Goal: Transaction & Acquisition: Purchase product/service

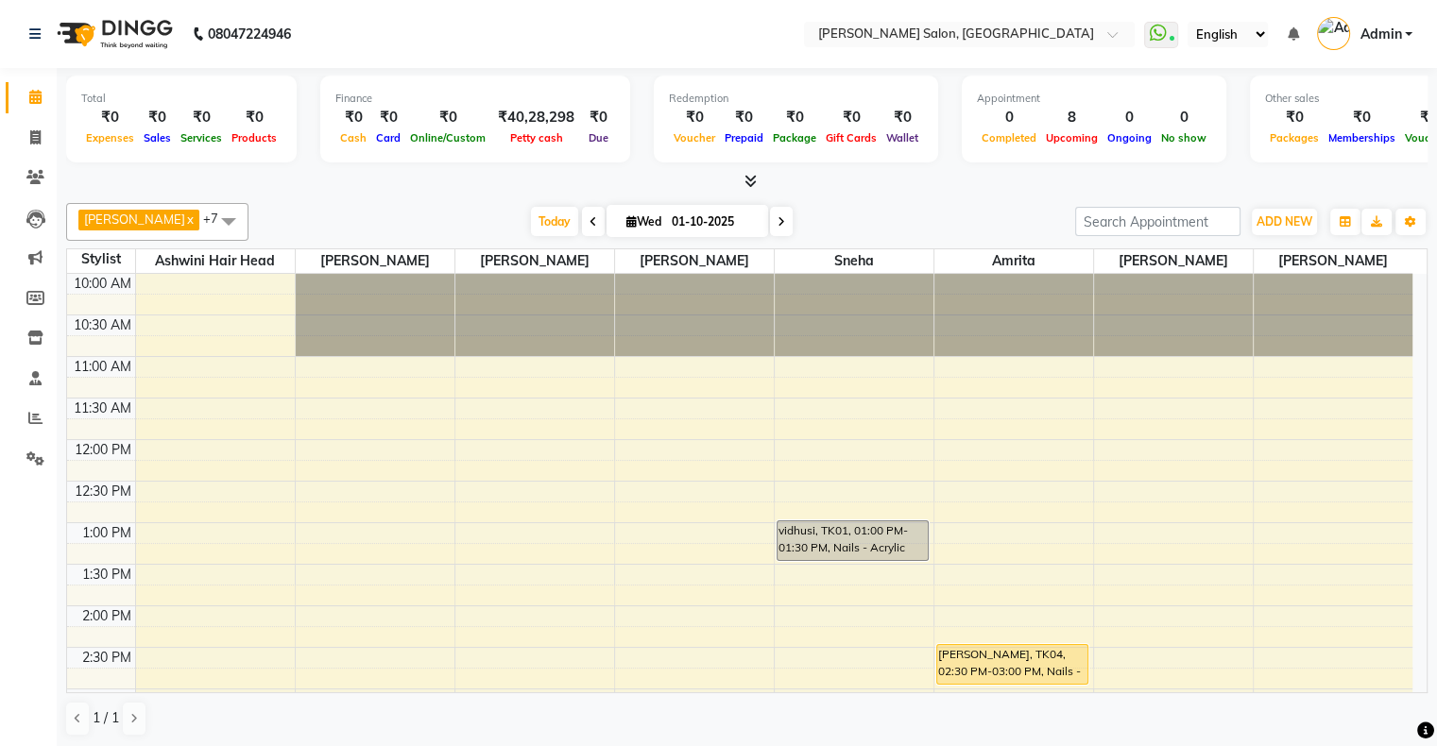
scroll to position [515, 0]
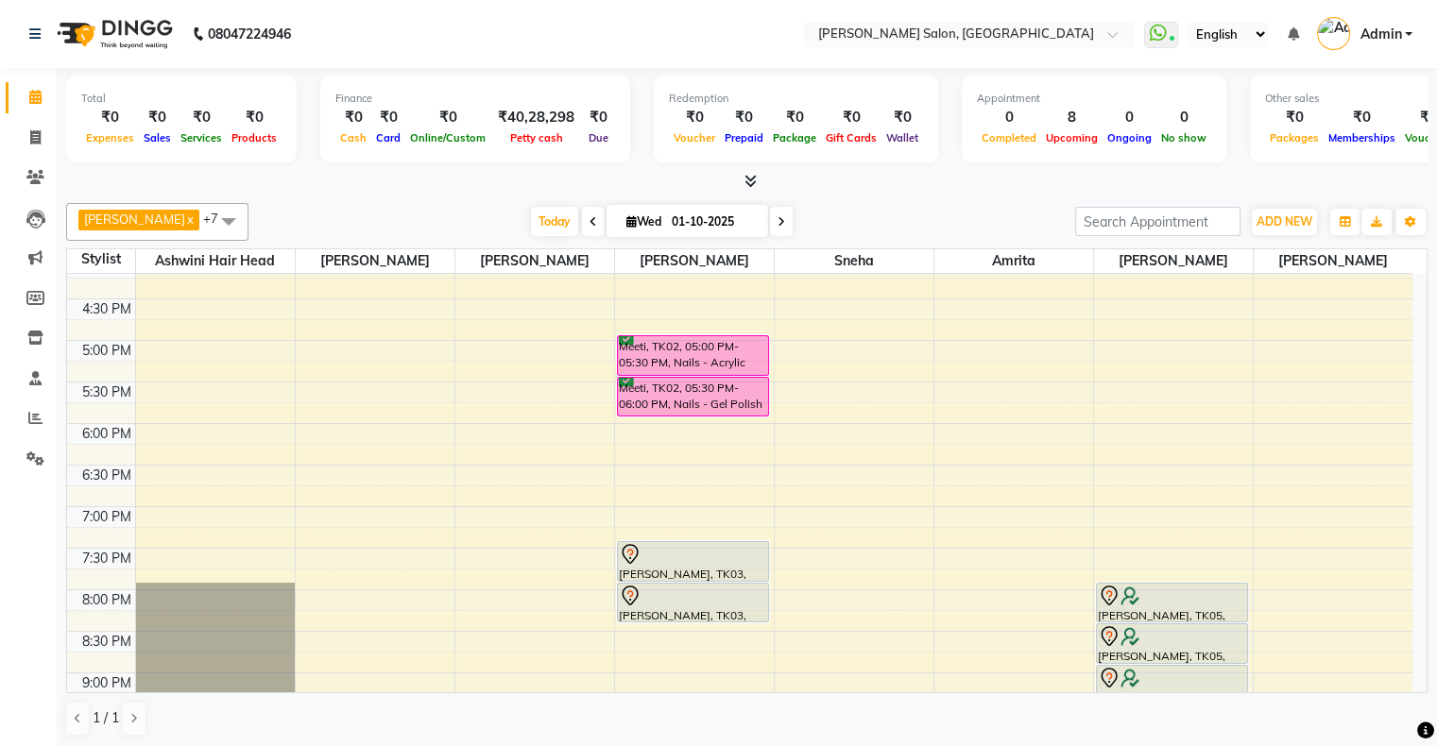
click at [778, 221] on icon at bounding box center [782, 221] width 8 height 11
type input "02-10-2025"
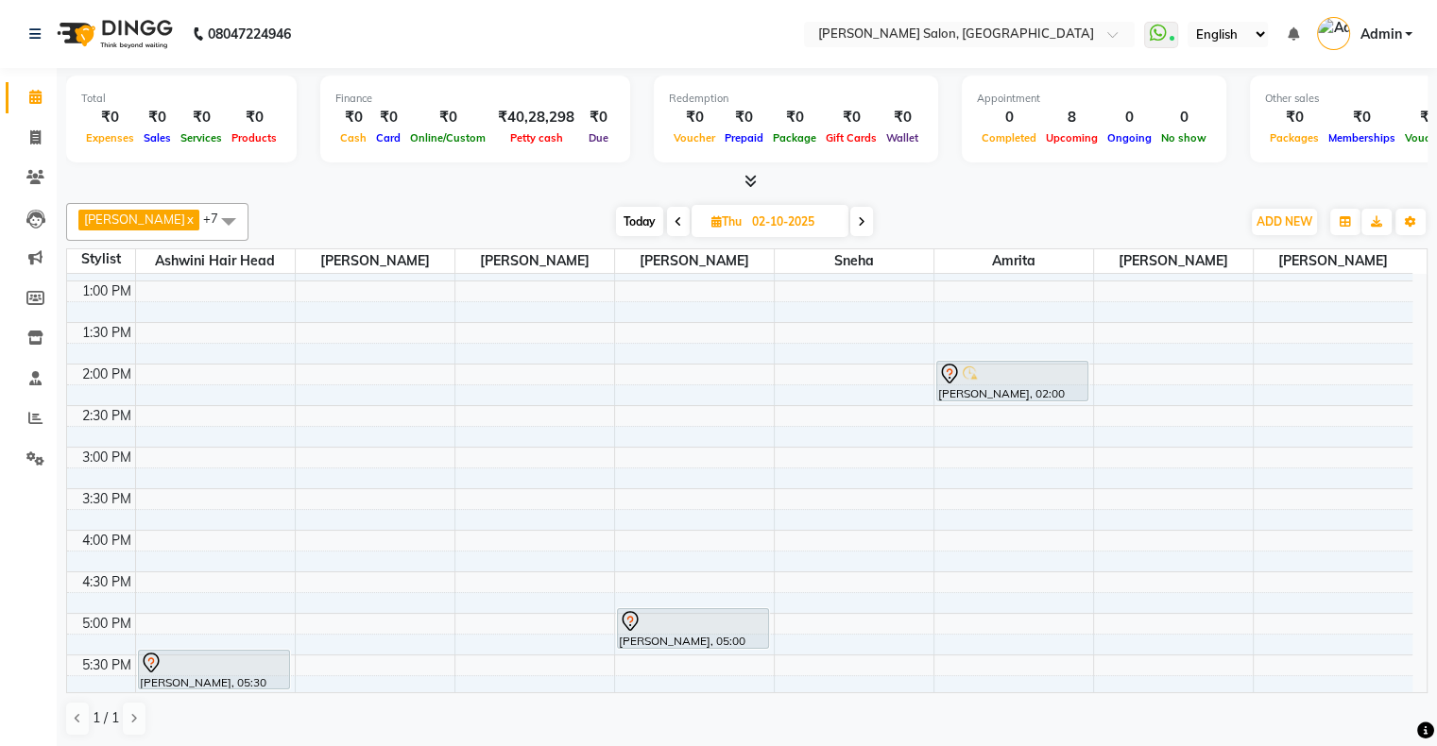
scroll to position [283, 0]
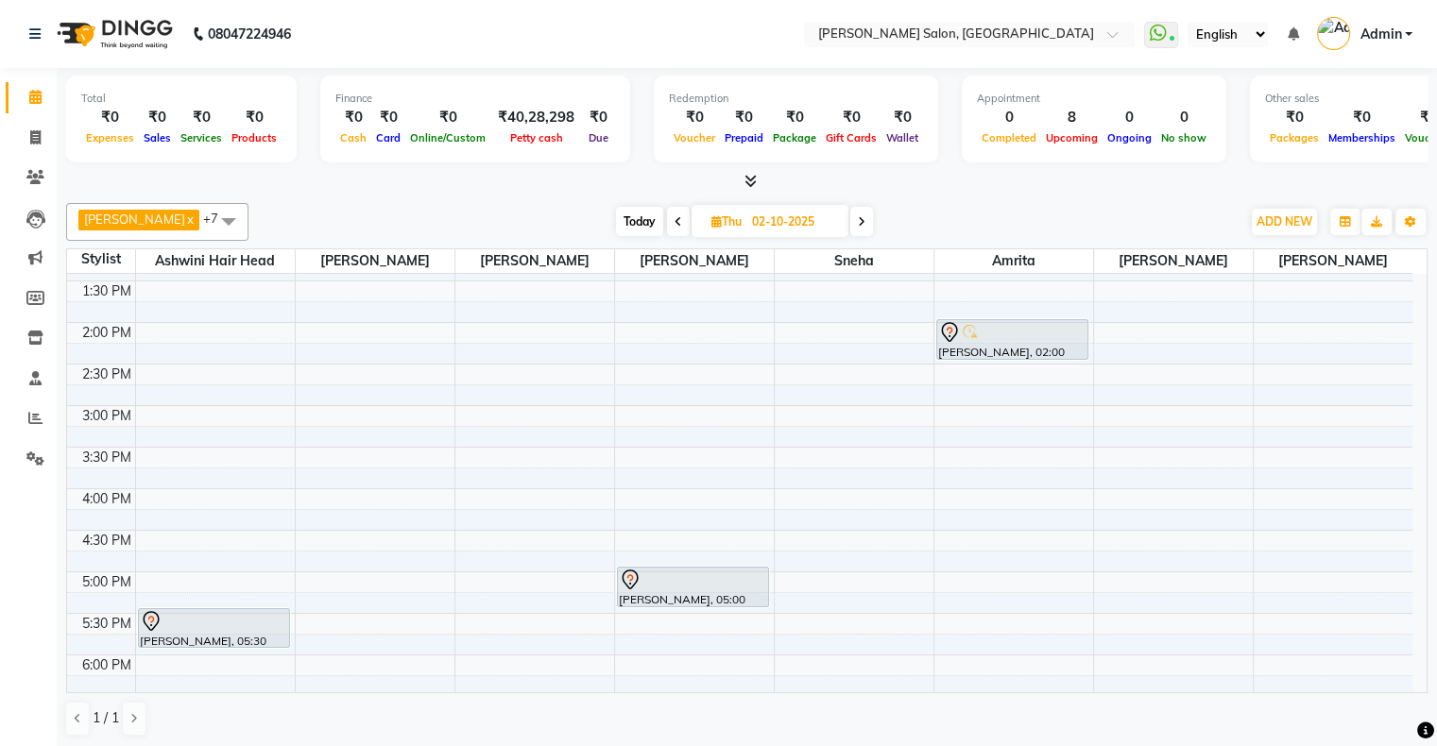
click at [184, 327] on div "10:00 AM 10:30 AM 11:00 AM 11:30 AM 12:00 PM 12:30 PM 1:00 PM 1:30 PM 2:00 PM 2…" at bounding box center [739, 531] width 1345 height 1080
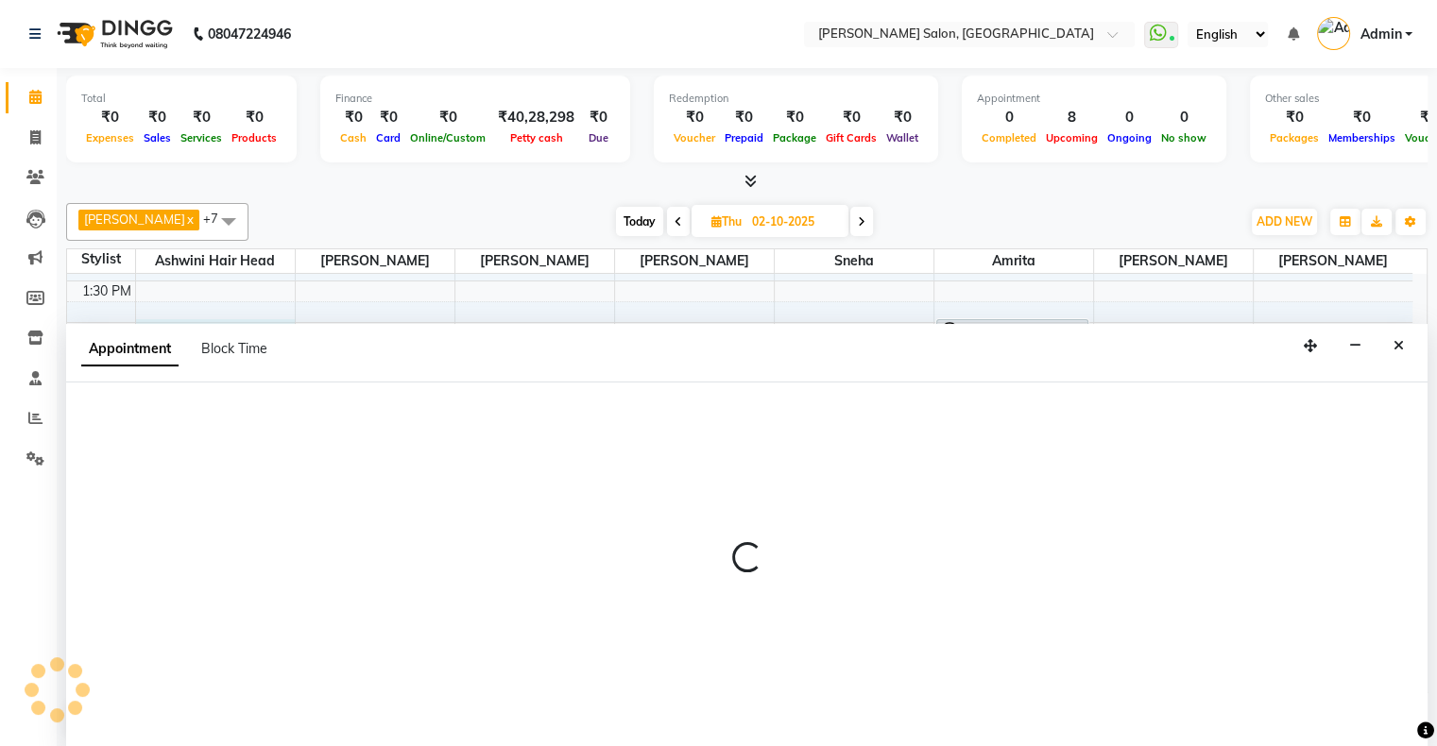
scroll to position [0, 0]
select select "22071"
select select "tentative"
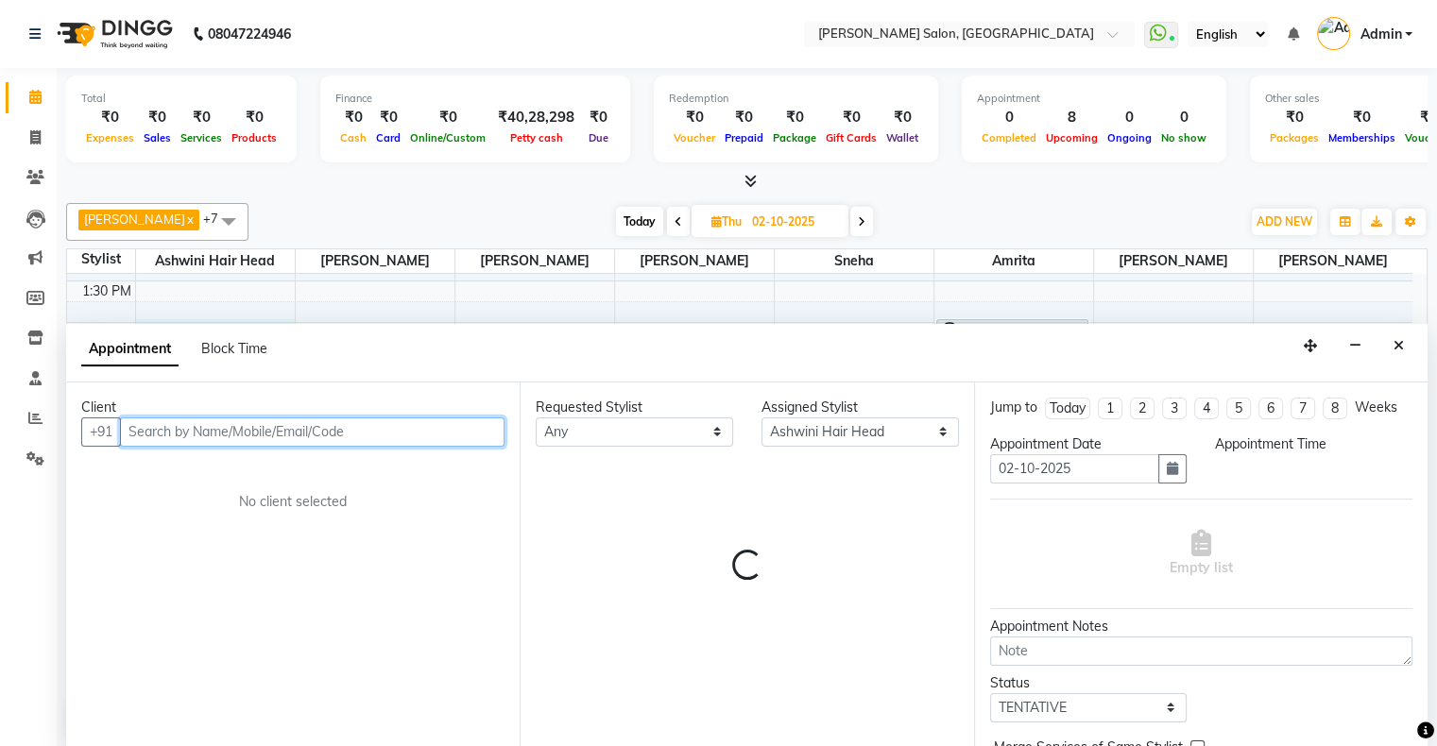
select select "840"
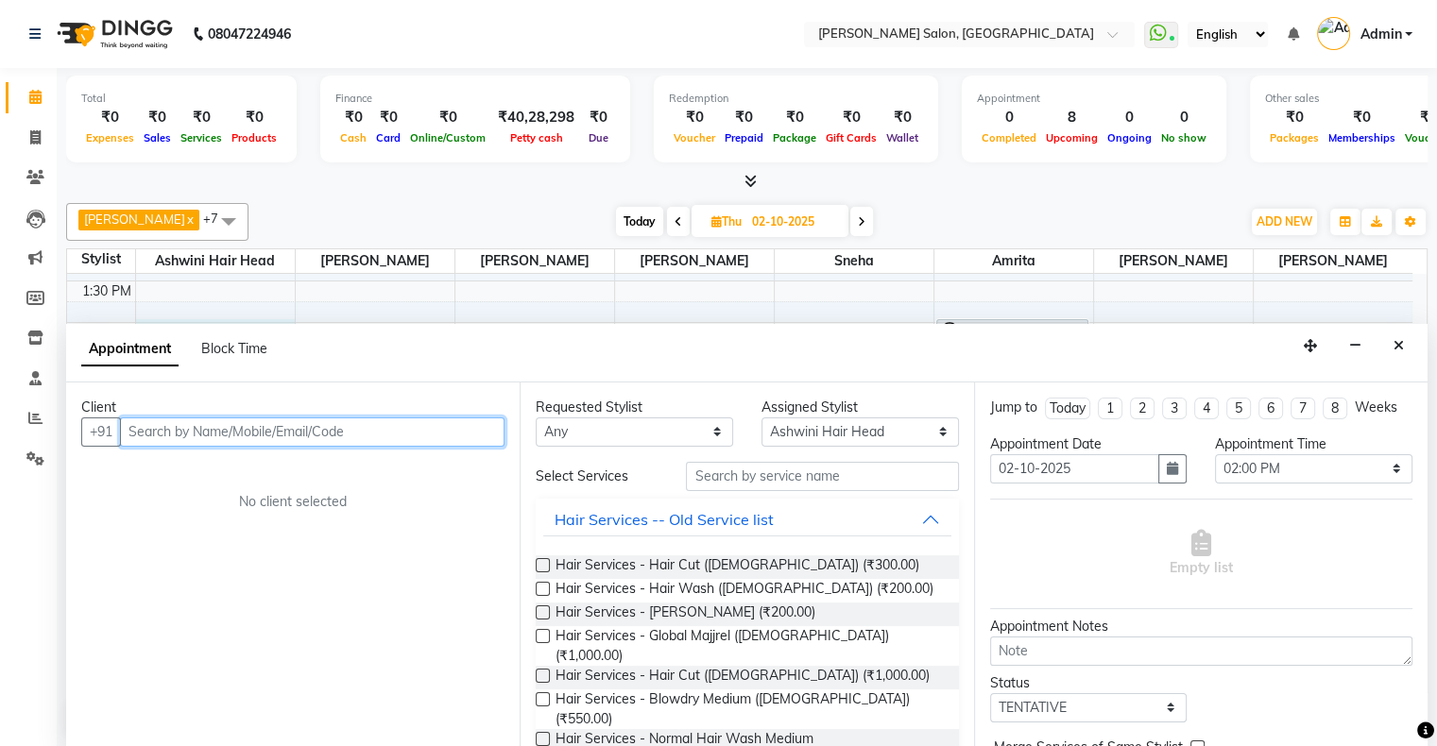
paste input "98336"
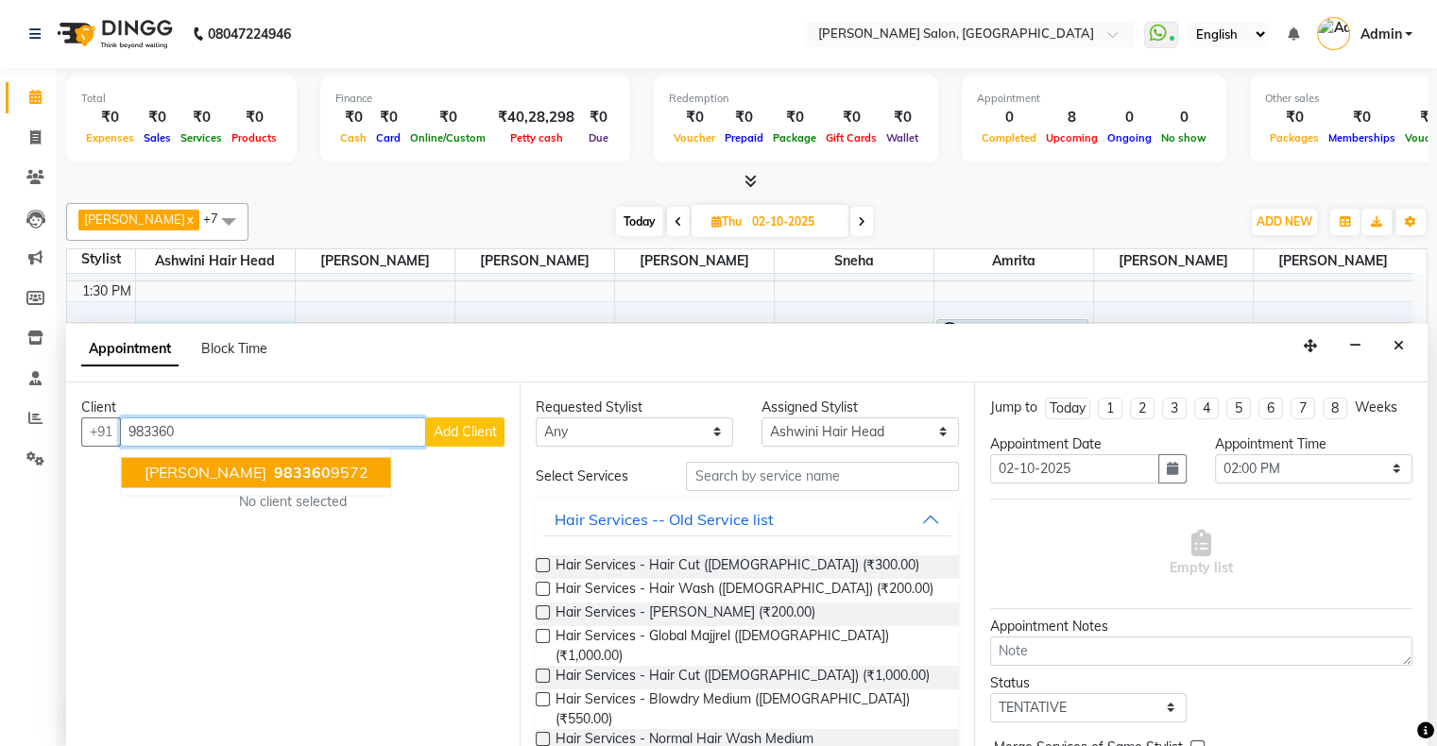
click at [333, 464] on ngb-highlight "983360 9572" at bounding box center [319, 472] width 98 height 19
type input "9833609572"
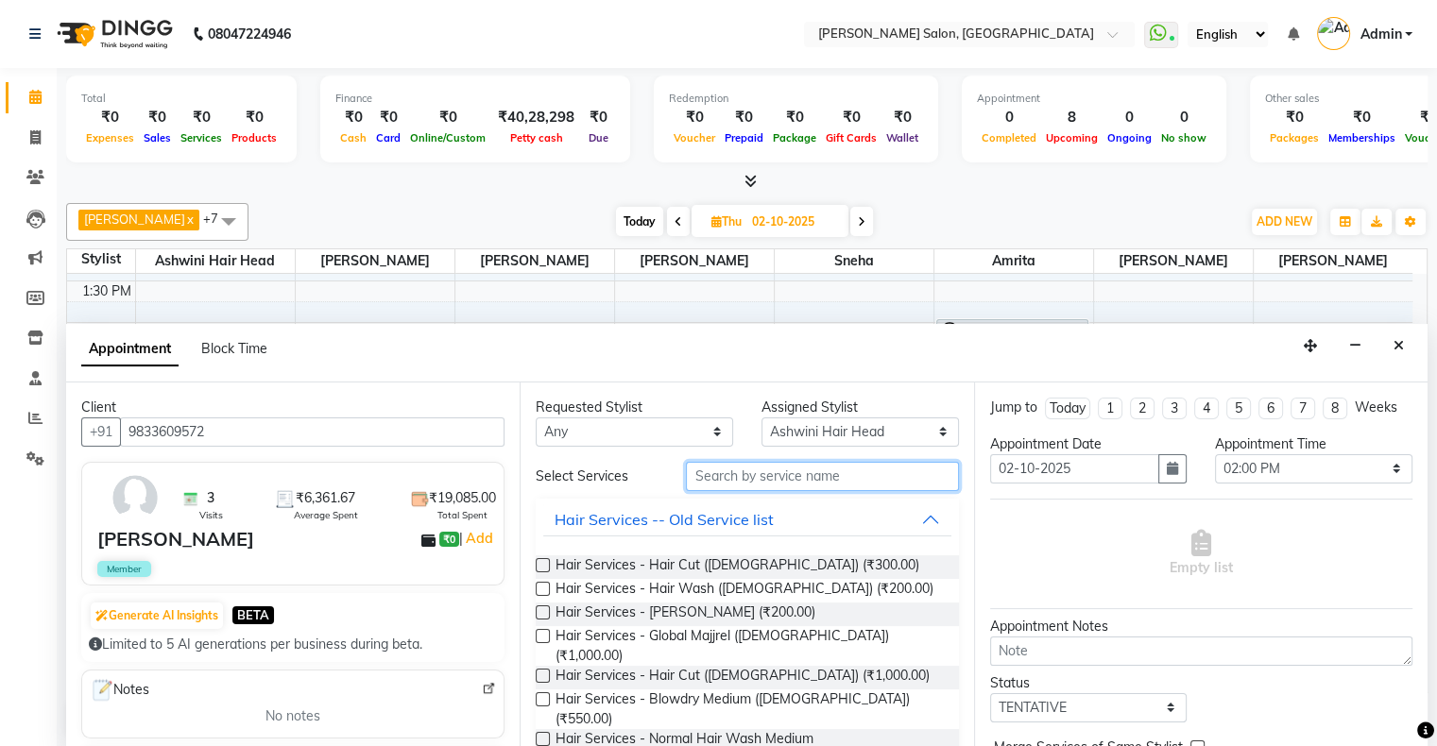
click at [818, 477] on input "text" at bounding box center [822, 476] width 272 height 29
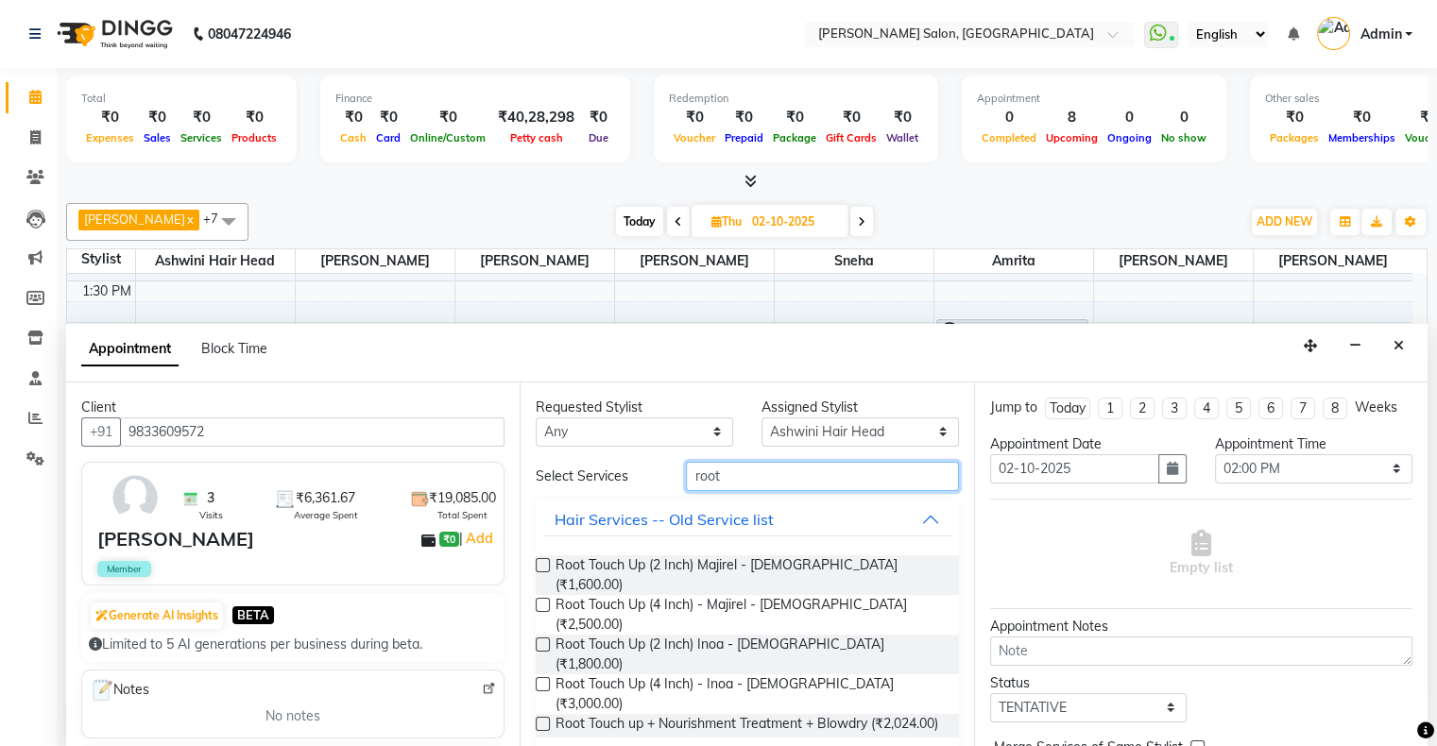
type input "root"
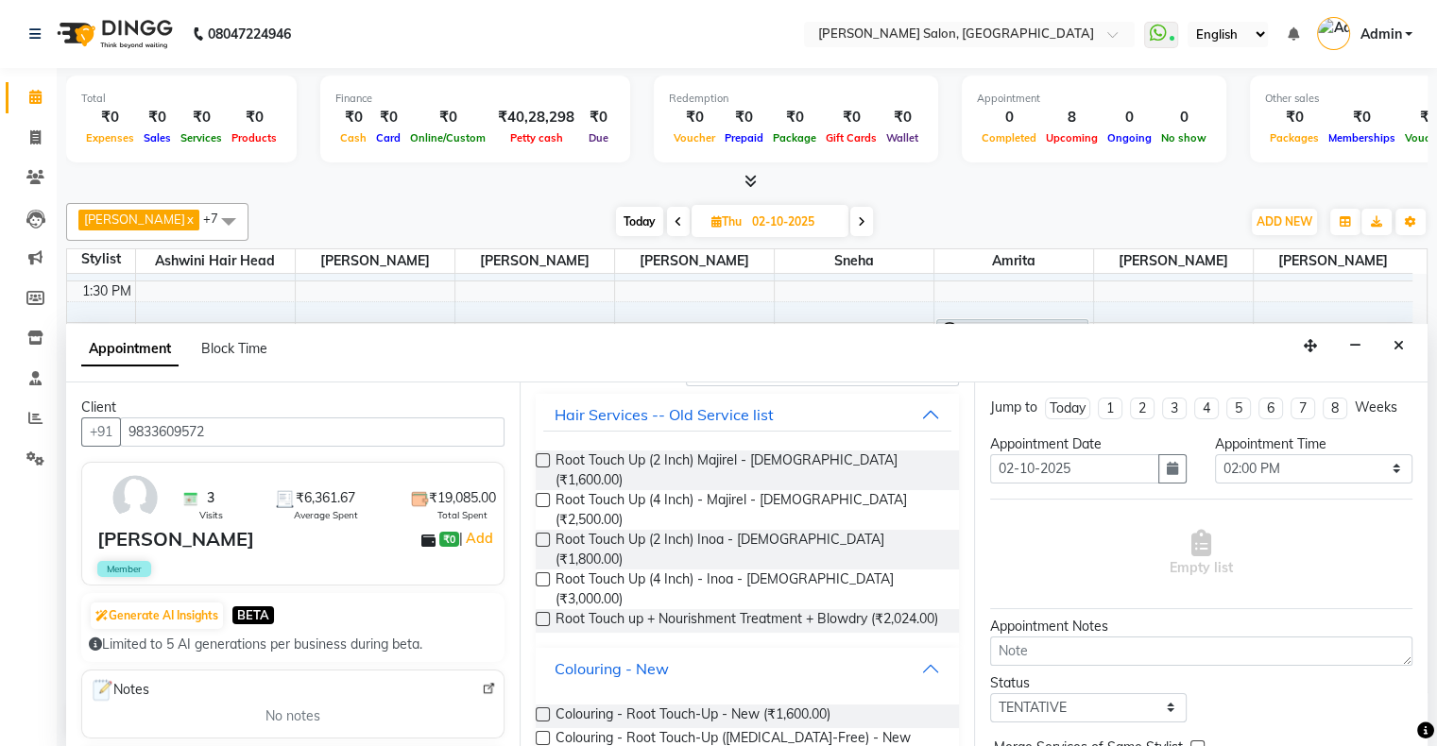
scroll to position [106, 0]
click at [763, 704] on span "Colouring - Root Touch-Up - New (₹1,600.00)" at bounding box center [693, 716] width 275 height 24
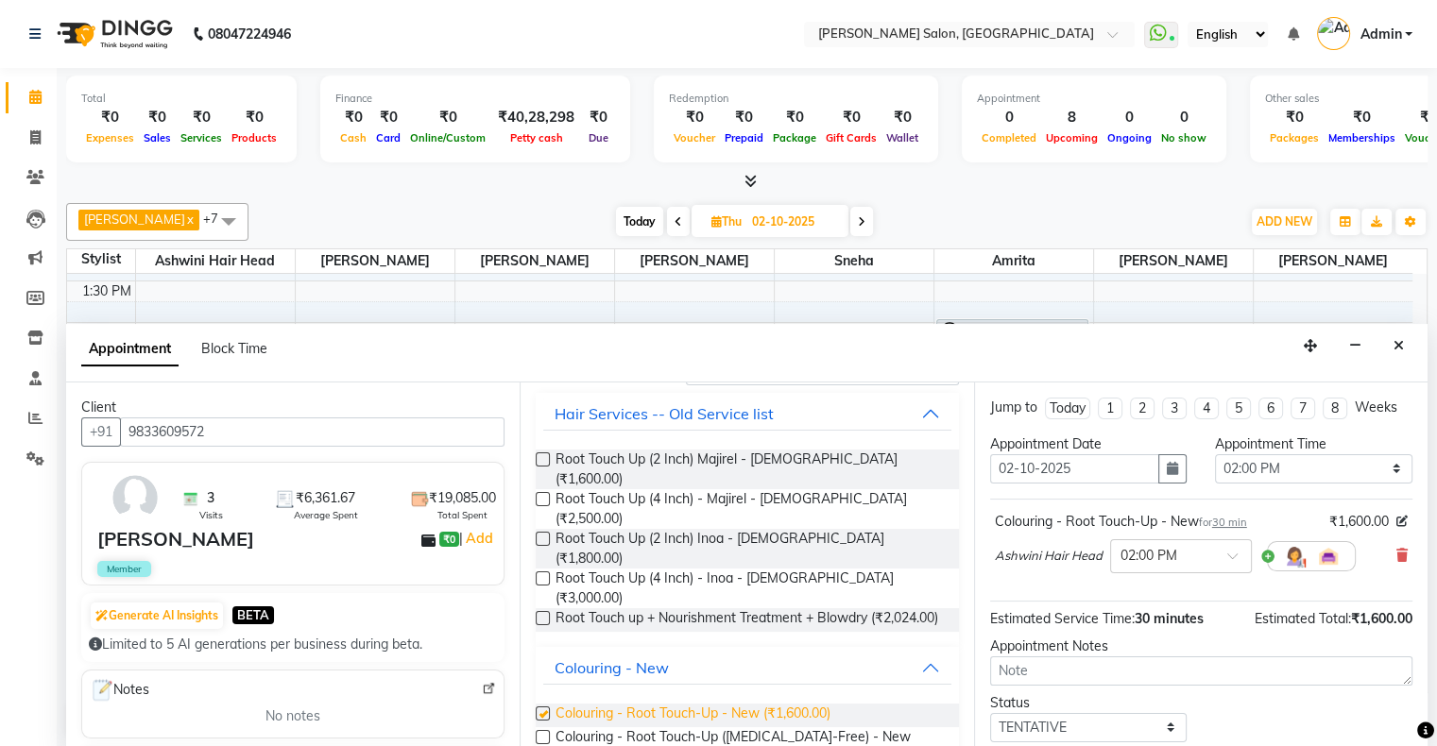
checkbox input "false"
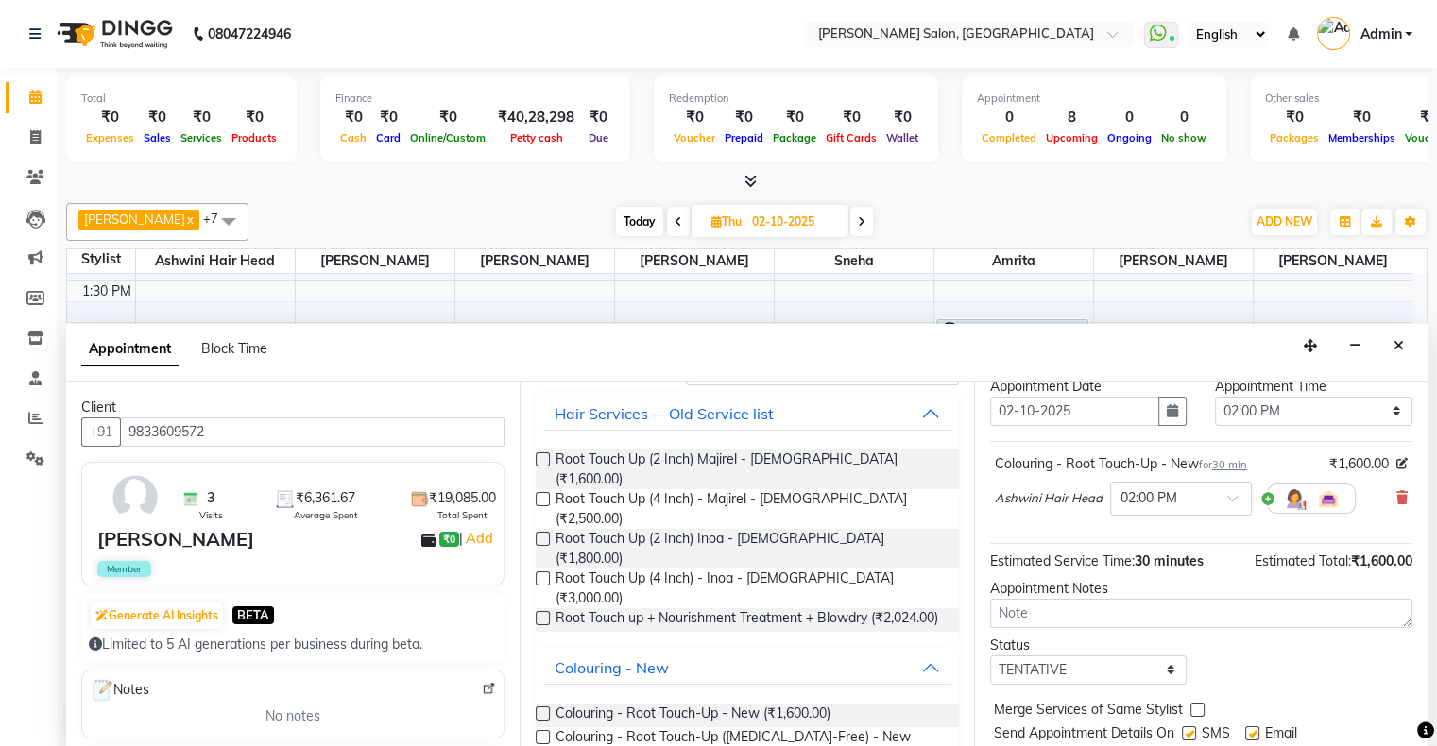
scroll to position [111, 0]
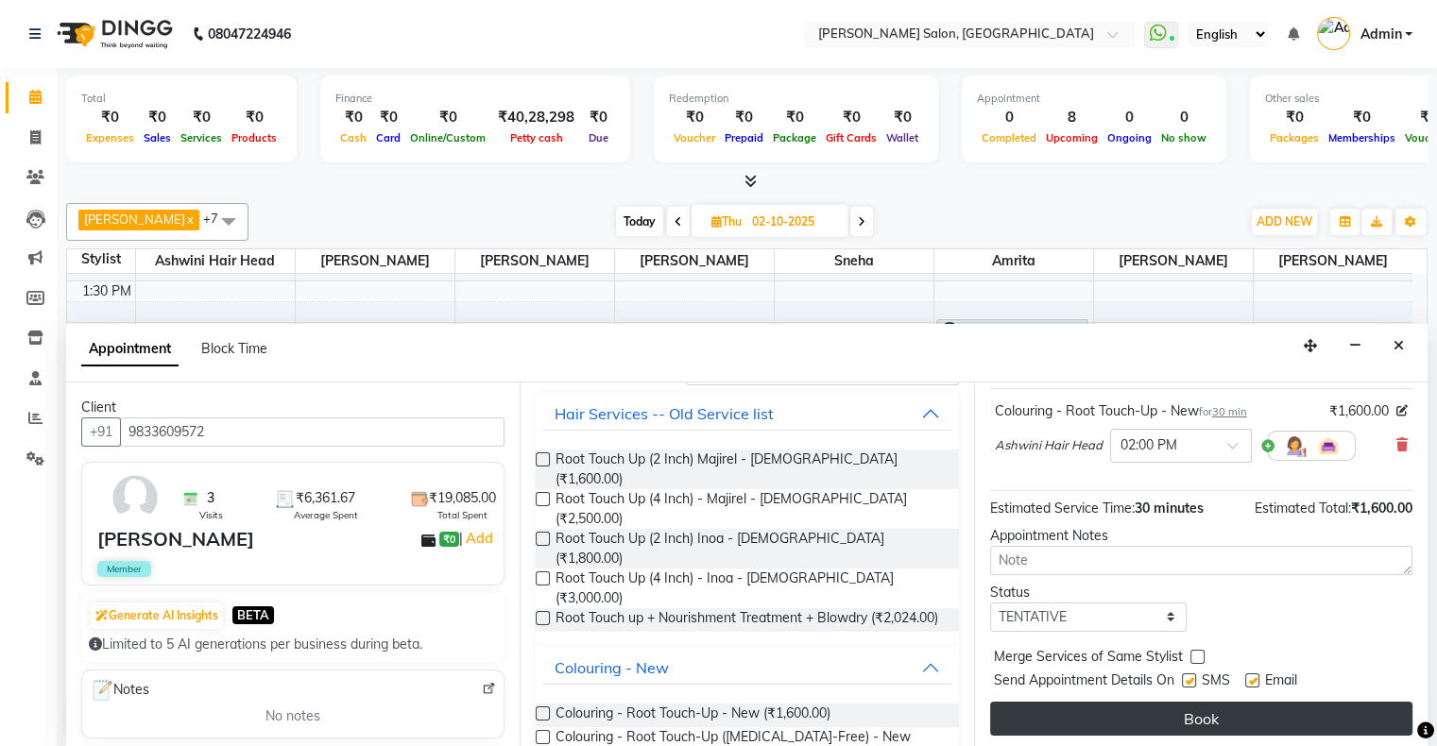
click at [1210, 724] on button "Book" at bounding box center [1201, 719] width 422 height 34
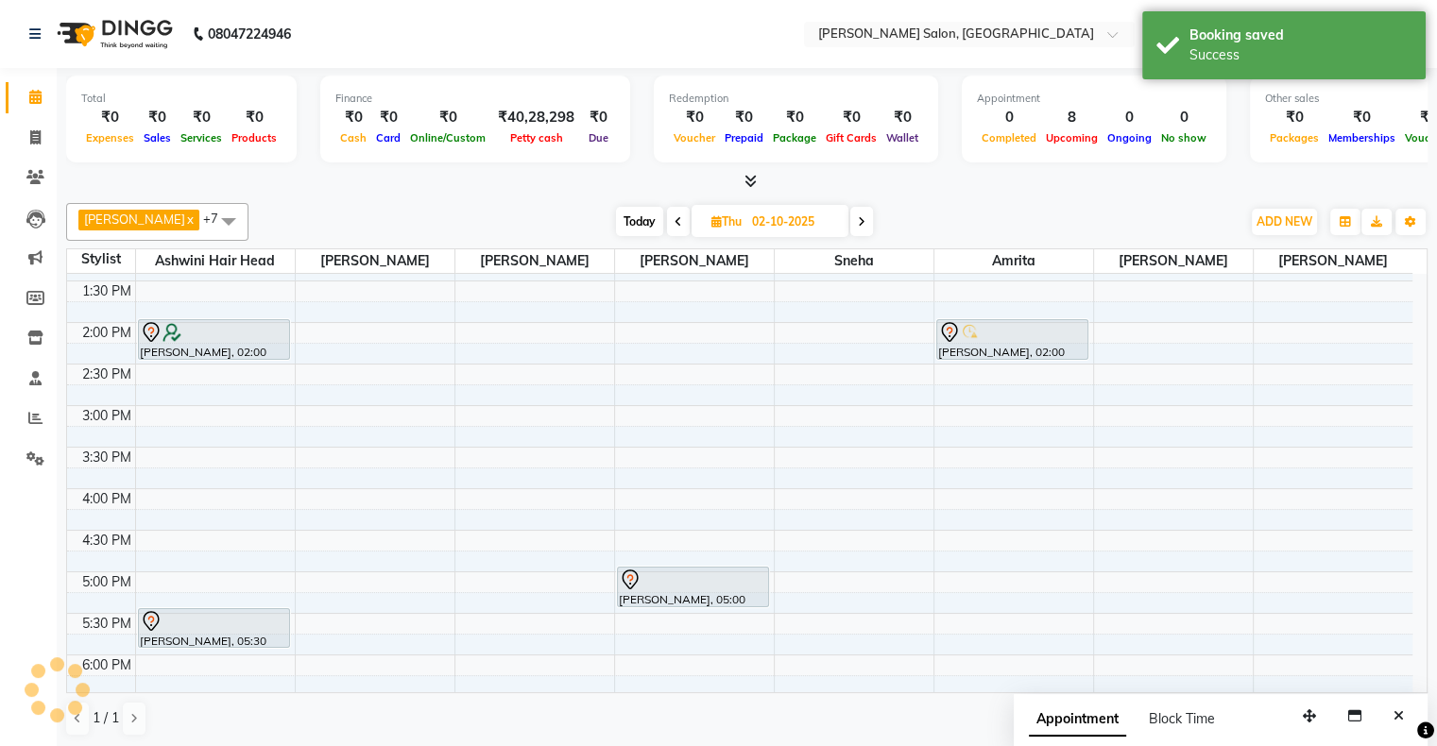
scroll to position [0, 0]
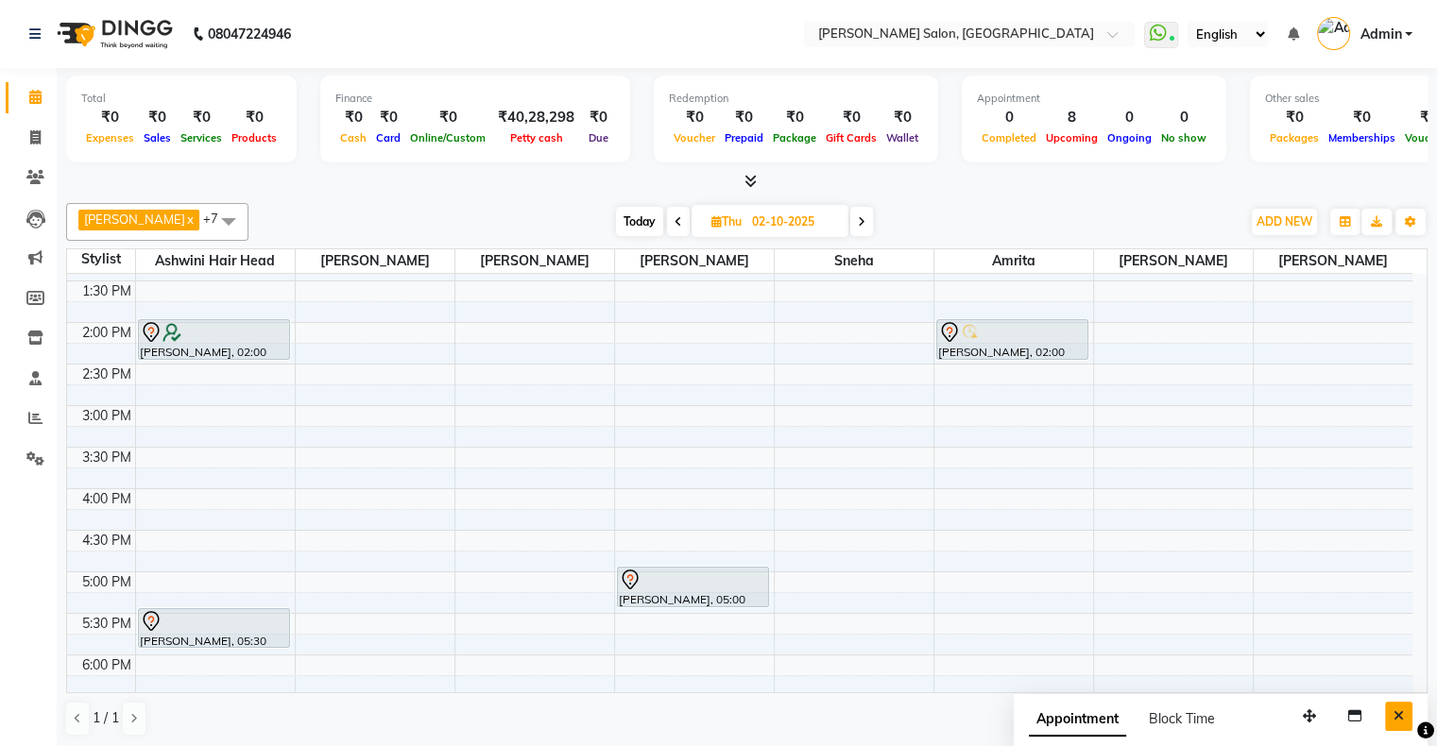
click at [1399, 713] on icon "Close" at bounding box center [1399, 716] width 10 height 13
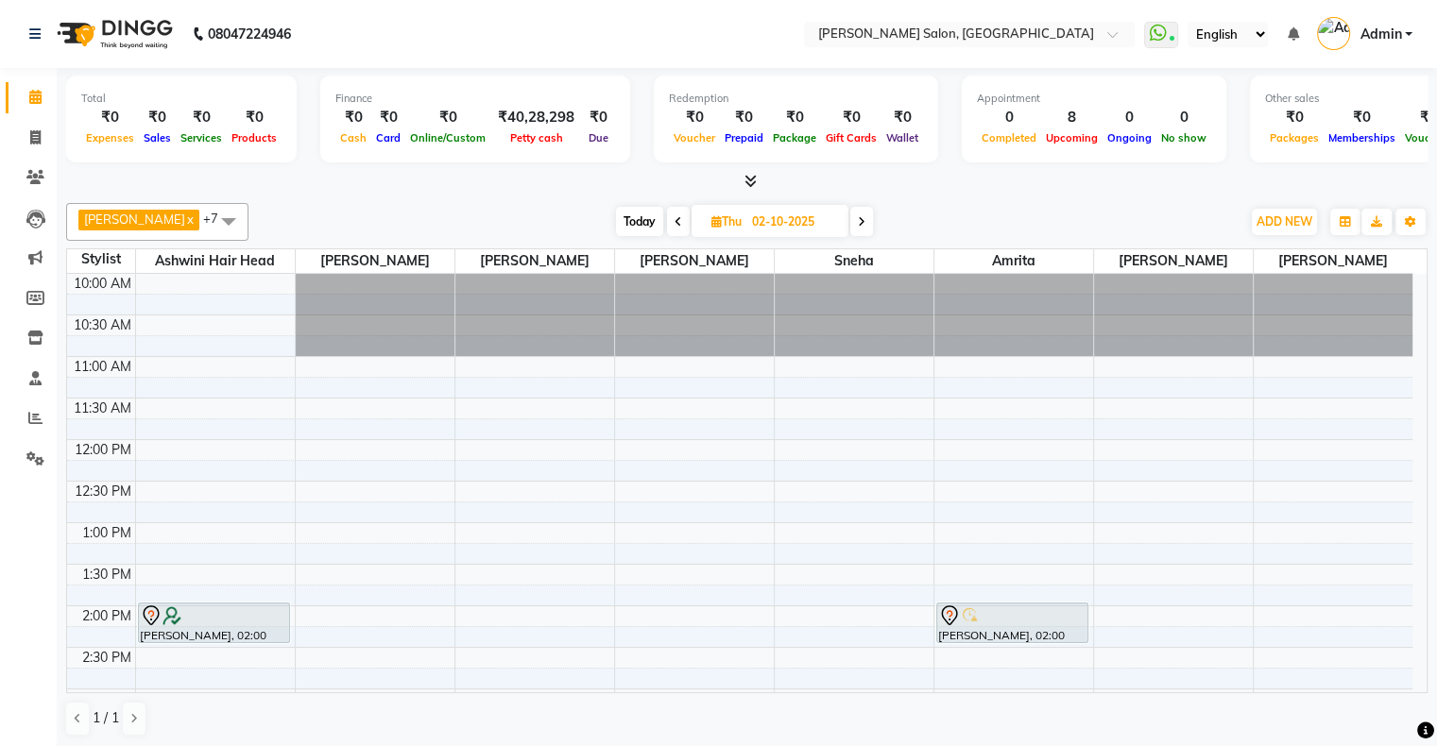
click at [616, 214] on span "Today" at bounding box center [639, 221] width 47 height 29
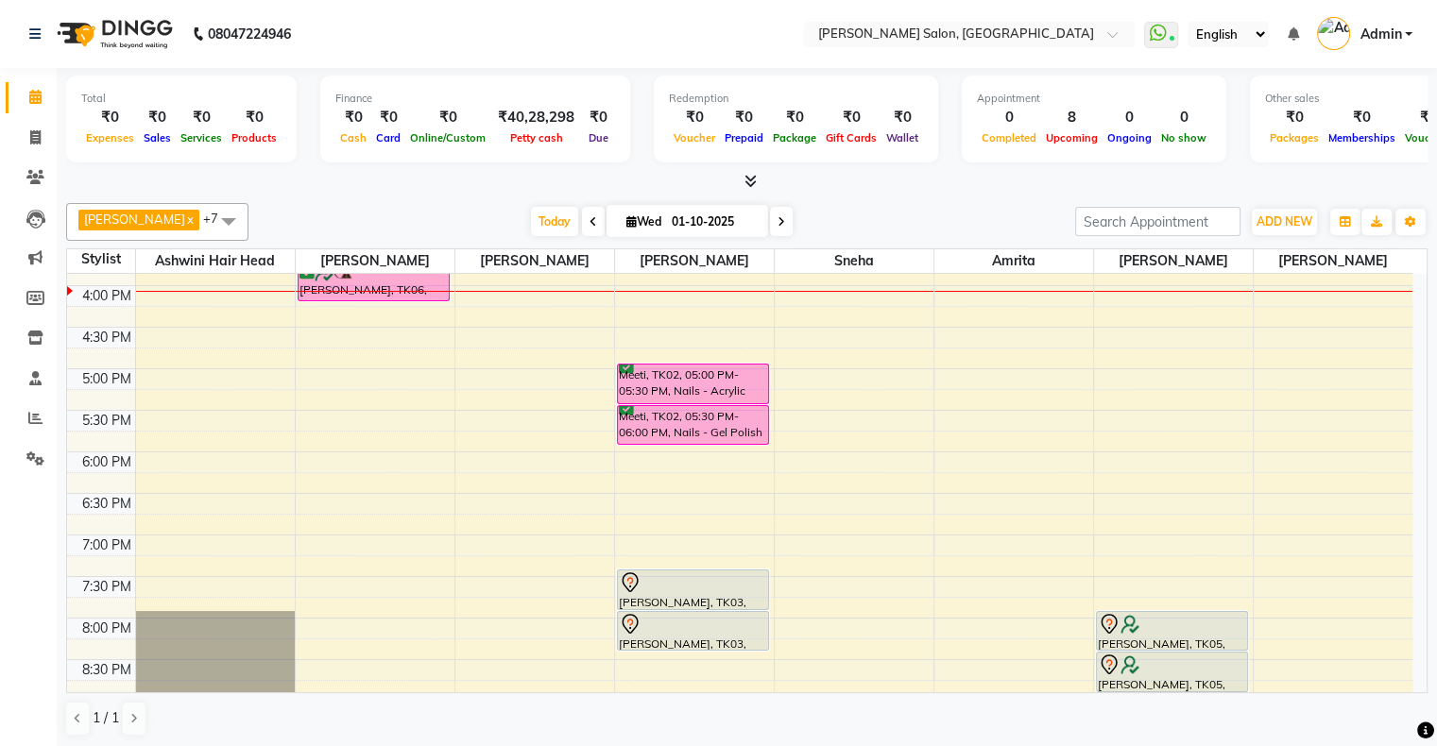
scroll to position [495, 0]
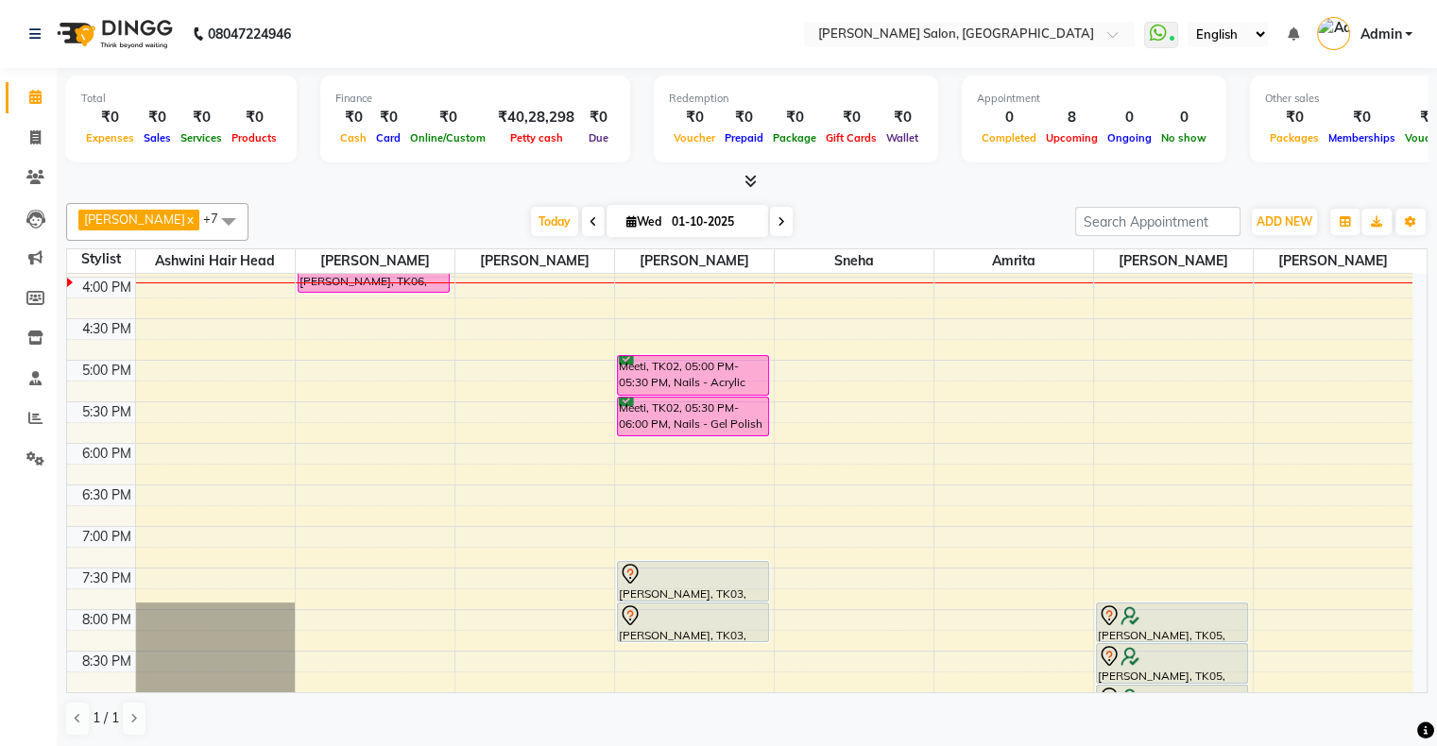
click at [770, 222] on span at bounding box center [781, 221] width 23 height 29
type input "02-10-2025"
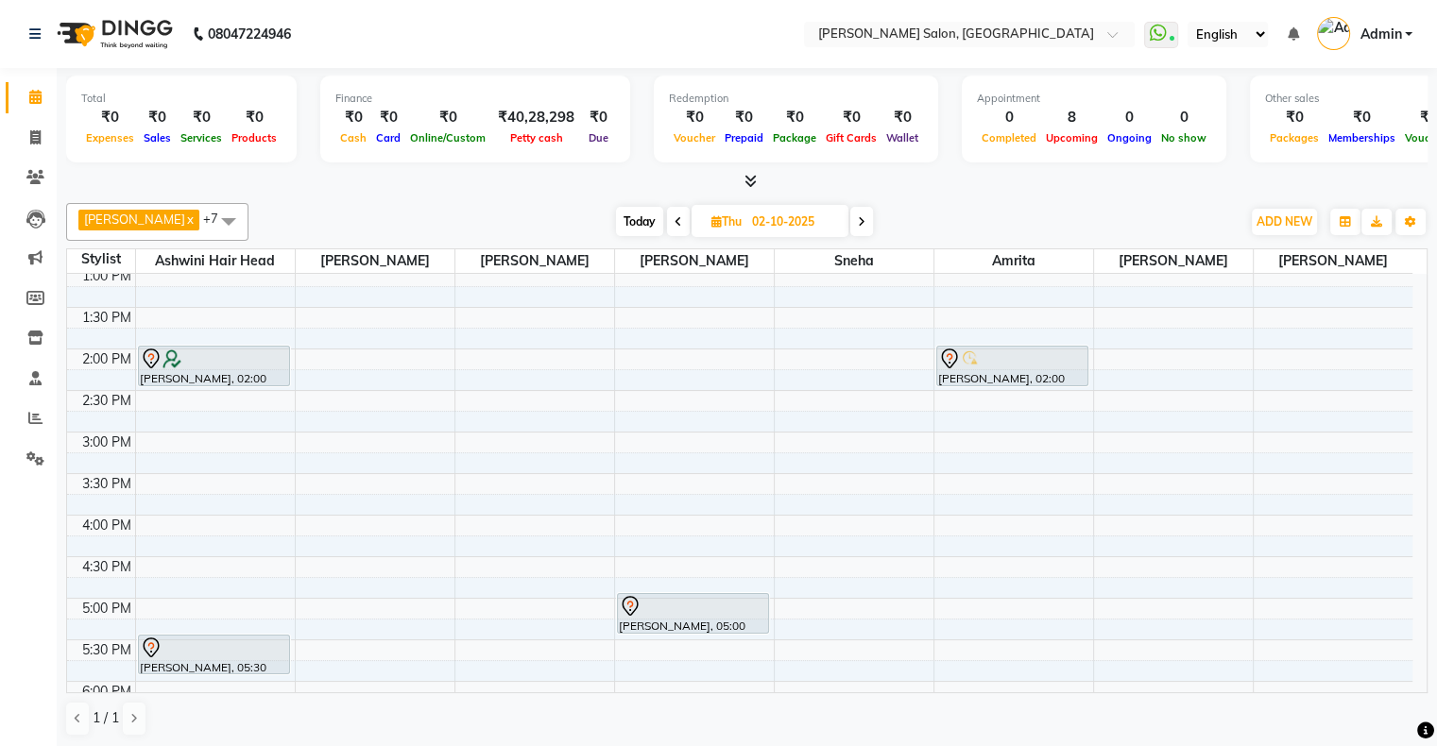
scroll to position [212, 0]
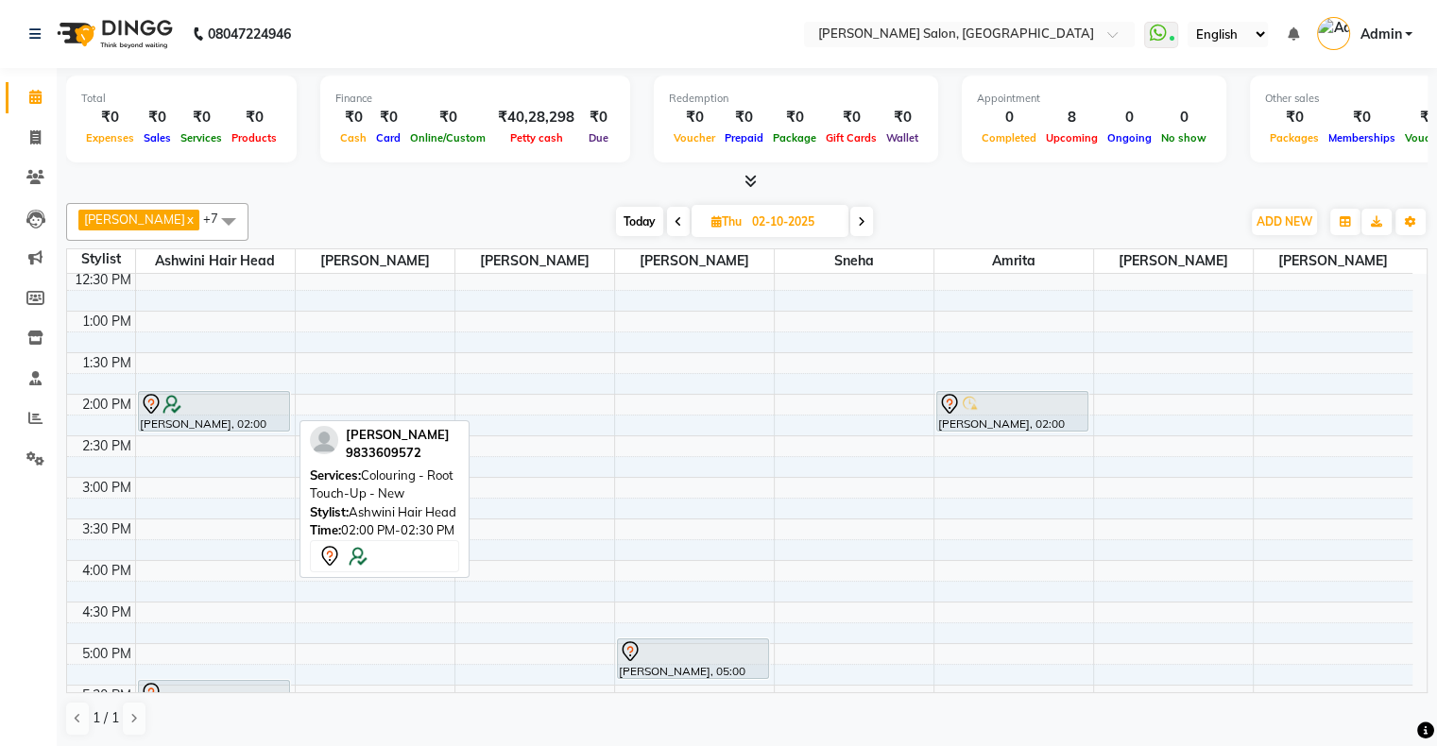
click at [210, 407] on div at bounding box center [214, 404] width 149 height 23
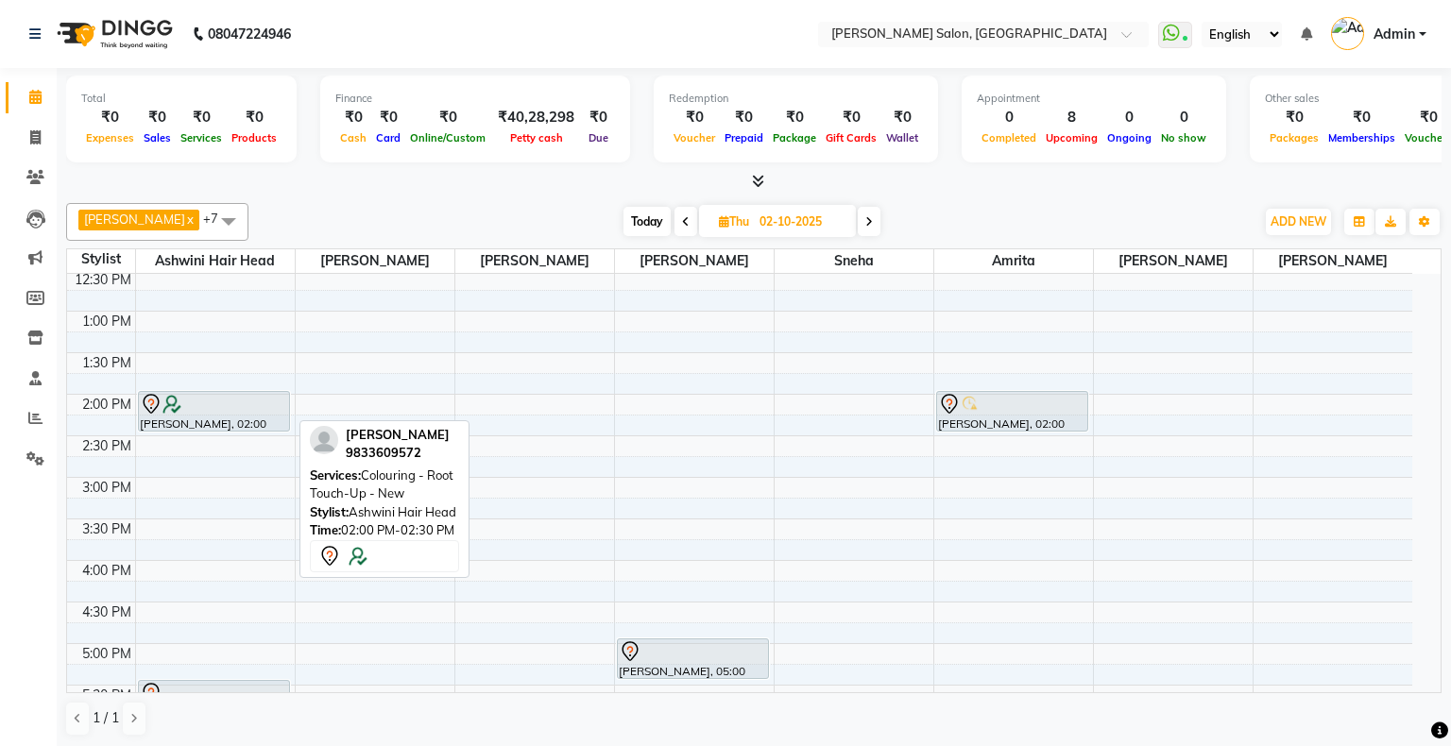
select select "7"
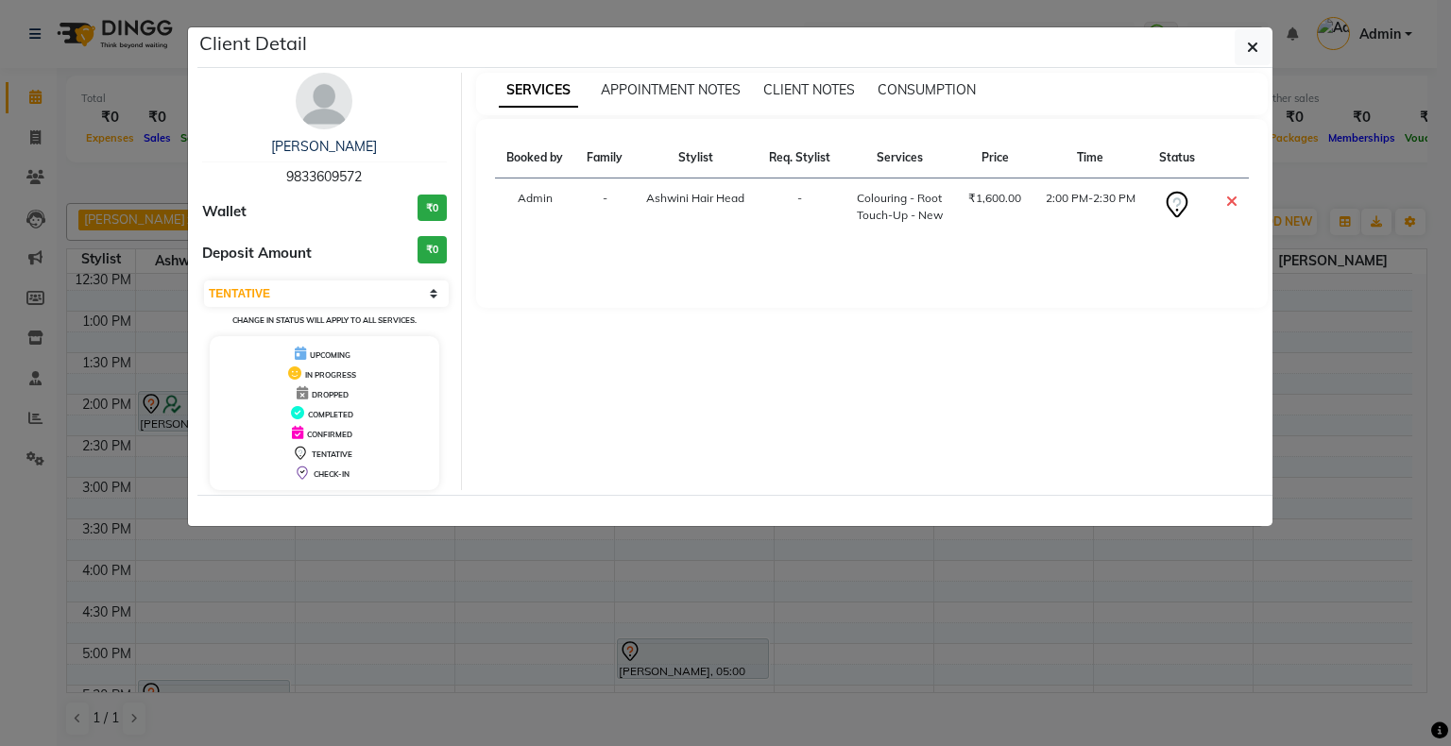
drag, startPoint x: 283, startPoint y: 172, endPoint x: 377, endPoint y: 175, distance: 93.6
click at [377, 175] on div "Pooja Jariwala 9833609572" at bounding box center [324, 162] width 245 height 50
copy span "9833609572"
click at [1254, 42] on icon "button" at bounding box center [1252, 47] width 11 height 15
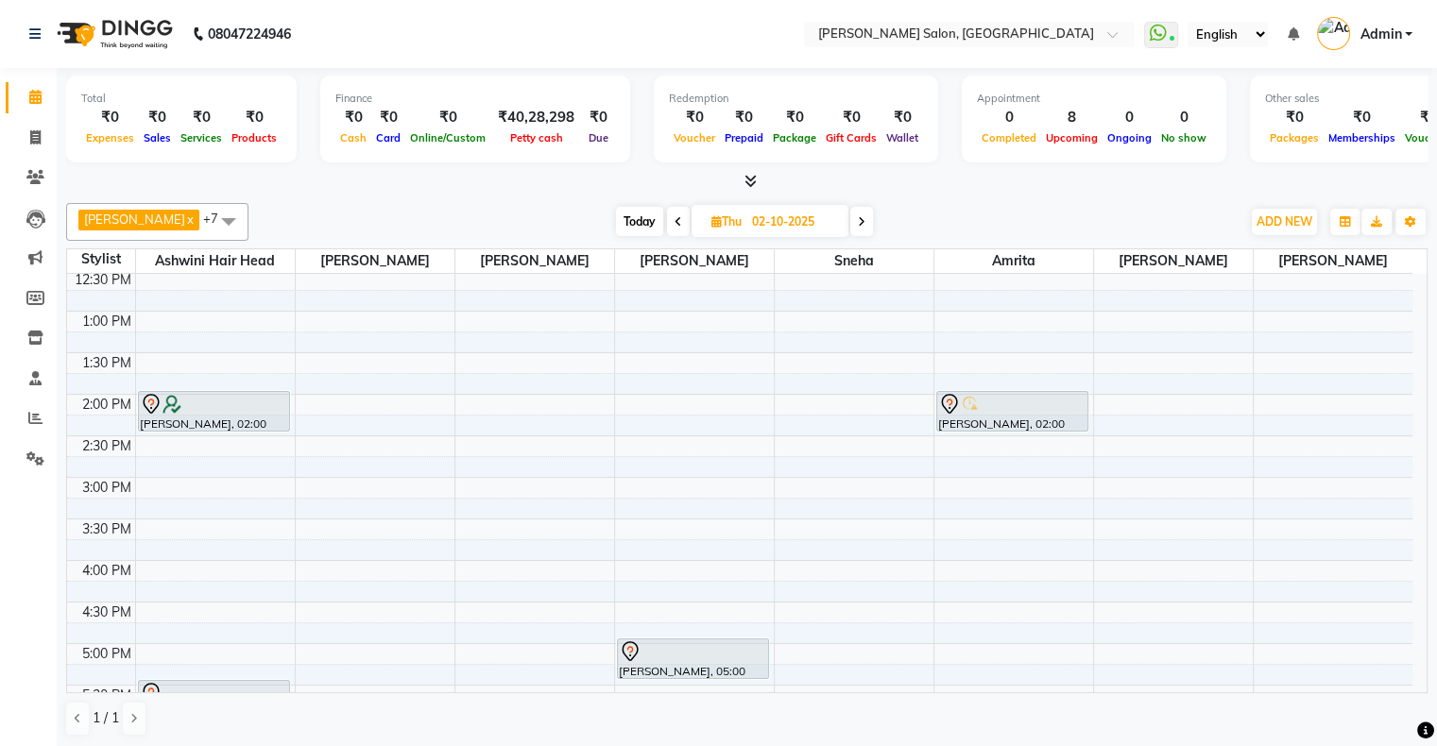
click at [634, 217] on span "Today" at bounding box center [639, 221] width 47 height 29
type input "01-10-2025"
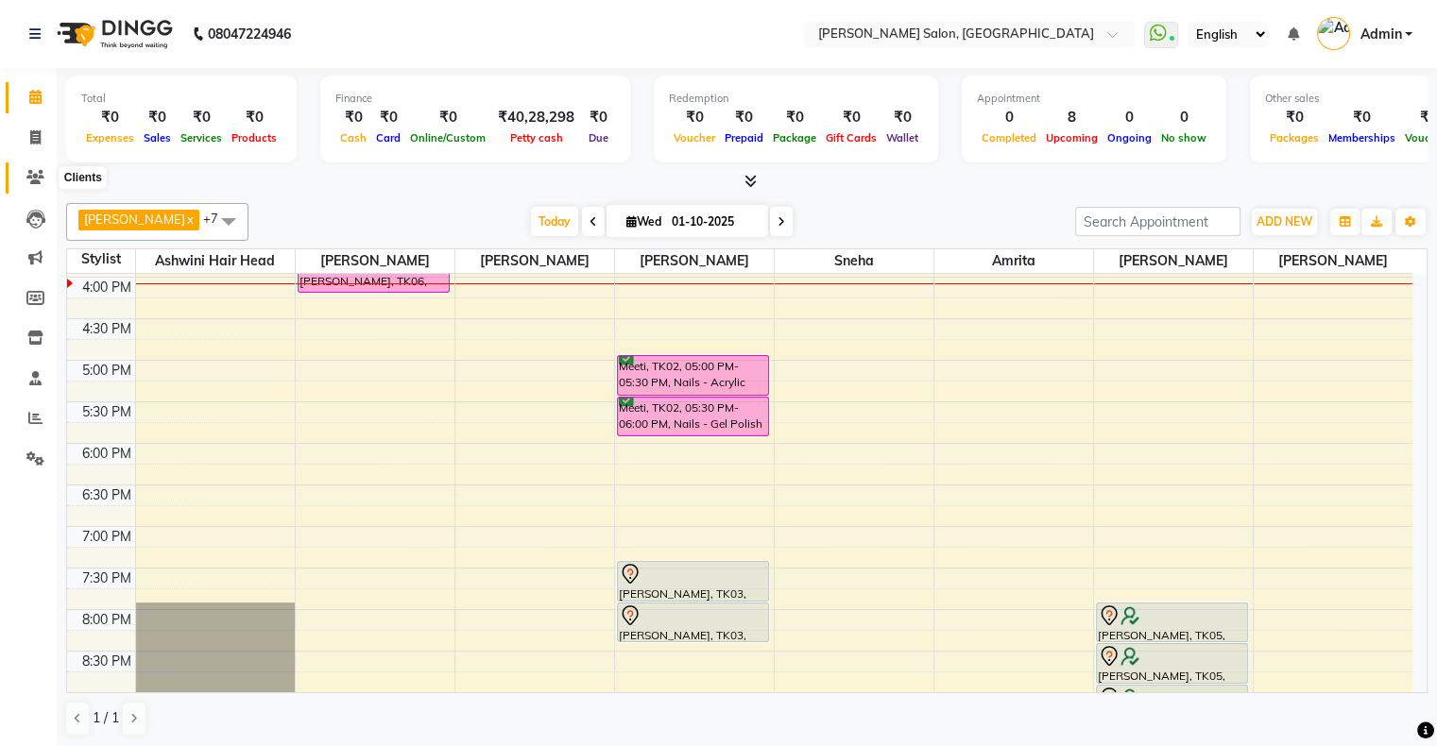
click at [43, 168] on span at bounding box center [35, 178] width 33 height 22
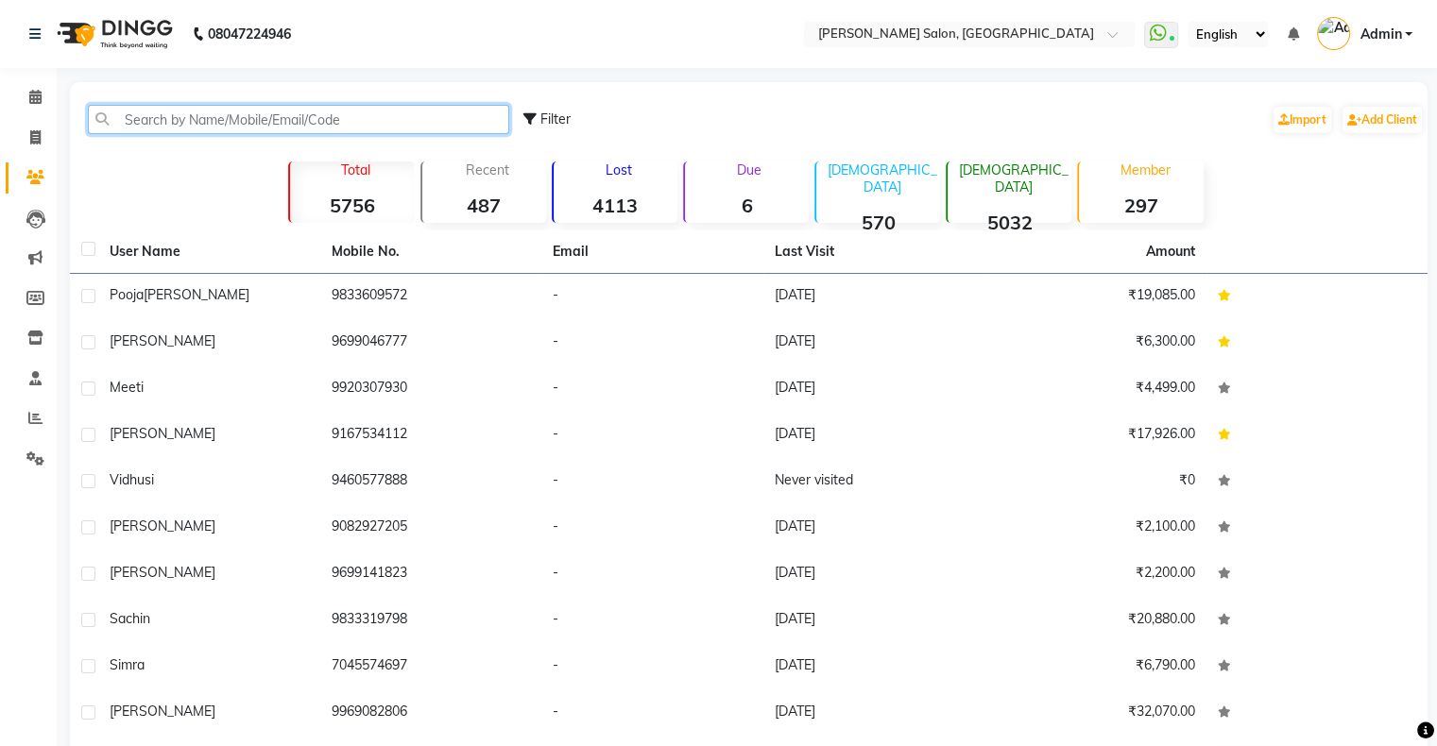
click at [170, 123] on input "text" at bounding box center [298, 119] width 421 height 29
paste input "9833609572"
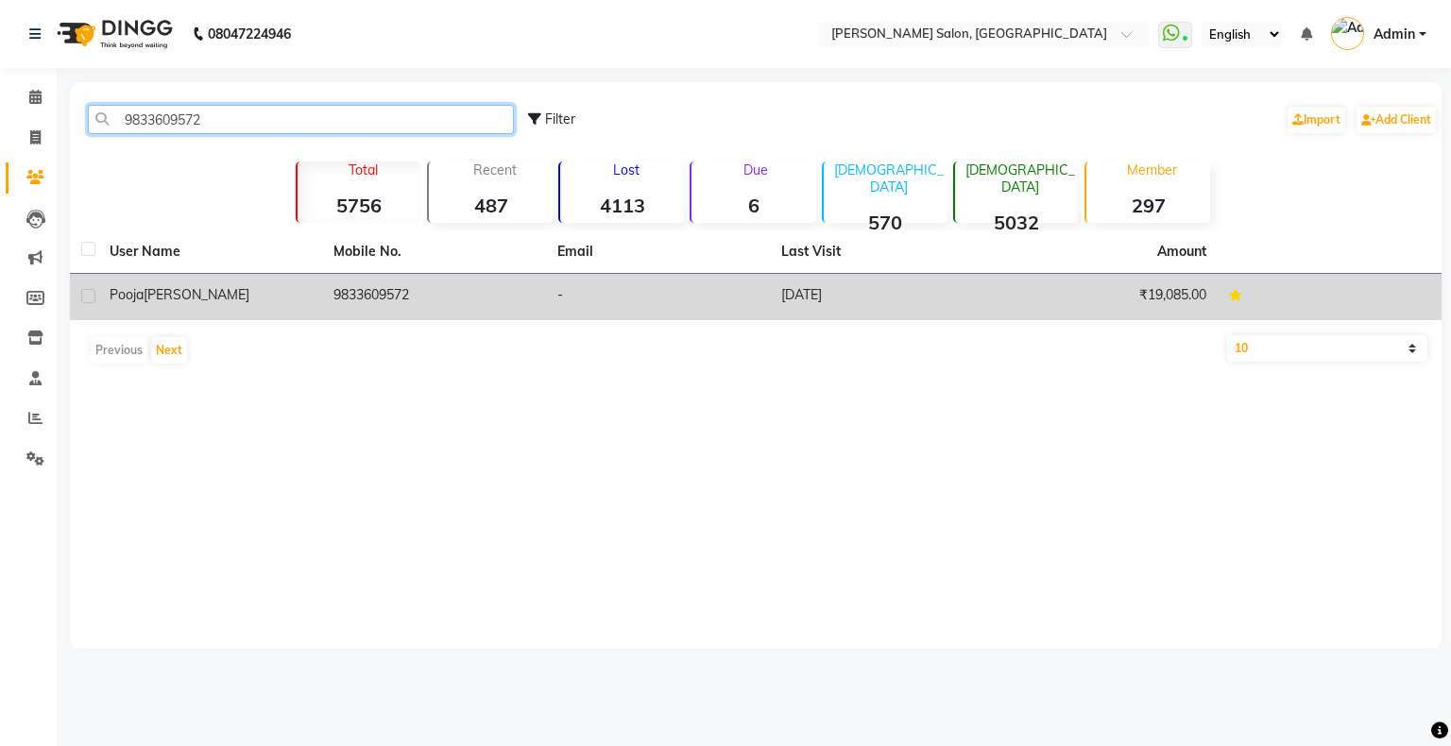
type input "9833609572"
click at [713, 313] on td "-" at bounding box center [658, 297] width 224 height 46
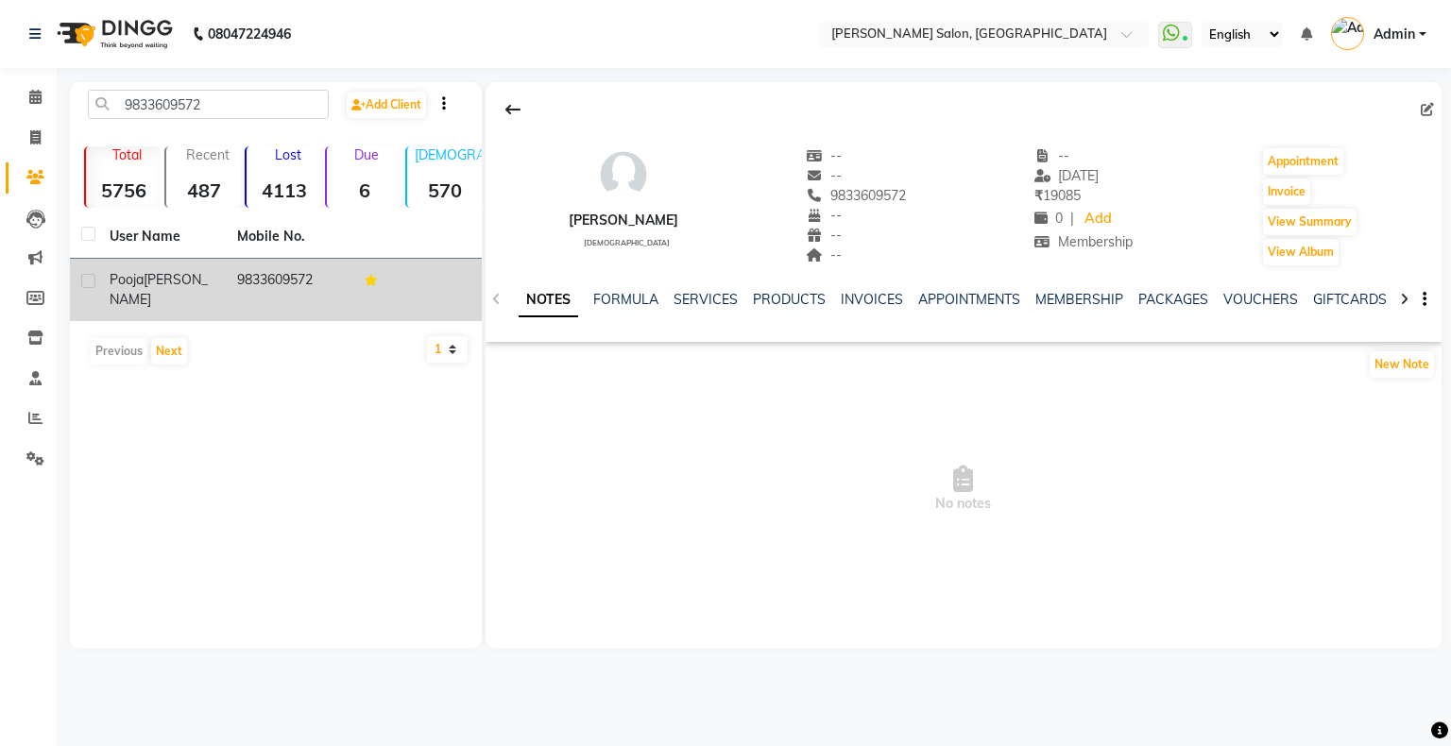
click at [1081, 308] on div "MEMBERSHIP" at bounding box center [1079, 300] width 88 height 20
click at [1086, 305] on link "MEMBERSHIP" at bounding box center [1079, 299] width 88 height 17
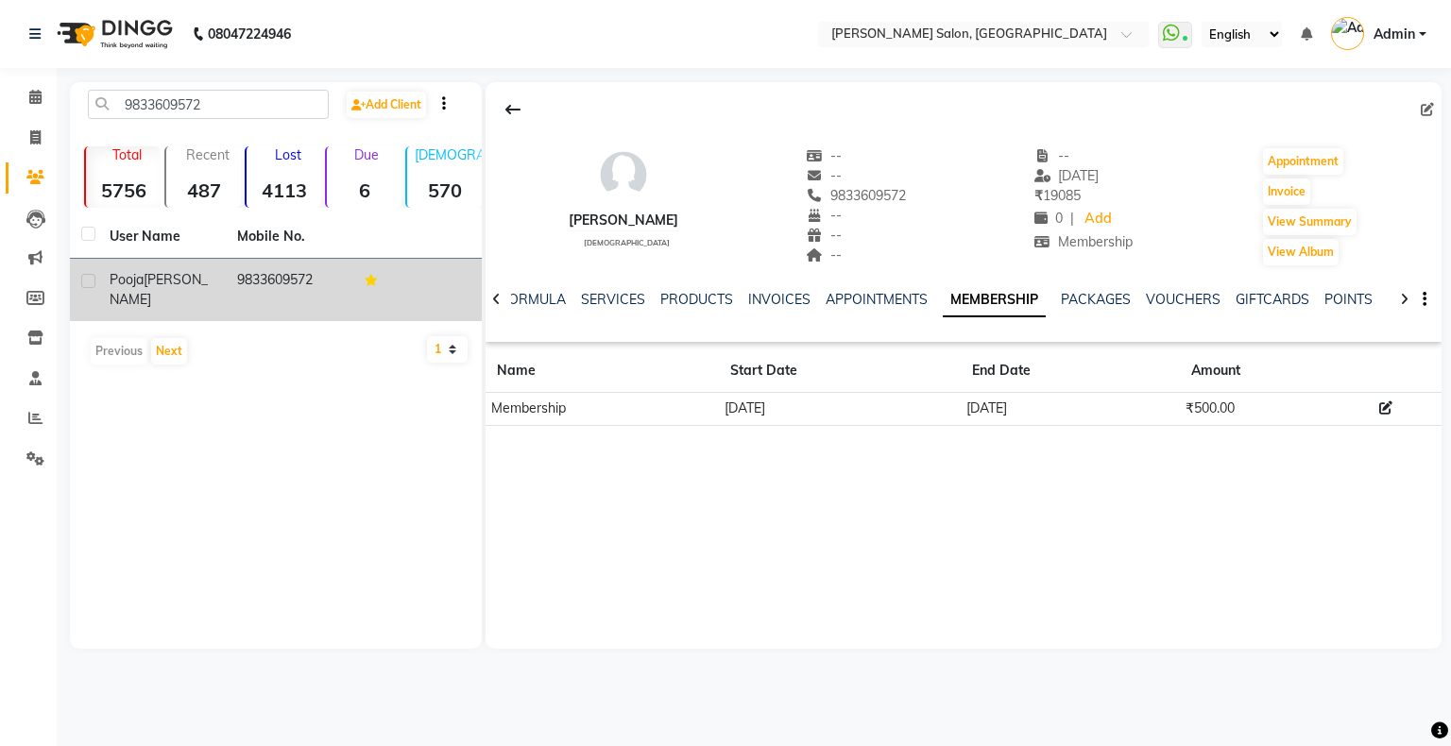
click at [760, 483] on div "Pooja Jariwala female -- -- 9833609572 -- -- -- -- 18-08-2025 ₹ 19085 0 | Add M…" at bounding box center [964, 365] width 956 height 567
click at [518, 98] on button at bounding box center [513, 110] width 40 height 36
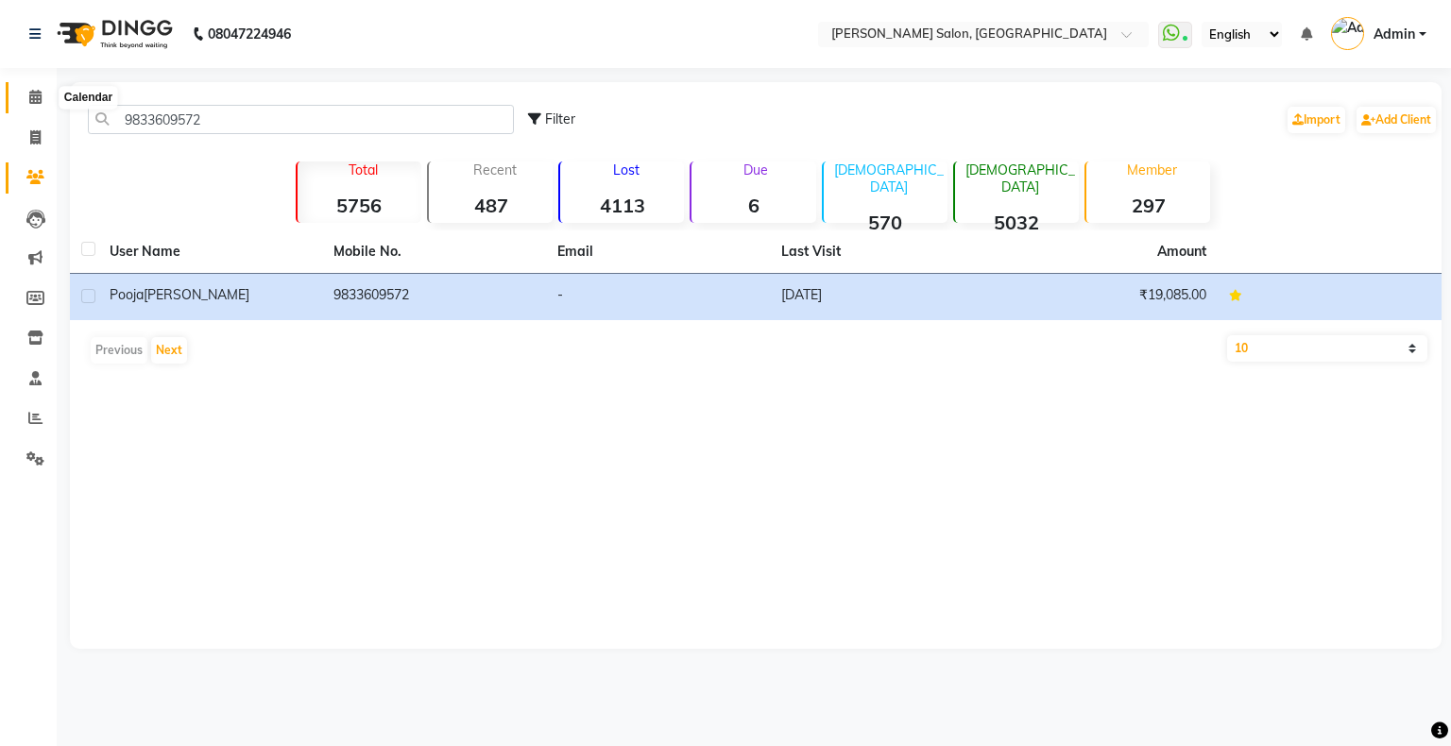
click at [37, 100] on icon at bounding box center [35, 97] width 12 height 14
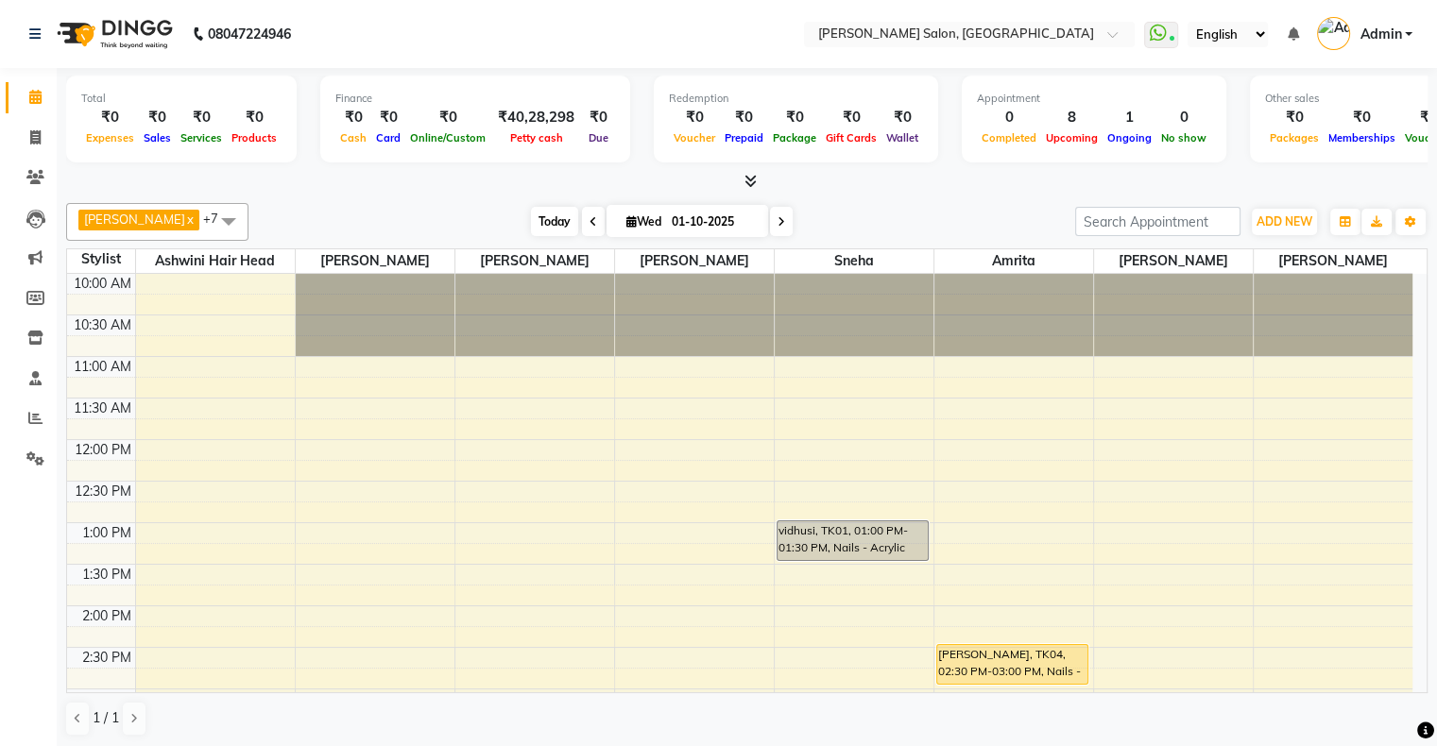
click at [531, 217] on span "Today" at bounding box center [554, 221] width 47 height 29
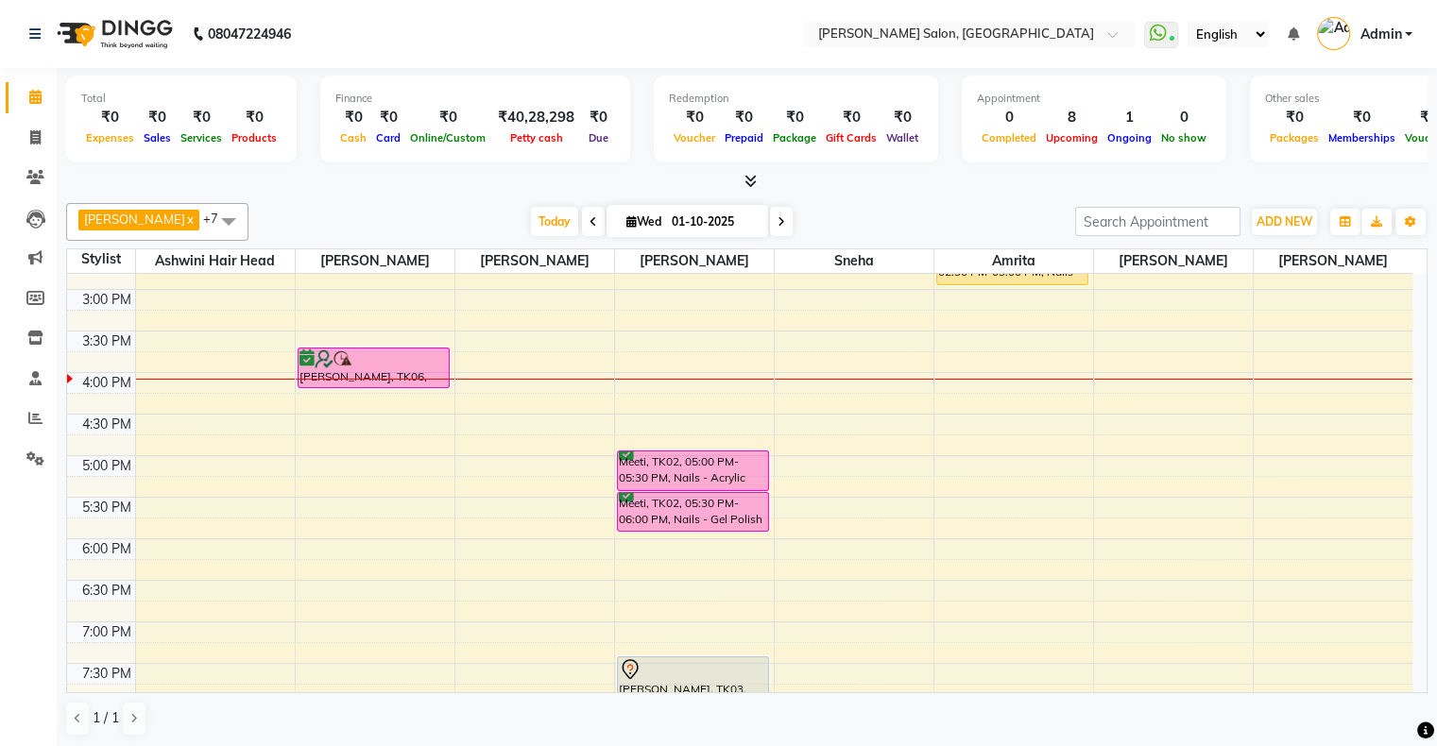
scroll to position [401, 0]
click at [770, 223] on span at bounding box center [781, 221] width 23 height 29
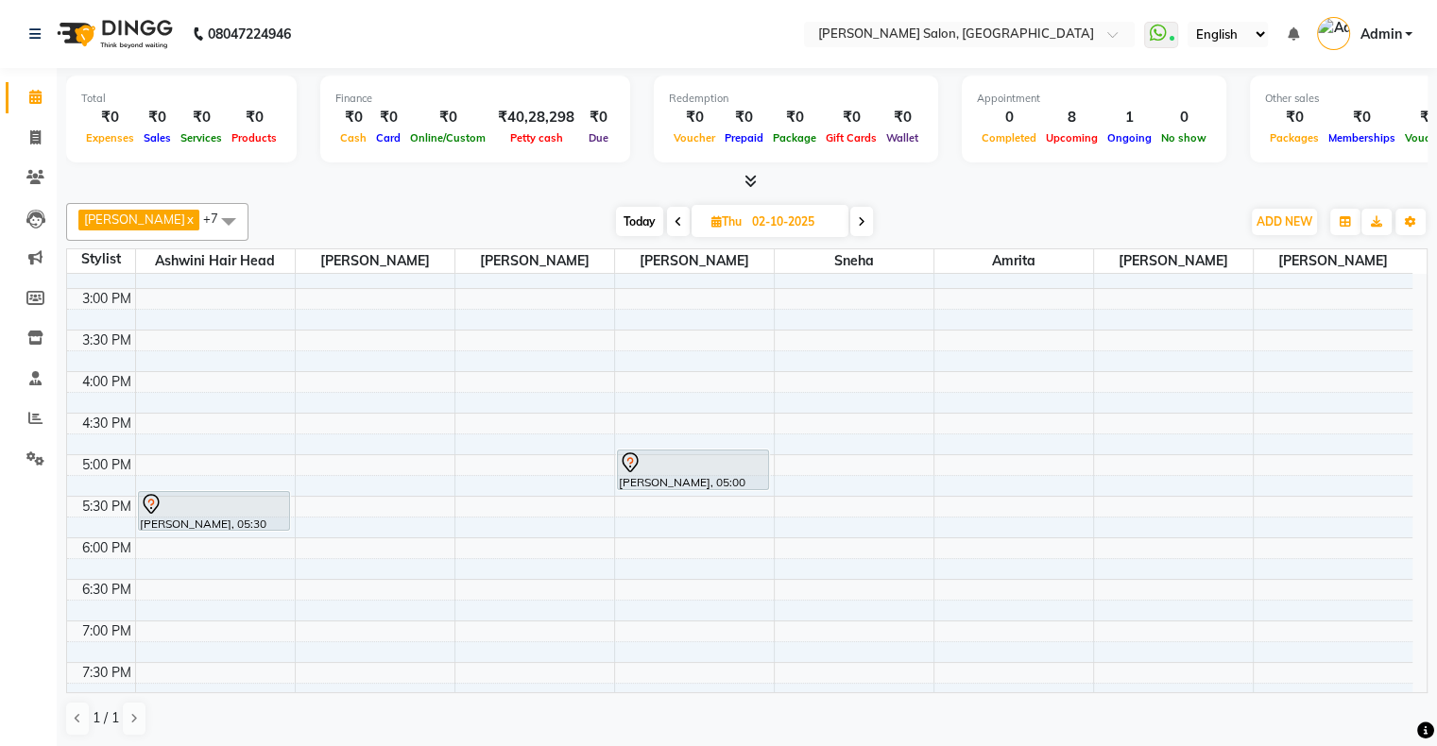
scroll to position [0, 0]
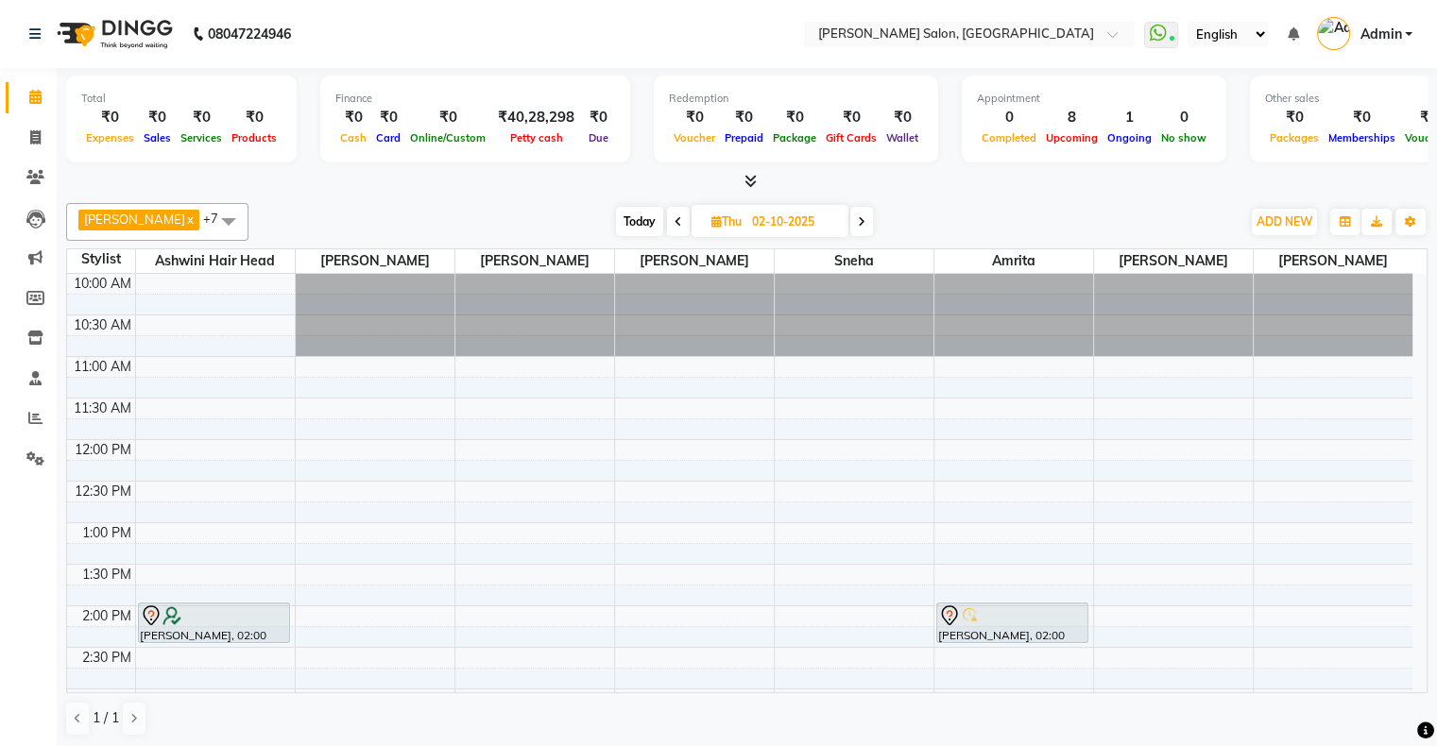
click at [616, 215] on span "Today" at bounding box center [639, 221] width 47 height 29
type input "01-10-2025"
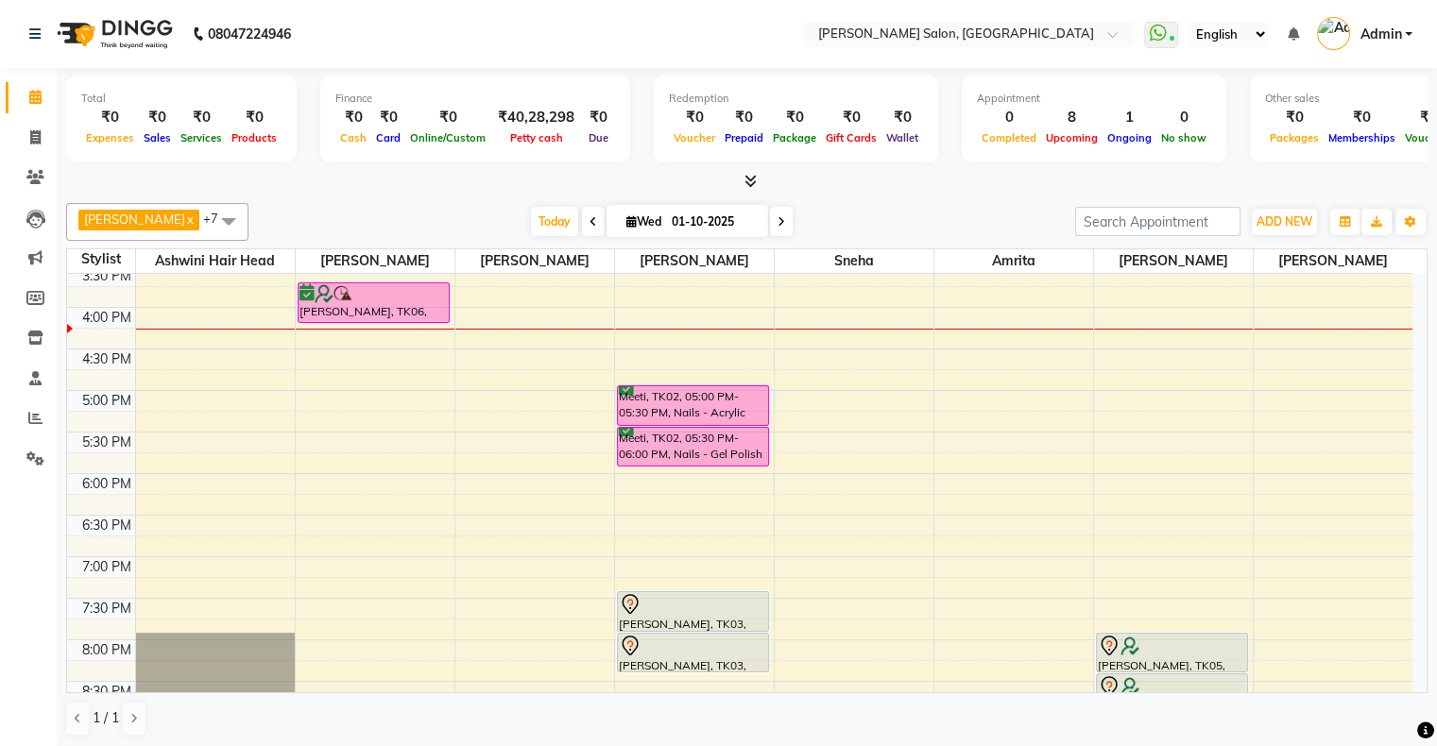
scroll to position [212, 0]
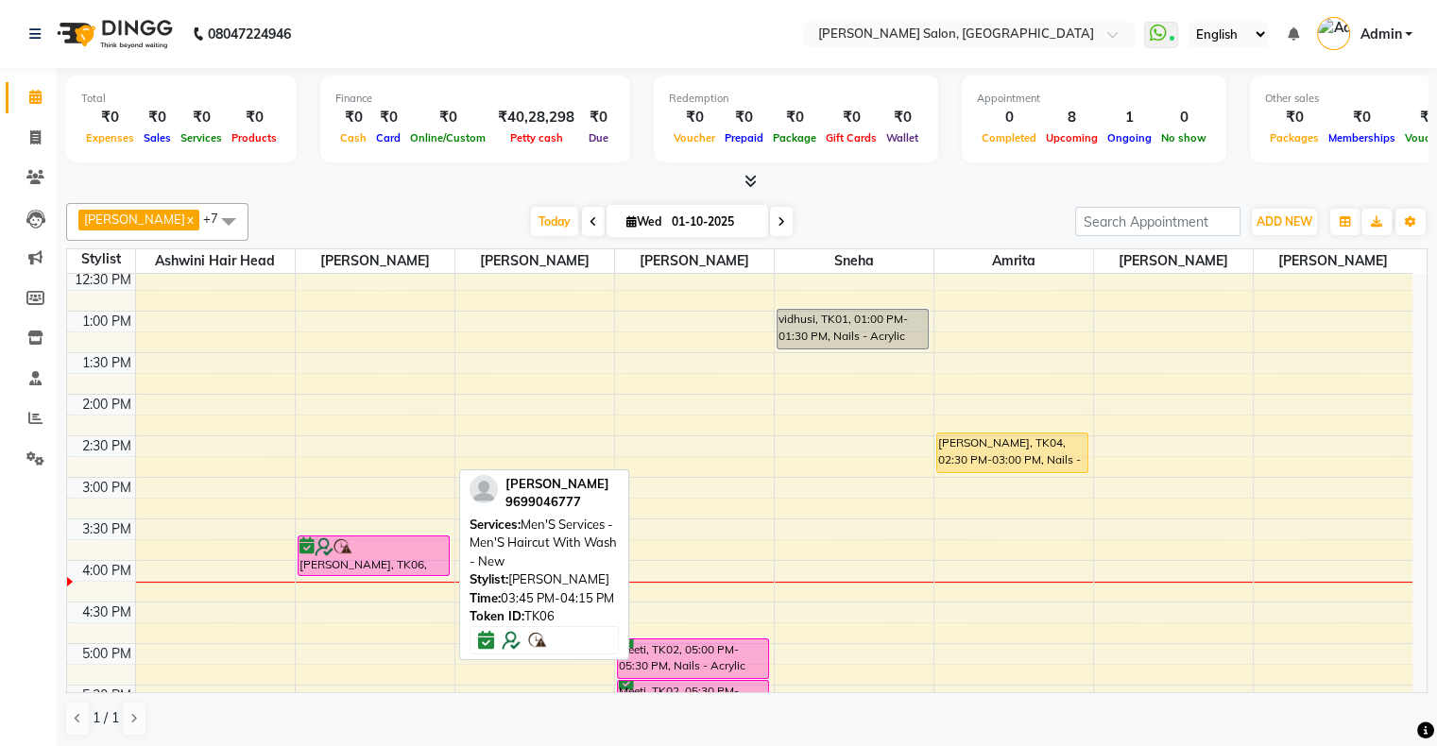
click at [342, 544] on img at bounding box center [343, 547] width 19 height 19
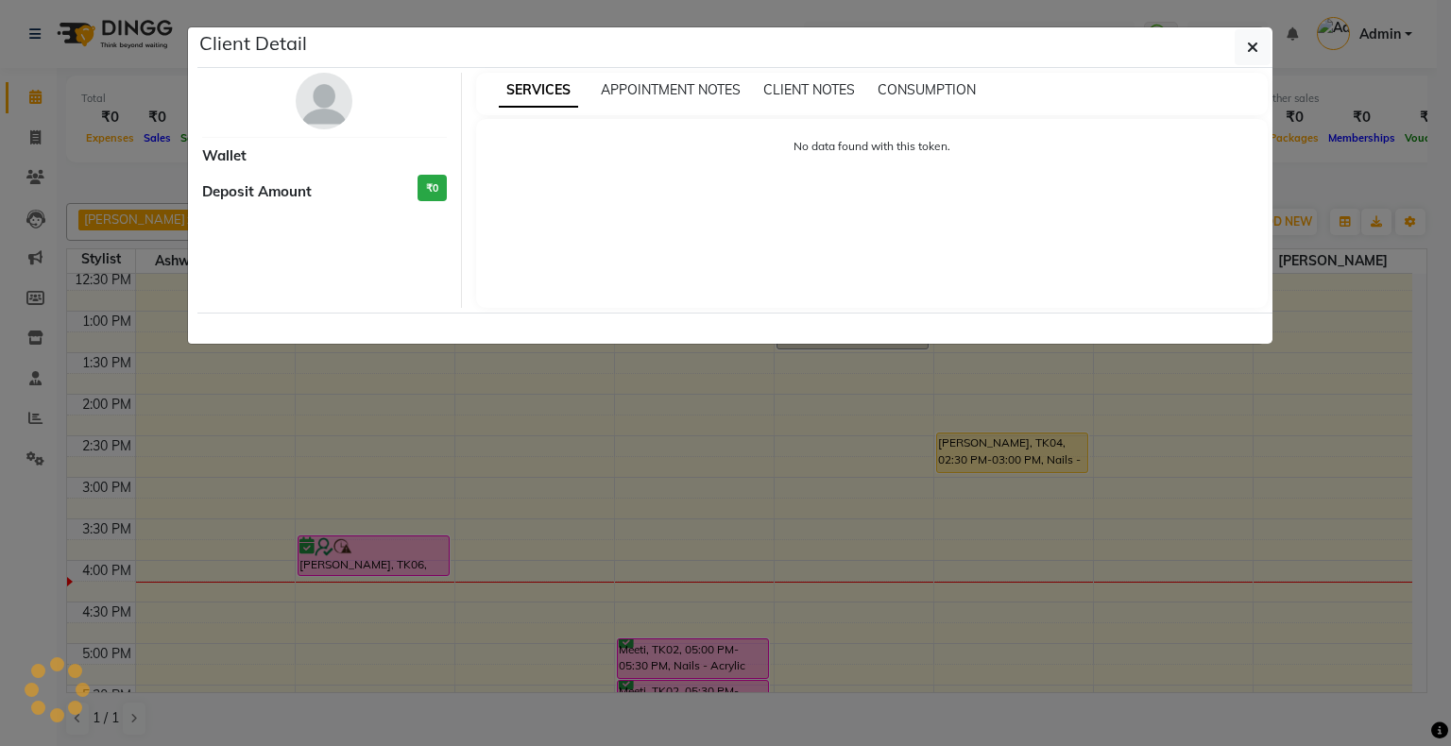
select select "6"
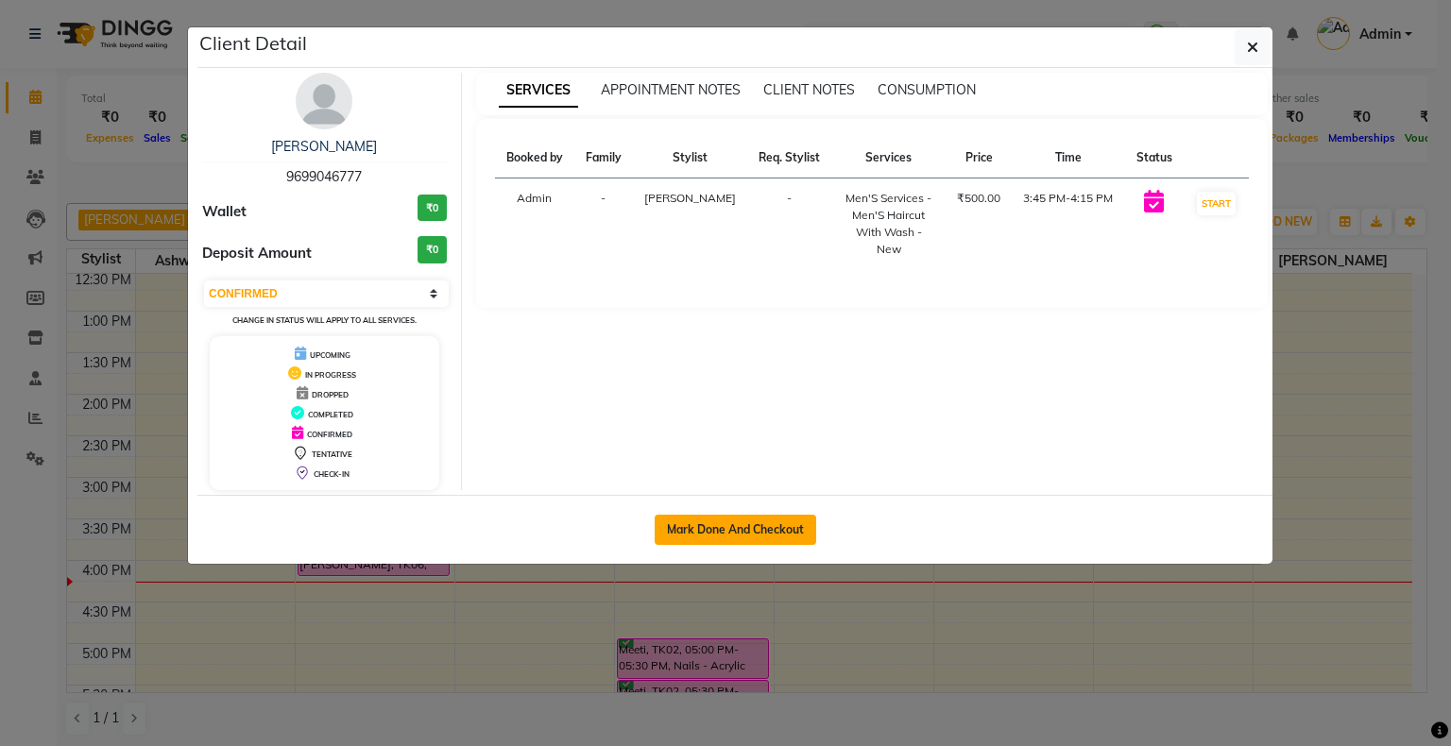
click at [730, 539] on button "Mark Done And Checkout" at bounding box center [736, 530] width 162 height 30
select select "4073"
select select "service"
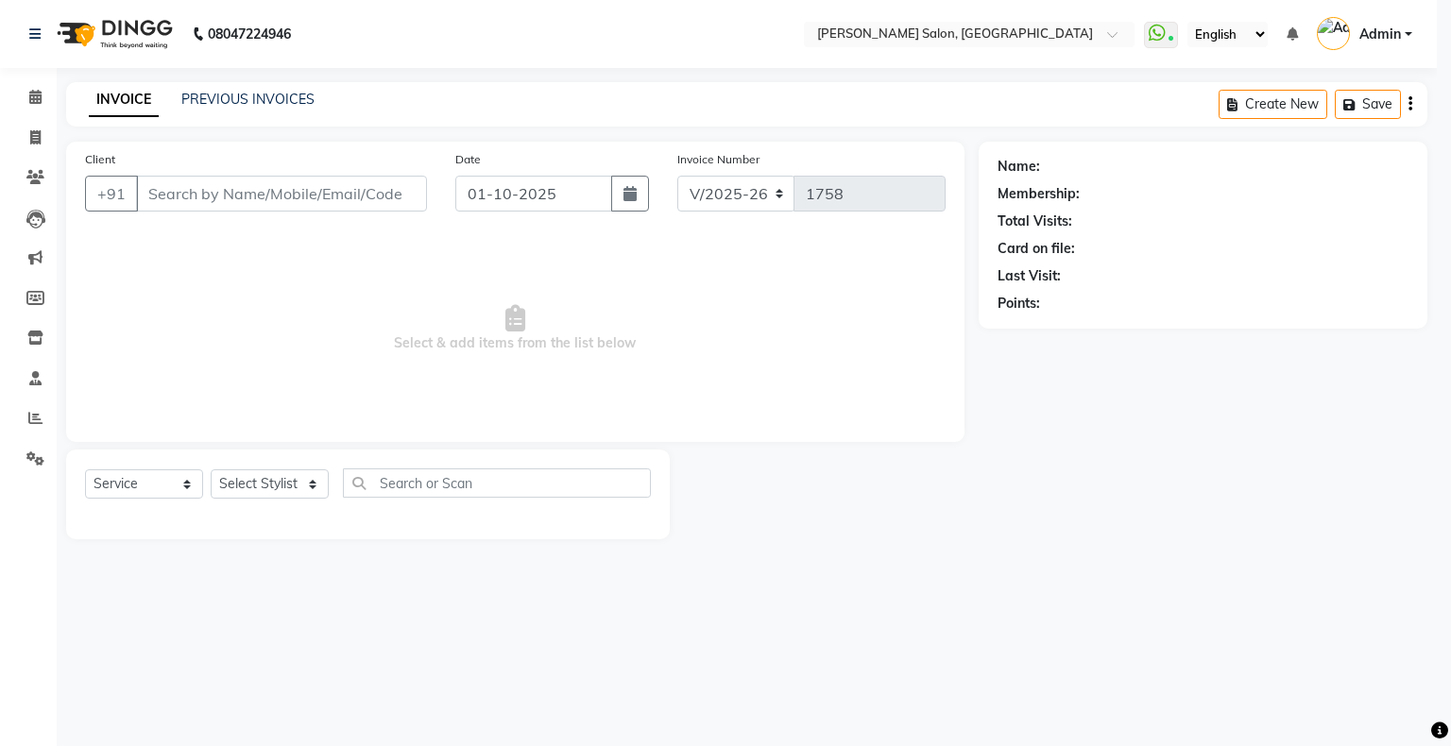
select select "3"
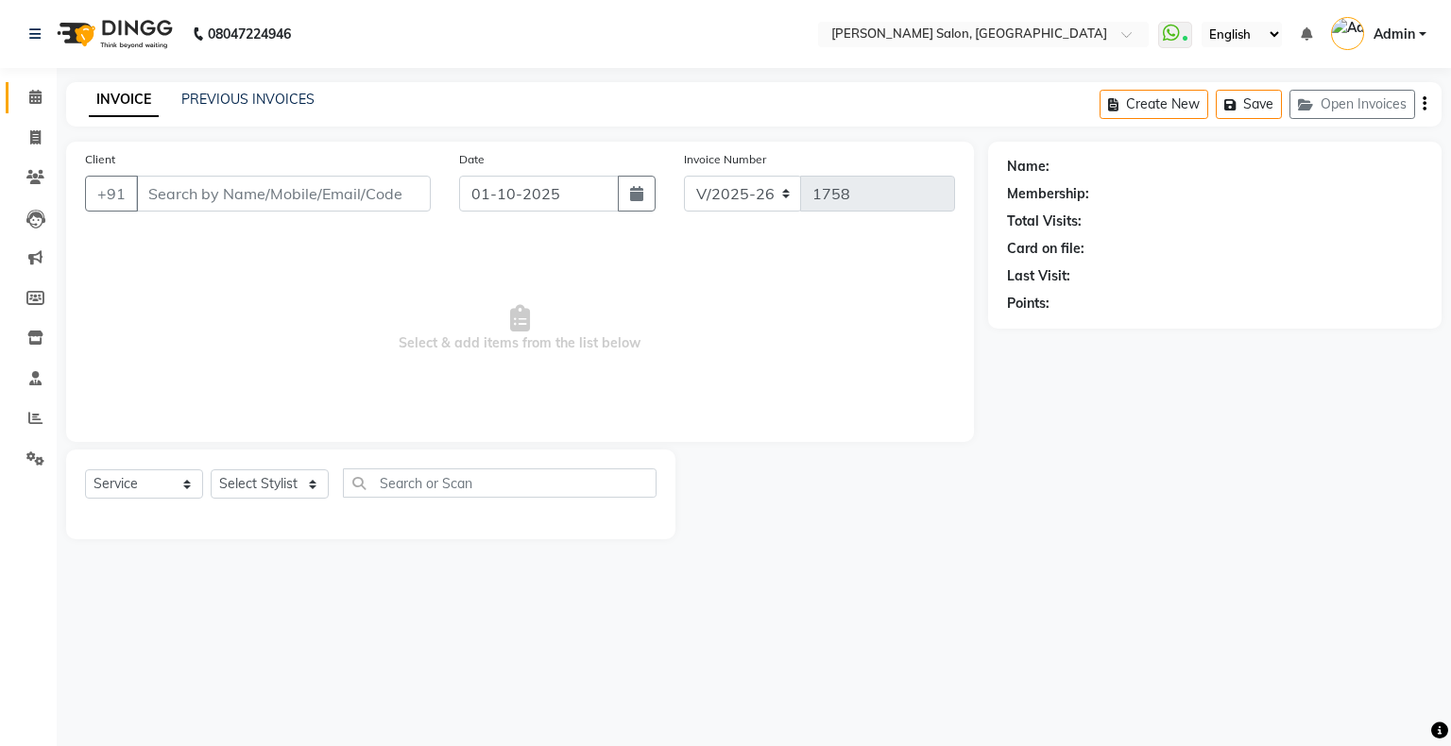
type input "9699046777"
select select "91638"
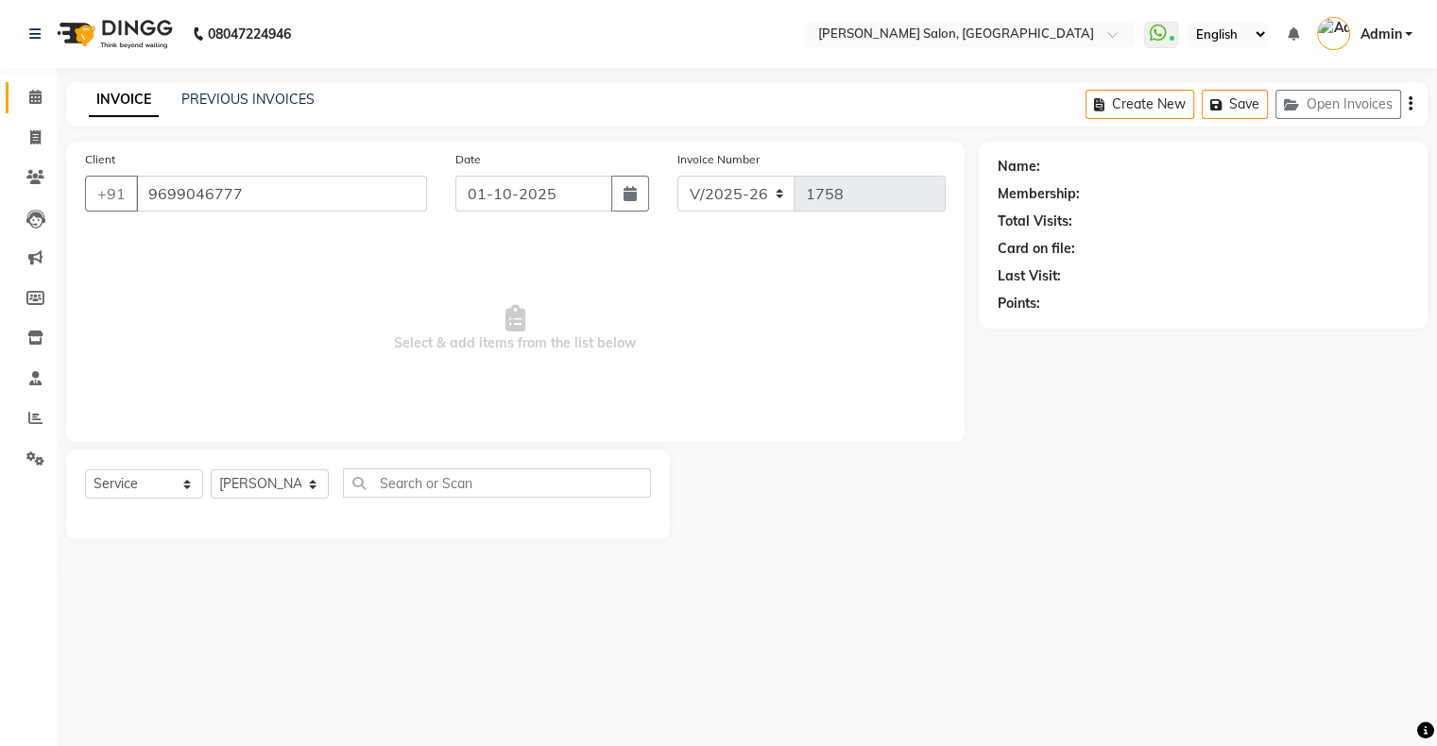
select select "1: Object"
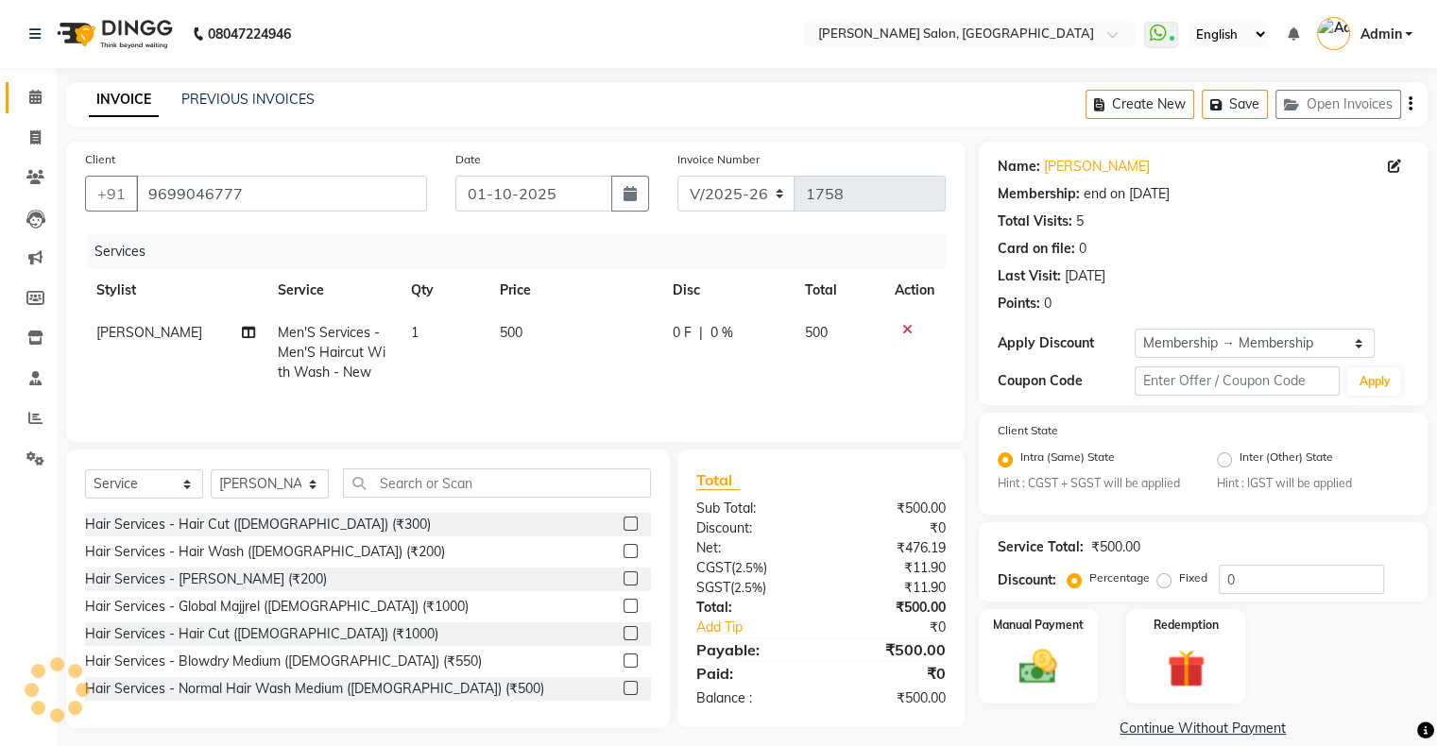
type input "20"
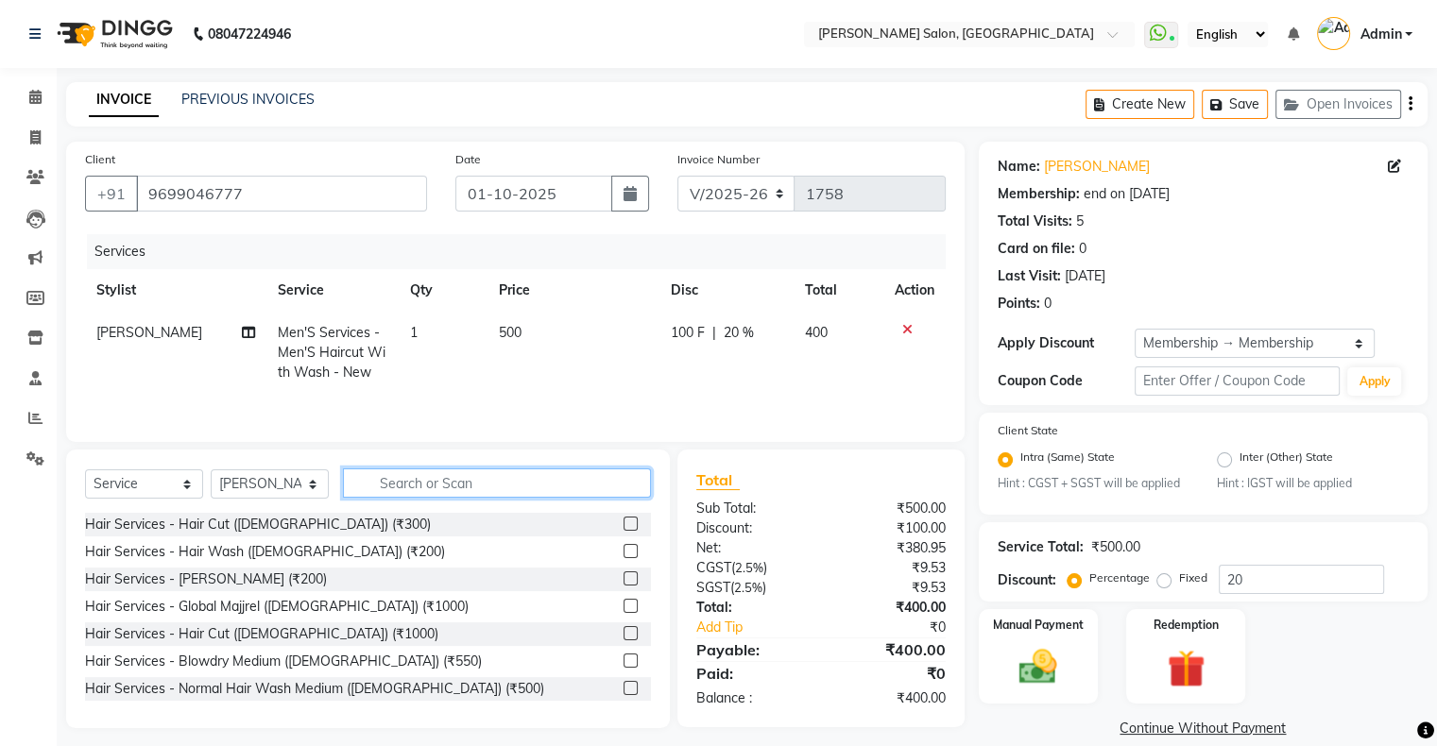
click at [423, 483] on input "text" at bounding box center [497, 483] width 308 height 29
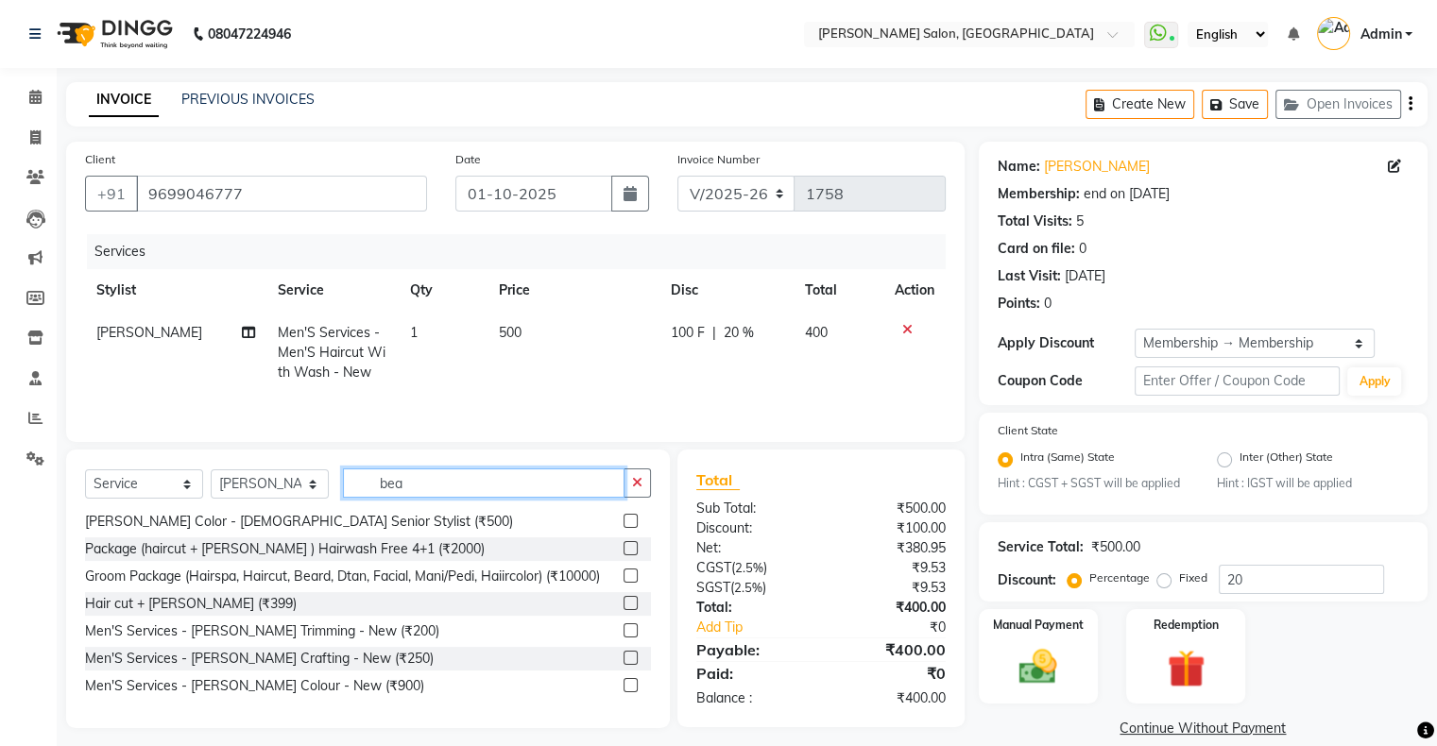
type input "bea"
click at [624, 659] on label at bounding box center [631, 658] width 14 height 14
click at [624, 659] on input "checkbox" at bounding box center [630, 659] width 12 height 12
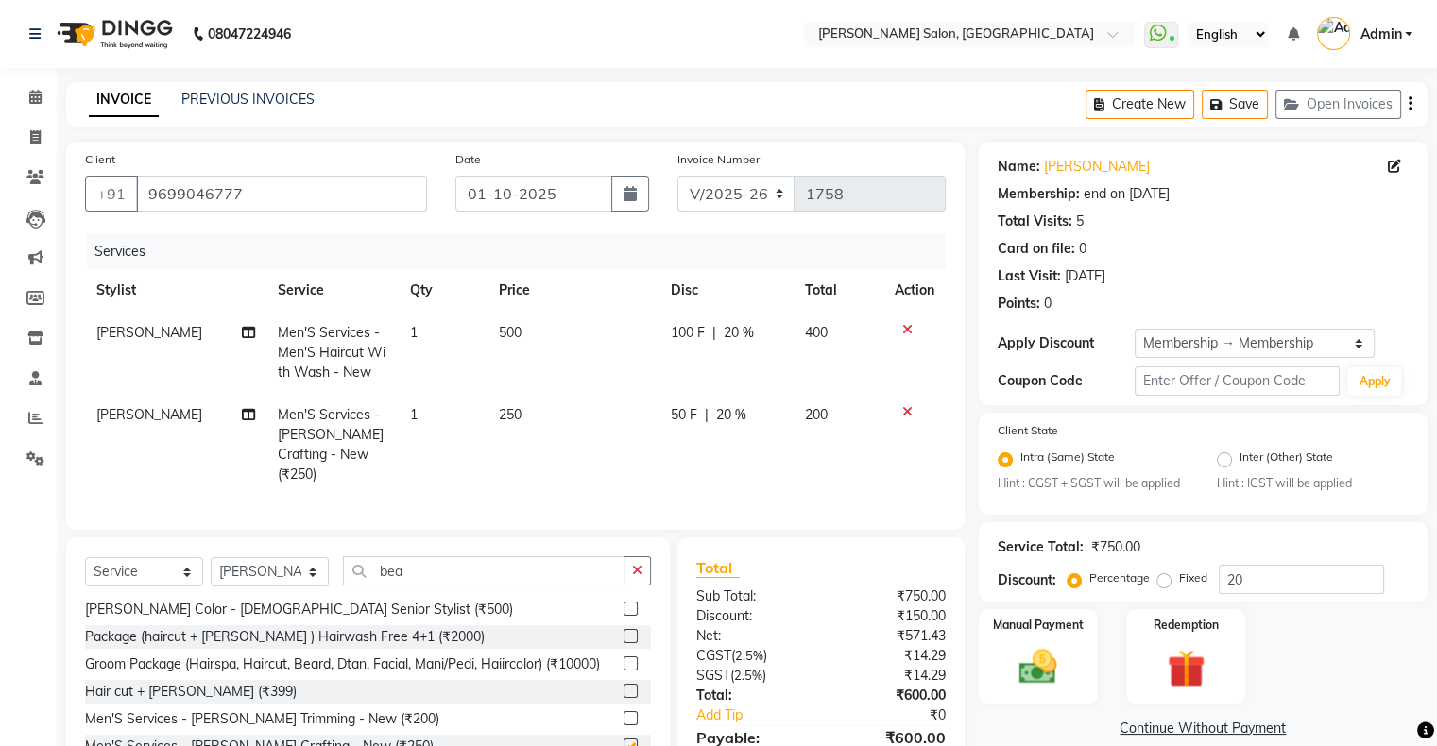
checkbox input "false"
click at [637, 557] on button "button" at bounding box center [637, 570] width 27 height 29
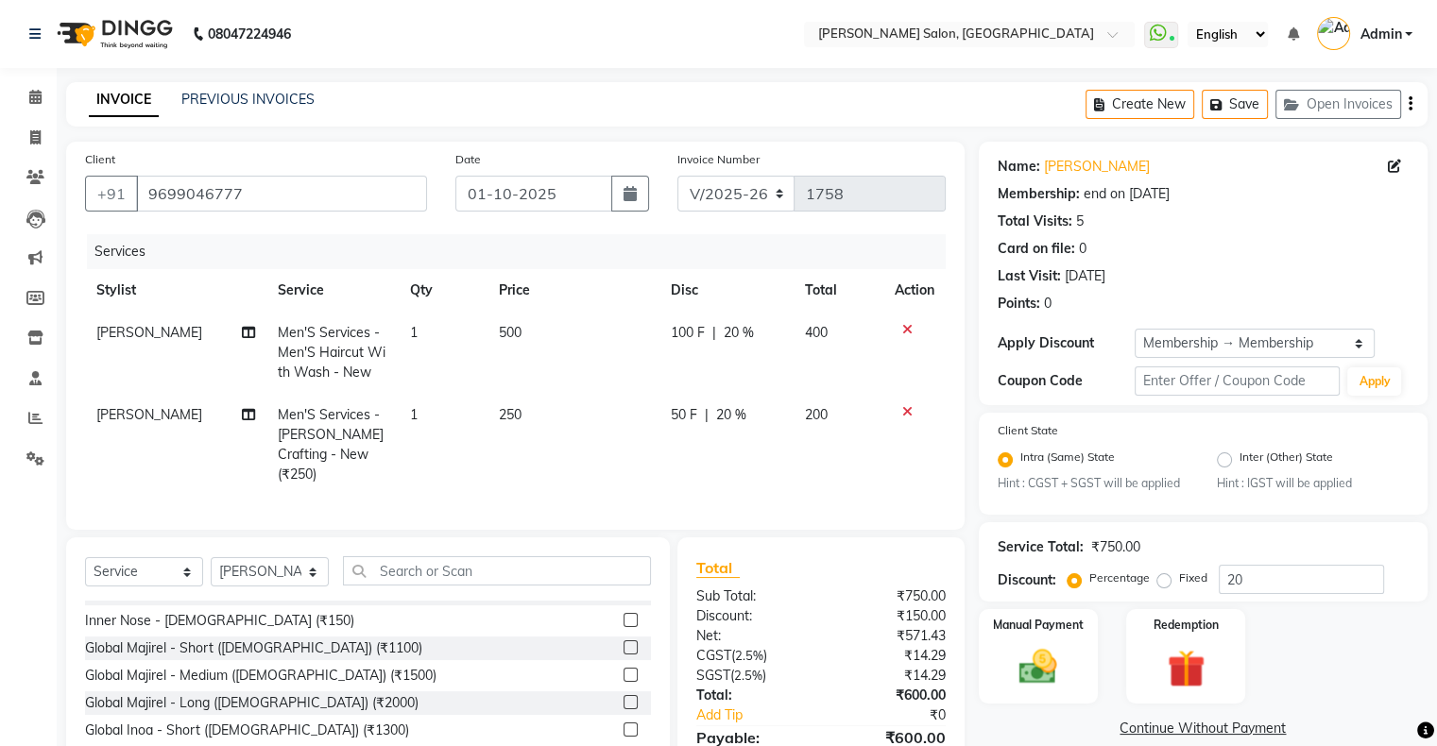
click at [813, 449] on td "200" at bounding box center [839, 445] width 90 height 102
select select "91638"
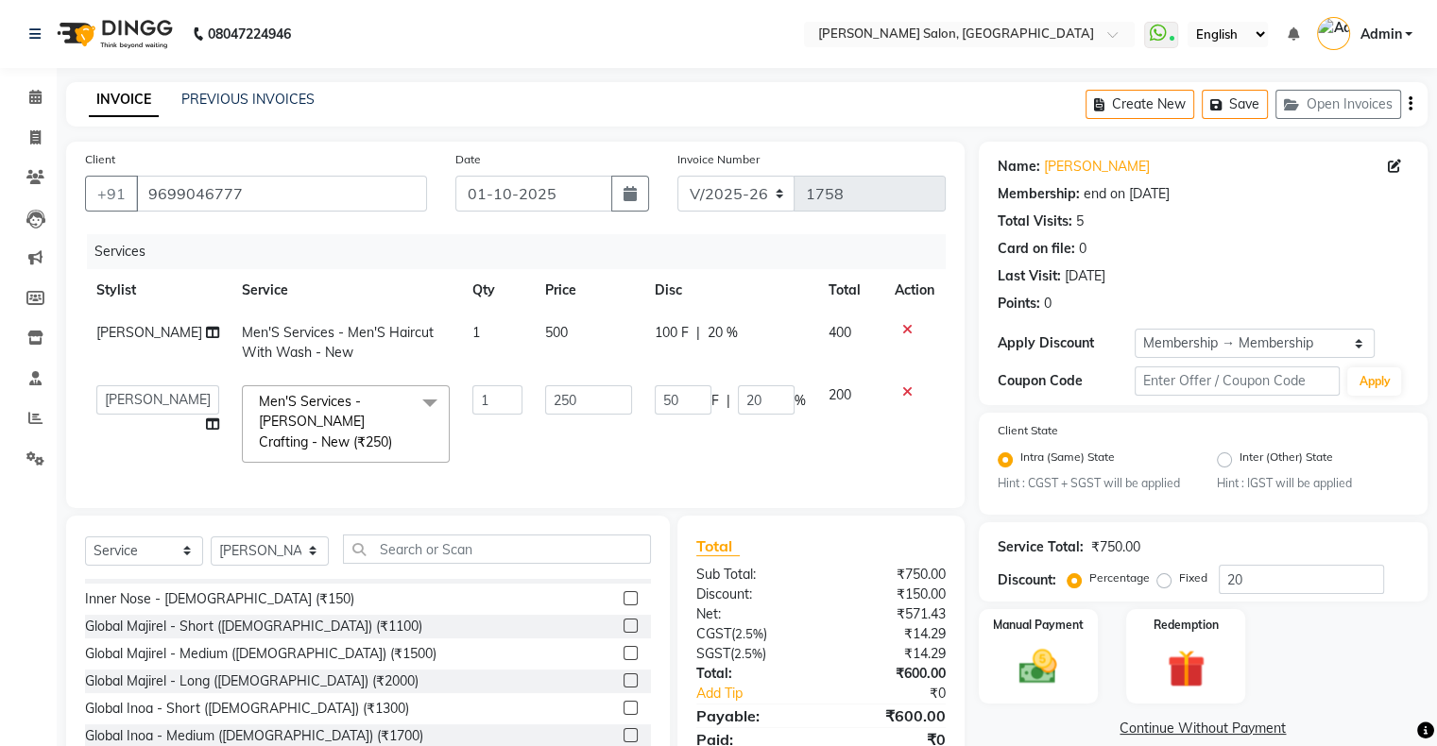
click at [617, 452] on td "250" at bounding box center [589, 424] width 110 height 100
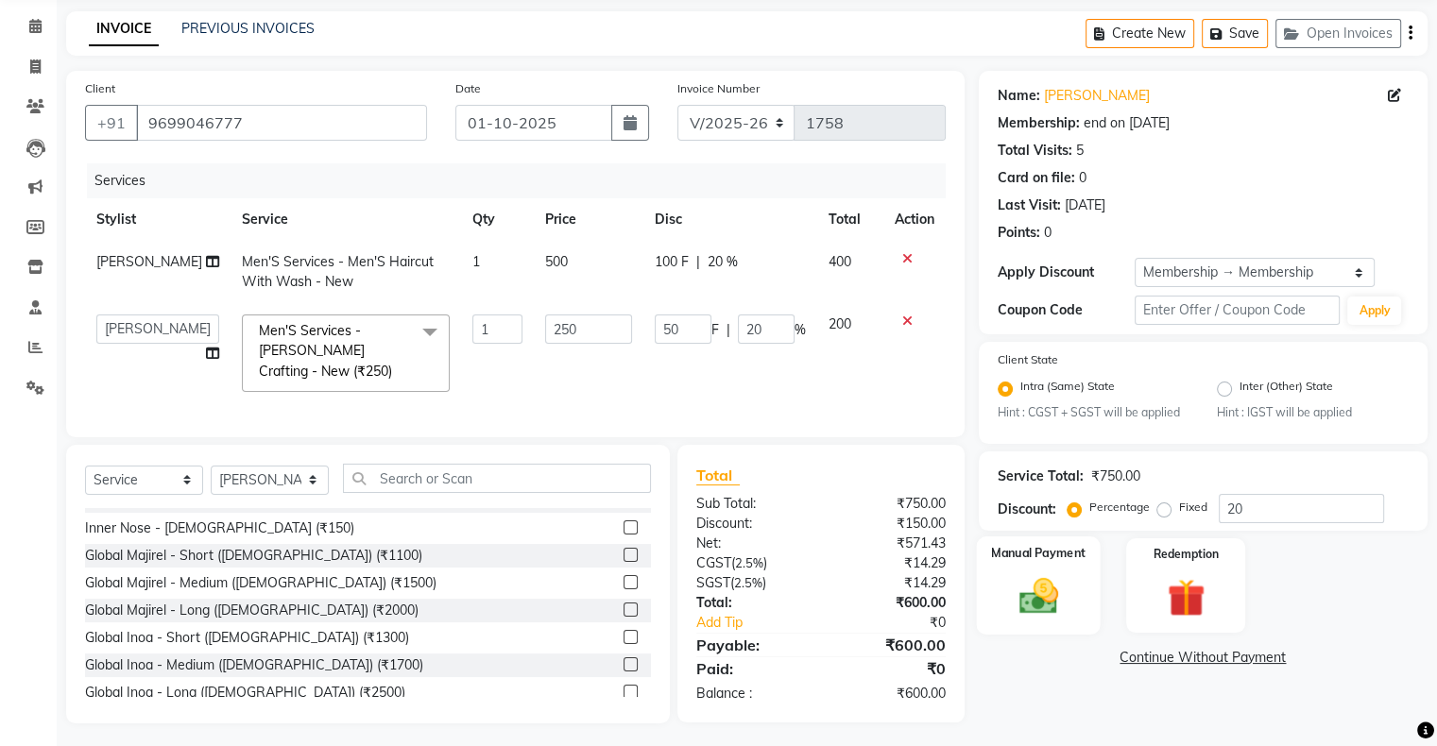
click at [1035, 595] on img at bounding box center [1037, 596] width 63 height 45
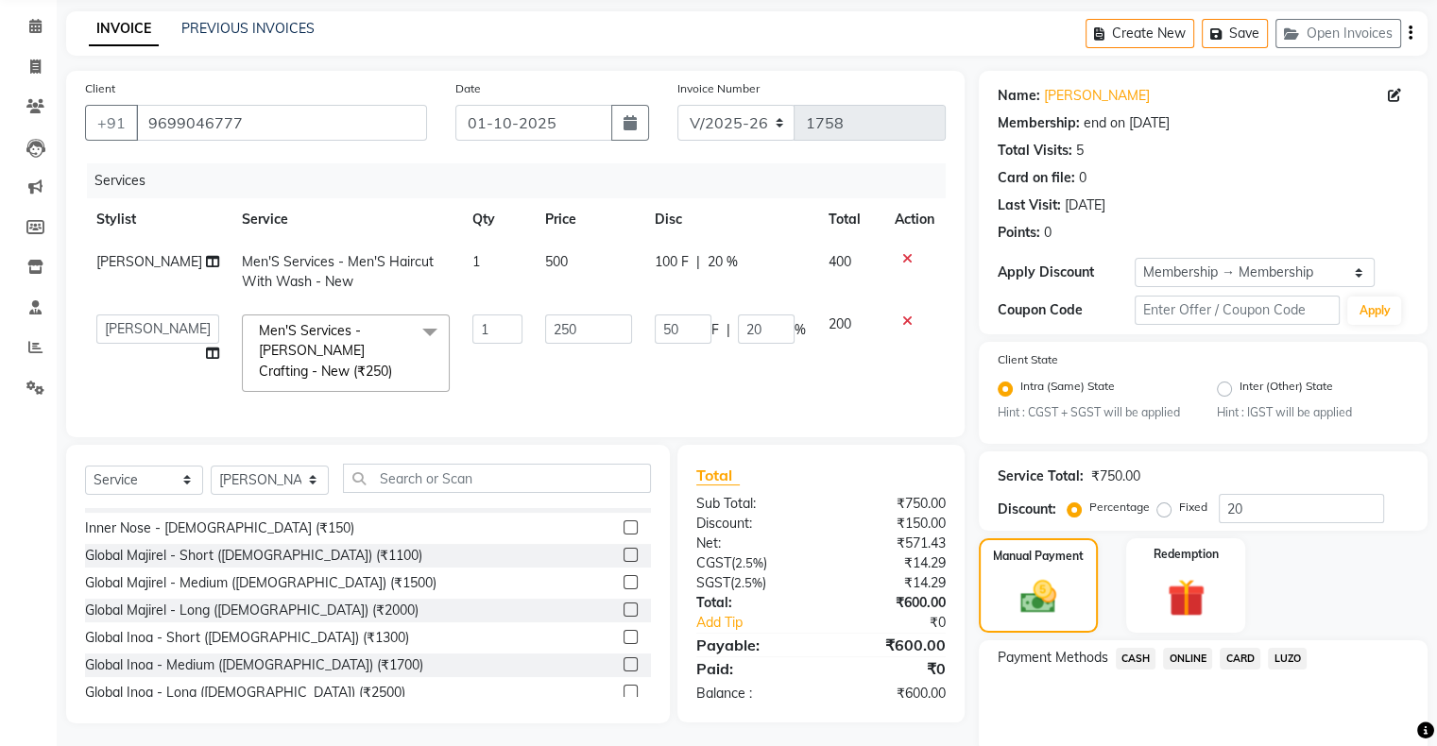
click at [1141, 663] on span "CASH" at bounding box center [1136, 659] width 41 height 22
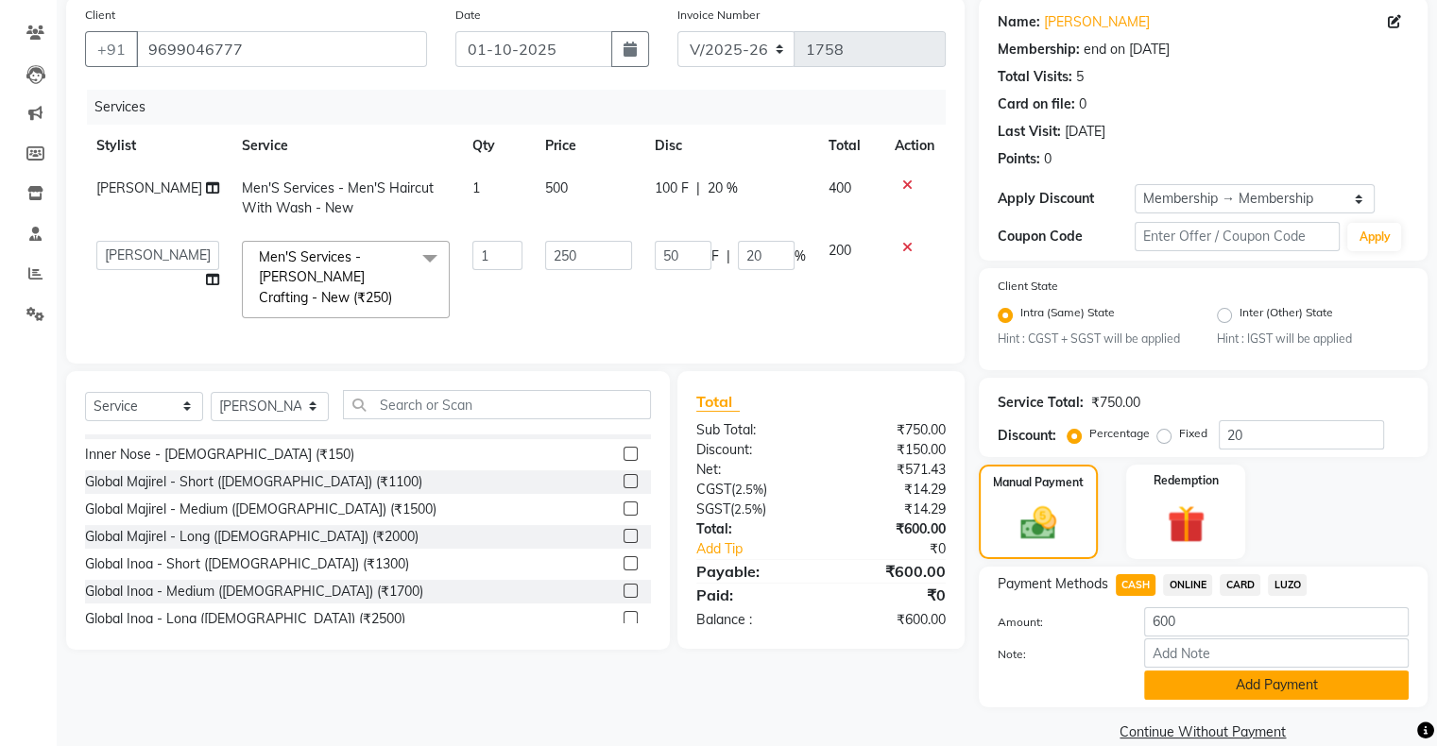
scroll to position [176, 0]
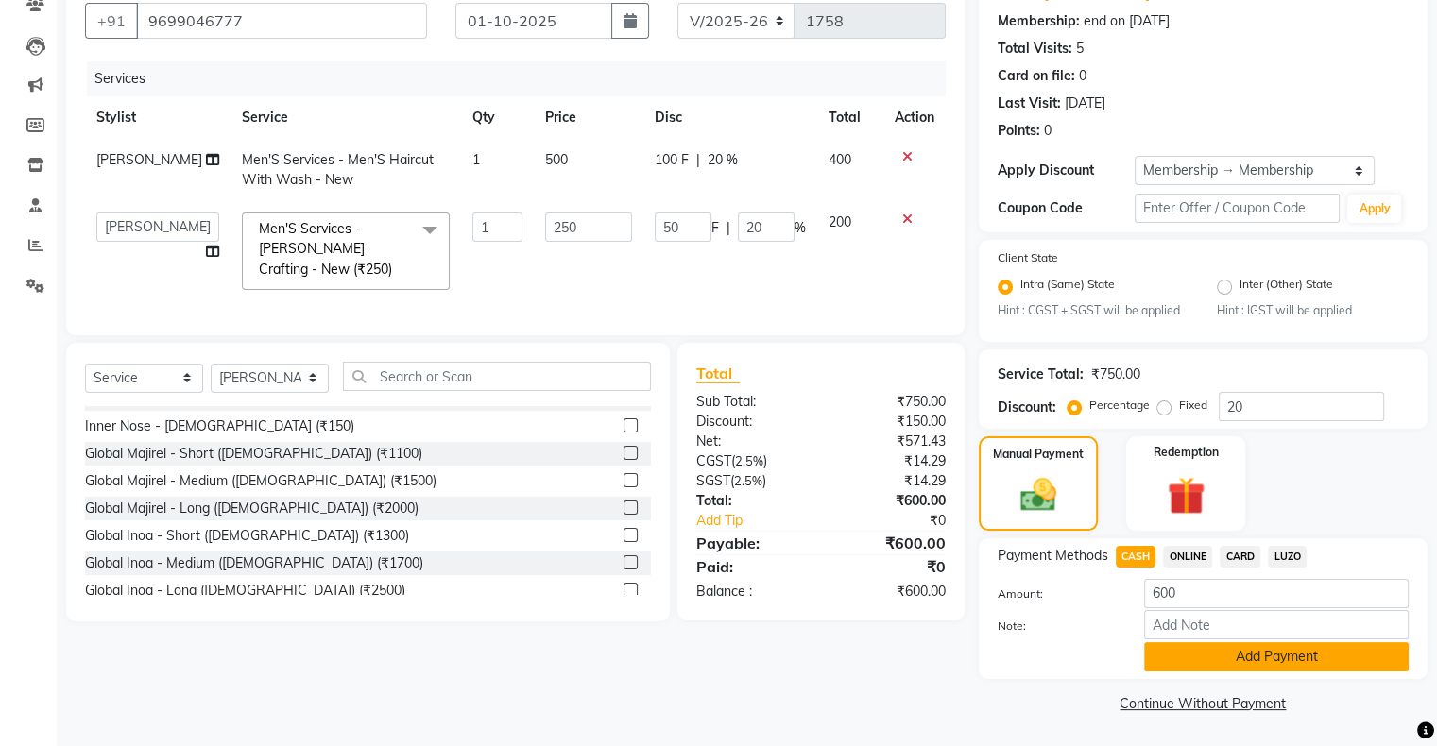
click at [1217, 667] on button "Add Payment" at bounding box center [1276, 656] width 265 height 29
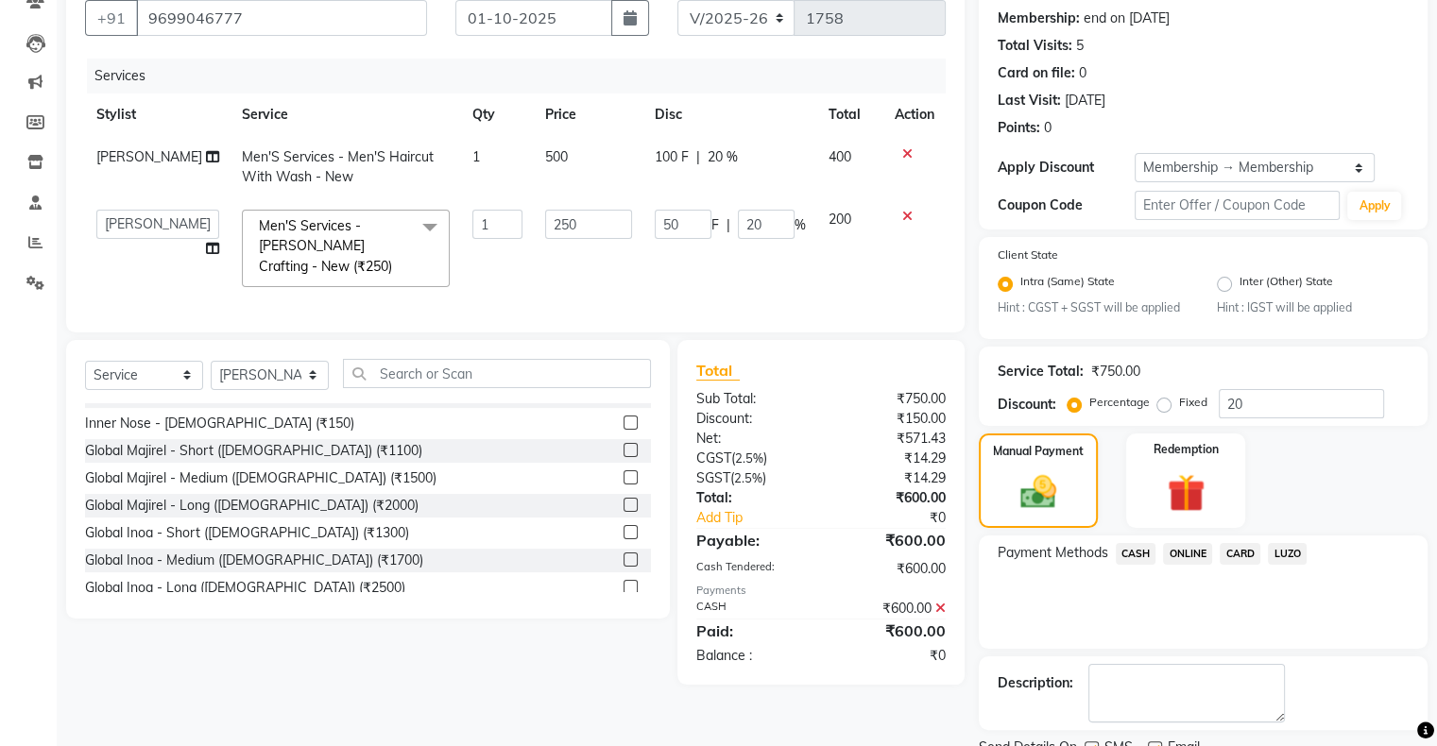
scroll to position [253, 0]
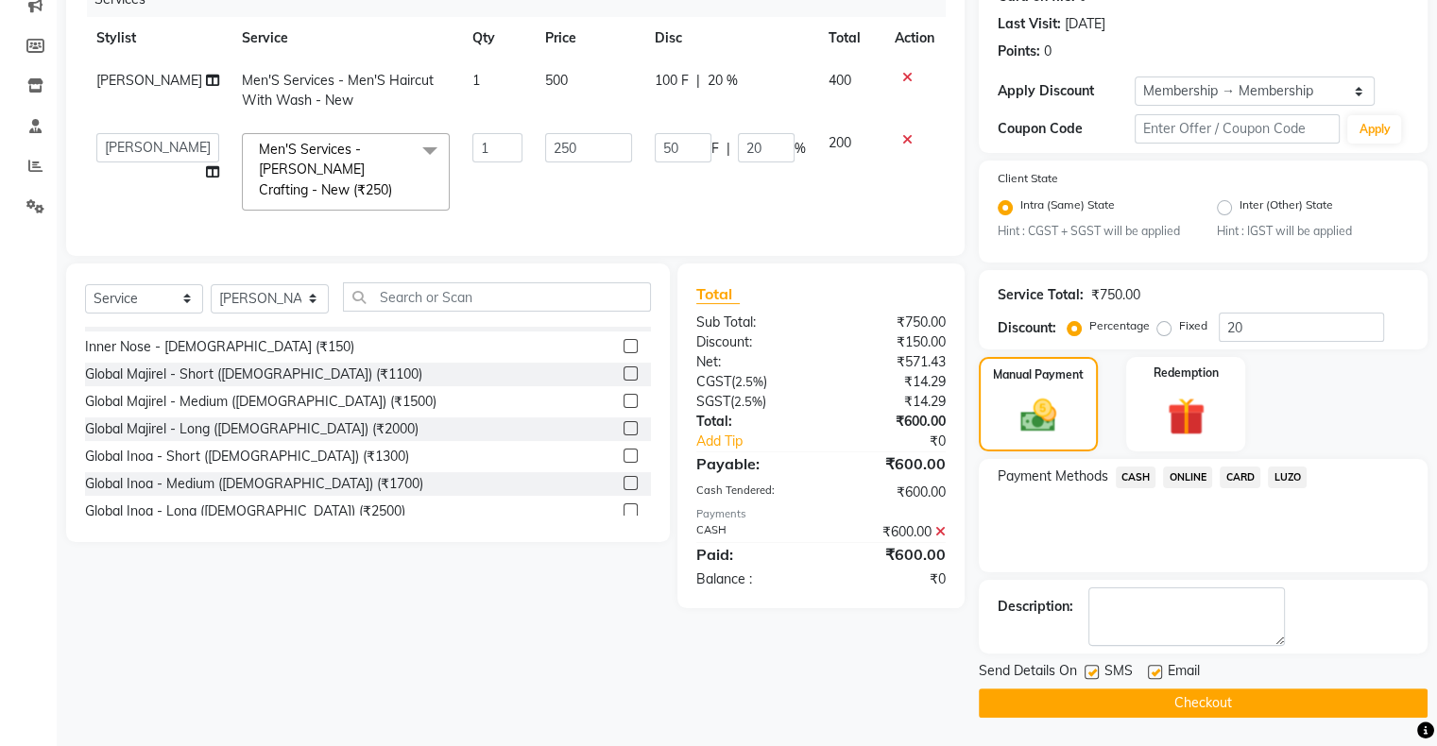
click at [1187, 697] on button "Checkout" at bounding box center [1203, 703] width 449 height 29
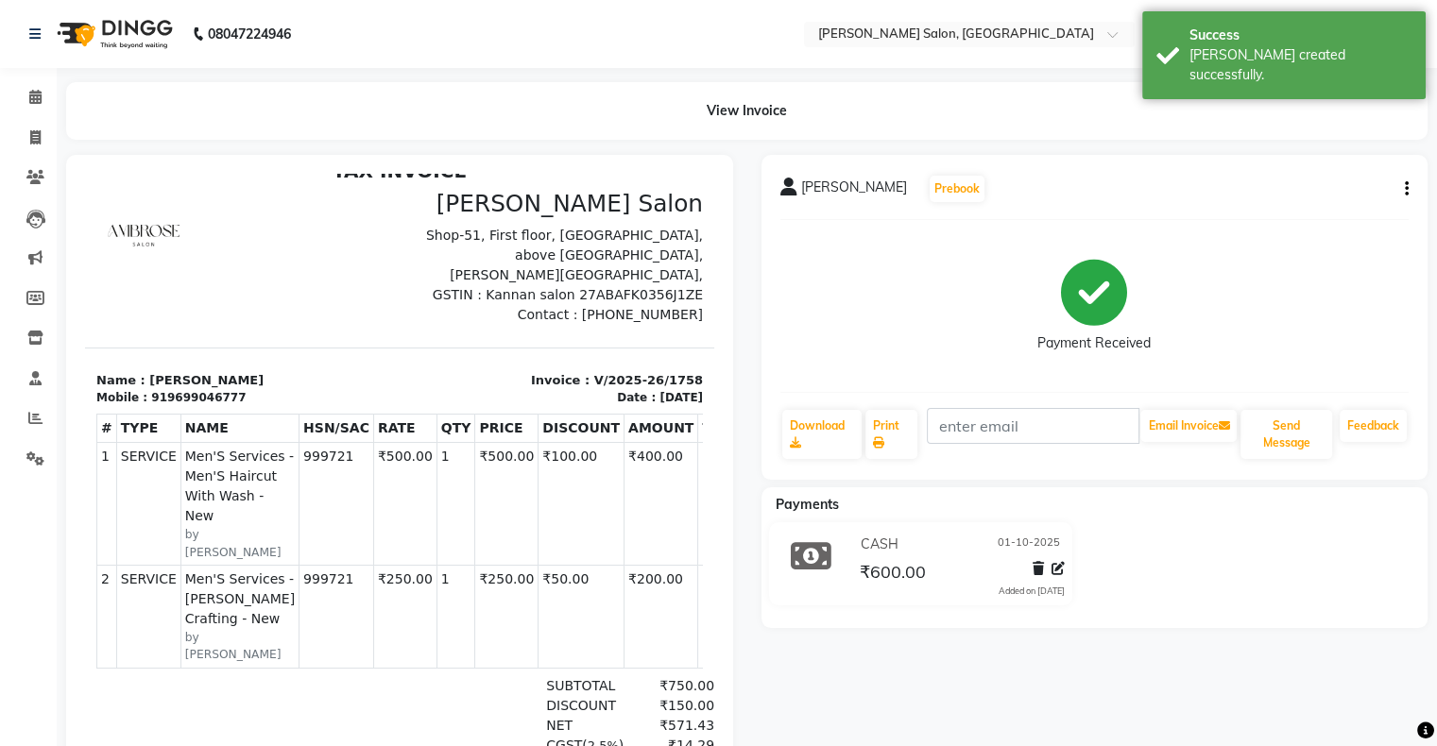
scroll to position [34, 0]
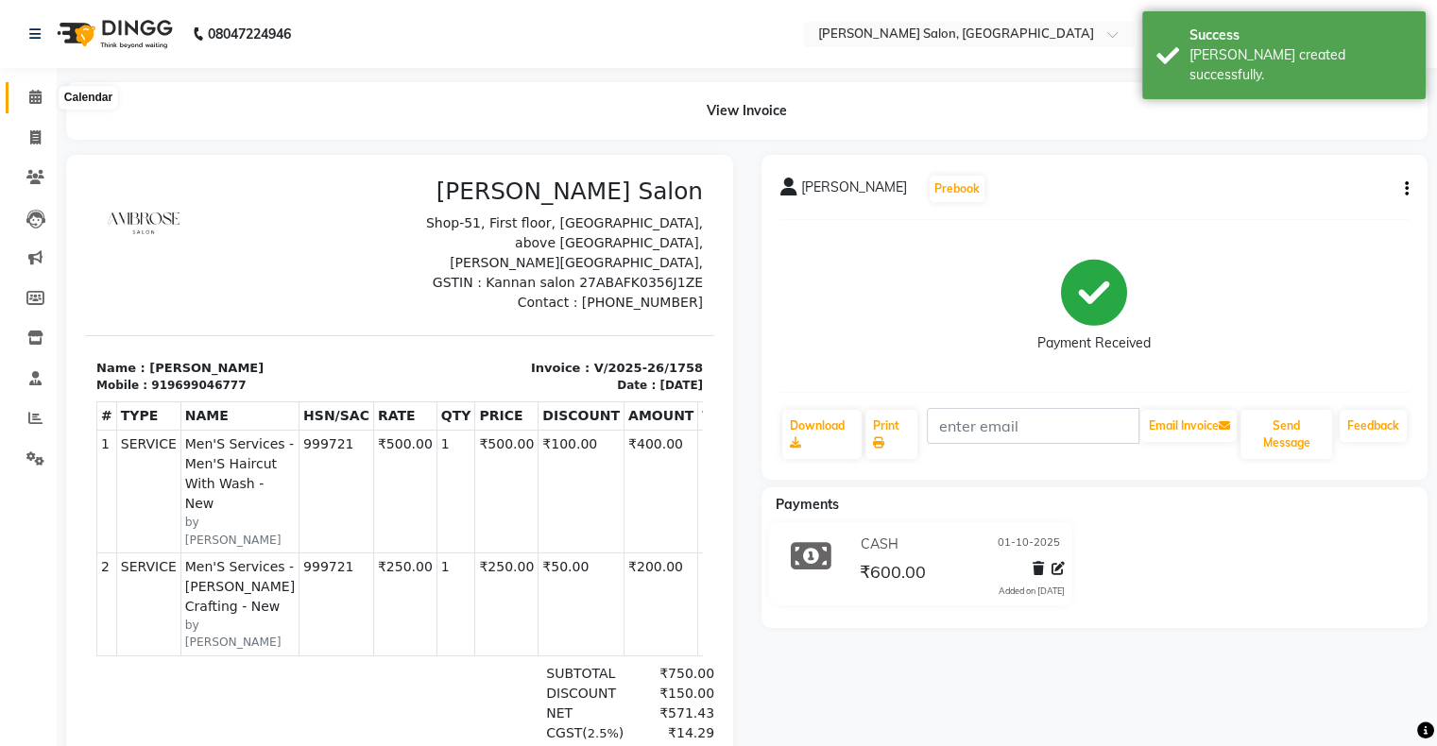
click at [32, 92] on icon at bounding box center [35, 97] width 12 height 14
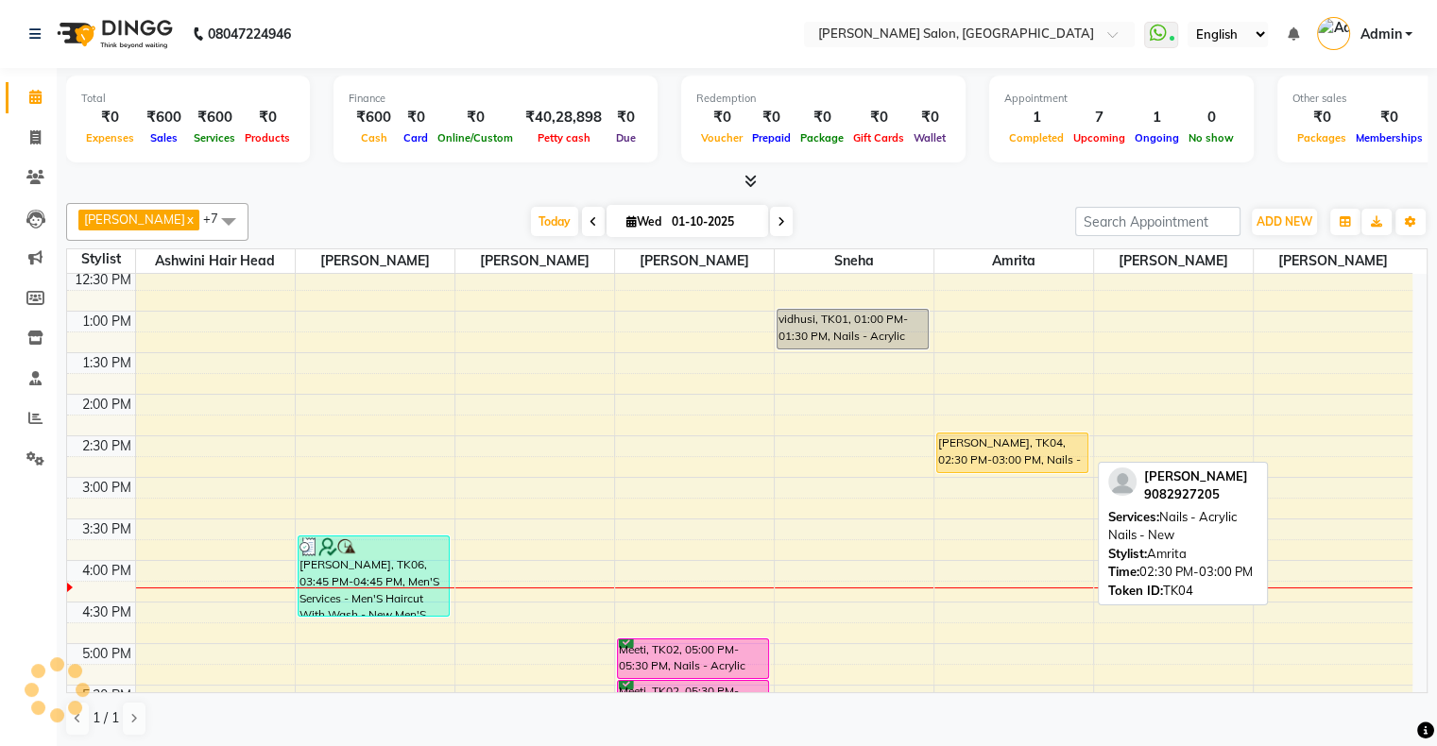
scroll to position [306, 0]
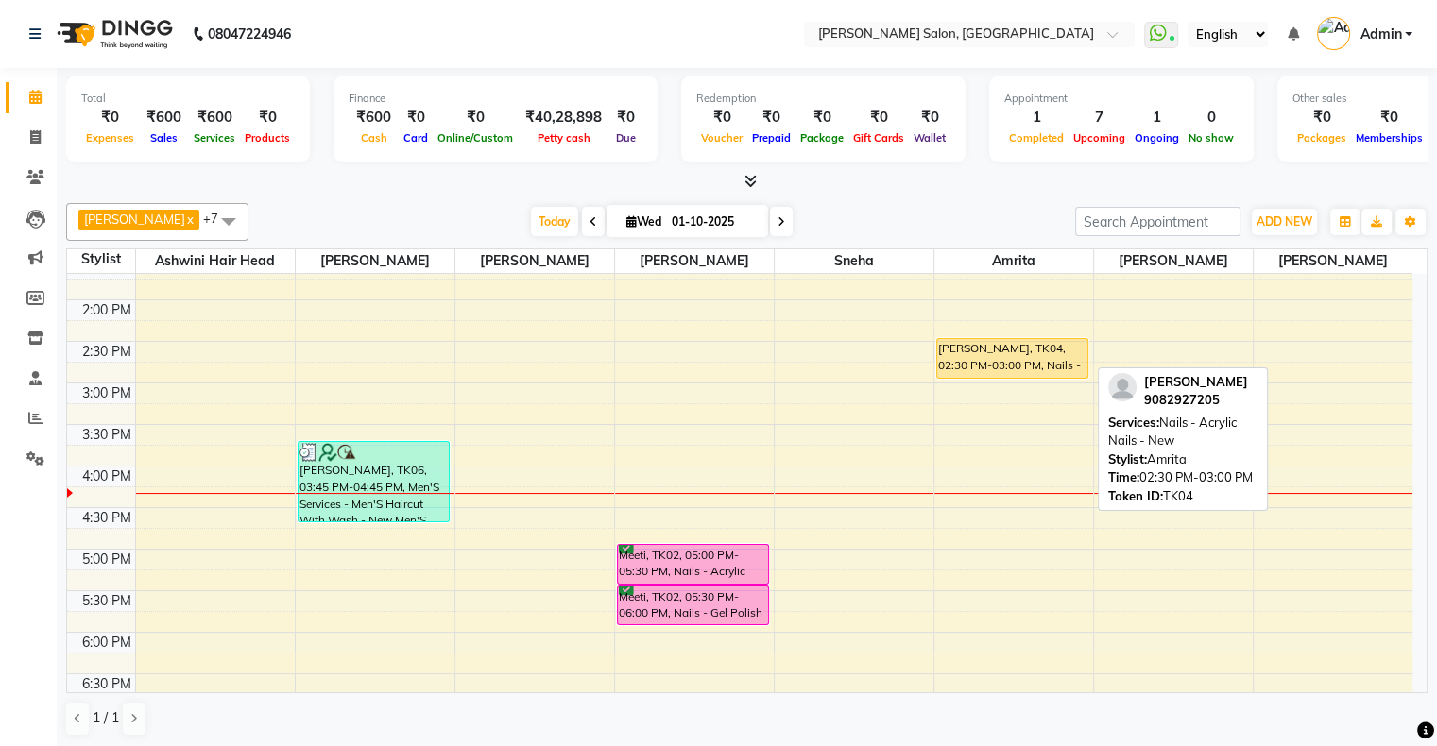
click at [998, 363] on div "Krisha, TK04, 02:30 PM-03:00 PM, Nails - Acrylic Nails - New" at bounding box center [1012, 358] width 151 height 39
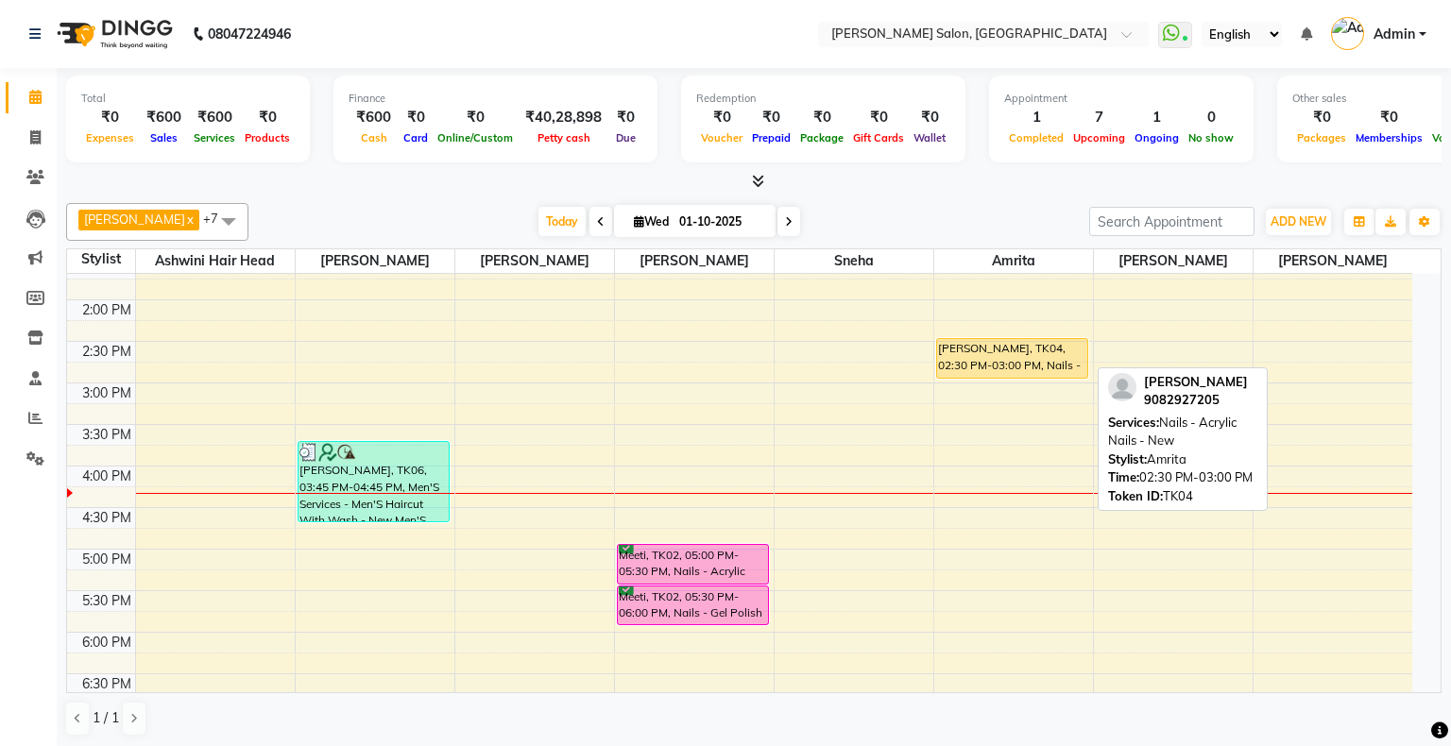
select select "1"
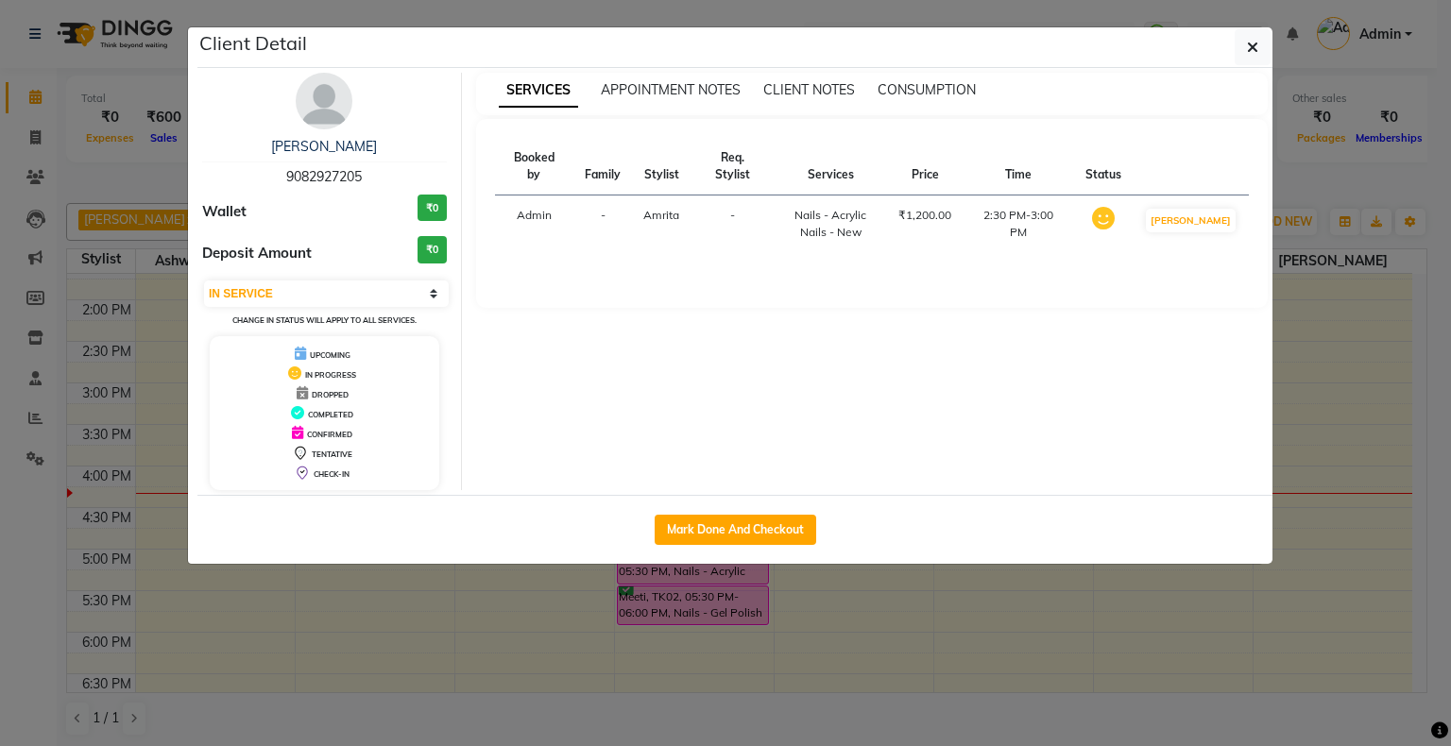
click at [1105, 644] on ngb-modal-window "Client Detail Krisha 9082927205 Wallet ₹0 Deposit Amount ₹0 Select IN SERVICE C…" at bounding box center [725, 373] width 1451 height 746
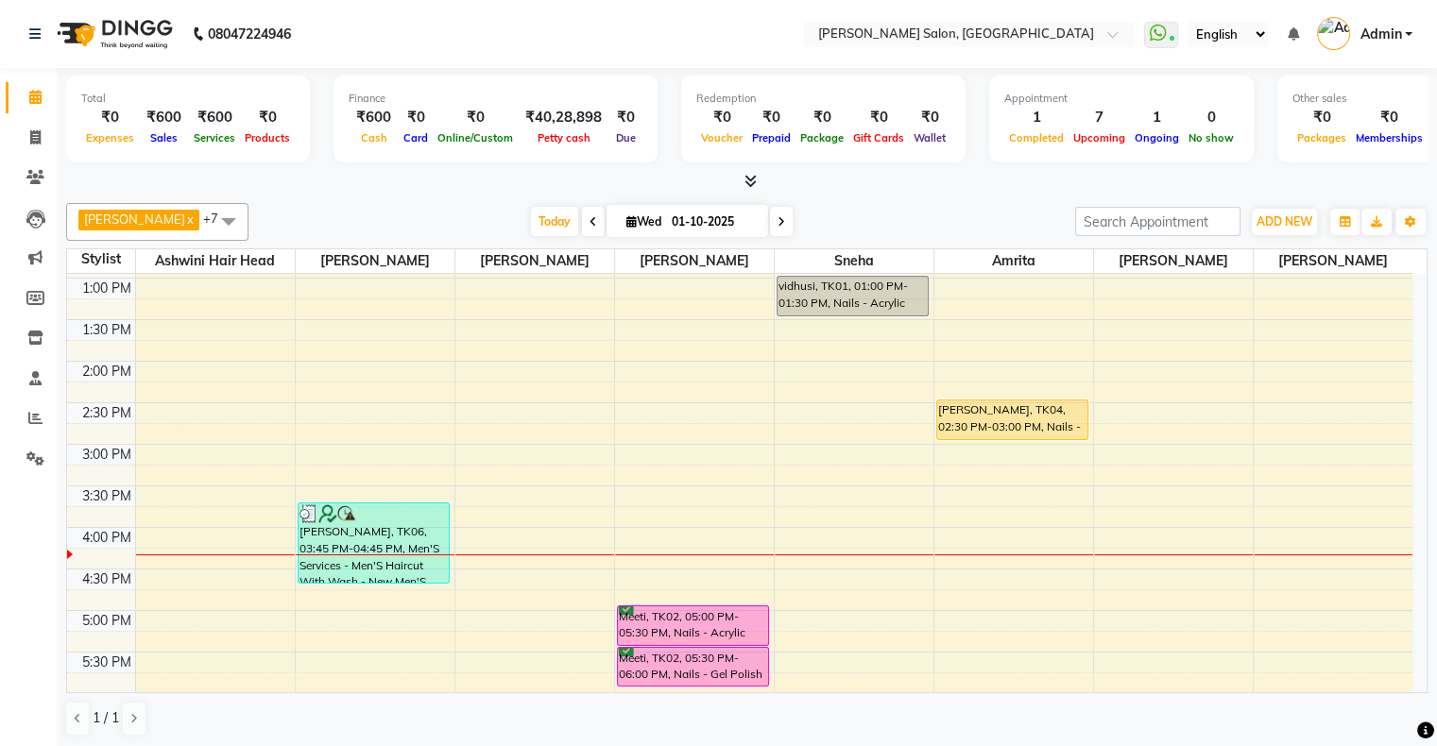
scroll to position [212, 0]
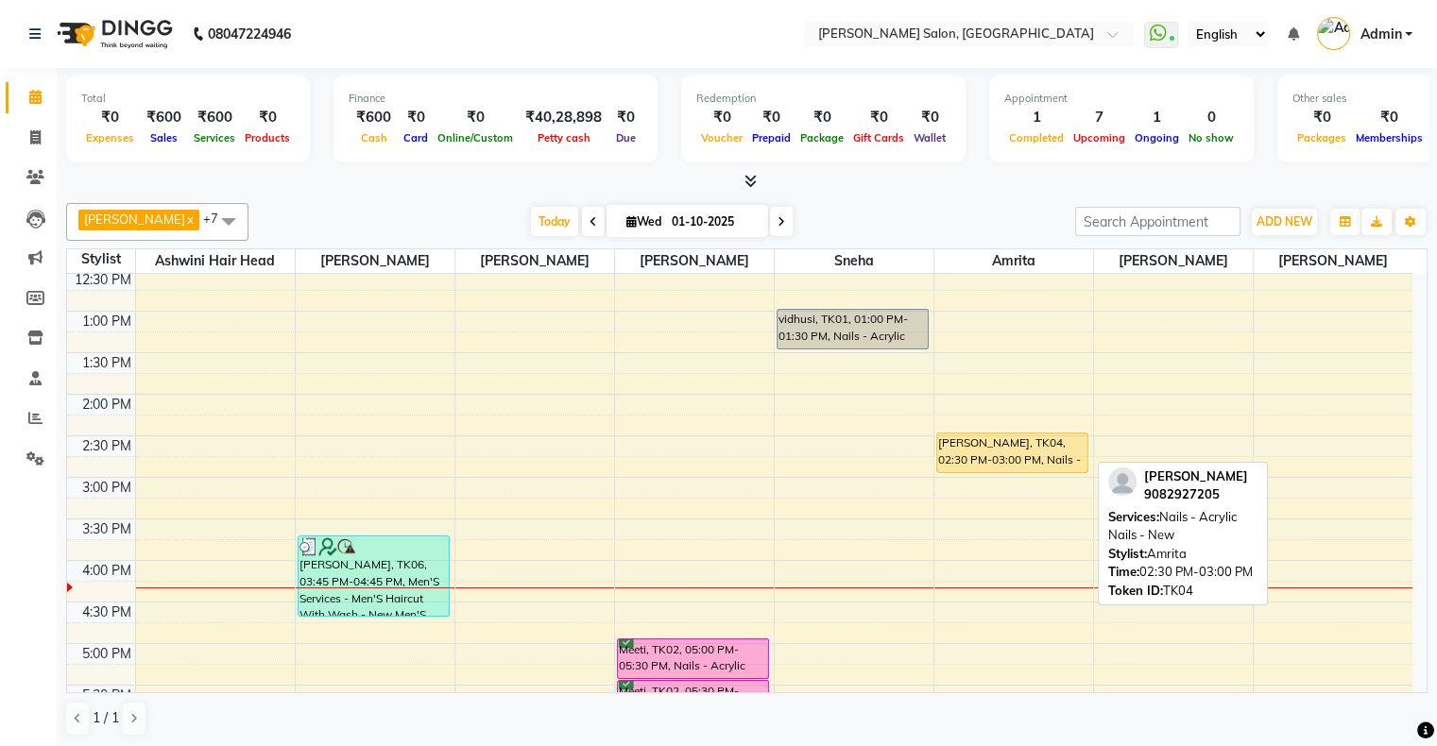
click at [1052, 451] on div "Krisha, TK04, 02:30 PM-03:00 PM, Nails - Acrylic Nails - New" at bounding box center [1012, 453] width 151 height 39
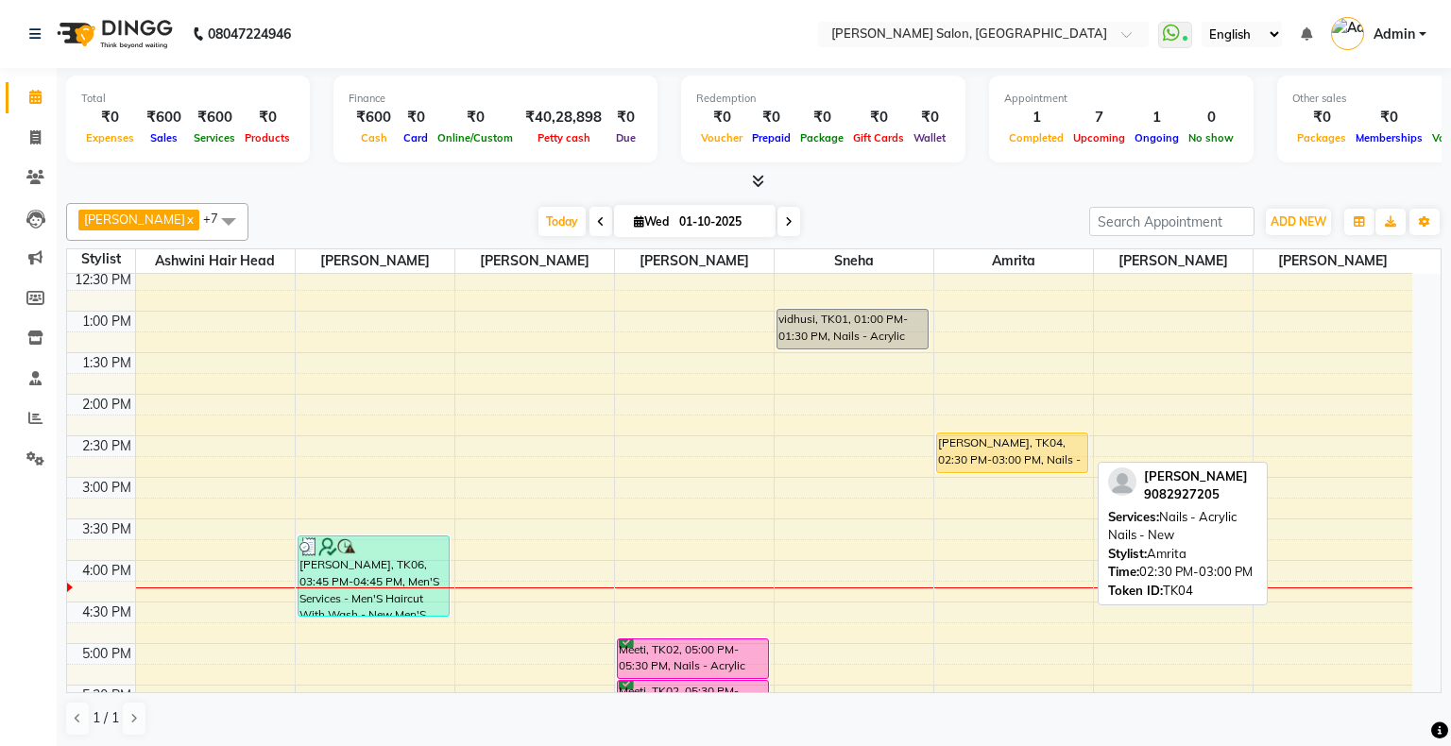
select select "1"
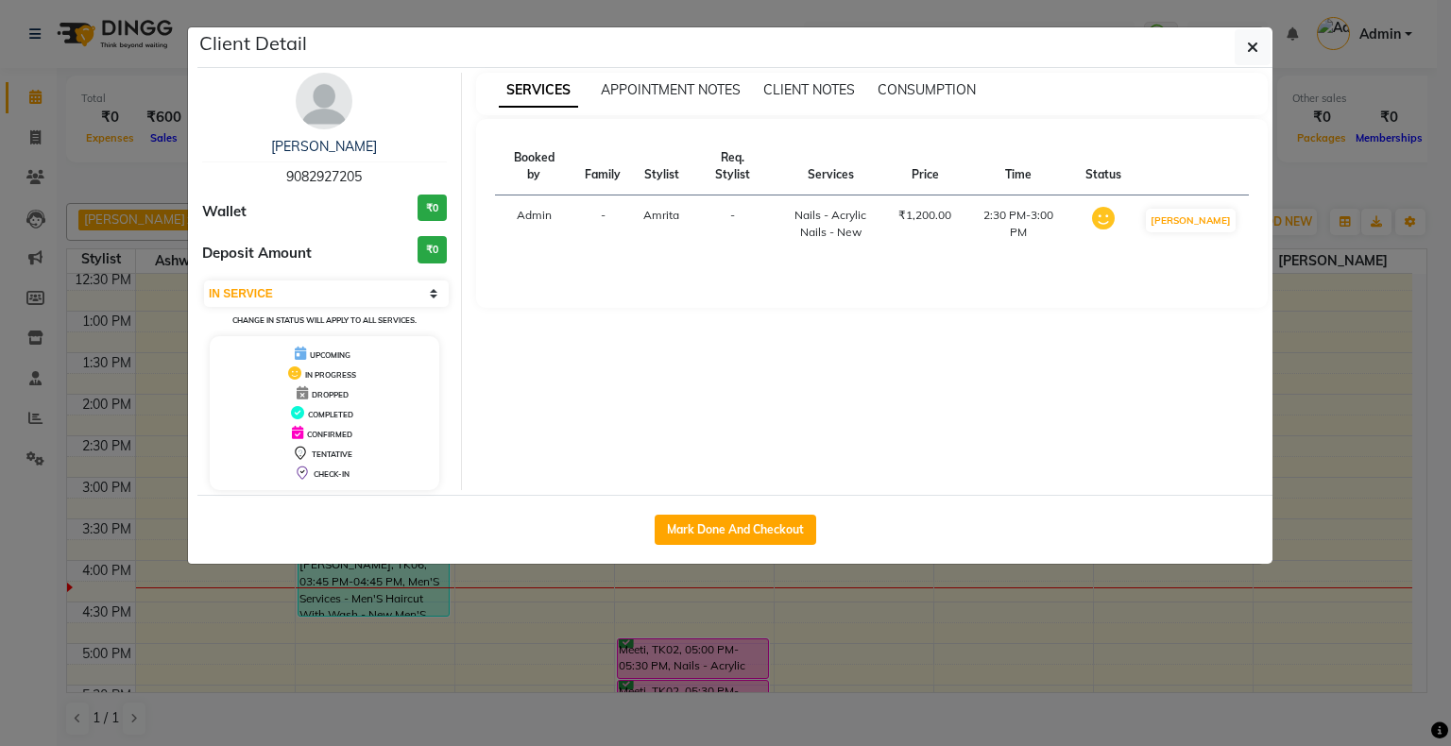
click at [1068, 629] on ngb-modal-window "Client Detail Krisha 9082927205 Wallet ₹0 Deposit Amount ₹0 Select IN SERVICE C…" at bounding box center [725, 373] width 1451 height 746
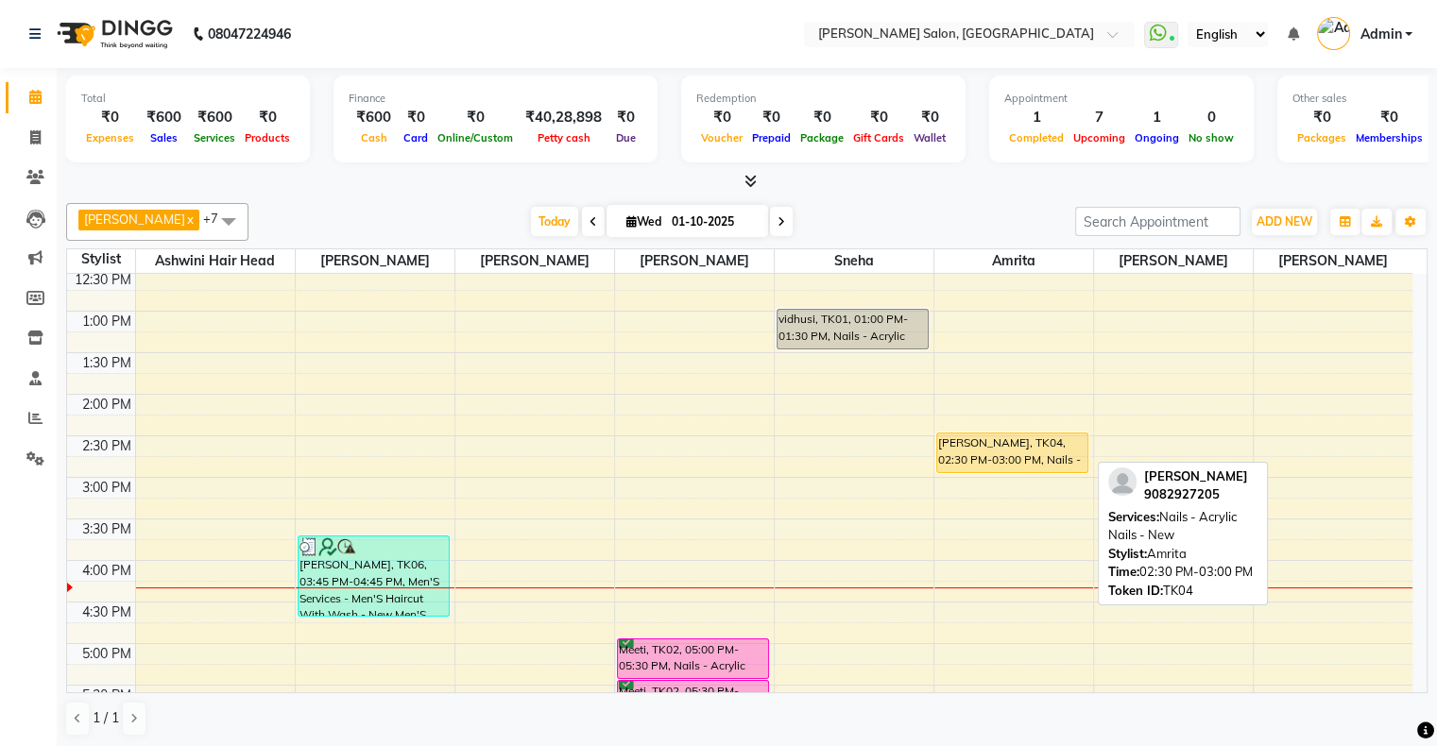
click at [1013, 461] on div "Krisha, TK04, 02:30 PM-03:00 PM, Nails - Acrylic Nails - New" at bounding box center [1012, 453] width 151 height 39
select select "1"
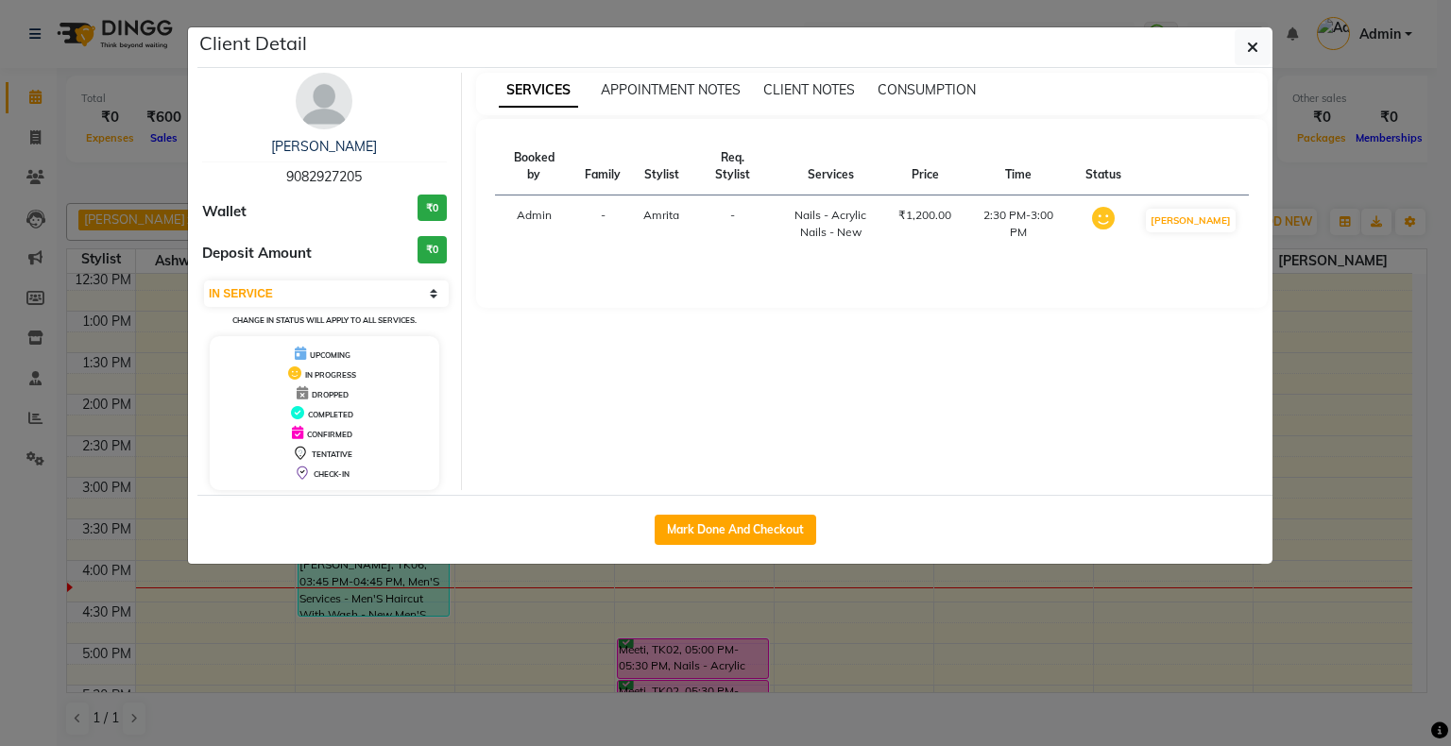
click at [1003, 601] on ngb-modal-window "Client Detail Krisha 9082927205 Wallet ₹0 Deposit Amount ₹0 Select IN SERVICE C…" at bounding box center [725, 373] width 1451 height 746
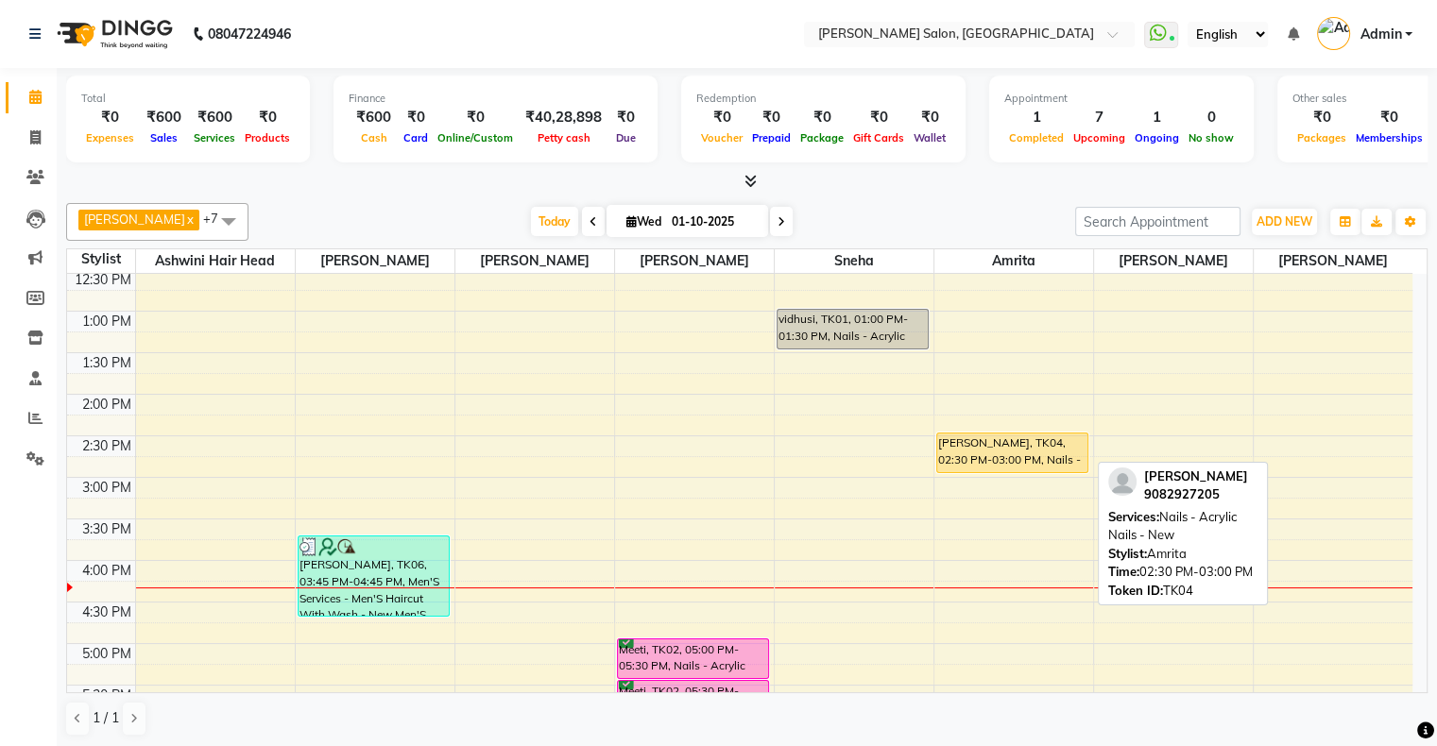
click at [1005, 464] on div "Krisha, TK04, 02:30 PM-03:00 PM, Nails - Acrylic Nails - New" at bounding box center [1012, 453] width 151 height 39
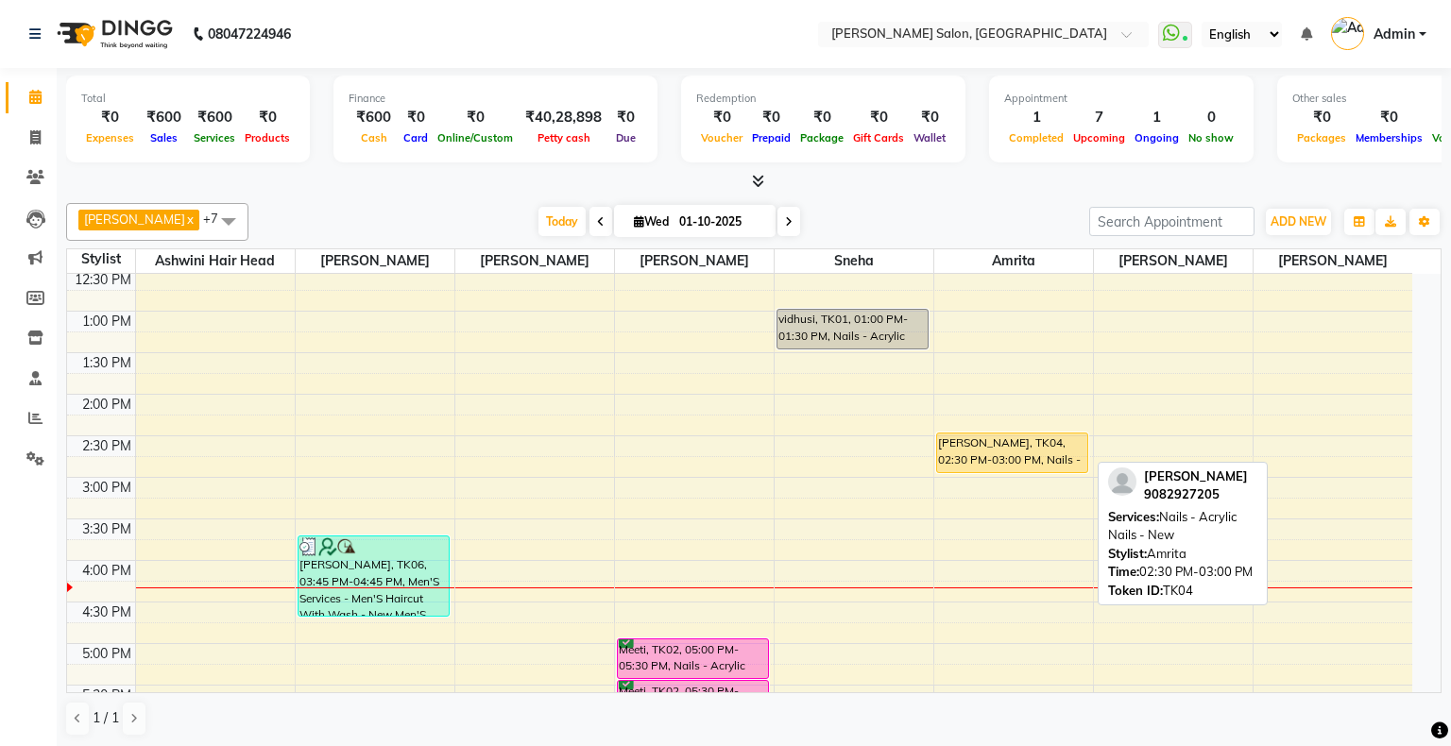
select select "1"
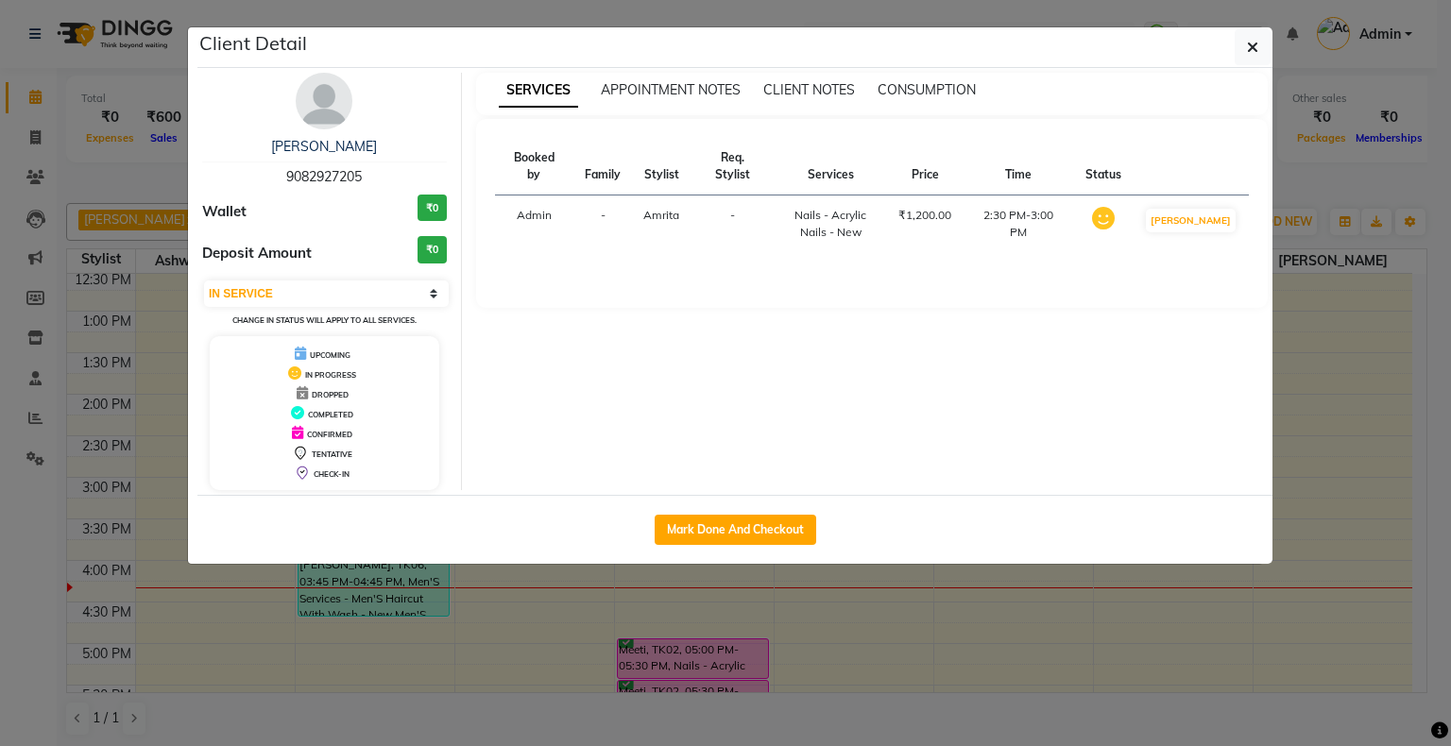
click at [977, 612] on ngb-modal-window "Client Detail Krisha 9082927205 Wallet ₹0 Deposit Amount ₹0 Select IN SERVICE C…" at bounding box center [725, 373] width 1451 height 746
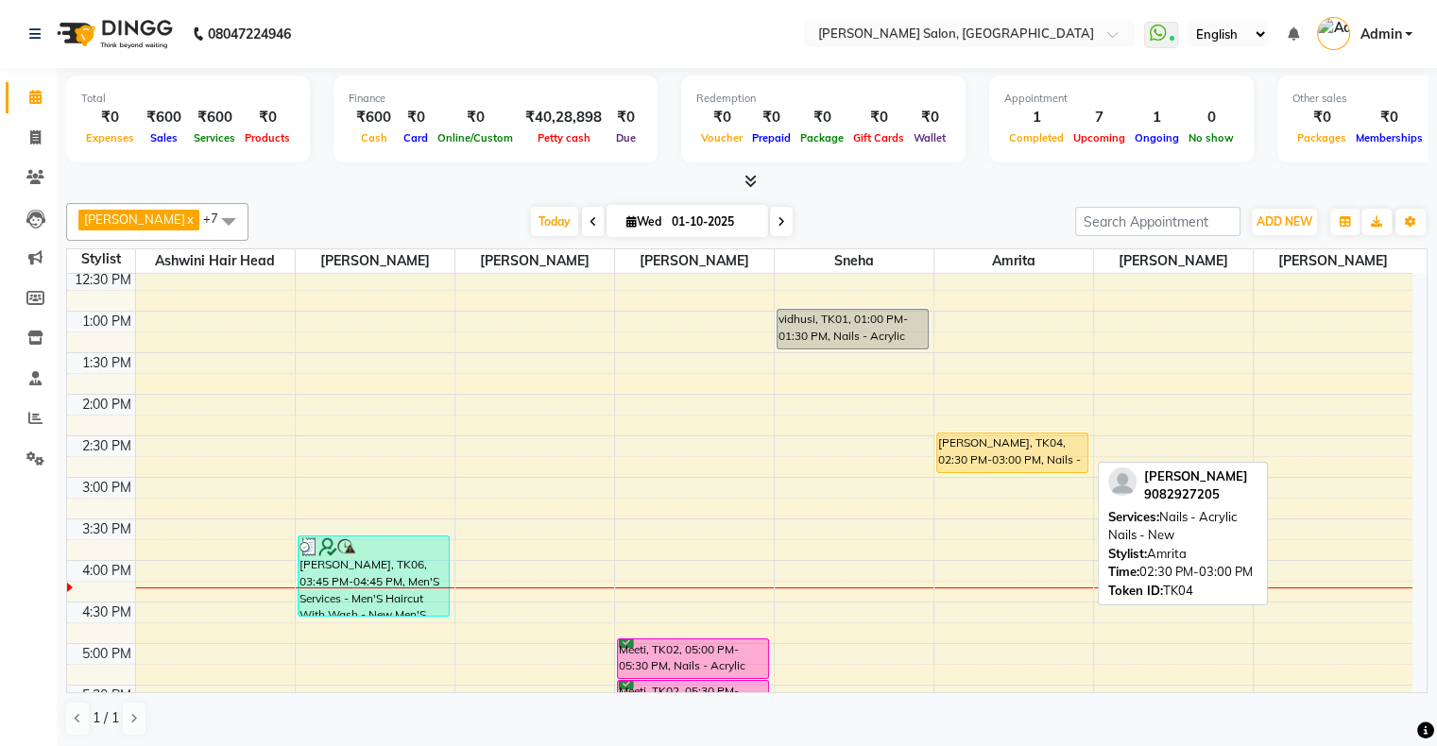
click at [1020, 457] on div "Krisha, TK04, 02:30 PM-03:00 PM, Nails - Acrylic Nails - New" at bounding box center [1012, 453] width 151 height 39
select select "1"
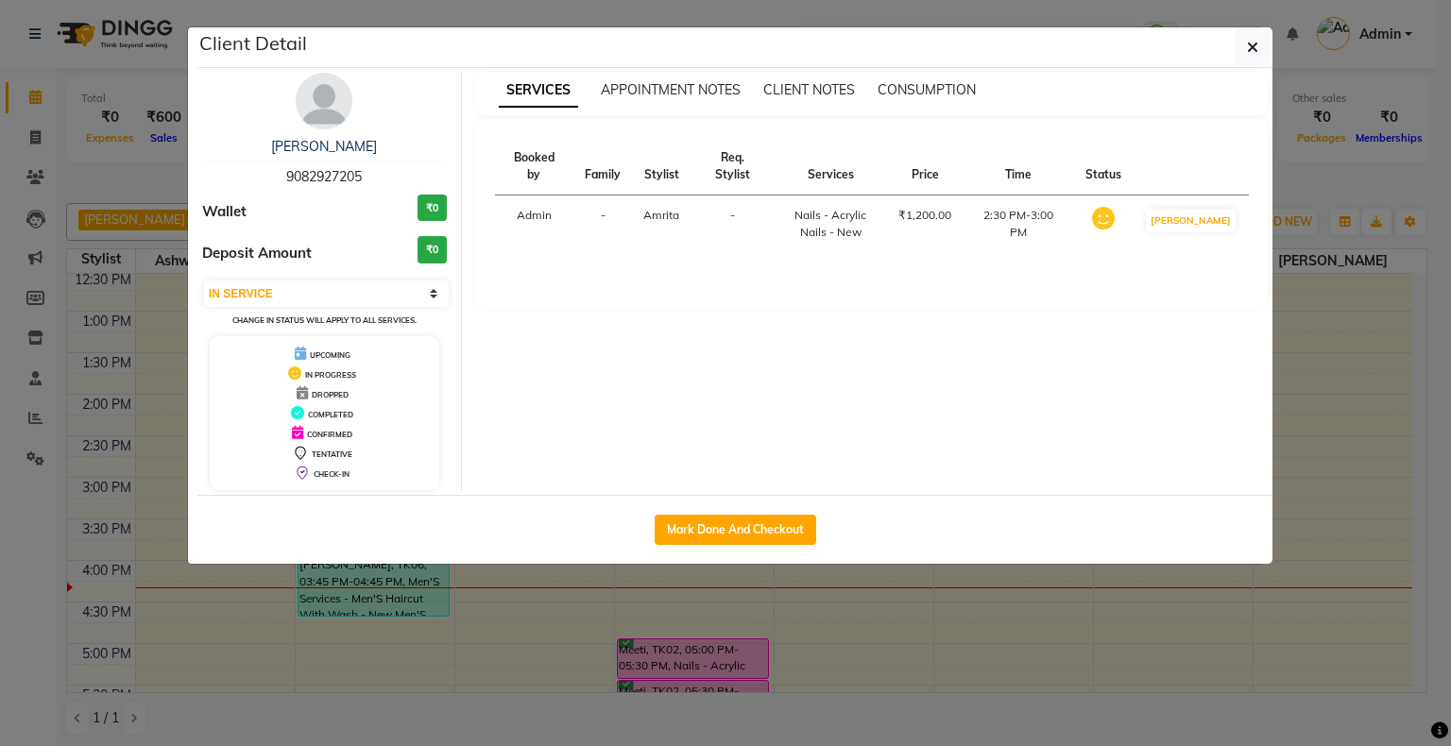
click at [1321, 397] on ngb-modal-window "Client Detail Krisha 9082927205 Wallet ₹0 Deposit Amount ₹0 Select IN SERVICE C…" at bounding box center [725, 373] width 1451 height 746
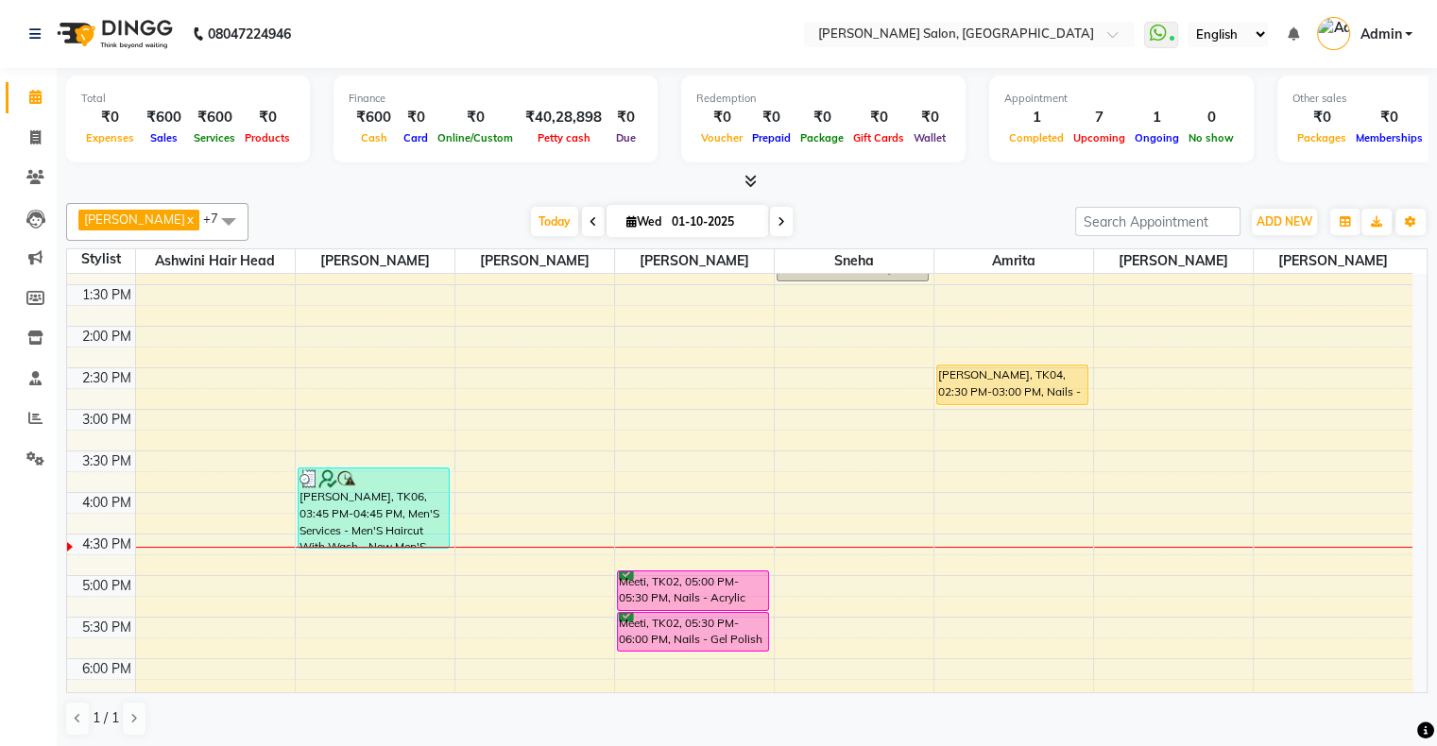
scroll to position [283, 0]
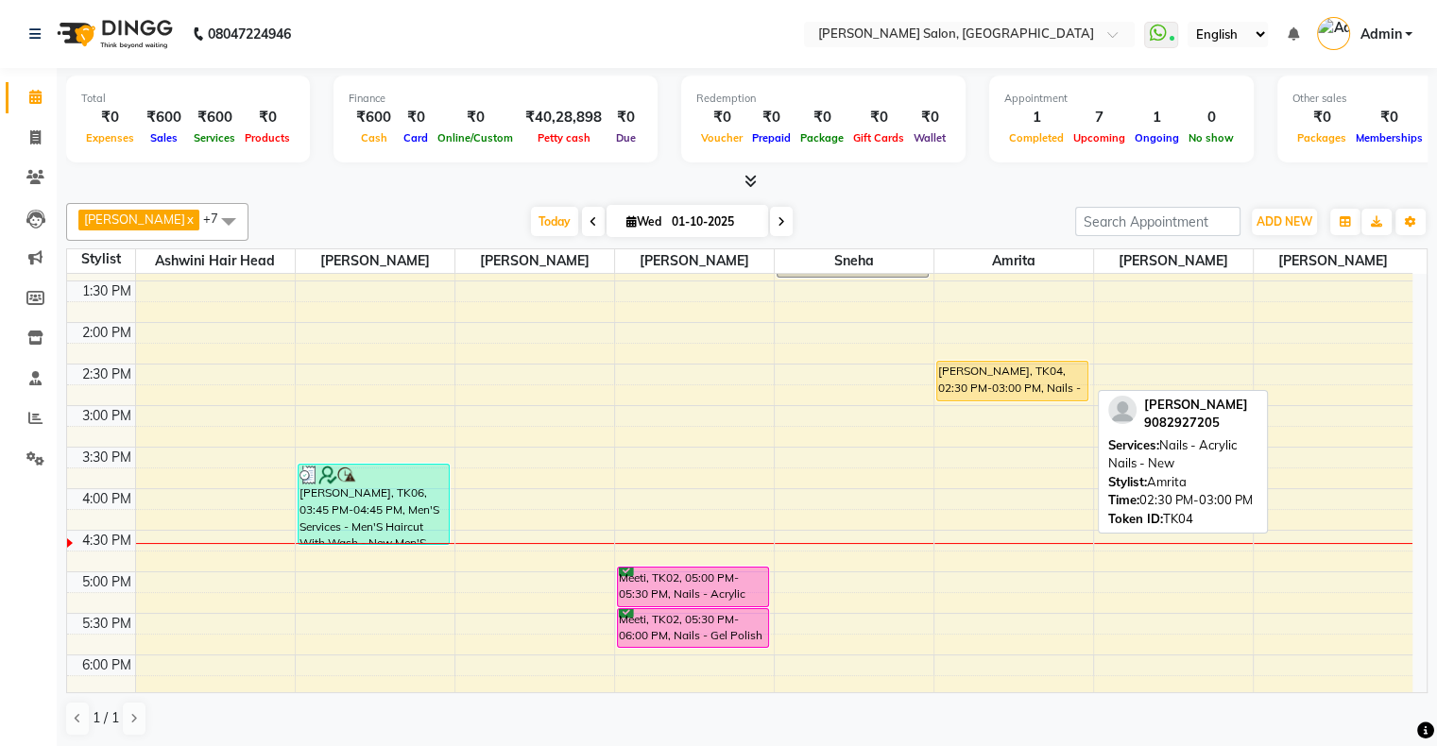
click at [1041, 376] on div "Krisha, TK04, 02:30 PM-03:00 PM, Nails - Acrylic Nails - New" at bounding box center [1012, 381] width 151 height 39
select select "1"
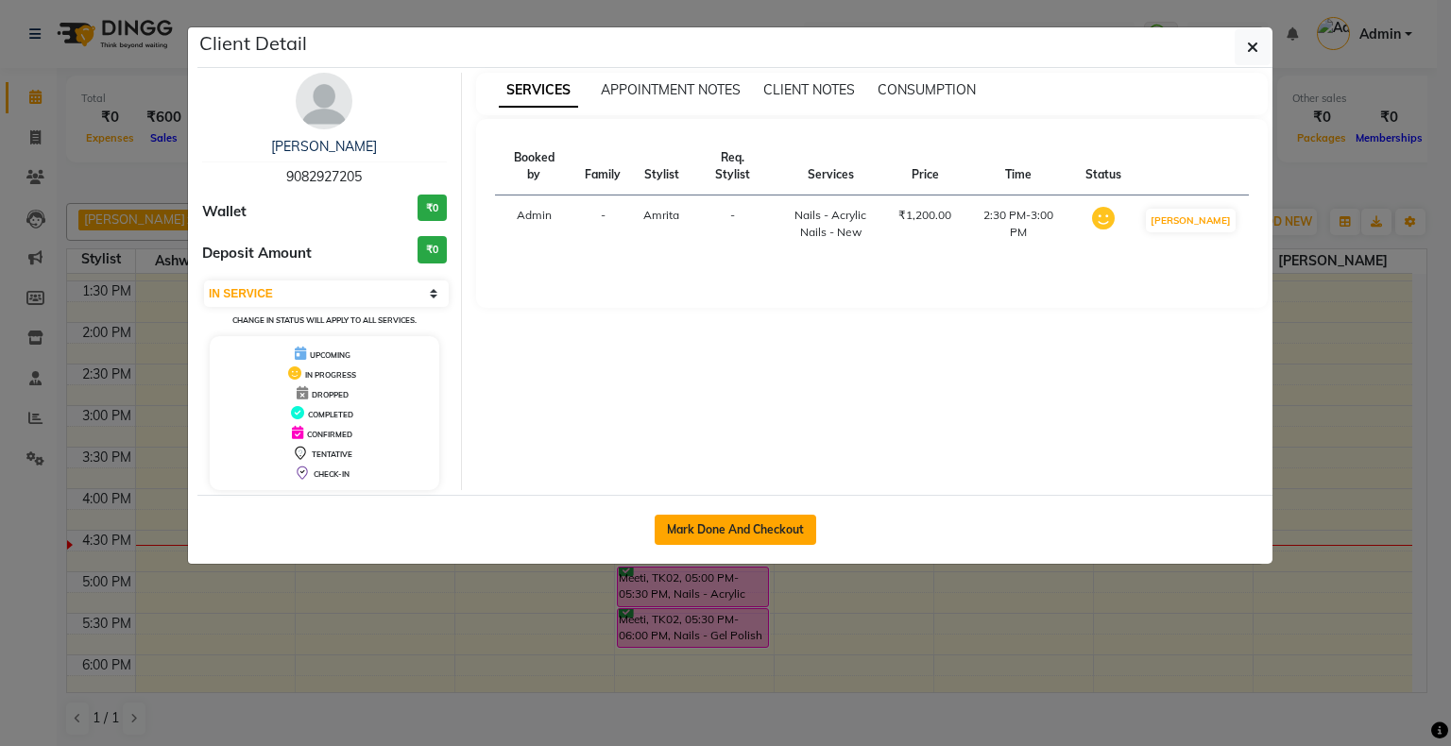
click at [752, 531] on button "Mark Done And Checkout" at bounding box center [736, 530] width 162 height 30
select select "service"
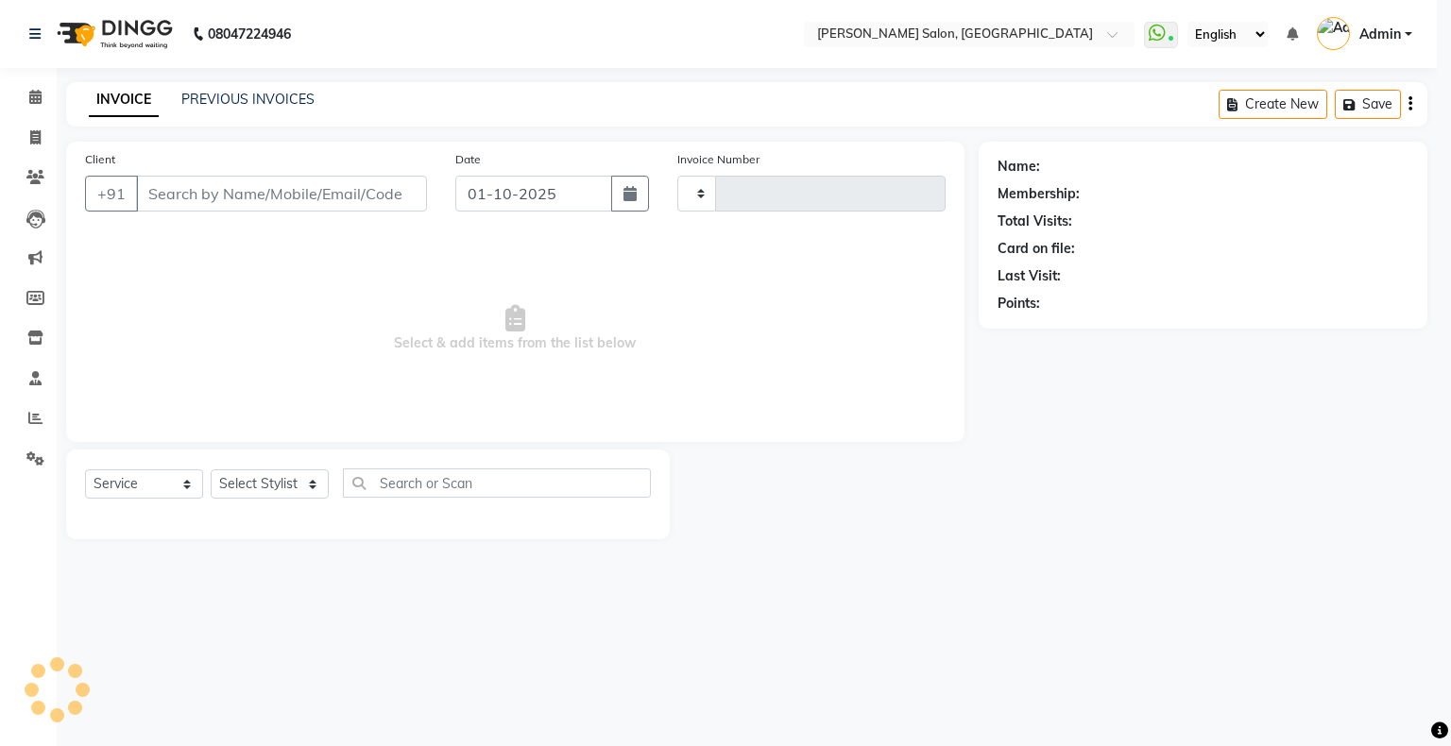
type input "1759"
select select "4073"
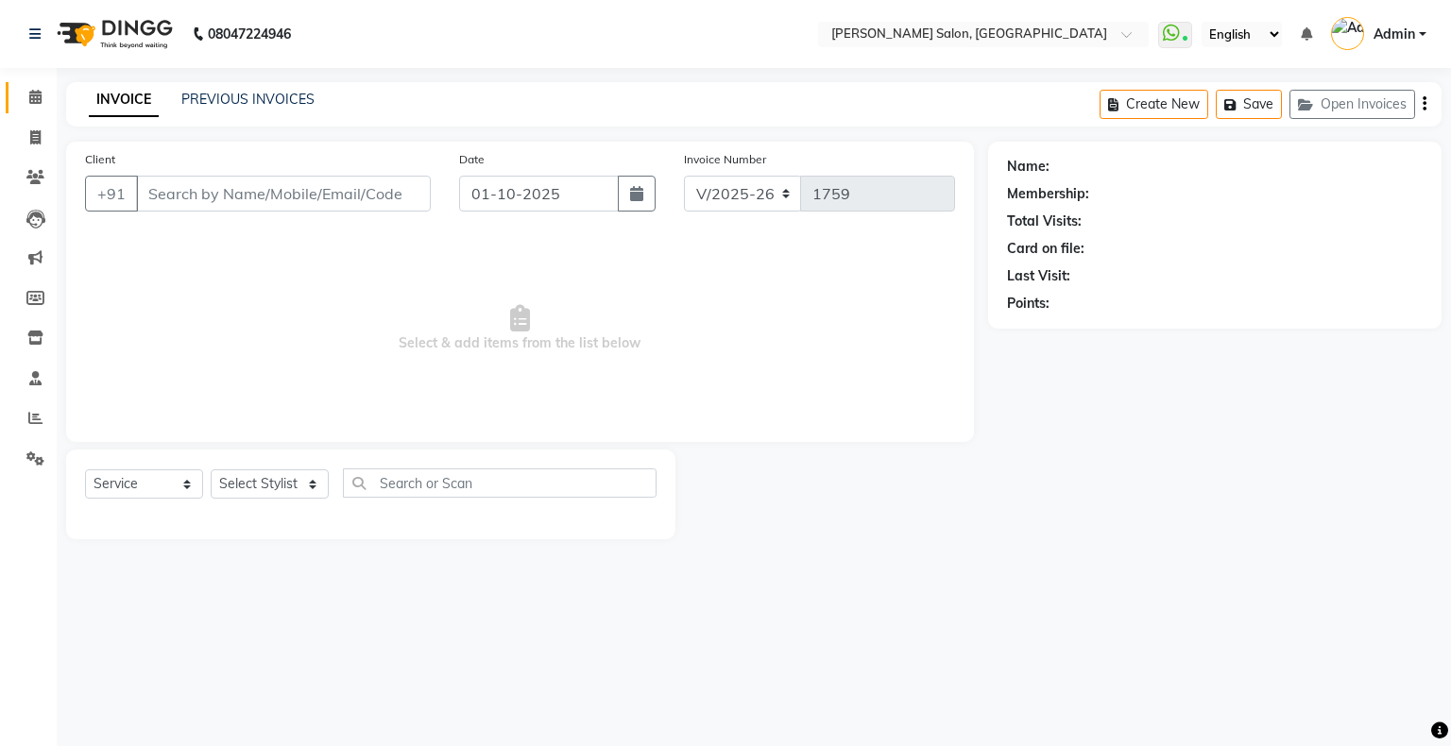
type input "9082927205"
select select "90444"
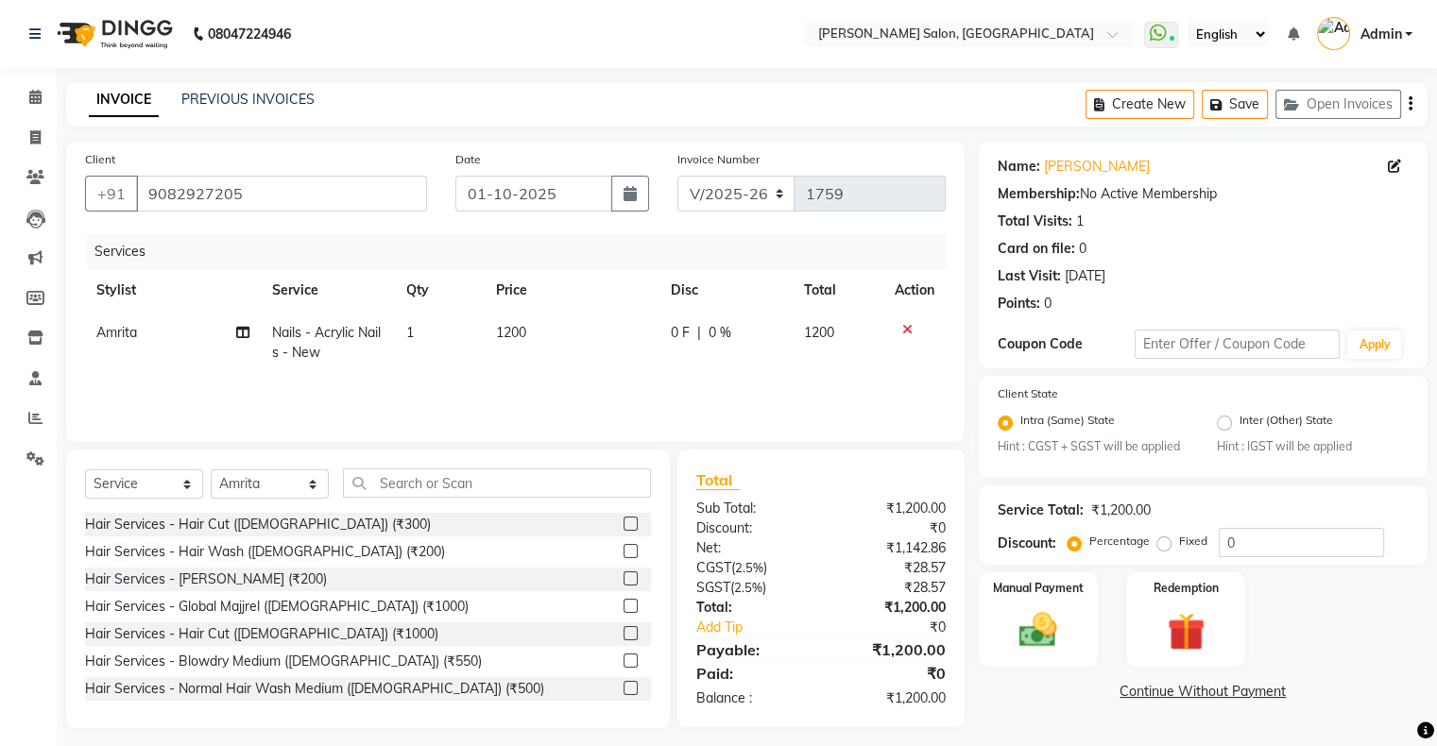
click at [680, 330] on span "0 F" at bounding box center [680, 333] width 19 height 20
select select "90444"
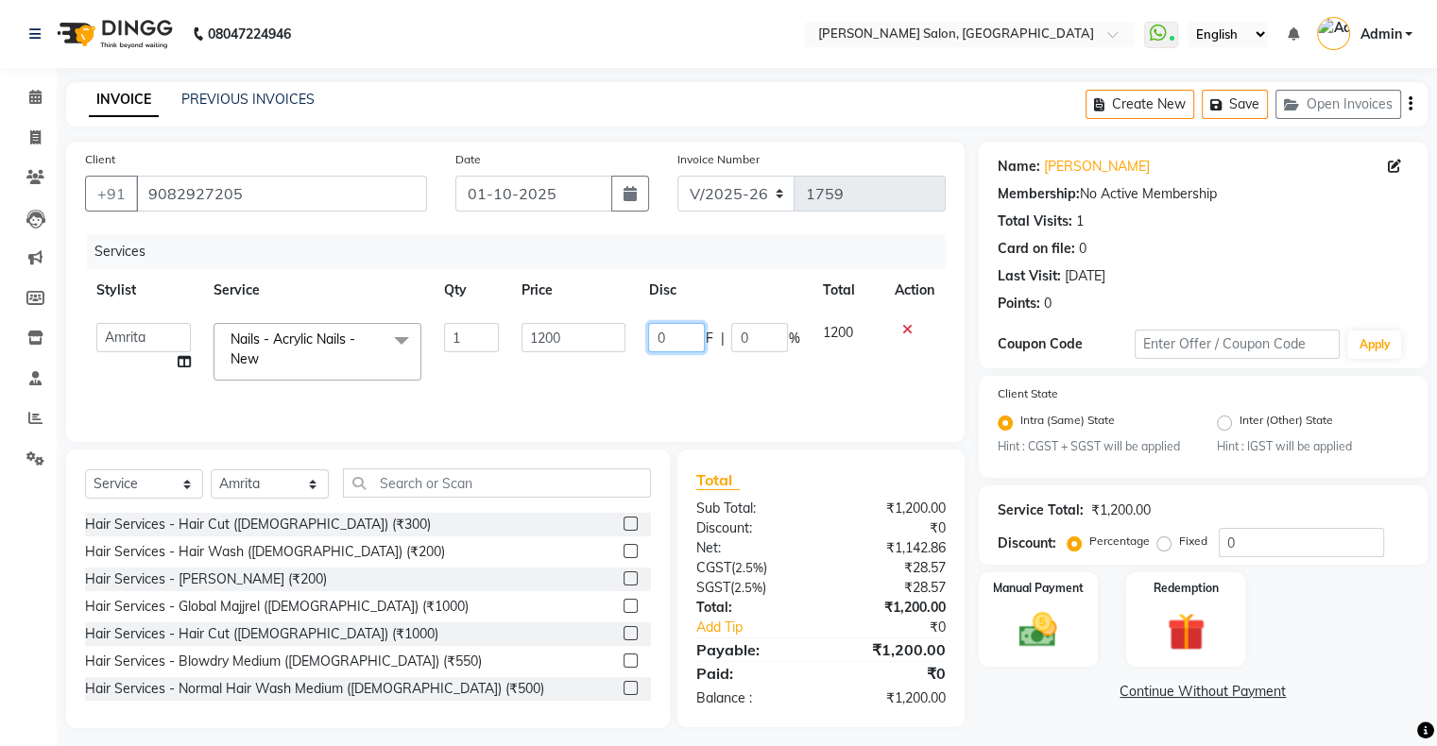
click at [675, 337] on input "0" at bounding box center [676, 337] width 57 height 29
type input "0600"
click at [731, 364] on td "0600 F | 0 %" at bounding box center [724, 352] width 174 height 80
select select "90444"
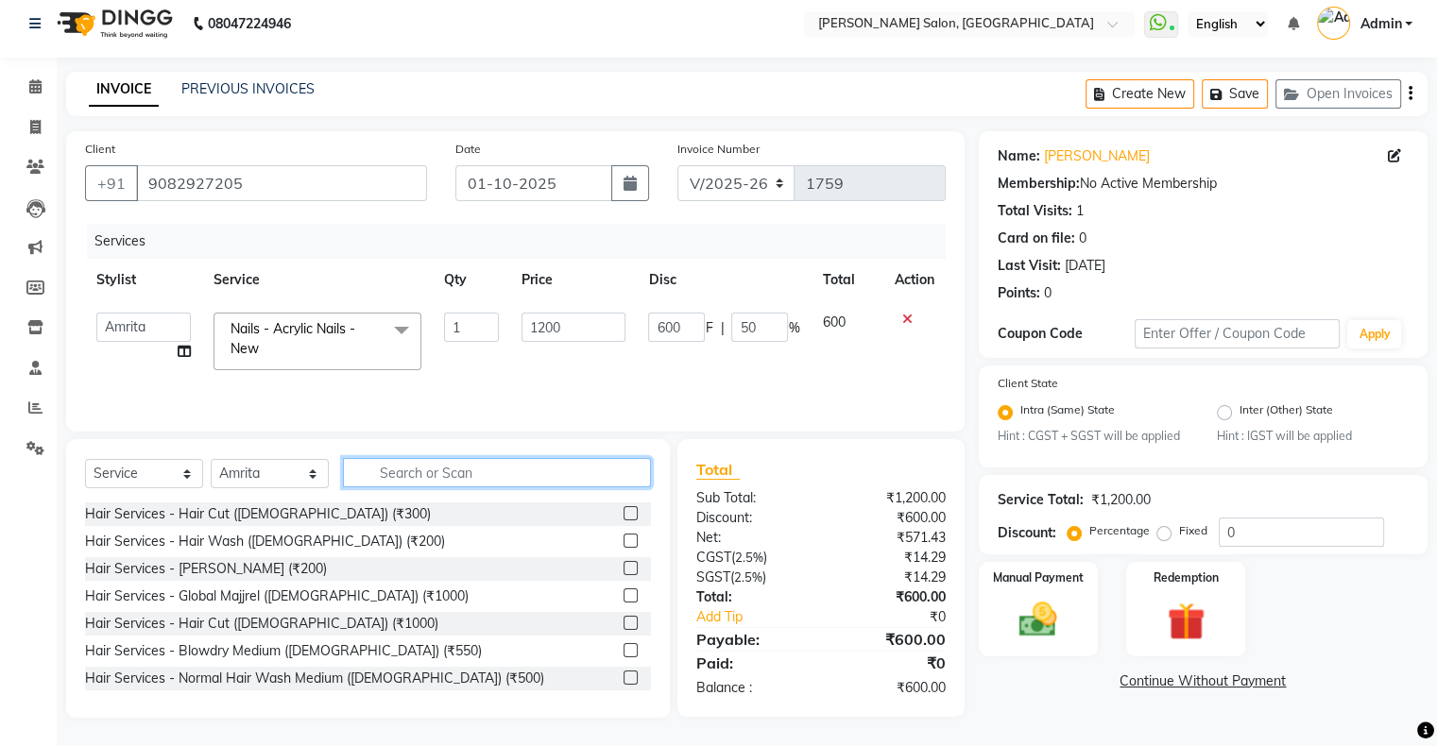
click at [480, 473] on input "text" at bounding box center [497, 472] width 308 height 29
click at [155, 331] on select "Akshay Divecha Amrita Arif Ashwini Hair Head Kirti Nida FD Pradip Pradip Vaishn…" at bounding box center [143, 327] width 94 height 29
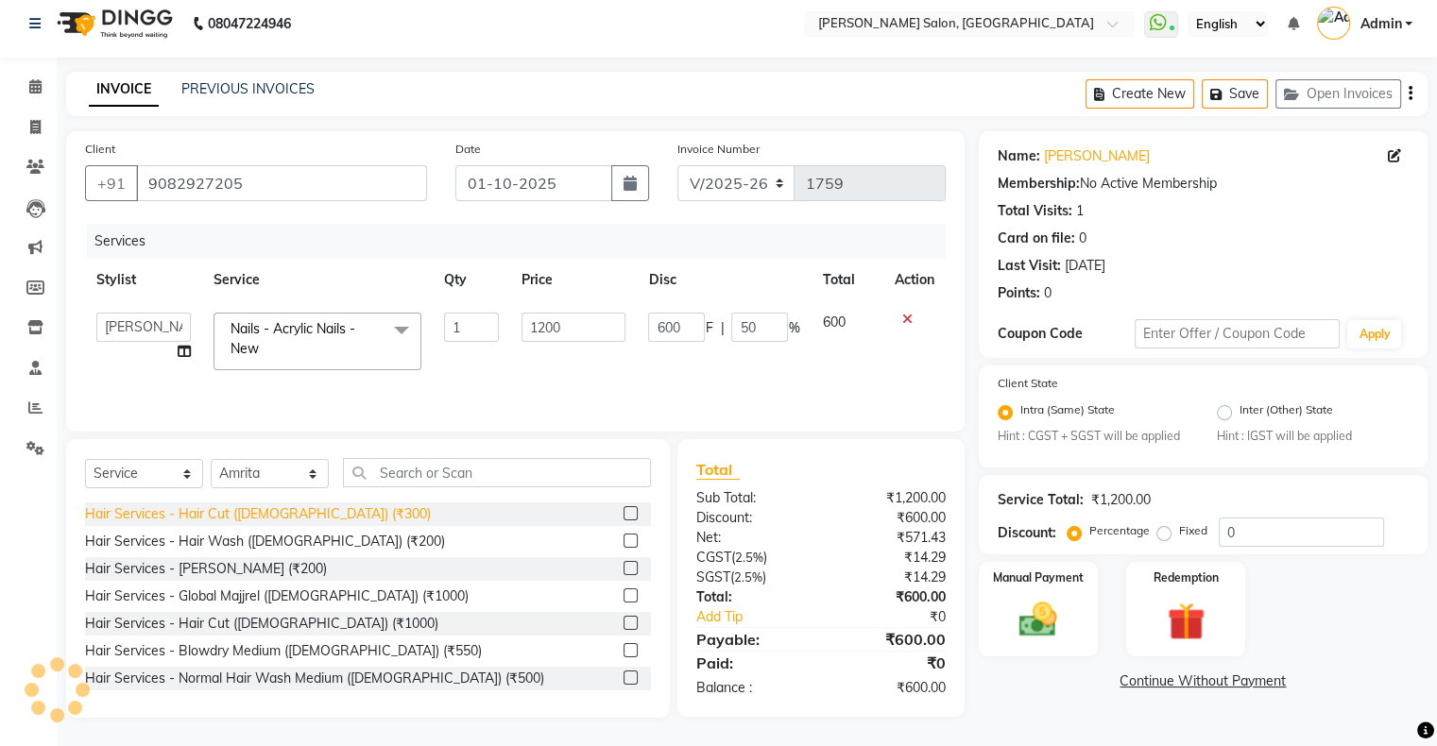
select select "87848"
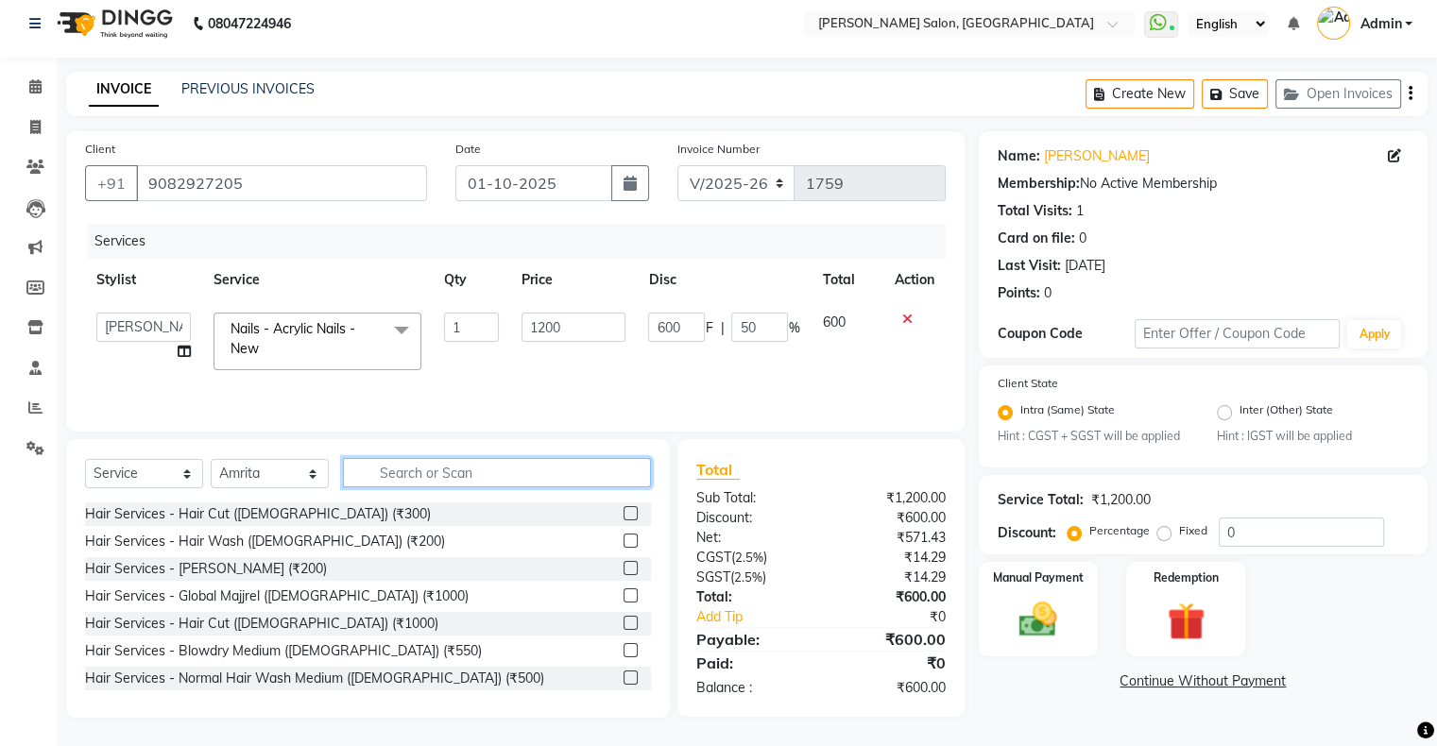
click at [510, 474] on input "text" at bounding box center [497, 472] width 308 height 29
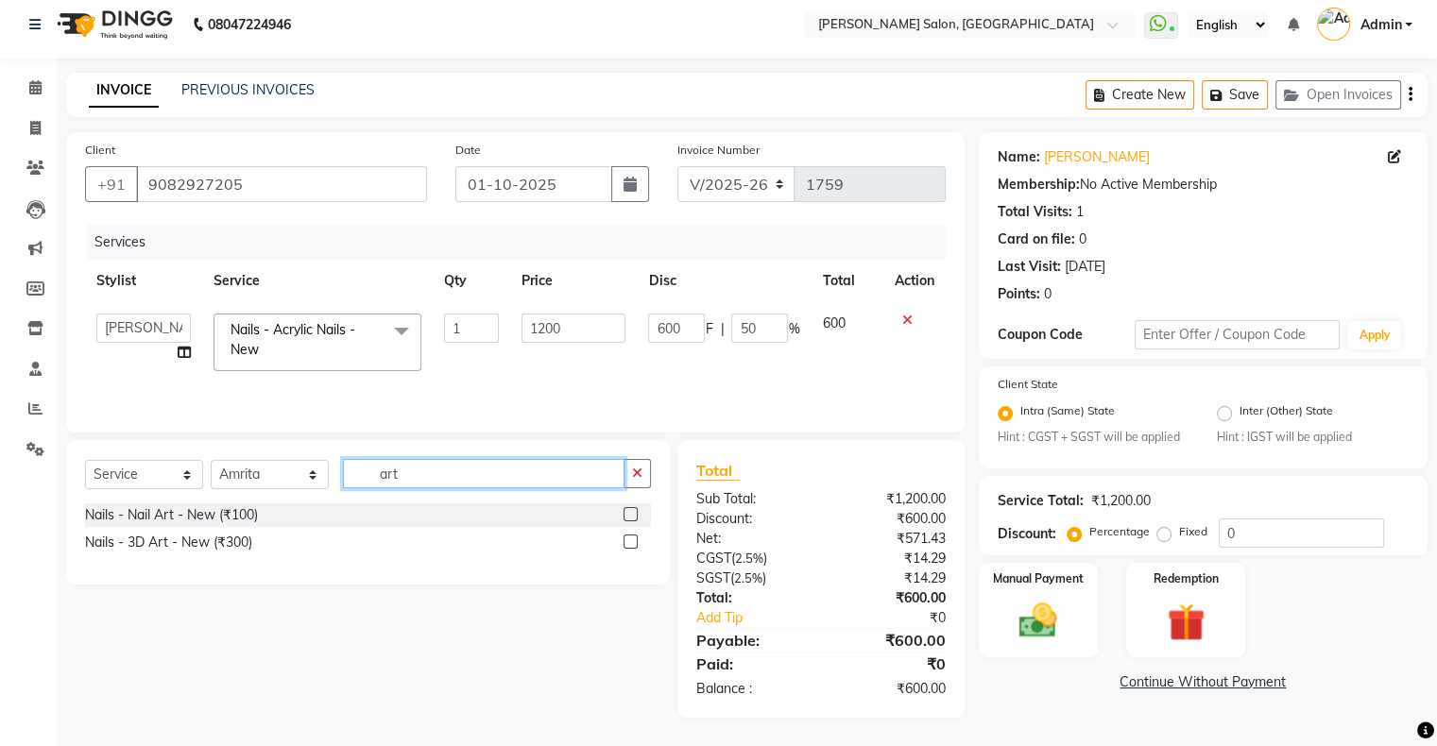
scroll to position [9, 0]
type input "art"
click at [627, 511] on label at bounding box center [631, 514] width 14 height 14
click at [627, 511] on input "checkbox" at bounding box center [630, 515] width 12 height 12
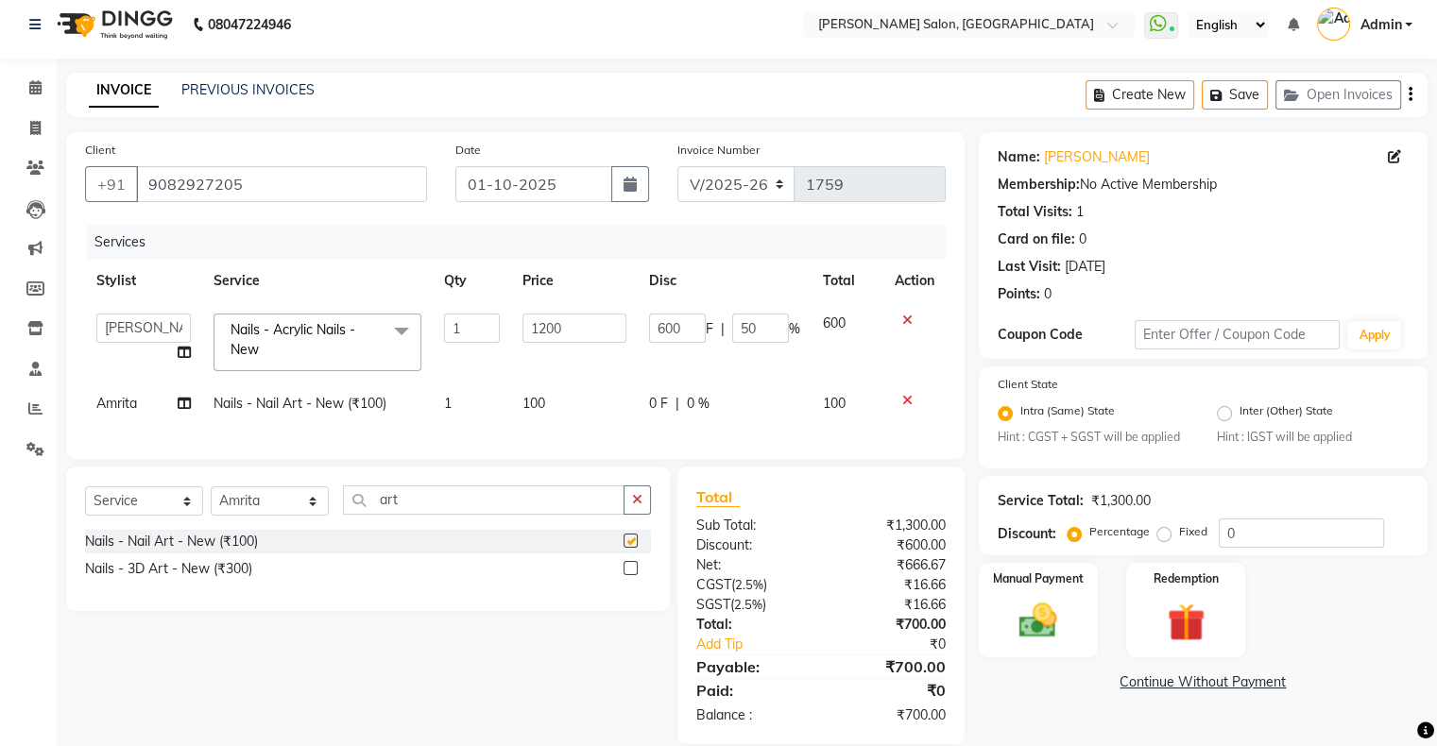
checkbox input "false"
click at [458, 402] on td "1" at bounding box center [471, 404] width 77 height 43
select select "90444"
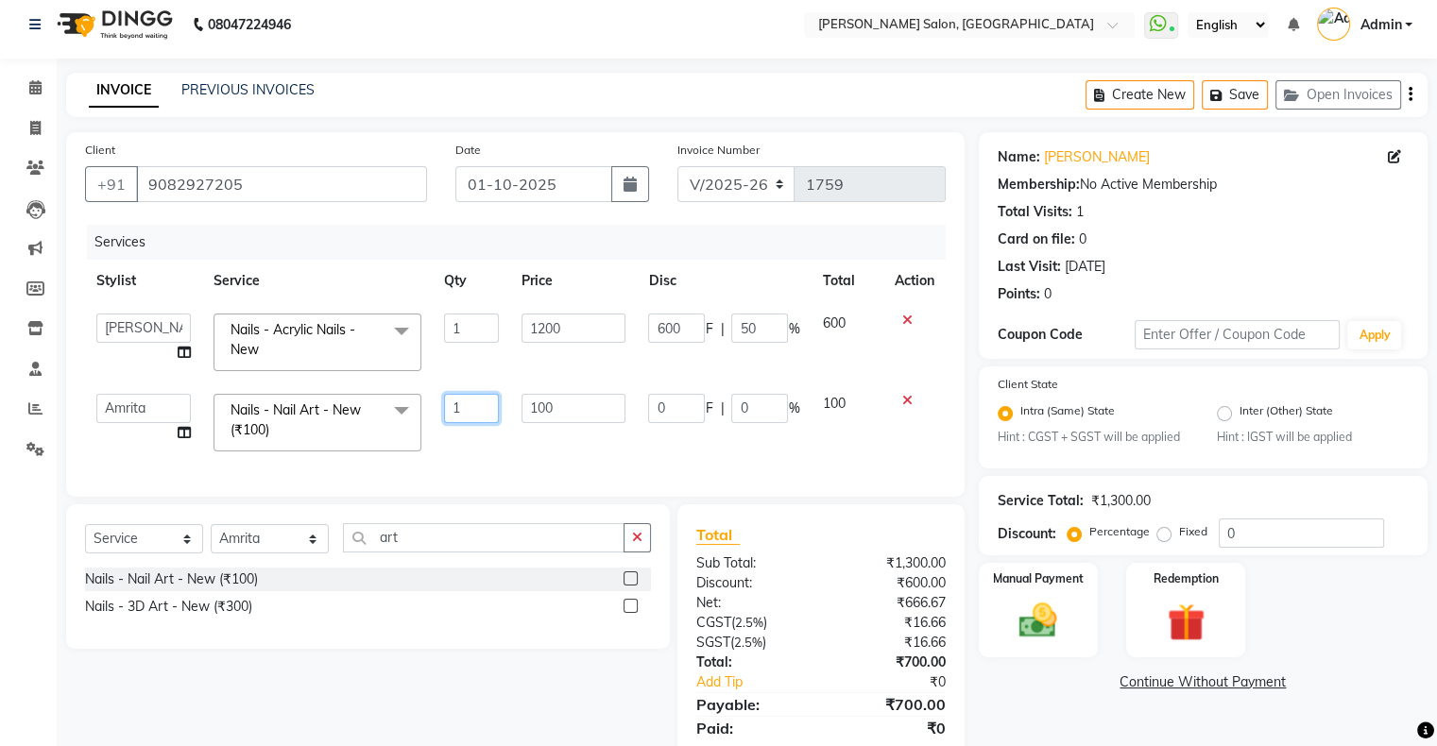
click at [460, 402] on input "1" at bounding box center [471, 408] width 55 height 29
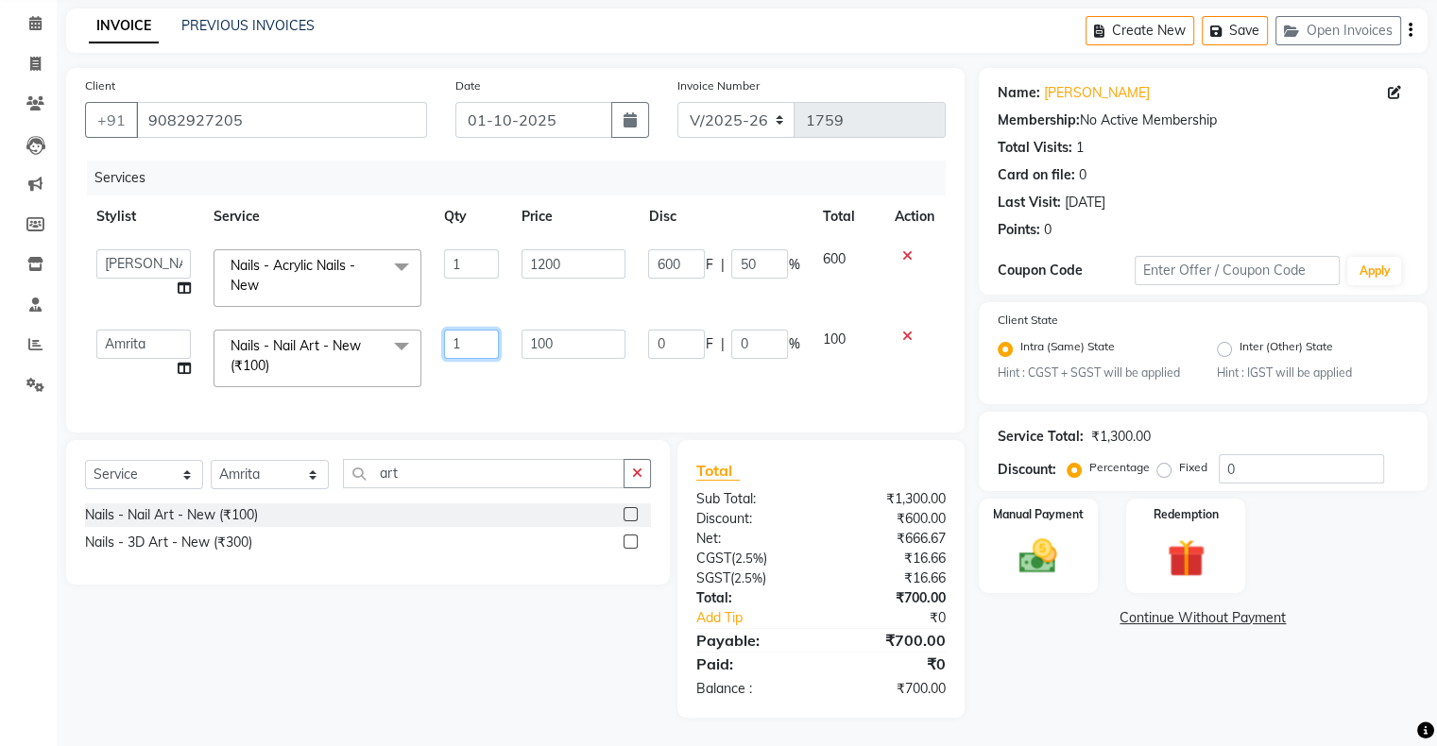
scroll to position [0, 0]
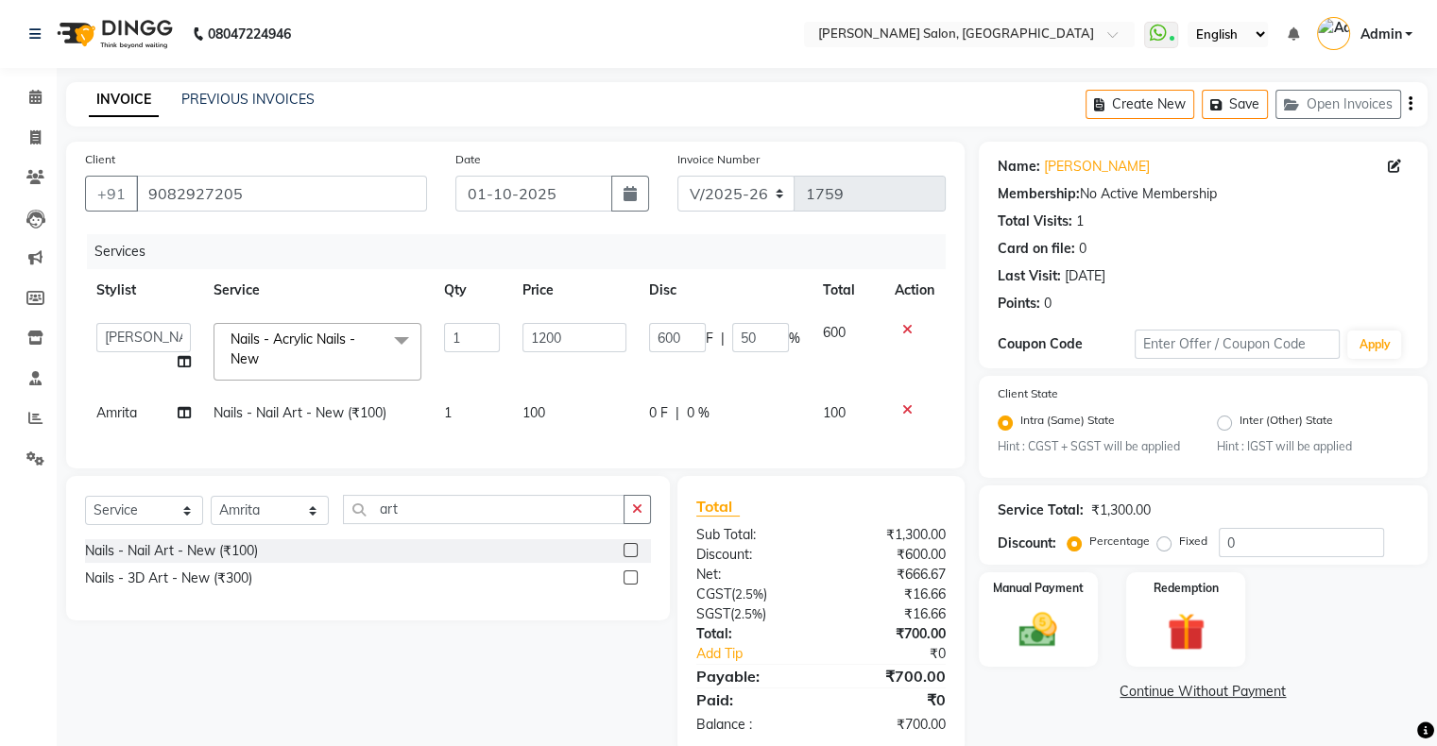
click at [527, 411] on span "100" at bounding box center [533, 412] width 23 height 17
select select "90444"
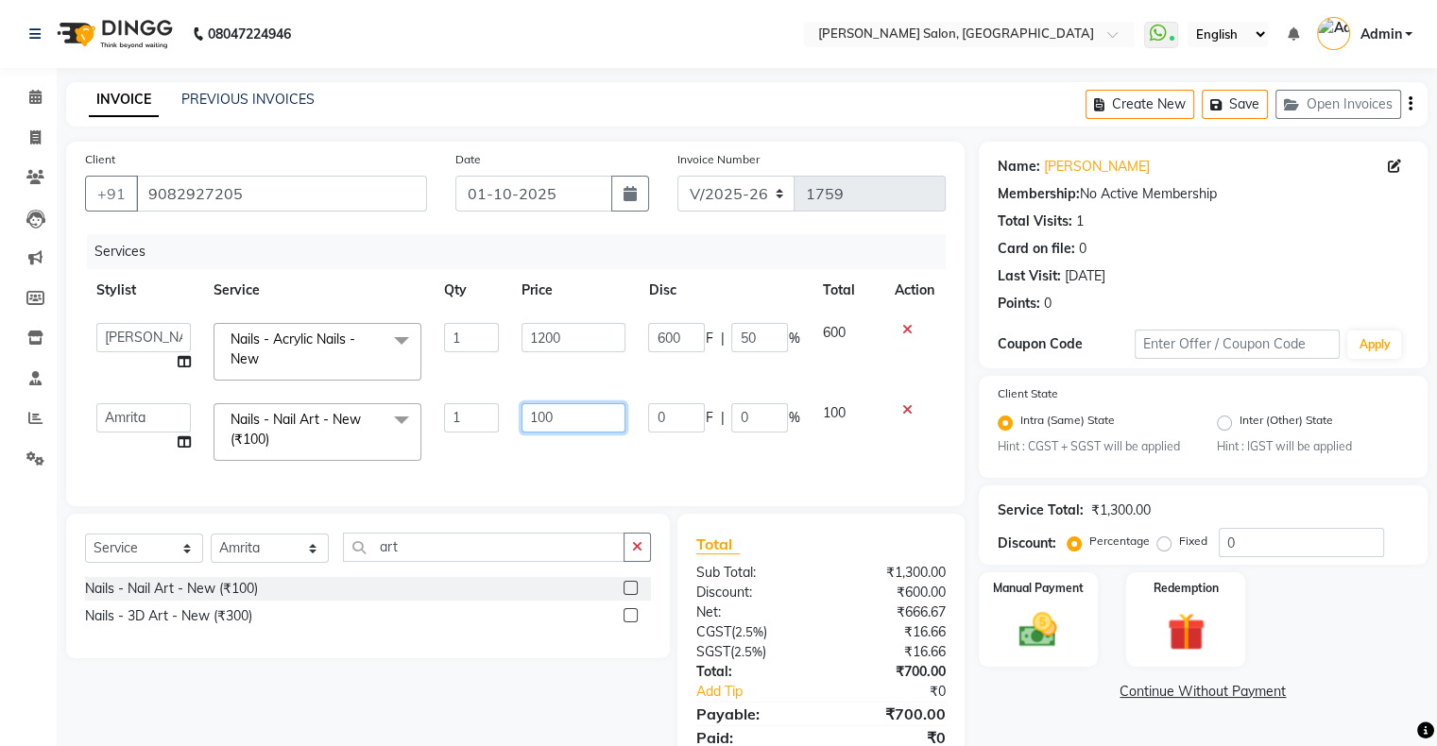
click at [537, 419] on input "100" at bounding box center [574, 417] width 104 height 29
type input "700"
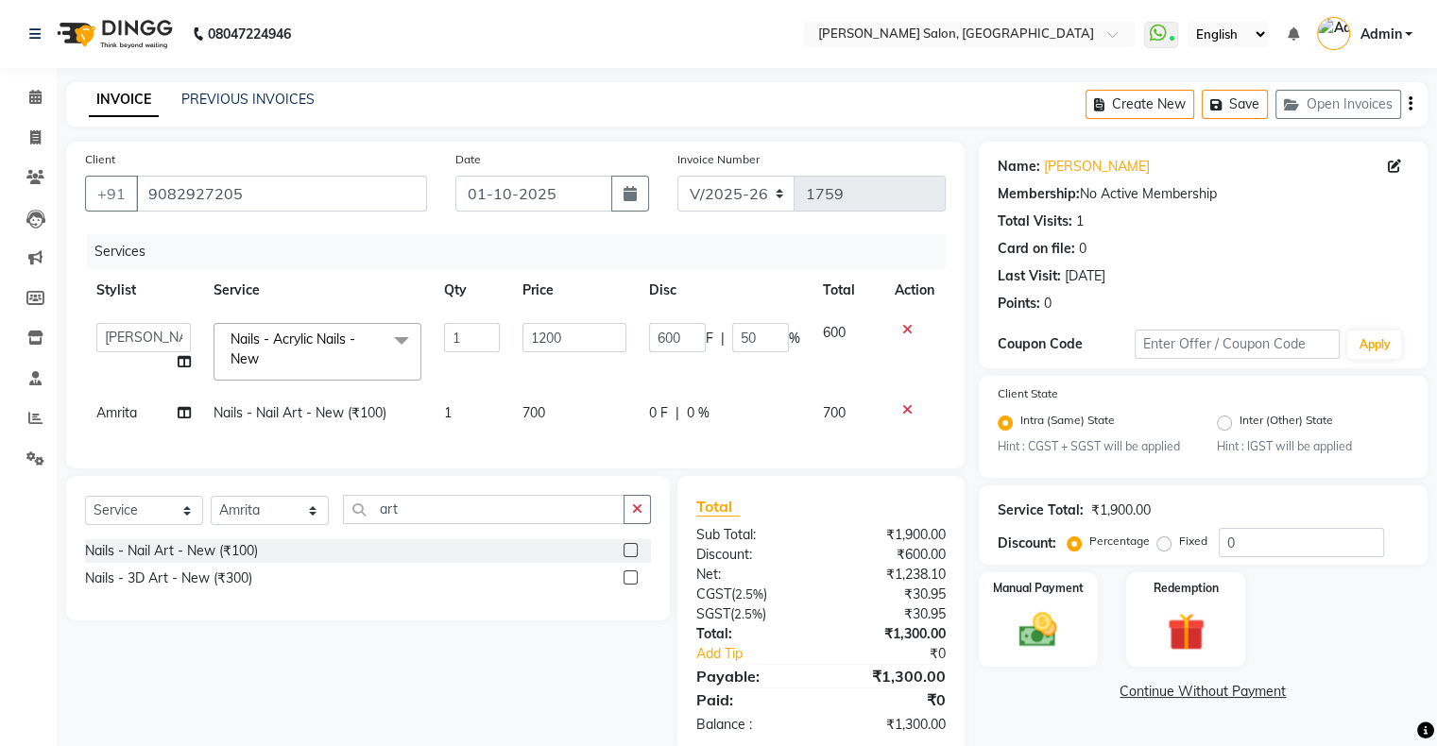
click at [729, 450] on div "Services Stylist Service Qty Price Disc Total Action Akshay Divecha Amrita Arif…" at bounding box center [515, 341] width 861 height 215
click at [535, 415] on span "700" at bounding box center [533, 412] width 23 height 17
select select "90444"
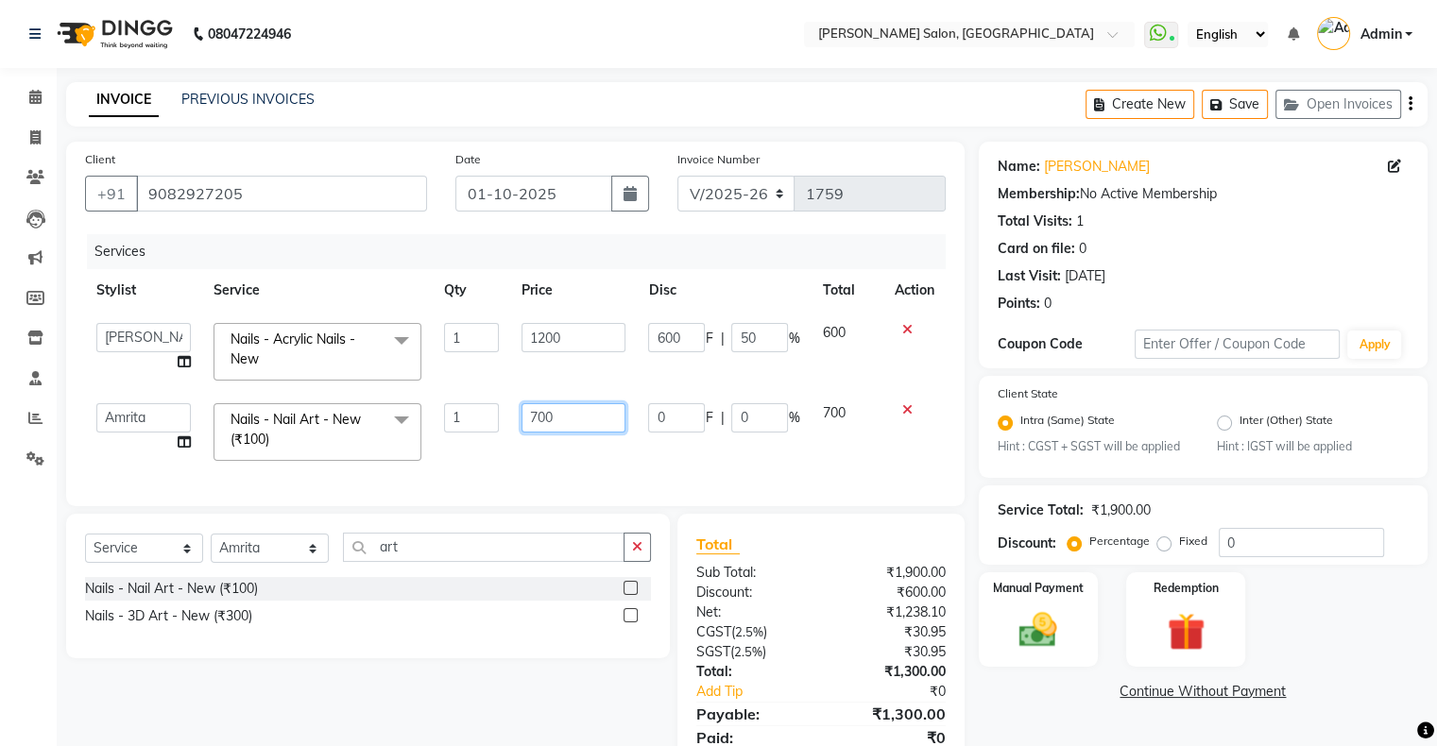
click at [537, 417] on input "700" at bounding box center [574, 417] width 104 height 29
type input "800"
click at [622, 457] on div "Services Stylist Service Qty Price Disc Total Action Akshay Divecha Amrita Arif…" at bounding box center [515, 360] width 861 height 253
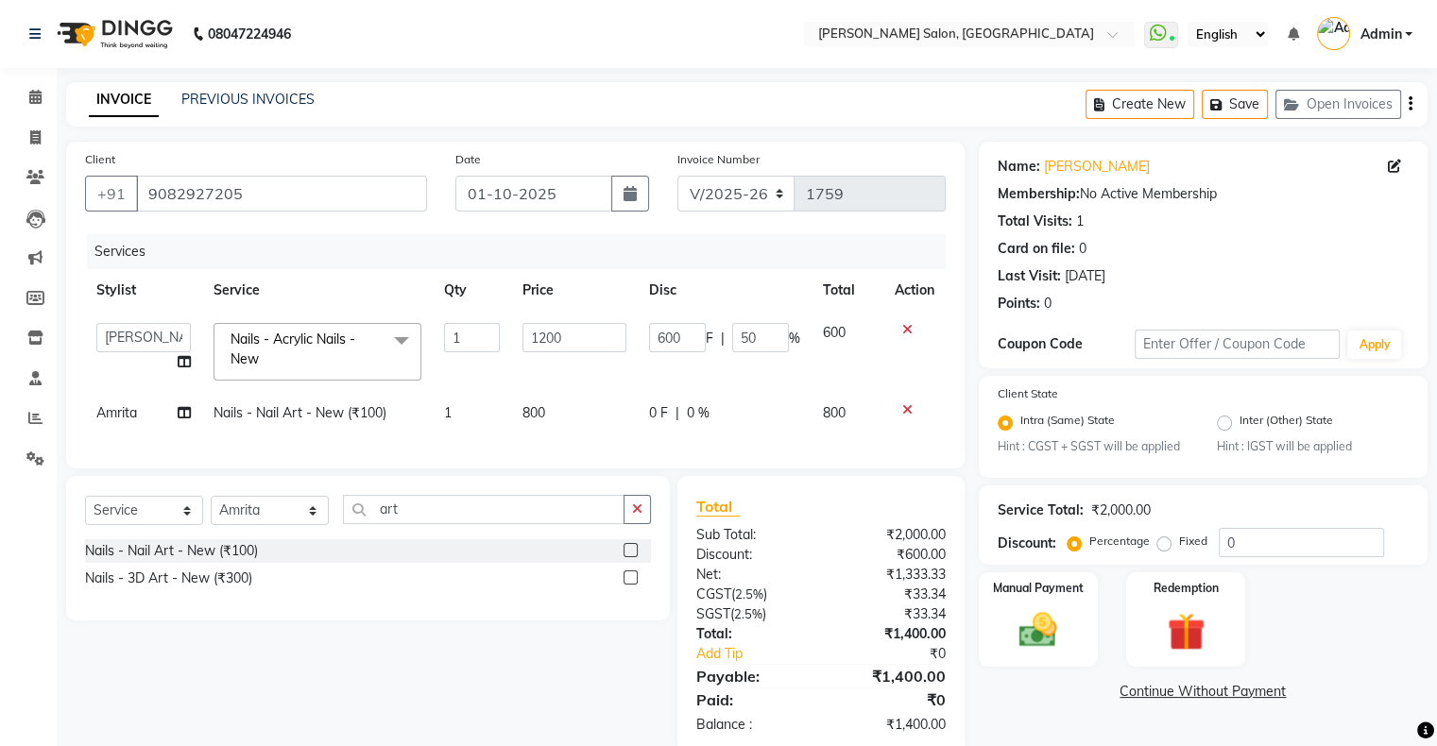
scroll to position [49, 0]
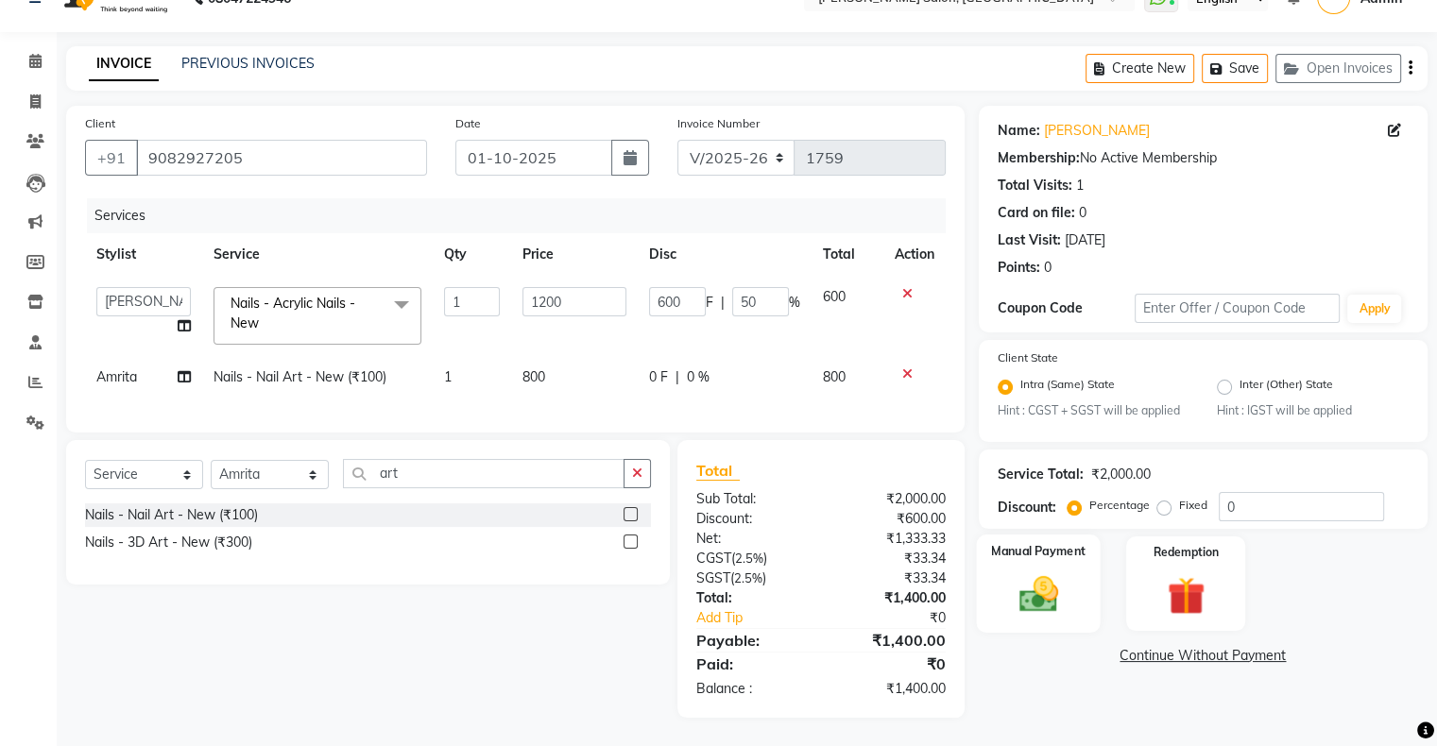
click at [1045, 557] on div "Manual Payment" at bounding box center [1038, 583] width 124 height 97
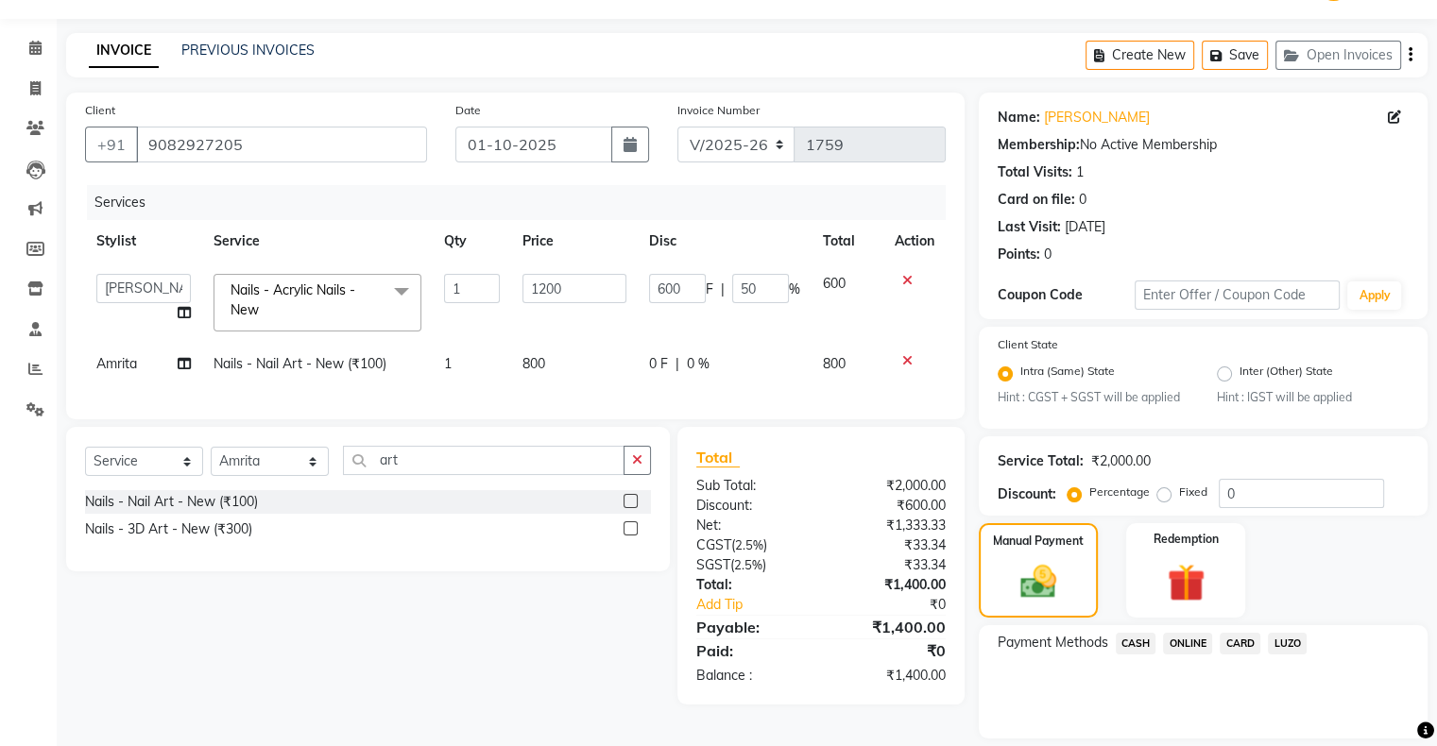
scroll to position [110, 0]
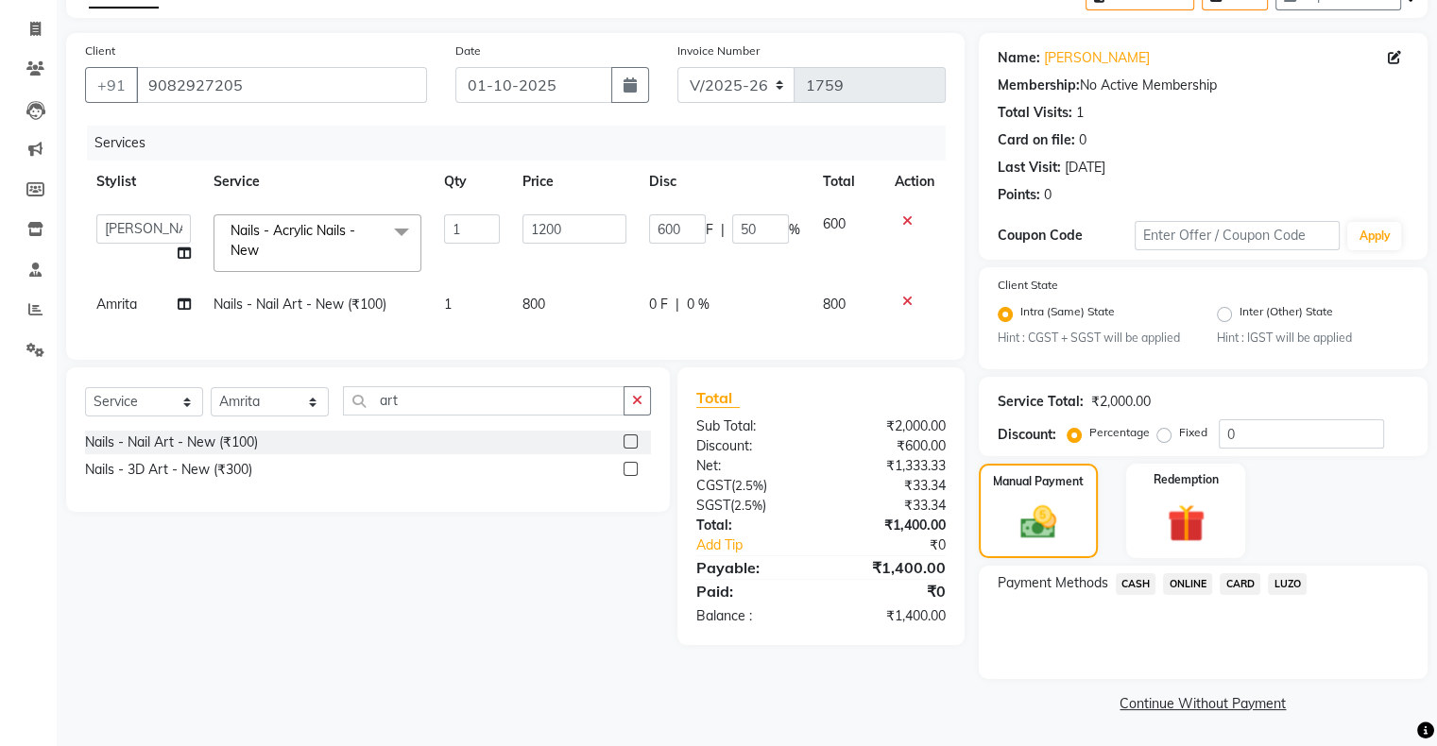
click at [1148, 585] on span "CASH" at bounding box center [1136, 584] width 41 height 22
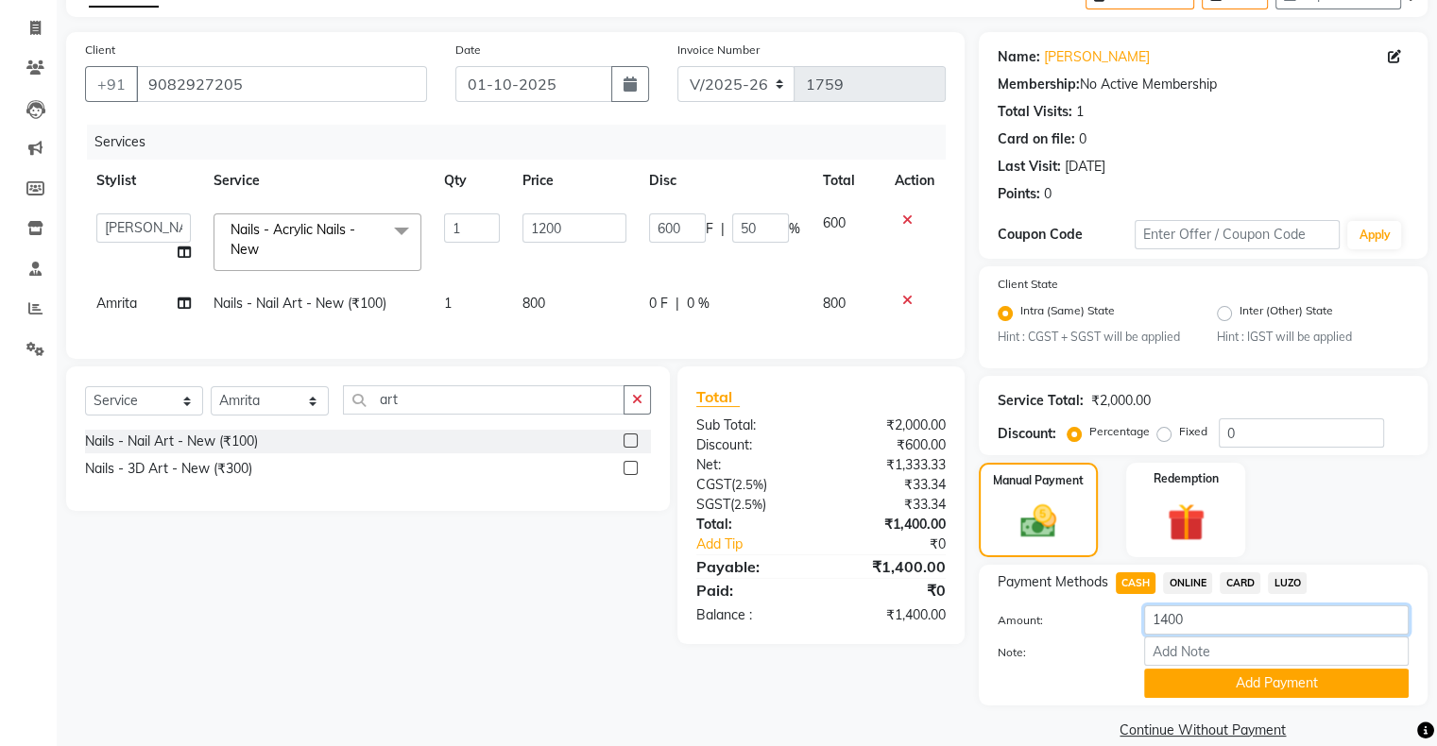
click at [1167, 622] on input "1400" at bounding box center [1276, 620] width 265 height 29
type input "1000"
click at [1331, 538] on div "Manual Payment Redemption" at bounding box center [1203, 510] width 477 height 94
click at [1291, 688] on button "Add Payment" at bounding box center [1276, 683] width 265 height 29
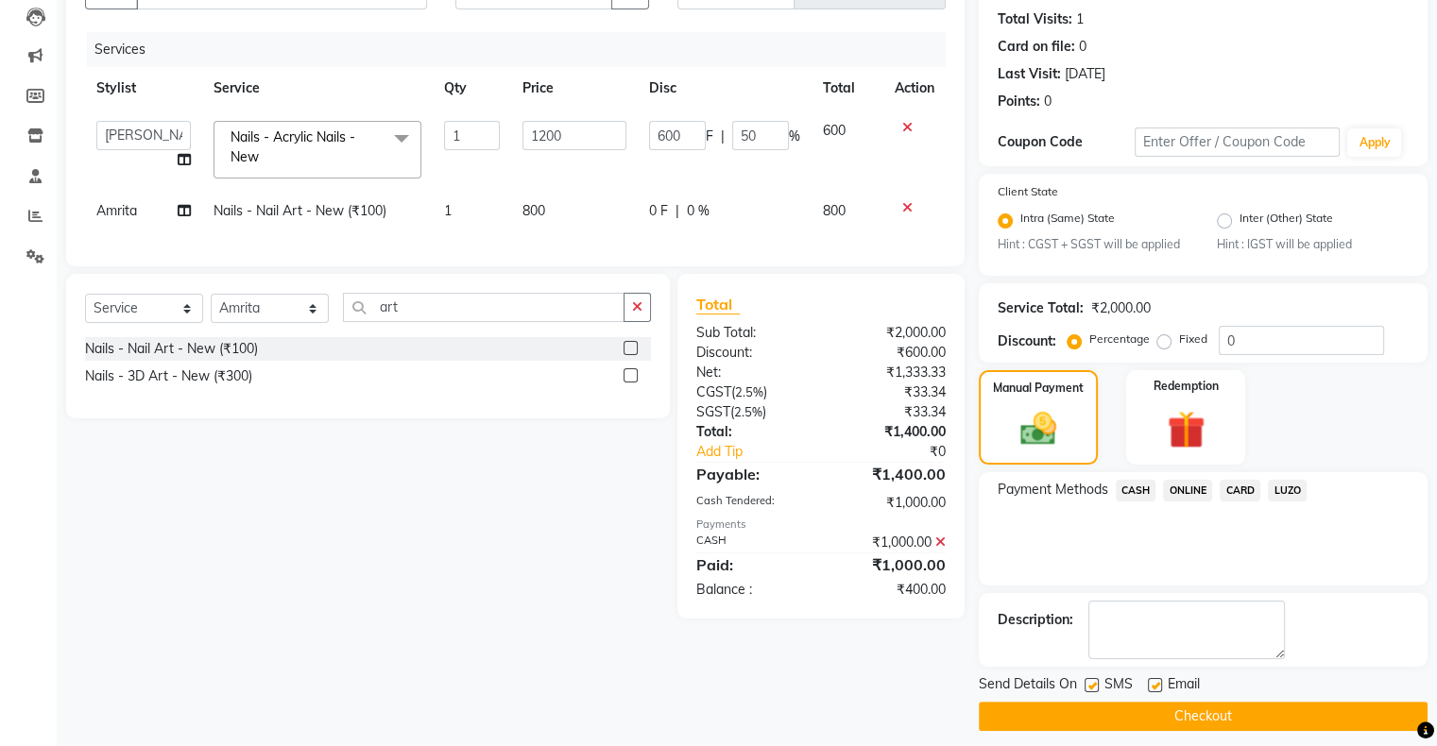
scroll to position [215, 0]
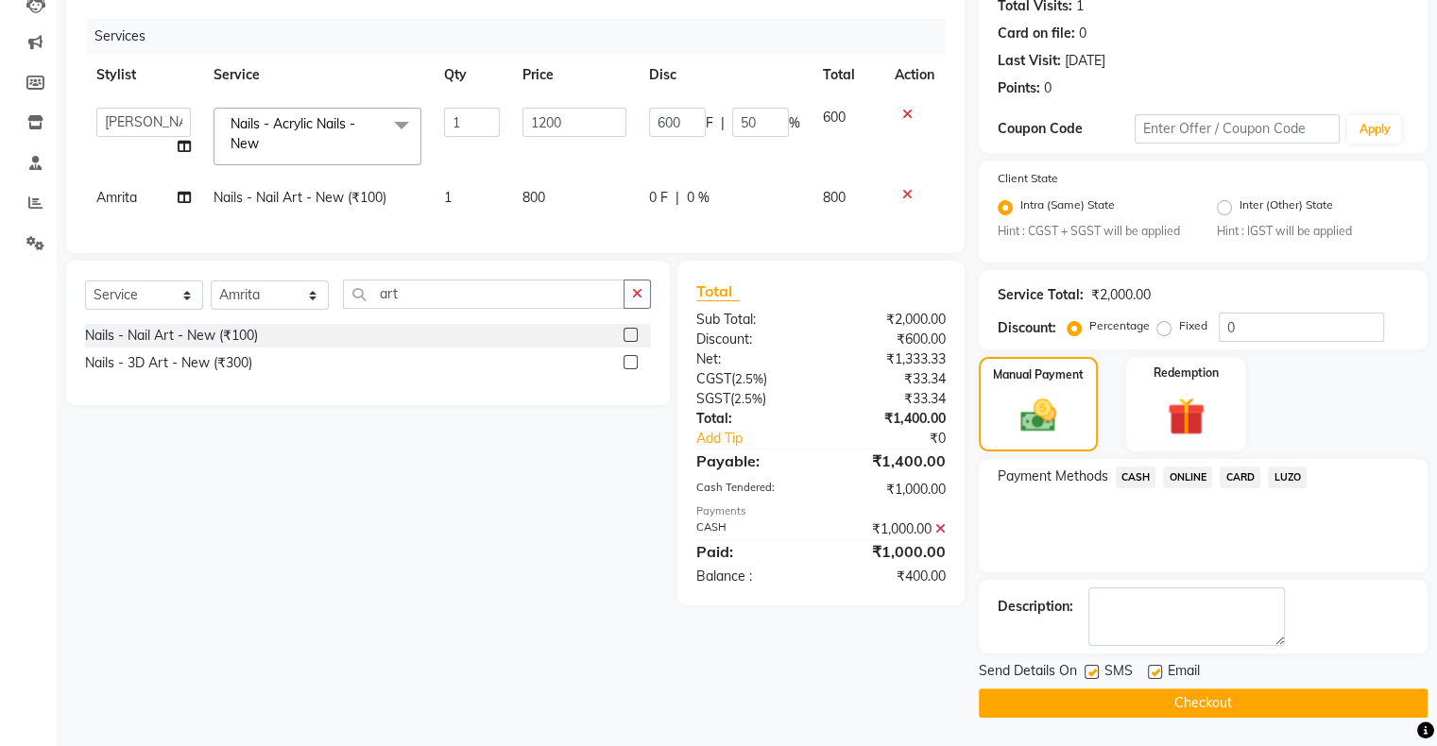
click at [1185, 472] on span "ONLINE" at bounding box center [1187, 478] width 49 height 22
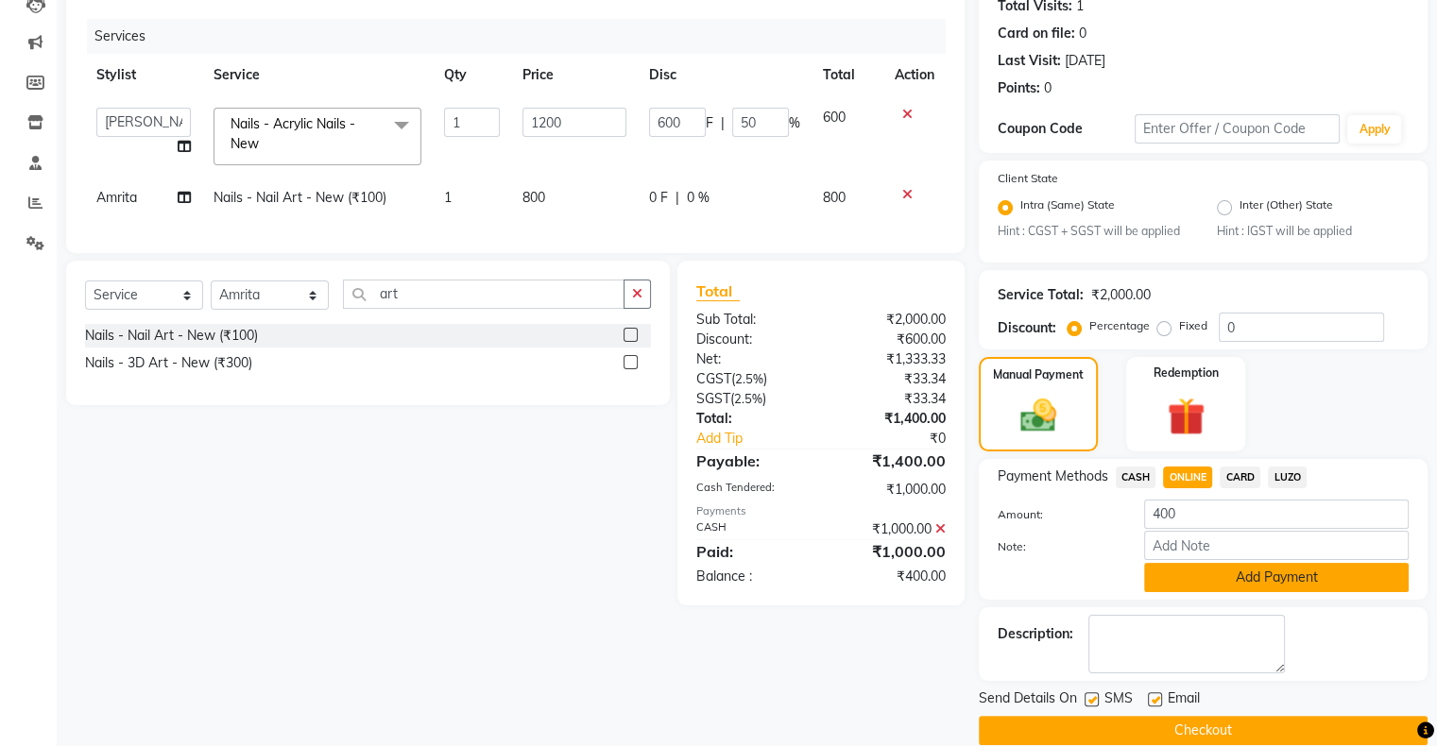
click at [1294, 585] on button "Add Payment" at bounding box center [1276, 577] width 265 height 29
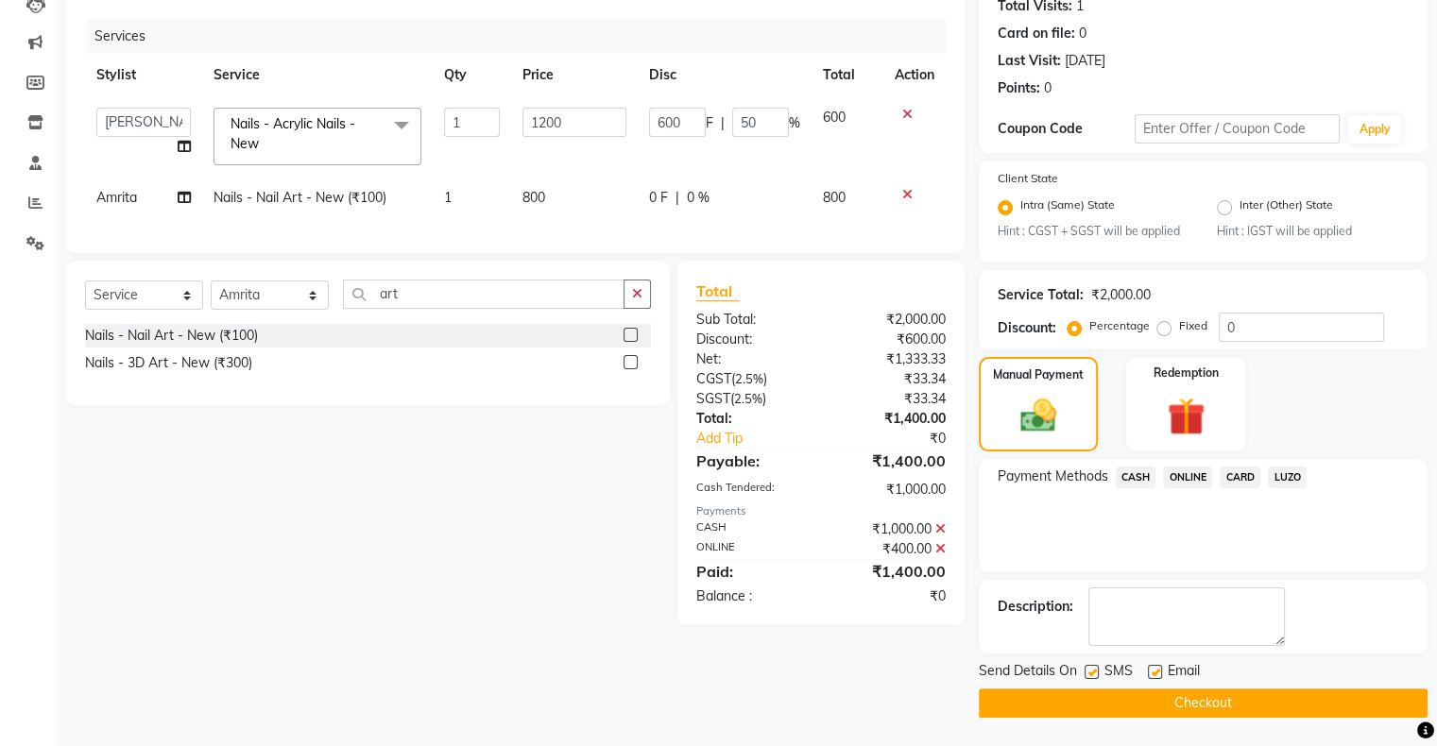
scroll to position [121, 0]
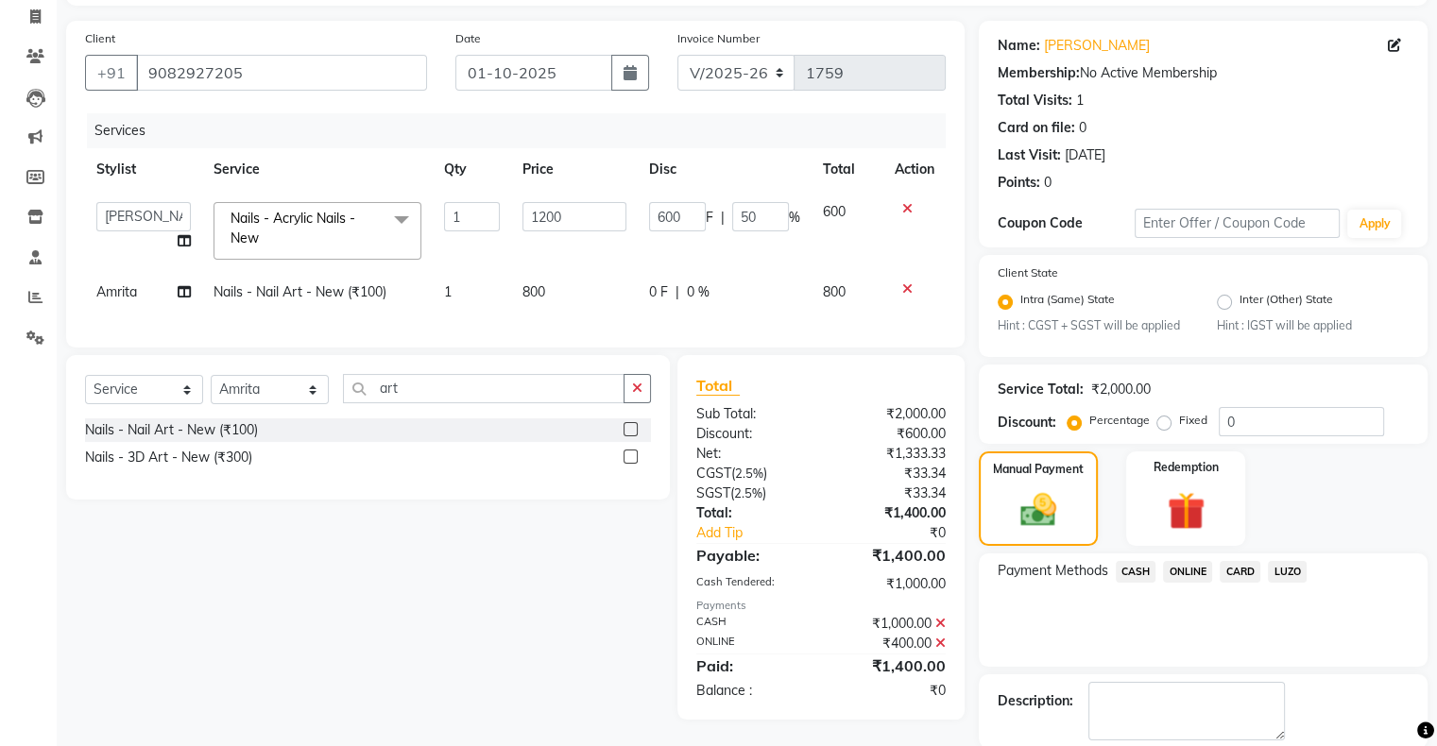
drag, startPoint x: 954, startPoint y: 561, endPoint x: 1374, endPoint y: 521, distance: 421.4
click at [1374, 521] on div "Manual Payment Redemption" at bounding box center [1203, 499] width 477 height 94
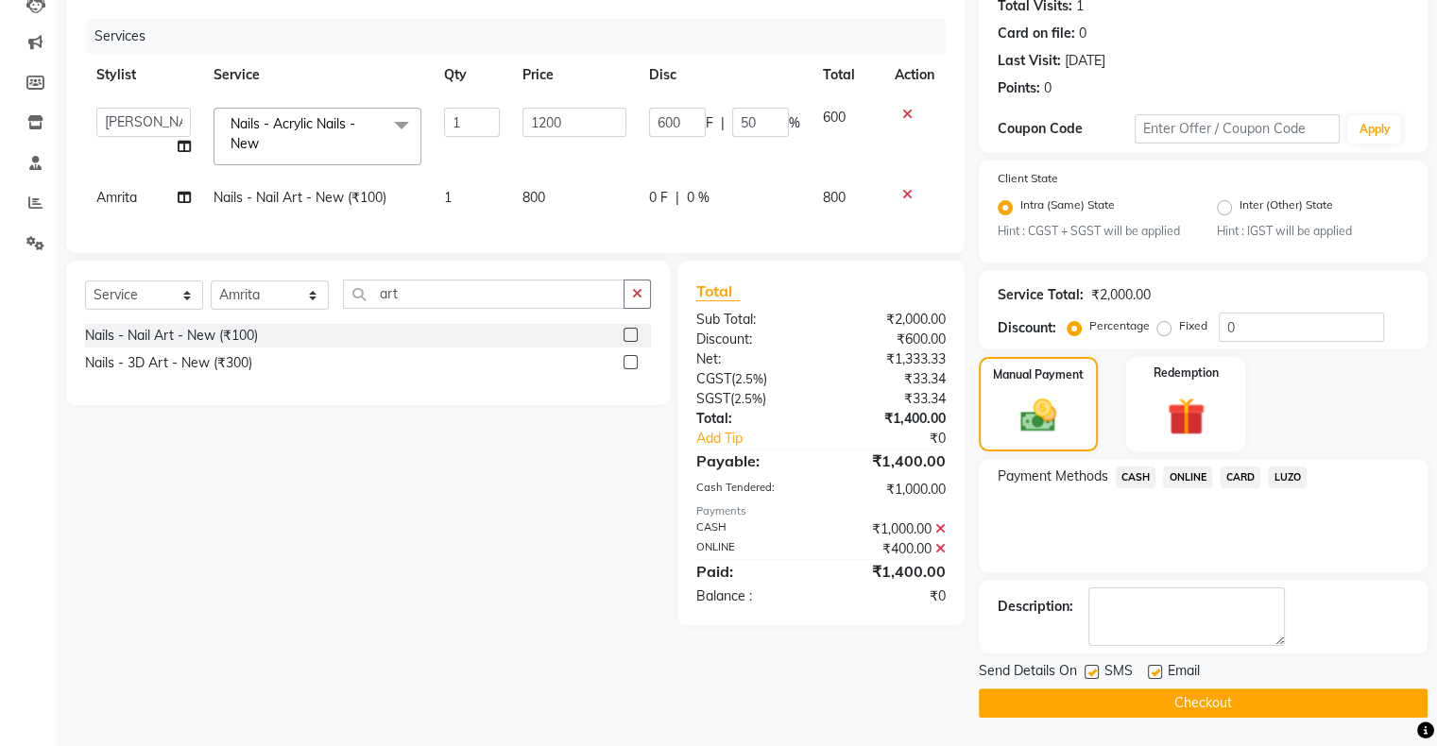
click at [1227, 698] on button "Checkout" at bounding box center [1203, 703] width 449 height 29
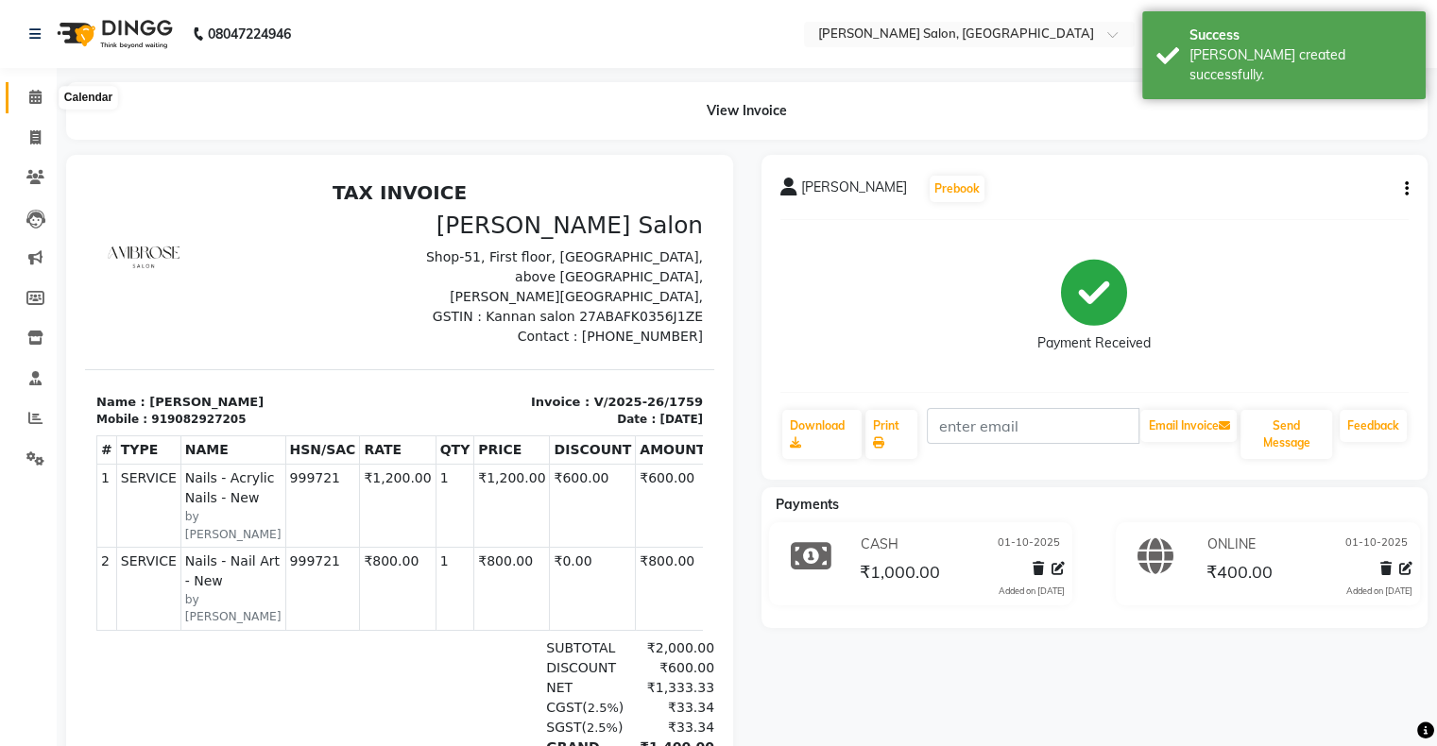
click at [31, 97] on icon at bounding box center [35, 97] width 12 height 14
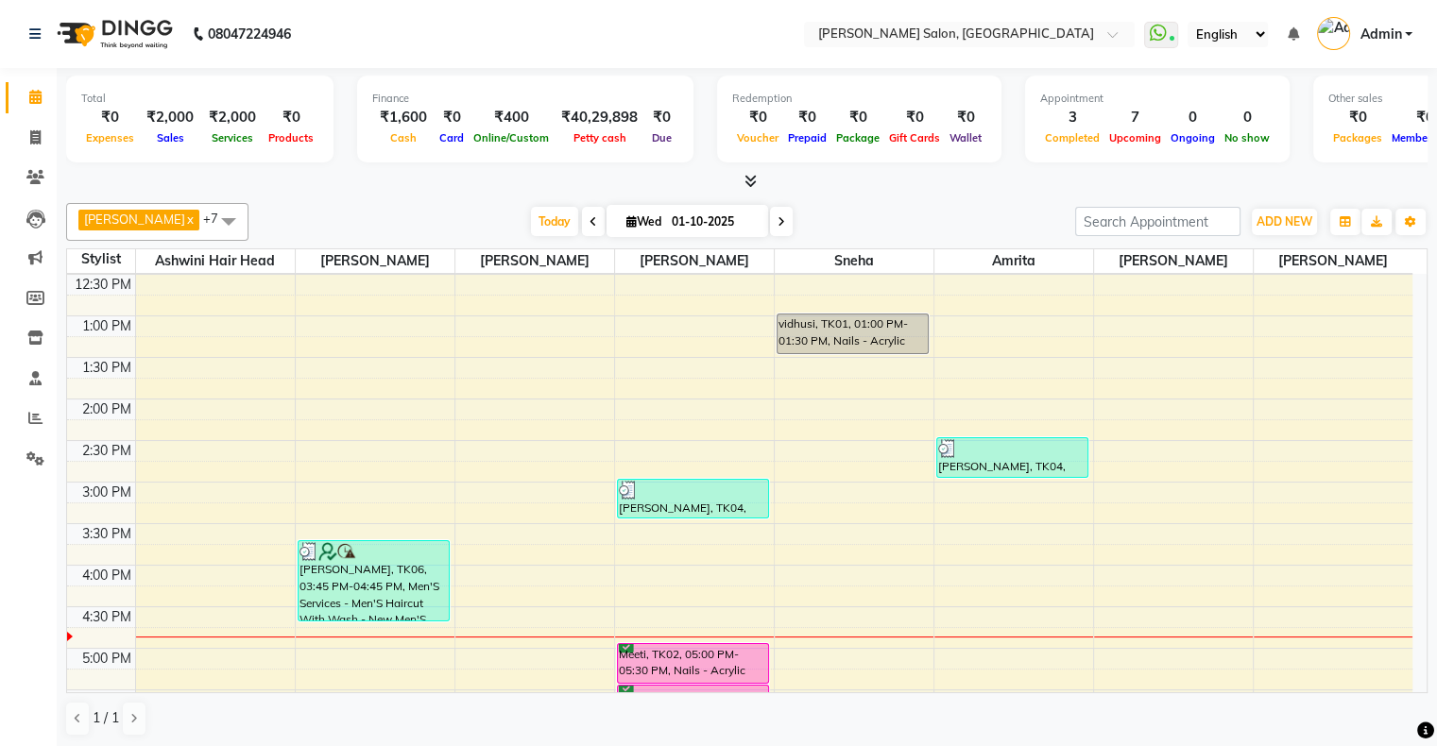
scroll to position [189, 0]
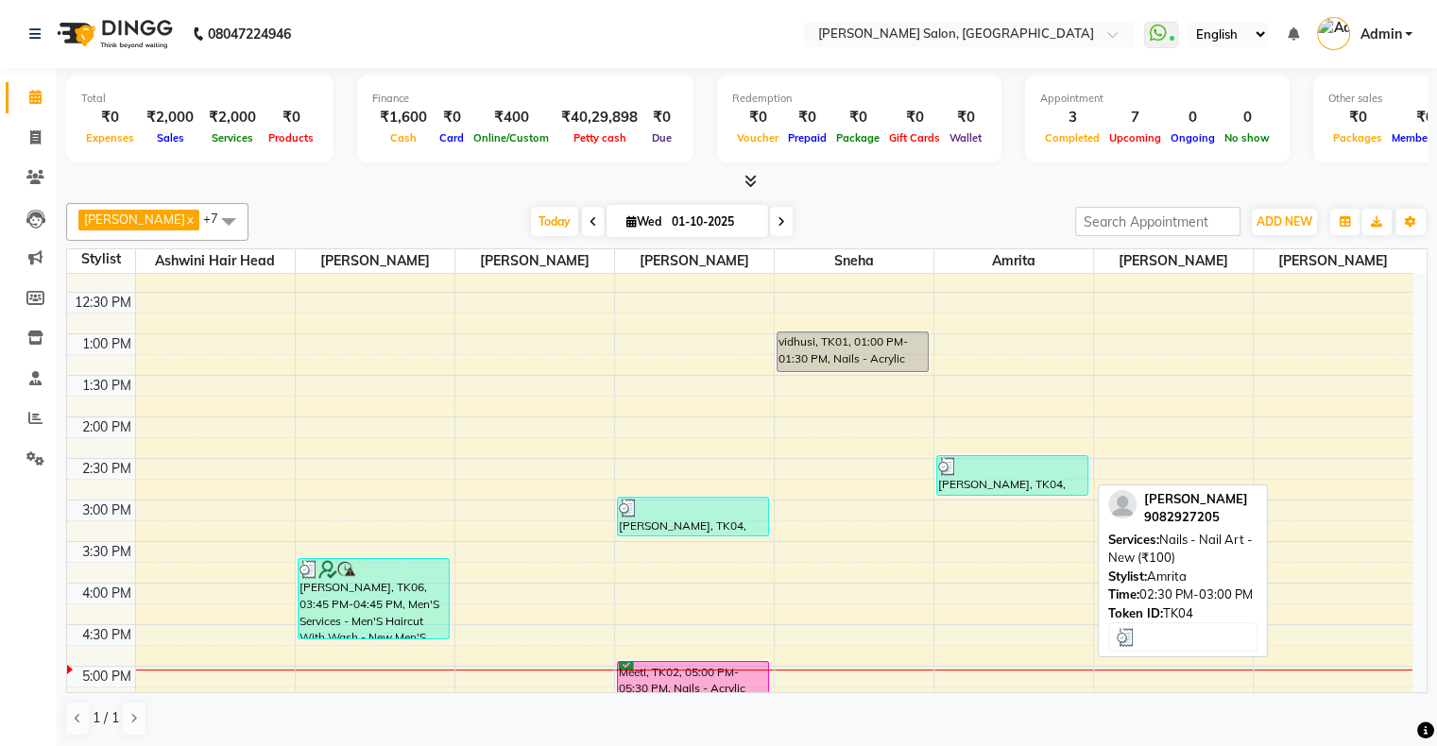
click at [978, 475] on div "[PERSON_NAME], TK04, 02:30 PM-03:00 PM, Nails - Nail Art - New (₹100)" at bounding box center [1012, 475] width 151 height 39
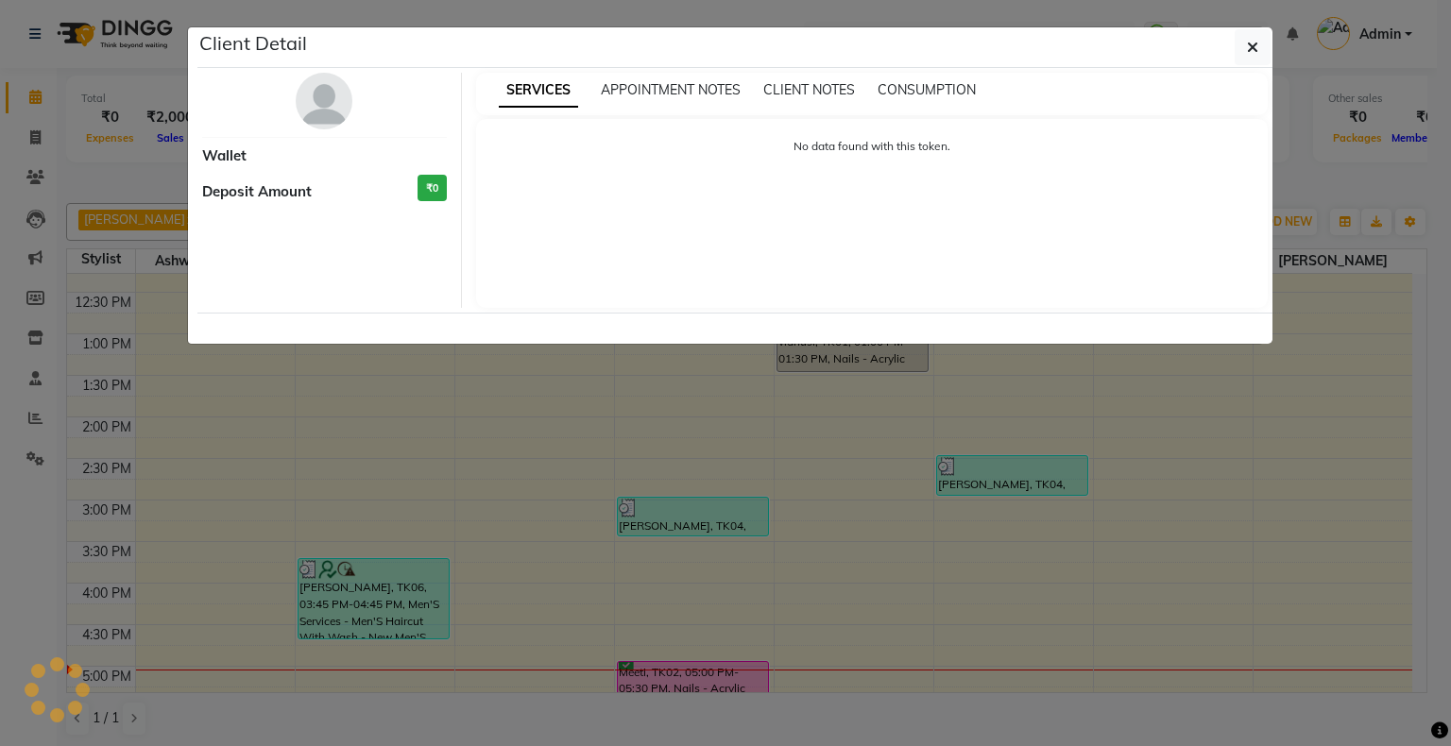
select select "3"
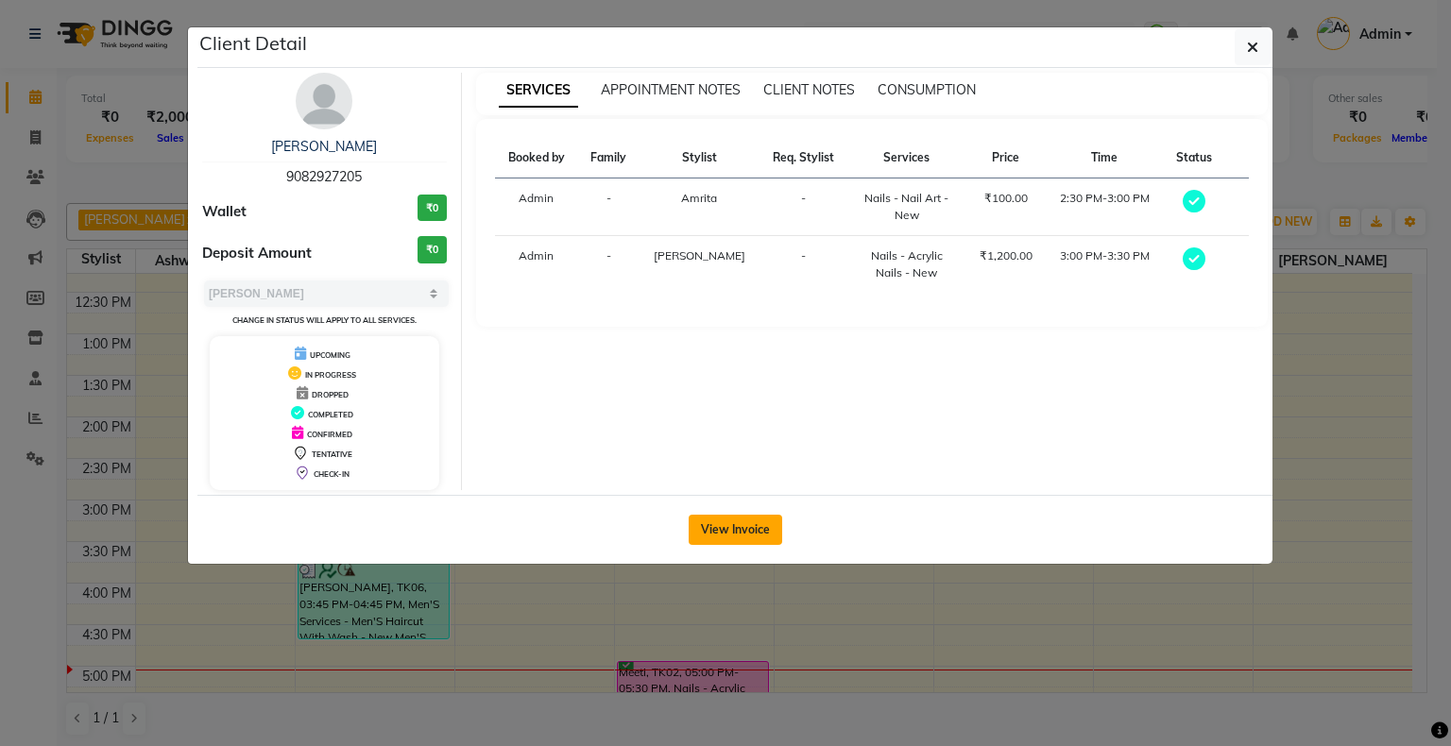
click at [773, 523] on button "View Invoice" at bounding box center [736, 530] width 94 height 30
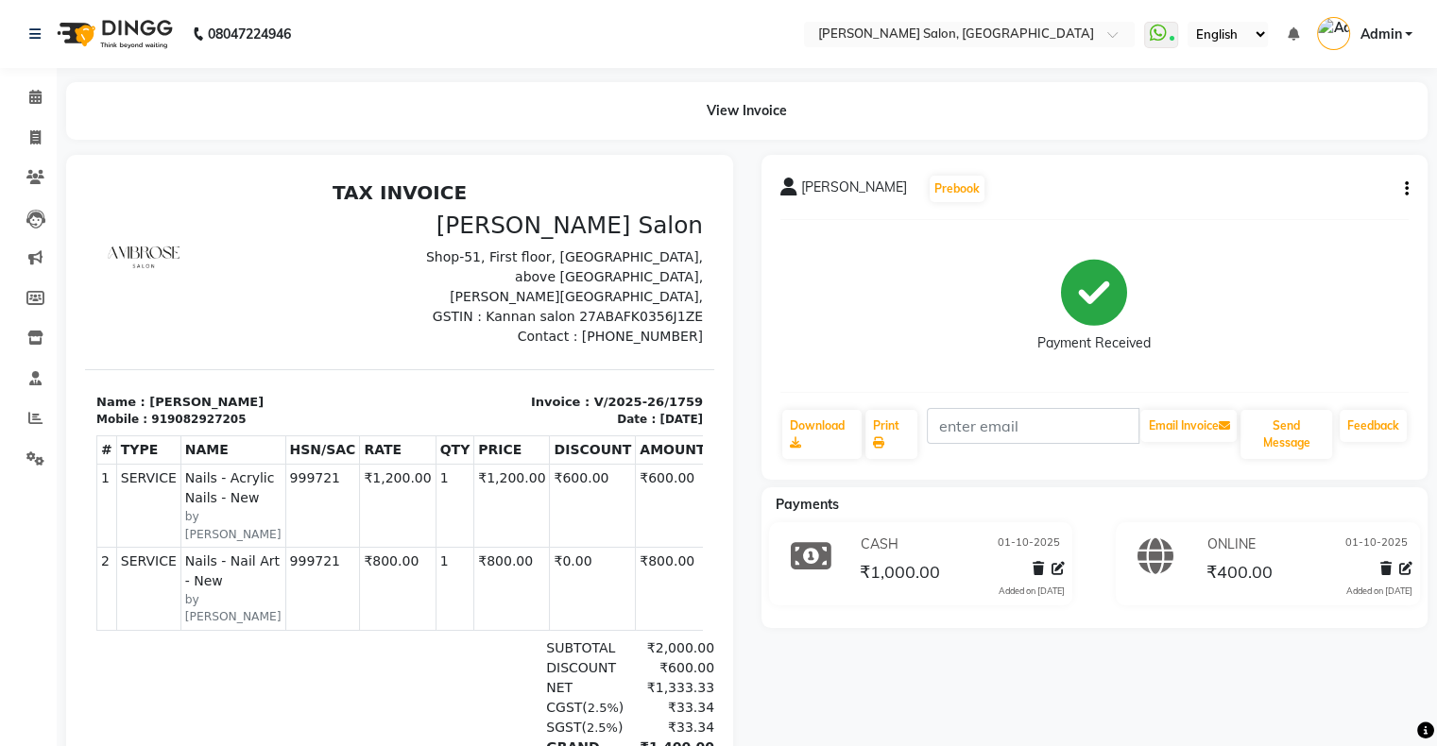
click at [1412, 189] on div "Krisha Prebook Payment Received Download Print Email Invoice Send Message Feedb…" at bounding box center [1094, 317] width 667 height 325
click at [1407, 189] on icon "button" at bounding box center [1407, 189] width 4 height 1
click at [1323, 194] on div "Edit Item Staff" at bounding box center [1311, 190] width 129 height 24
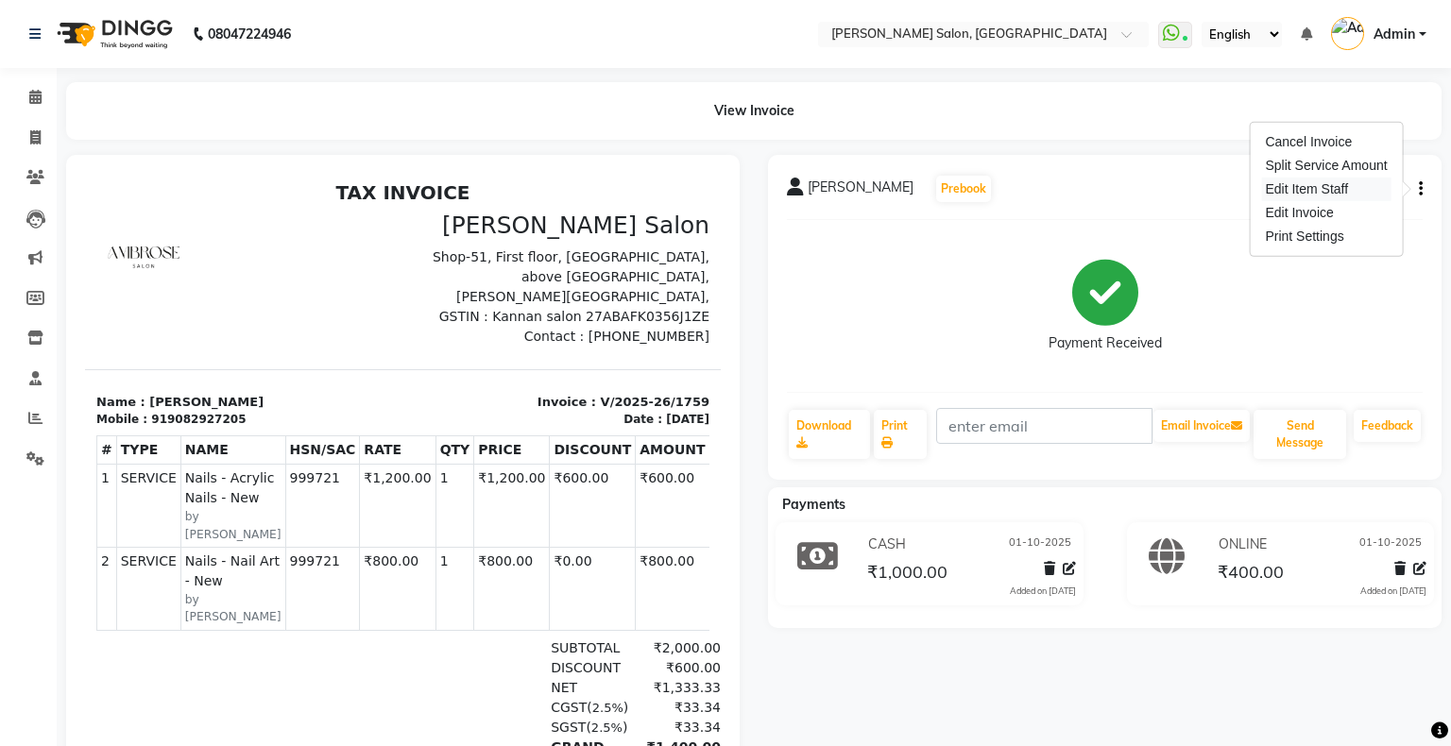
select select
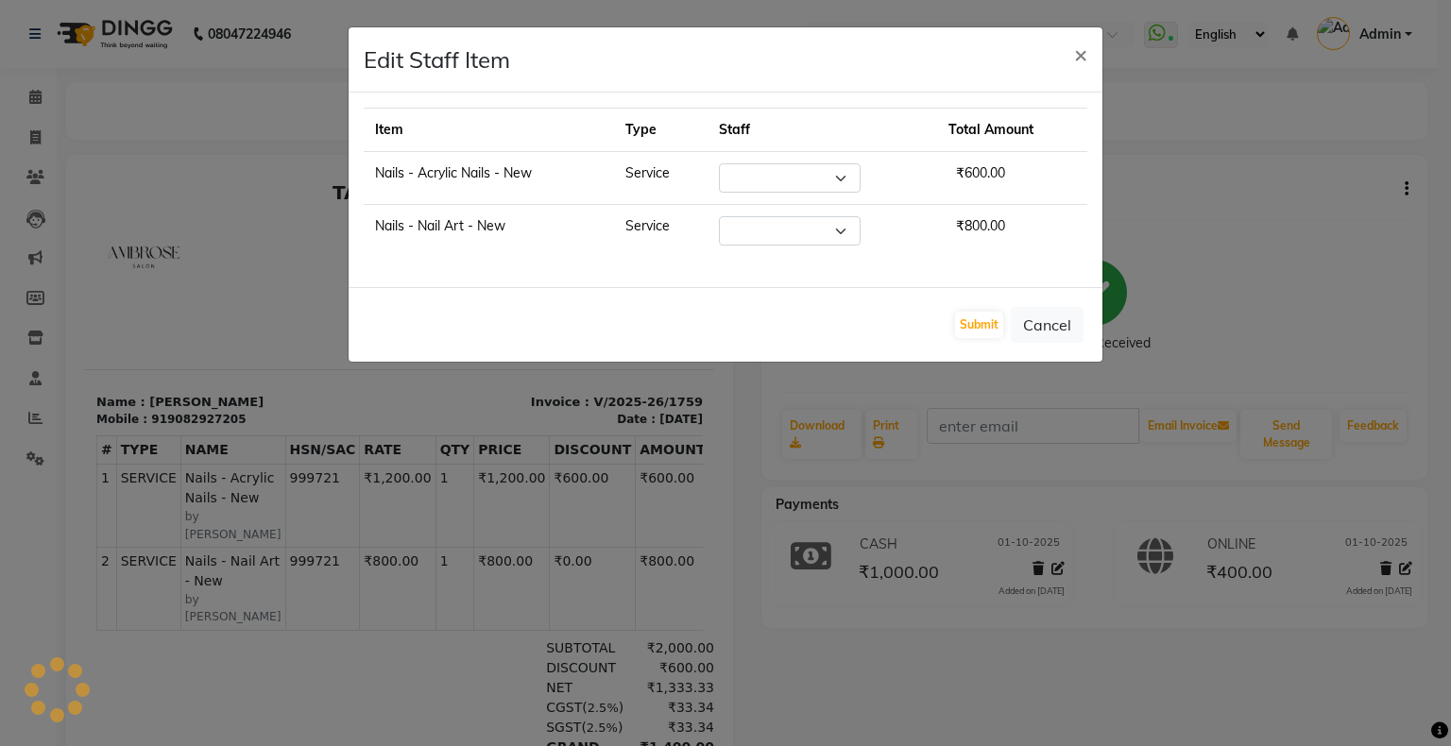
select select "87848"
click at [790, 231] on select "Select Akshay Divecha Amrita Arif Ashwini Hair Head Kirti Nida FD Pradip Pradip…" at bounding box center [781, 230] width 142 height 29
select select "87848"
click at [721, 216] on select "Select Akshay Divecha Amrita Arif Ashwini Hair Head Kirti Nida FD Pradip Pradip…" at bounding box center [781, 230] width 142 height 29
click at [992, 327] on button "Submit" at bounding box center [979, 325] width 48 height 26
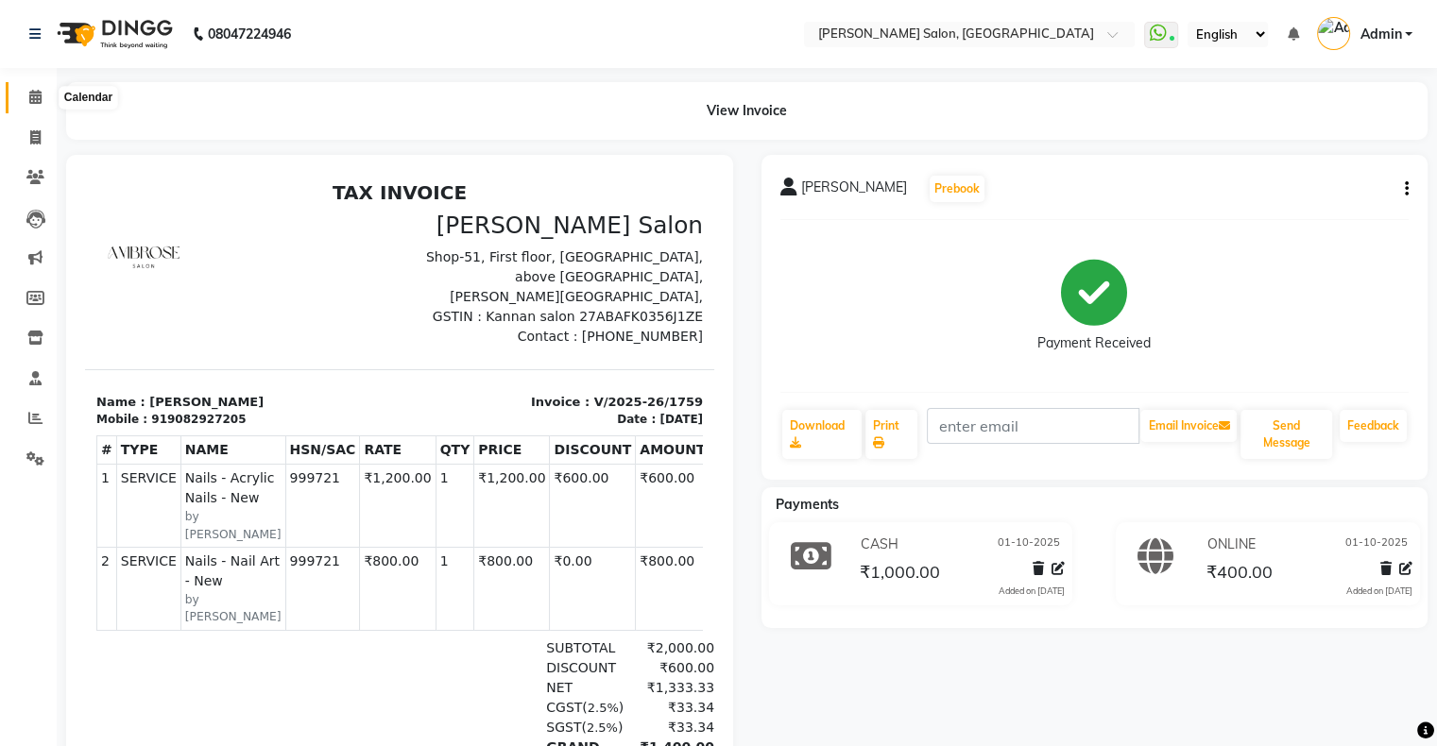
click at [34, 103] on icon at bounding box center [35, 97] width 12 height 14
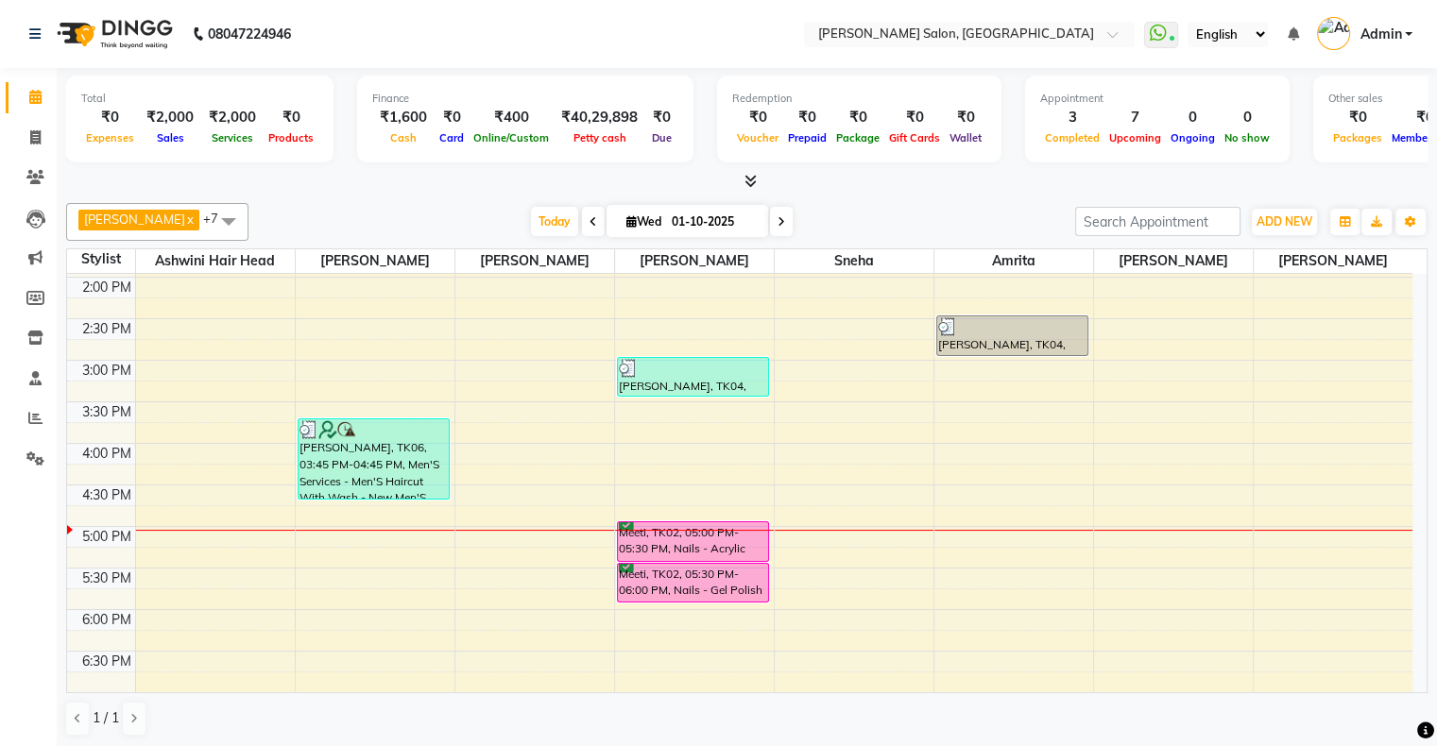
scroll to position [189, 0]
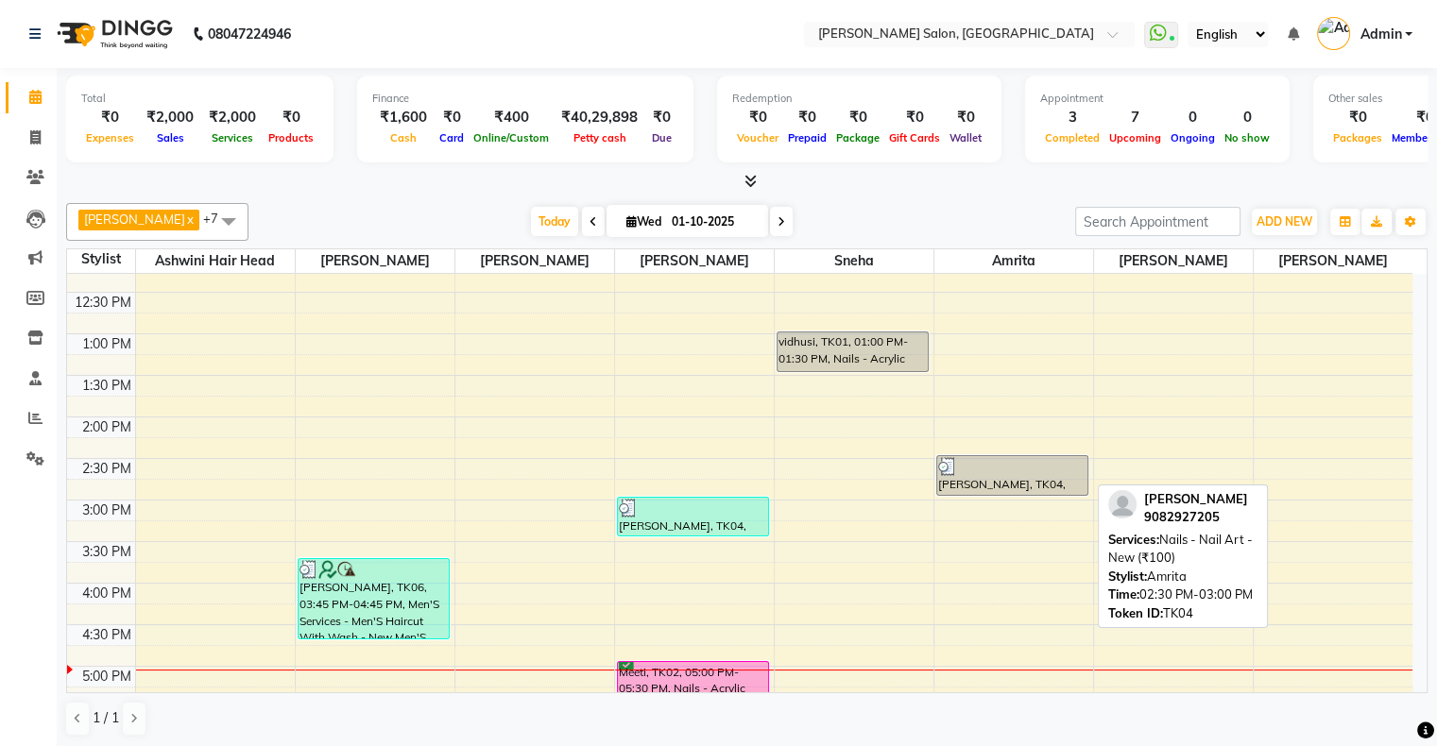
click at [979, 469] on div at bounding box center [1012, 466] width 149 height 19
select select "3"
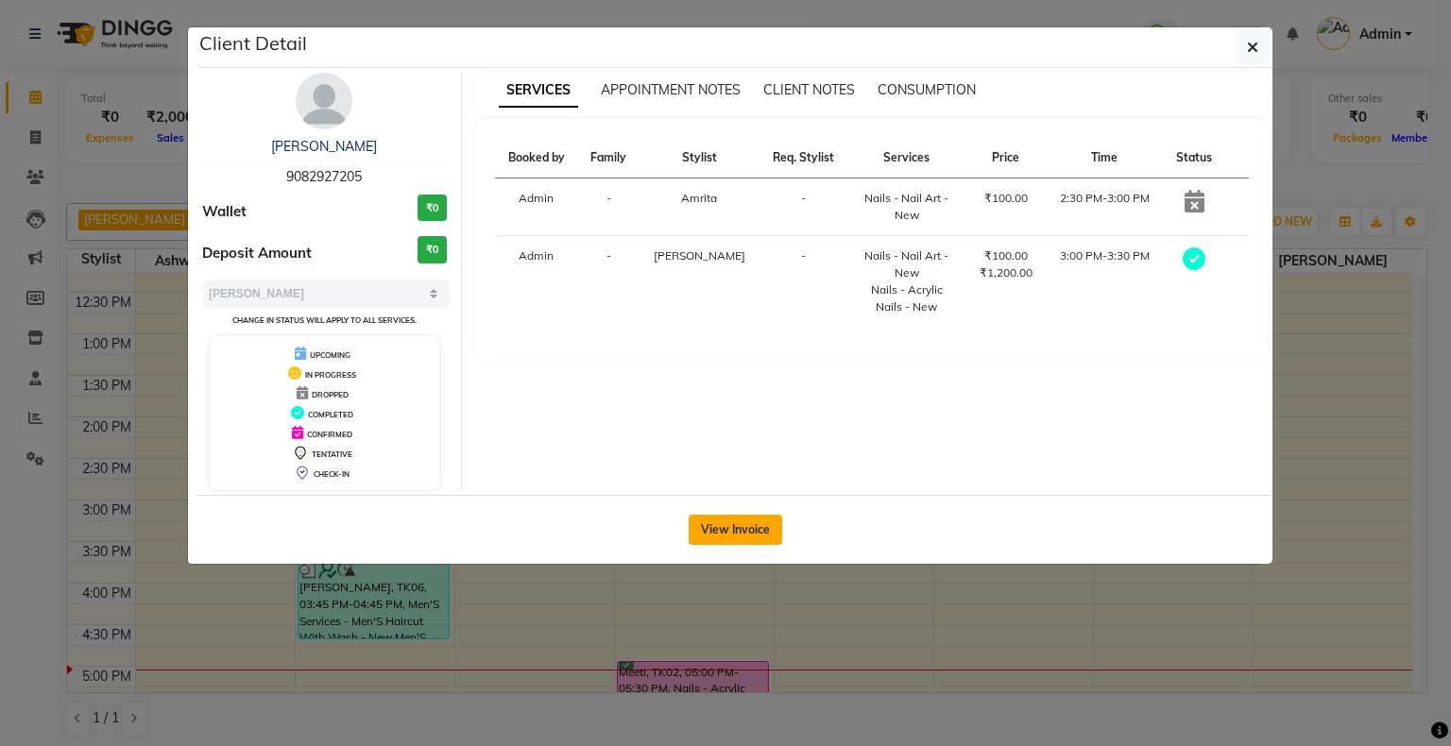
click at [741, 528] on button "View Invoice" at bounding box center [736, 530] width 94 height 30
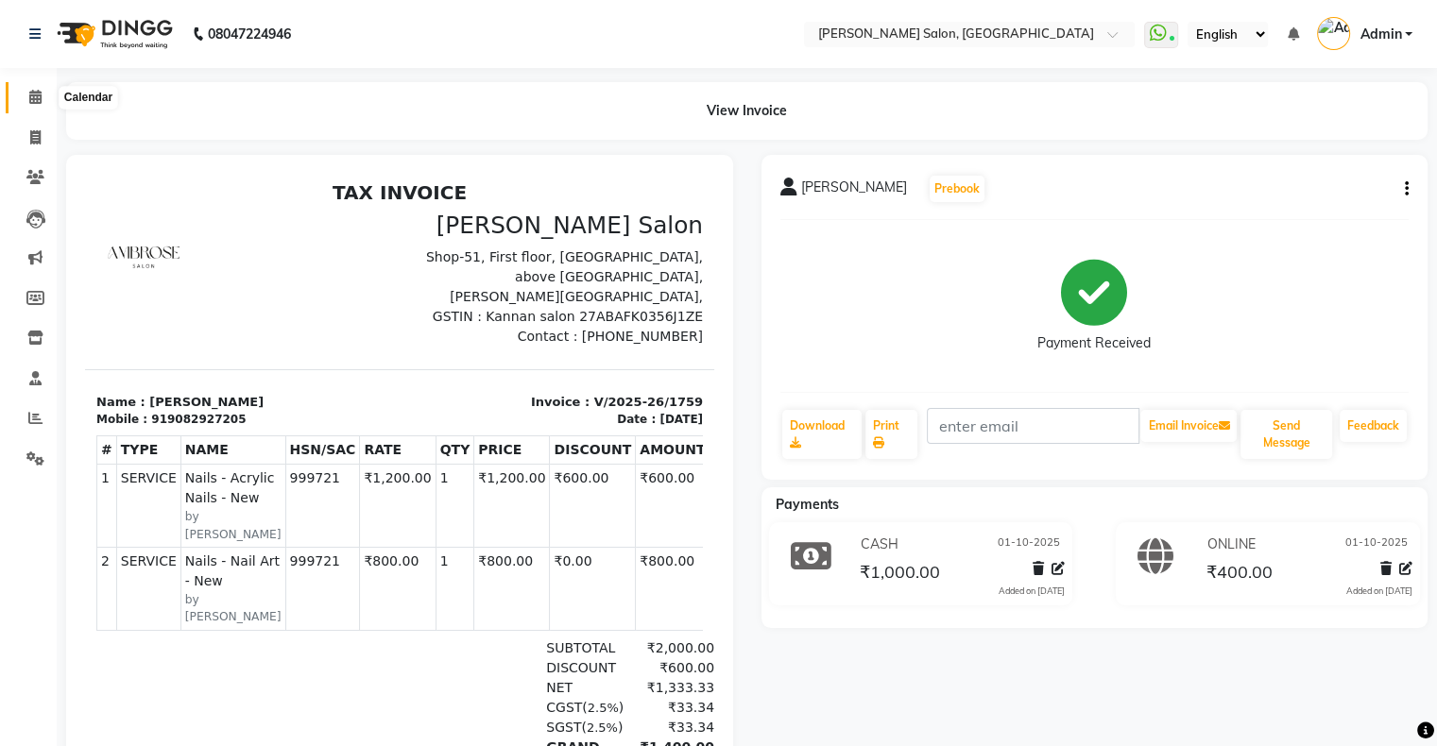
click at [37, 100] on icon at bounding box center [35, 97] width 12 height 14
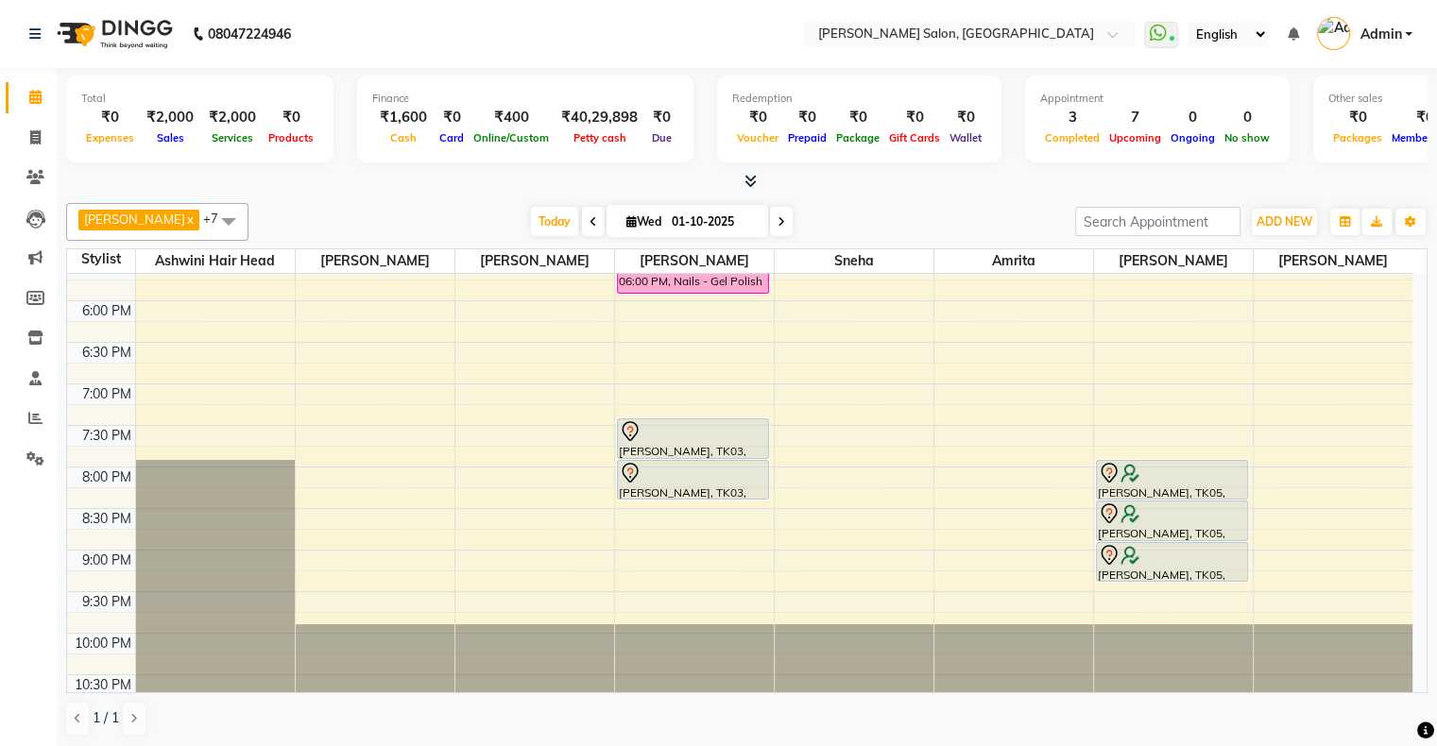
scroll to position [462, 0]
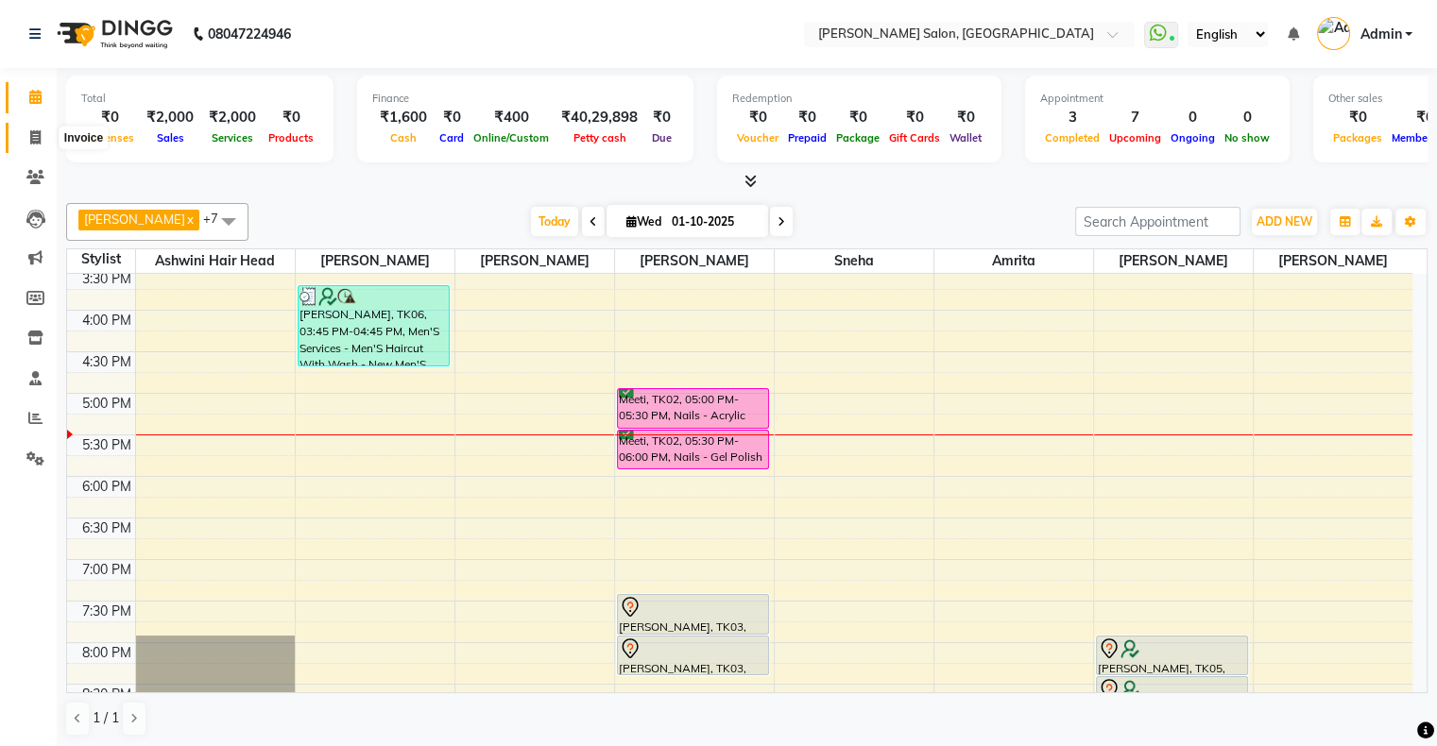
drag, startPoint x: 42, startPoint y: 145, endPoint x: 55, endPoint y: 146, distance: 13.3
click at [42, 145] on span at bounding box center [35, 139] width 33 height 22
select select "service"
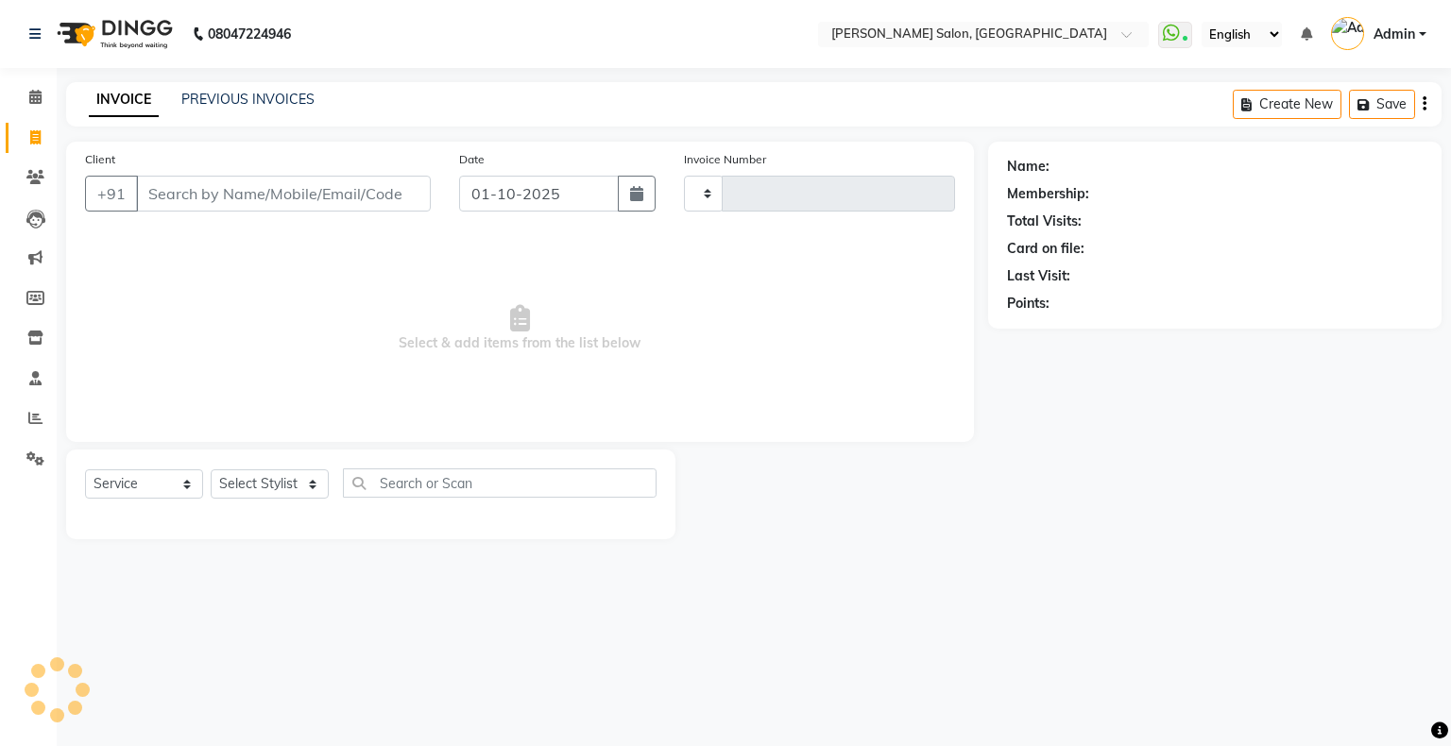
type input "1760"
select select "4073"
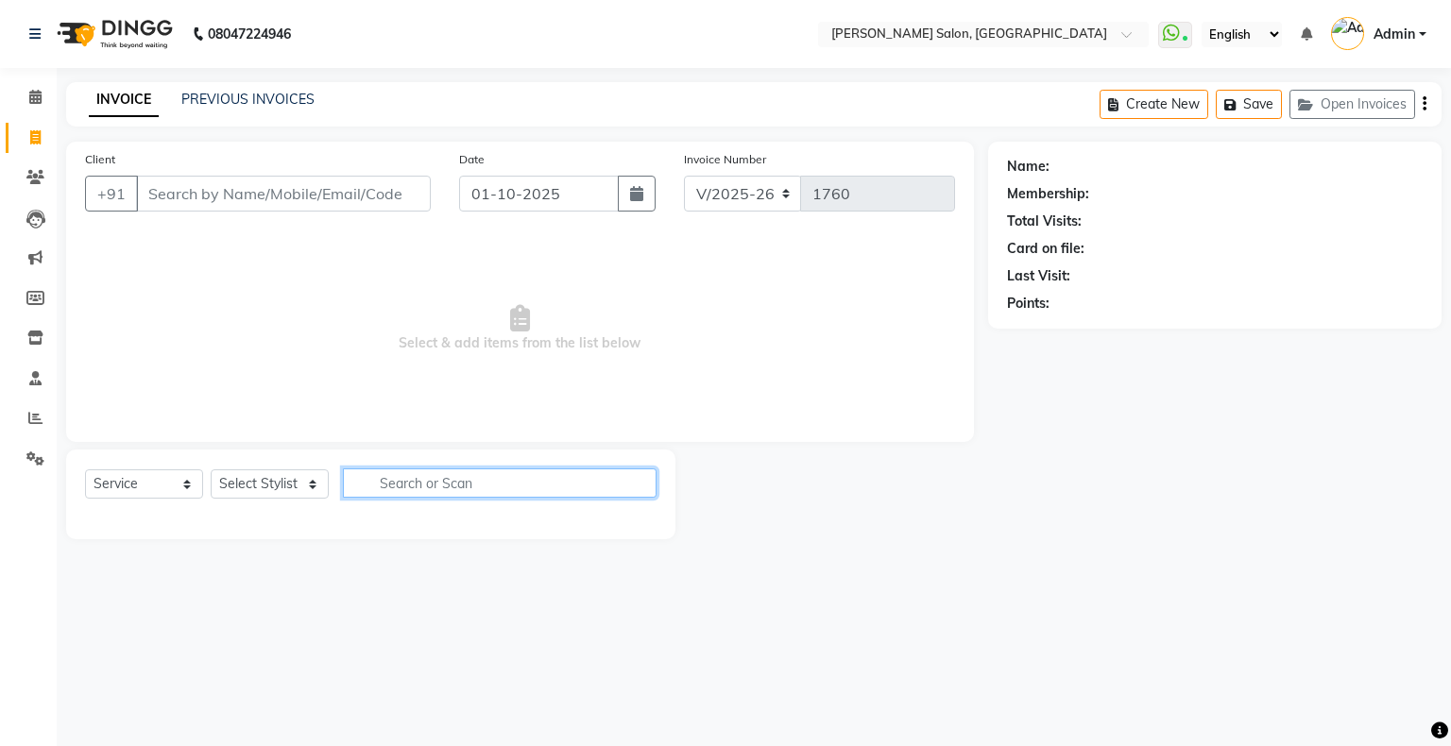
click at [418, 486] on input "text" at bounding box center [500, 483] width 314 height 29
click at [288, 489] on select "Select Stylist Akshay [PERSON_NAME] Amrita [PERSON_NAME] Hair Head [PERSON_NAME…" at bounding box center [270, 484] width 118 height 29
select select "89637"
click at [211, 470] on select "Select Stylist Akshay [PERSON_NAME] Amrita [PERSON_NAME] Hair Head [PERSON_NAME…" at bounding box center [270, 484] width 118 height 29
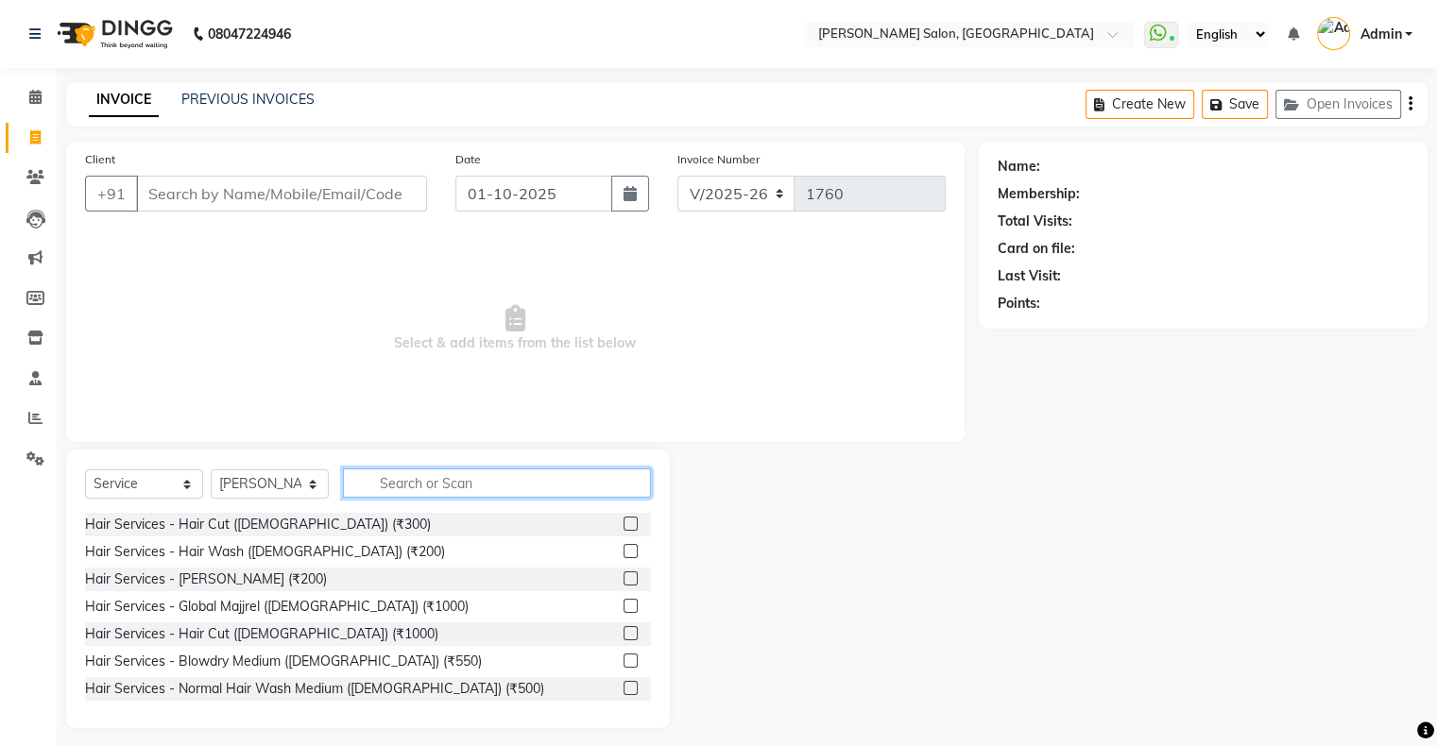
click at [435, 475] on input "text" at bounding box center [497, 483] width 308 height 29
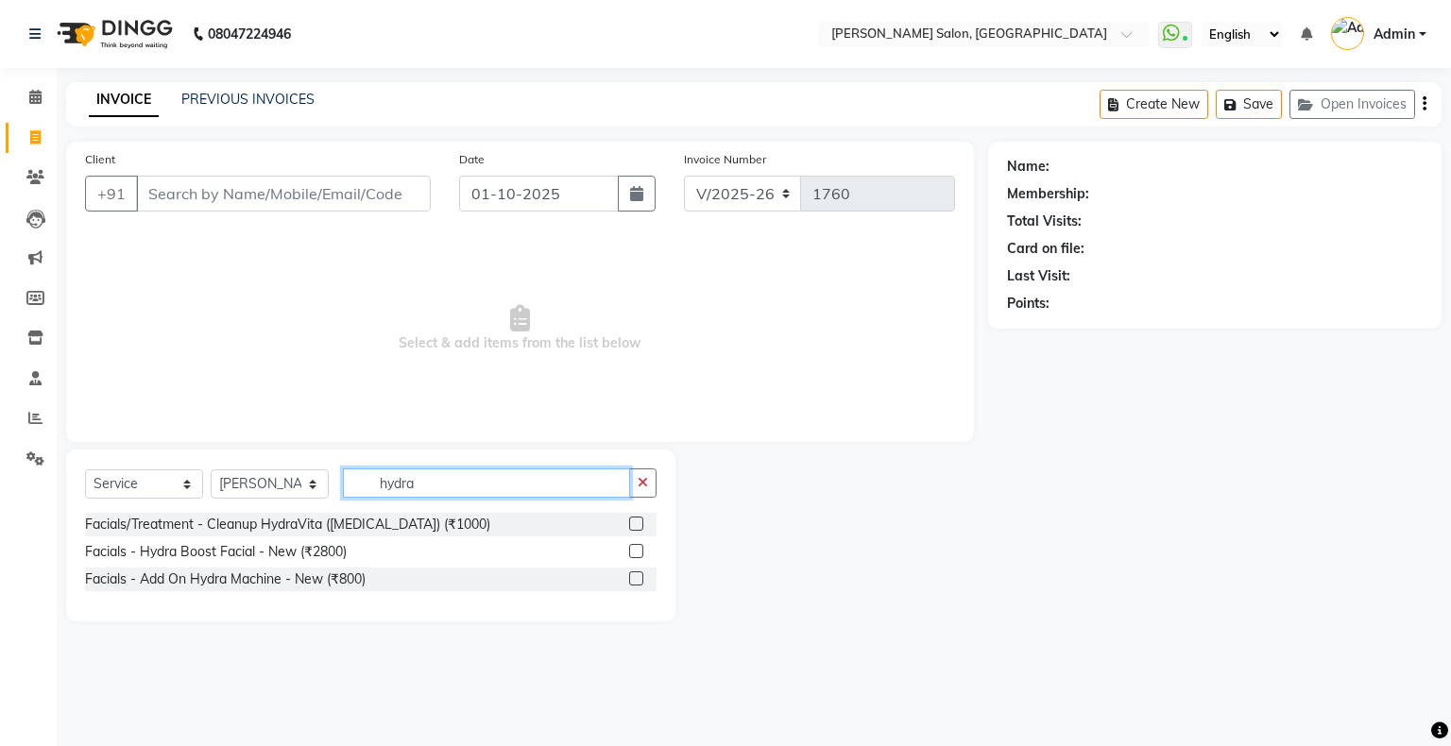
type input "hydra"
click at [364, 558] on div "Facials - Hydra Boost Facial - New (₹2800)" at bounding box center [371, 552] width 572 height 24
click at [635, 550] on label at bounding box center [636, 551] width 14 height 14
click at [635, 550] on input "checkbox" at bounding box center [635, 552] width 12 height 12
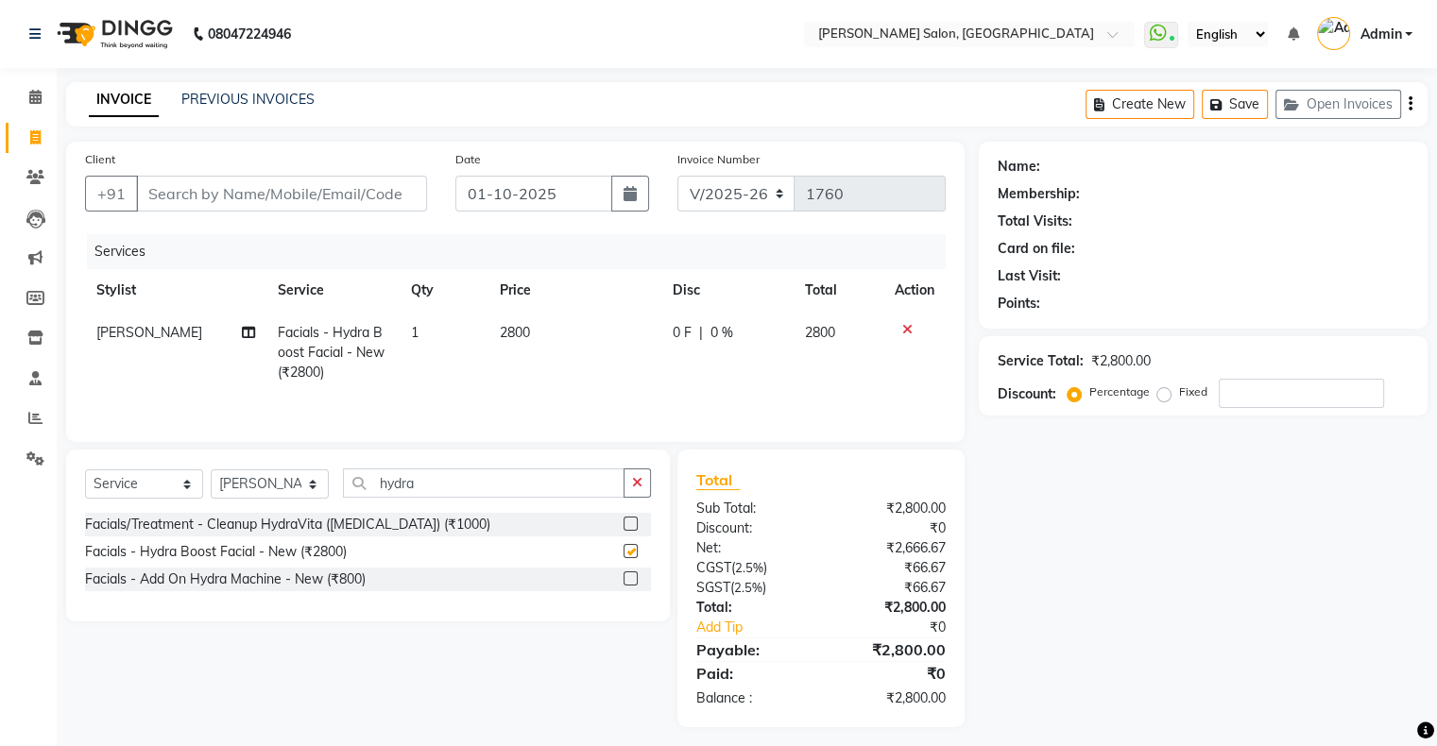
checkbox input "false"
click at [635, 489] on icon "button" at bounding box center [637, 482] width 10 height 13
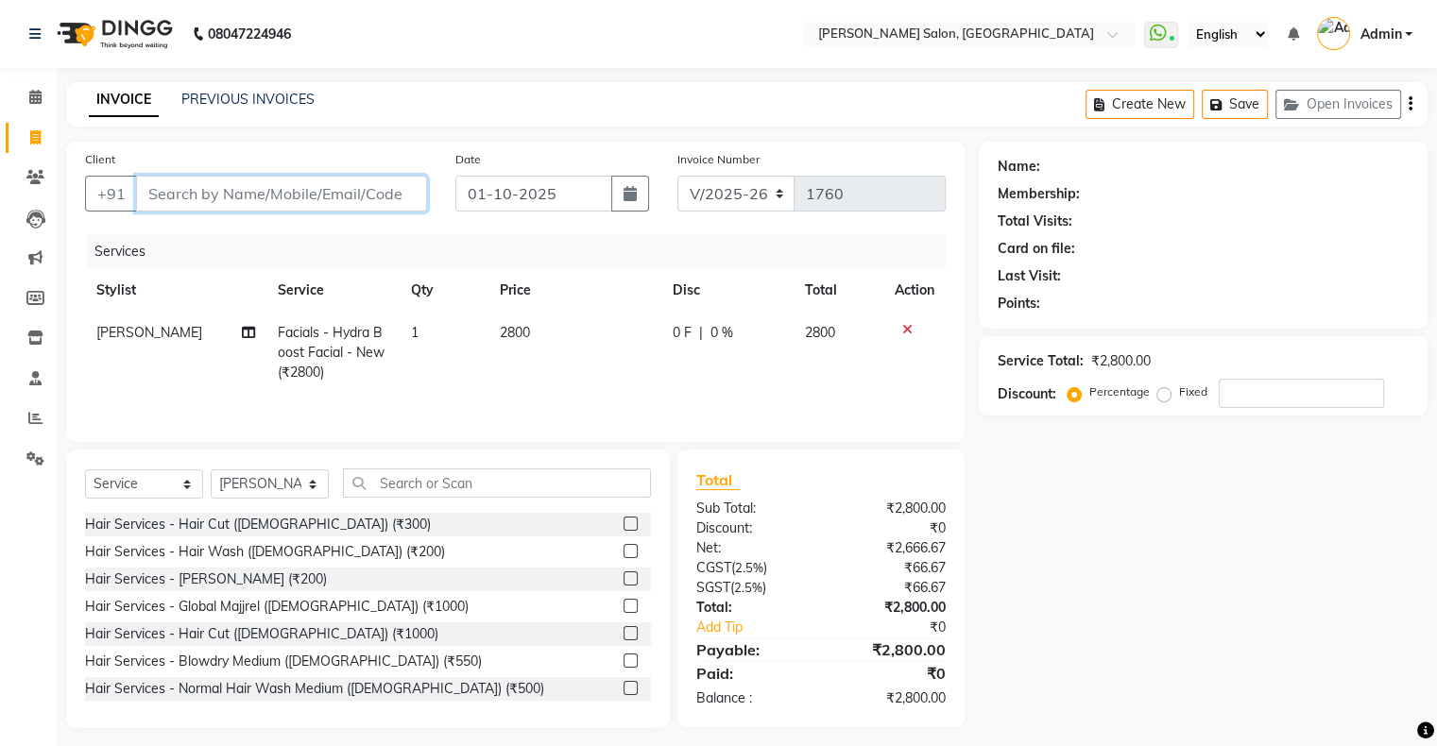
click at [337, 192] on input "Client" at bounding box center [281, 194] width 291 height 36
type input "9"
type input "0"
type input "9819122651"
click at [378, 194] on span "Add Client" at bounding box center [378, 193] width 75 height 19
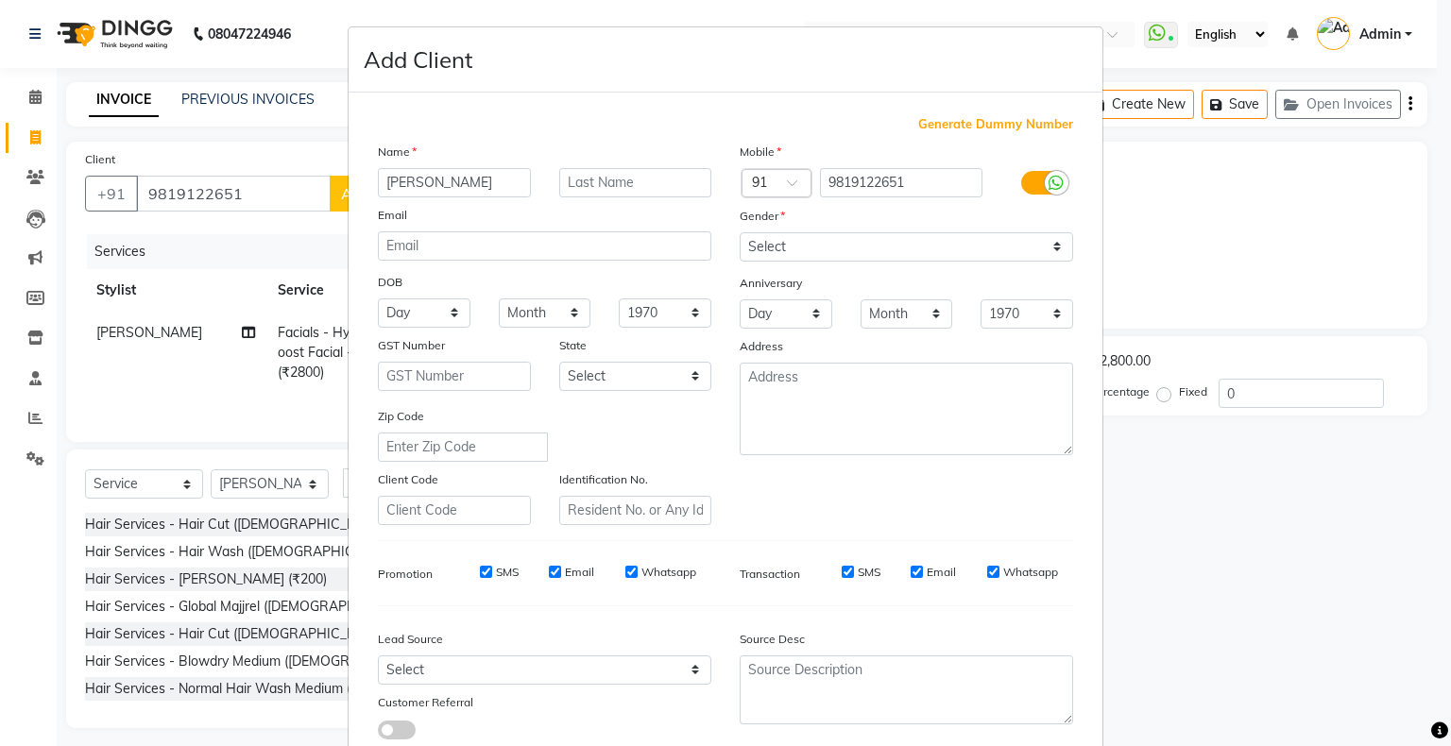
click at [385, 182] on input "bhargav" at bounding box center [454, 182] width 153 height 29
type input "[PERSON_NAME]"
click at [815, 239] on select "Select Male Female Other Prefer Not To Say" at bounding box center [907, 246] width 334 height 29
select select "male"
click at [740, 233] on select "Select Male Female Other Prefer Not To Say" at bounding box center [907, 246] width 334 height 29
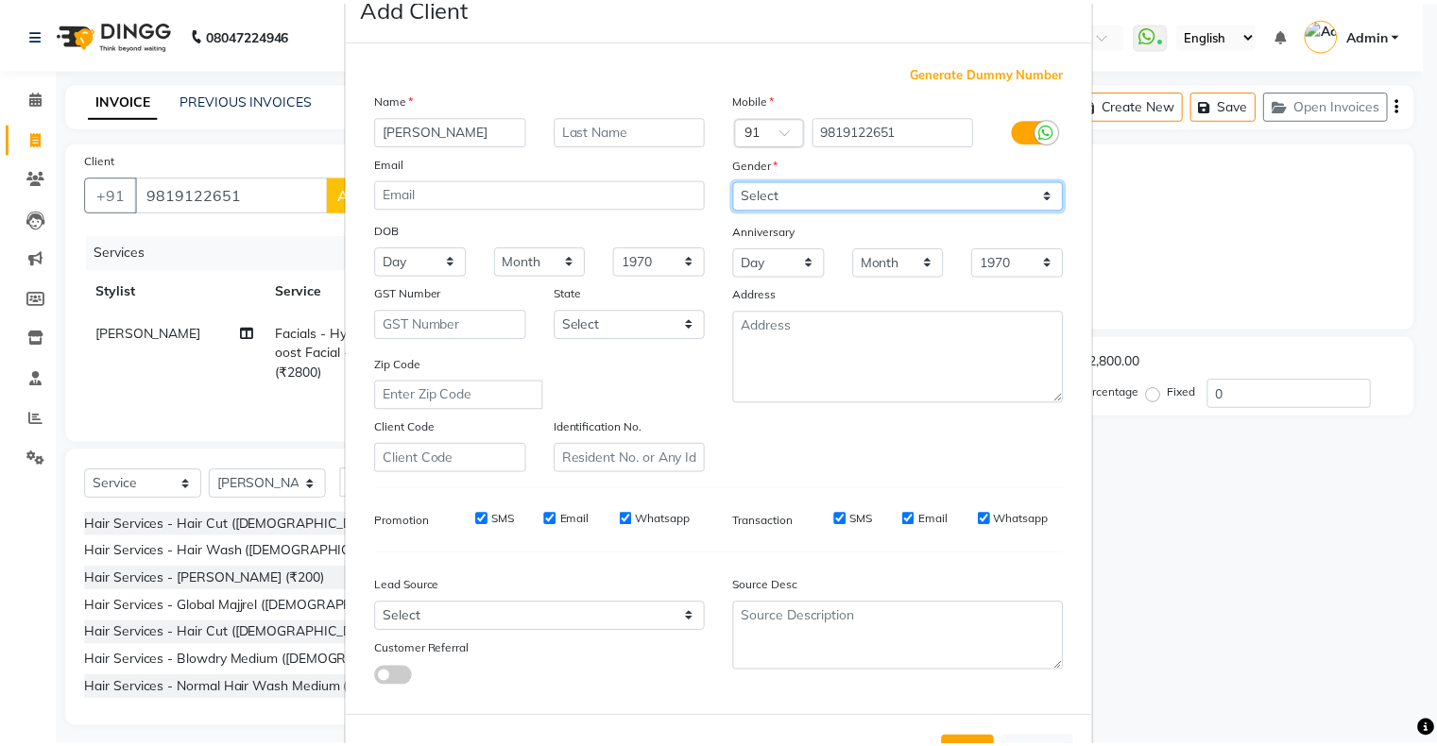
scroll to position [134, 0]
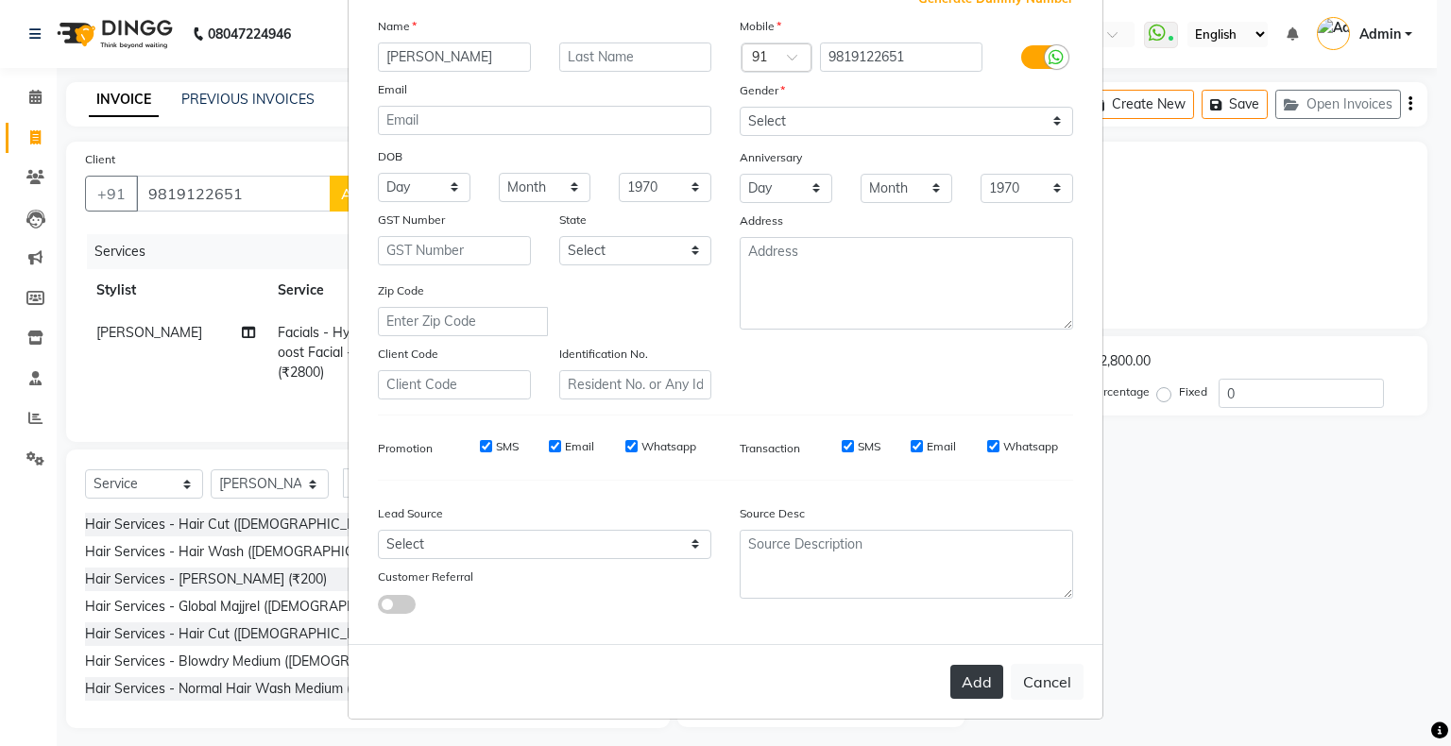
click at [975, 692] on button "Add" at bounding box center [976, 682] width 53 height 34
select select
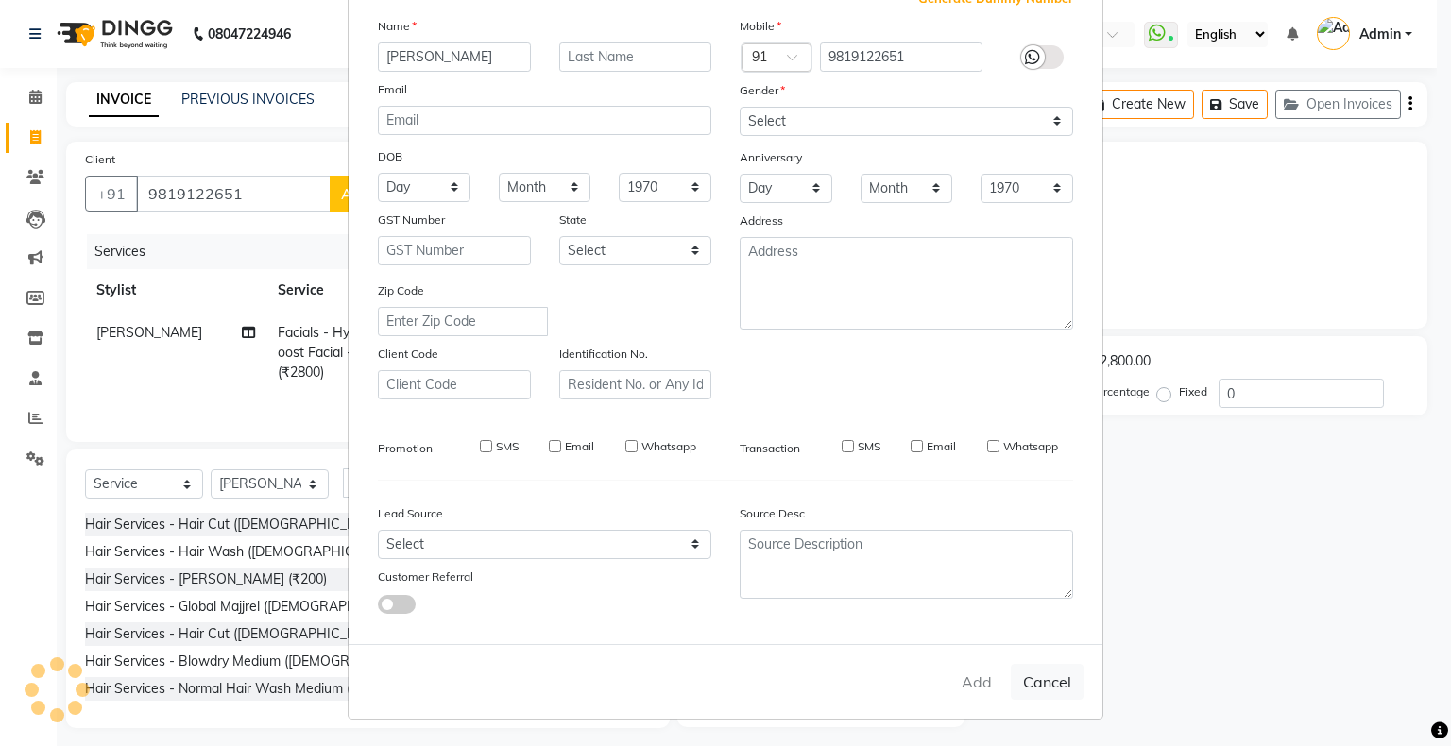
select select
checkbox input "false"
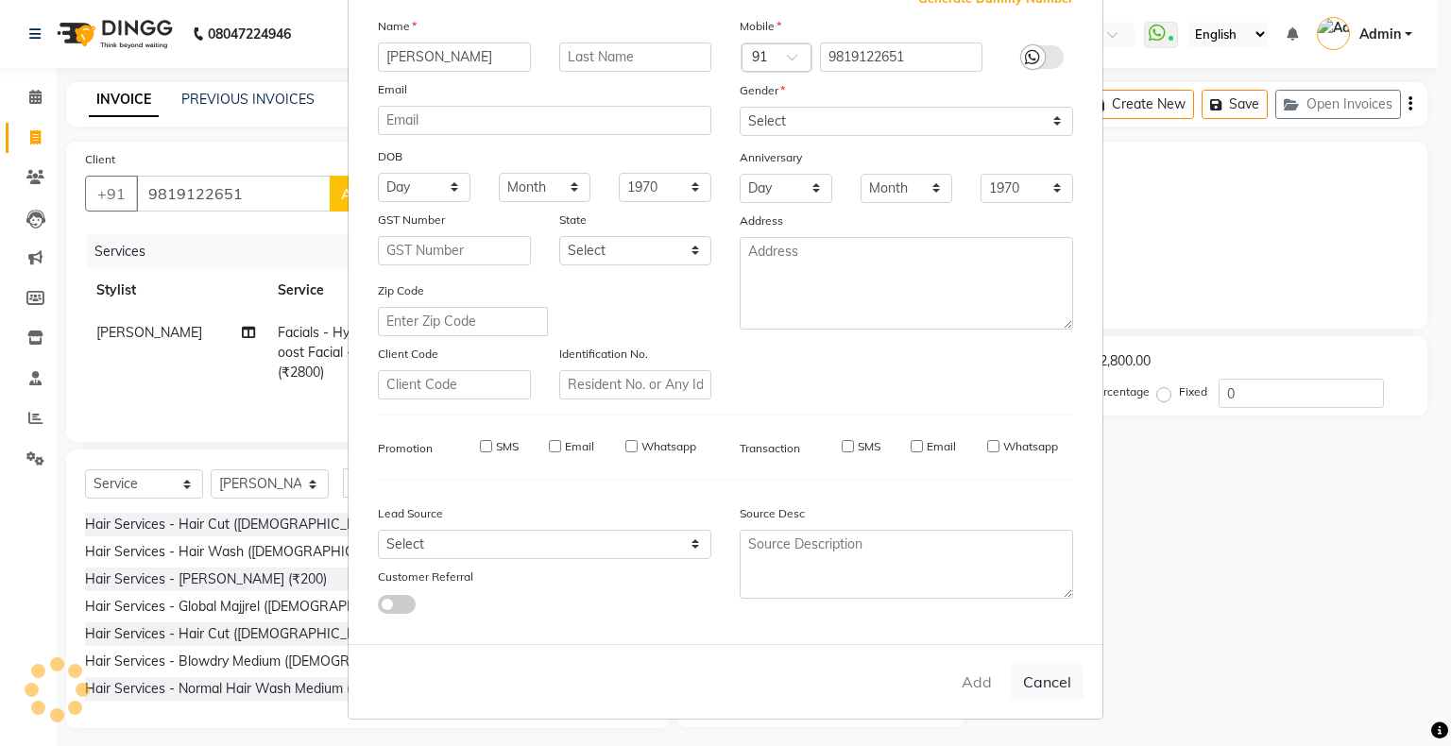
checkbox input "false"
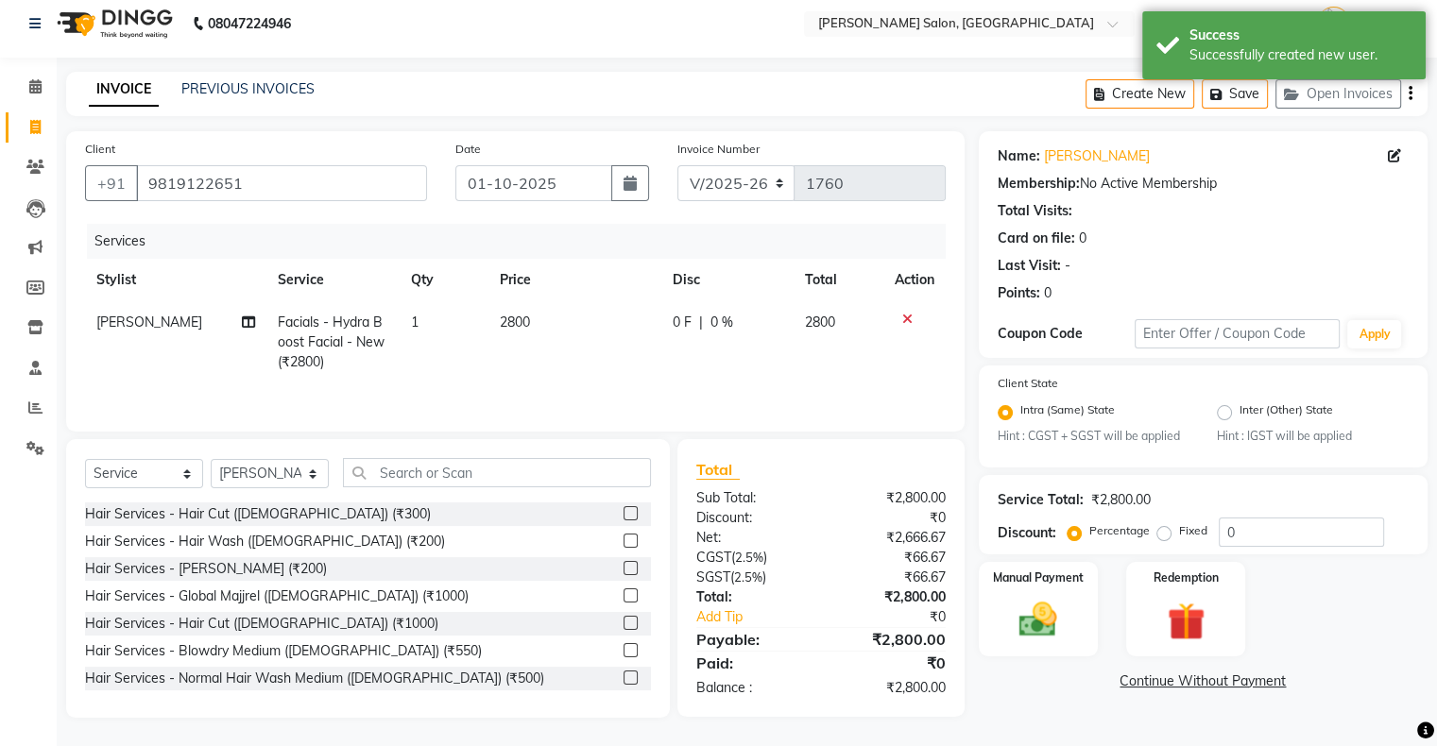
scroll to position [11, 0]
click at [1043, 613] on img at bounding box center [1037, 620] width 63 height 45
click at [1183, 675] on span "ONLINE" at bounding box center [1187, 682] width 49 height 22
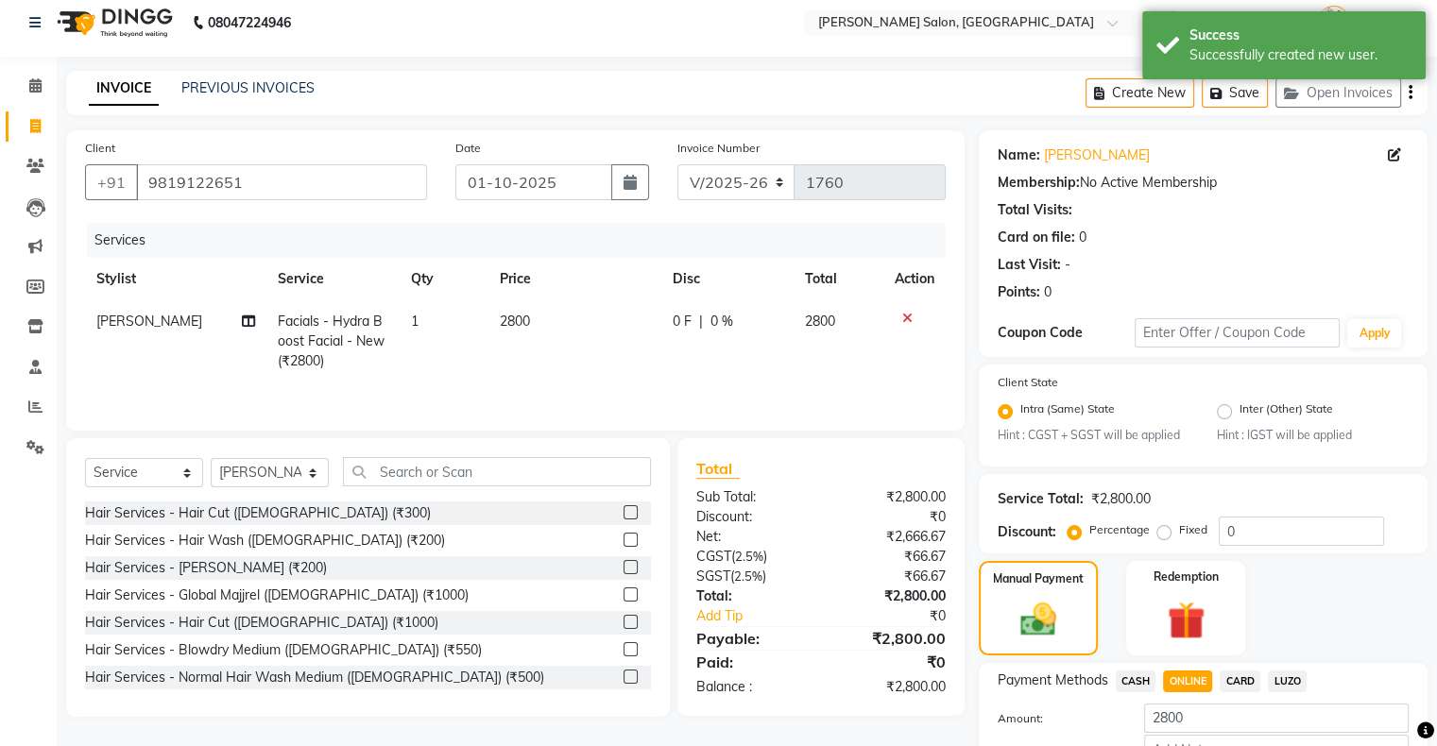
click at [1233, 686] on span "CARD" at bounding box center [1240, 682] width 41 height 22
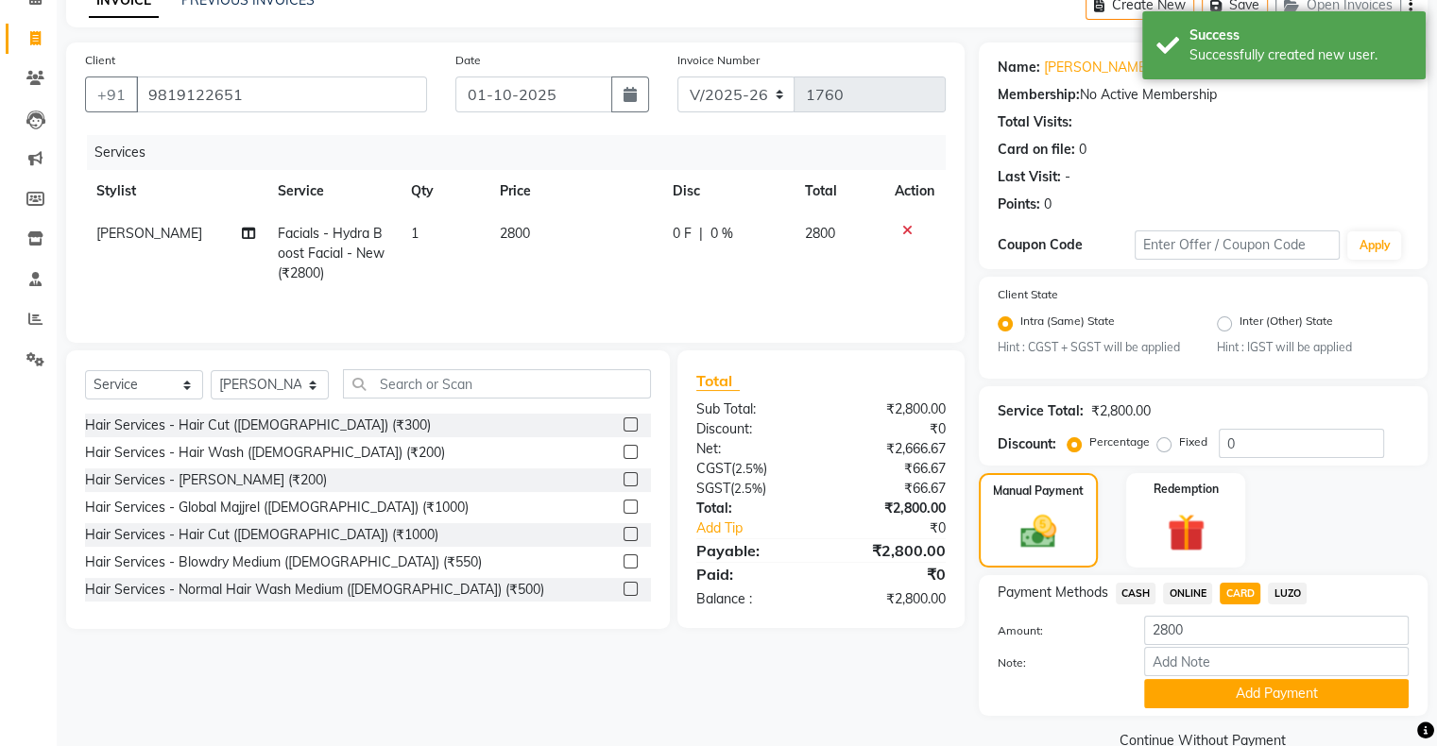
scroll to position [140, 0]
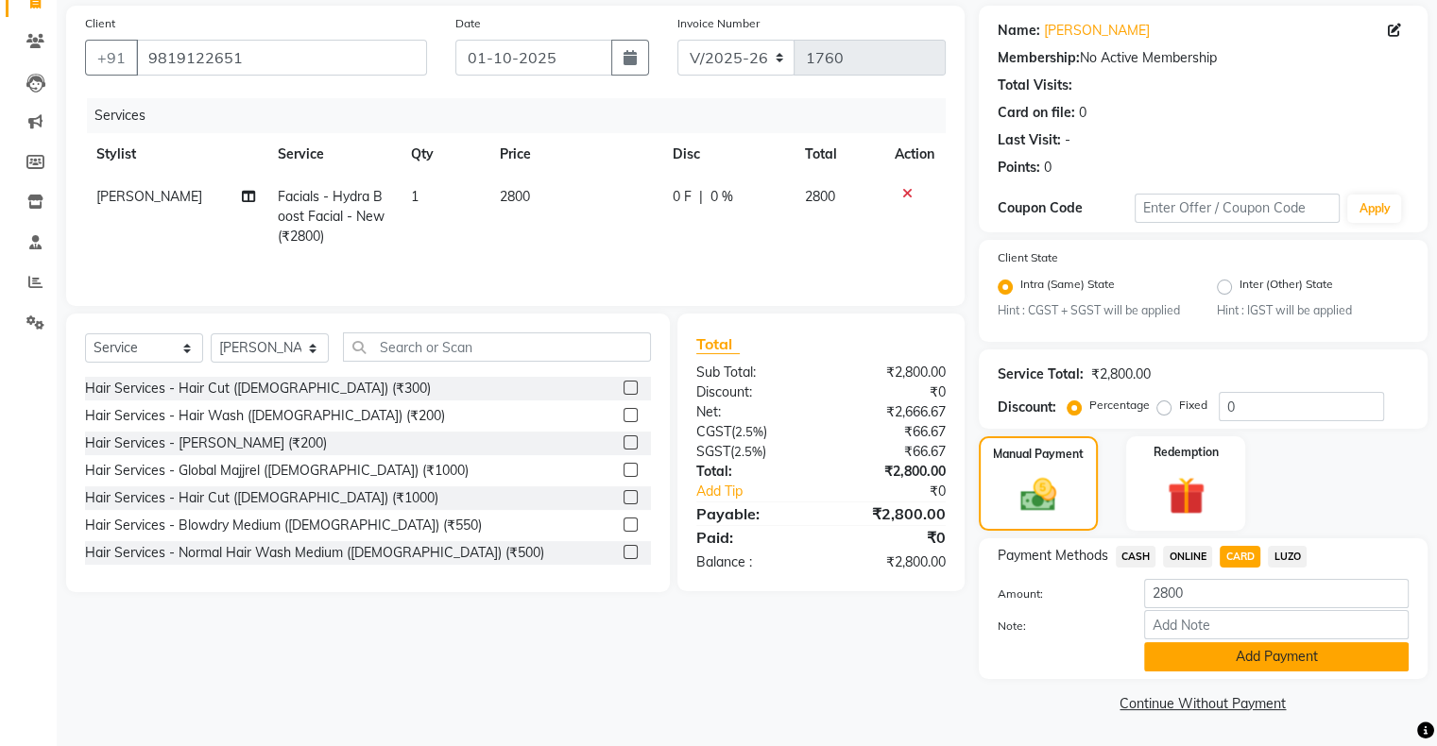
click at [1247, 660] on button "Add Payment" at bounding box center [1276, 656] width 265 height 29
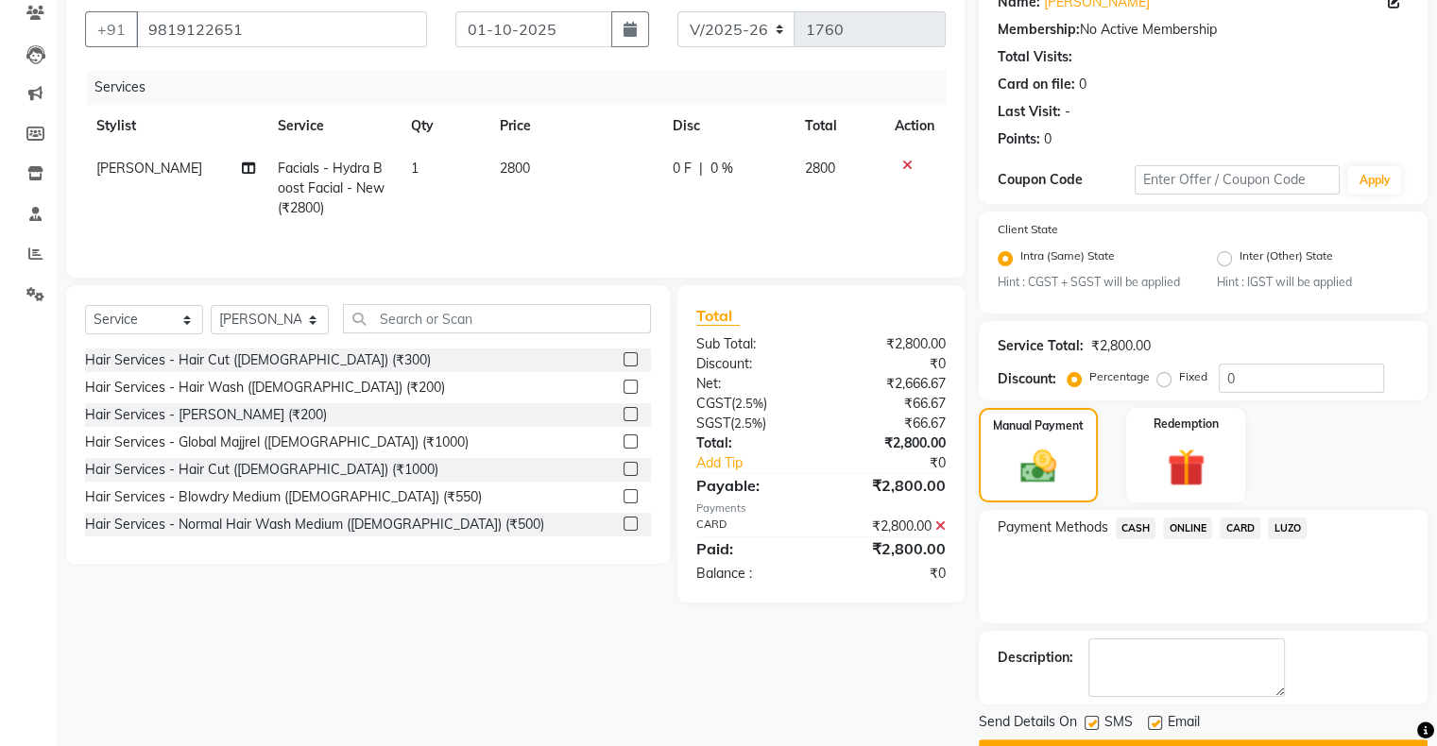
scroll to position [215, 0]
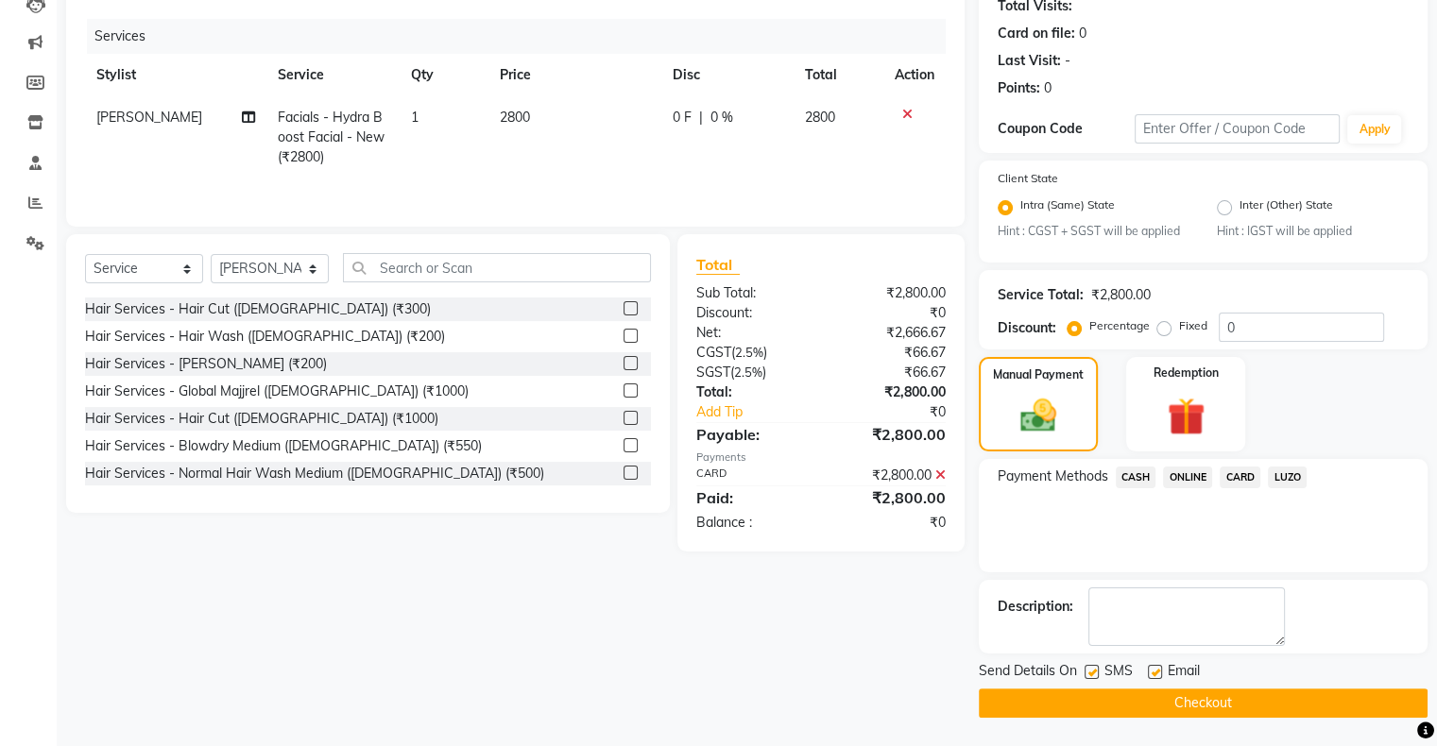
click at [1198, 695] on button "Checkout" at bounding box center [1203, 703] width 449 height 29
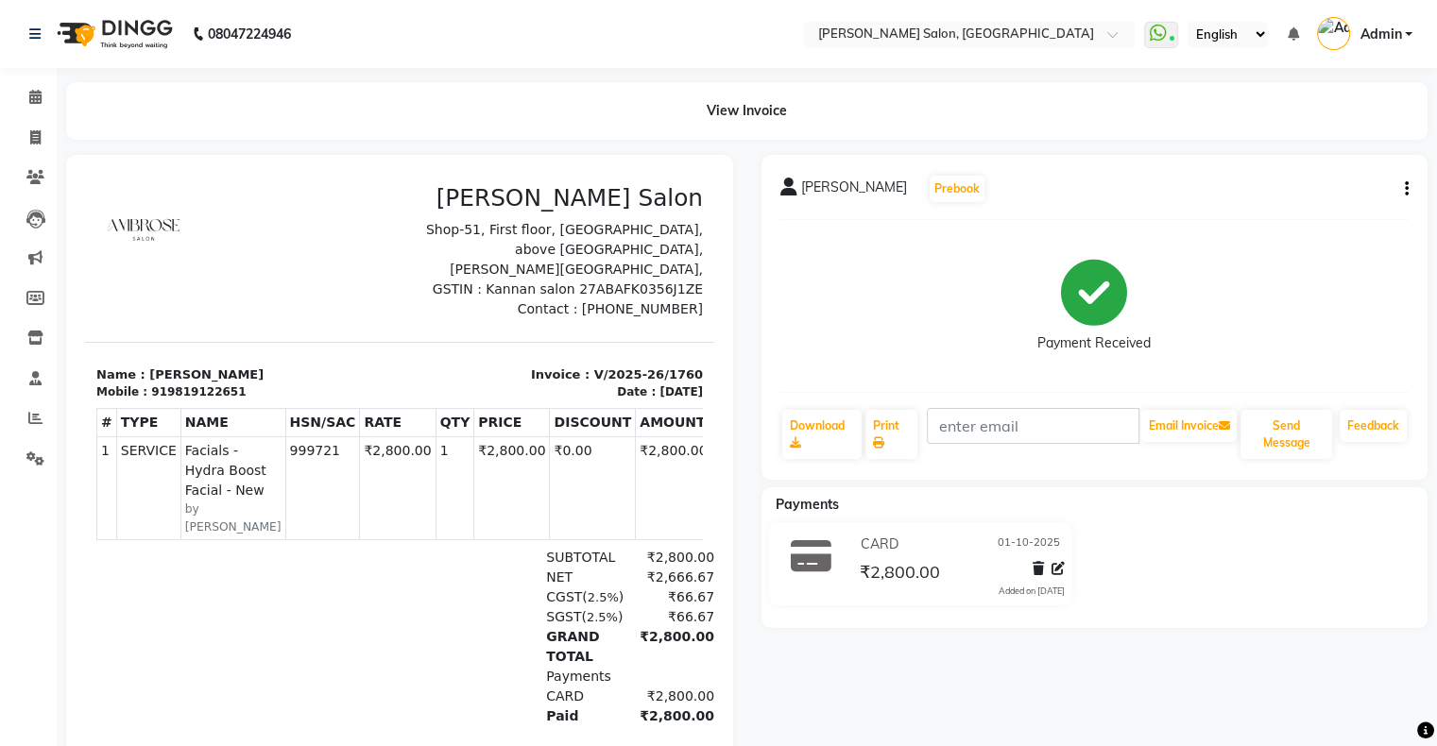
scroll to position [34, 0]
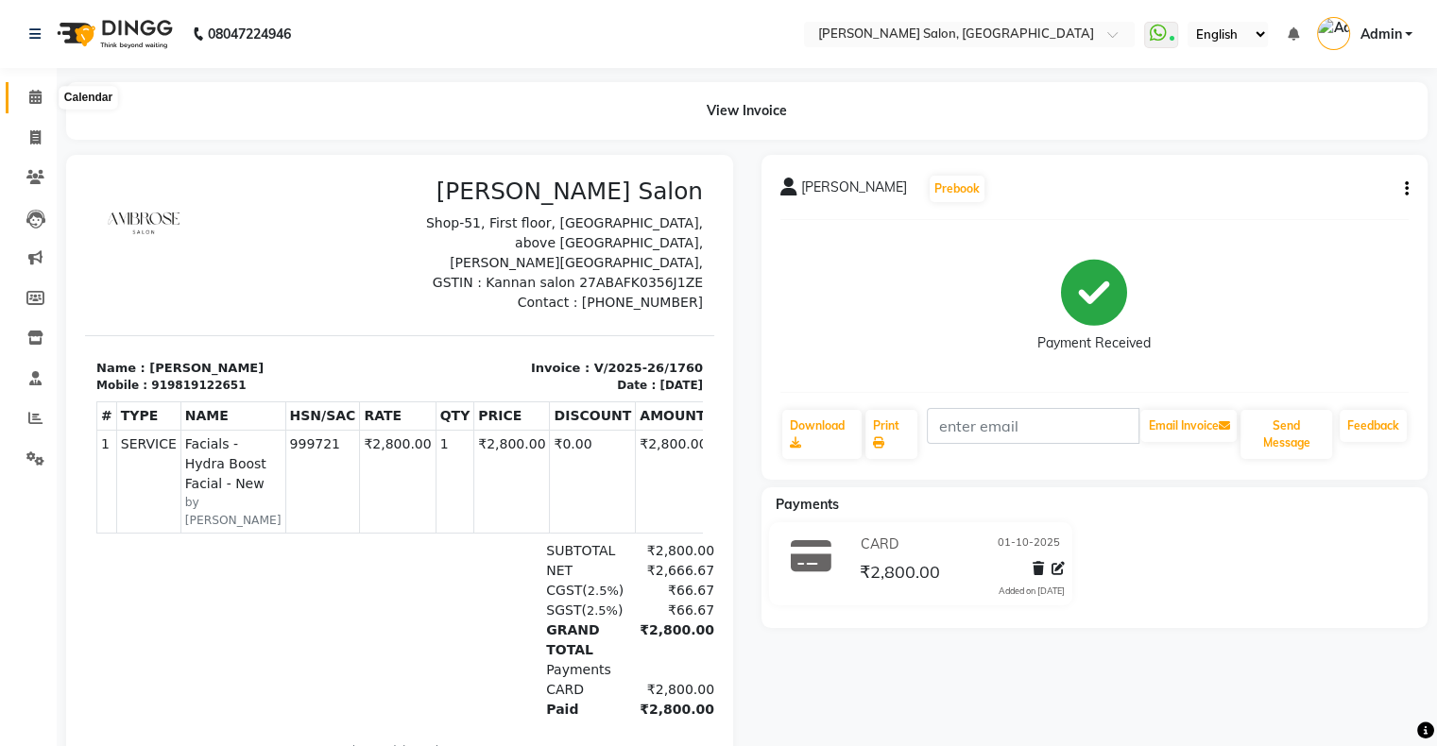
click at [29, 102] on icon at bounding box center [35, 97] width 12 height 14
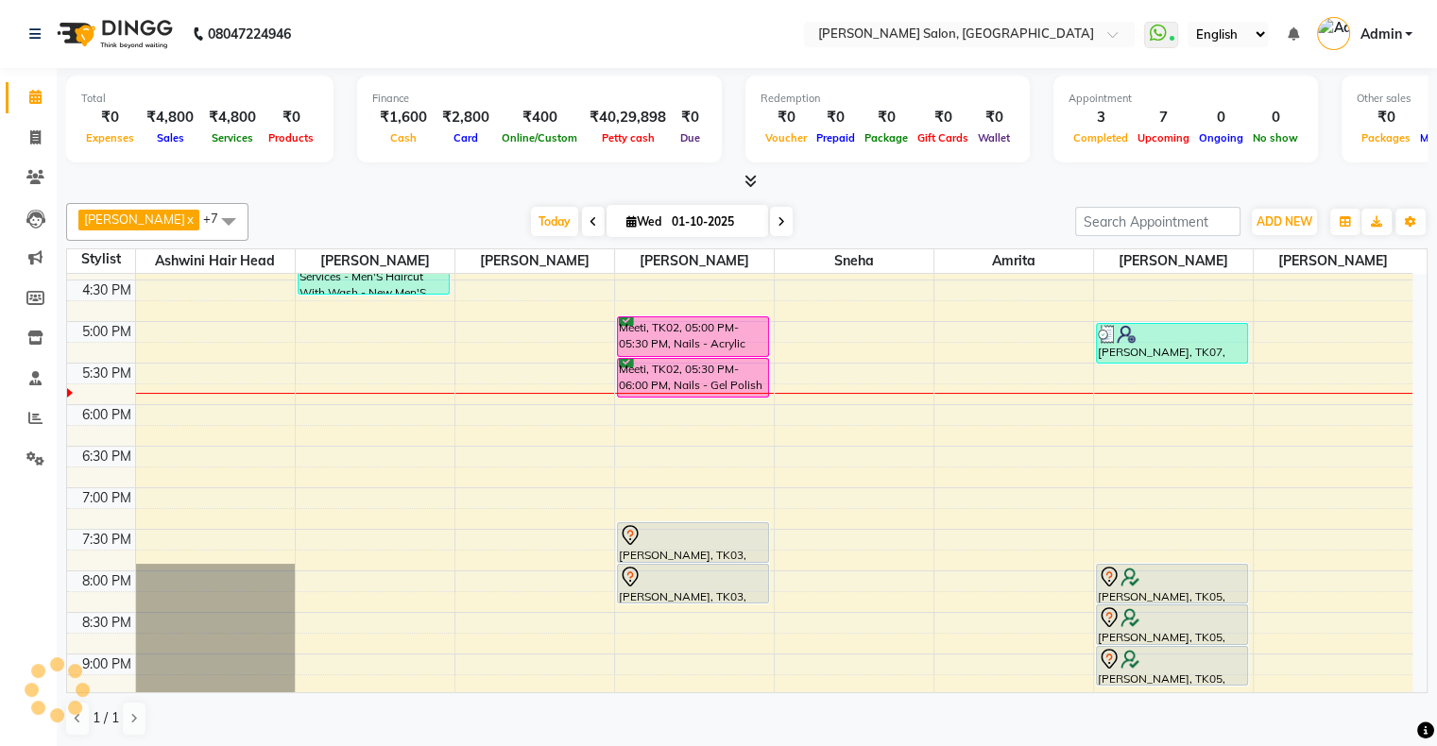
scroll to position [567, 0]
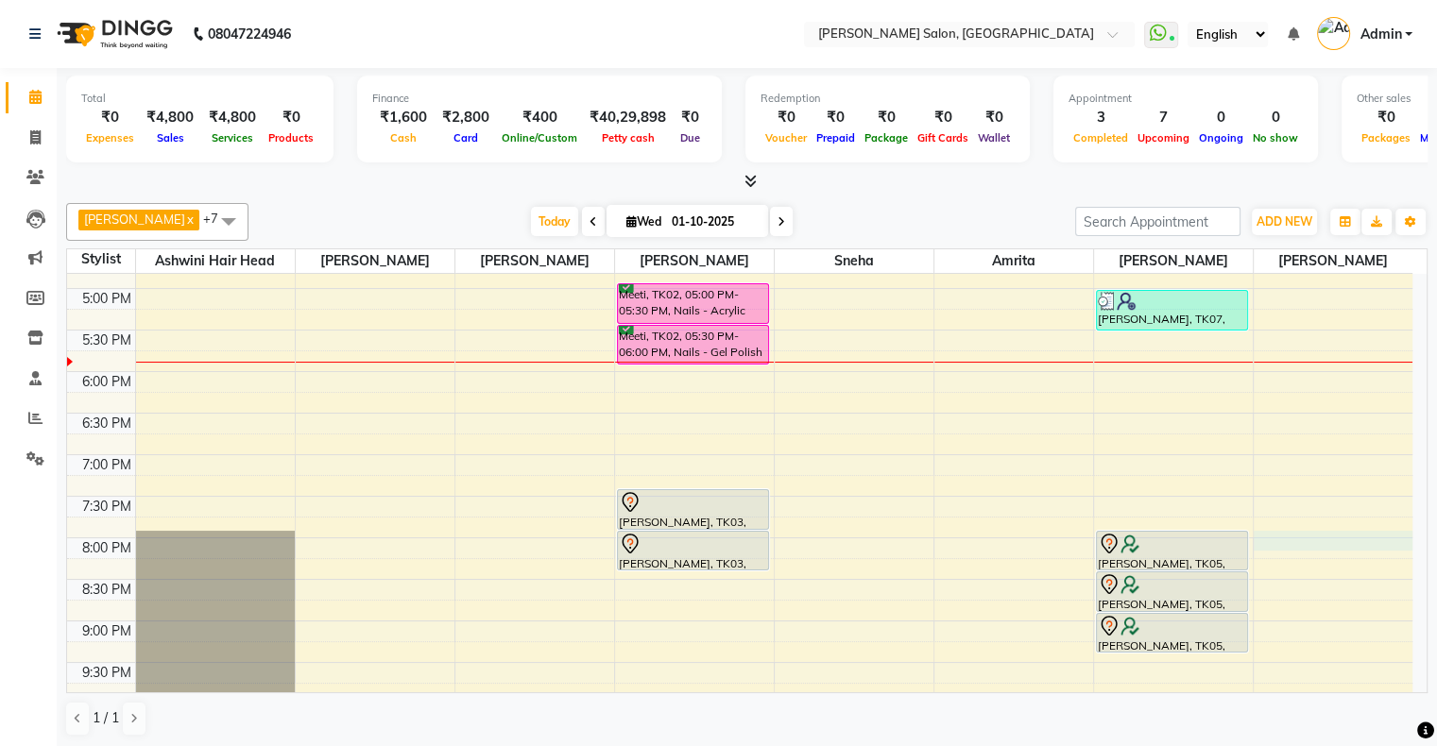
click at [1297, 533] on div "10:00 AM 10:30 AM 11:00 AM 11:30 AM 12:00 PM 12:30 PM 1:00 PM 1:30 PM 2:00 PM 2…" at bounding box center [739, 247] width 1345 height 1080
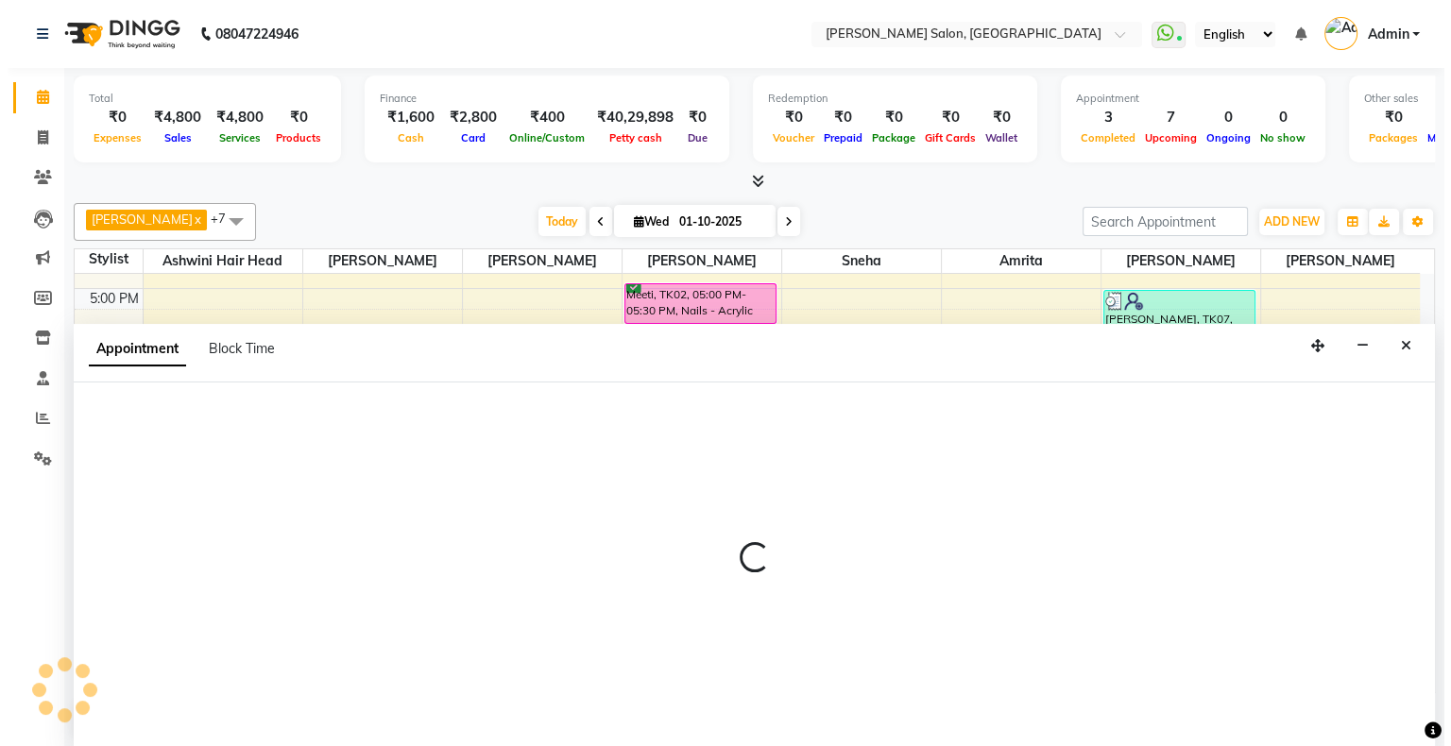
scroll to position [0, 0]
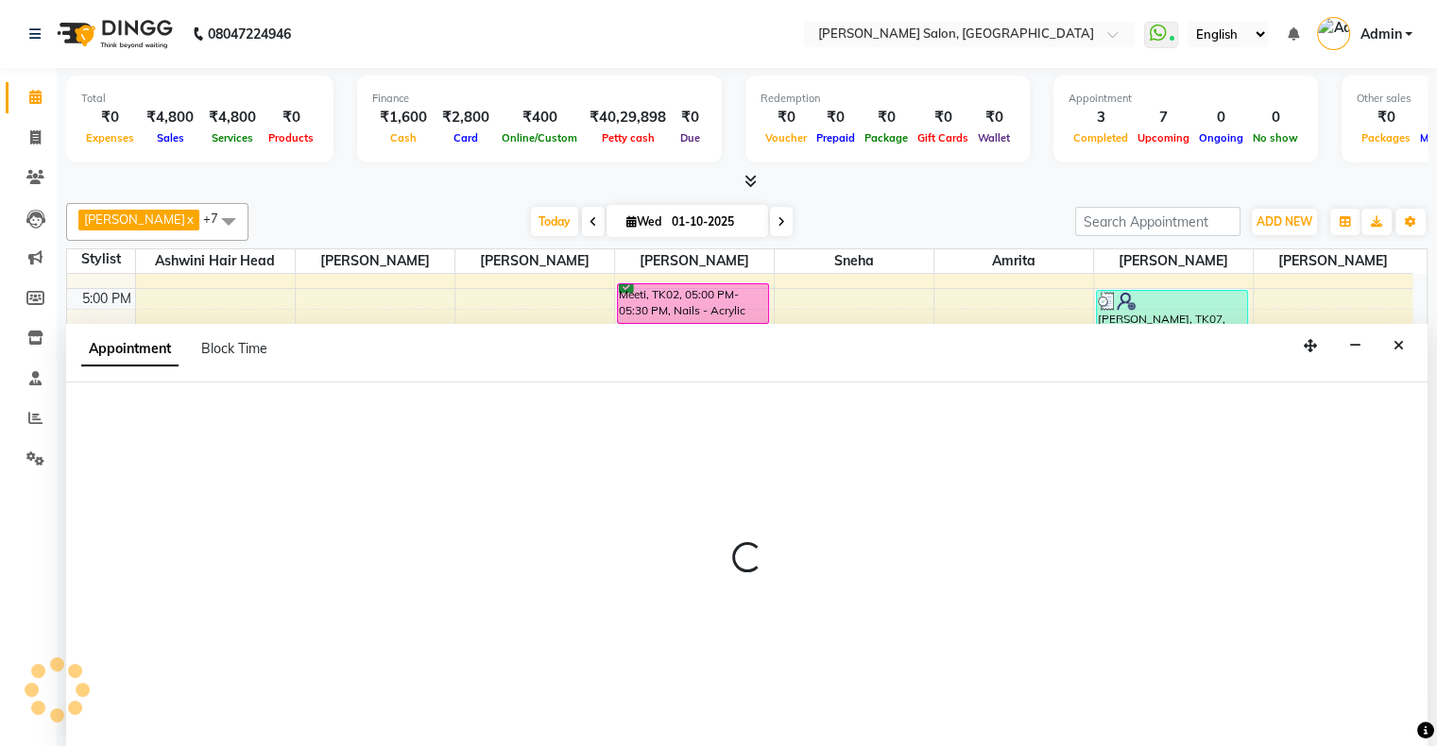
select select "69724"
select select "tentative"
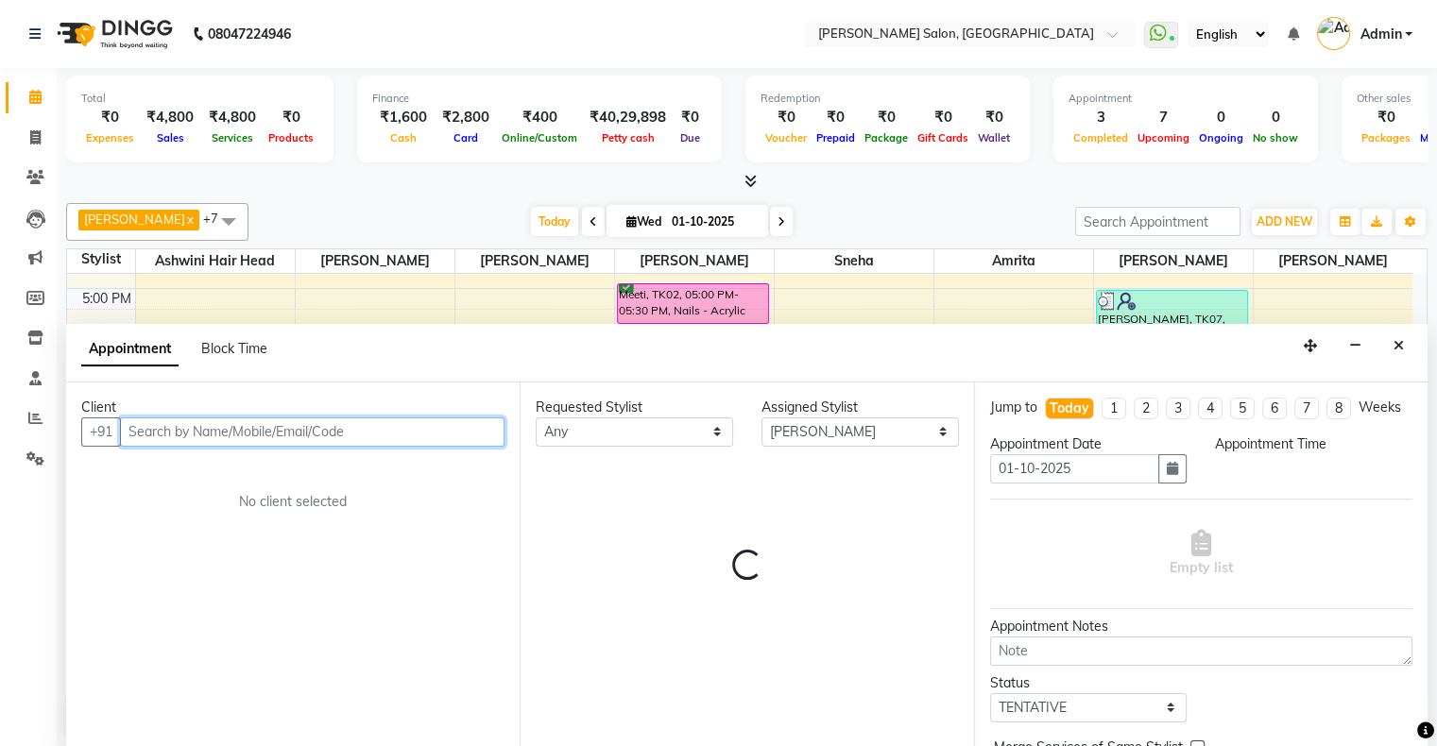
select select "1200"
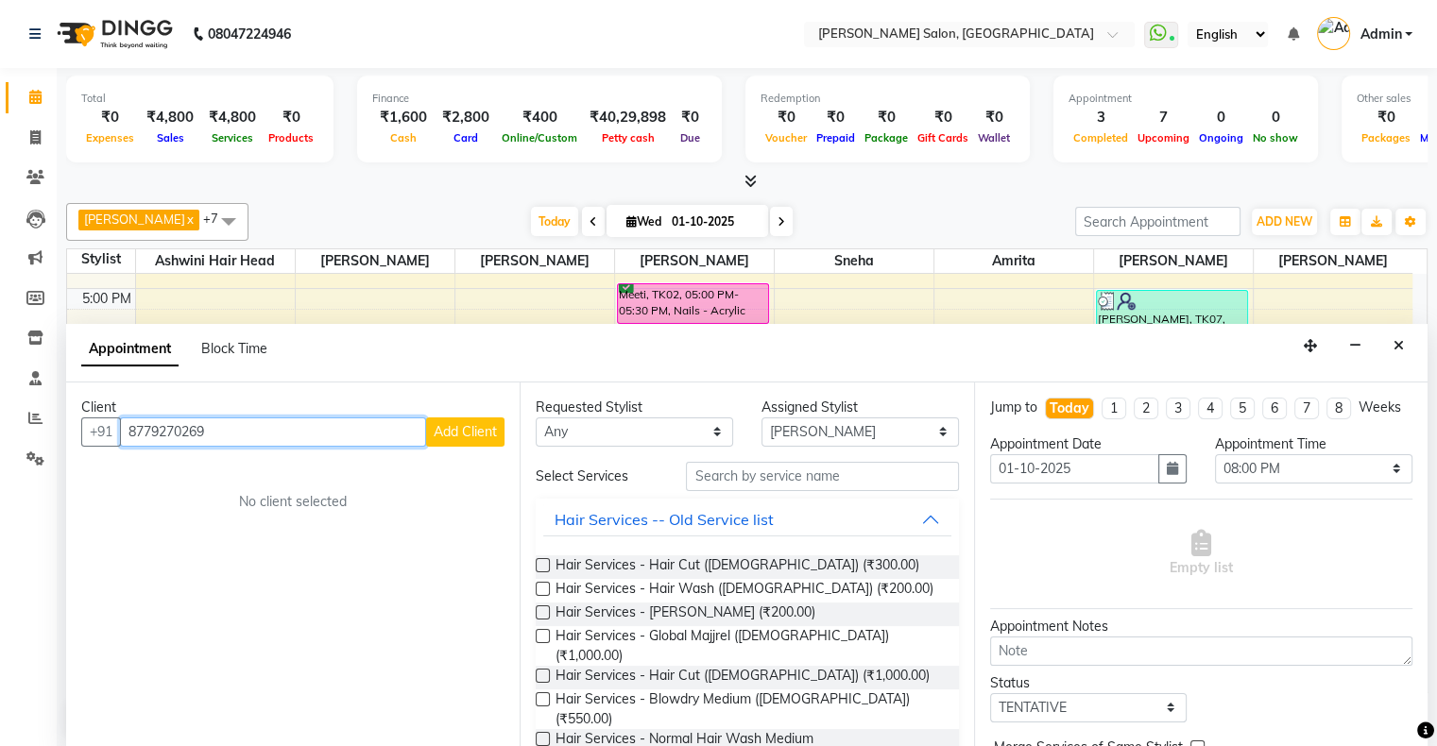
type input "8779270269"
click at [480, 429] on span "Add Client" at bounding box center [465, 431] width 63 height 17
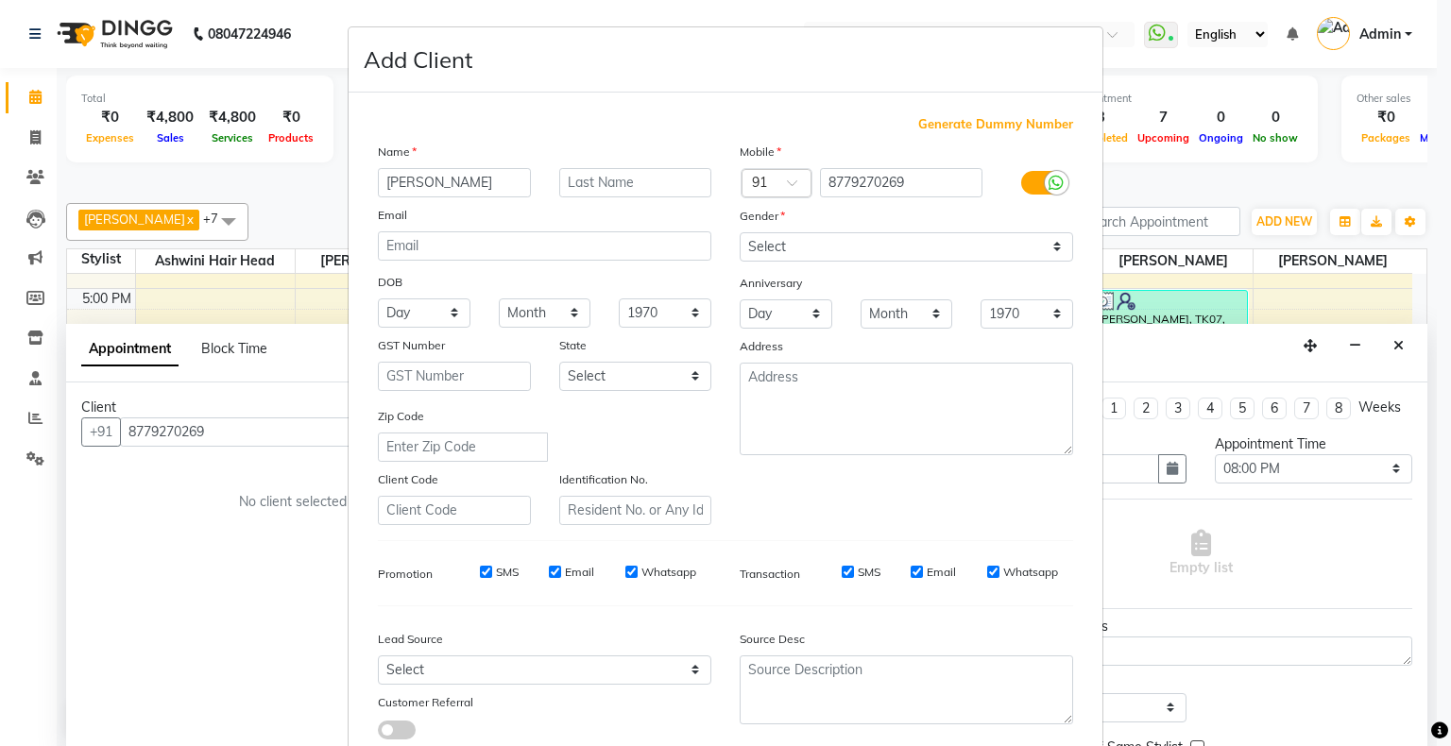
click at [383, 185] on input "humaima" at bounding box center [454, 182] width 153 height 29
type input "[PERSON_NAME]"
click at [565, 94] on div "Generate Dummy Number Name Humaima Email DOB Day 01 02 03 04 05 06 07 08 09 10 …" at bounding box center [726, 431] width 754 height 677
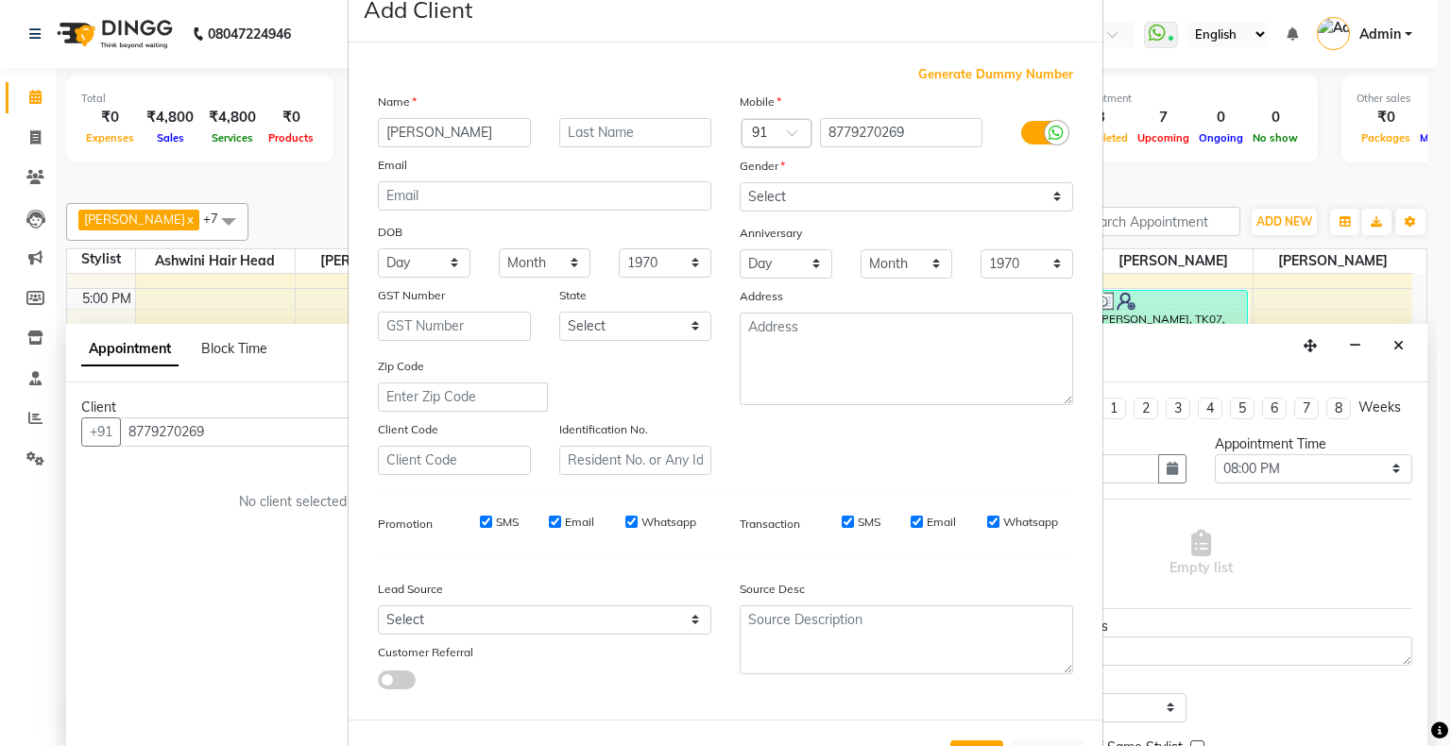
scroll to position [134, 0]
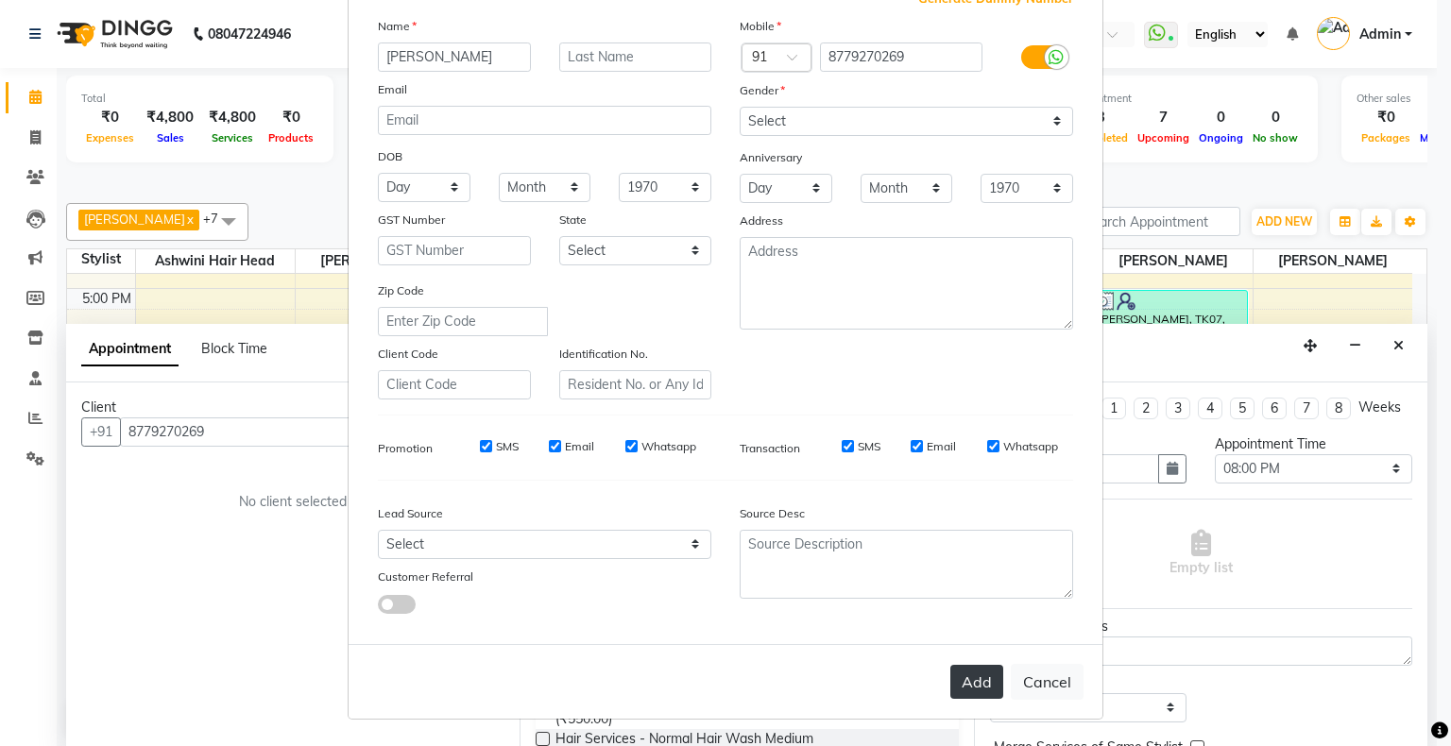
click at [962, 688] on button "Add" at bounding box center [976, 682] width 53 height 34
click at [975, 685] on button "Add" at bounding box center [976, 682] width 53 height 34
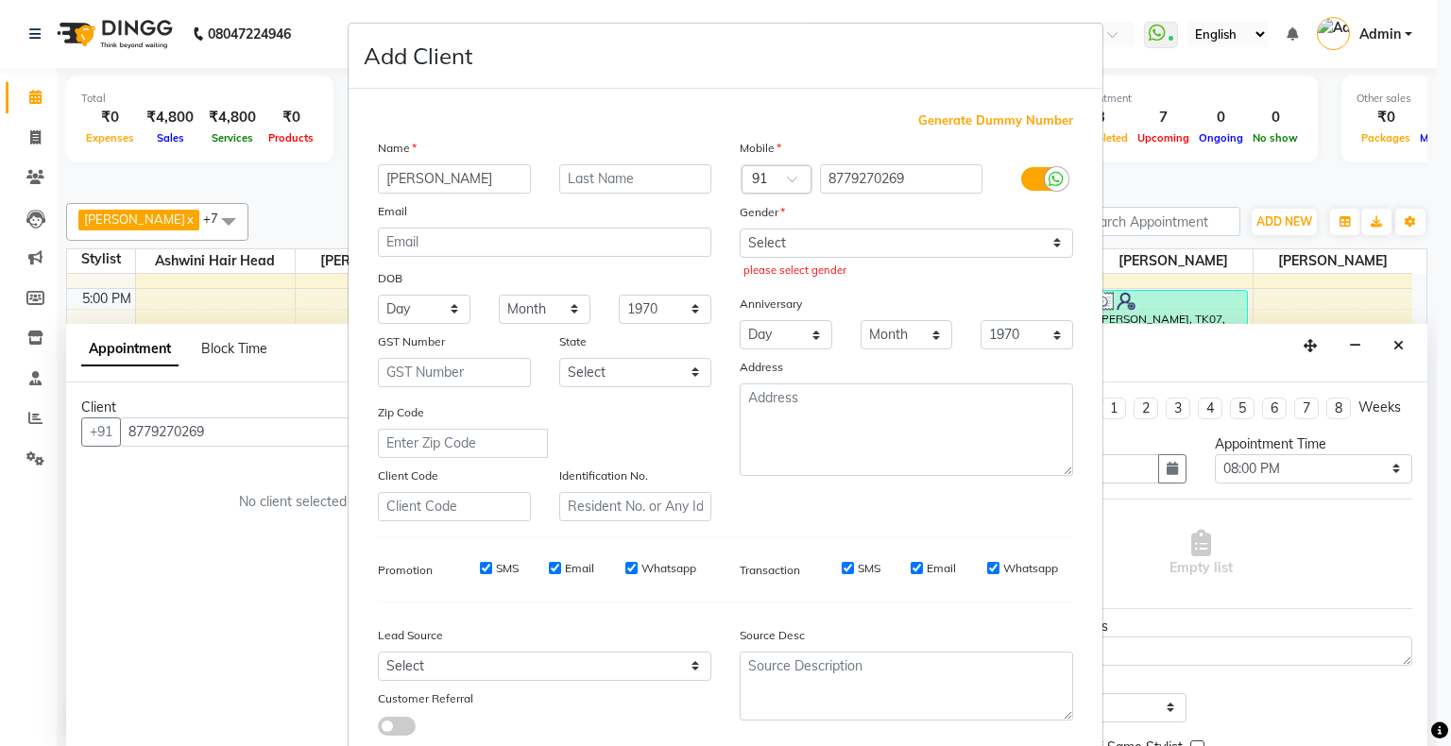
scroll to position [0, 0]
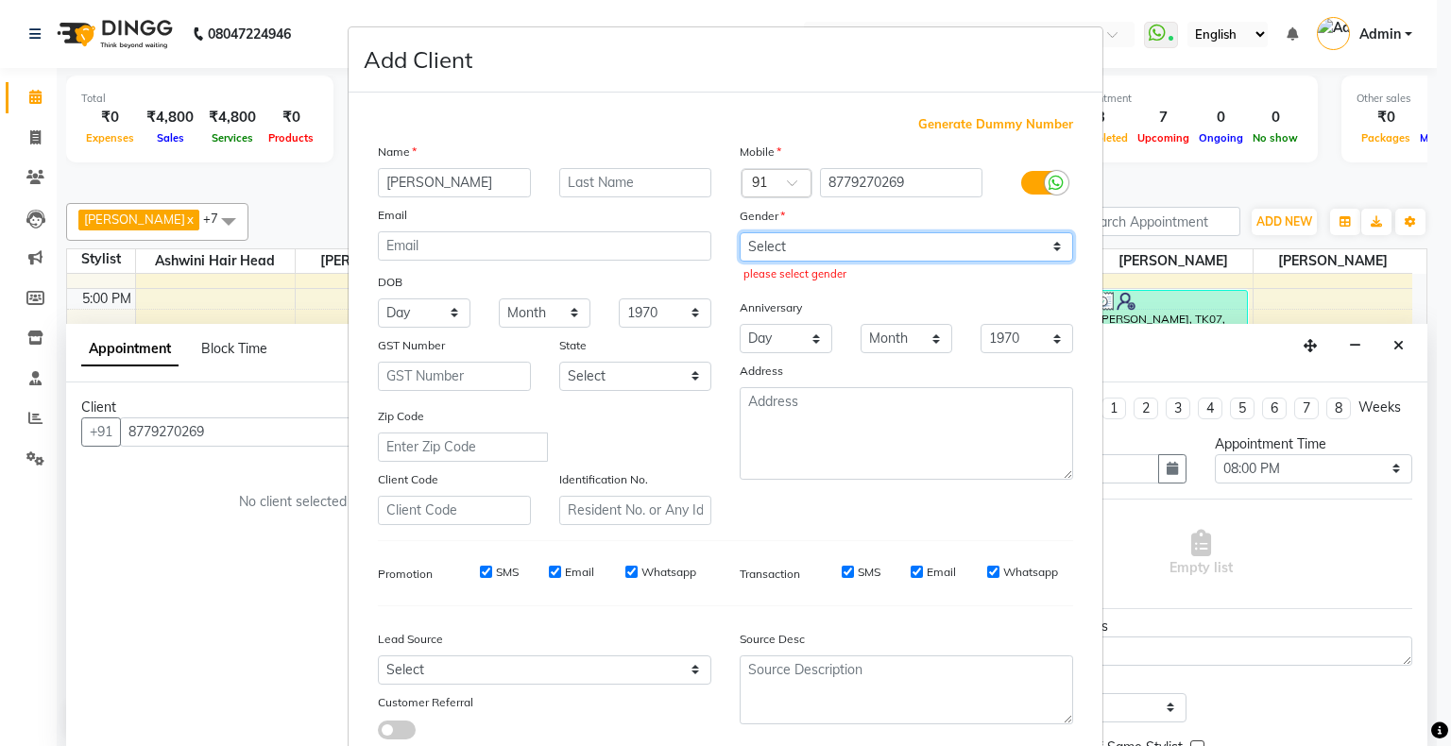
click at [837, 238] on select "Select Male Female Other Prefer Not To Say" at bounding box center [907, 246] width 334 height 29
select select "[DEMOGRAPHIC_DATA]"
click at [740, 233] on select "Select Male Female Other Prefer Not To Say" at bounding box center [907, 246] width 334 height 29
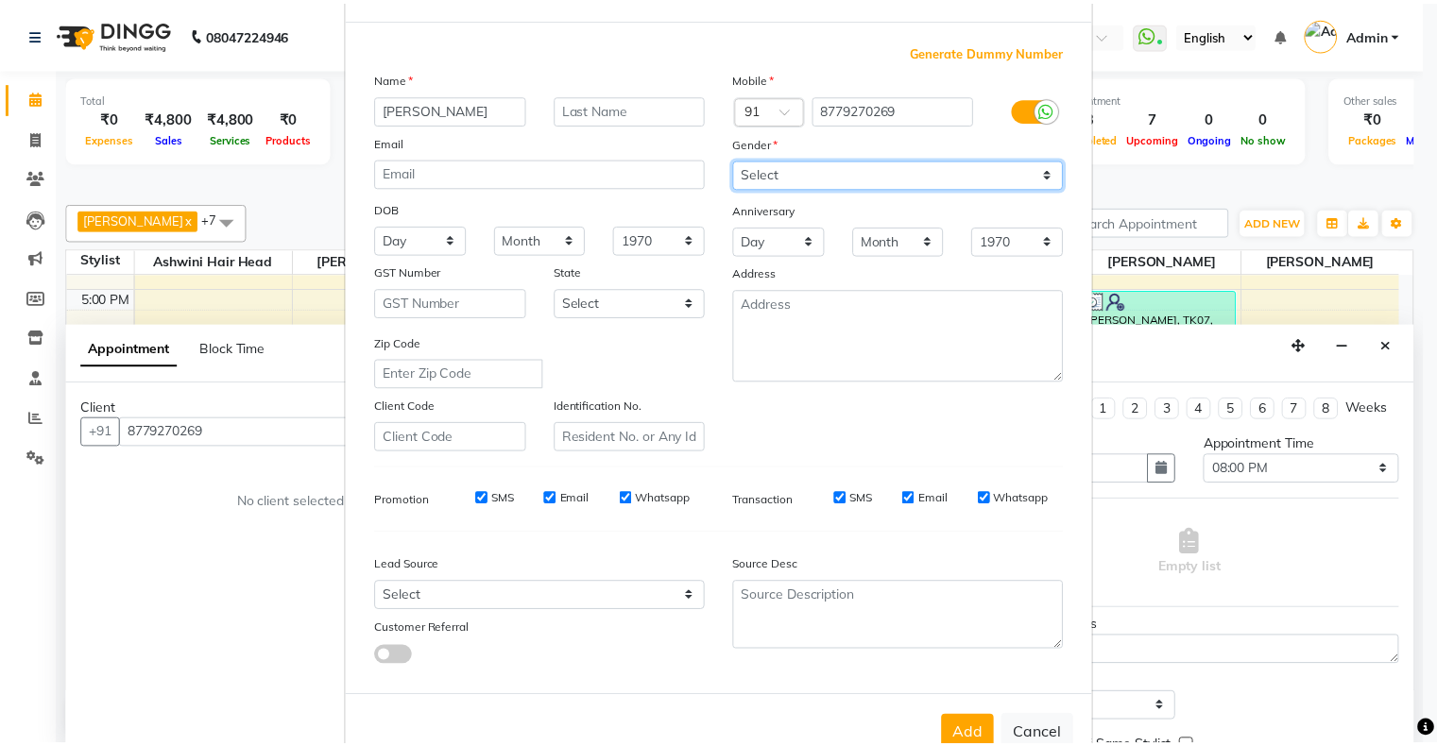
scroll to position [134, 0]
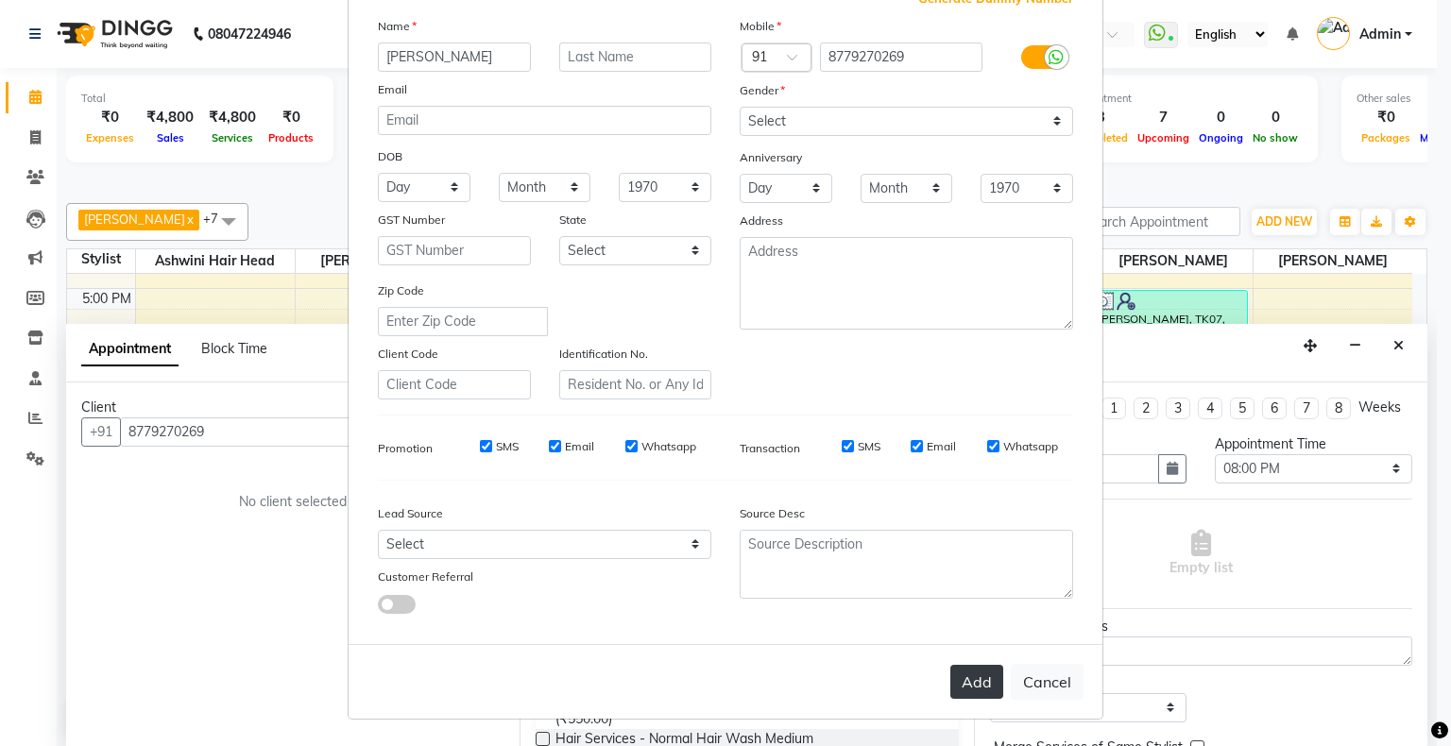
click at [968, 682] on button "Add" at bounding box center [976, 682] width 53 height 34
select select
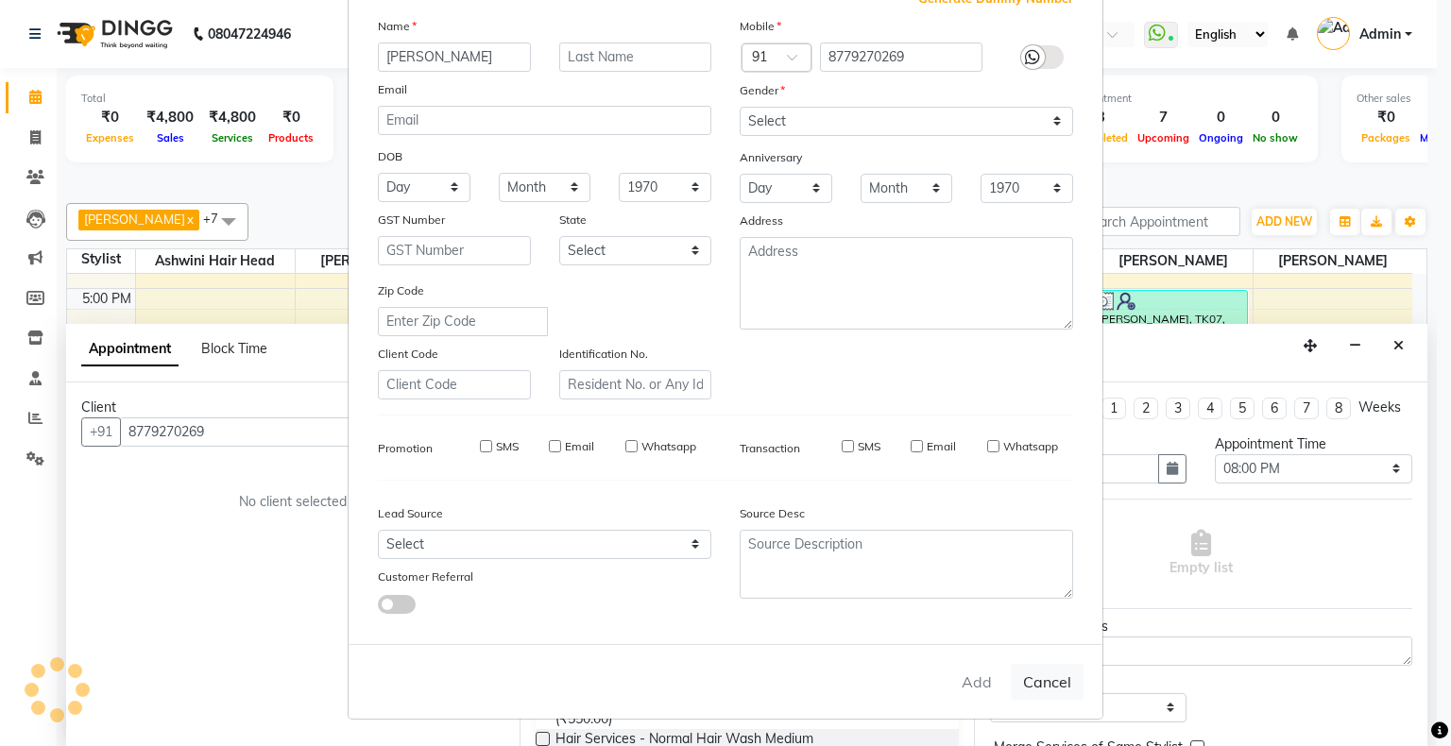
select select
checkbox input "false"
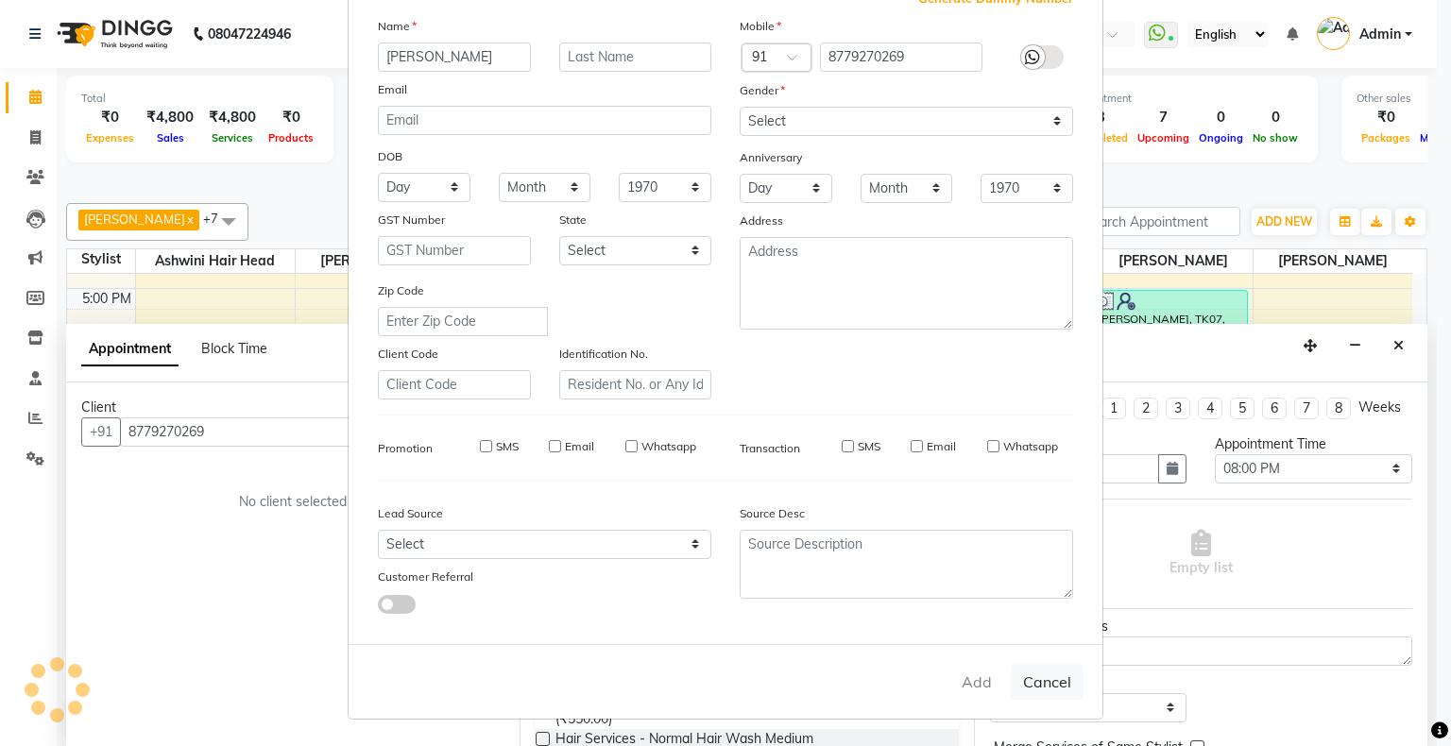
checkbox input "false"
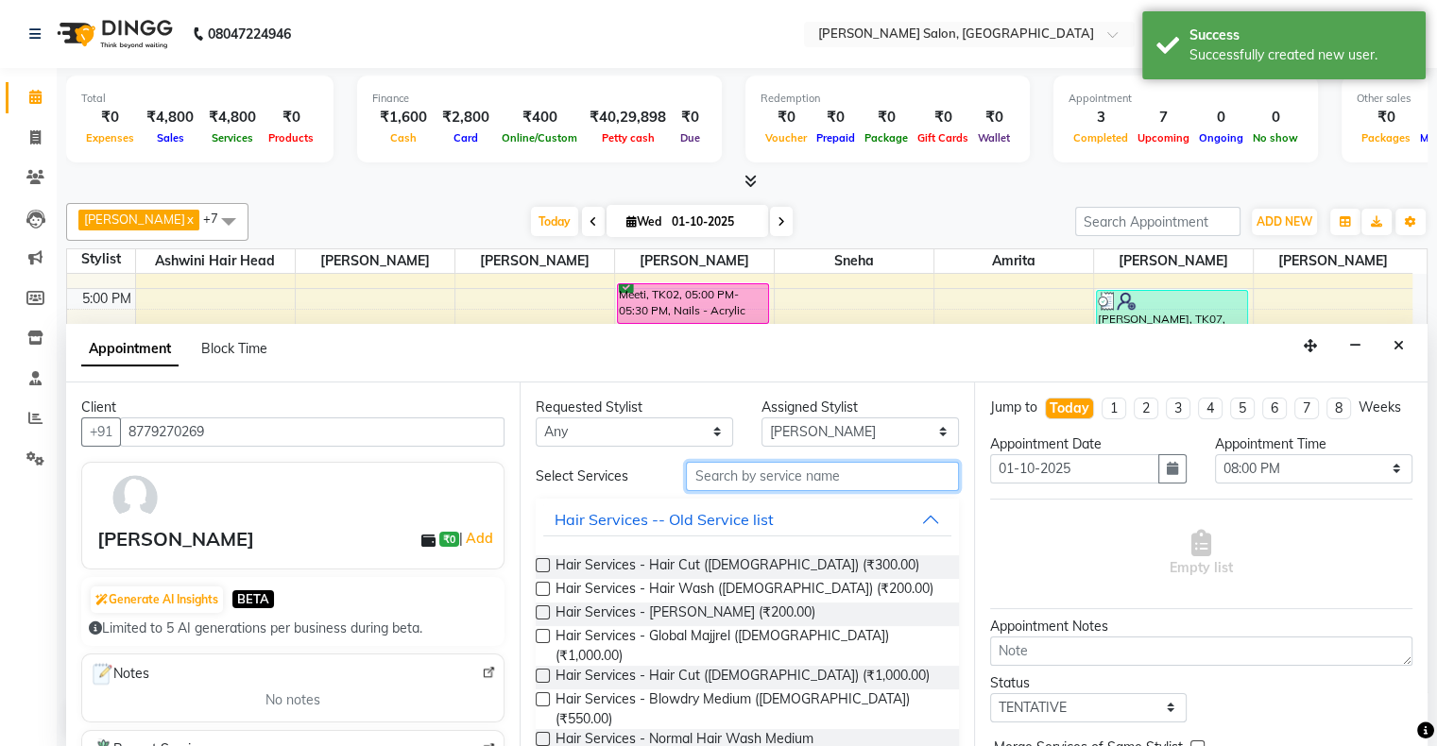
click at [803, 476] on input "text" at bounding box center [822, 476] width 272 height 29
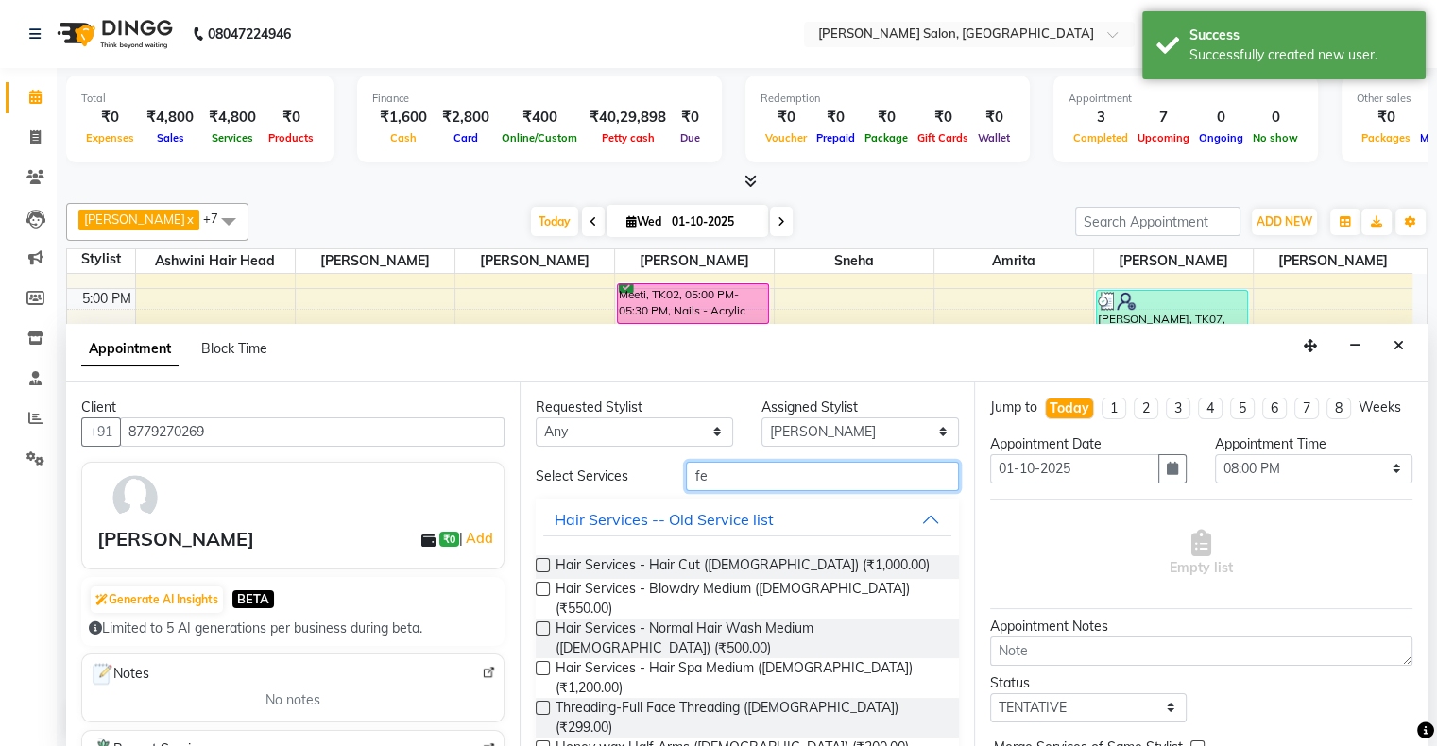
type input "f"
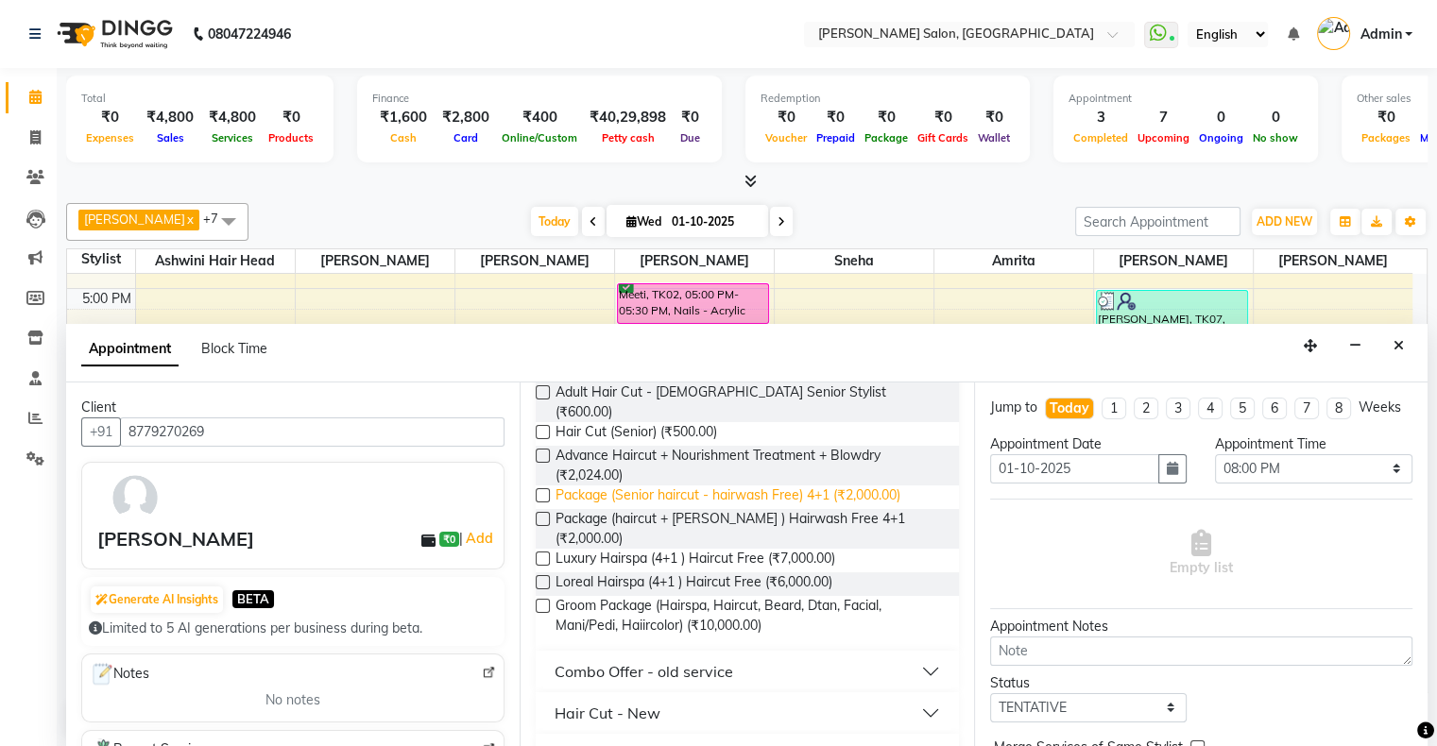
scroll to position [229, 0]
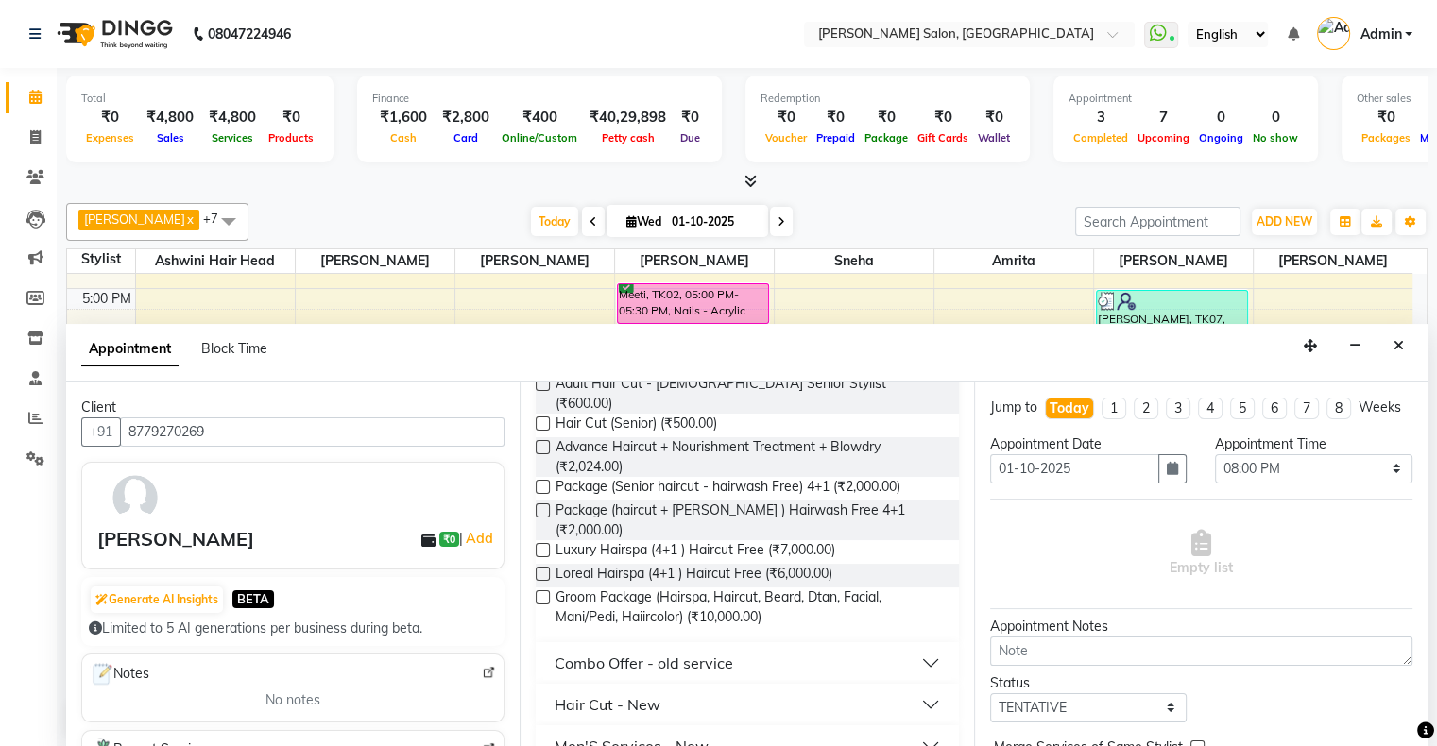
type input "hair cut"
click at [649, 693] on div "Hair Cut - New" at bounding box center [608, 704] width 106 height 23
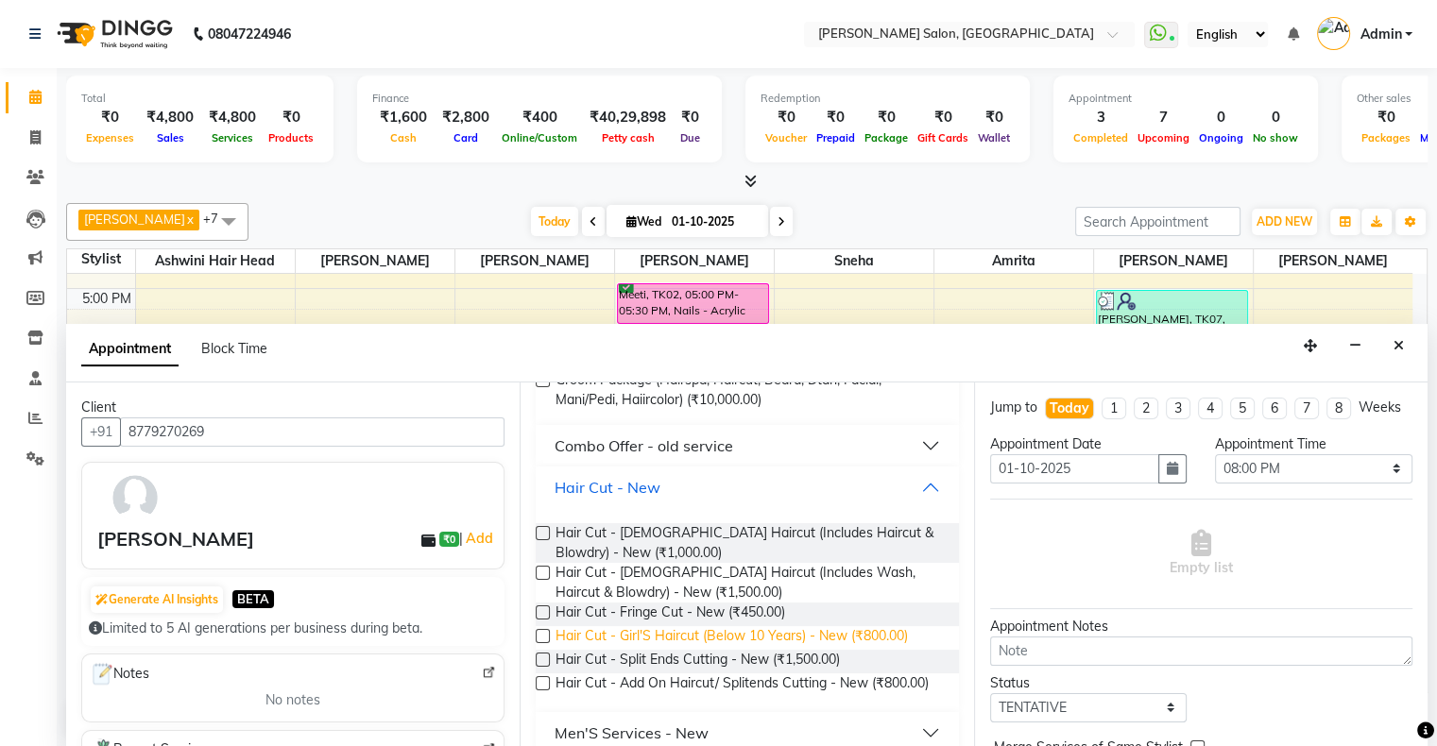
scroll to position [450, 0]
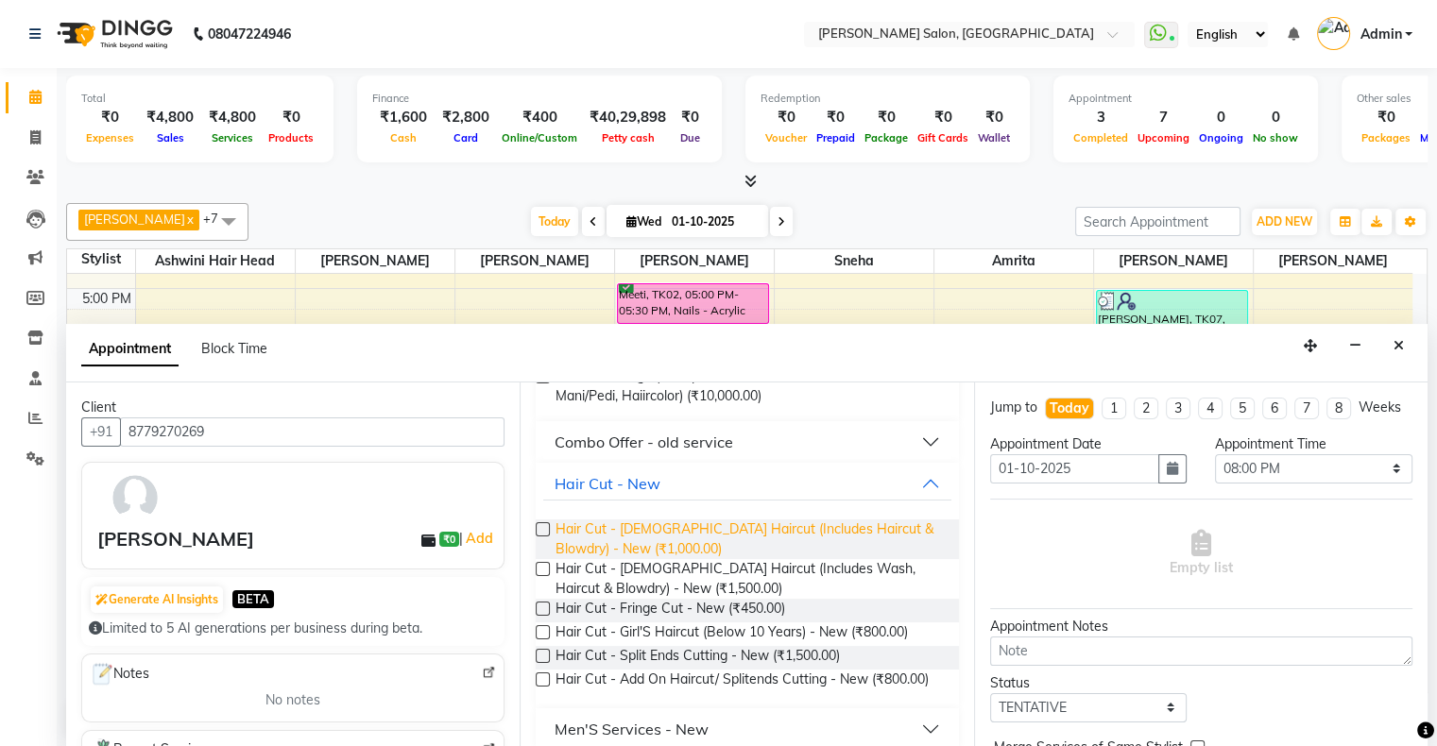
click at [676, 520] on span "Hair Cut - Female Haircut (Includes Haircut & Blowdry) - New (₹1,000.00)" at bounding box center [749, 540] width 387 height 40
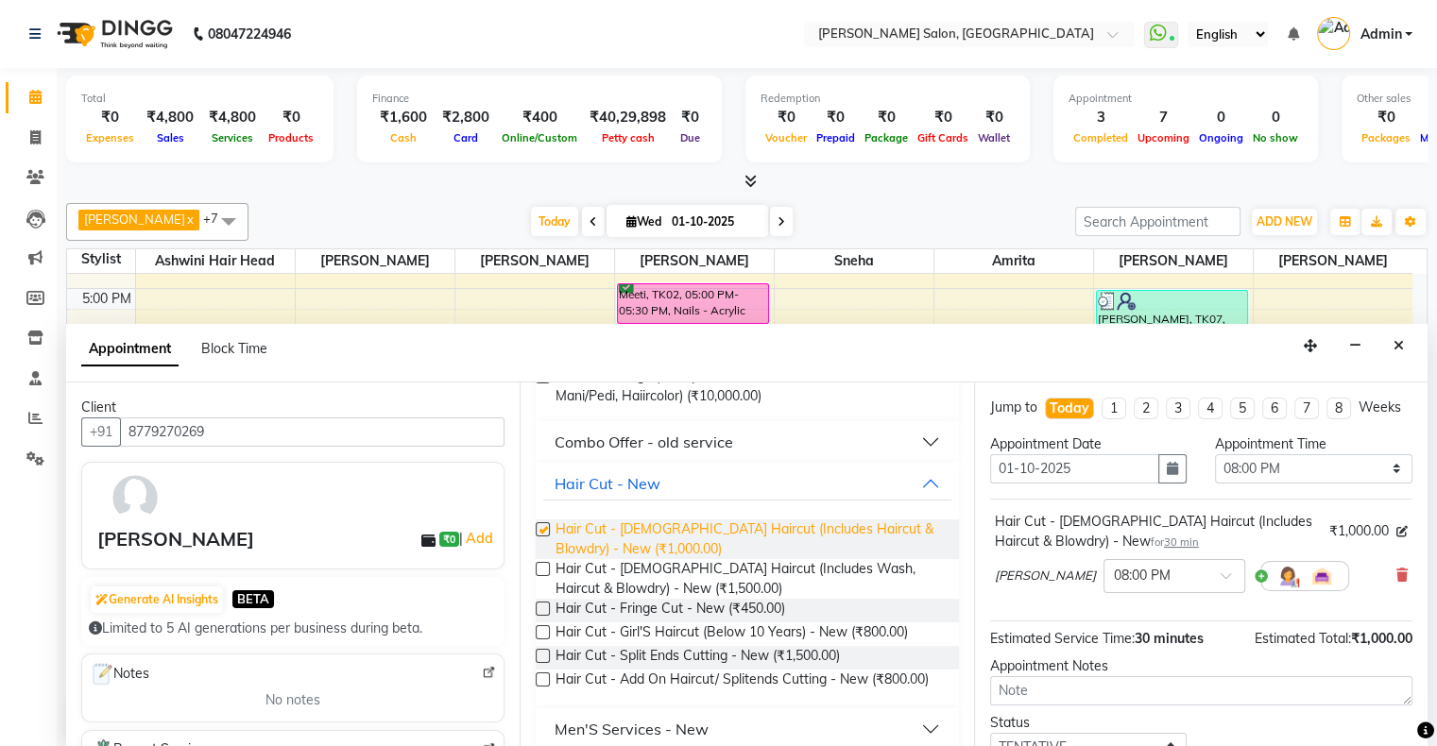
checkbox input "false"
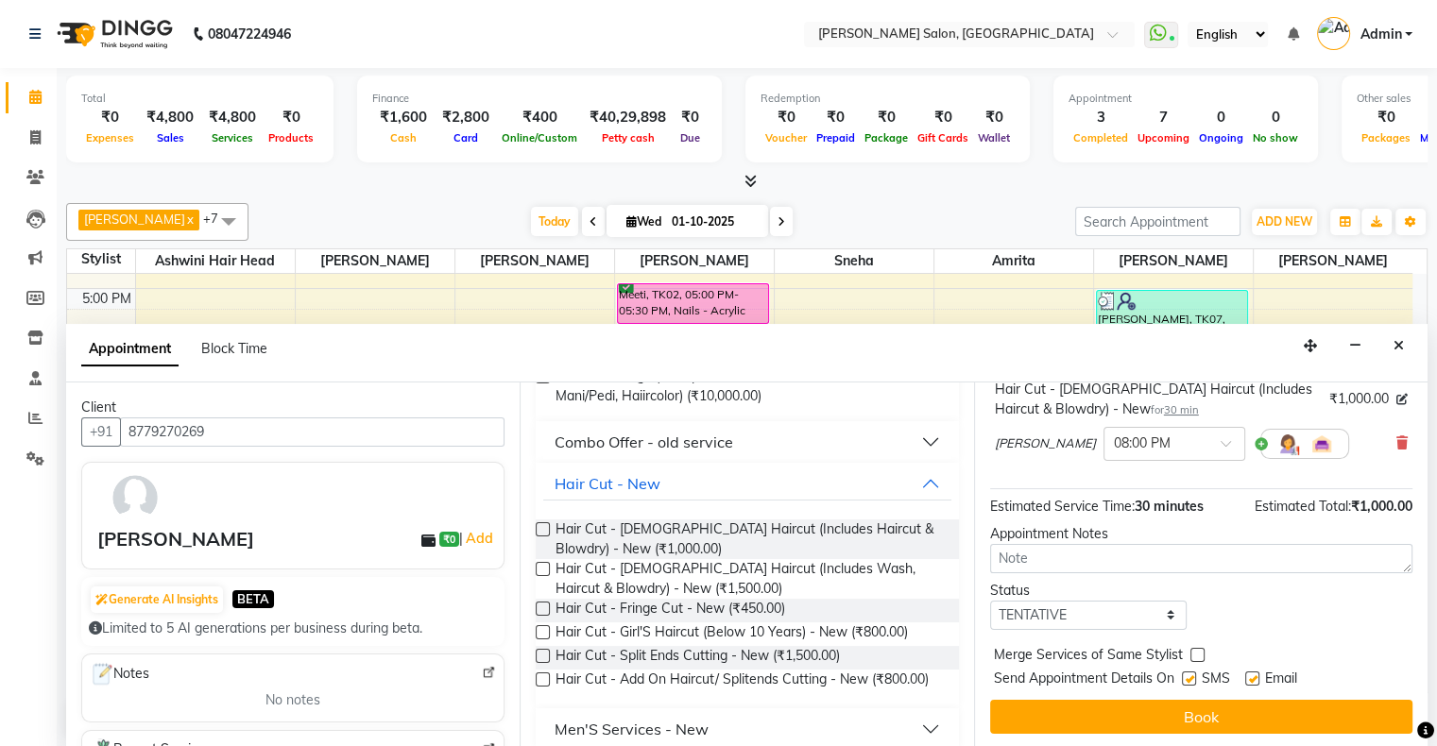
scroll to position [149, 0]
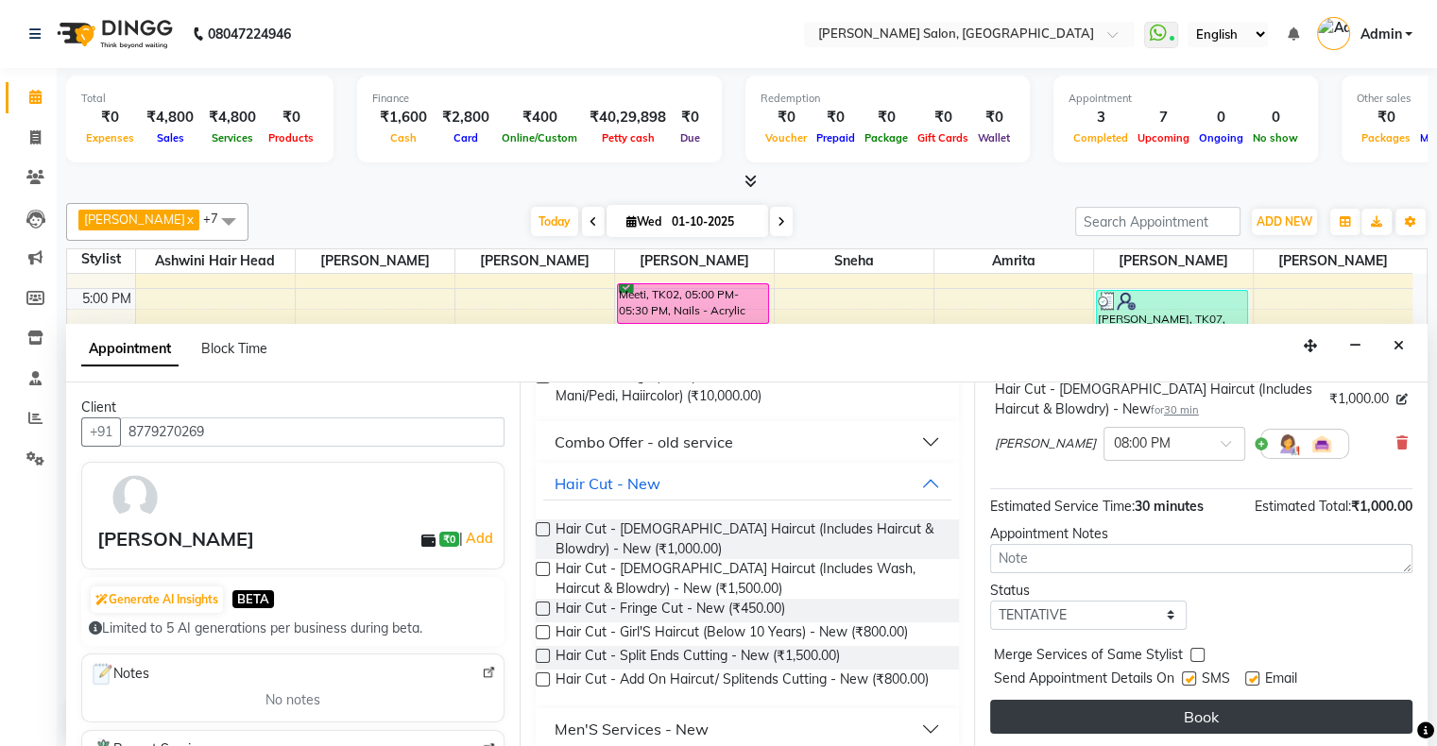
click at [1206, 707] on button "Book" at bounding box center [1201, 717] width 422 height 34
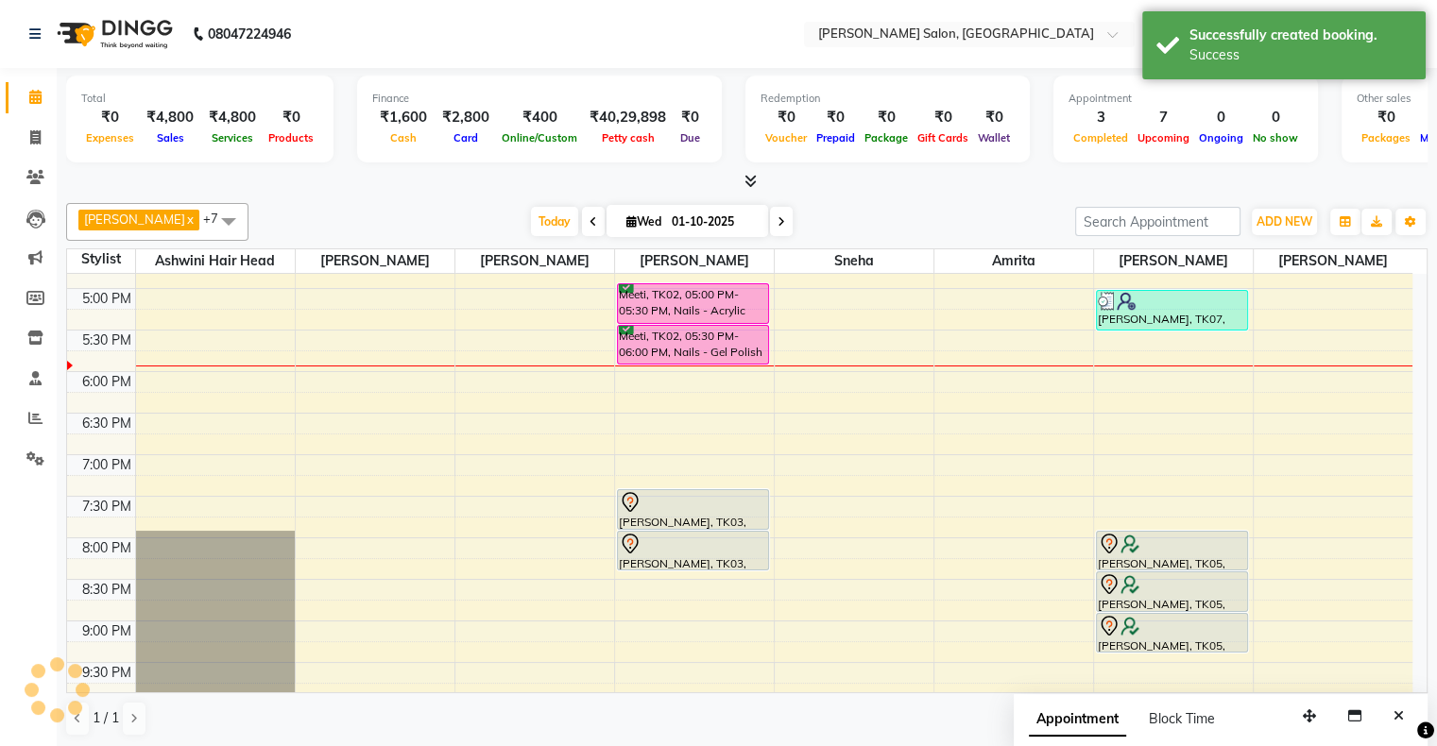
scroll to position [0, 0]
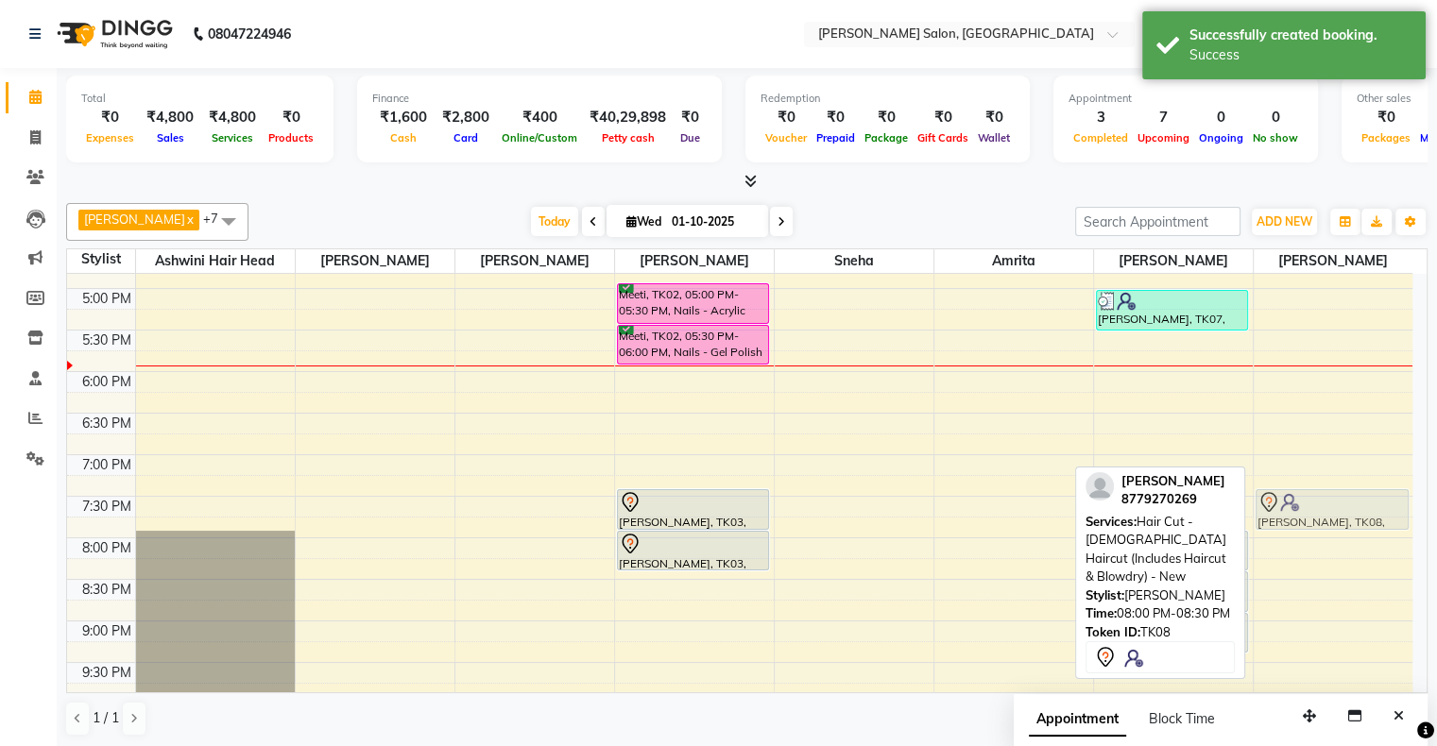
click at [1311, 513] on div "Humaima, TK08, 08:00 PM-08:30 PM, Hair Cut - Female Haircut (Includes Haircut &…" at bounding box center [1334, 247] width 160 height 1080
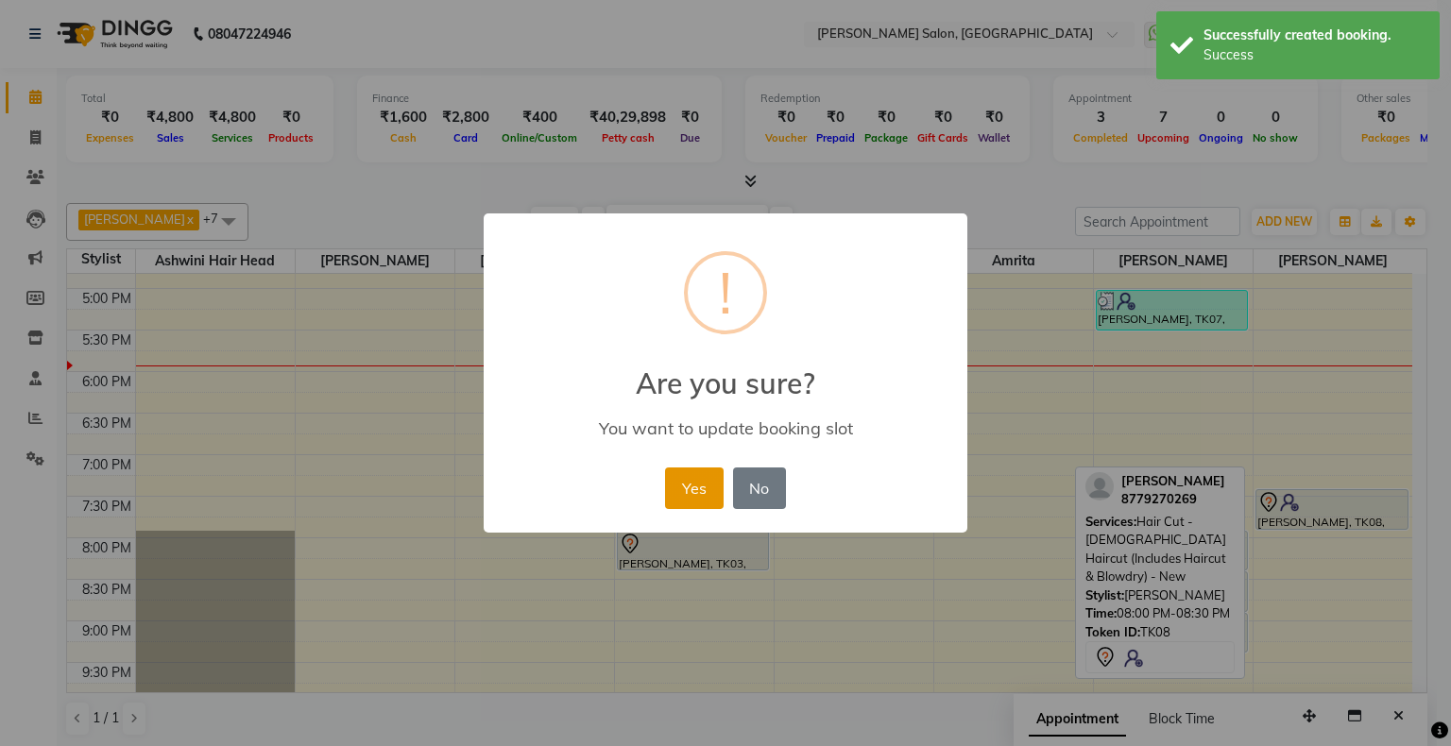
click at [689, 490] on button "Yes" at bounding box center [694, 489] width 58 height 42
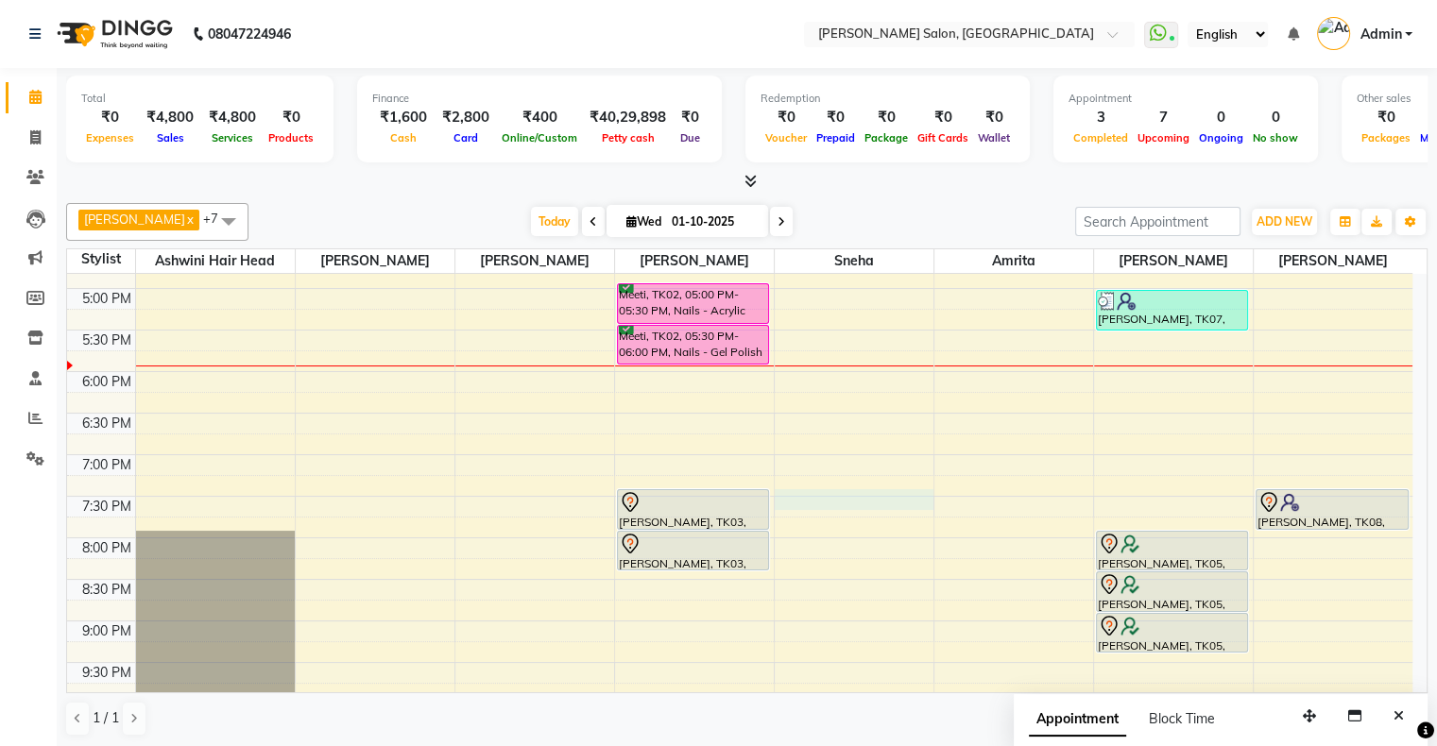
click at [859, 493] on div "10:00 AM 10:30 AM 11:00 AM 11:30 AM 12:00 PM 12:30 PM 1:00 PM 1:30 PM 2:00 PM 2…" at bounding box center [739, 247] width 1345 height 1080
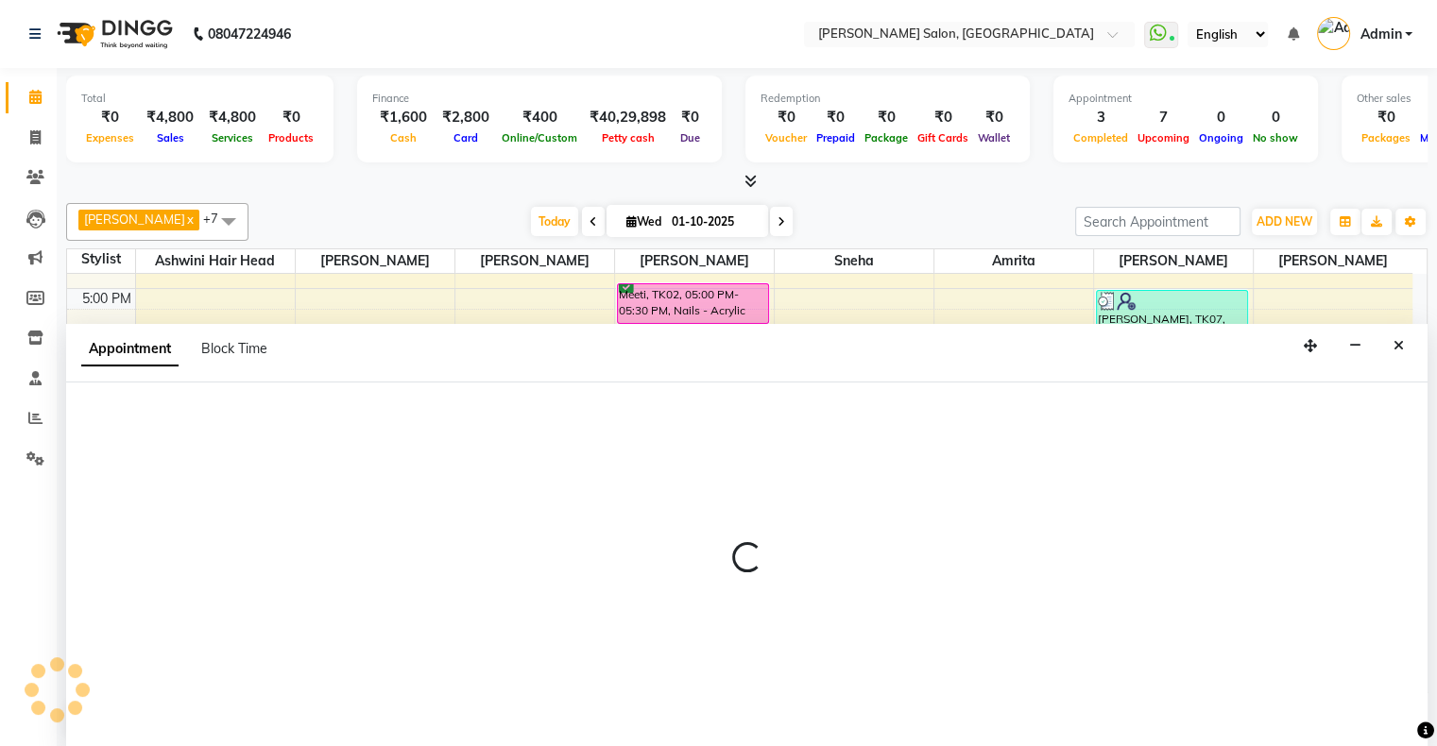
select select "89636"
select select "tentative"
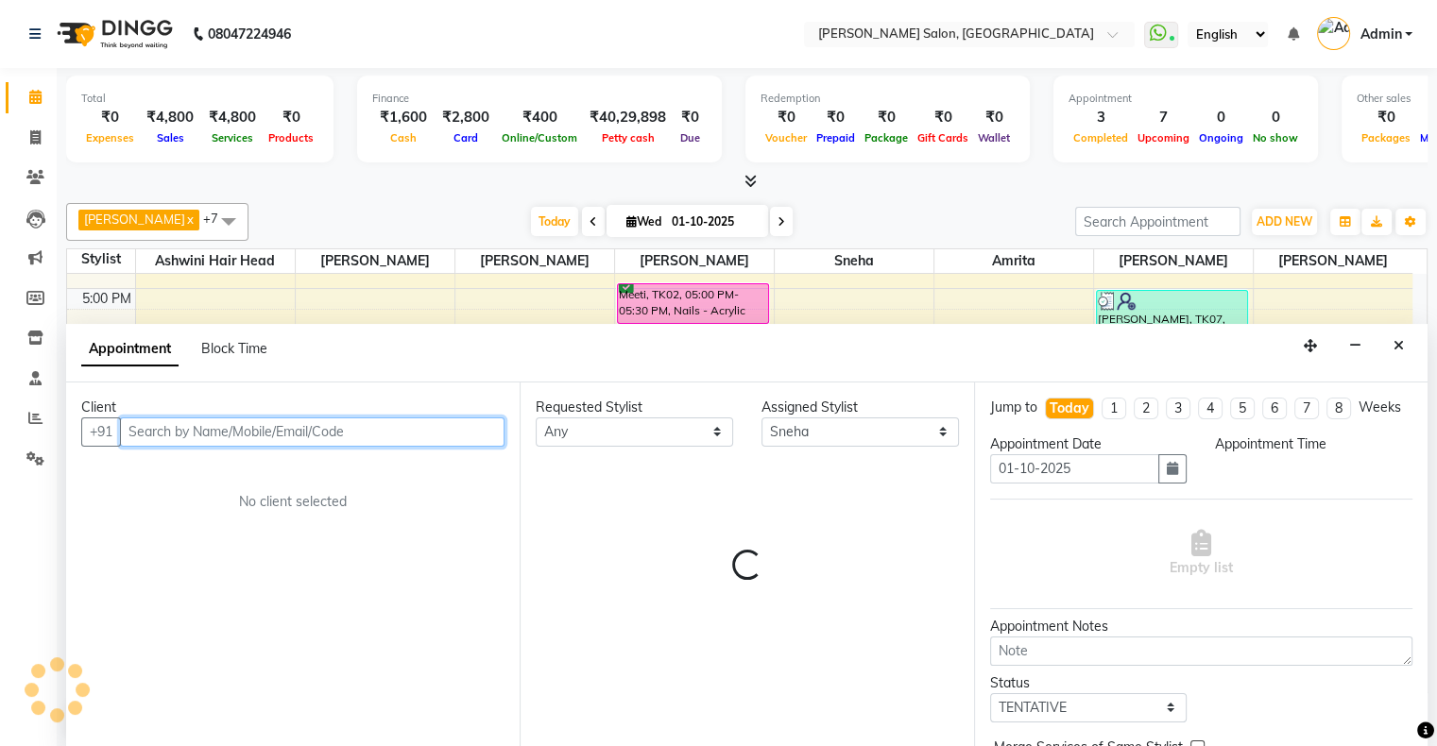
select select "1170"
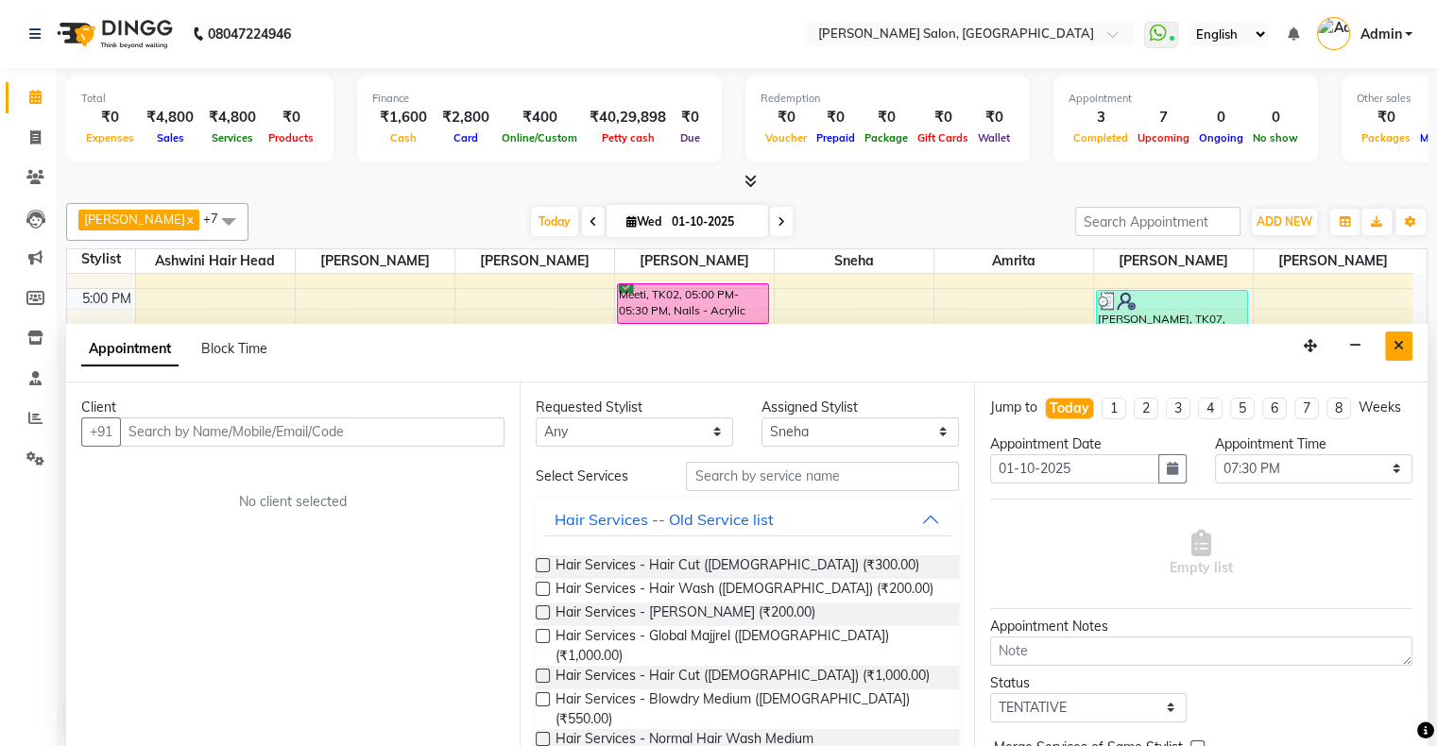
click at [1400, 353] on button "Close" at bounding box center [1398, 346] width 27 height 29
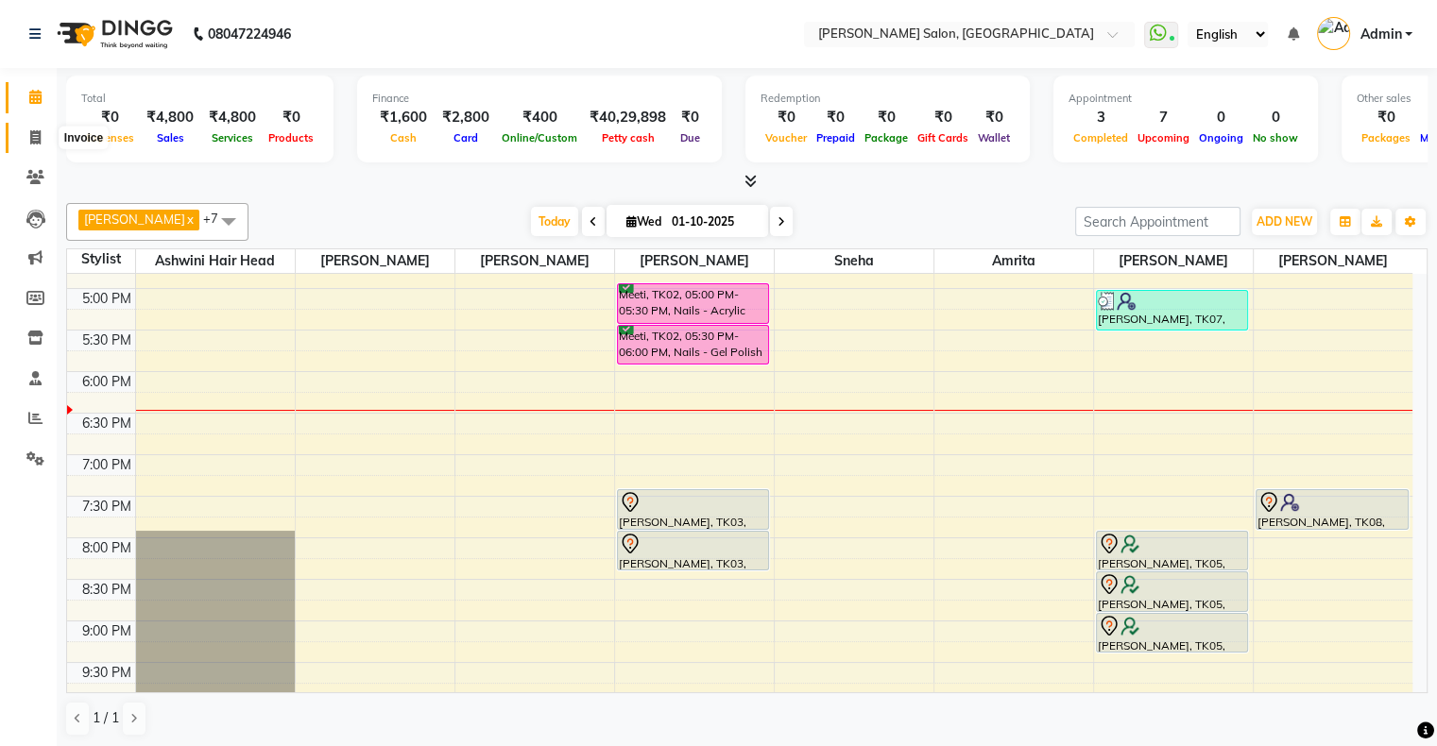
click at [39, 145] on span at bounding box center [35, 139] width 33 height 22
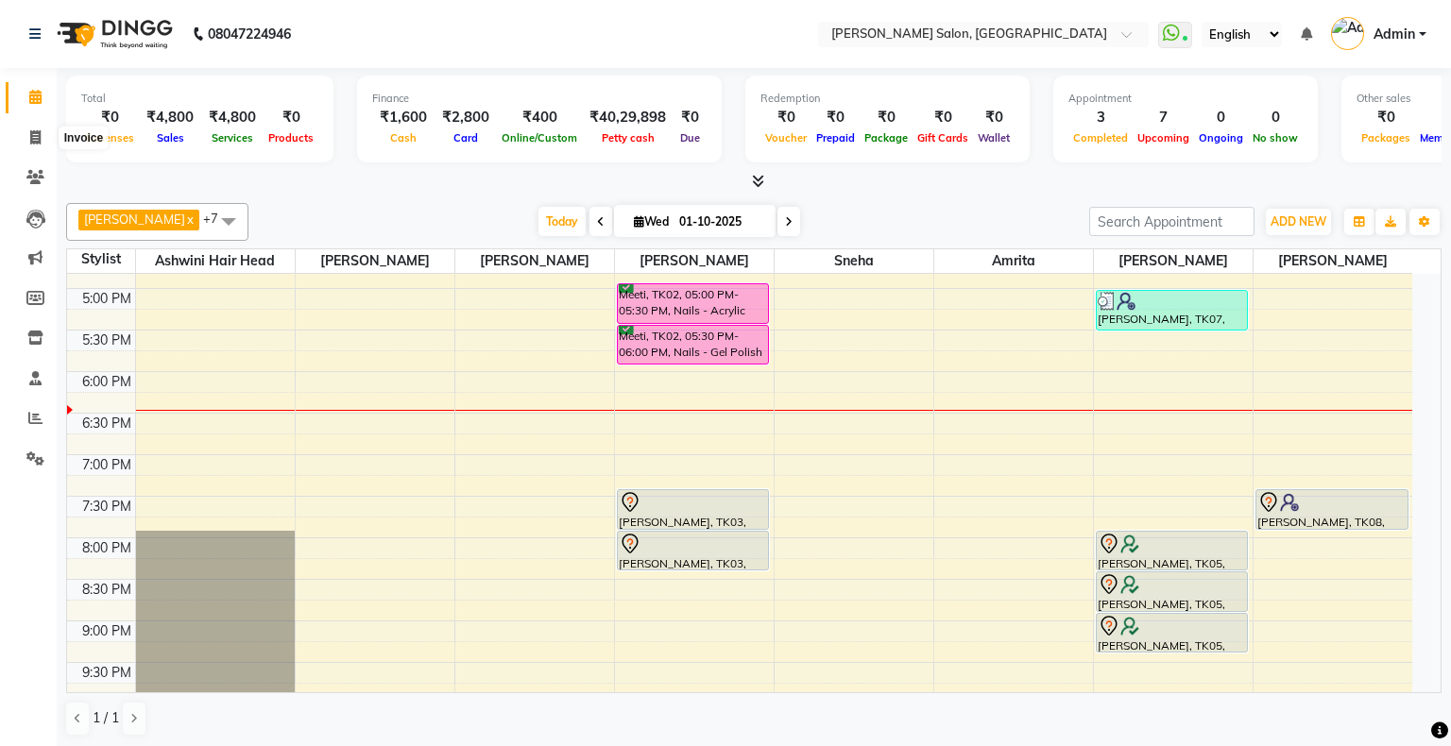
select select "service"
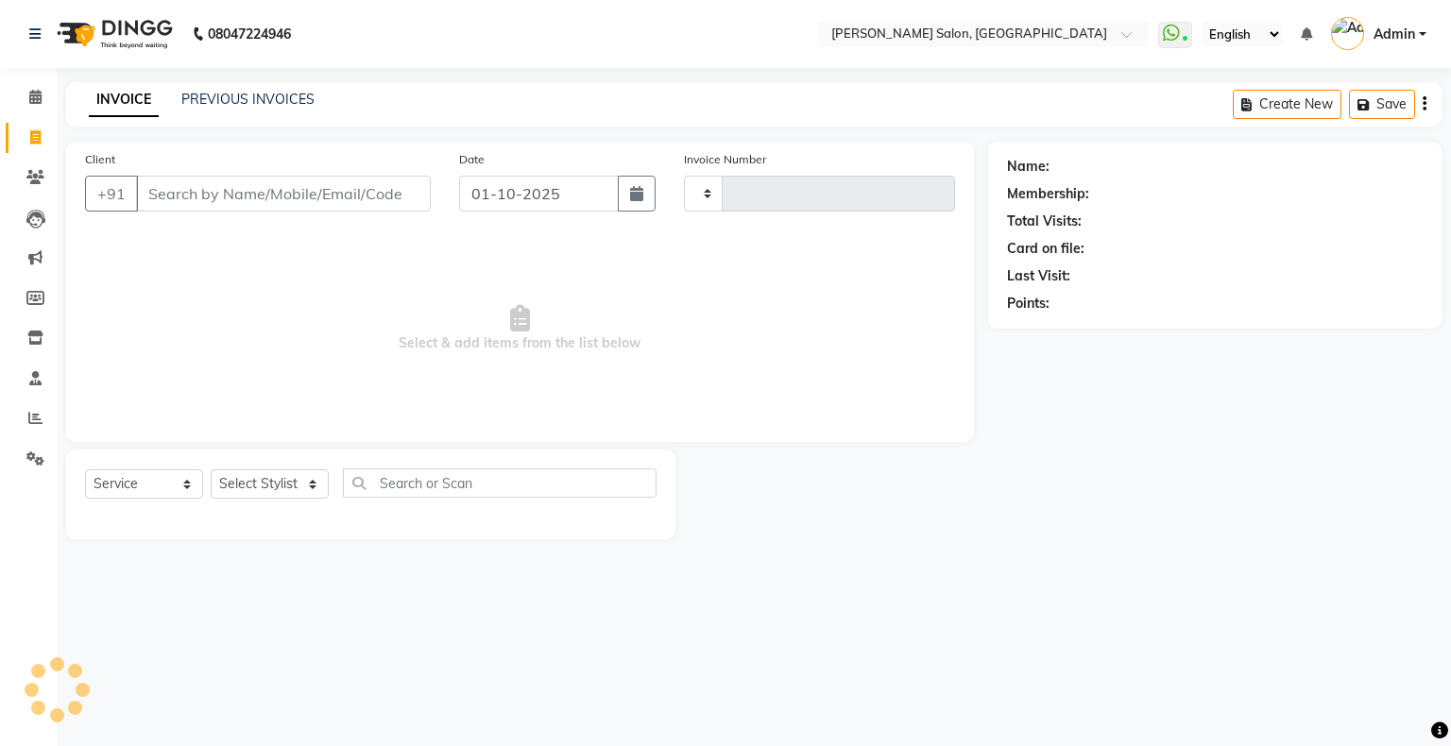
type input "1761"
select select "4073"
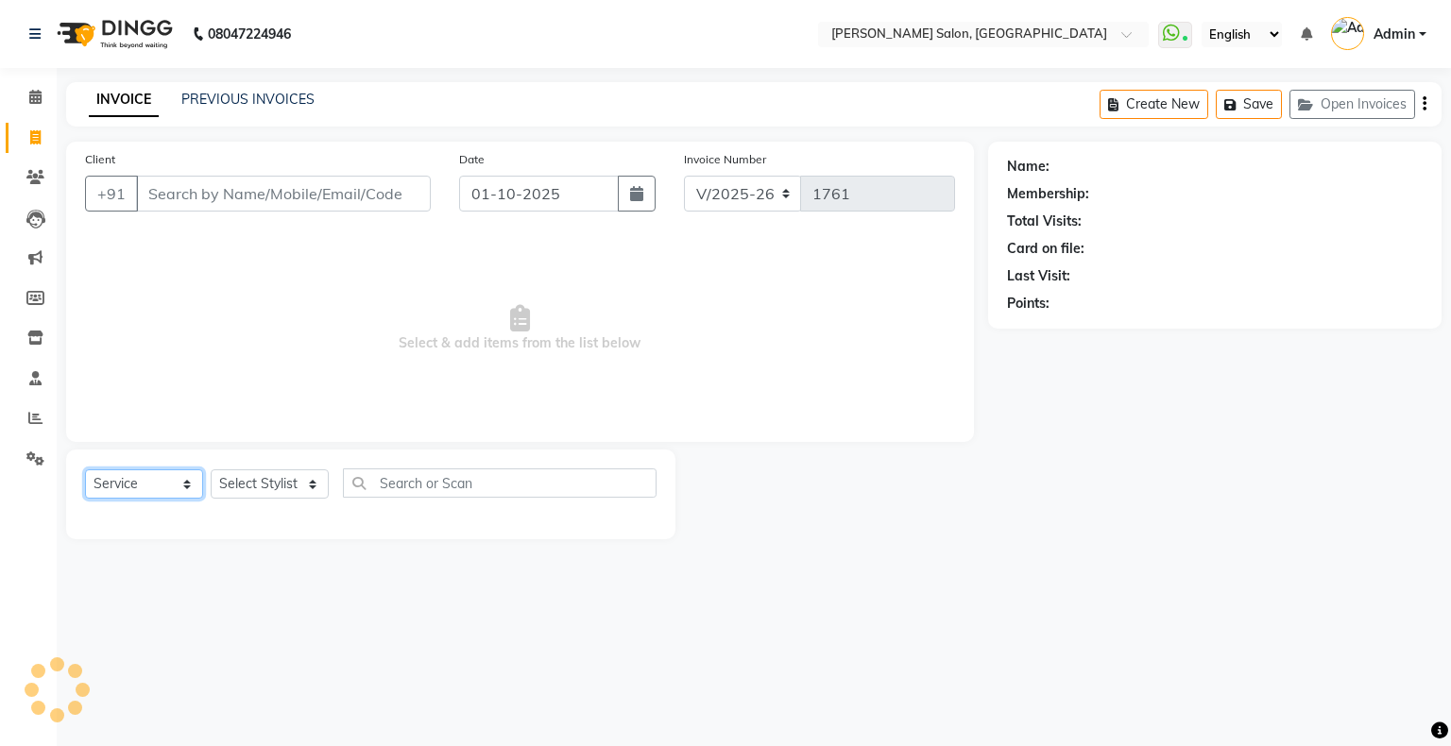
click at [162, 483] on select "Select Service Product Membership Package Voucher Prepaid Gift Card" at bounding box center [144, 484] width 118 height 29
click at [170, 486] on select "Select Service Product Membership Package Voucher Prepaid Gift Card" at bounding box center [144, 484] width 118 height 29
click at [273, 492] on select "Select Stylist" at bounding box center [270, 484] width 118 height 29
select select "89637"
click at [211, 470] on select "Select Stylist Akshay [PERSON_NAME] Amrita [PERSON_NAME] Hair Head [PERSON_NAME…" at bounding box center [270, 484] width 118 height 29
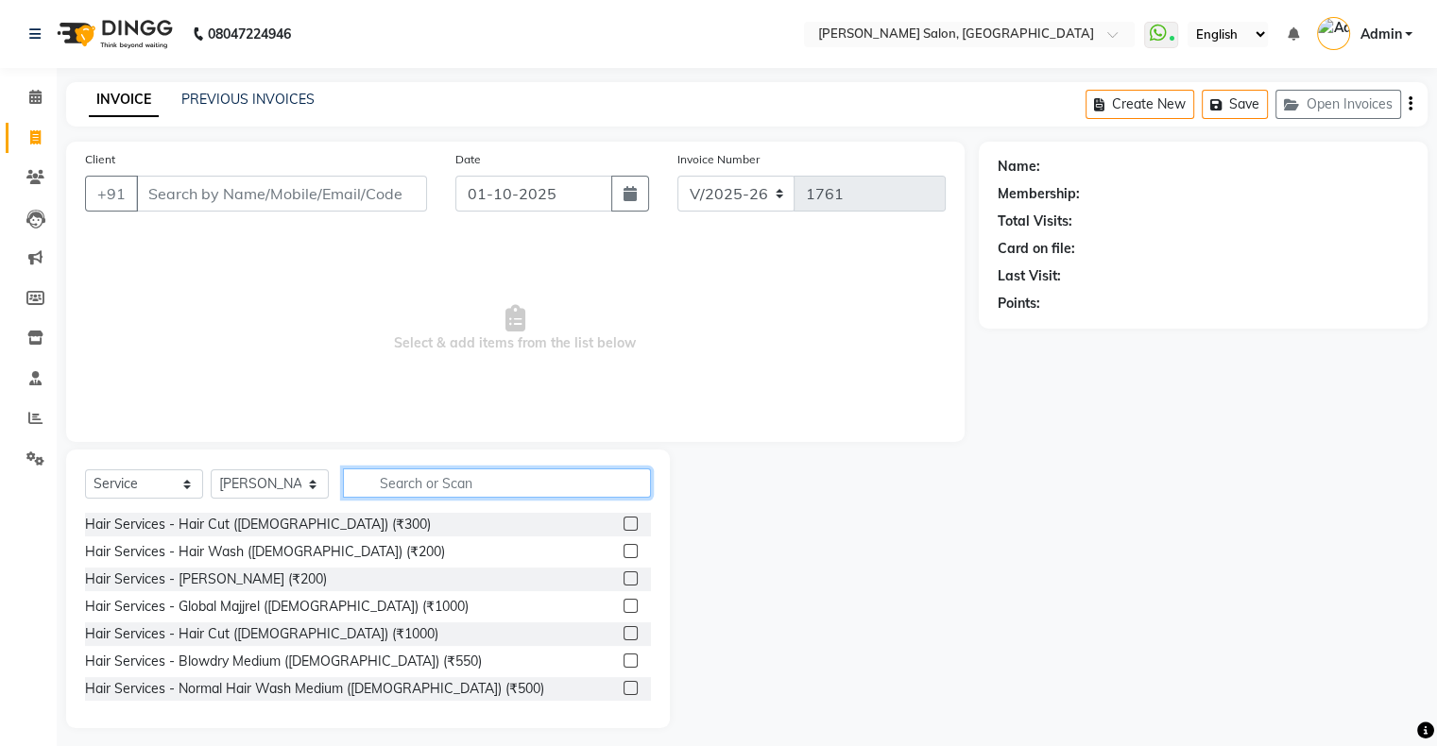
click at [432, 497] on input "text" at bounding box center [497, 483] width 308 height 29
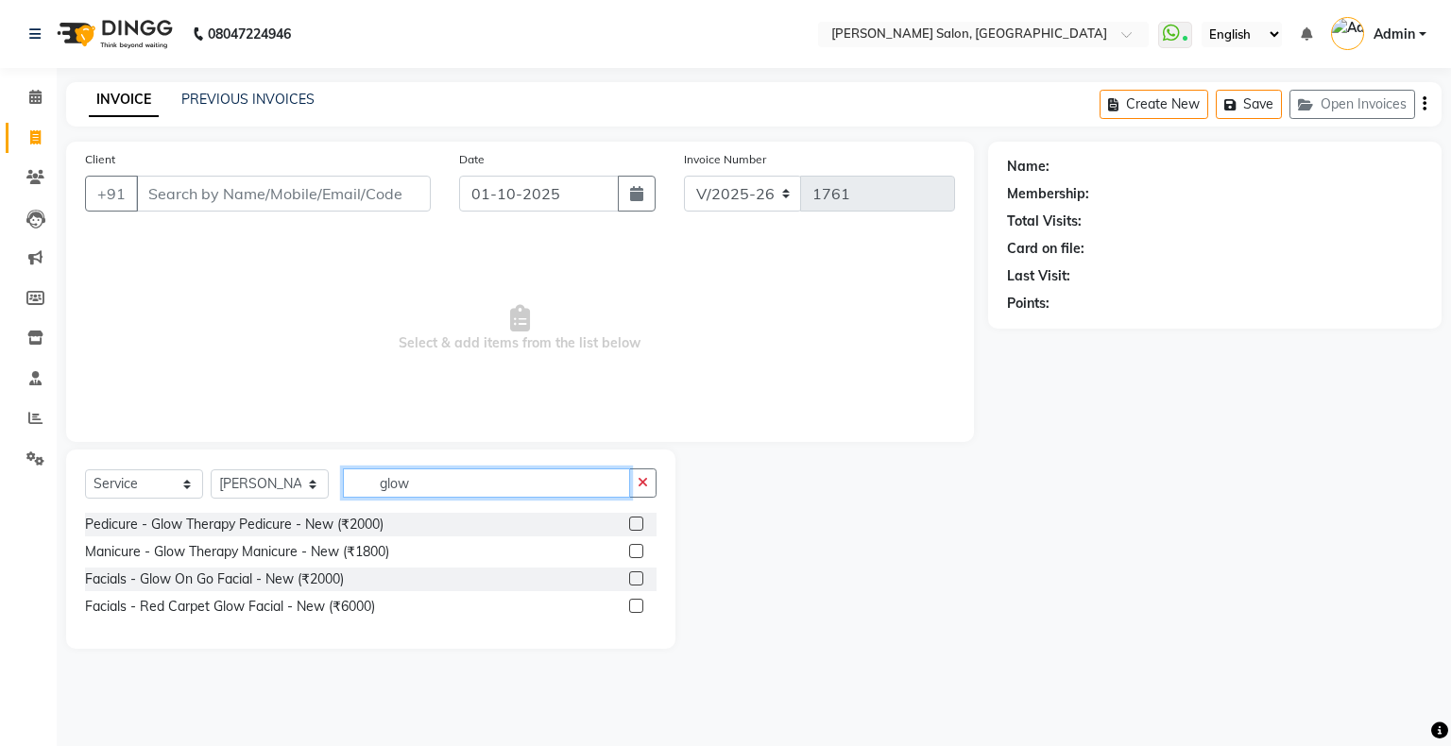
type input "glow"
click at [634, 576] on label at bounding box center [636, 579] width 14 height 14
click at [634, 576] on input "checkbox" at bounding box center [635, 579] width 12 height 12
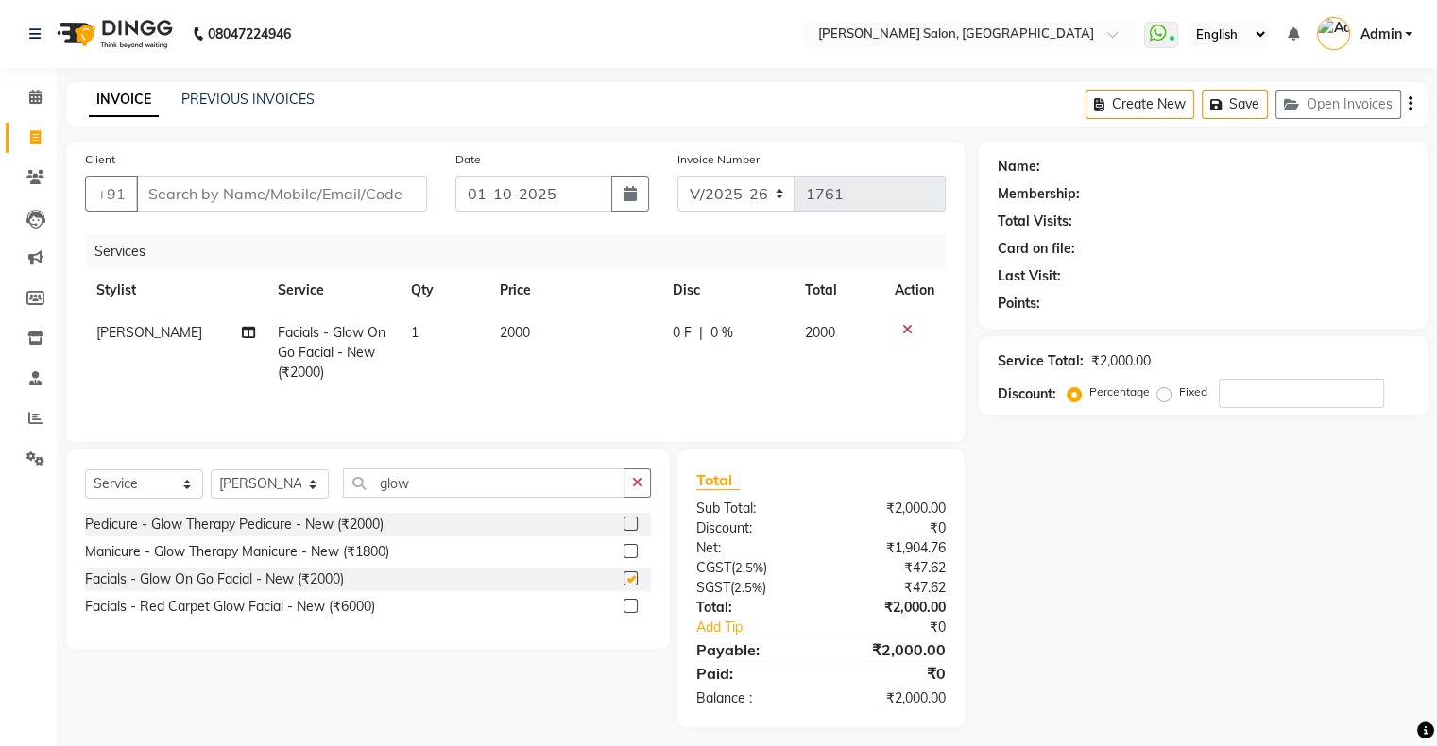
checkbox input "false"
click at [645, 484] on button "button" at bounding box center [637, 483] width 27 height 29
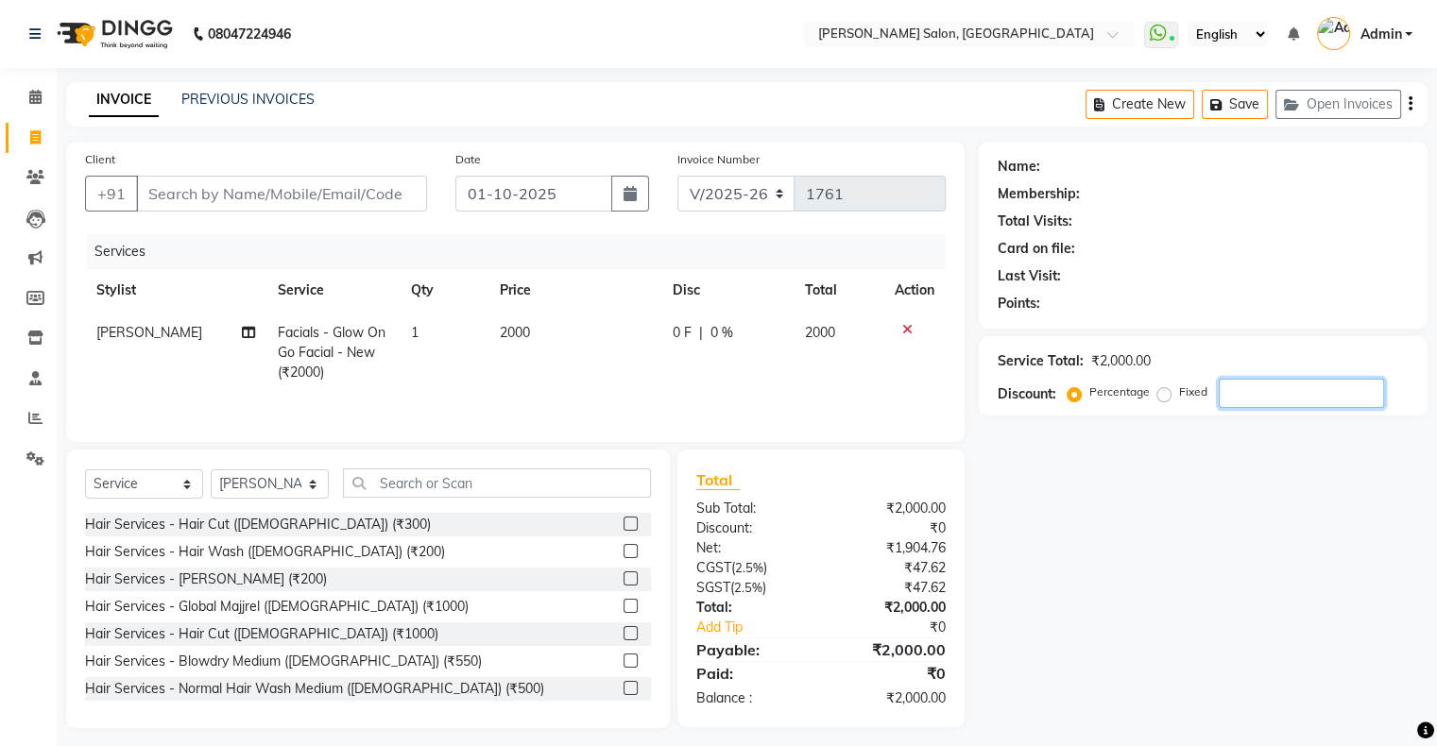
click at [1236, 387] on input "number" at bounding box center [1301, 393] width 165 height 29
type input "20"
click at [1164, 469] on div "Name: Membership: Total Visits: Card on file: Last Visit: Points: Service Total…" at bounding box center [1210, 435] width 463 height 587
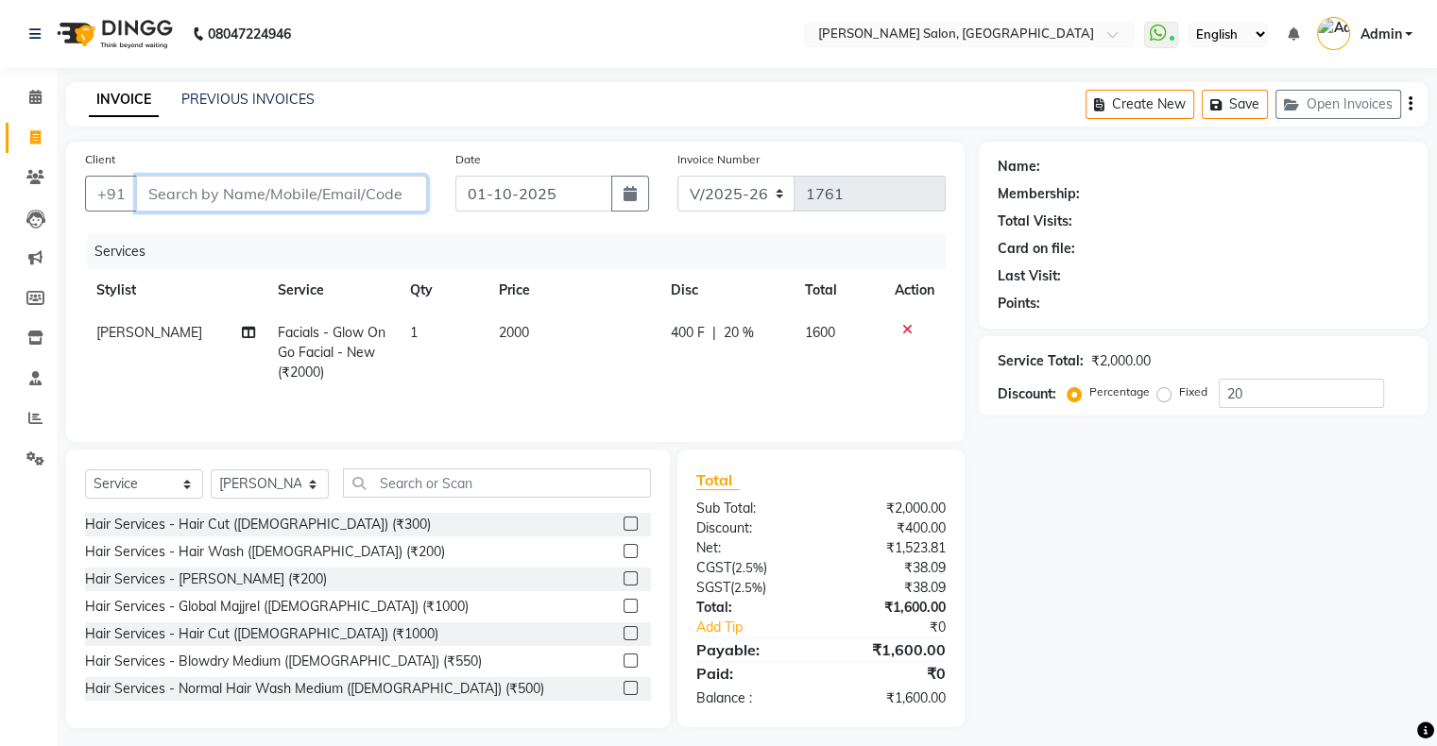
click at [240, 181] on input "Client" at bounding box center [281, 194] width 291 height 36
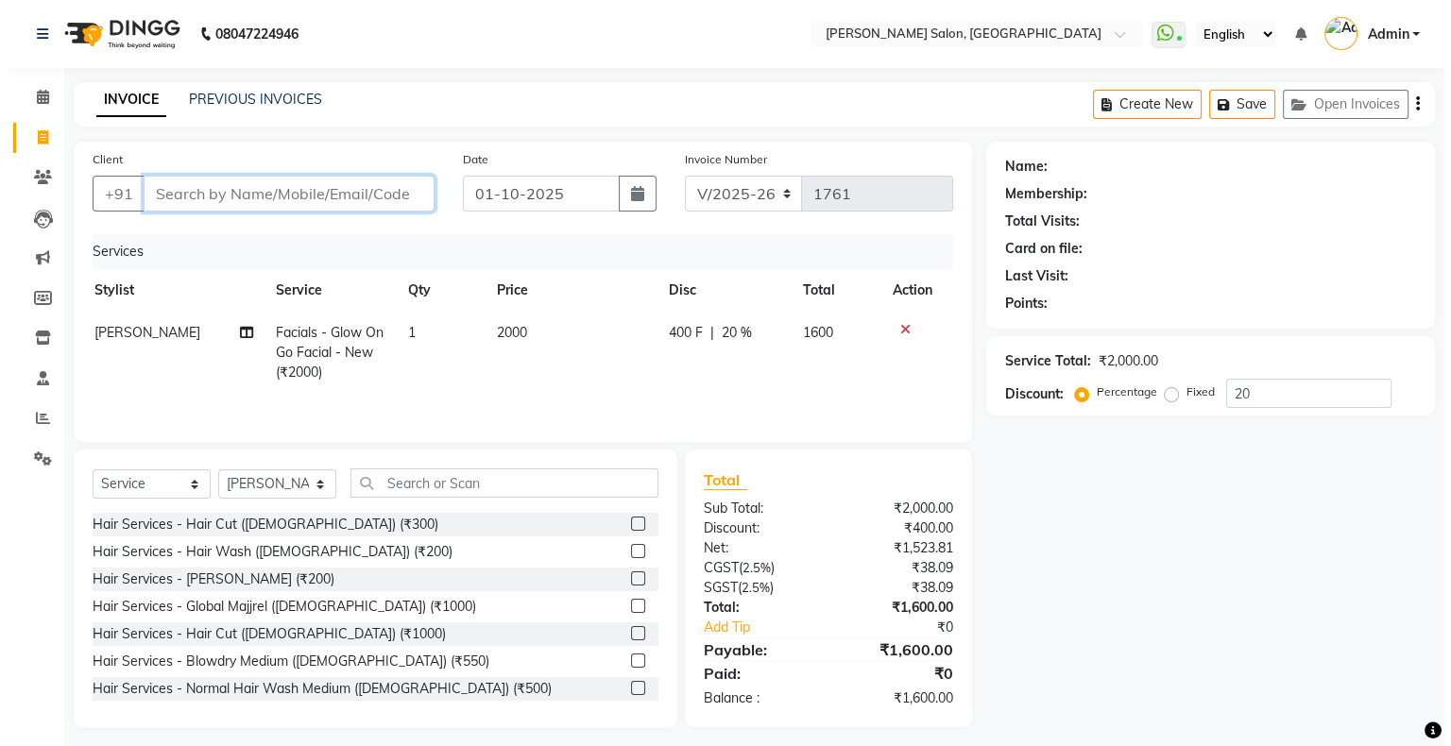
scroll to position [0, 10]
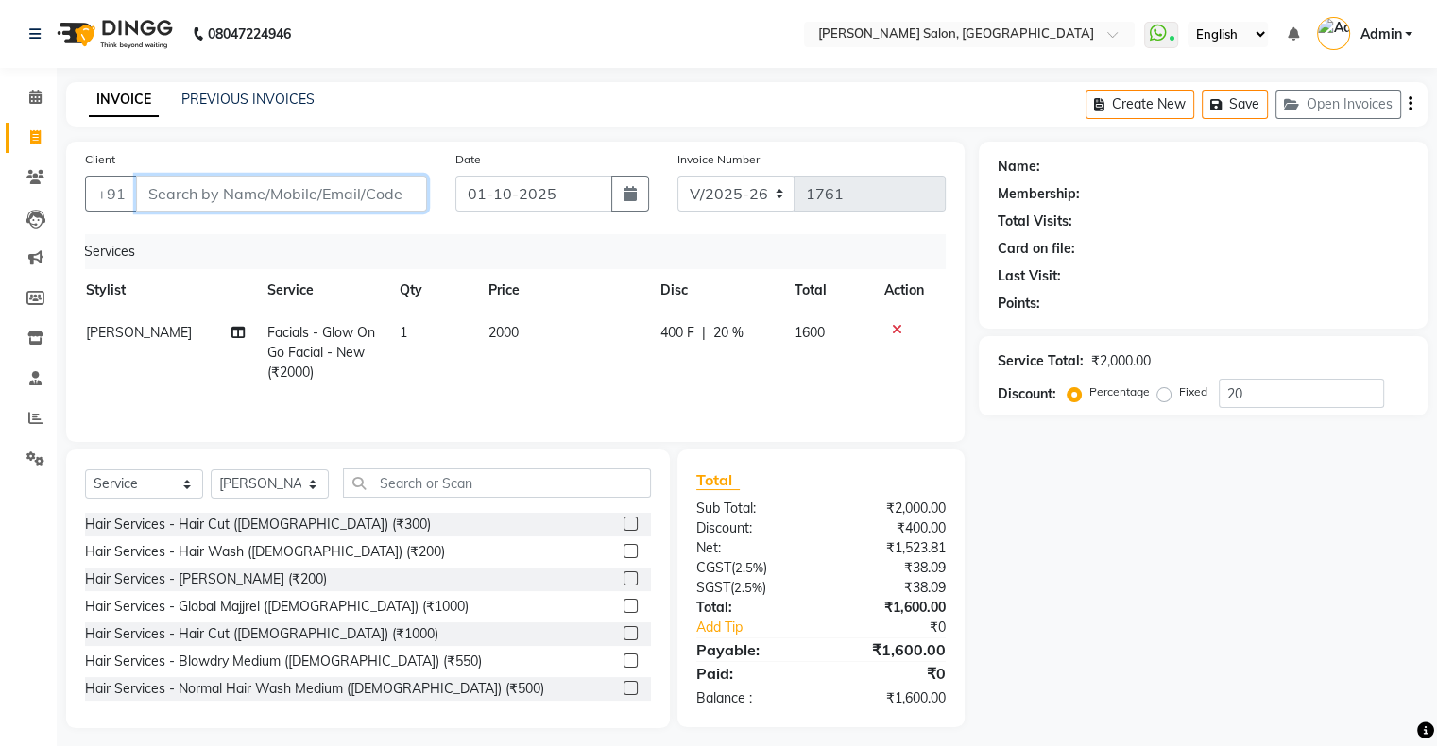
type input "8"
type input "0"
type input "8080564501"
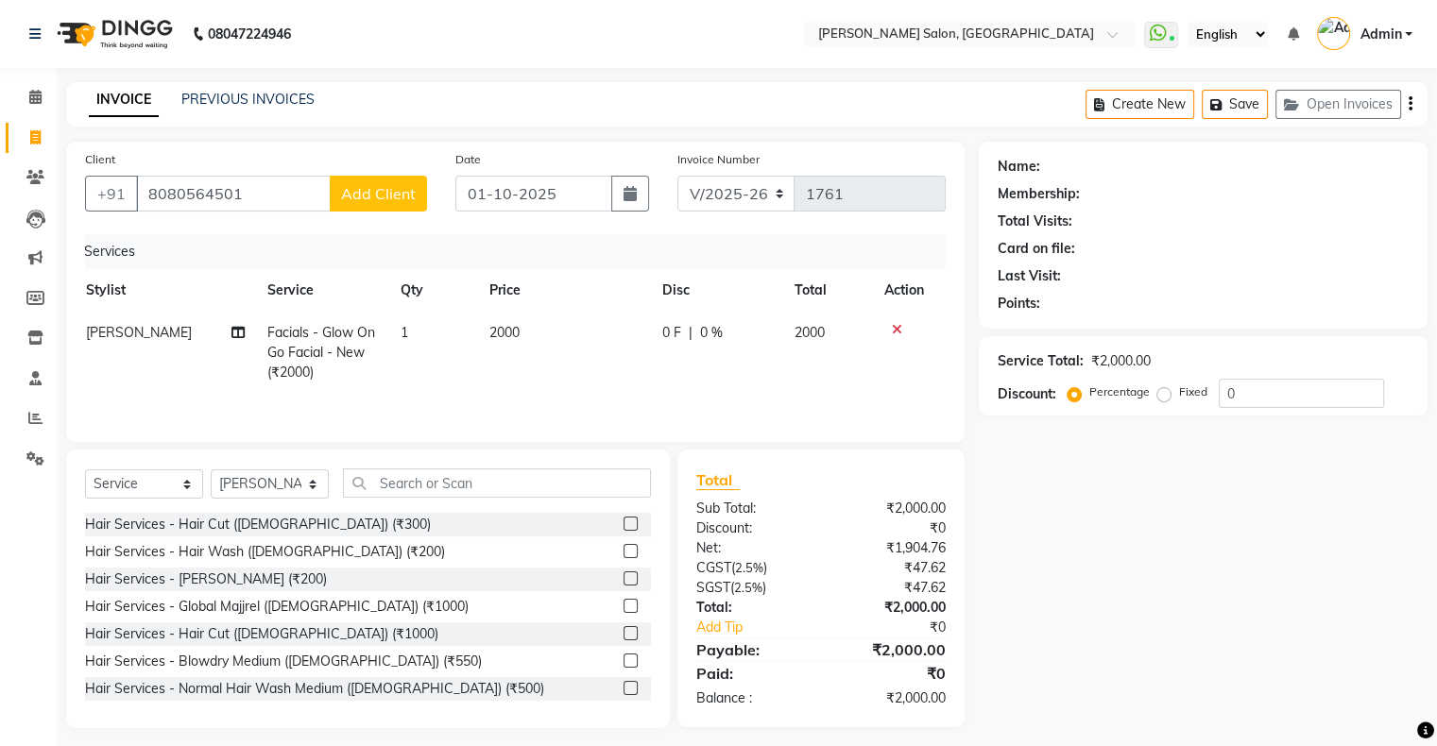
click at [385, 196] on span "Add Client" at bounding box center [378, 193] width 75 height 19
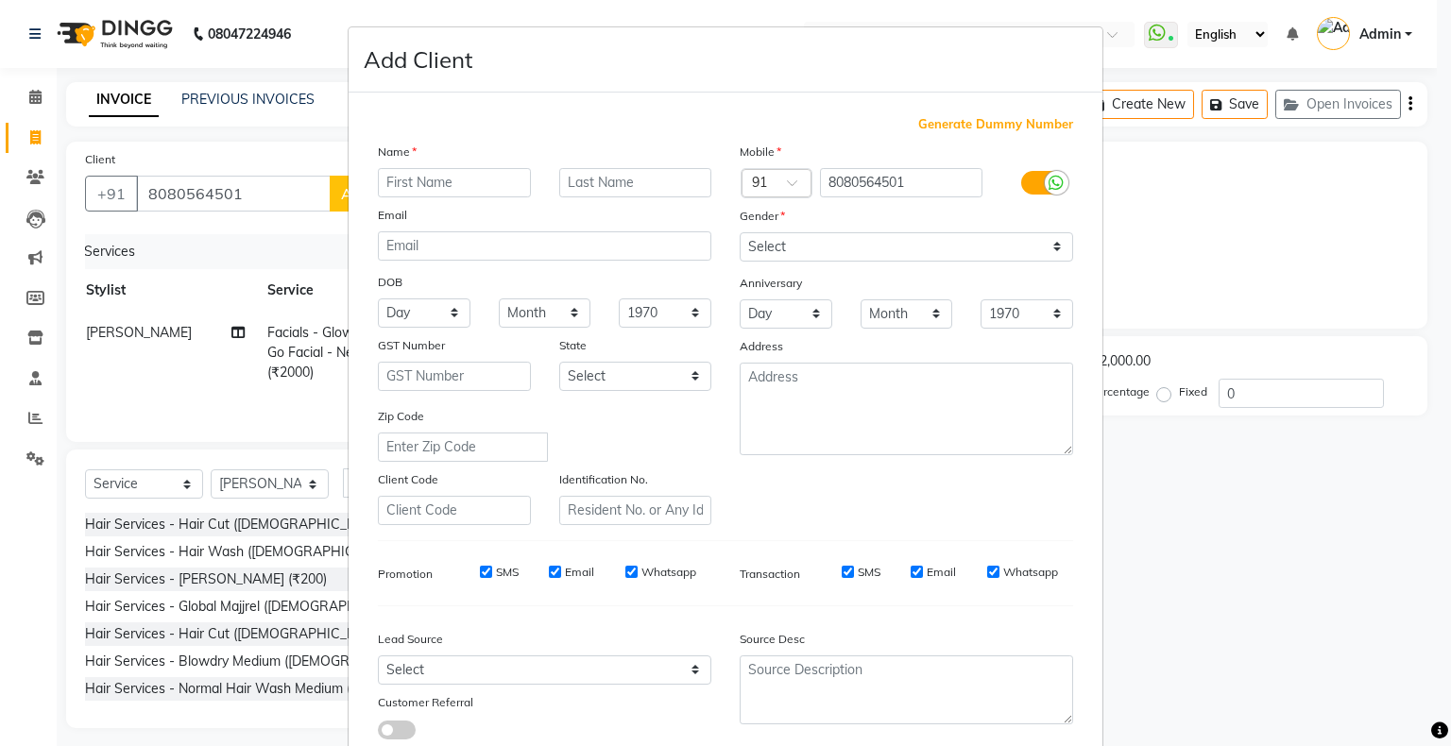
click at [510, 209] on div "Email" at bounding box center [545, 218] width 362 height 26
click at [465, 180] on input "text" at bounding box center [454, 182] width 153 height 29
type input "a"
type input "[PERSON_NAME]"
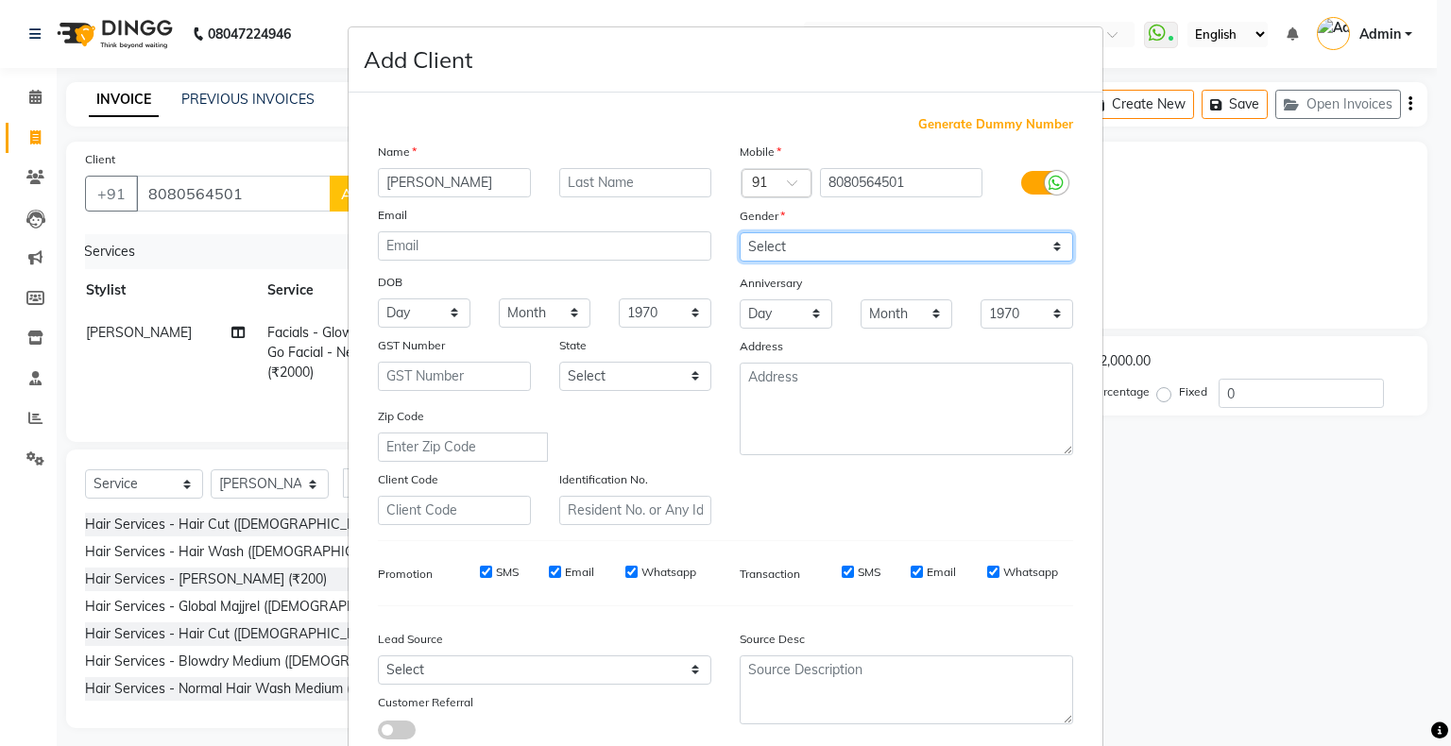
click at [821, 242] on select "Select Male Female Other Prefer Not To Say" at bounding box center [907, 246] width 334 height 29
select select "male"
click at [740, 233] on select "Select Male Female Other Prefer Not To Say" at bounding box center [907, 246] width 334 height 29
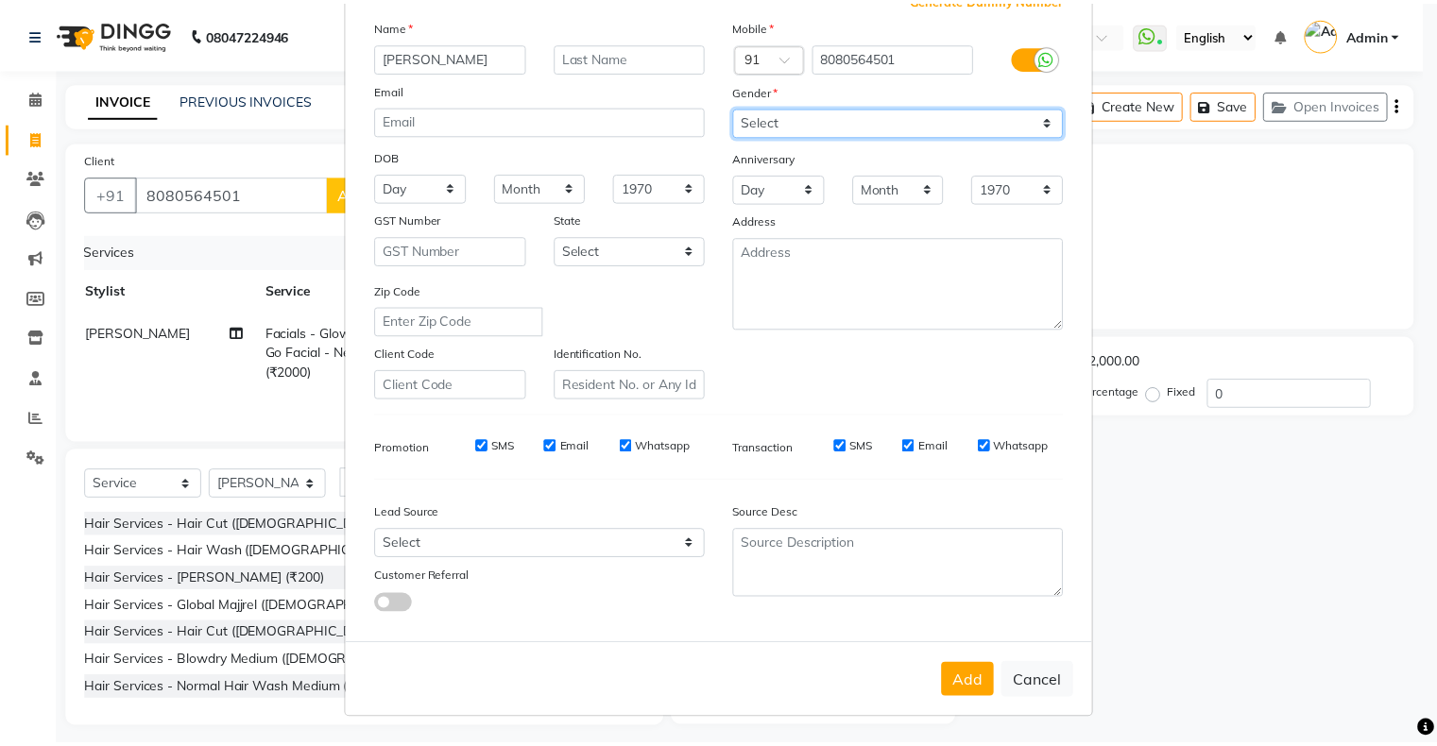
scroll to position [134, 0]
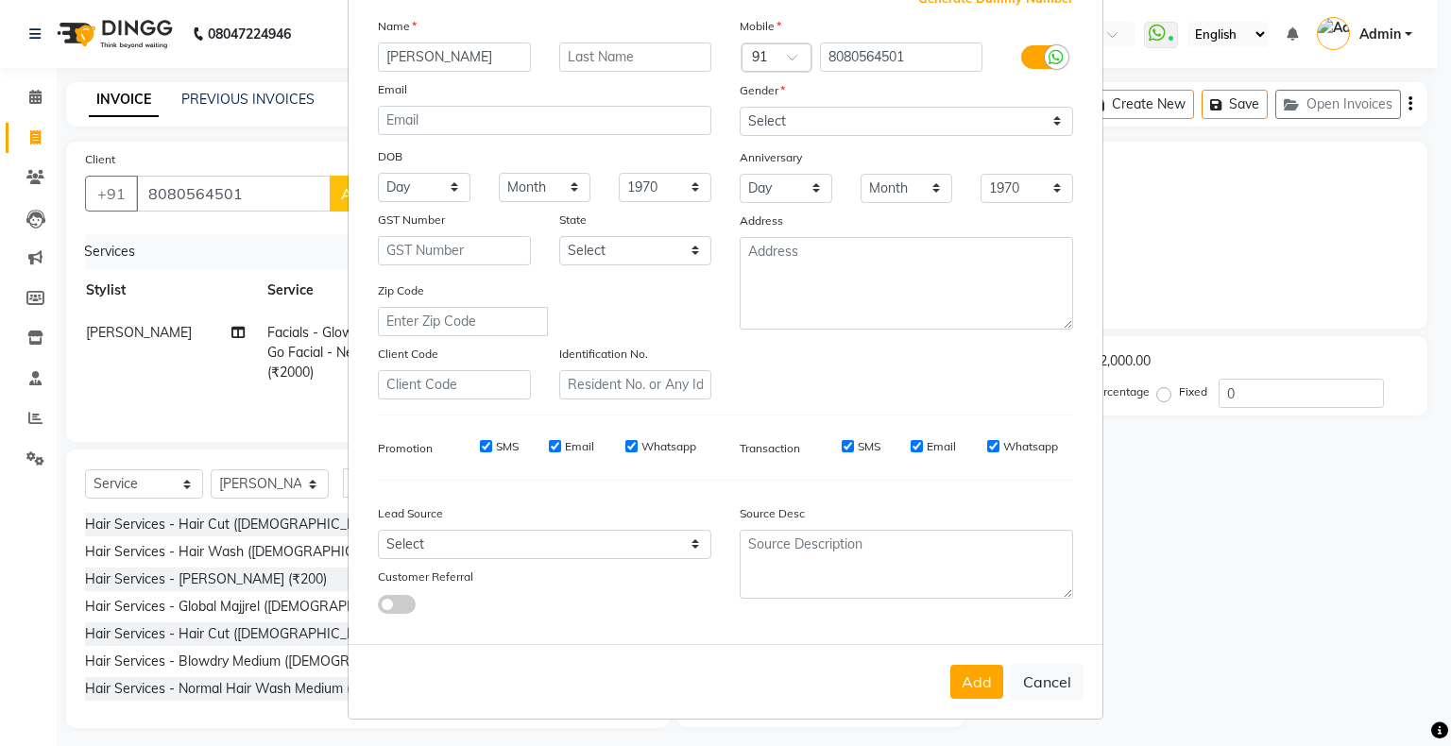
click at [969, 674] on button "Add" at bounding box center [976, 682] width 53 height 34
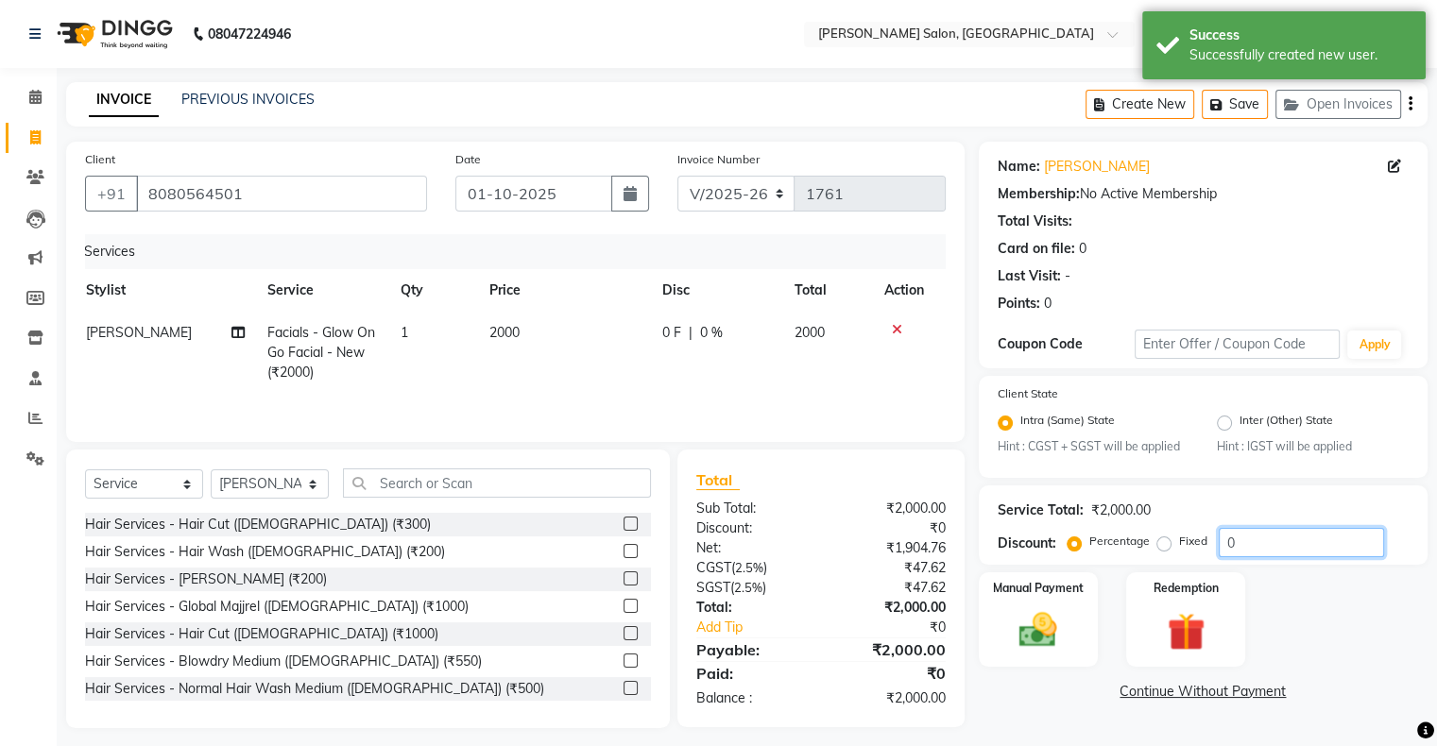
click at [1272, 541] on input "0" at bounding box center [1301, 542] width 165 height 29
type input "020"
click at [1338, 618] on div "Manual Payment Redemption" at bounding box center [1203, 620] width 477 height 94
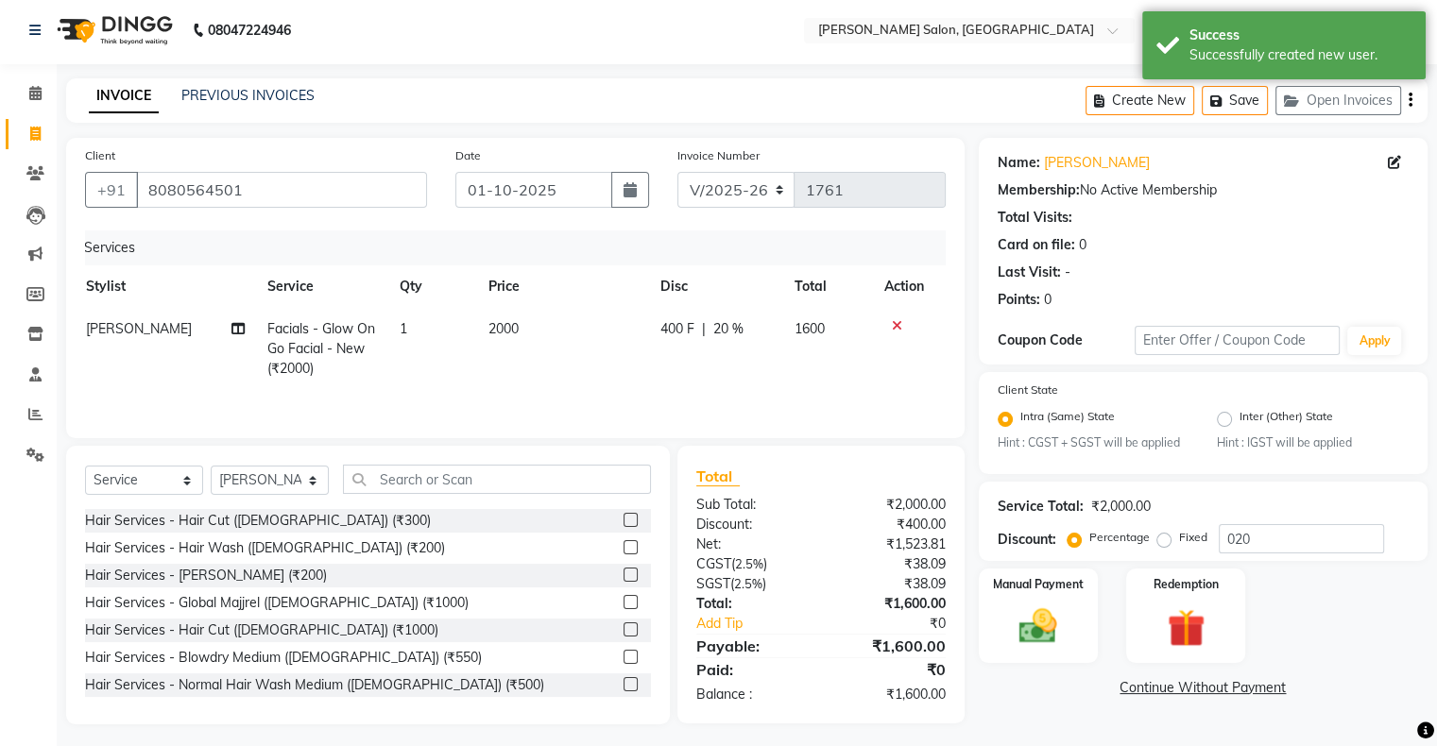
scroll to position [11, 0]
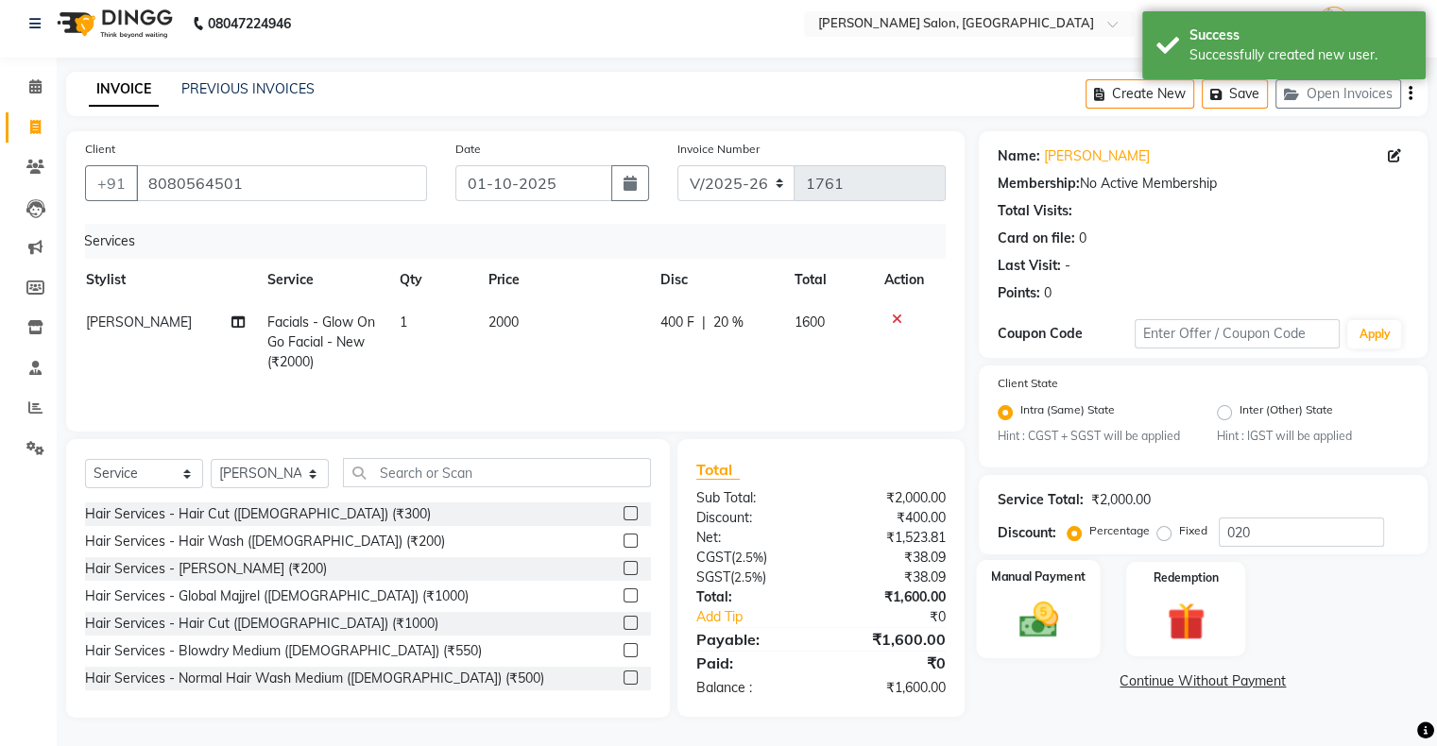
click at [1038, 604] on img at bounding box center [1037, 620] width 63 height 45
click at [1125, 682] on span "CASH" at bounding box center [1136, 682] width 41 height 22
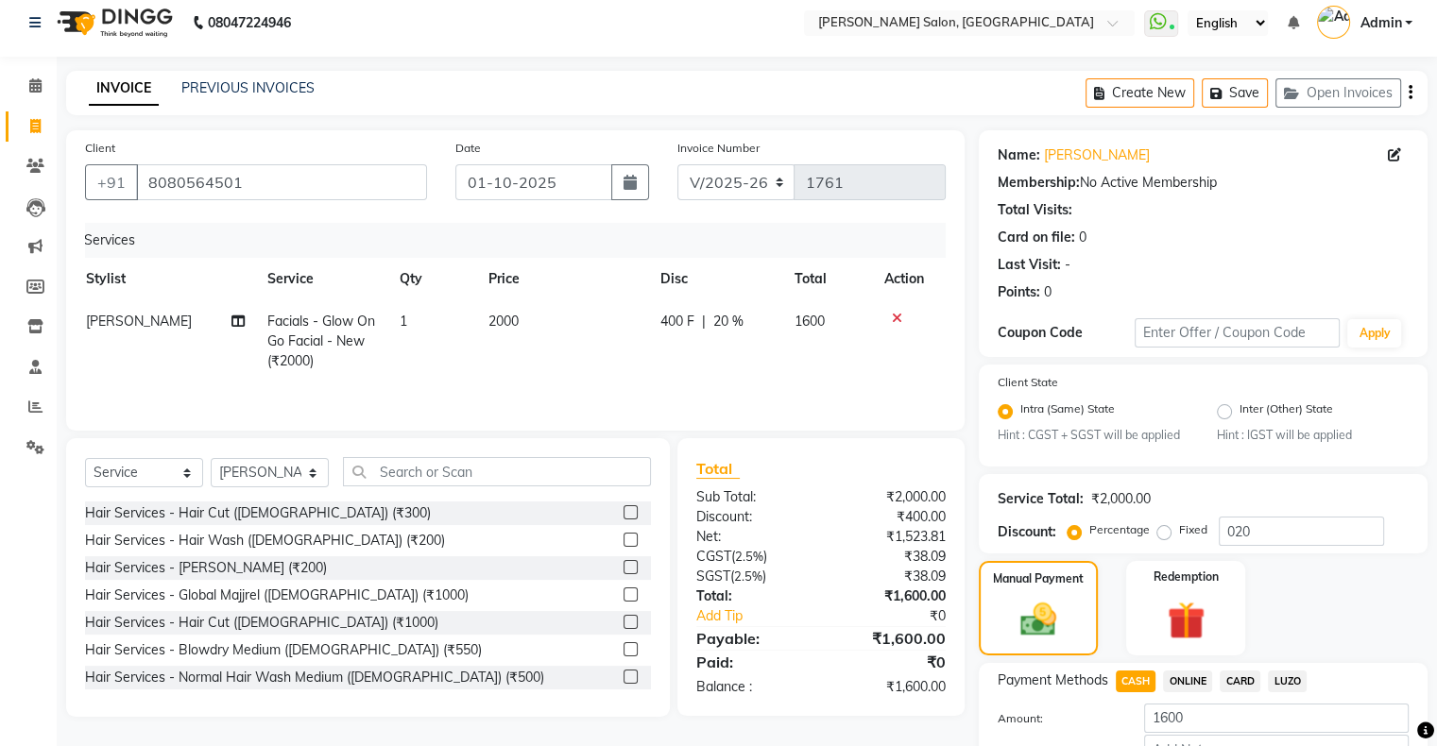
scroll to position [140, 0]
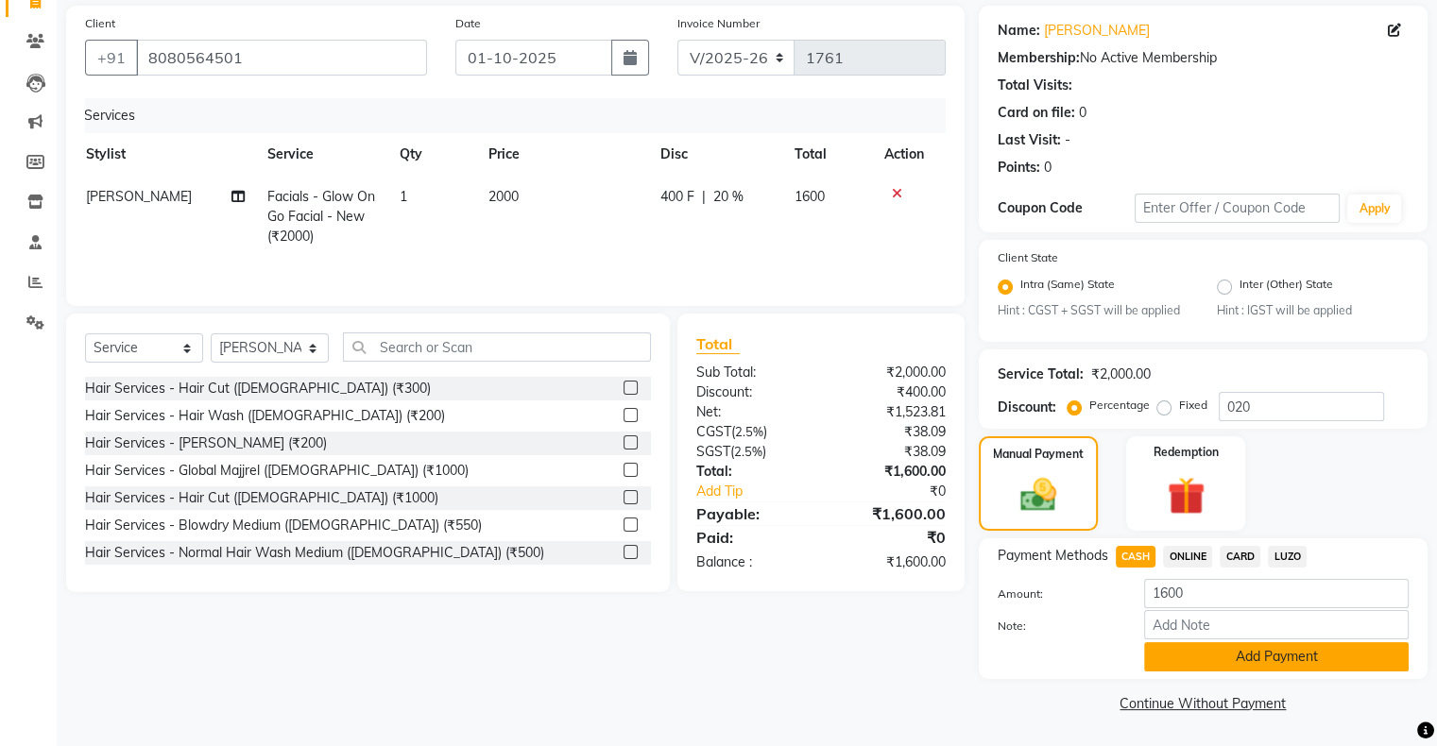
click at [1236, 663] on button "Add Payment" at bounding box center [1276, 656] width 265 height 29
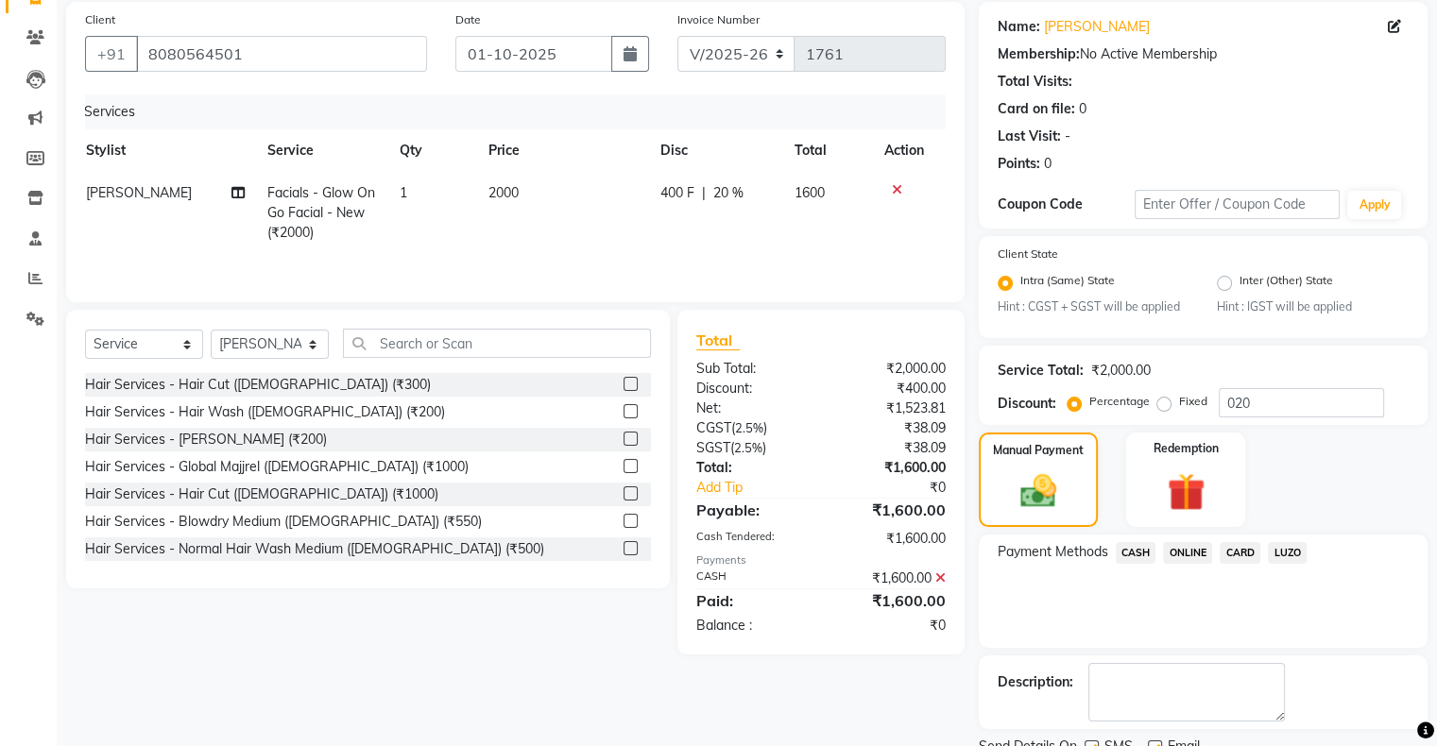
scroll to position [215, 0]
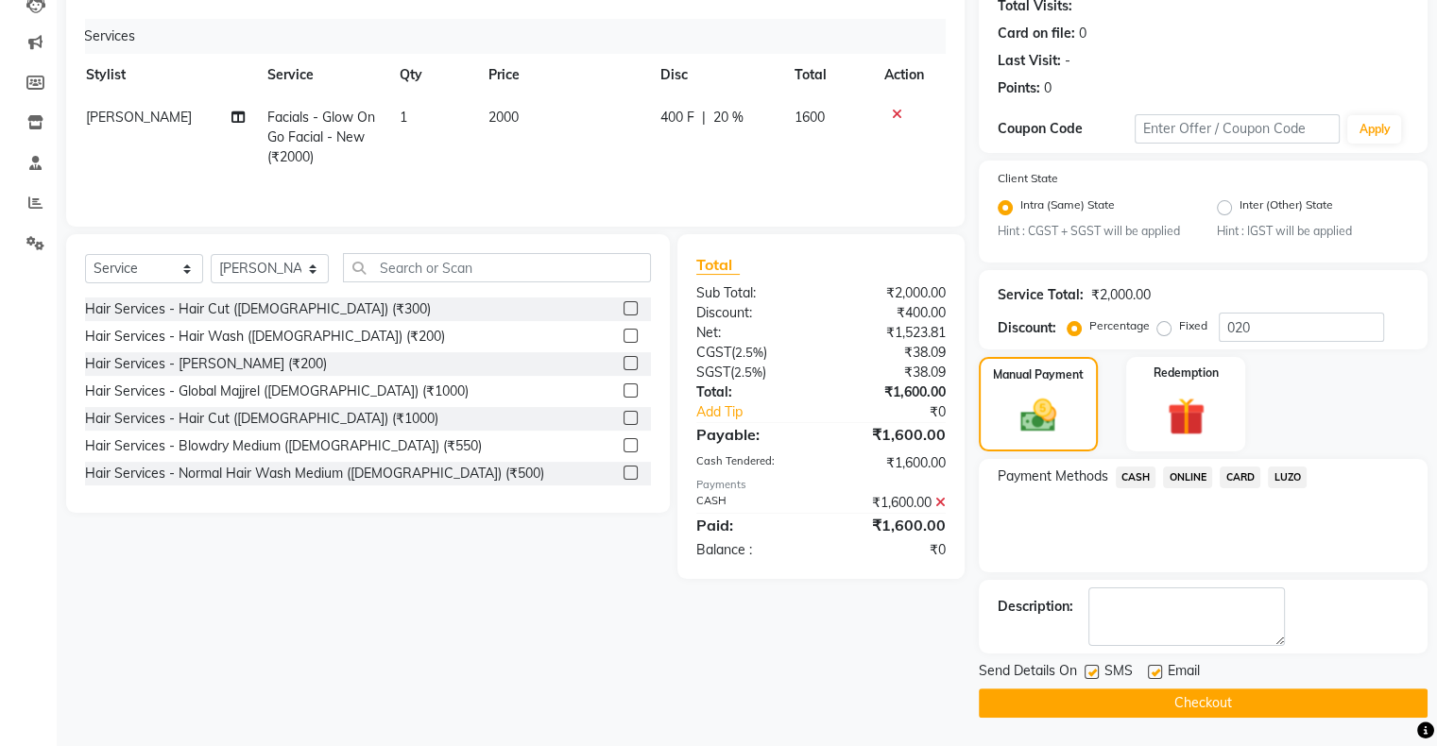
click at [1239, 712] on button "Checkout" at bounding box center [1203, 703] width 449 height 29
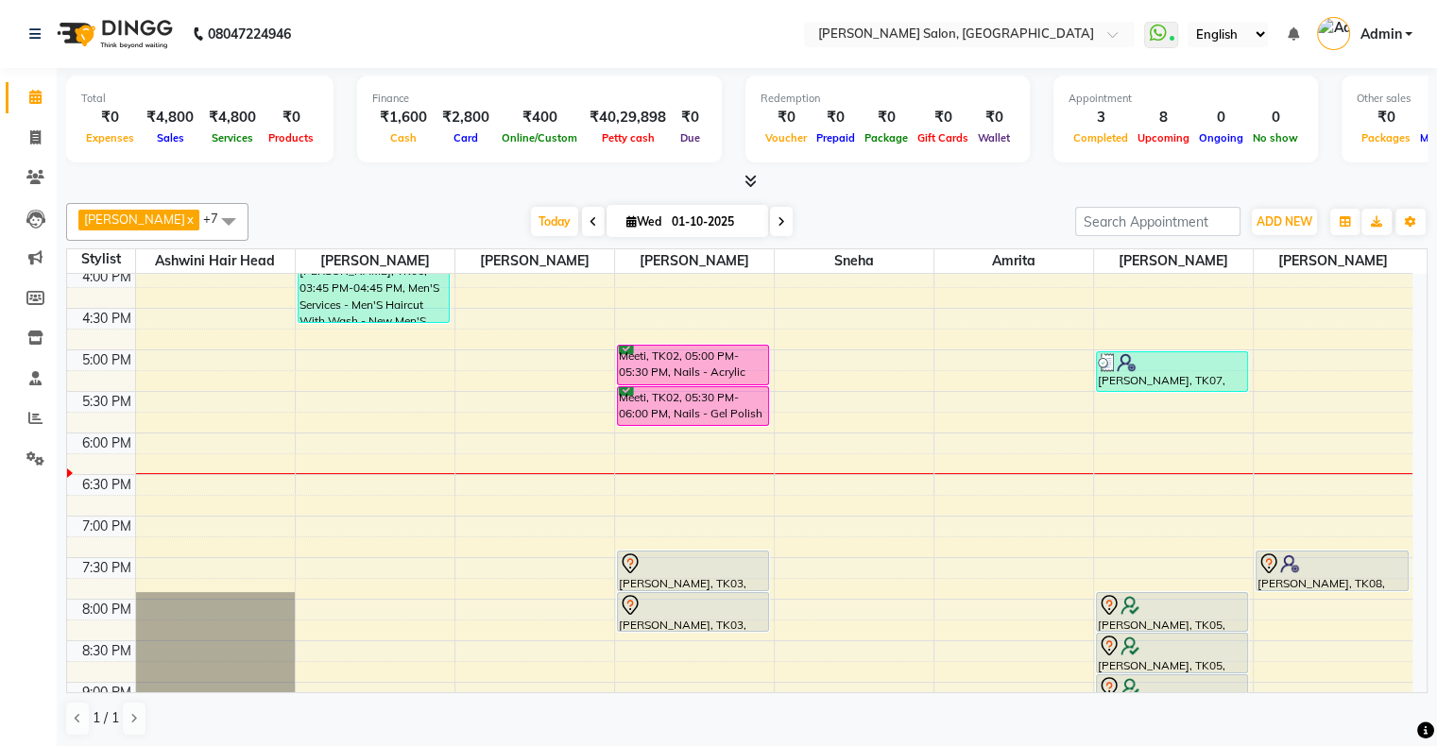
scroll to position [462, 0]
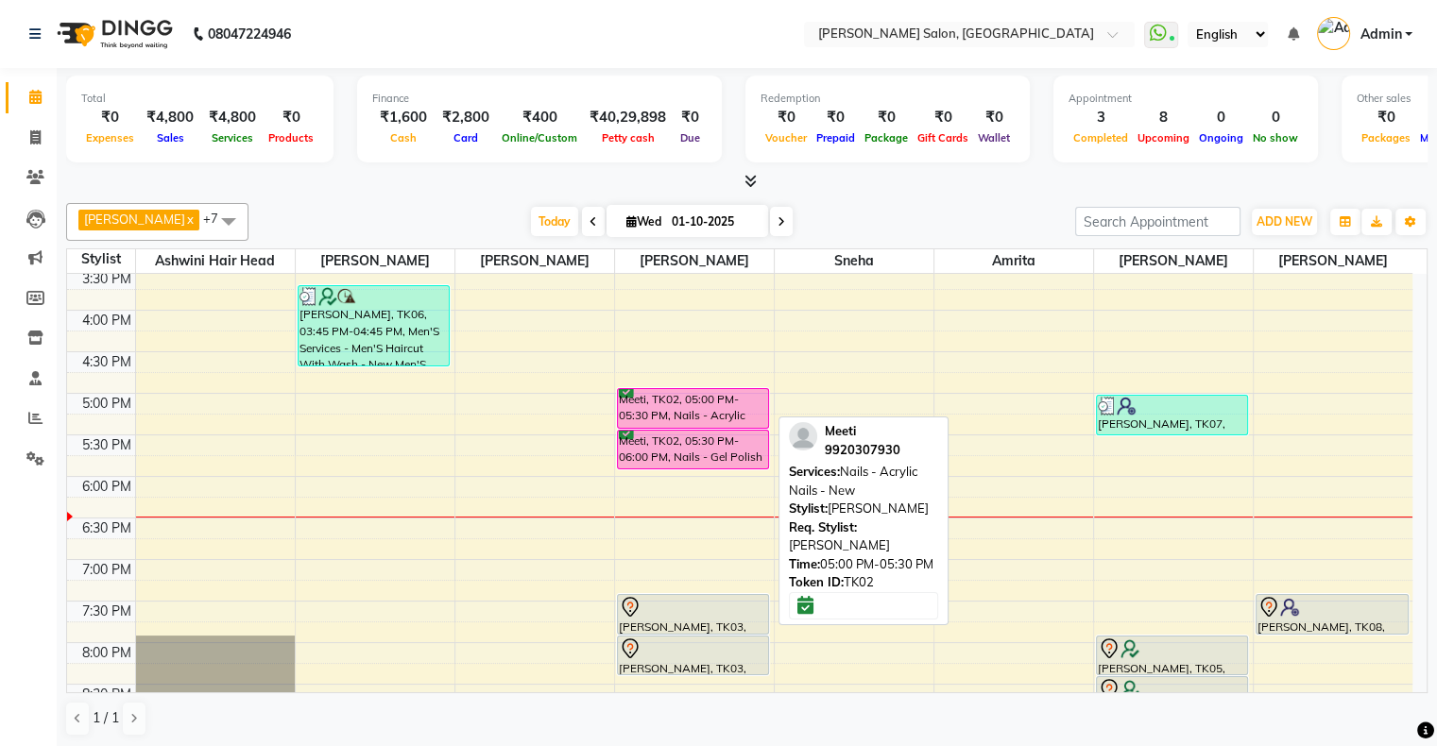
click at [699, 408] on div "Meeti, TK02, 05:00 PM-05:30 PM, Nails - Acrylic Nails - New" at bounding box center [693, 408] width 151 height 39
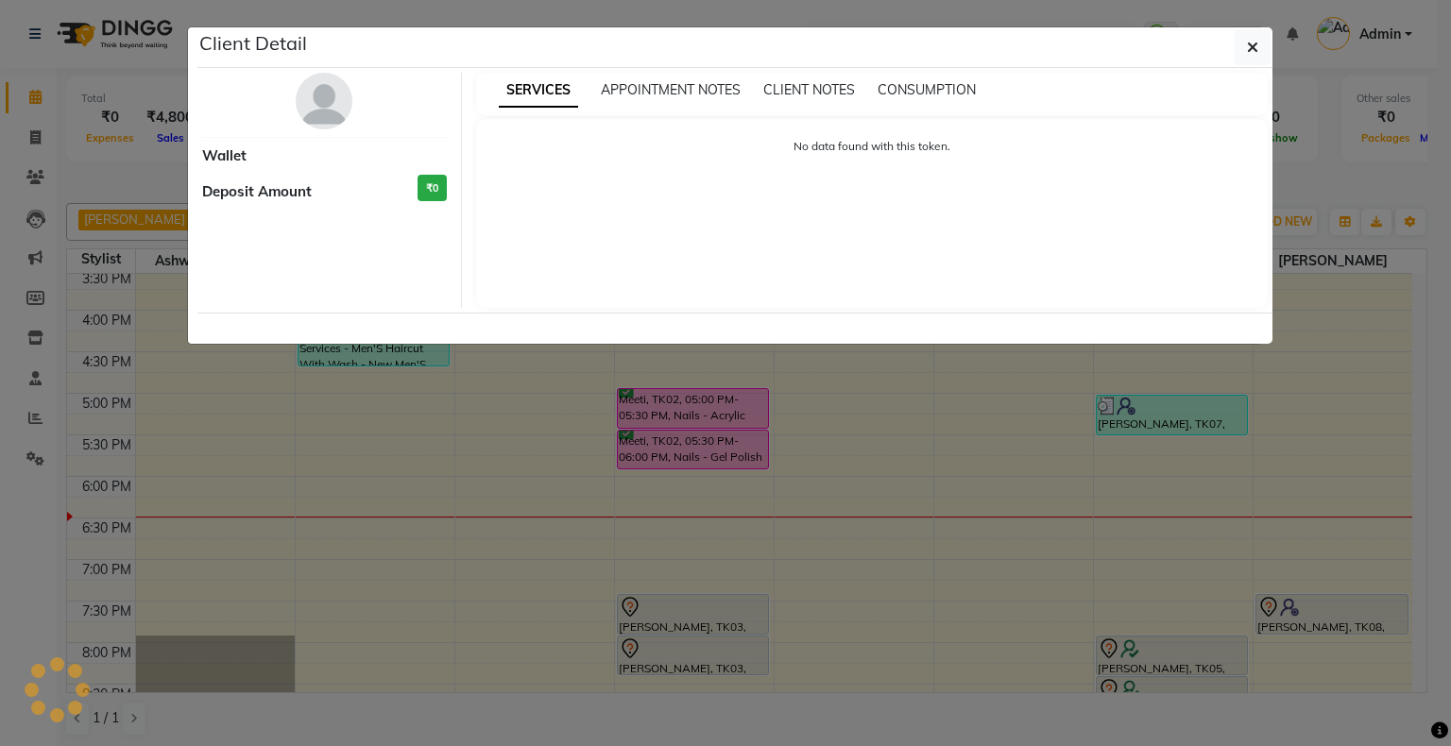
select select "6"
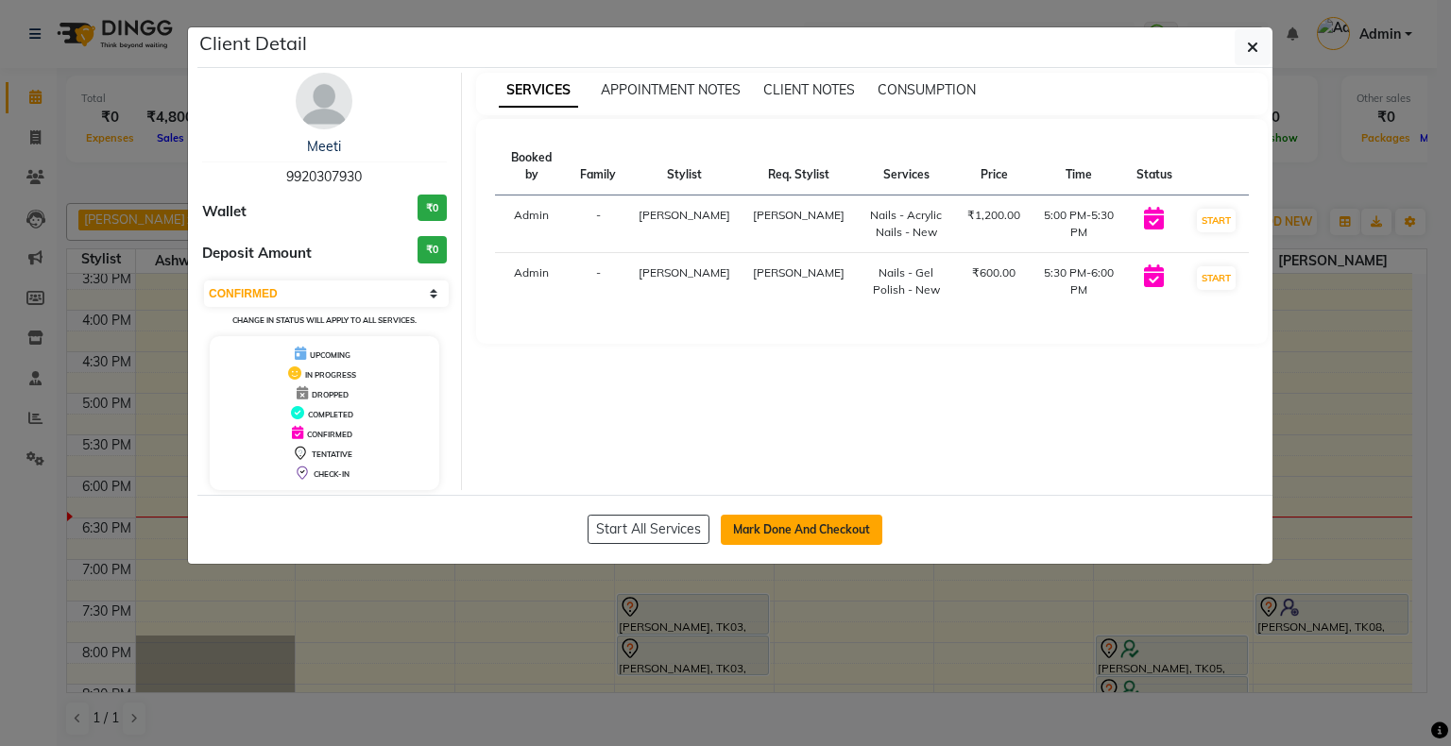
click at [818, 523] on button "Mark Done And Checkout" at bounding box center [802, 530] width 162 height 30
select select "service"
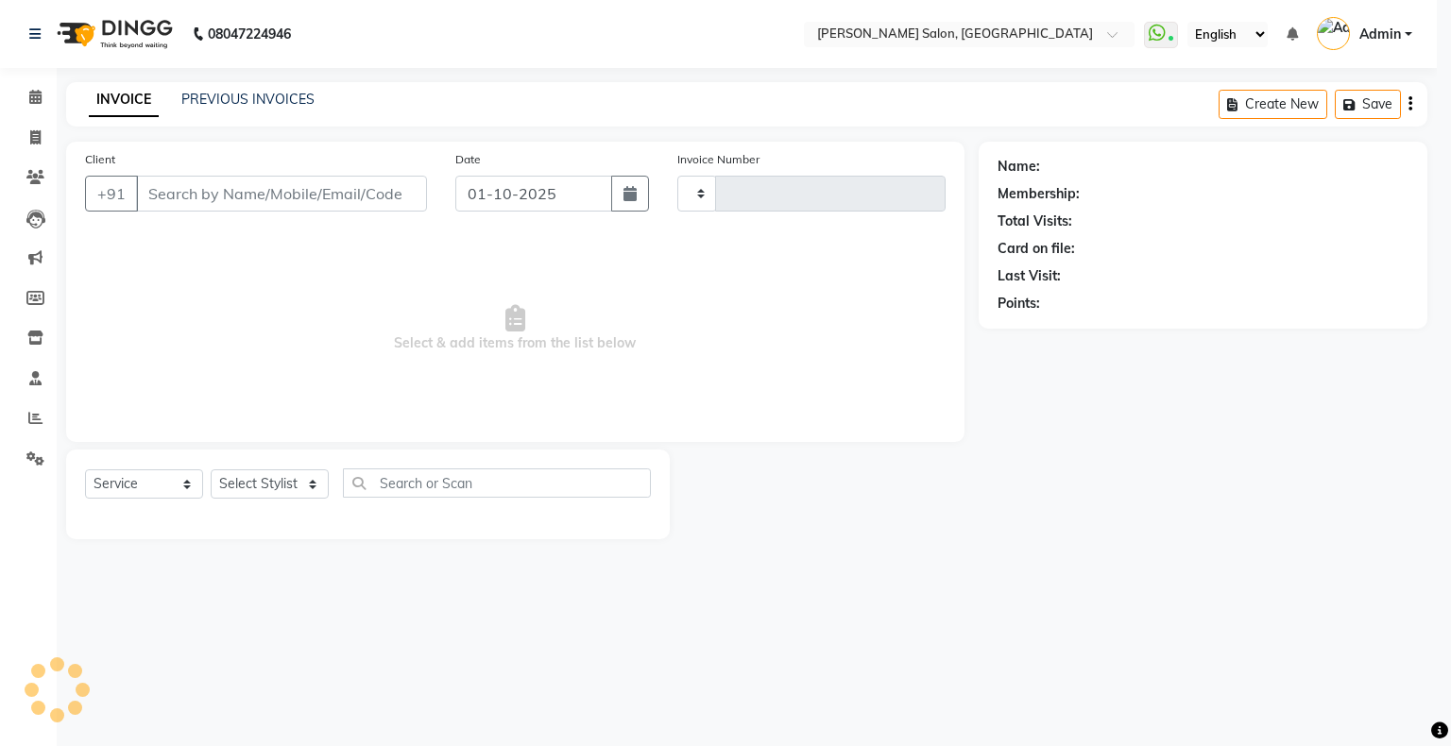
type input "1761"
select select "4073"
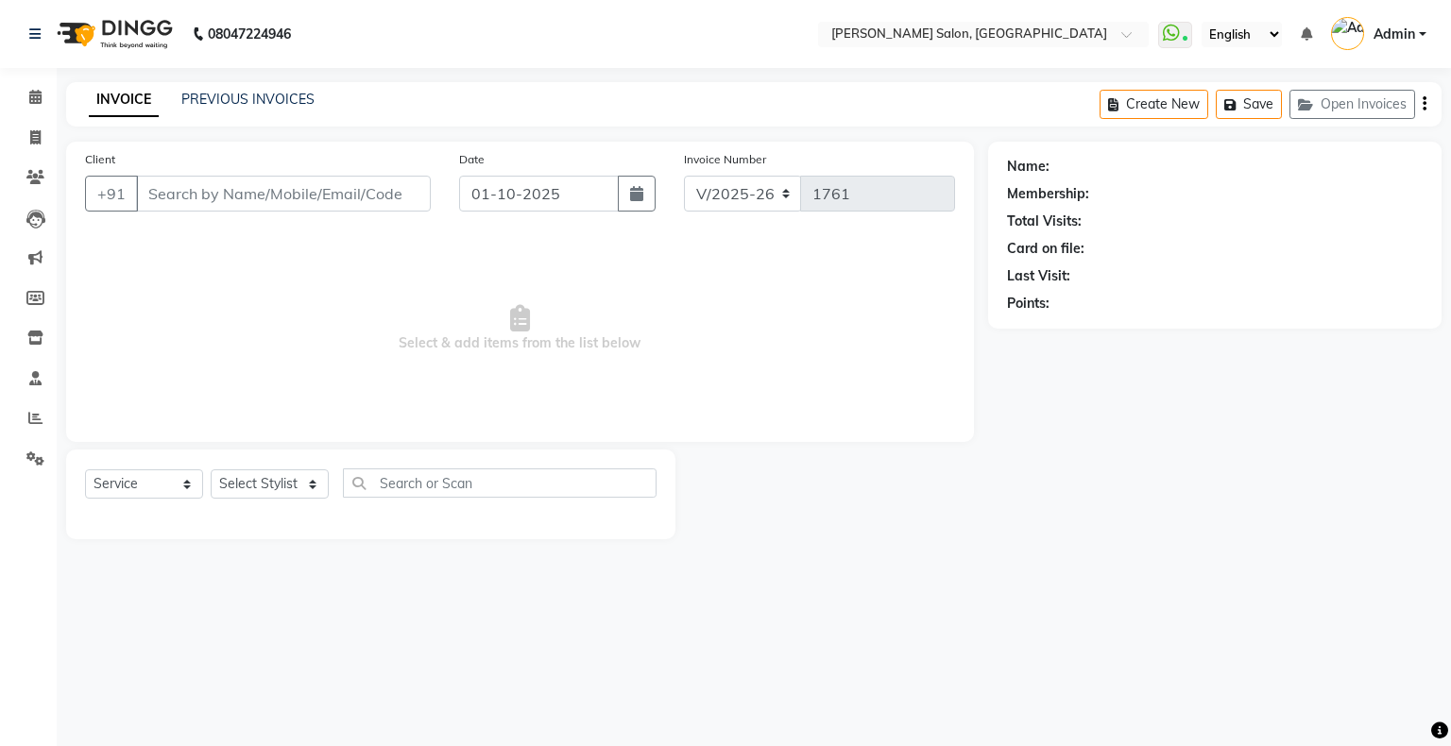
type input "9920307930"
select select "87848"
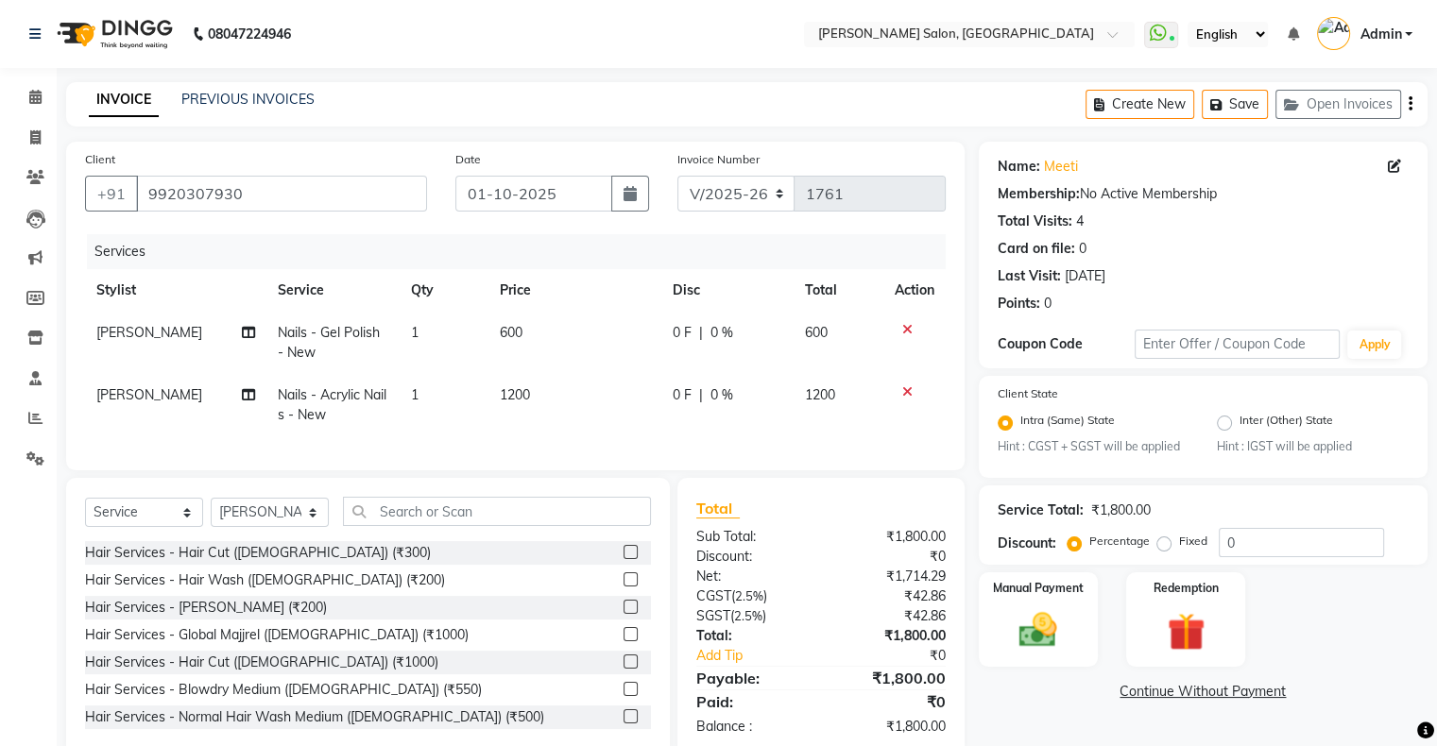
click at [904, 334] on icon at bounding box center [907, 329] width 10 height 13
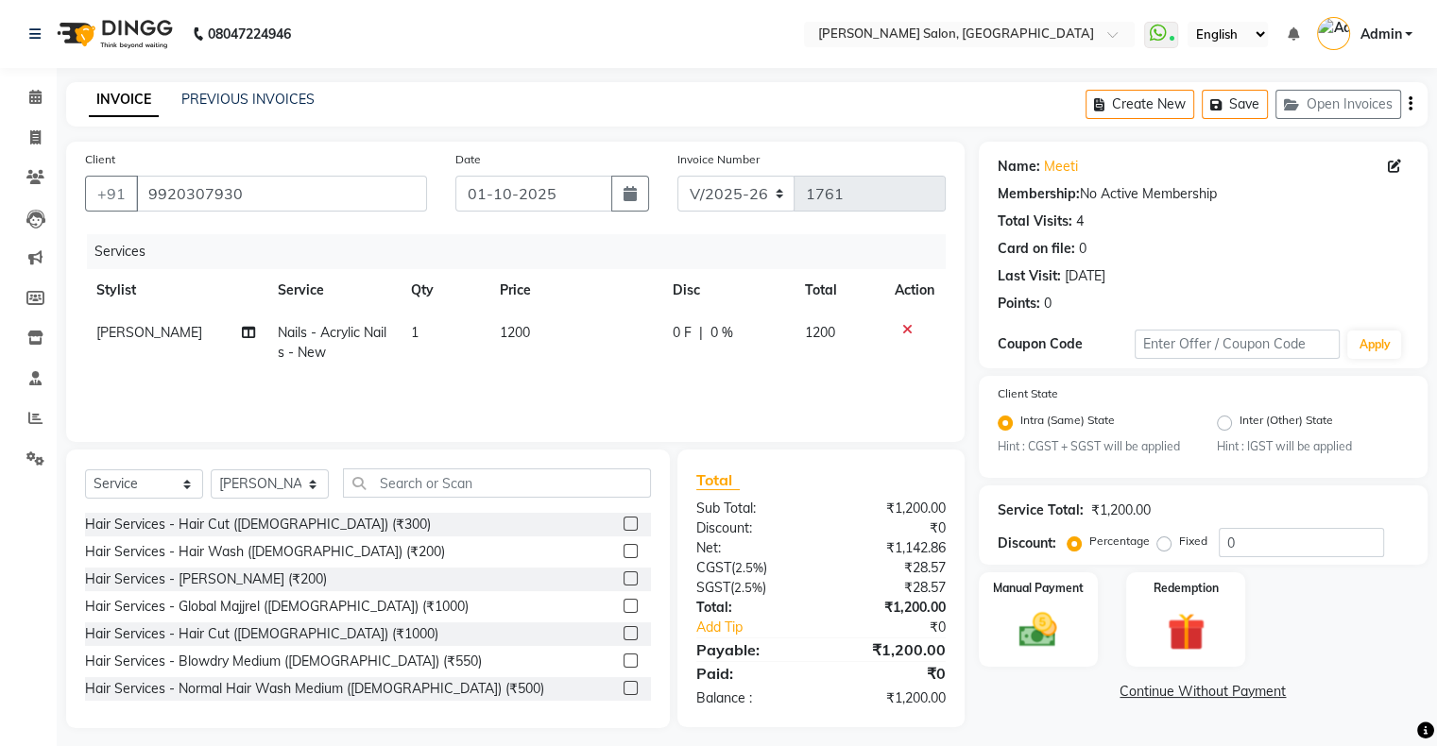
click at [676, 330] on span "0 F" at bounding box center [682, 333] width 19 height 20
select select "87848"
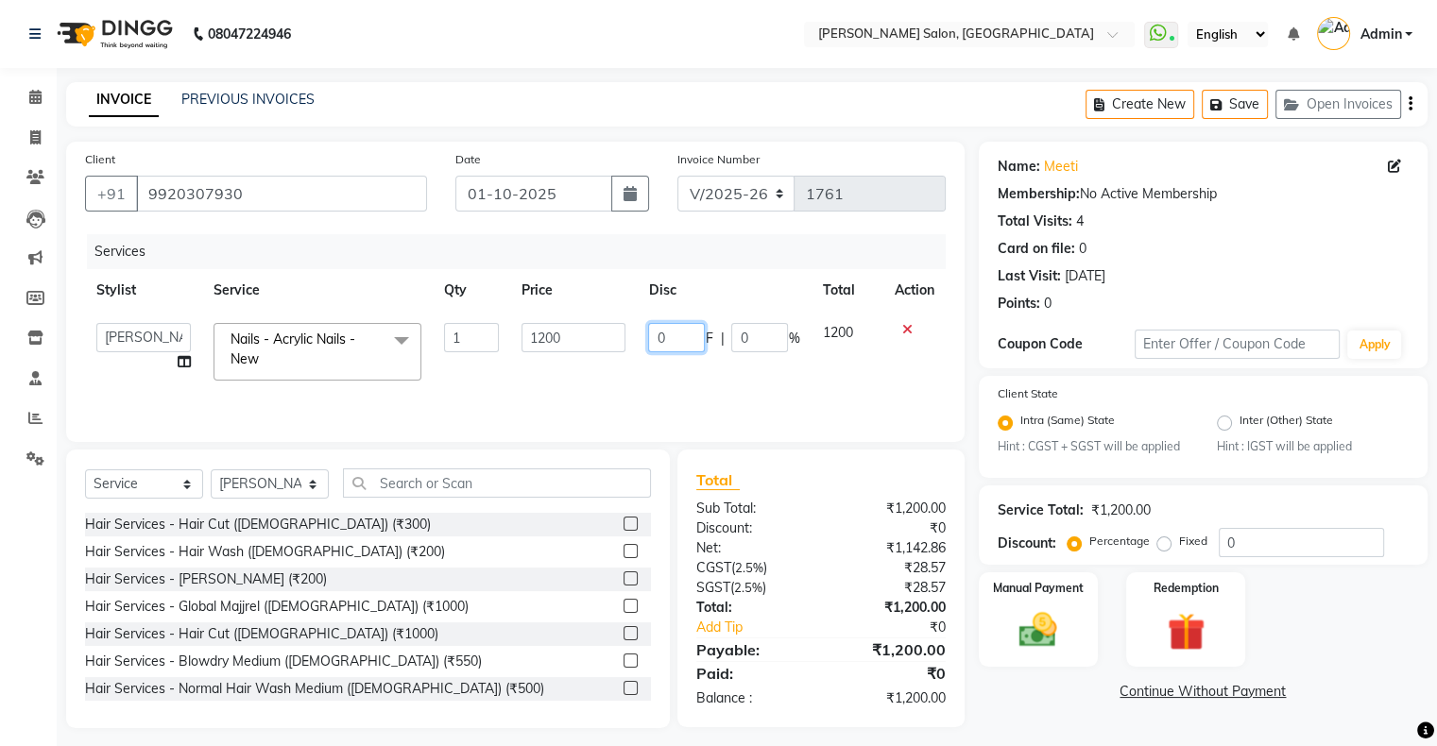
click at [672, 332] on input "0" at bounding box center [676, 337] width 57 height 29
type input "0"
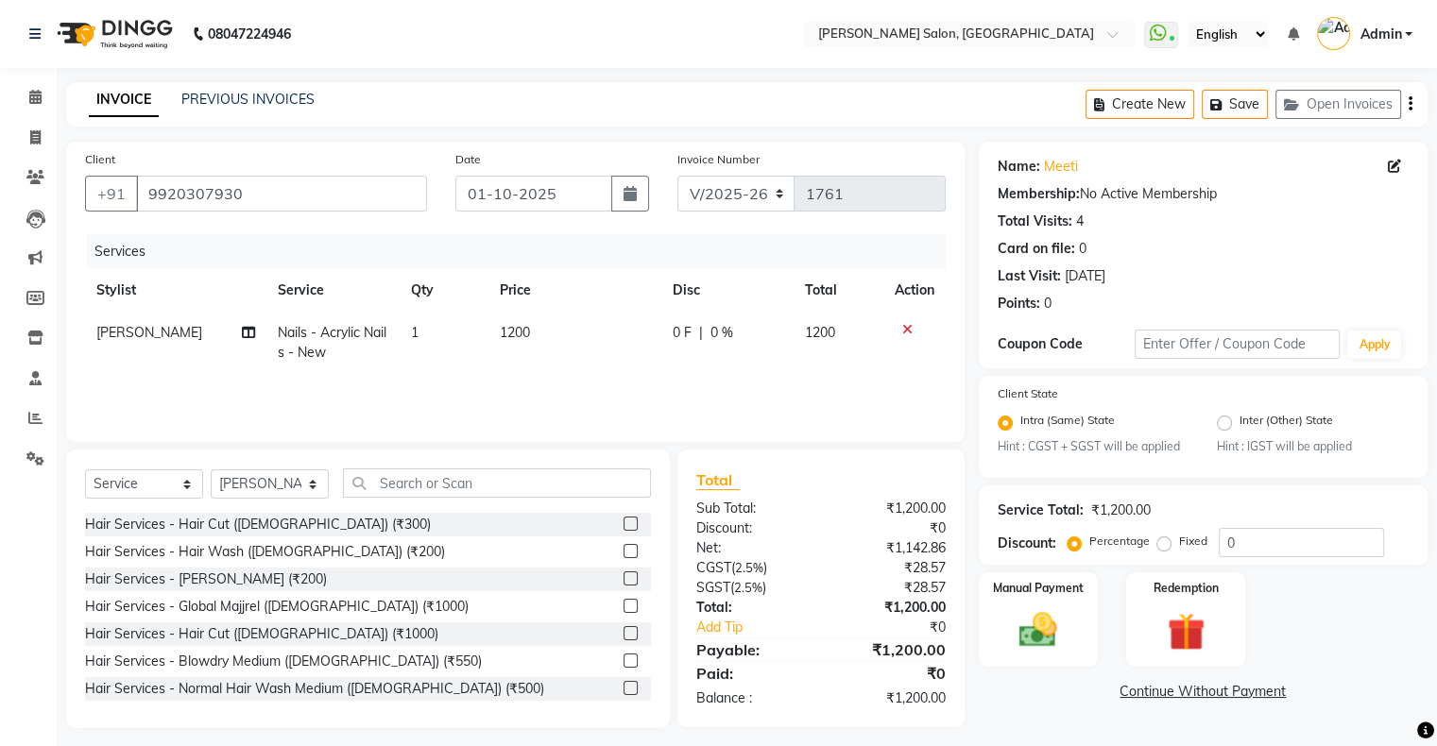
click at [911, 327] on div at bounding box center [915, 329] width 40 height 13
click at [904, 329] on icon at bounding box center [907, 329] width 10 height 13
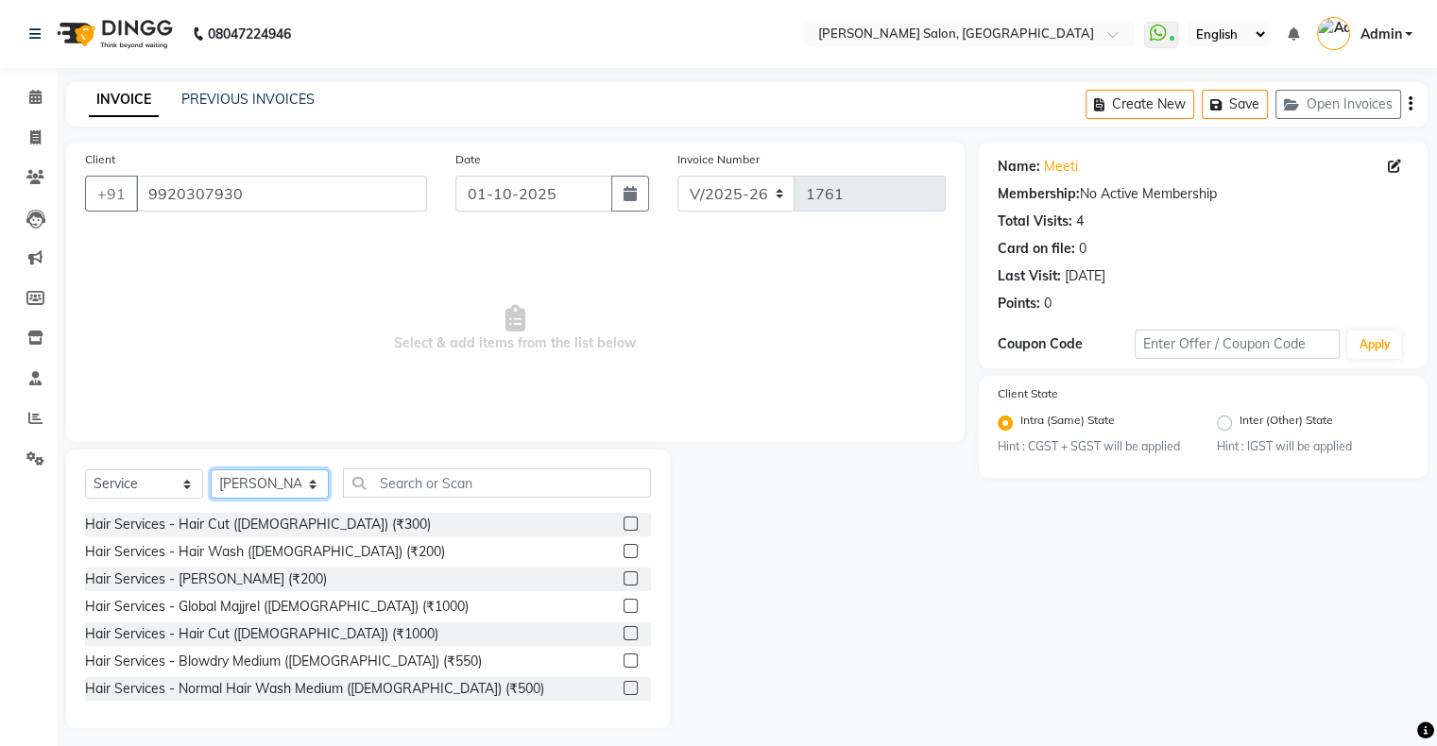
click at [276, 482] on select "Select Stylist Akshay [PERSON_NAME] Amrita [PERSON_NAME] Hair Head [PERSON_NAME…" at bounding box center [270, 484] width 118 height 29
select select "89636"
click at [211, 470] on select "Select Stylist Akshay [PERSON_NAME] Amrita [PERSON_NAME] Hair Head [PERSON_NAME…" at bounding box center [270, 484] width 118 height 29
click at [446, 480] on input "text" at bounding box center [497, 483] width 308 height 29
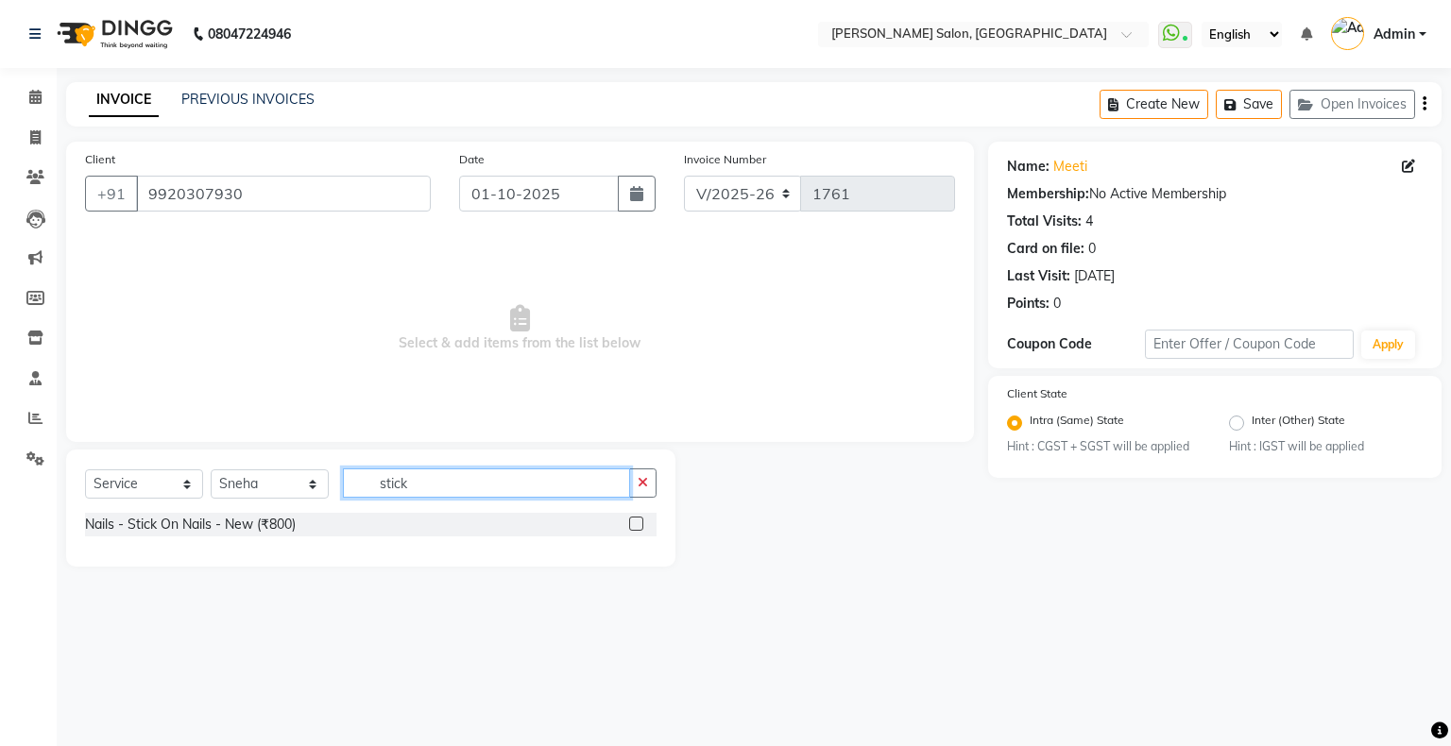
type input "stick"
click at [631, 528] on label at bounding box center [636, 524] width 14 height 14
click at [631, 528] on input "checkbox" at bounding box center [635, 525] width 12 height 12
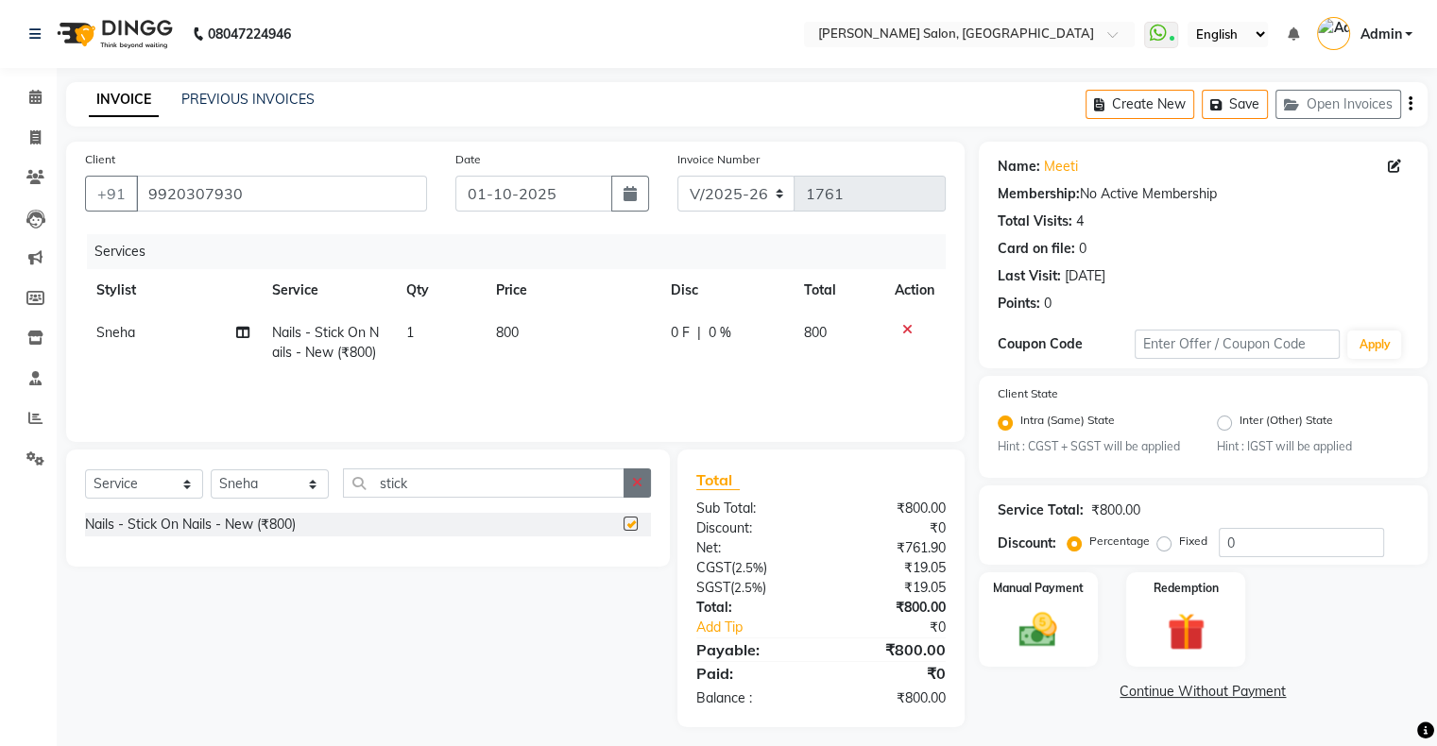
checkbox input "false"
click at [634, 489] on icon "button" at bounding box center [637, 482] width 10 height 13
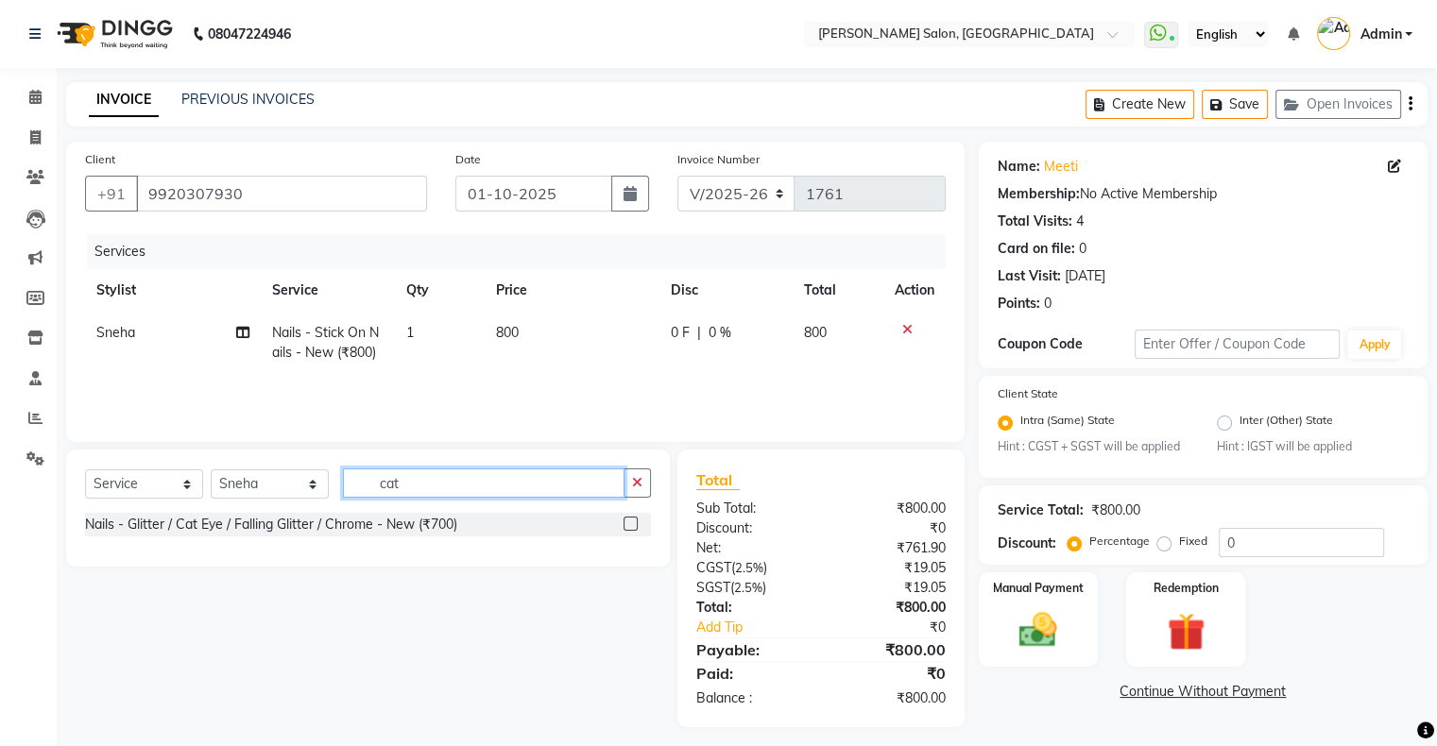
type input "cat"
click at [635, 531] on div at bounding box center [637, 525] width 27 height 24
click at [632, 523] on label at bounding box center [631, 524] width 14 height 14
click at [632, 523] on input "checkbox" at bounding box center [630, 525] width 12 height 12
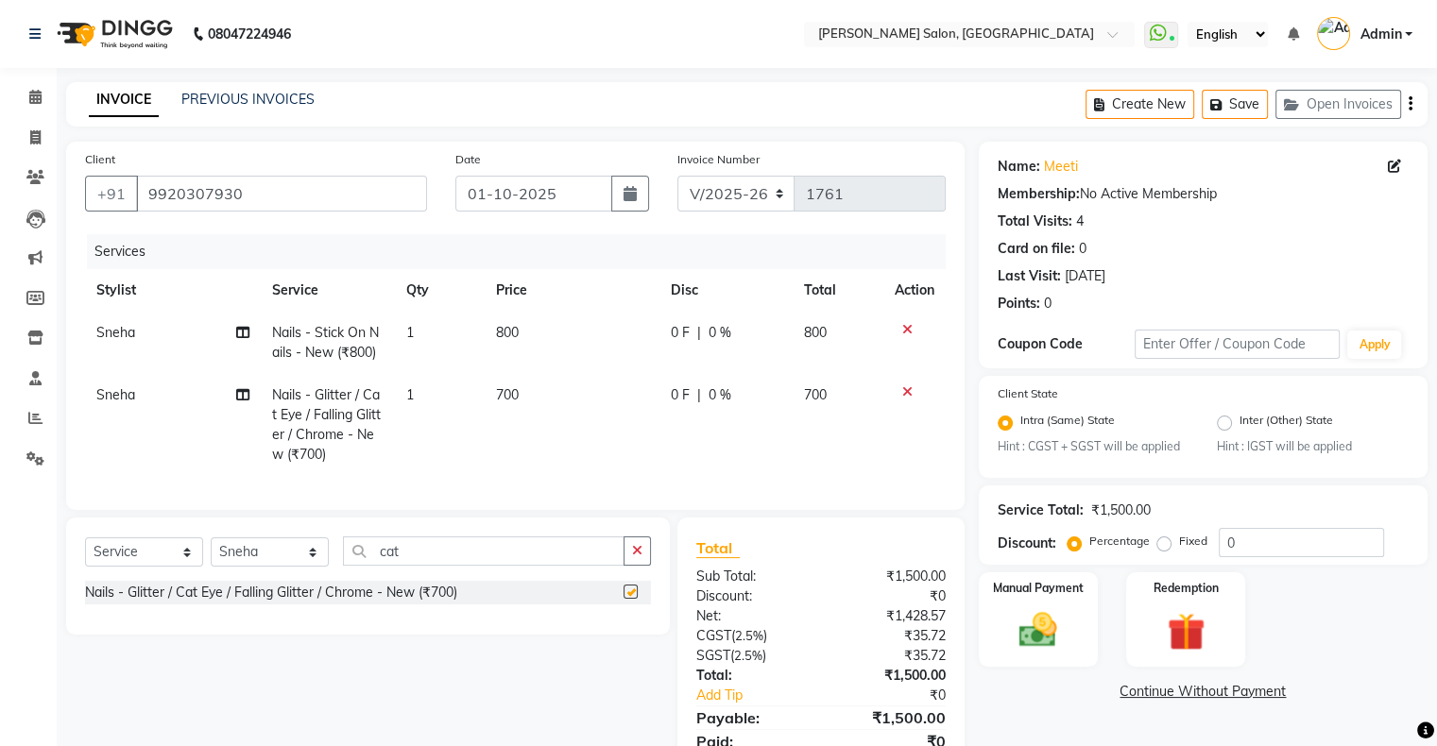
checkbox input "false"
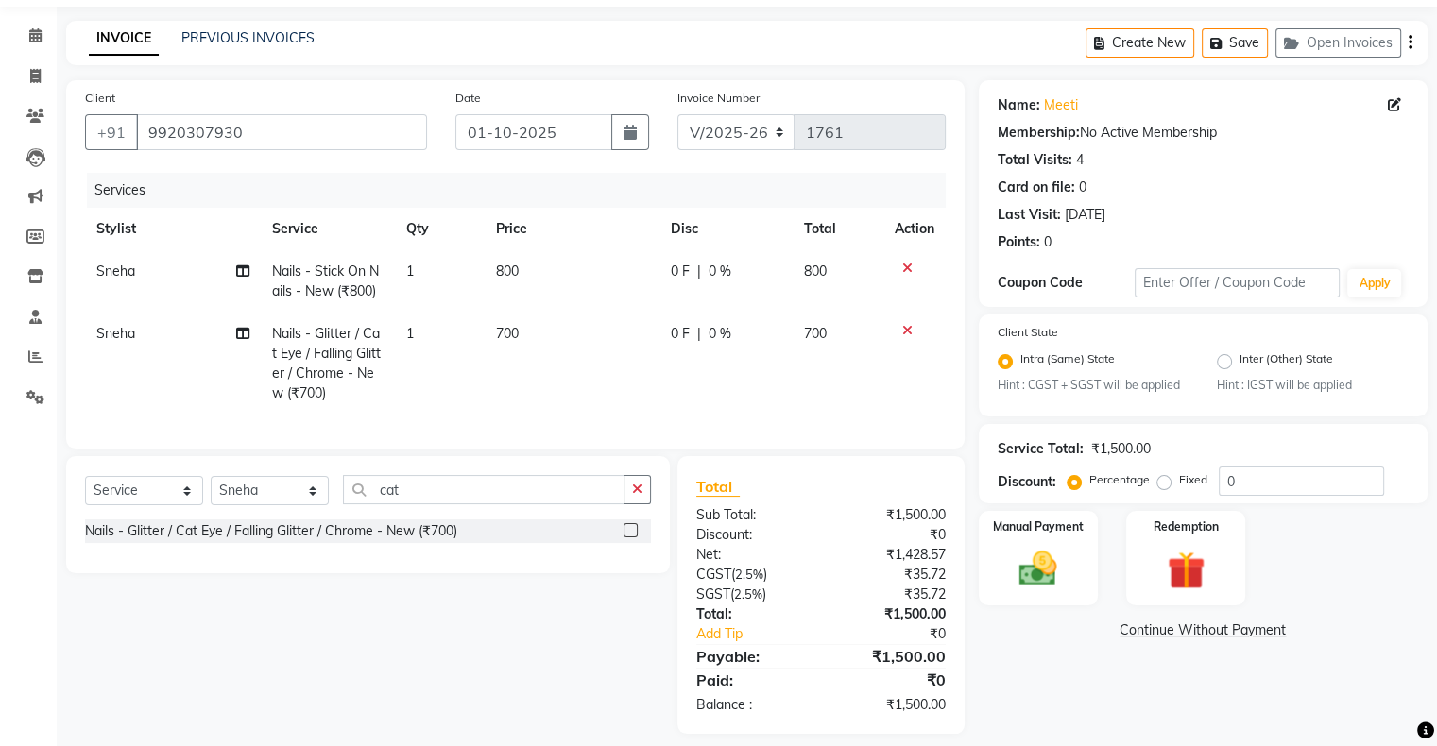
scroll to position [92, 0]
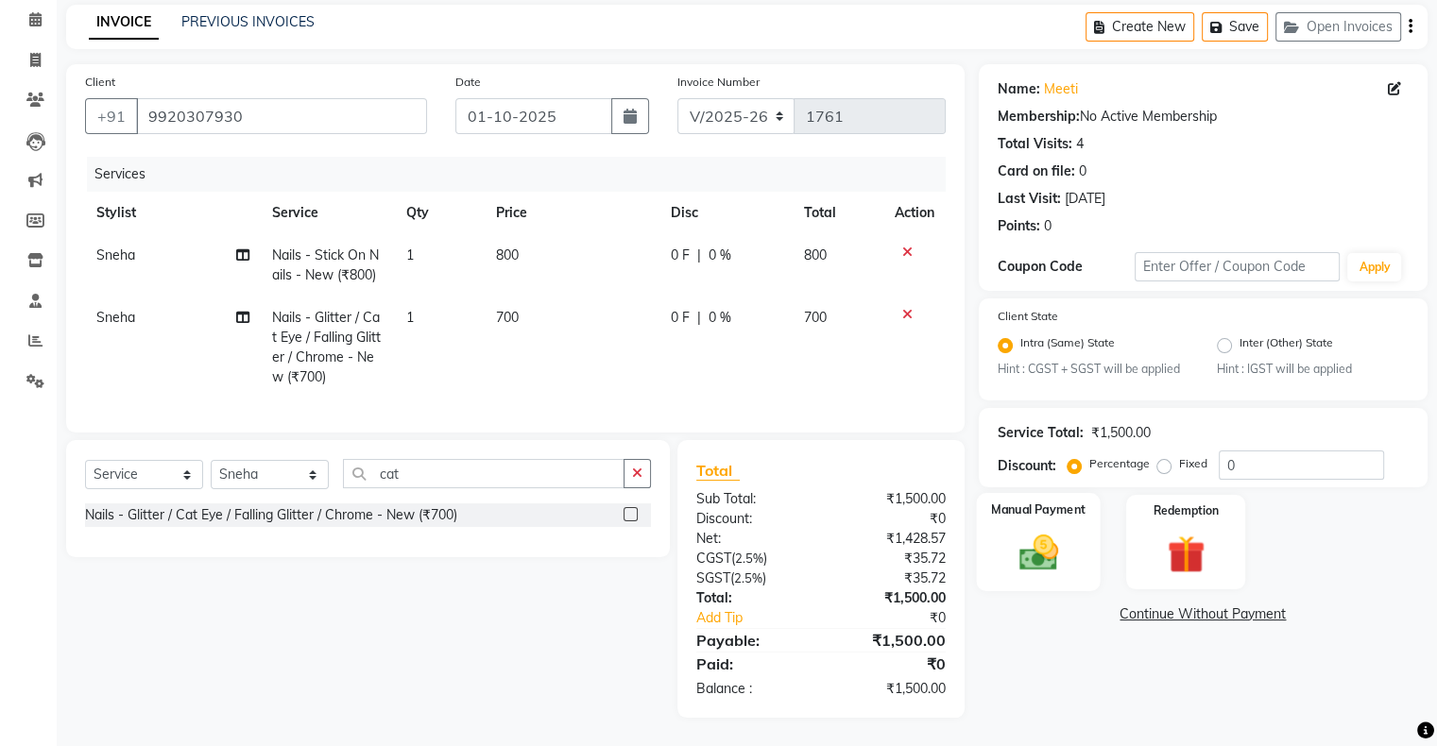
click at [1022, 502] on label "Manual Payment" at bounding box center [1038, 511] width 94 height 18
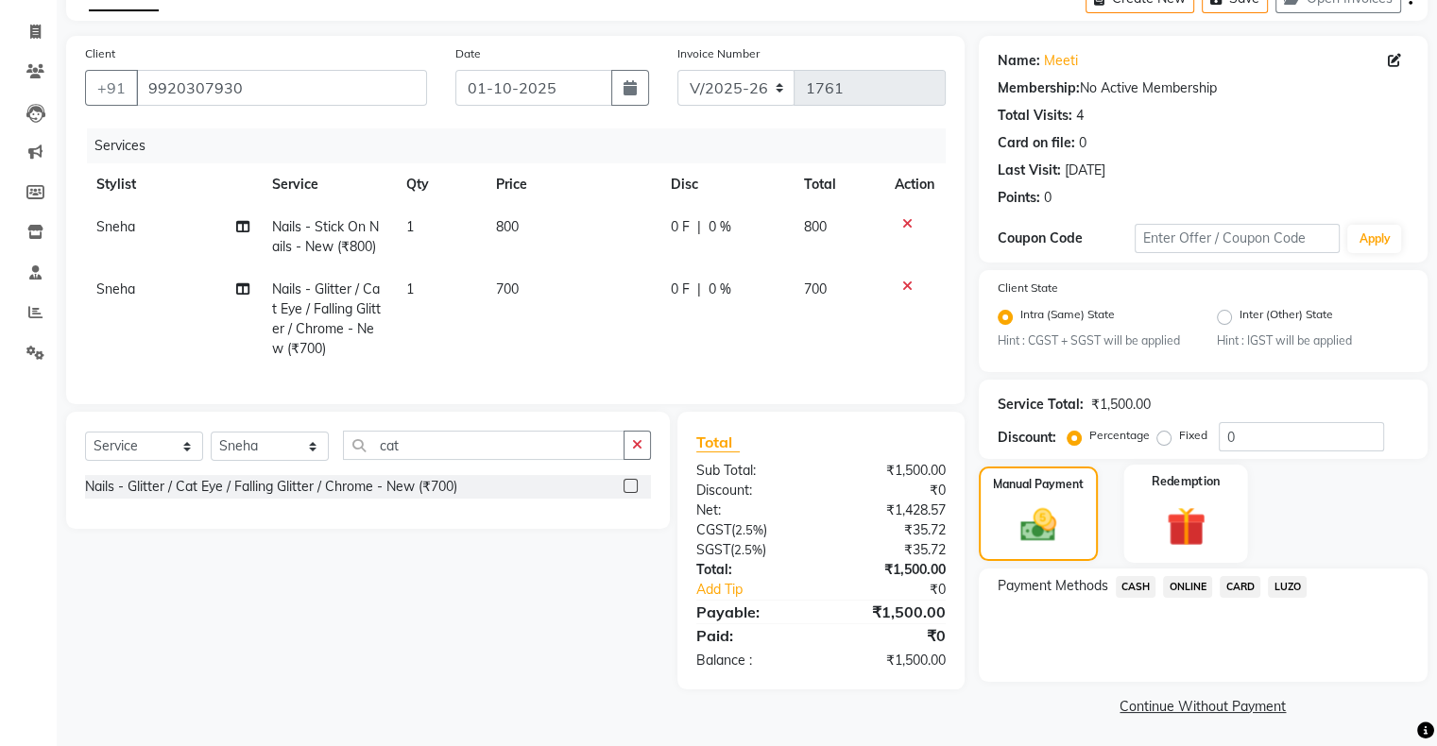
scroll to position [110, 0]
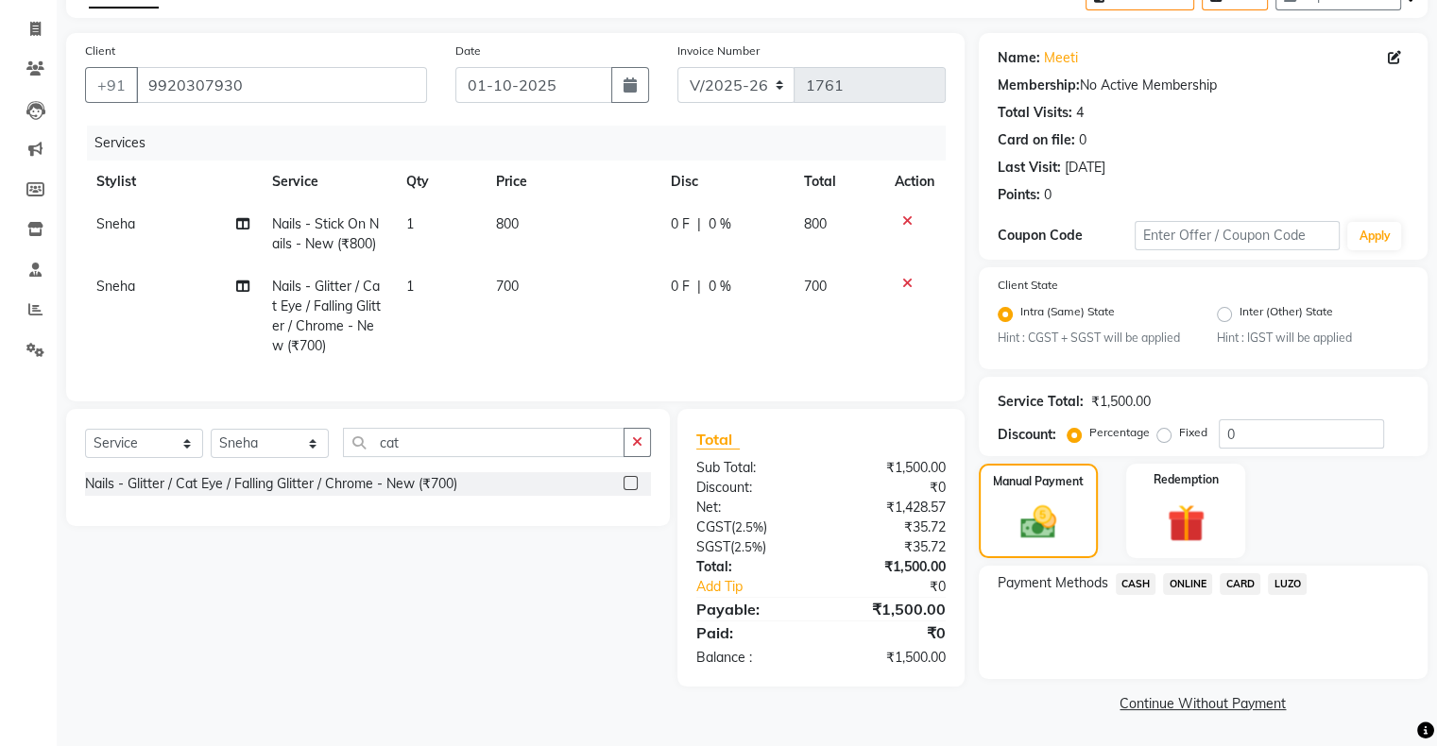
click at [1194, 583] on span "ONLINE" at bounding box center [1187, 584] width 49 height 22
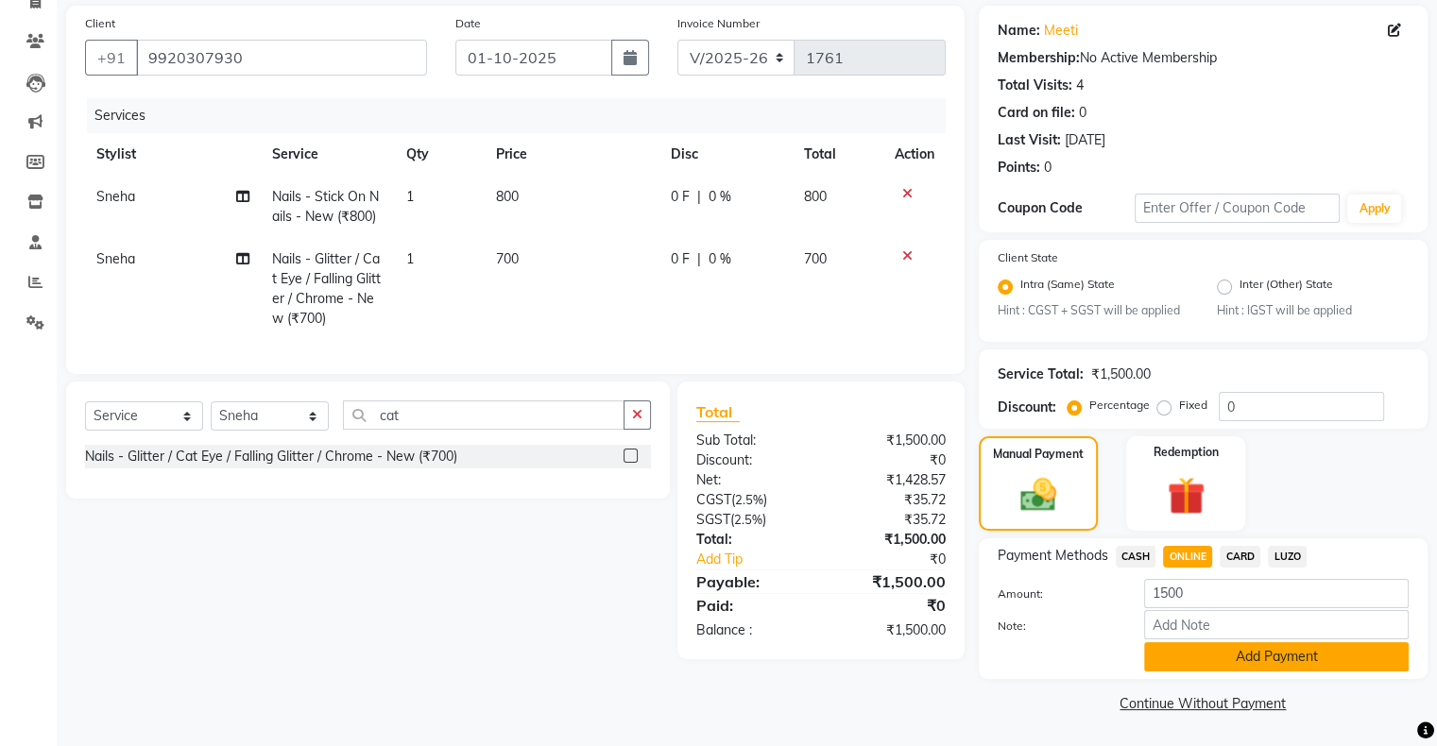
click at [1255, 656] on button "Add Payment" at bounding box center [1276, 656] width 265 height 29
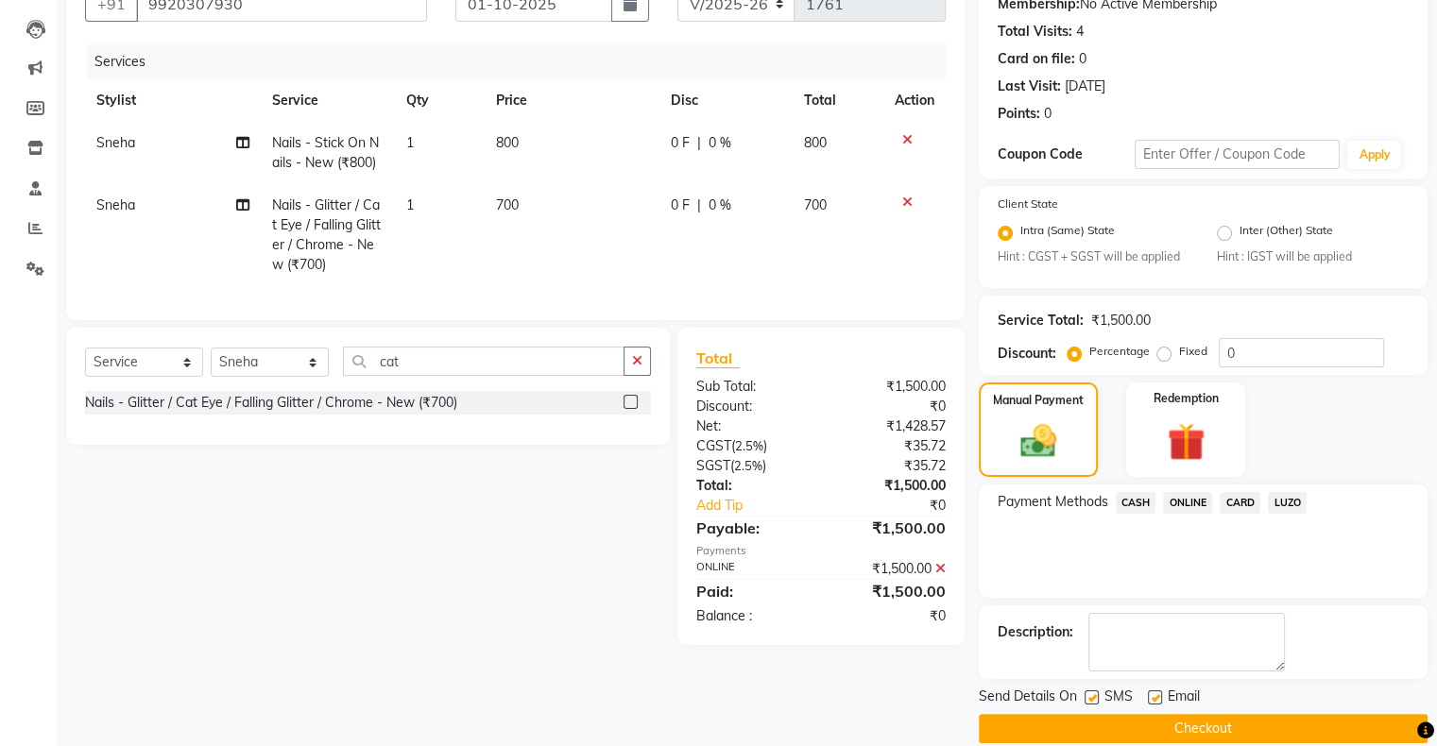
scroll to position [215, 0]
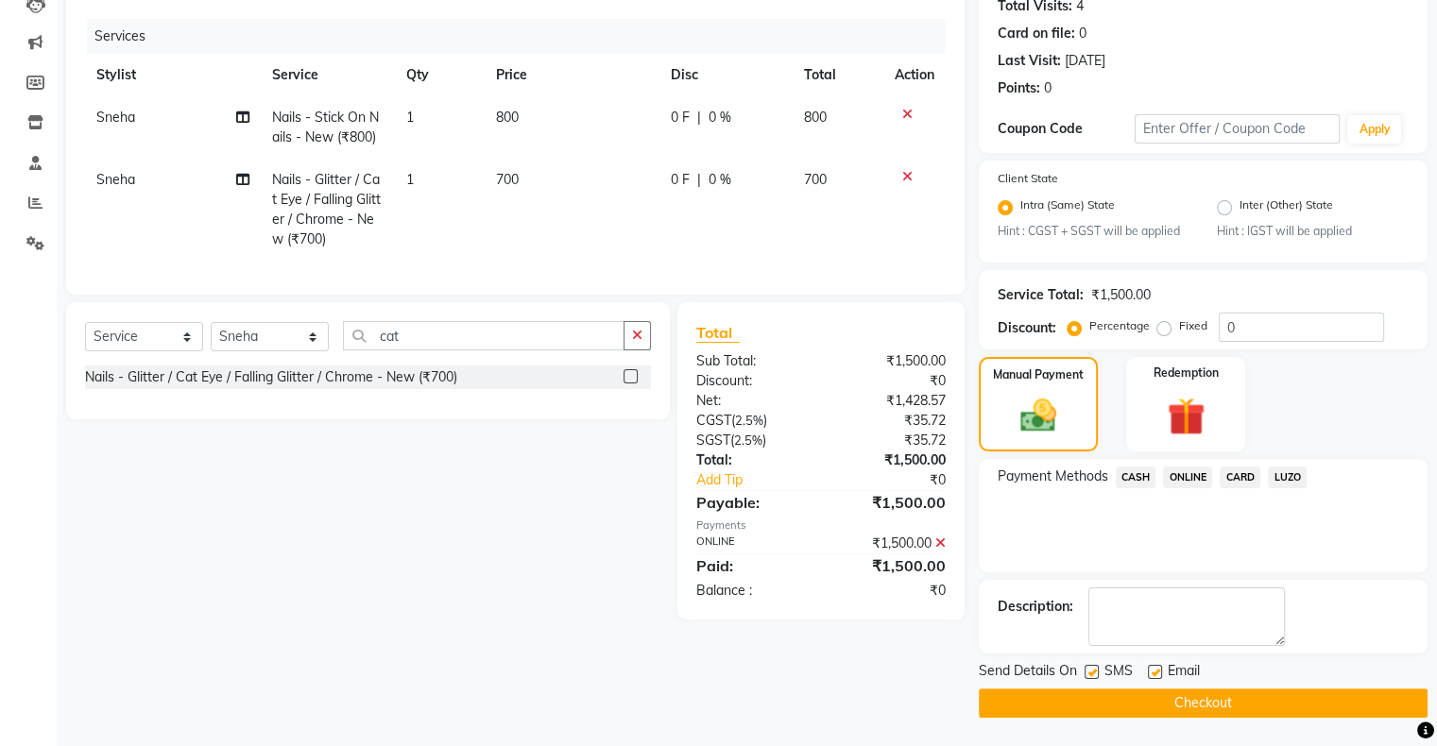
click at [1218, 703] on button "Checkout" at bounding box center [1203, 703] width 449 height 29
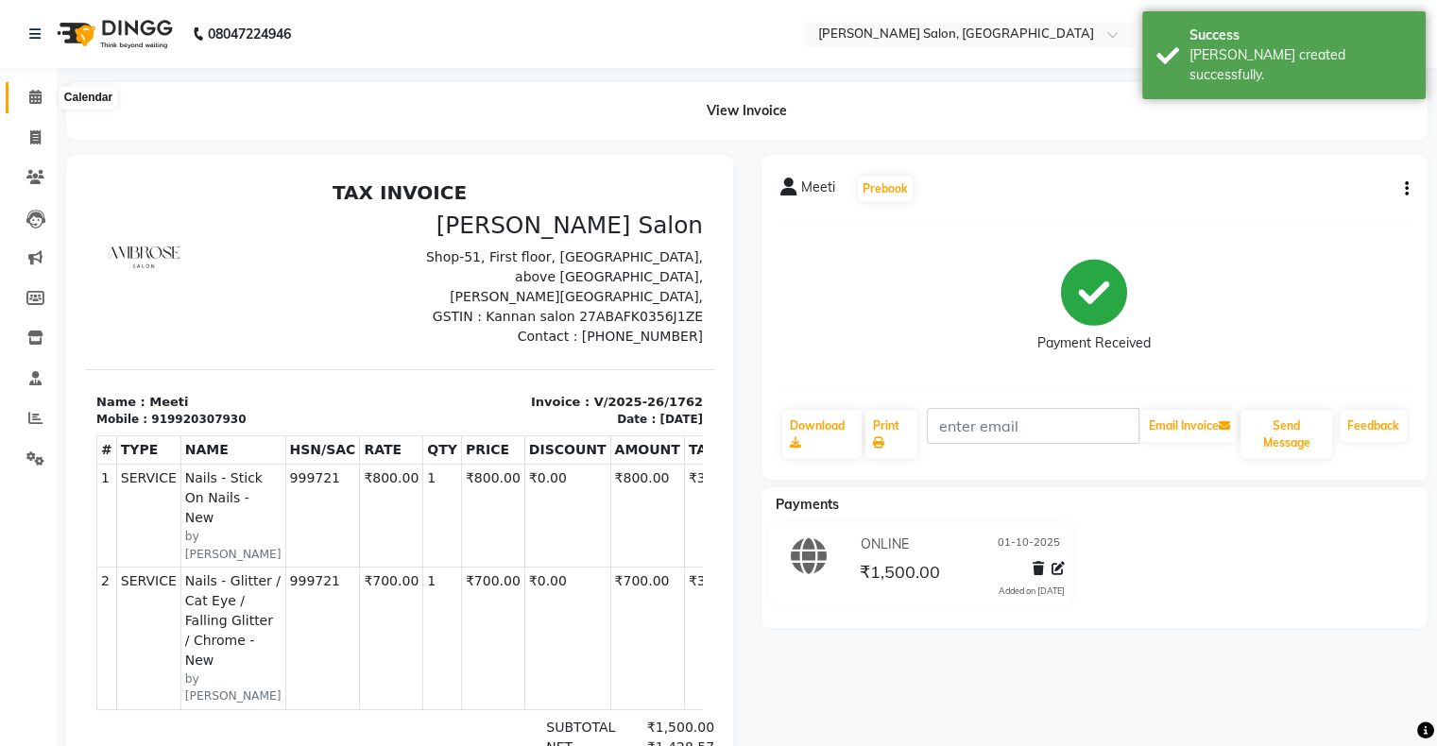
click at [29, 94] on icon at bounding box center [35, 97] width 12 height 14
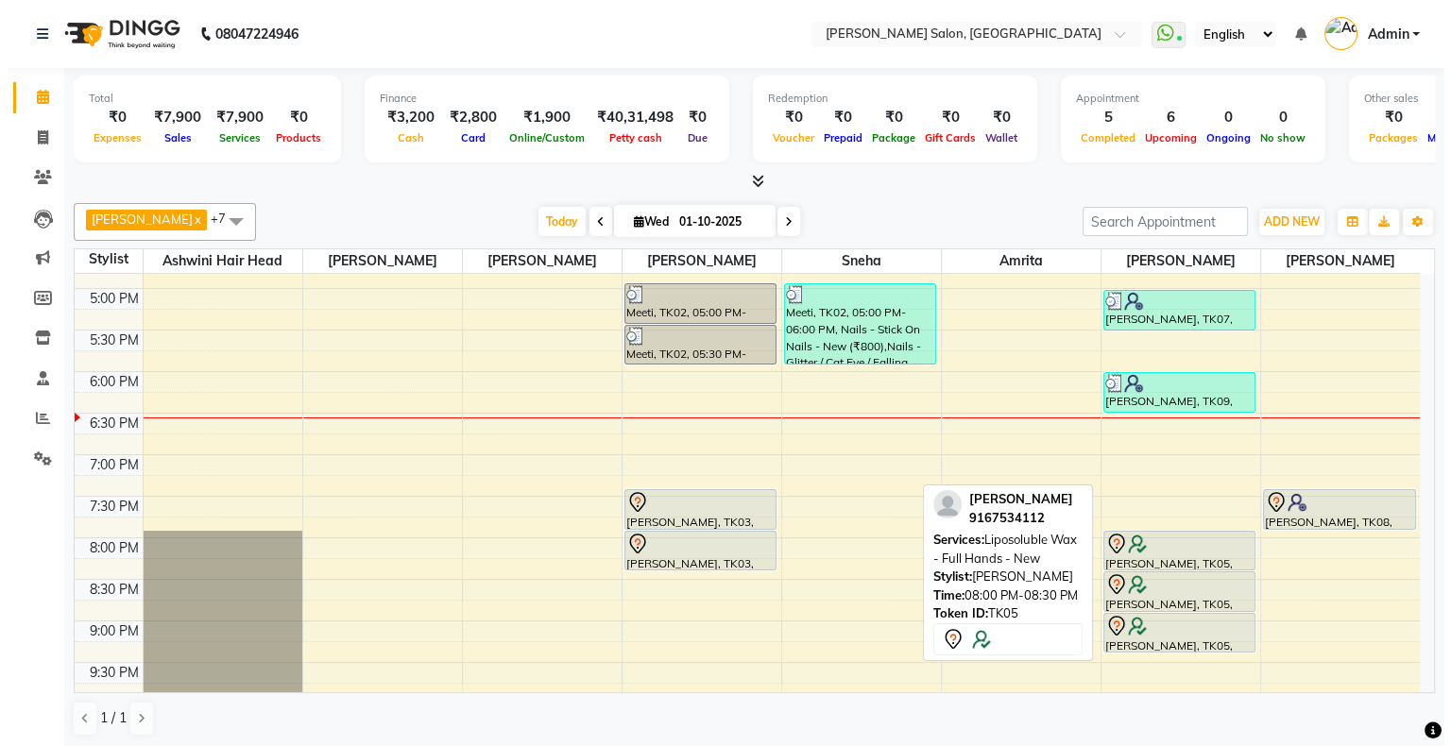
scroll to position [651, 0]
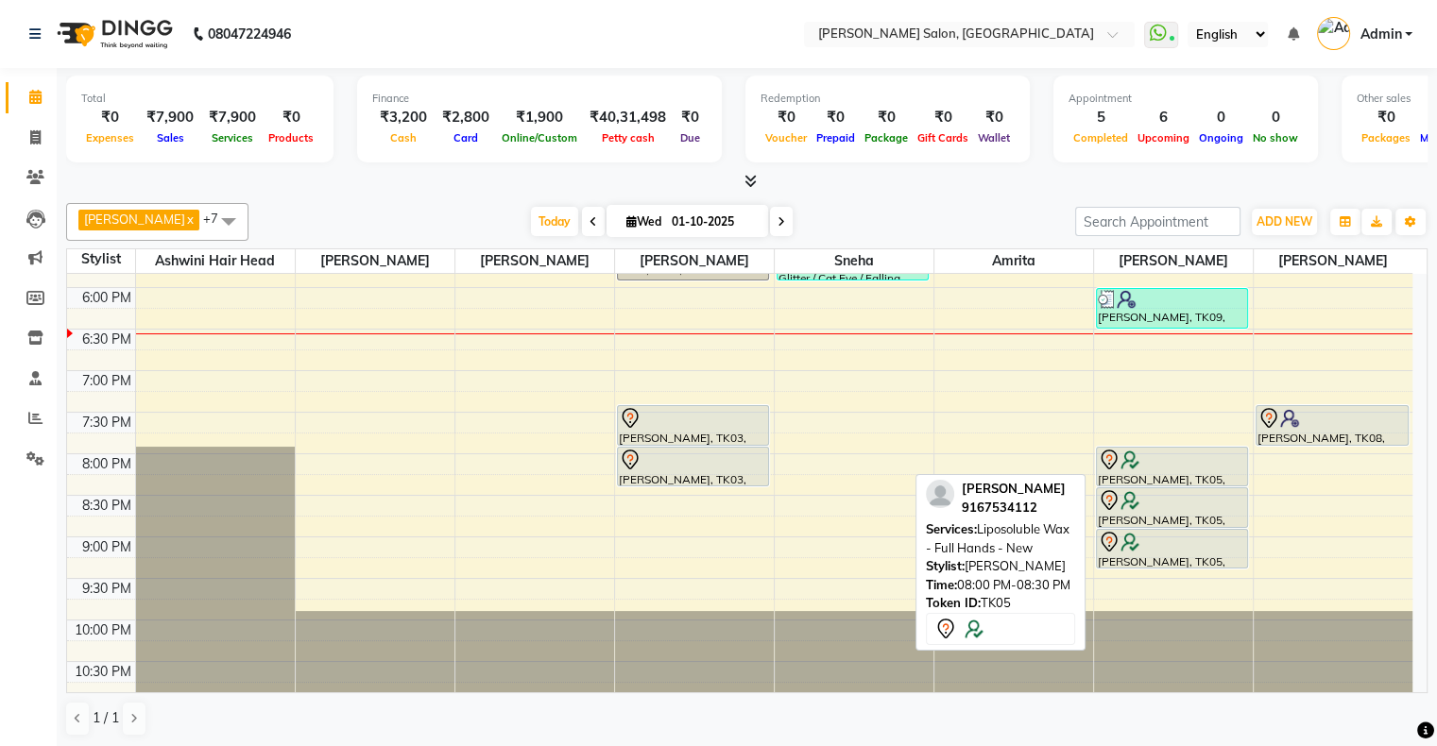
click at [1198, 475] on div "[PERSON_NAME], TK05, 08:00 PM-08:30 PM, Liposoluble Wax - Full Hands - New" at bounding box center [1172, 467] width 151 height 38
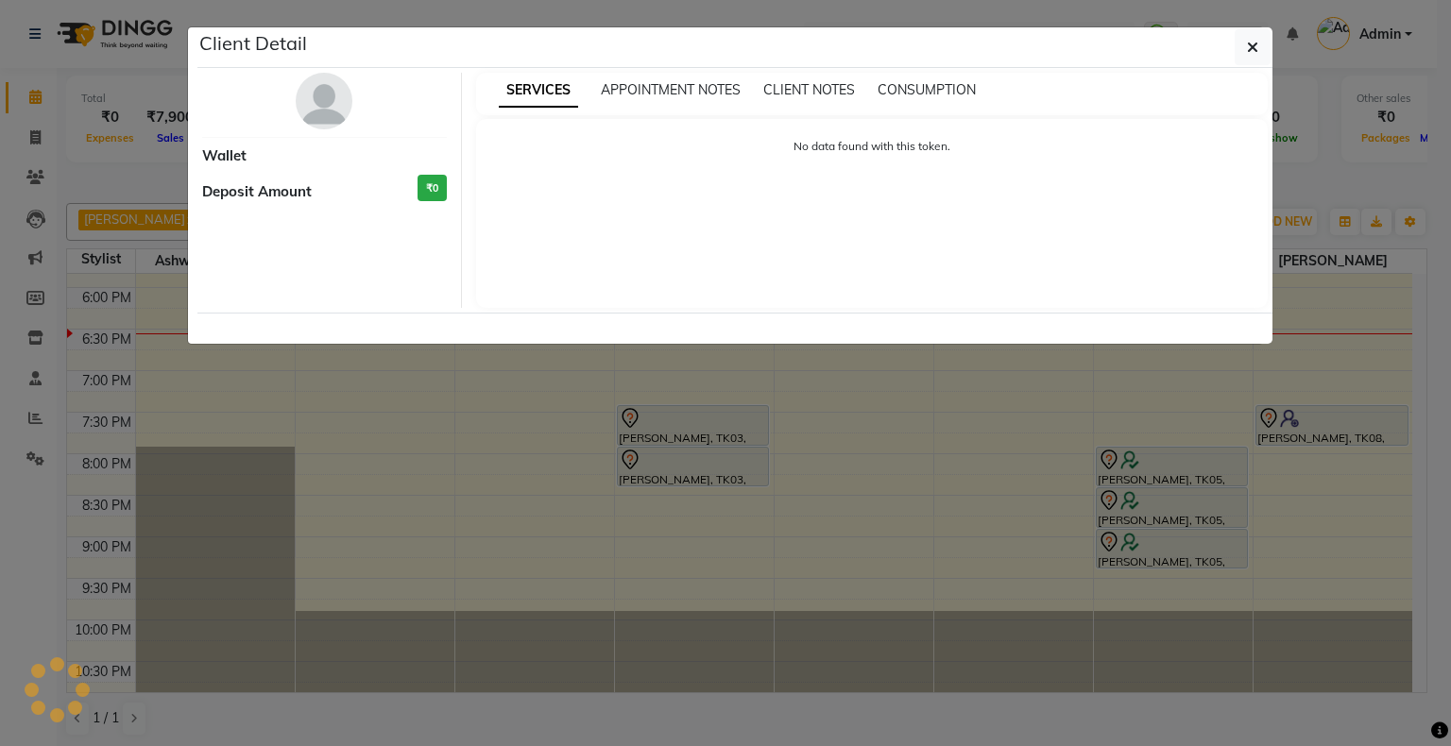
select select "7"
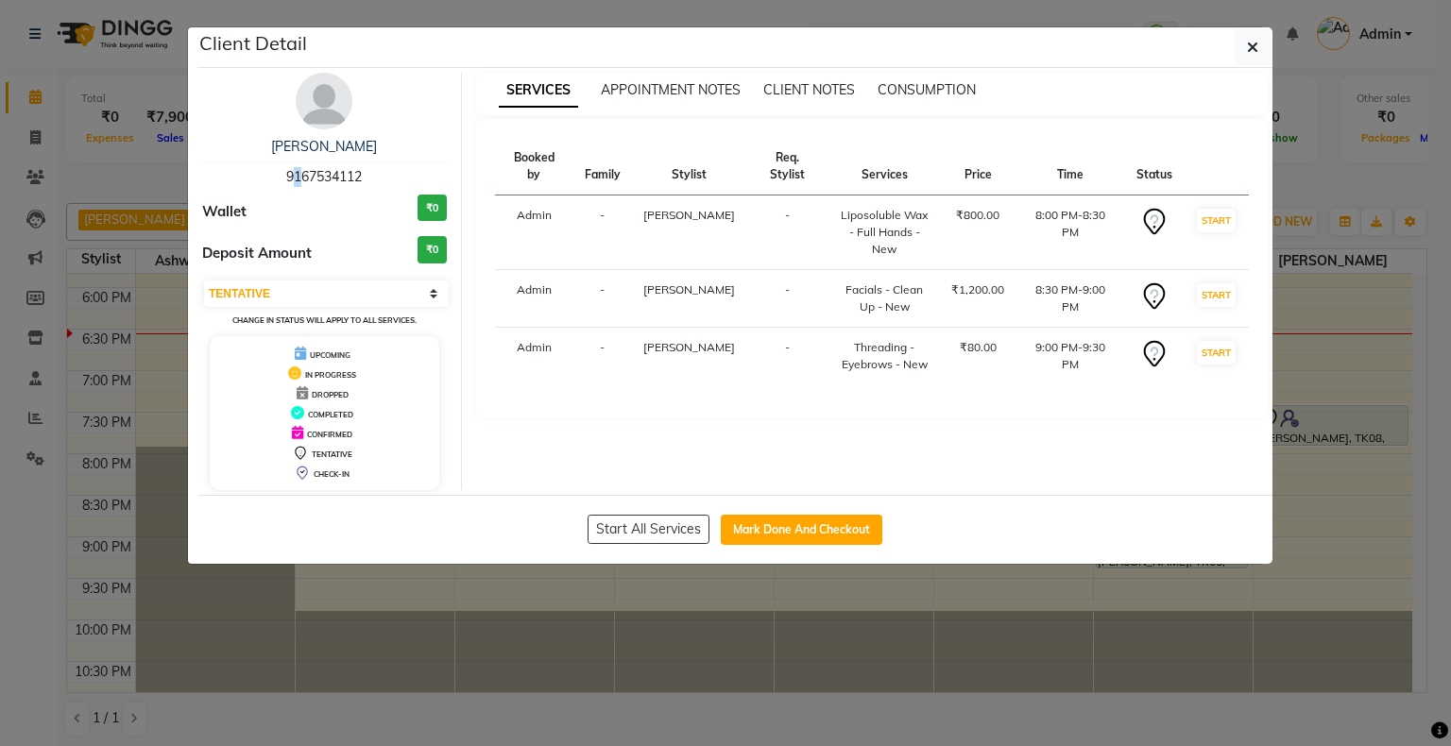
click at [291, 174] on span "9167534112" at bounding box center [324, 176] width 76 height 17
click at [256, 172] on div "[PERSON_NAME] 9167534112" at bounding box center [324, 162] width 245 height 50
drag, startPoint x: 275, startPoint y: 171, endPoint x: 370, endPoint y: 171, distance: 95.4
click at [370, 171] on div "[PERSON_NAME] 9167534112" at bounding box center [324, 162] width 245 height 50
copy span "9167534112"
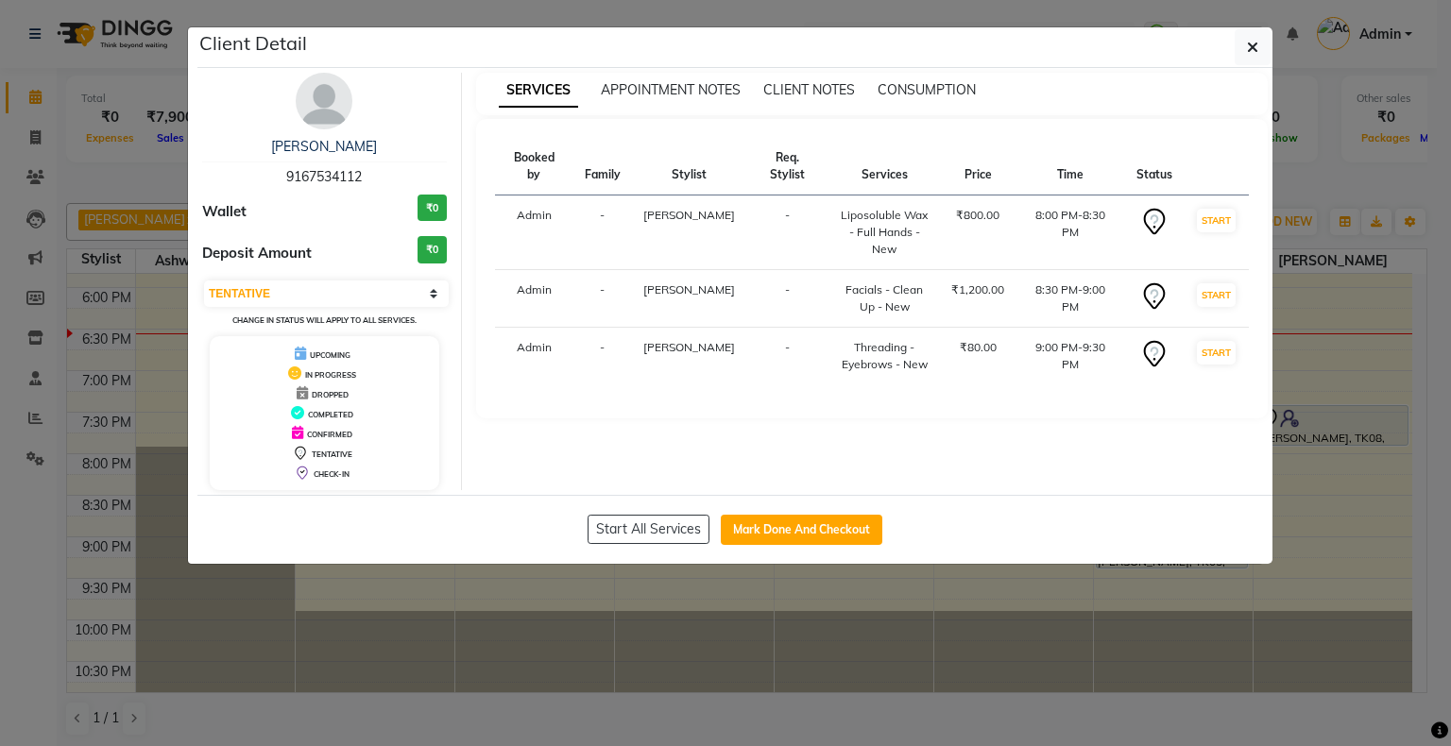
click at [486, 622] on ngb-modal-window "Client Detail [PERSON_NAME] 9167534112 Wallet ₹0 Deposit Amount ₹0 Select IN SE…" at bounding box center [725, 373] width 1451 height 746
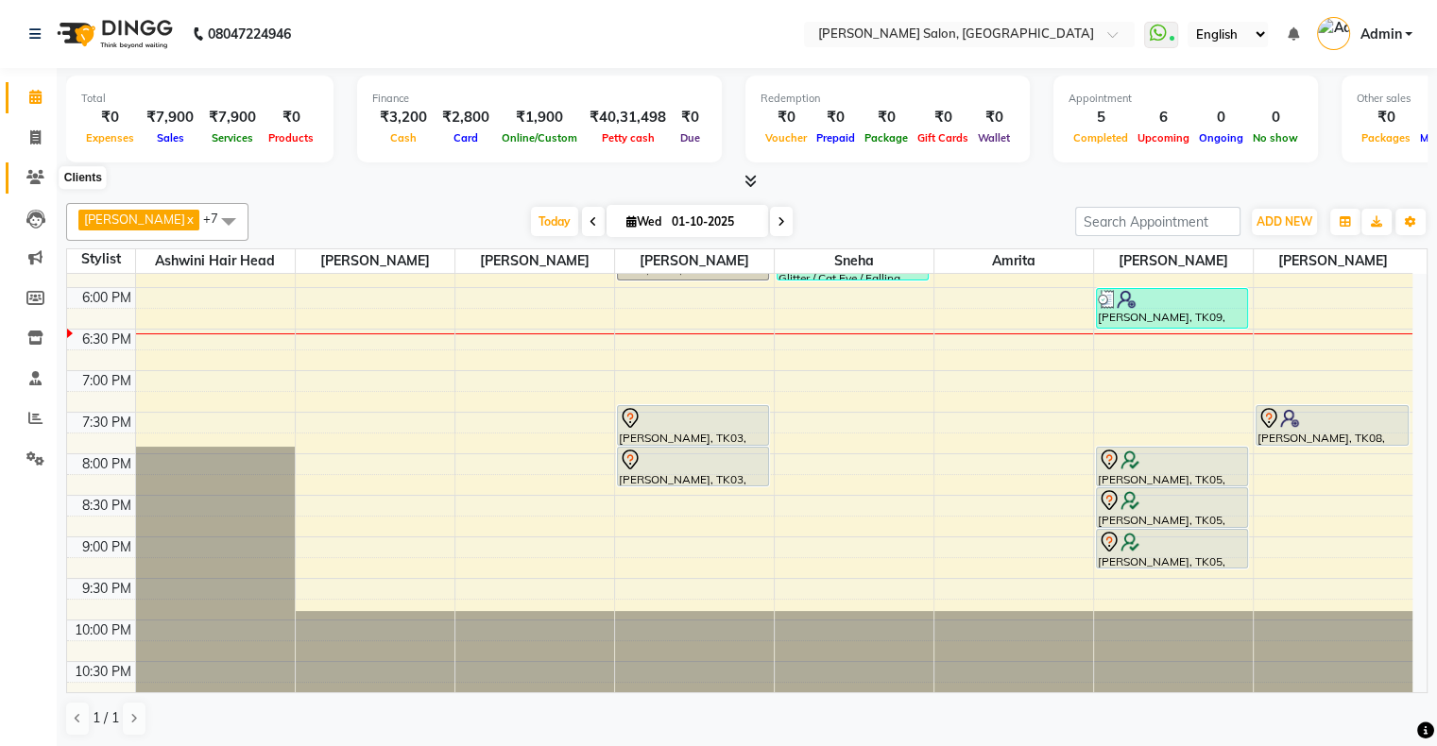
click at [36, 181] on icon at bounding box center [35, 177] width 18 height 14
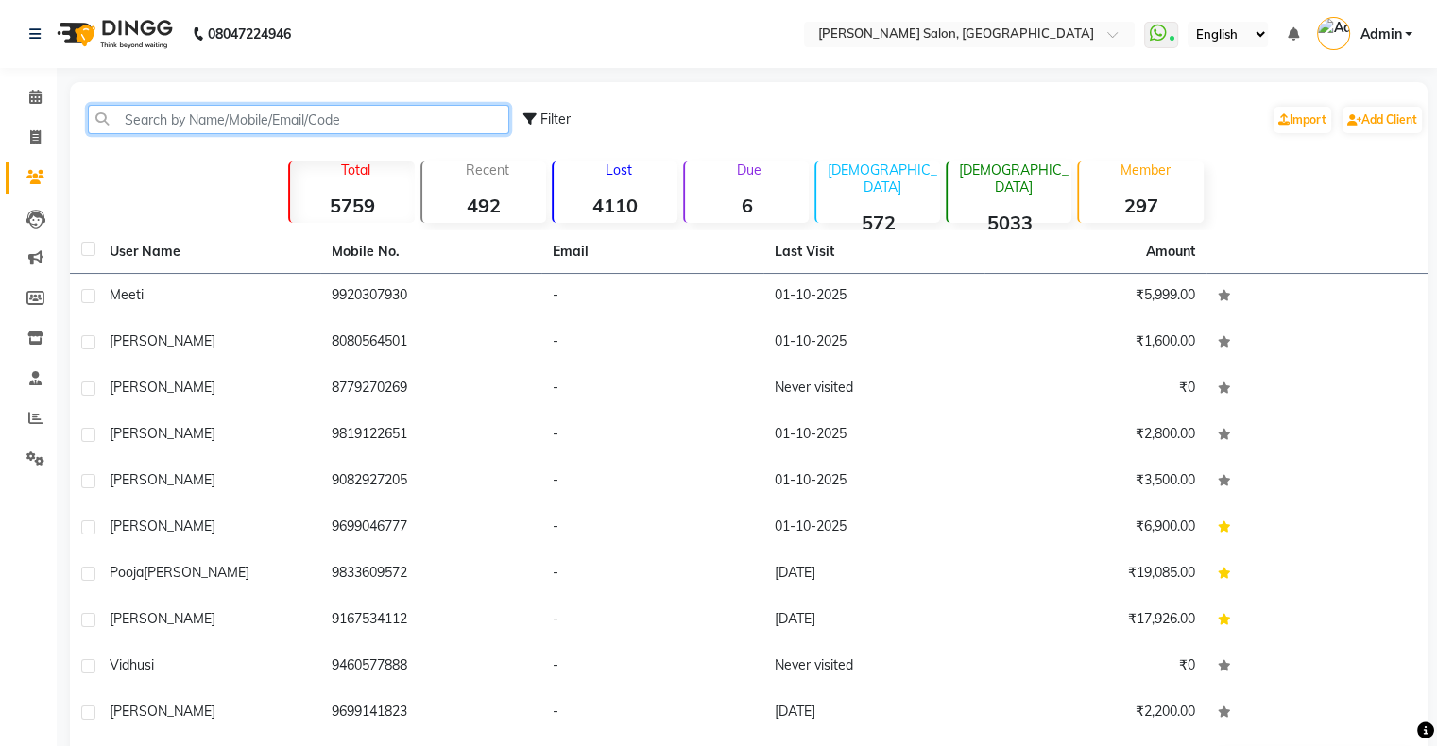
click at [238, 114] on input "text" at bounding box center [298, 119] width 421 height 29
paste input "9167534112"
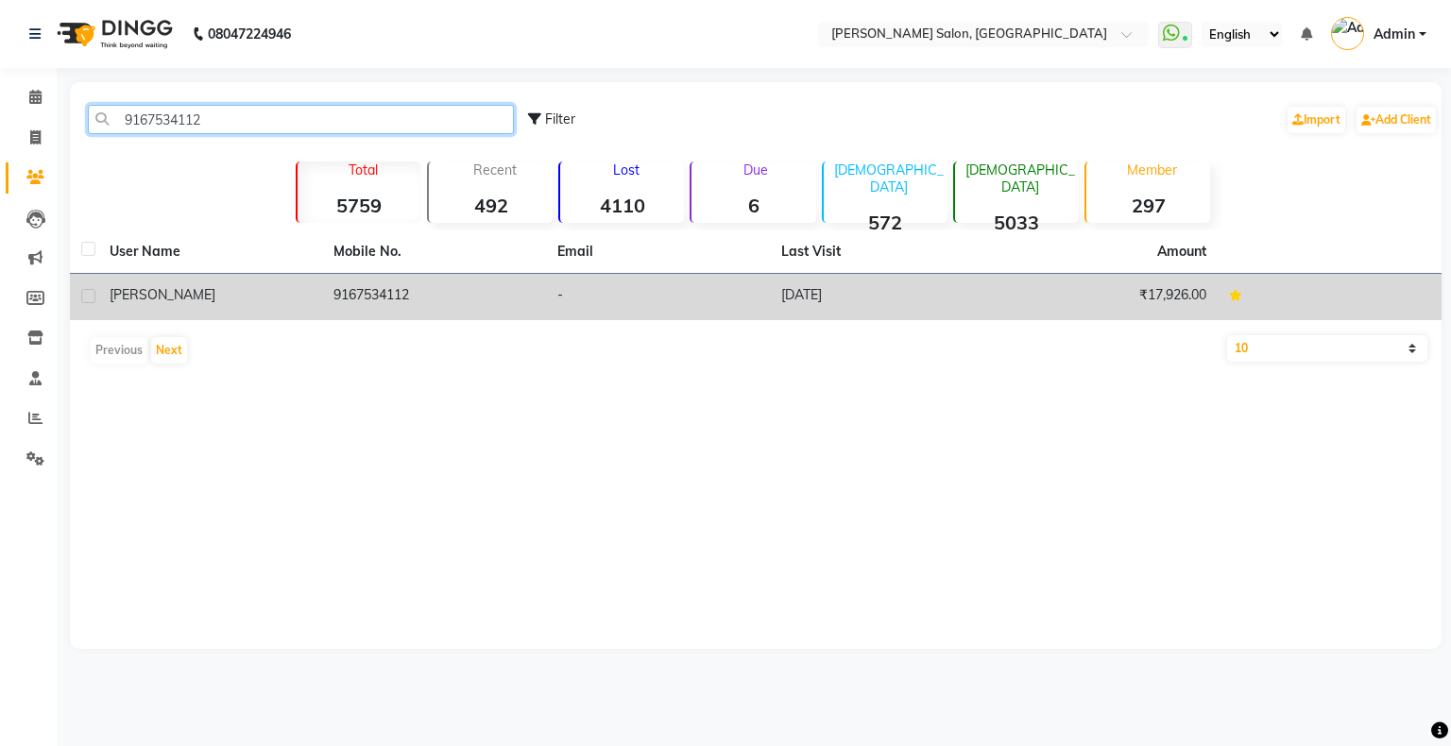
type input "9167534112"
click at [895, 304] on td "[DATE]" at bounding box center [882, 297] width 224 height 46
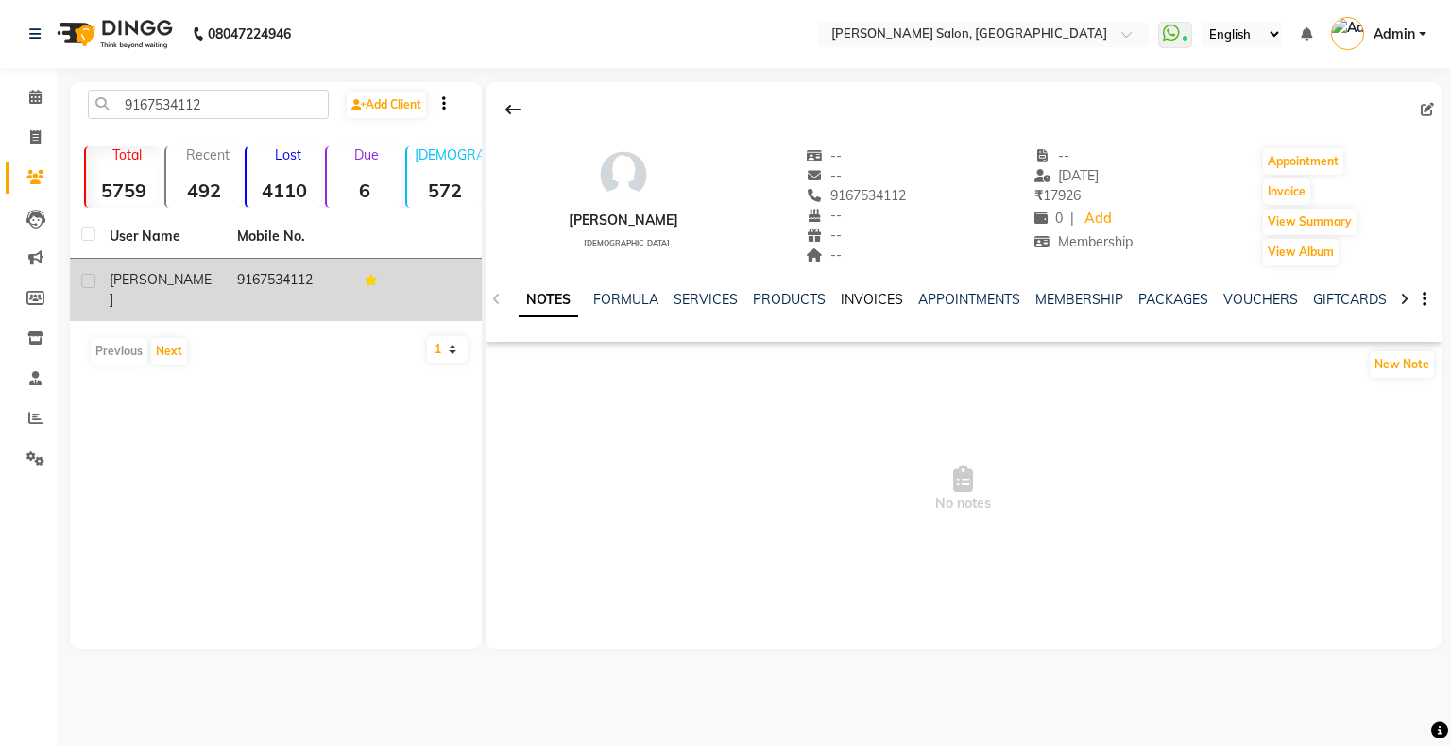
click at [857, 295] on link "INVOICES" at bounding box center [872, 299] width 62 height 17
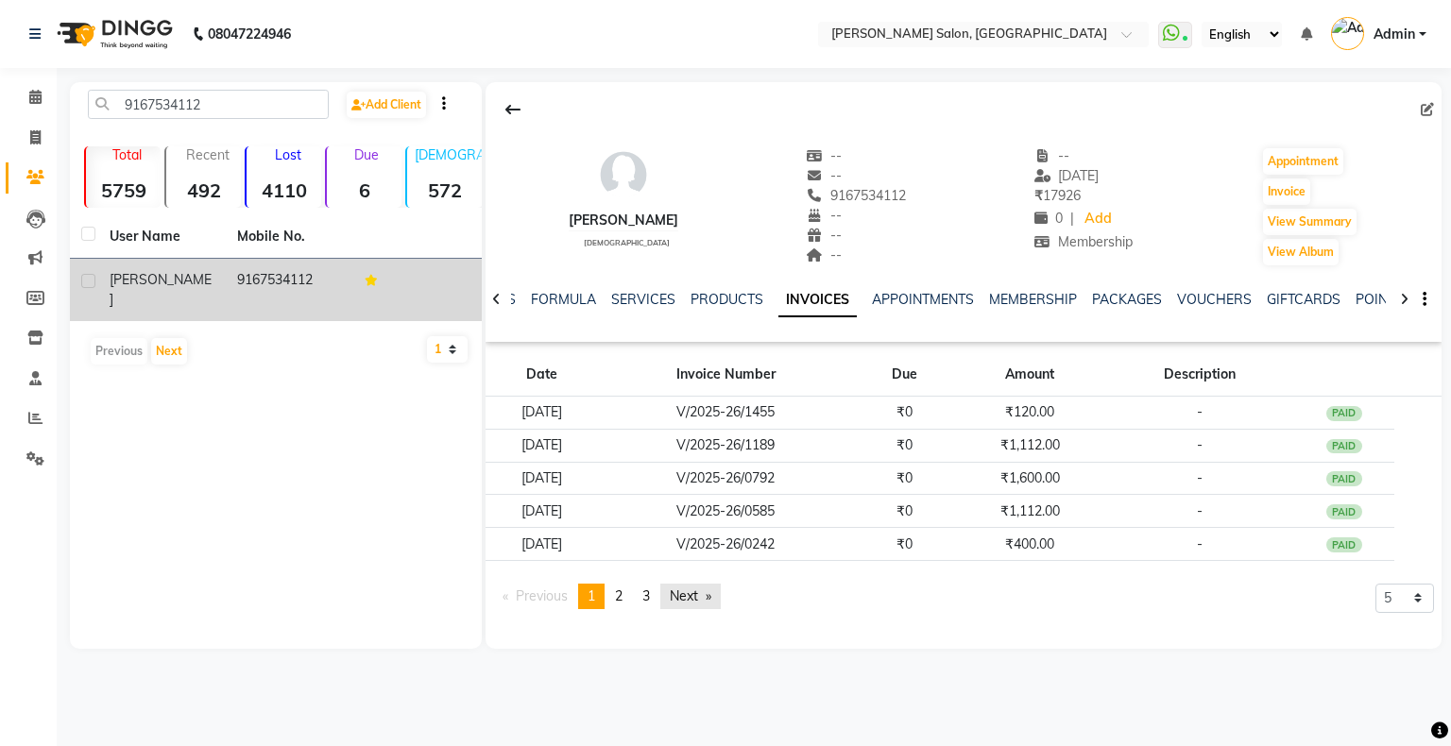
click at [705, 607] on link "Next page" at bounding box center [690, 597] width 60 height 26
click at [704, 607] on link "Next page" at bounding box center [690, 597] width 60 height 26
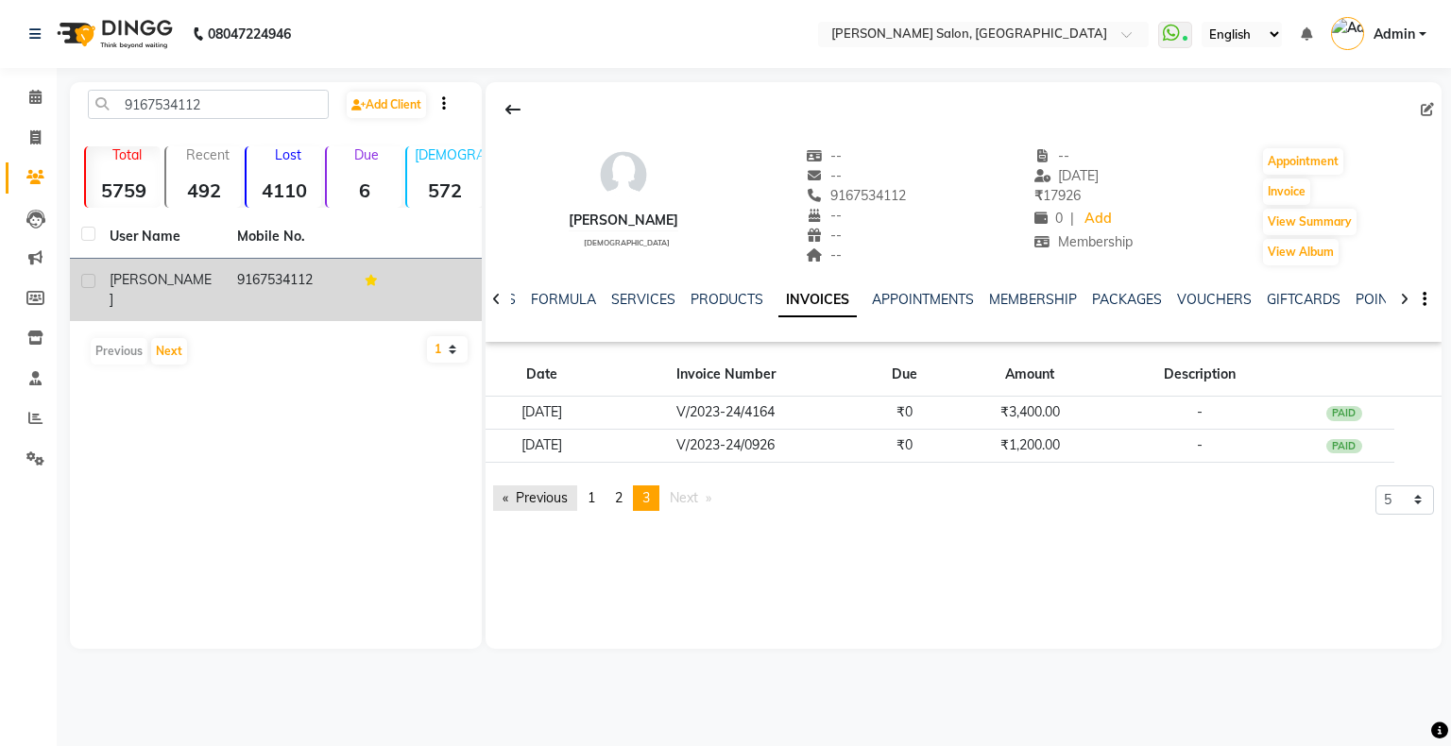
click at [543, 501] on link "Previous page" at bounding box center [535, 499] width 84 height 26
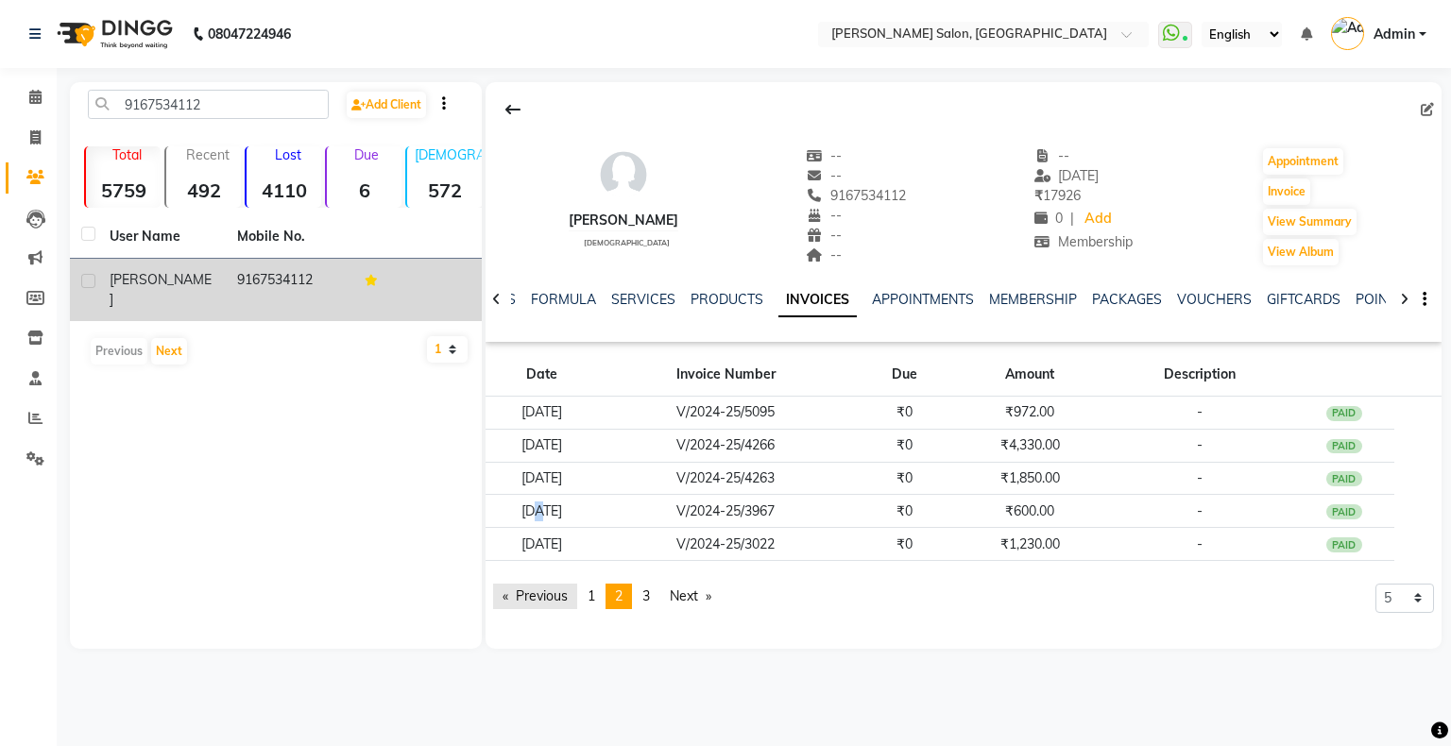
click at [543, 501] on td "[DATE]" at bounding box center [542, 511] width 113 height 33
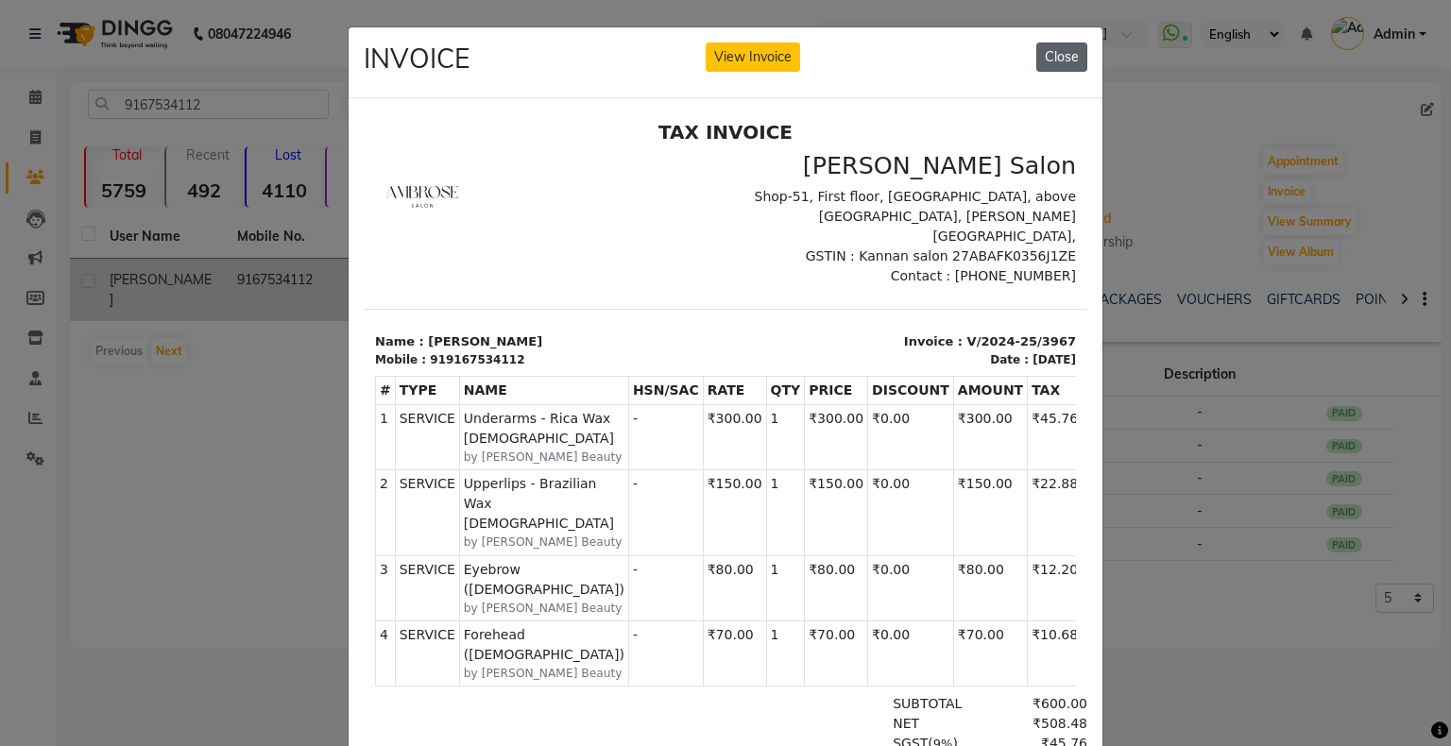
click at [1063, 60] on button "Close" at bounding box center [1061, 57] width 51 height 29
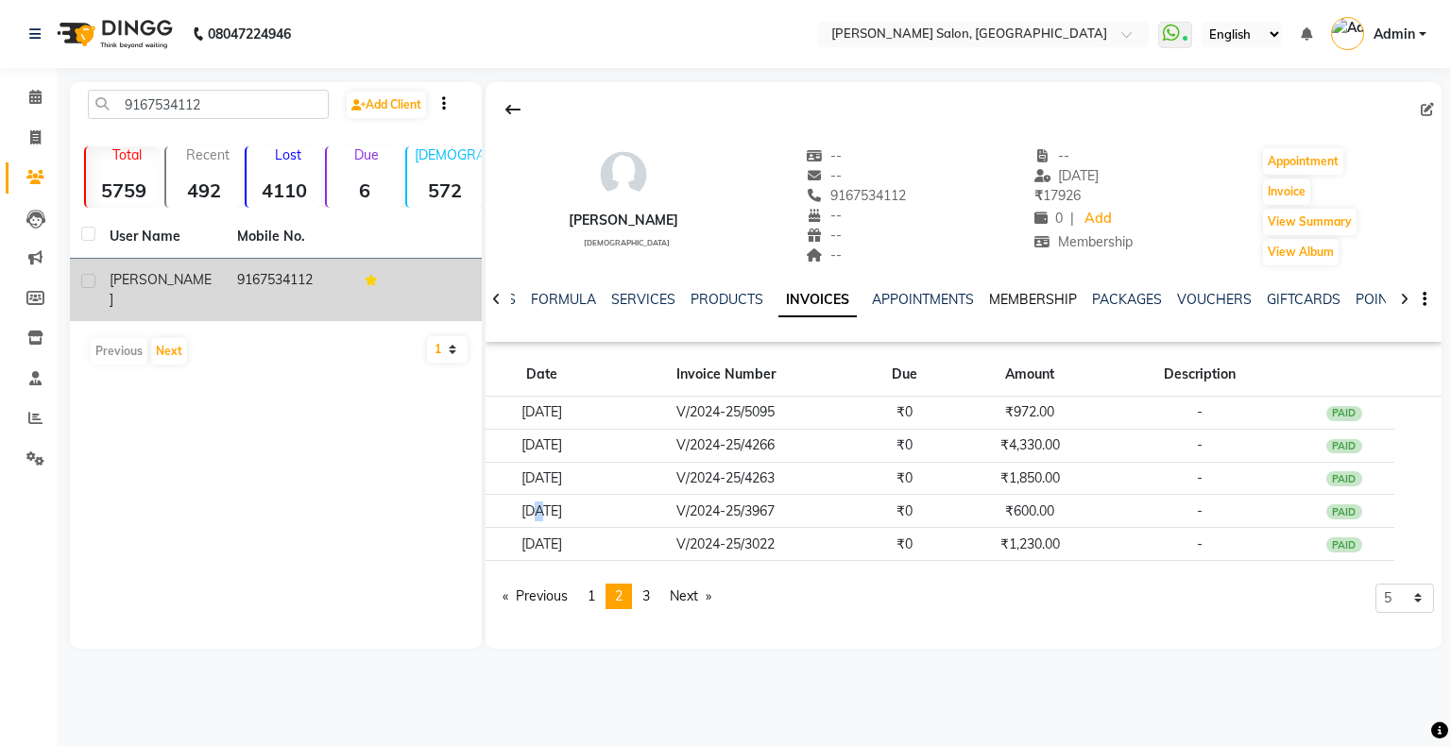
click at [1027, 298] on link "MEMBERSHIP" at bounding box center [1033, 299] width 88 height 17
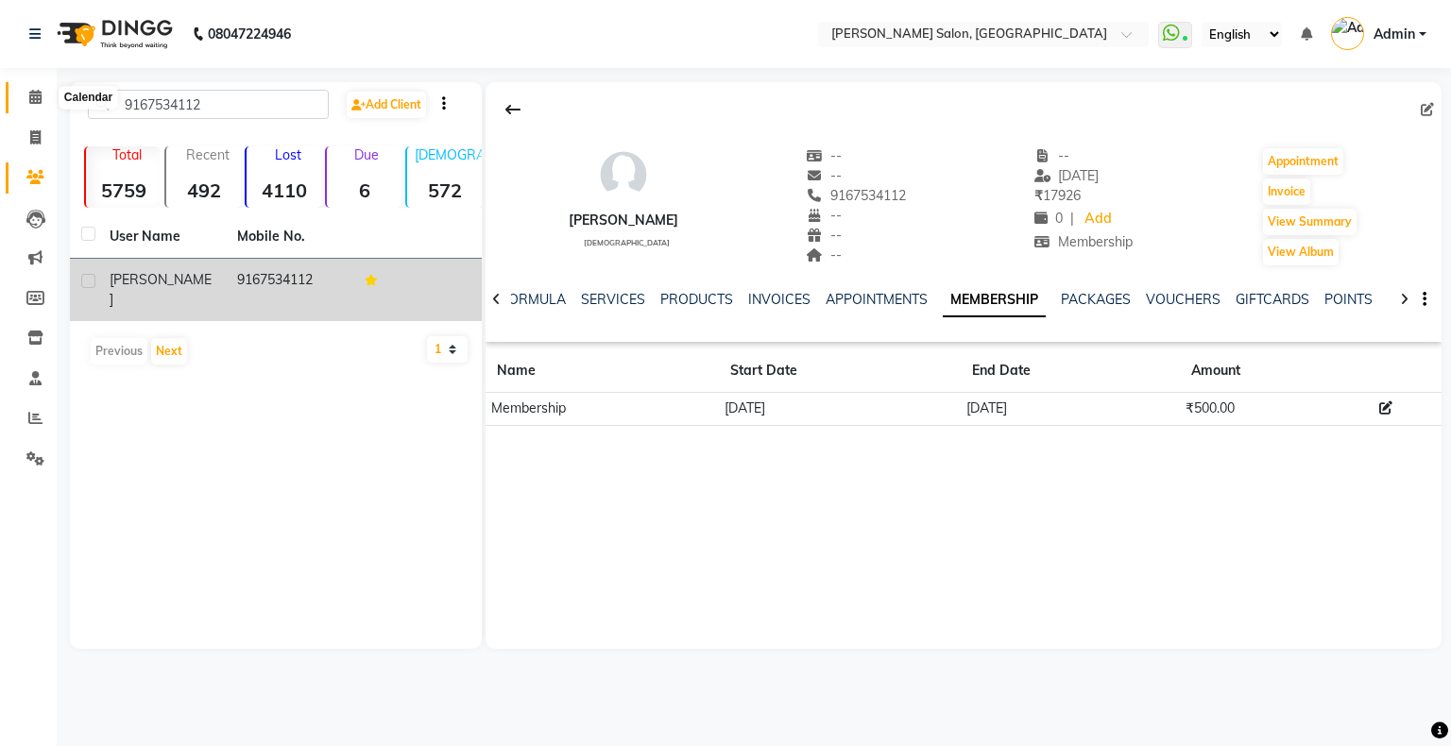
click at [41, 89] on span at bounding box center [35, 98] width 33 height 22
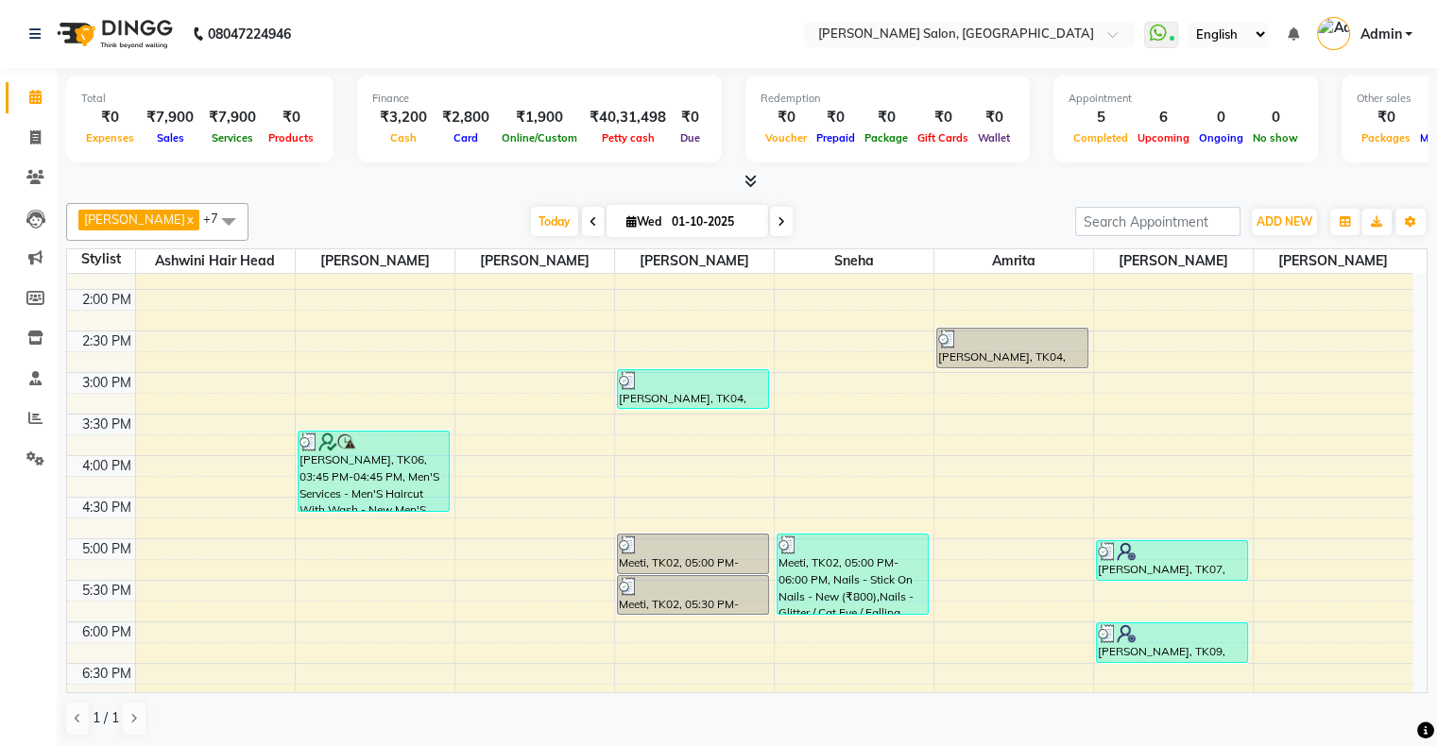
scroll to position [651, 0]
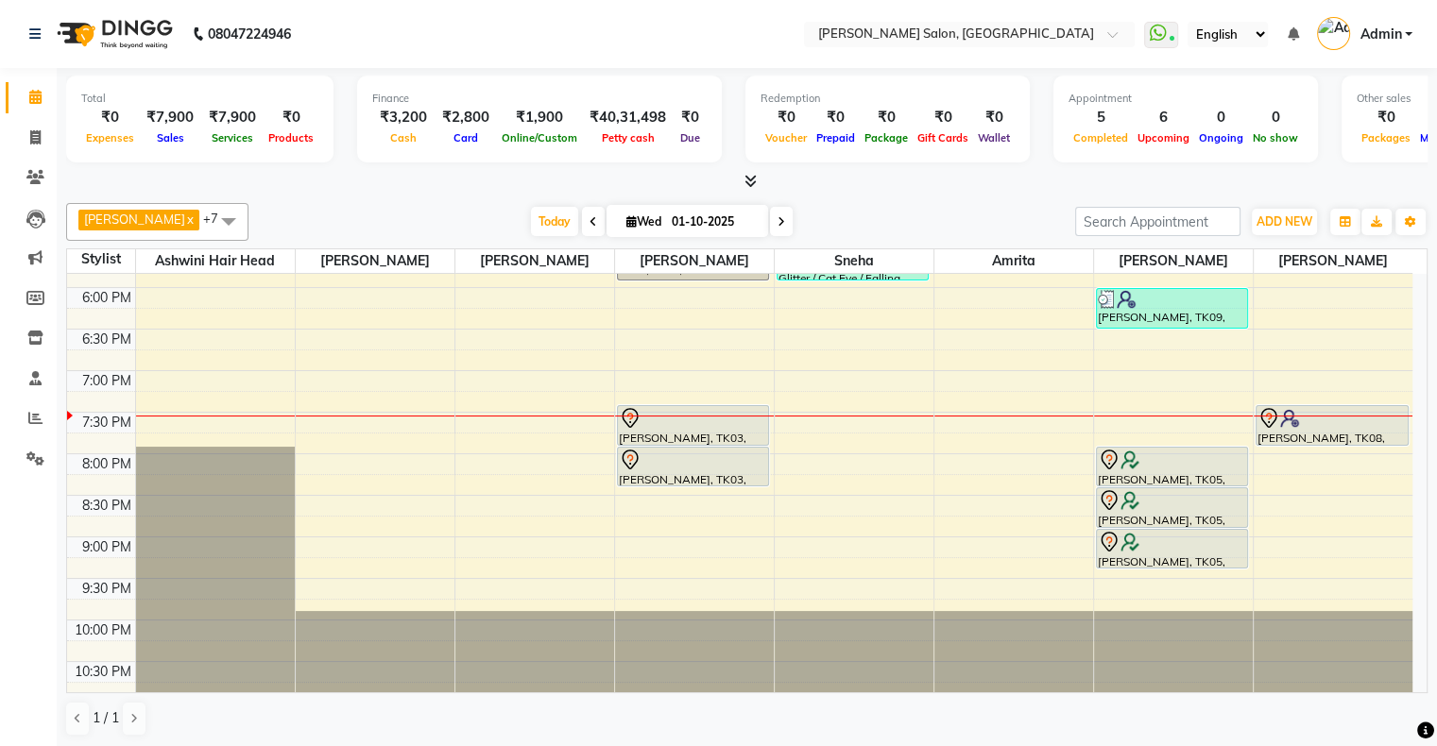
click at [770, 229] on span at bounding box center [781, 221] width 23 height 29
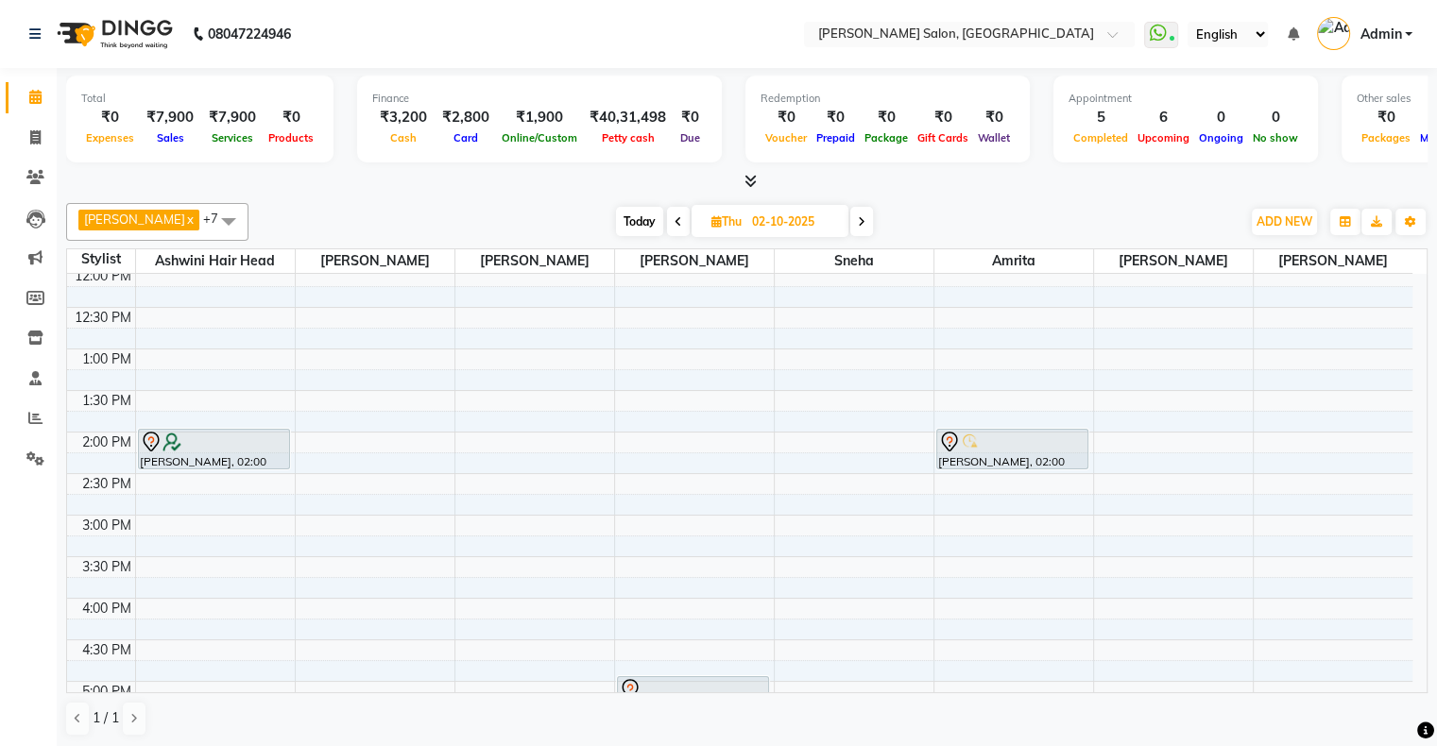
scroll to position [378, 0]
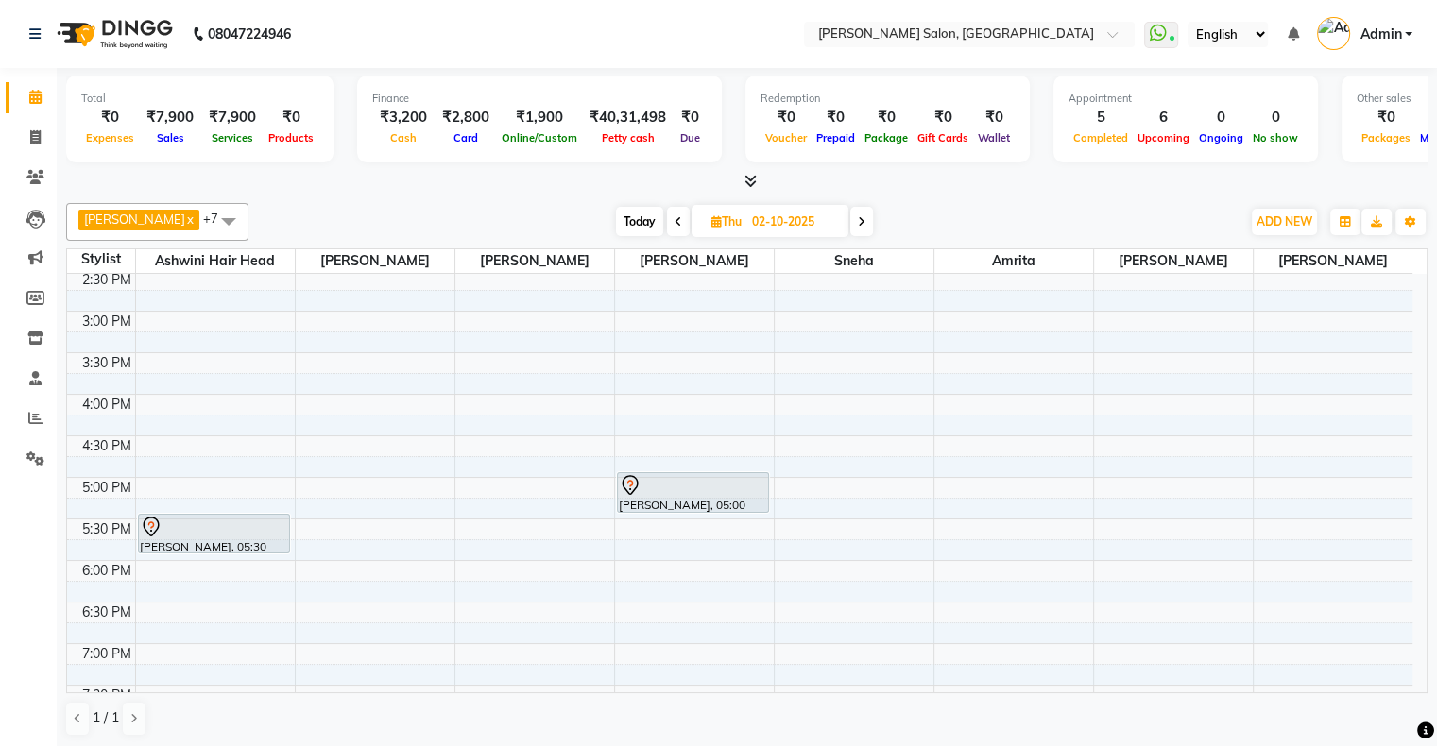
click at [624, 221] on span "Today" at bounding box center [639, 221] width 47 height 29
type input "01-10-2025"
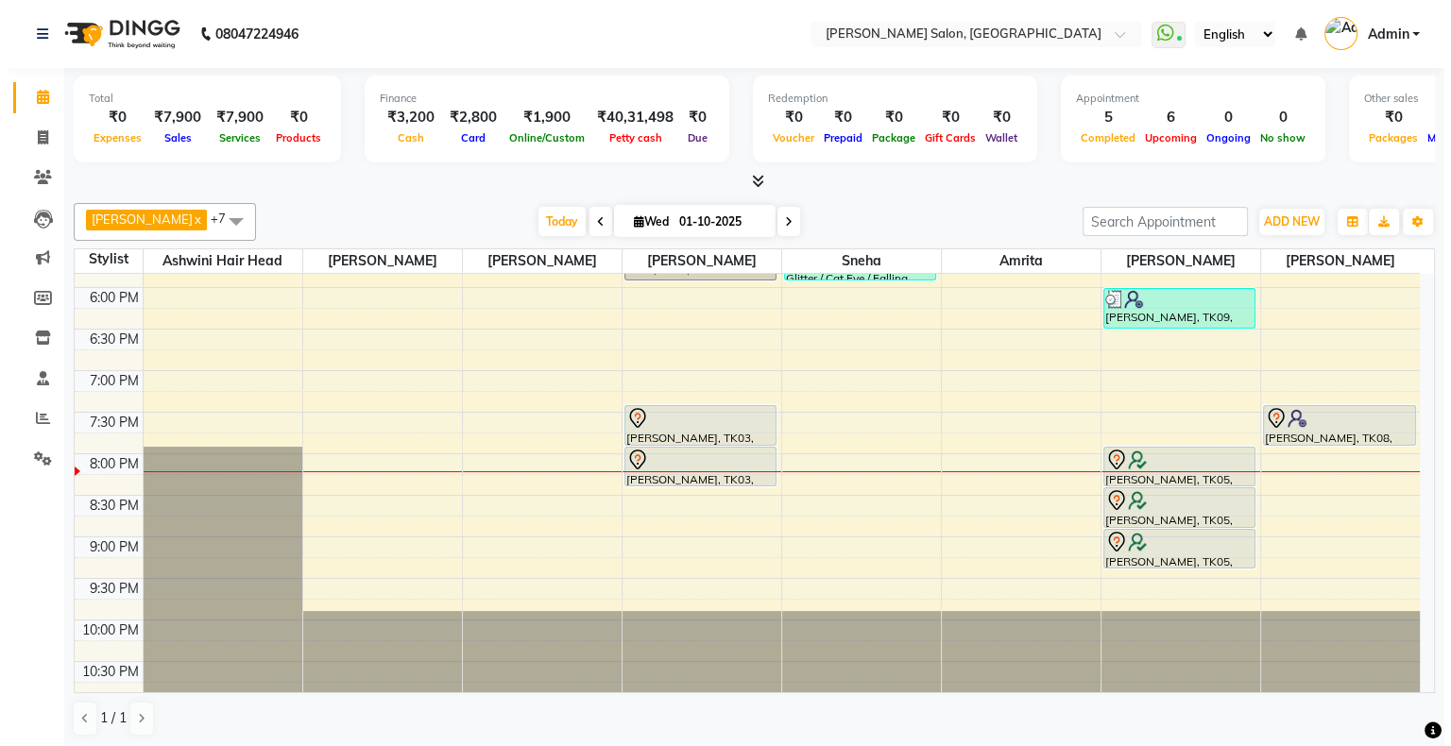
scroll to position [556, 0]
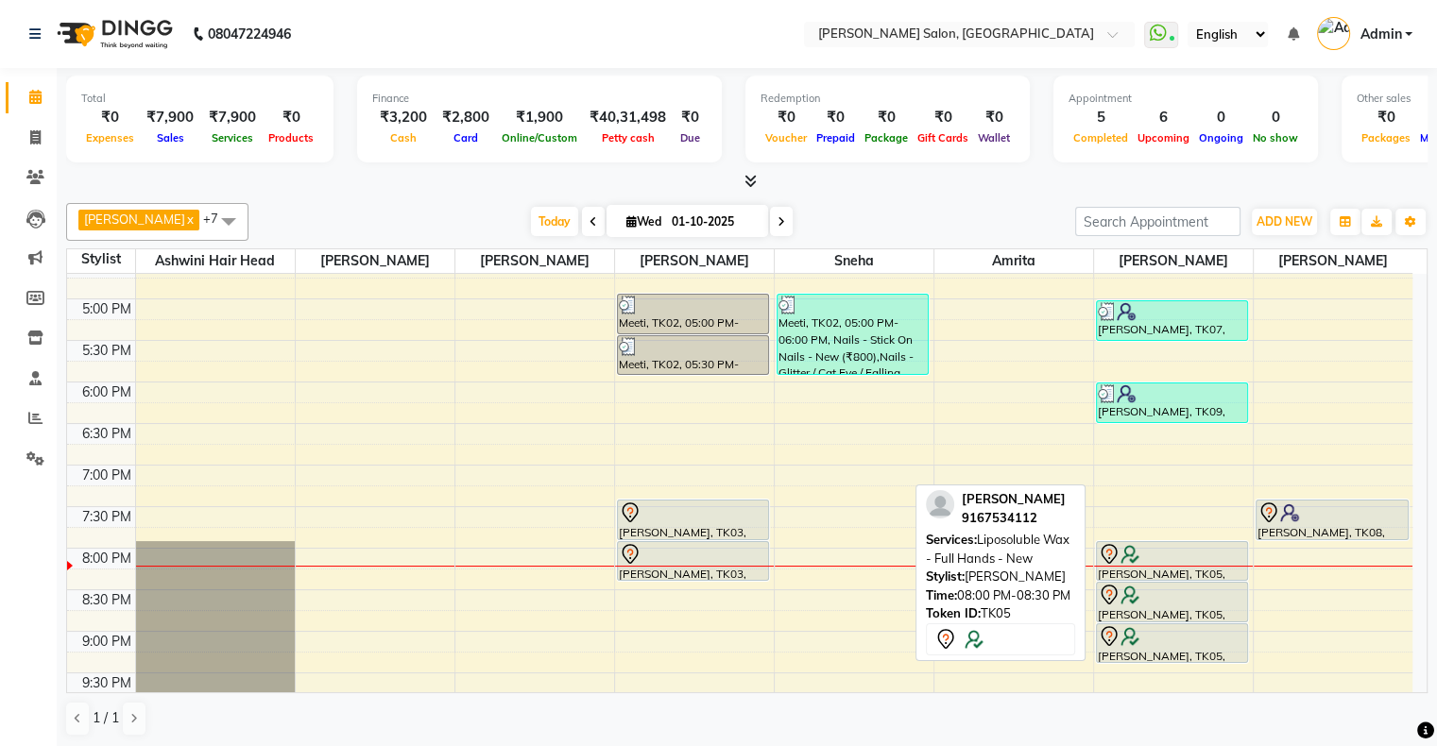
click at [1197, 554] on div at bounding box center [1172, 554] width 149 height 23
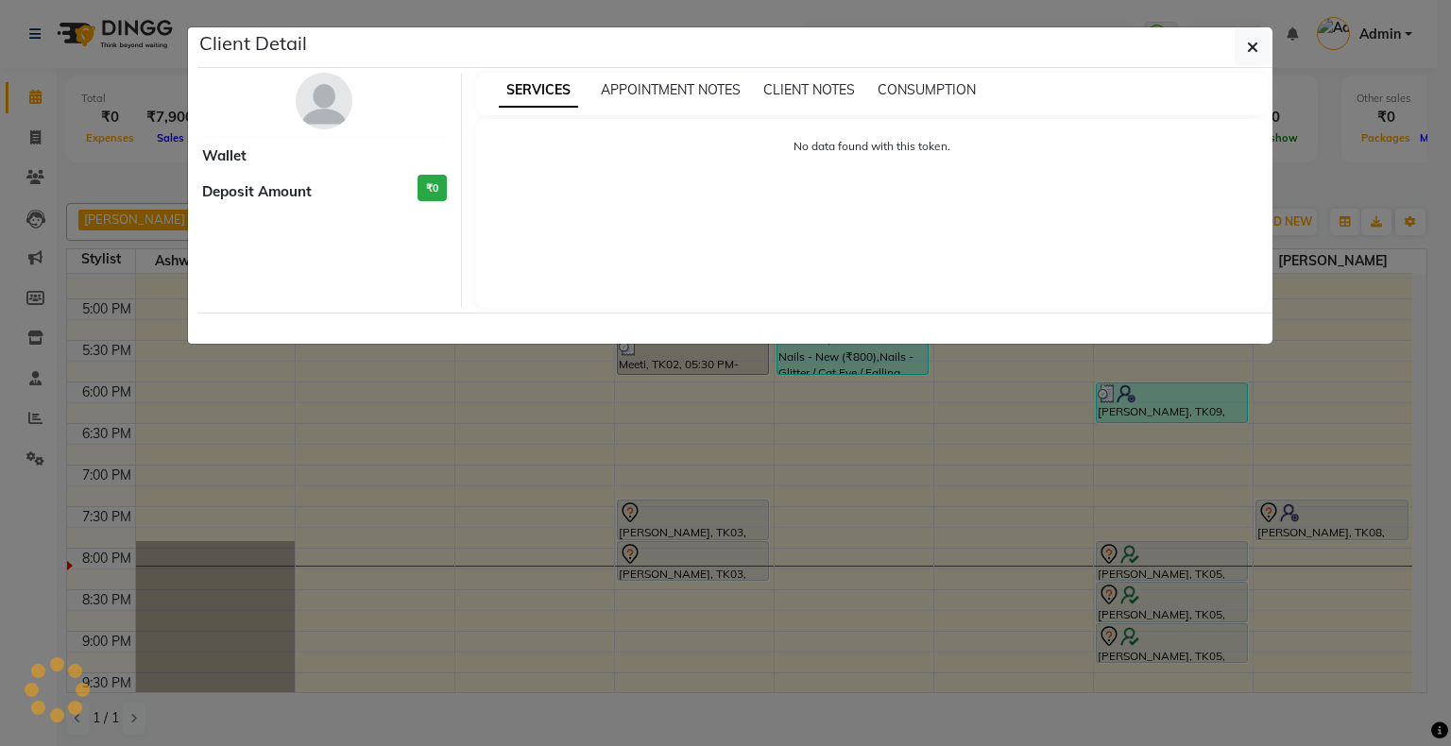
select select "7"
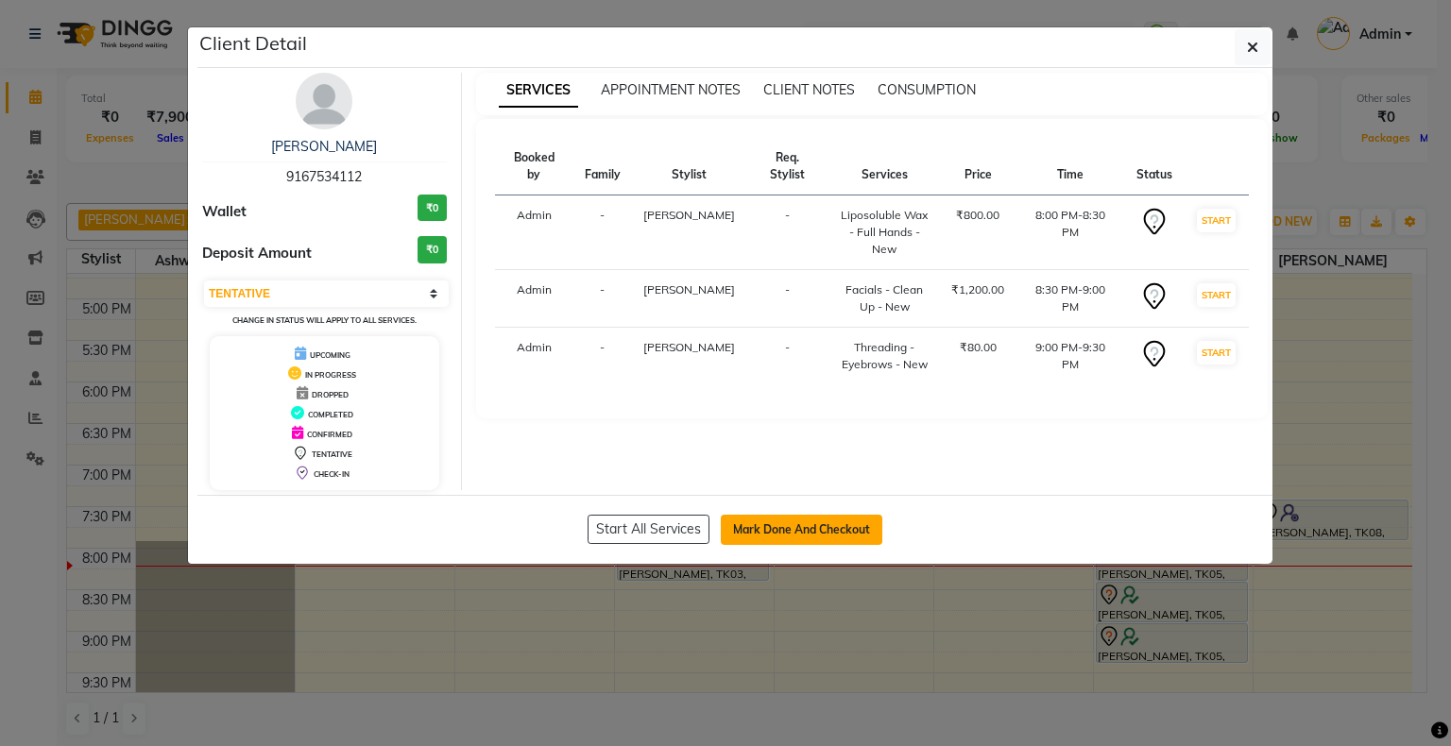
click at [840, 523] on button "Mark Done And Checkout" at bounding box center [802, 530] width 162 height 30
select select "4073"
select select "service"
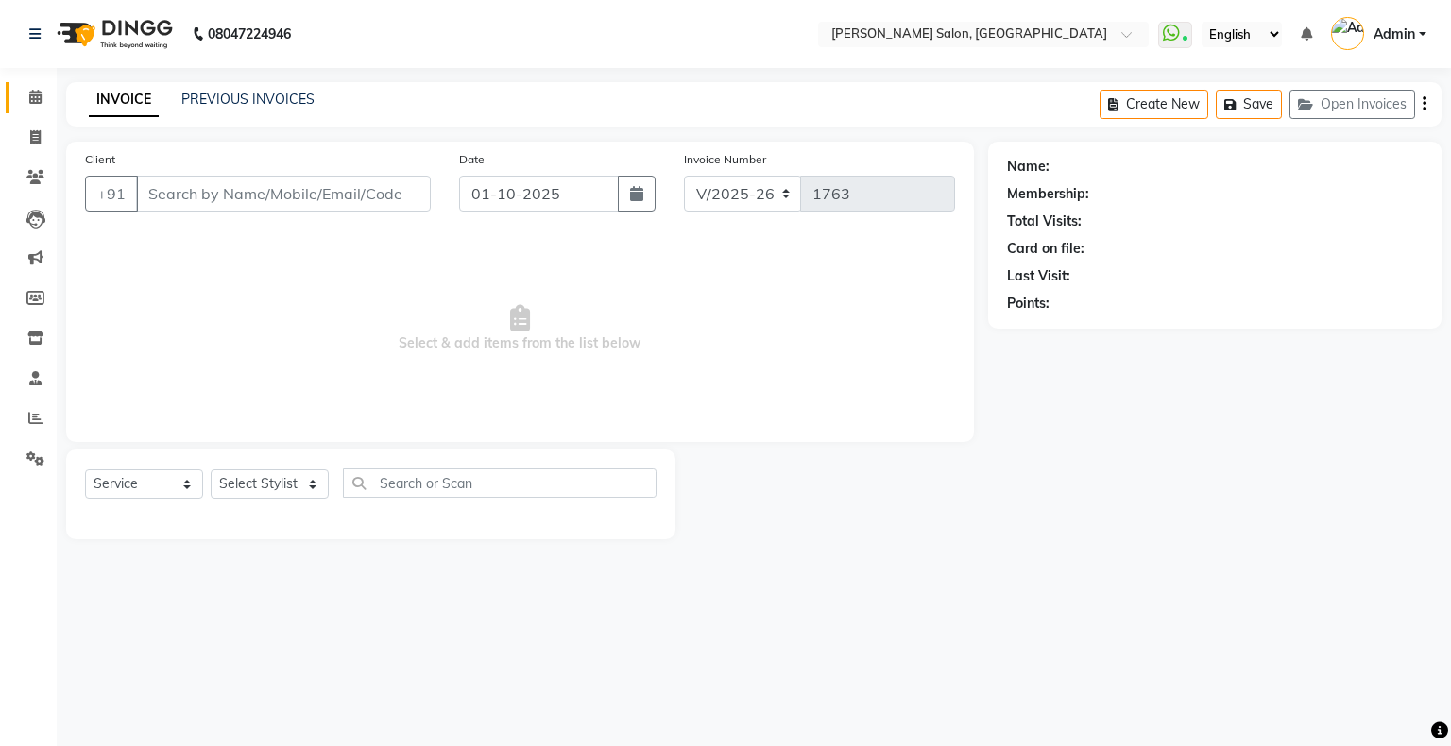
type input "9167534112"
select select "89637"
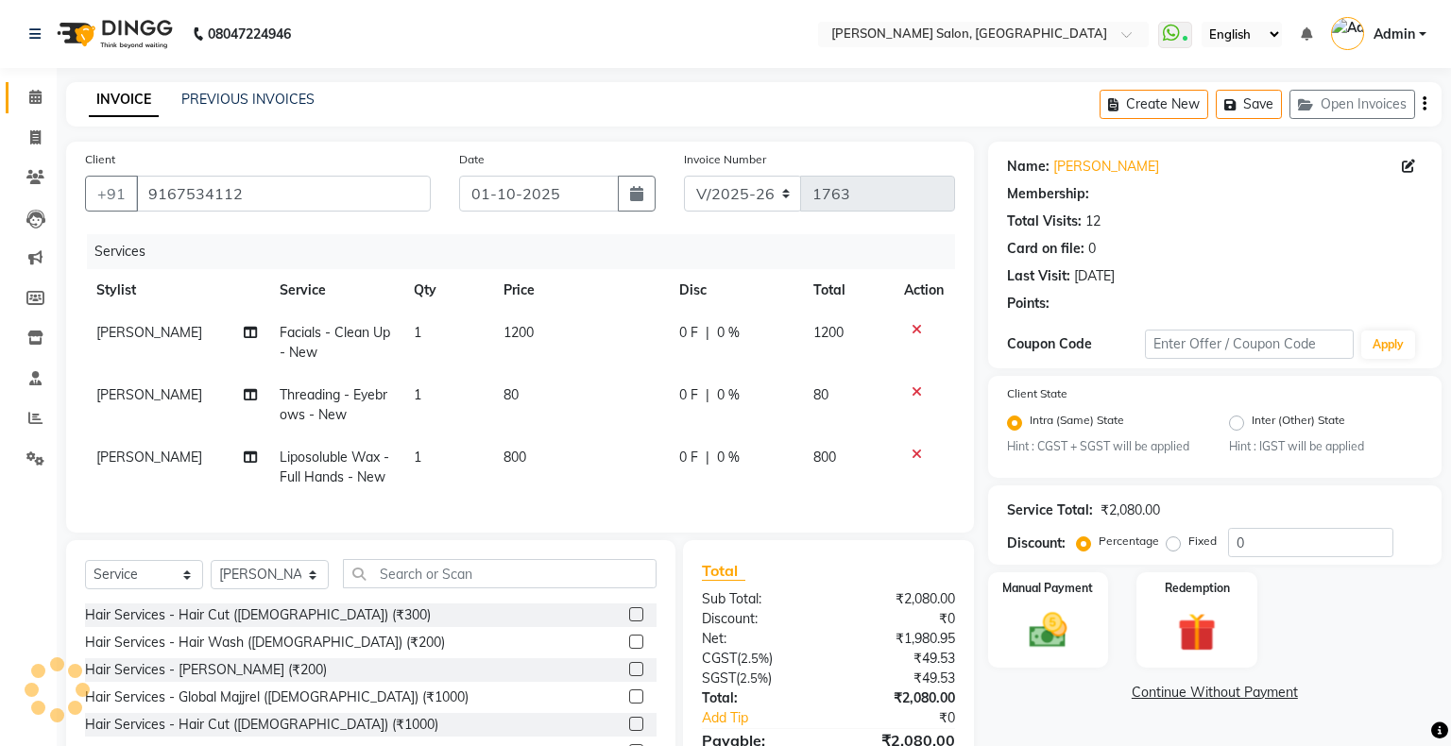
select select "1: Object"
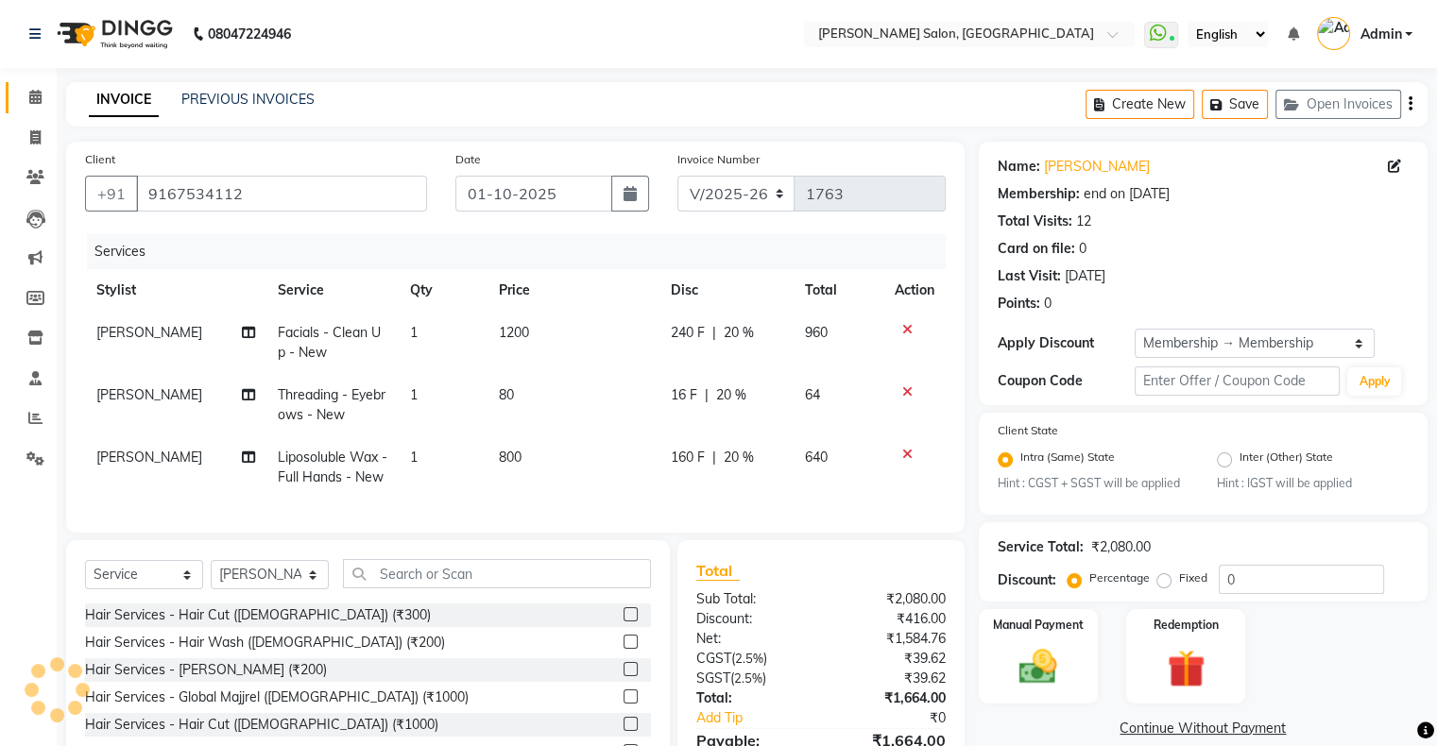
type input "20"
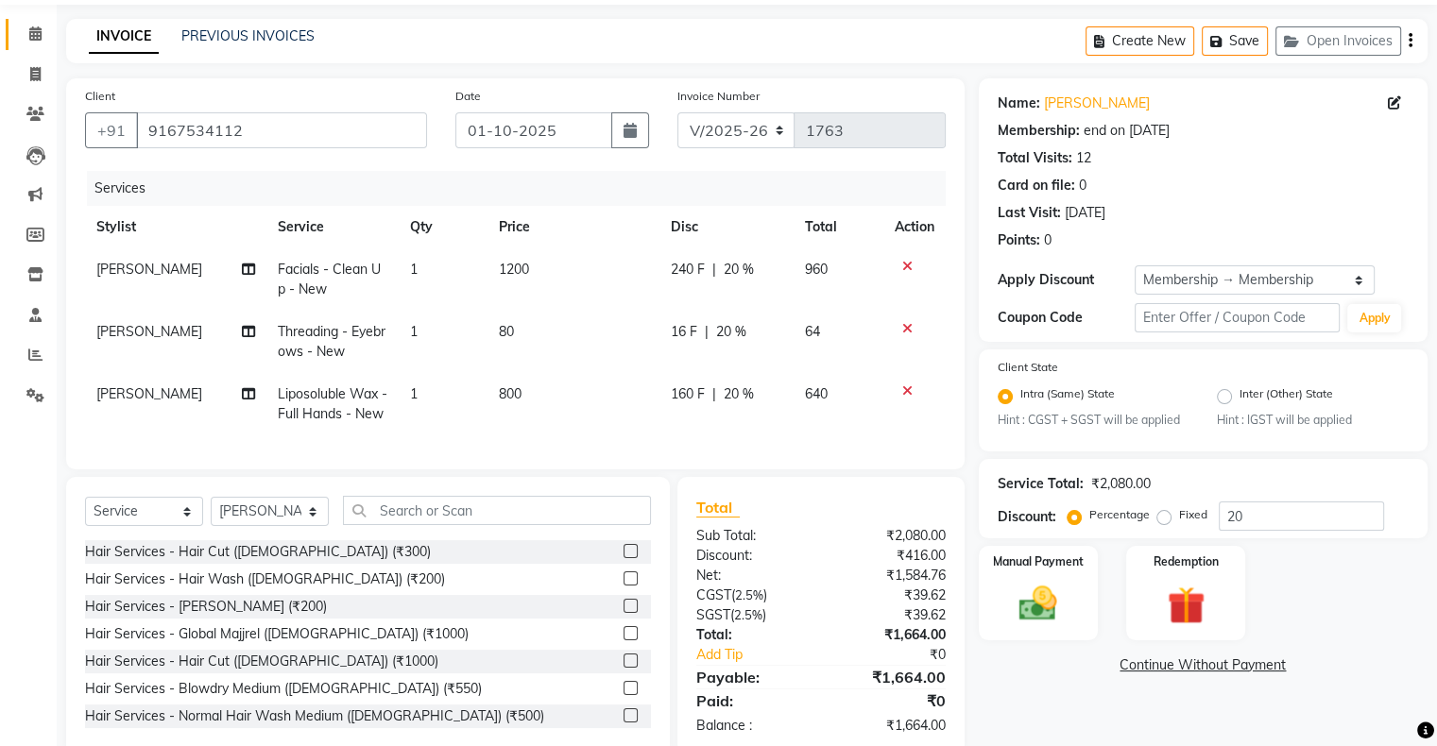
scroll to position [21, 0]
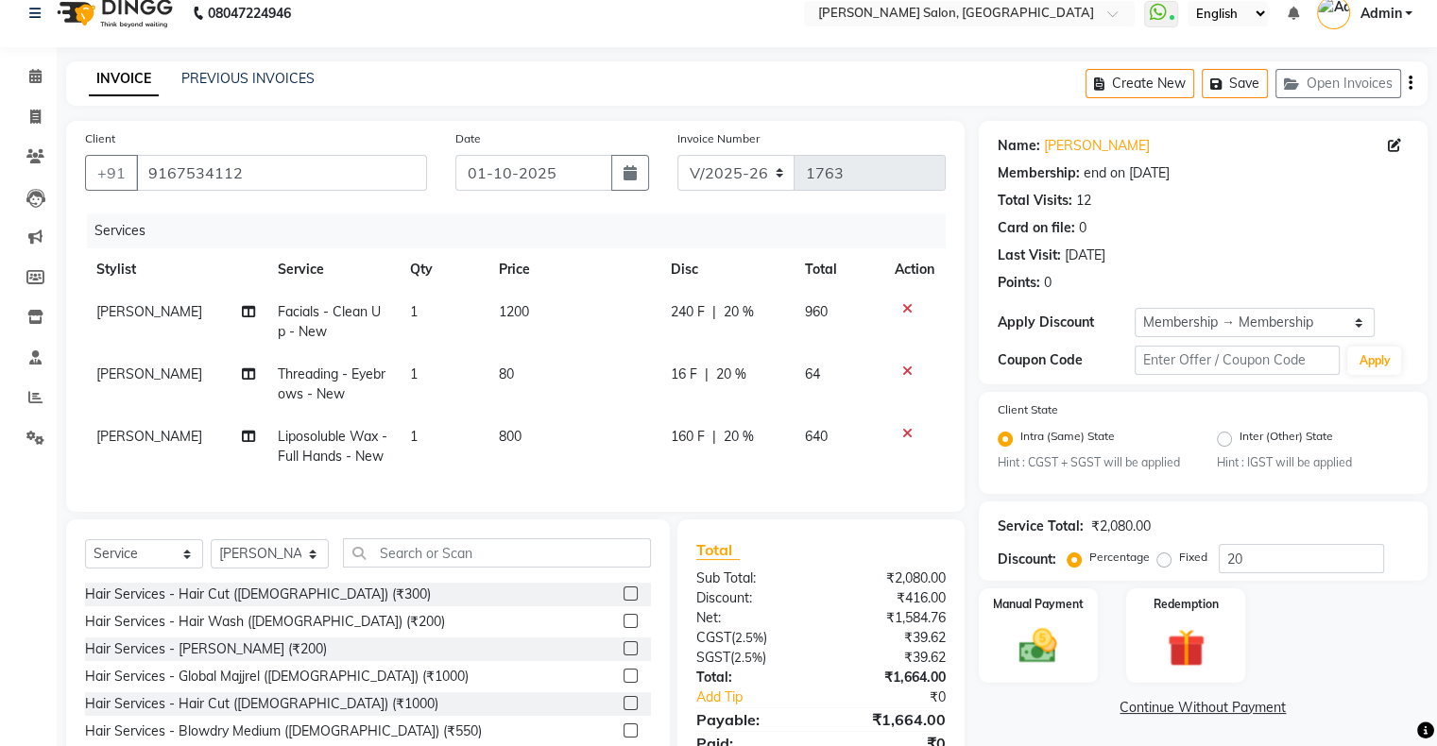
click at [905, 438] on icon at bounding box center [907, 433] width 10 height 13
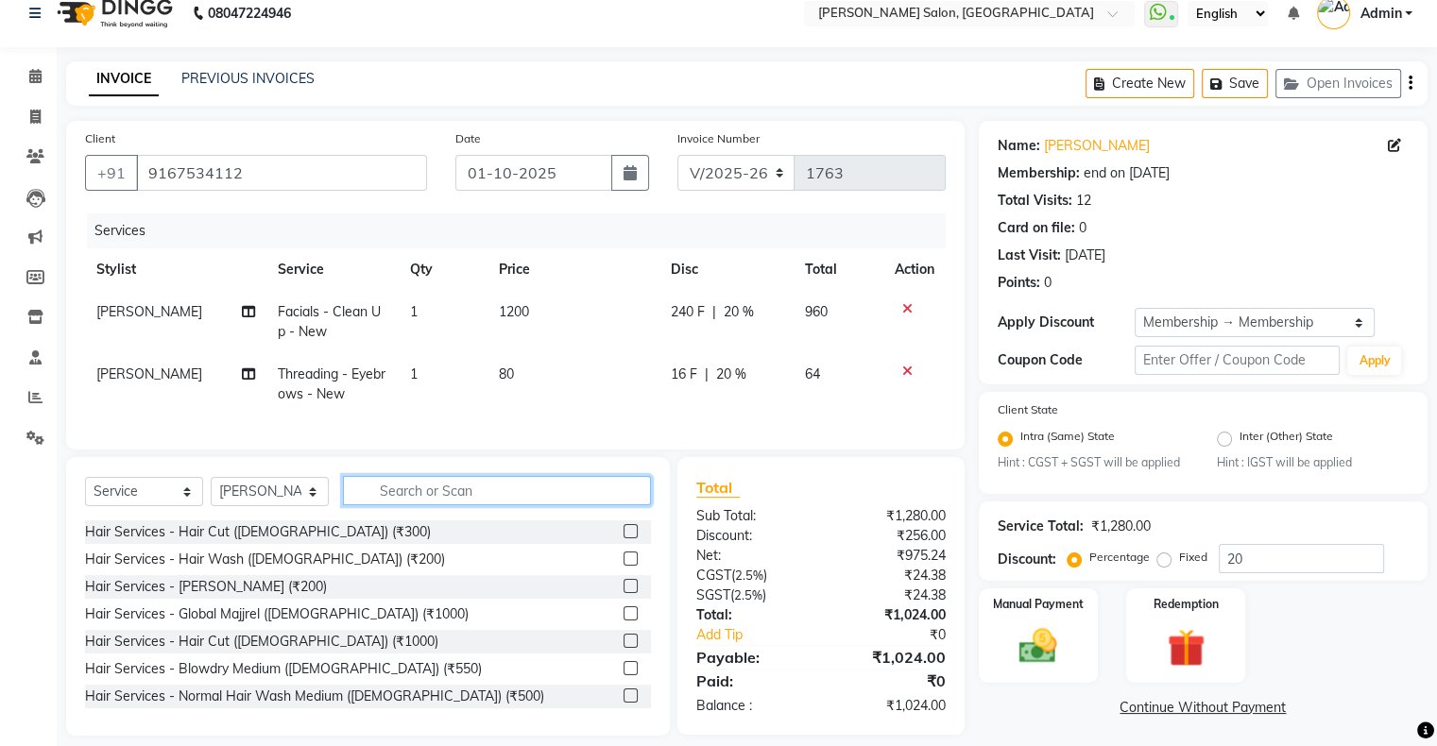
click at [571, 500] on input "text" at bounding box center [497, 490] width 308 height 29
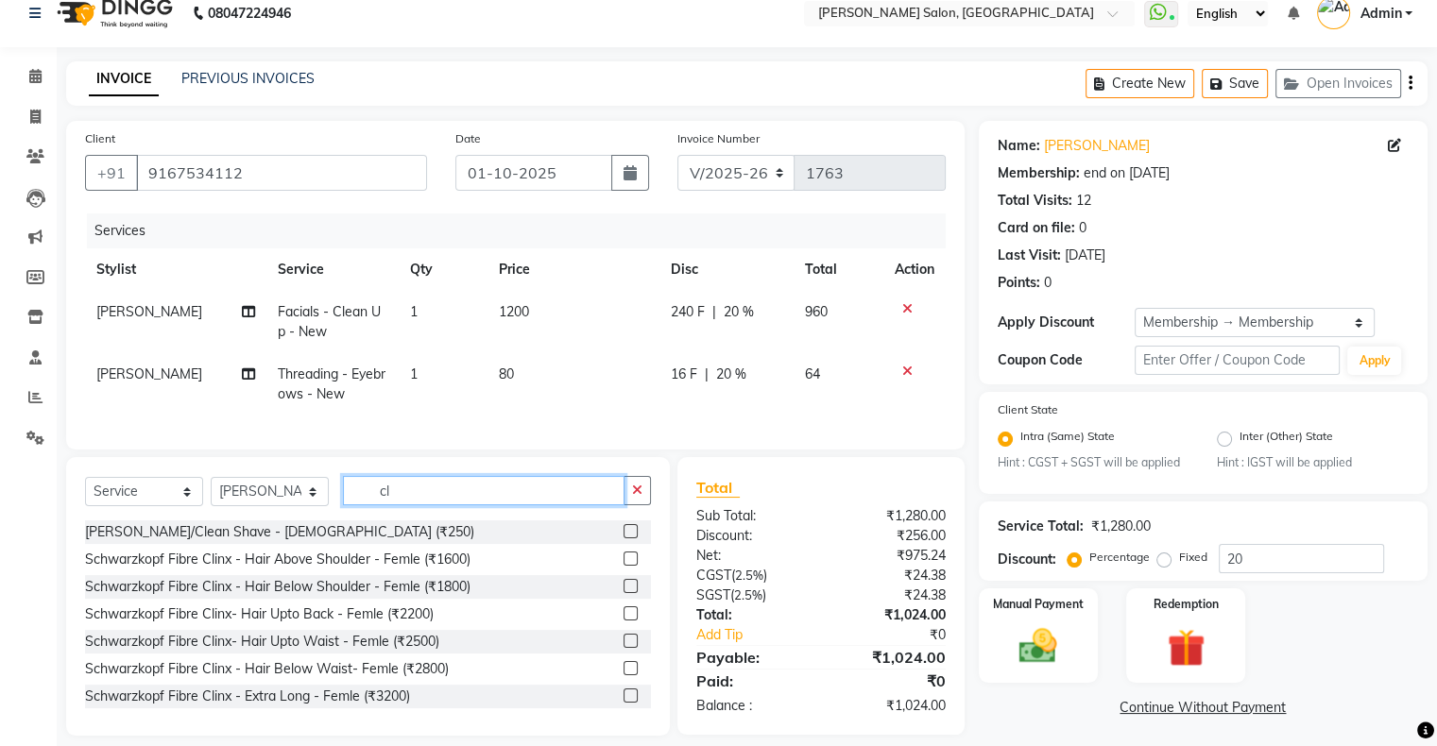
type input "c"
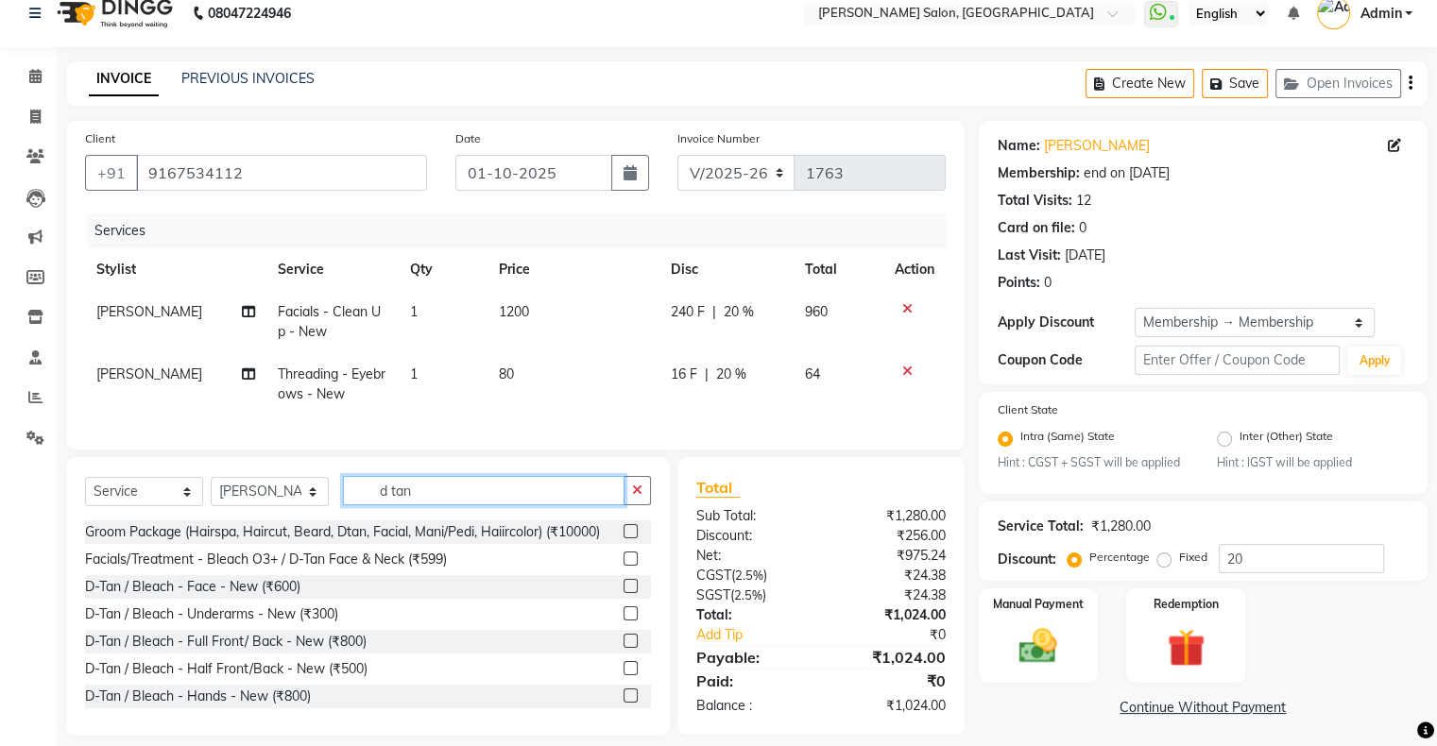
type input "d tan"
click at [624, 593] on label at bounding box center [631, 586] width 14 height 14
click at [624, 593] on input "checkbox" at bounding box center [630, 587] width 12 height 12
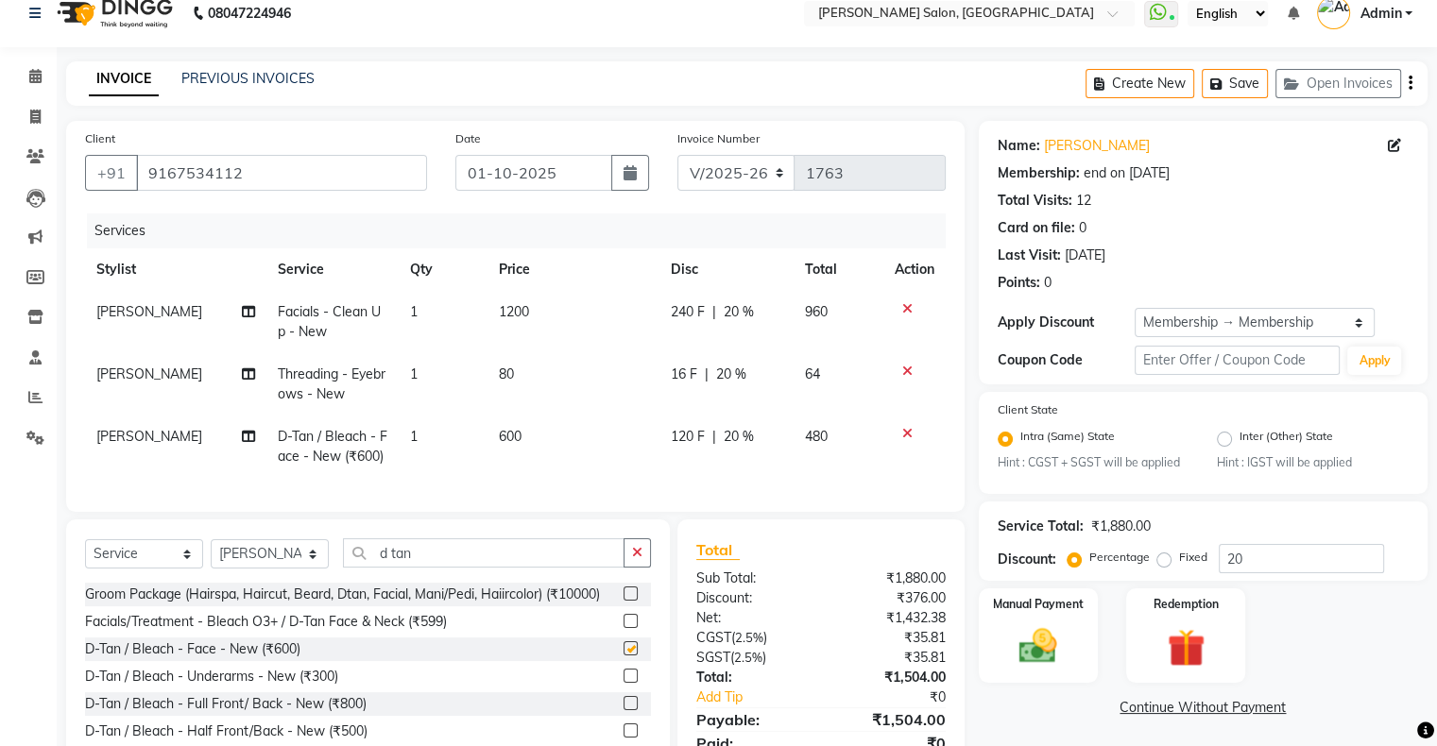
checkbox input "false"
click at [645, 565] on button "button" at bounding box center [637, 553] width 27 height 29
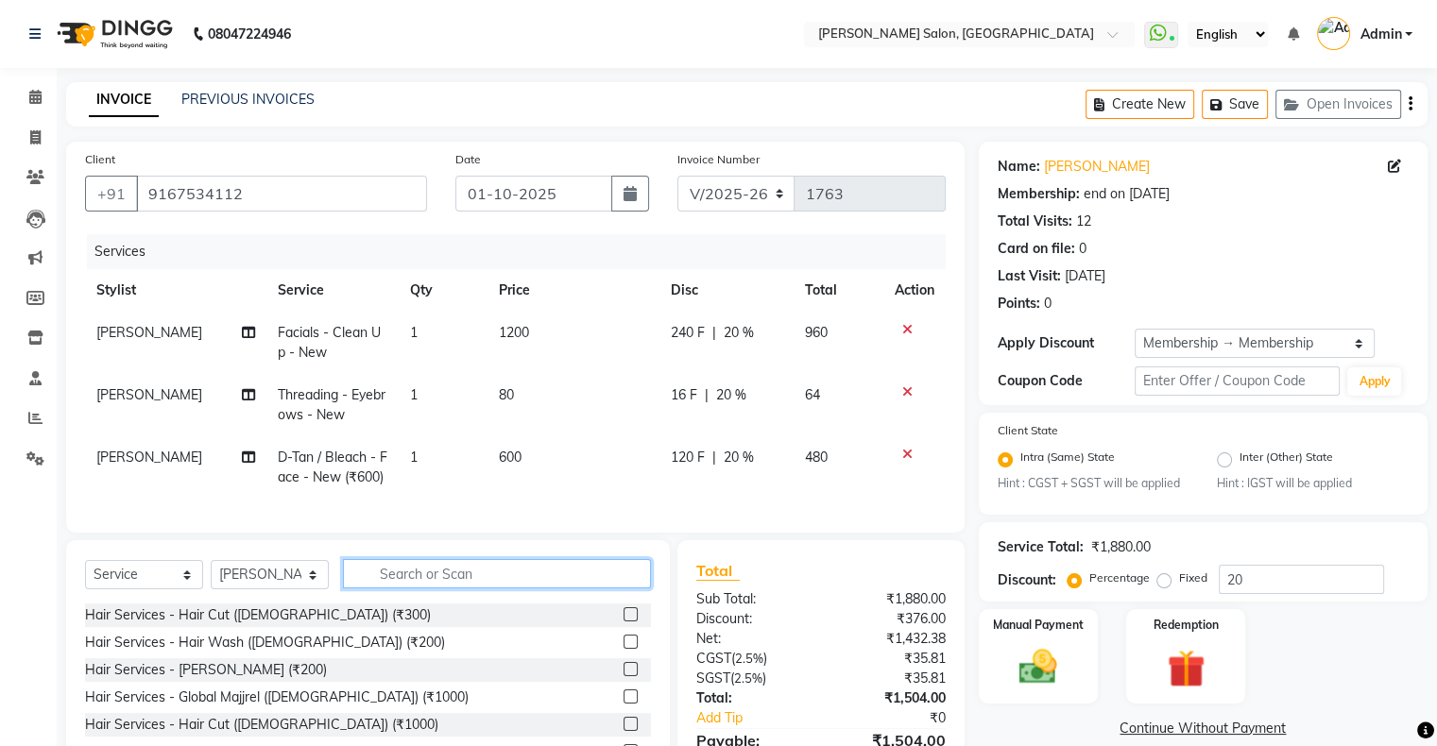
scroll to position [94, 0]
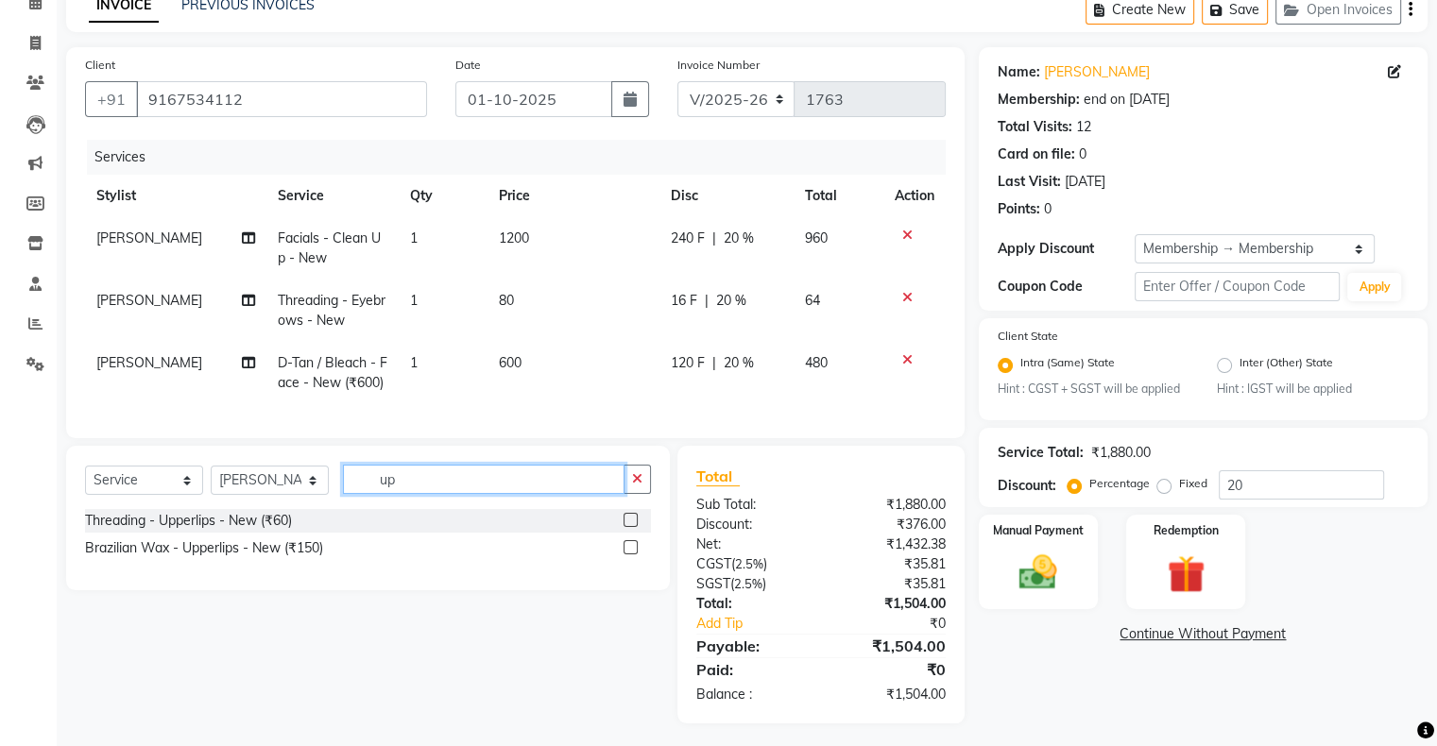
type input "u"
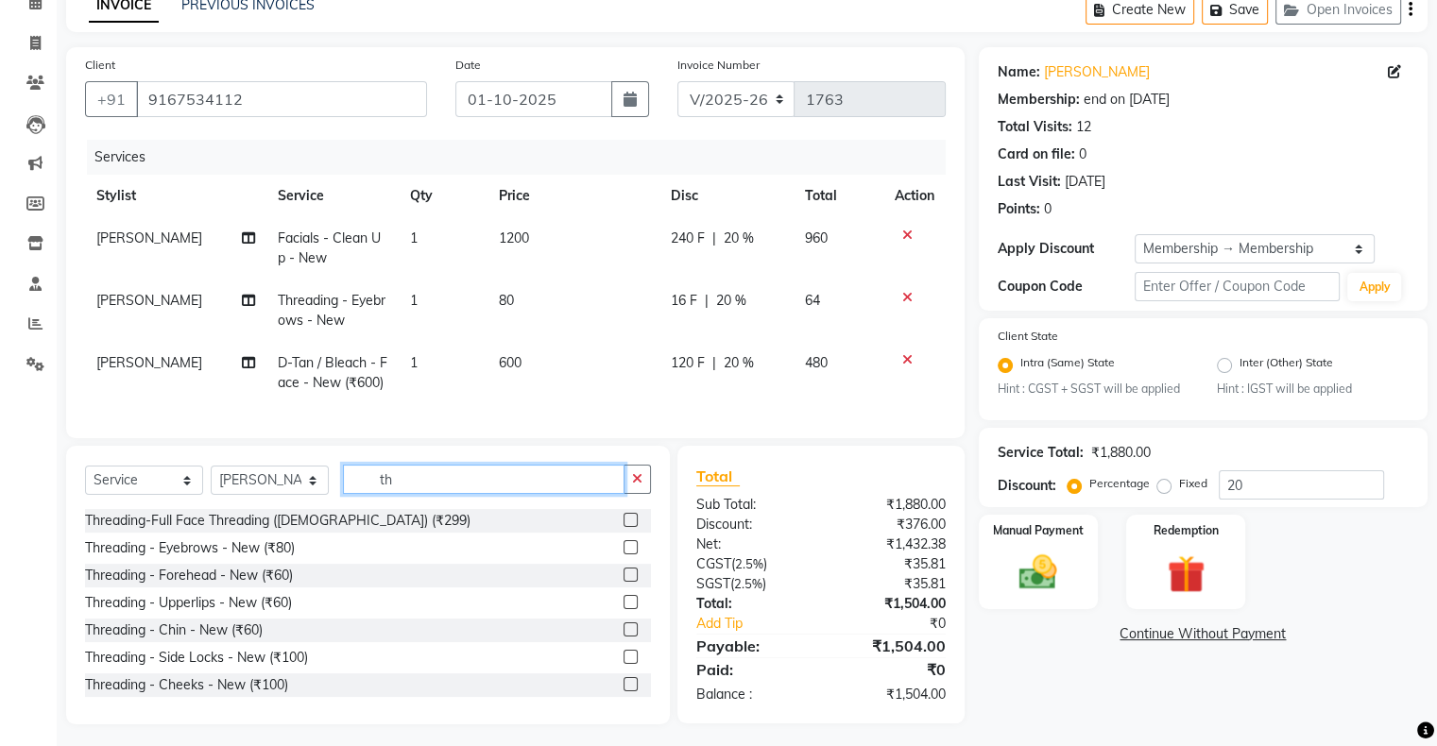
type input "t"
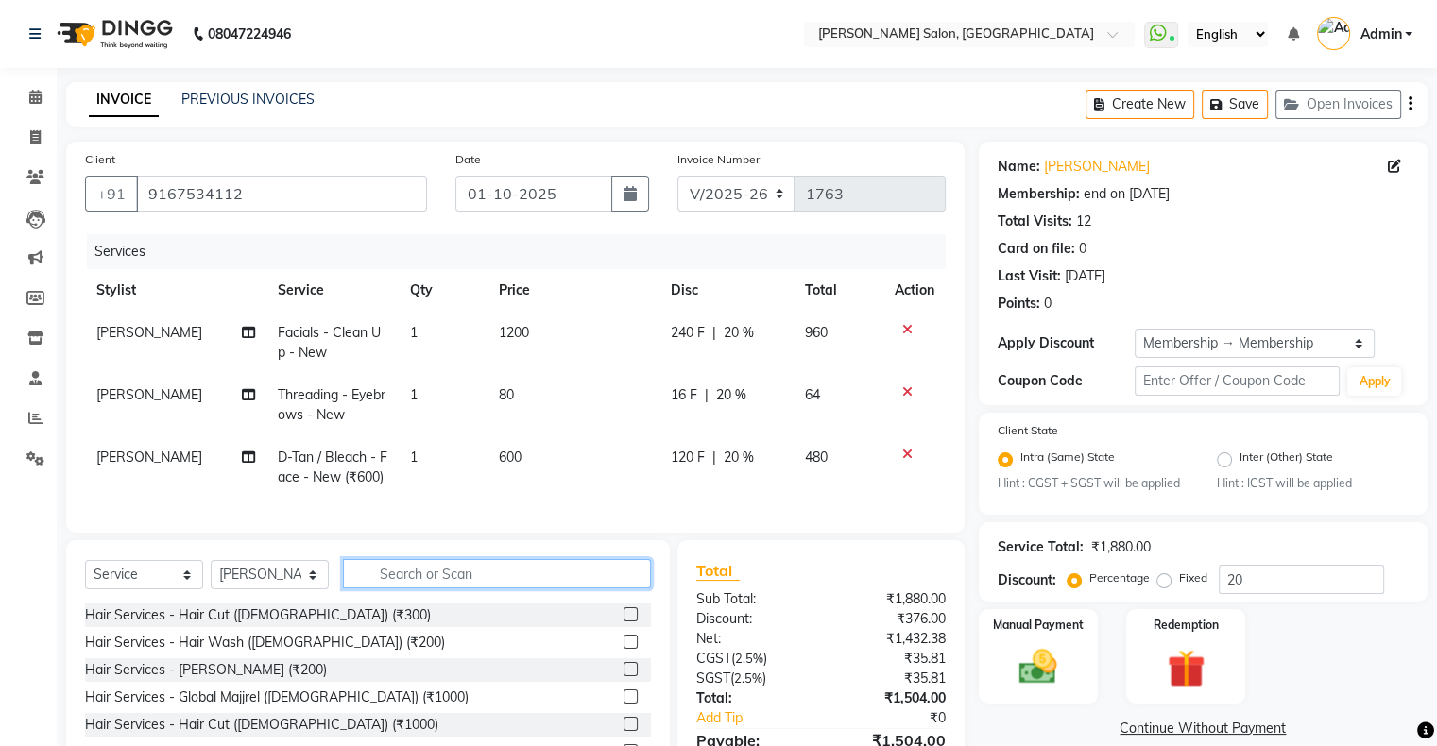
click at [482, 589] on input "text" at bounding box center [497, 573] width 308 height 29
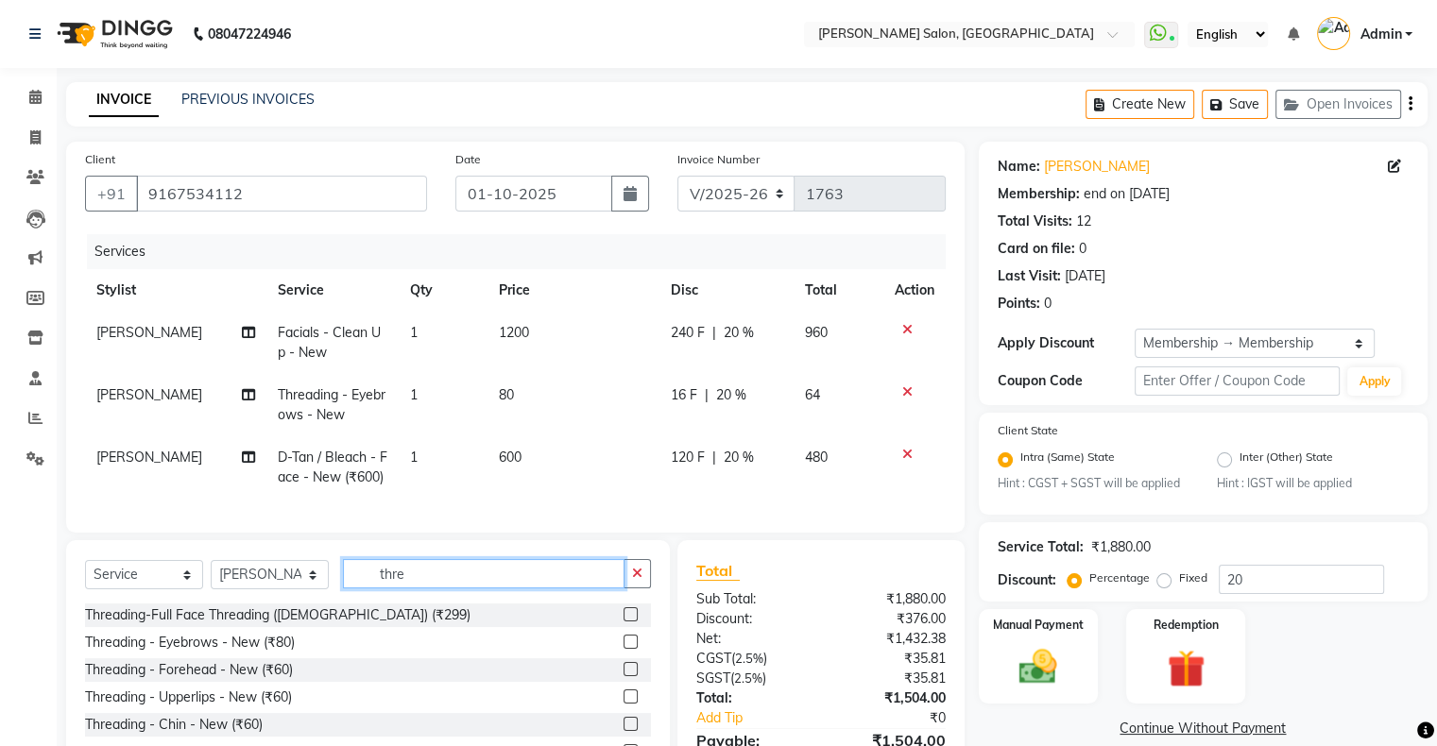
scroll to position [115, 0]
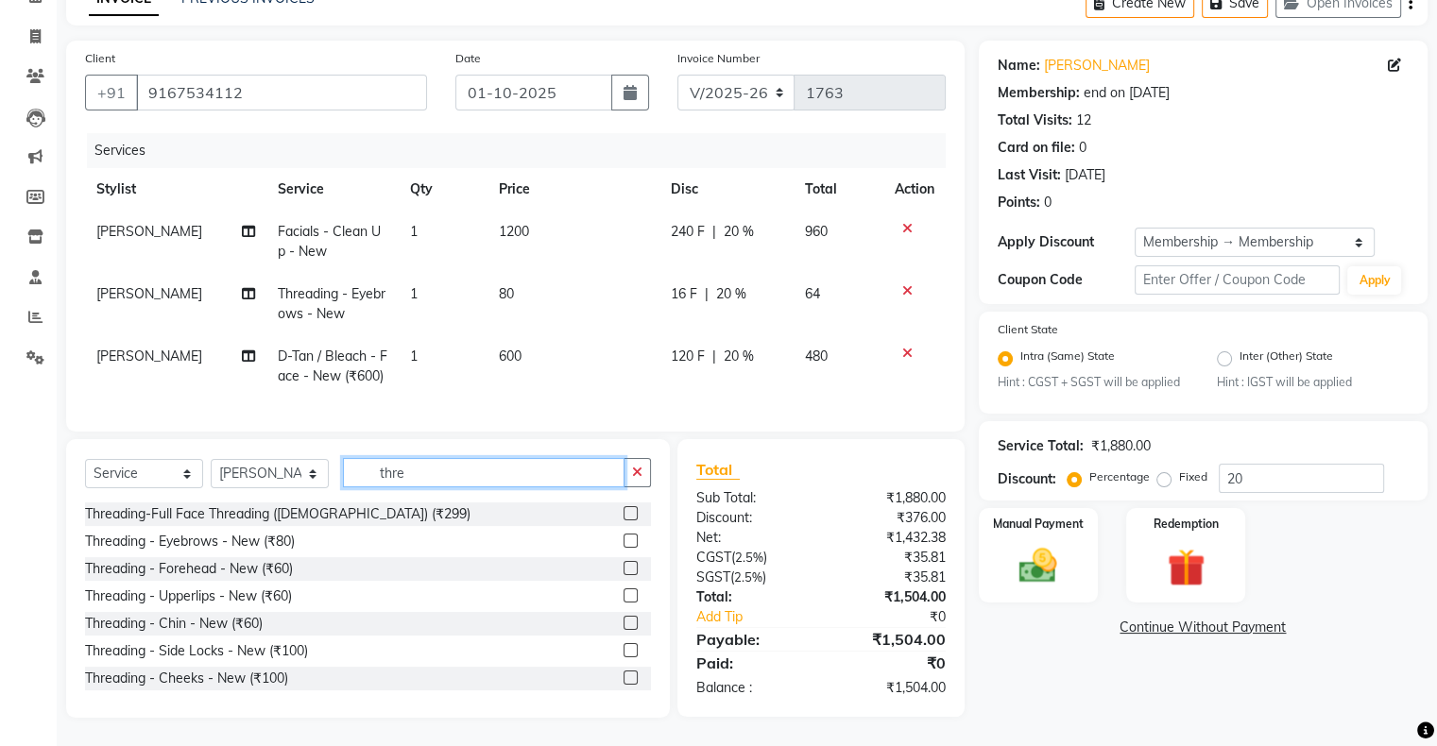
type input "thre"
click at [624, 570] on label at bounding box center [631, 568] width 14 height 14
click at [624, 570] on input "checkbox" at bounding box center [630, 569] width 12 height 12
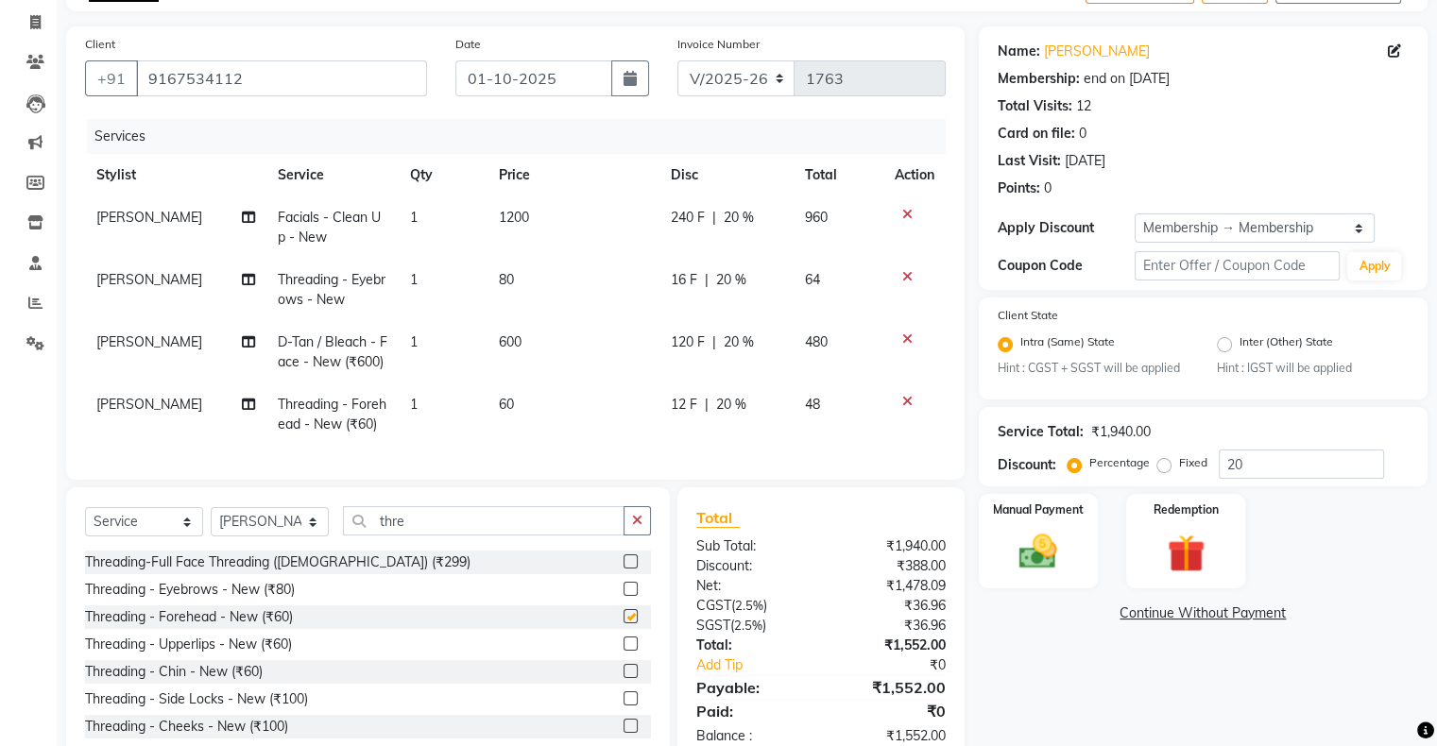
checkbox input "false"
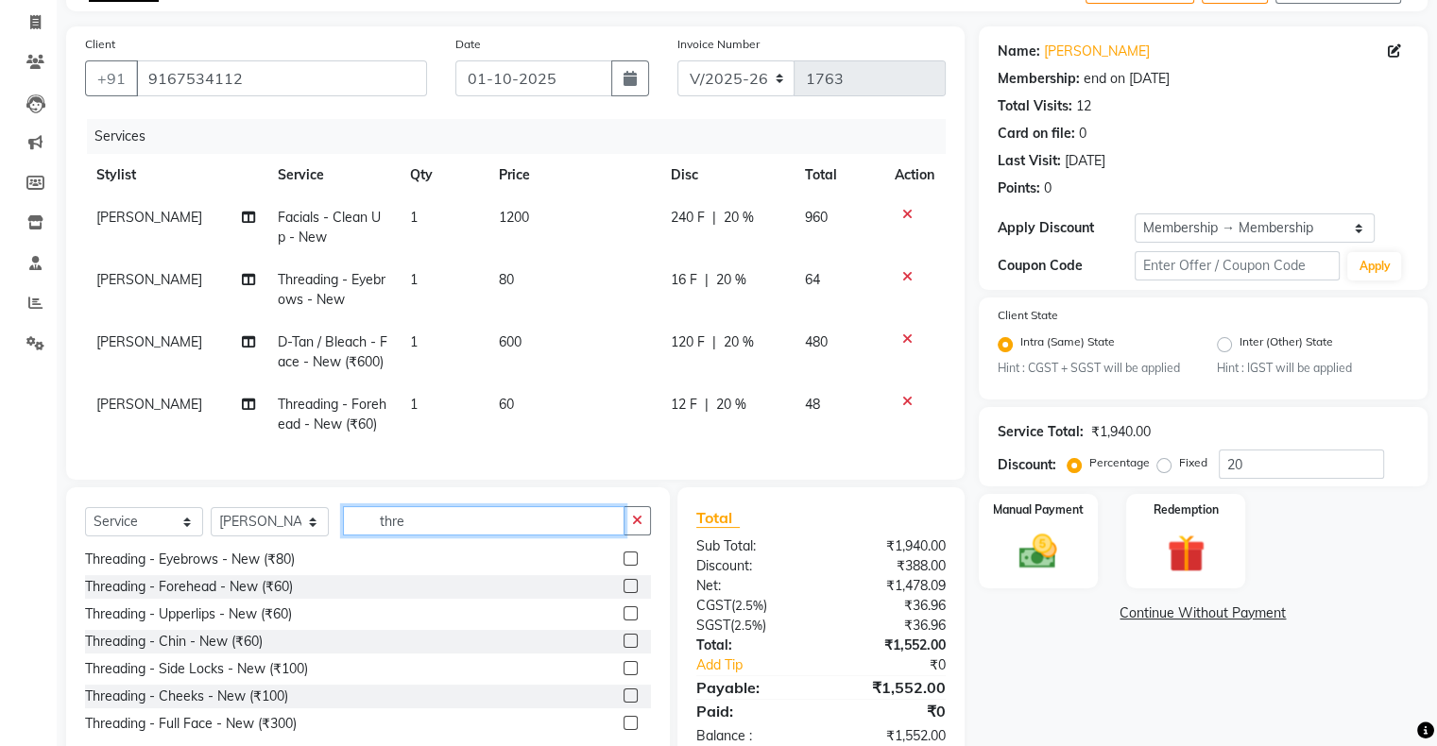
click at [433, 536] on input "thre" at bounding box center [484, 520] width 282 height 29
type input "t"
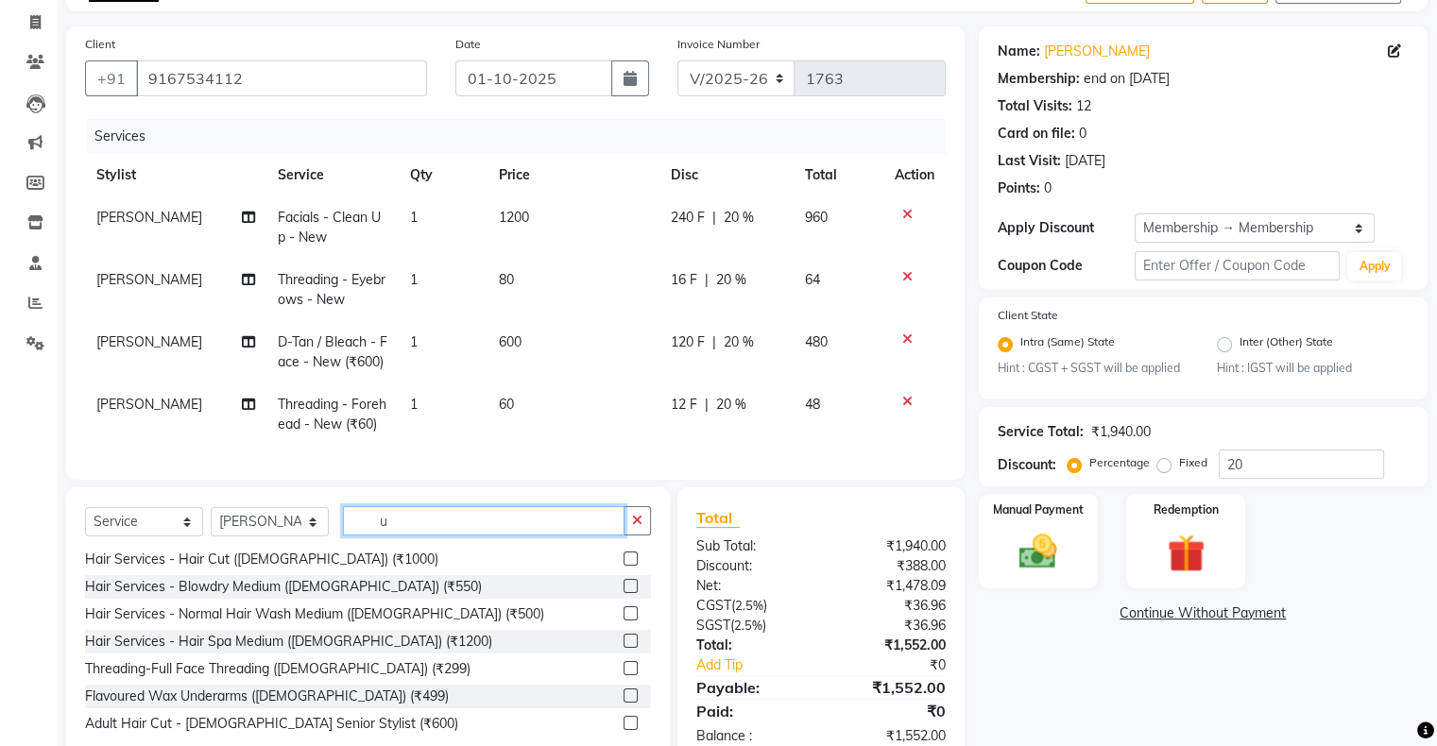
scroll to position [0, 0]
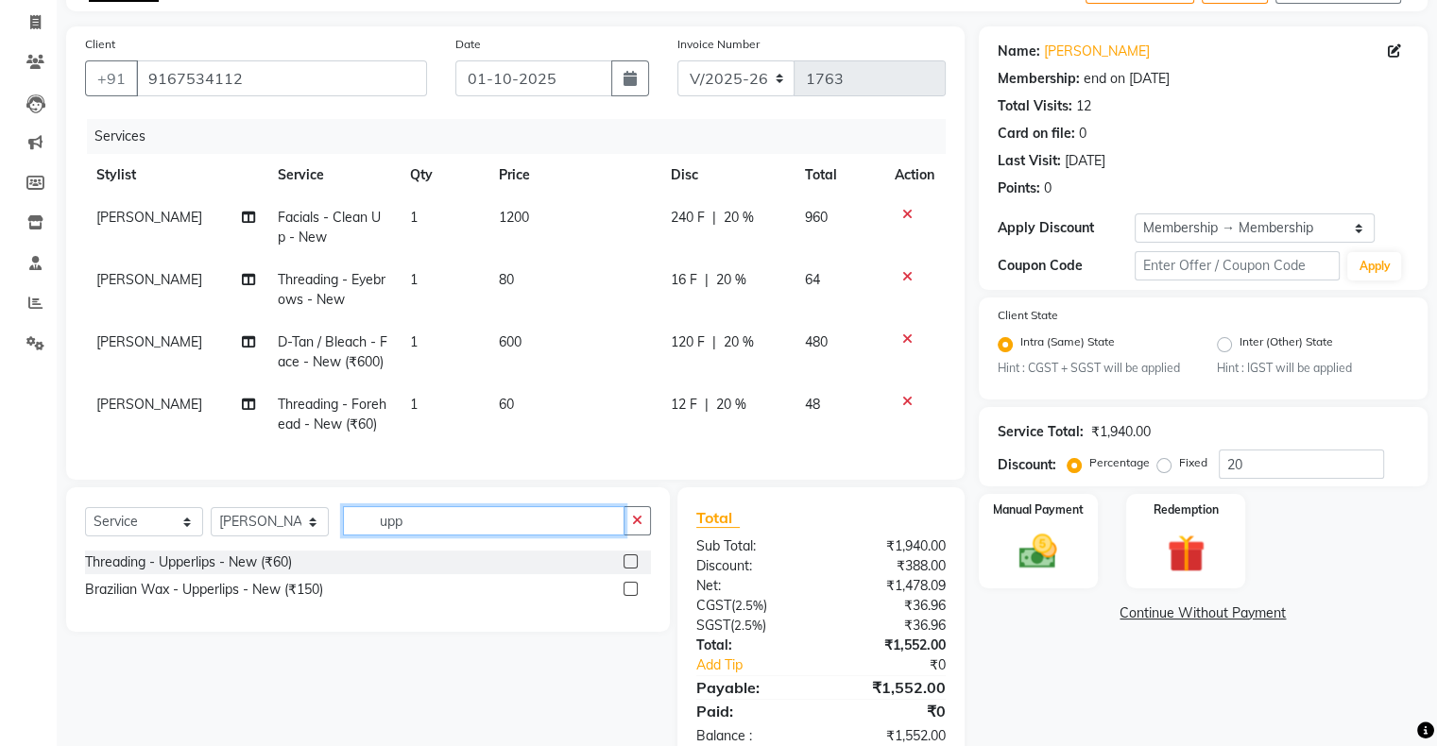
type input "upp"
click at [630, 596] on label at bounding box center [631, 589] width 14 height 14
click at [630, 596] on input "checkbox" at bounding box center [630, 590] width 12 height 12
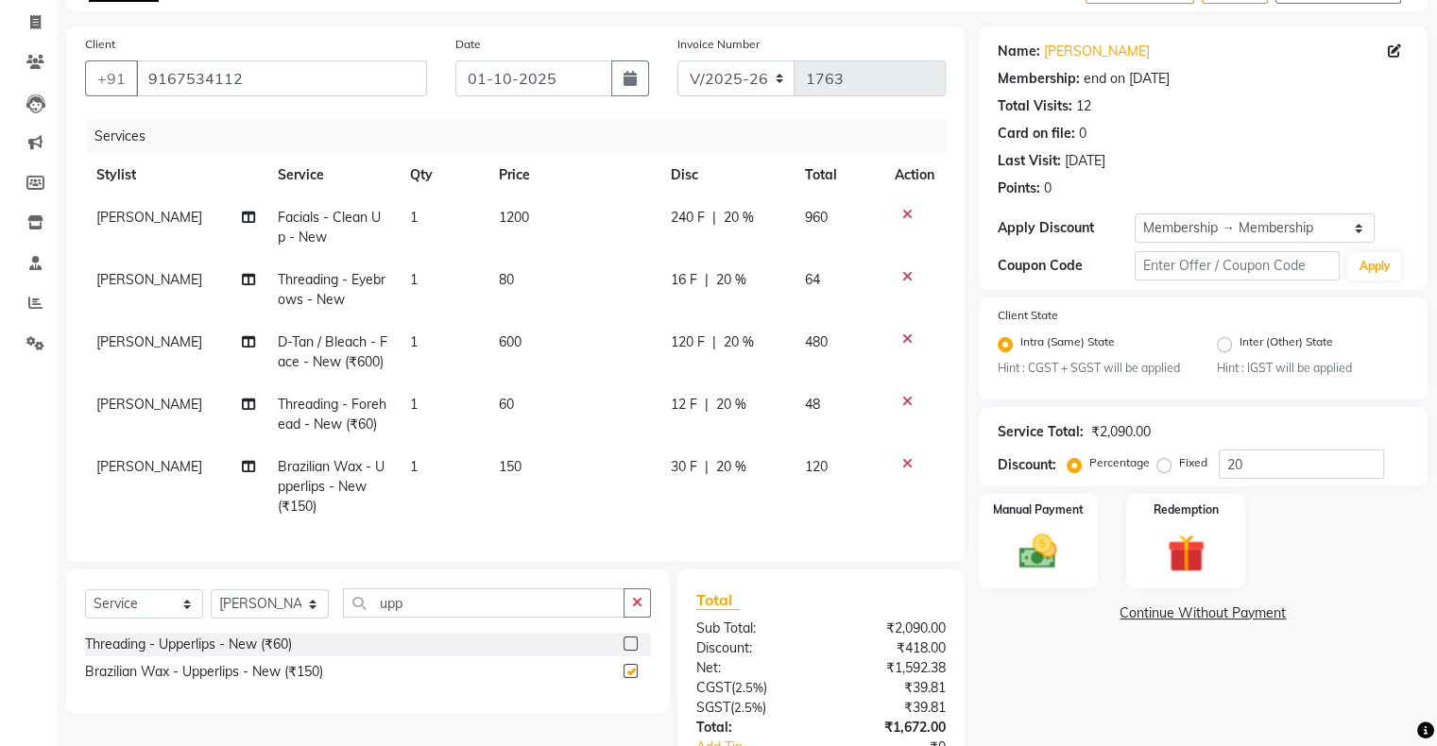
checkbox input "false"
click at [635, 609] on icon "button" at bounding box center [637, 602] width 10 height 13
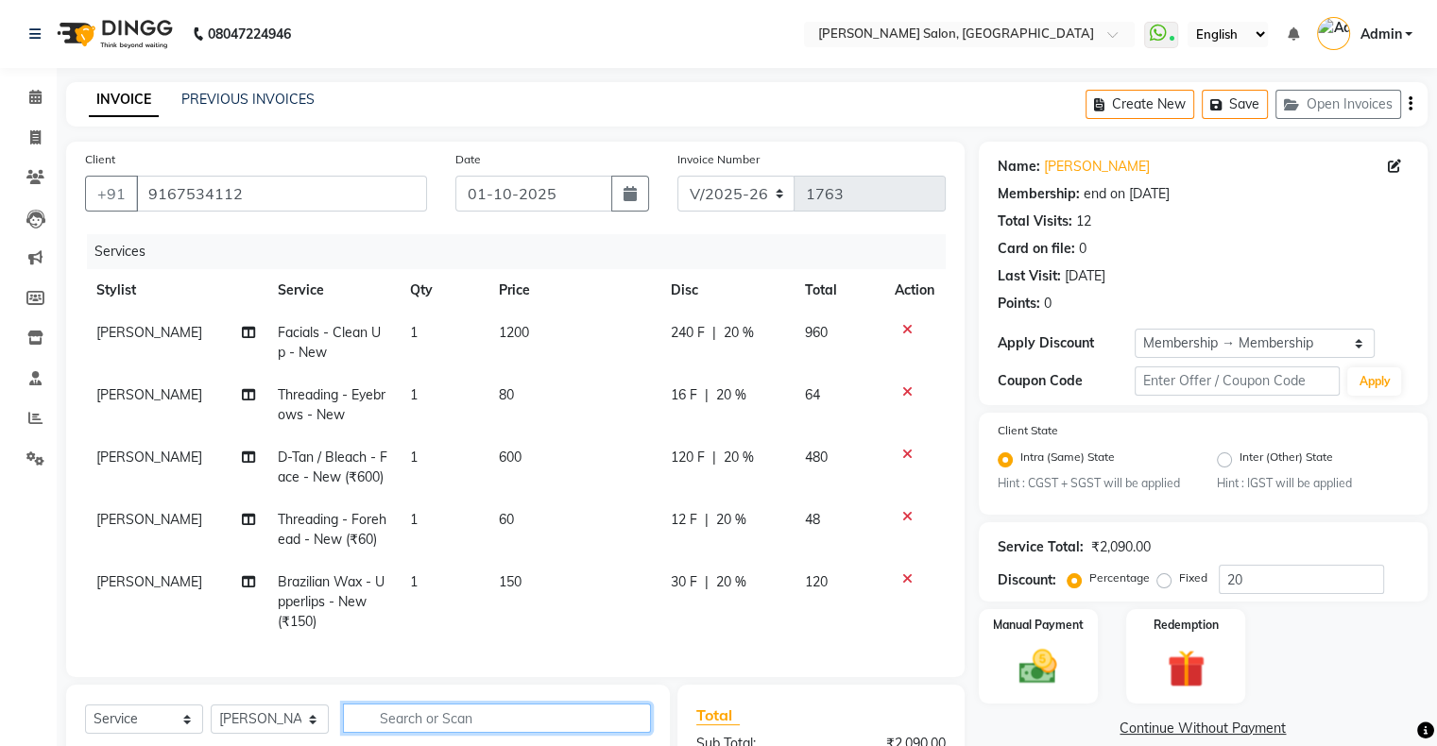
scroll to position [261, 0]
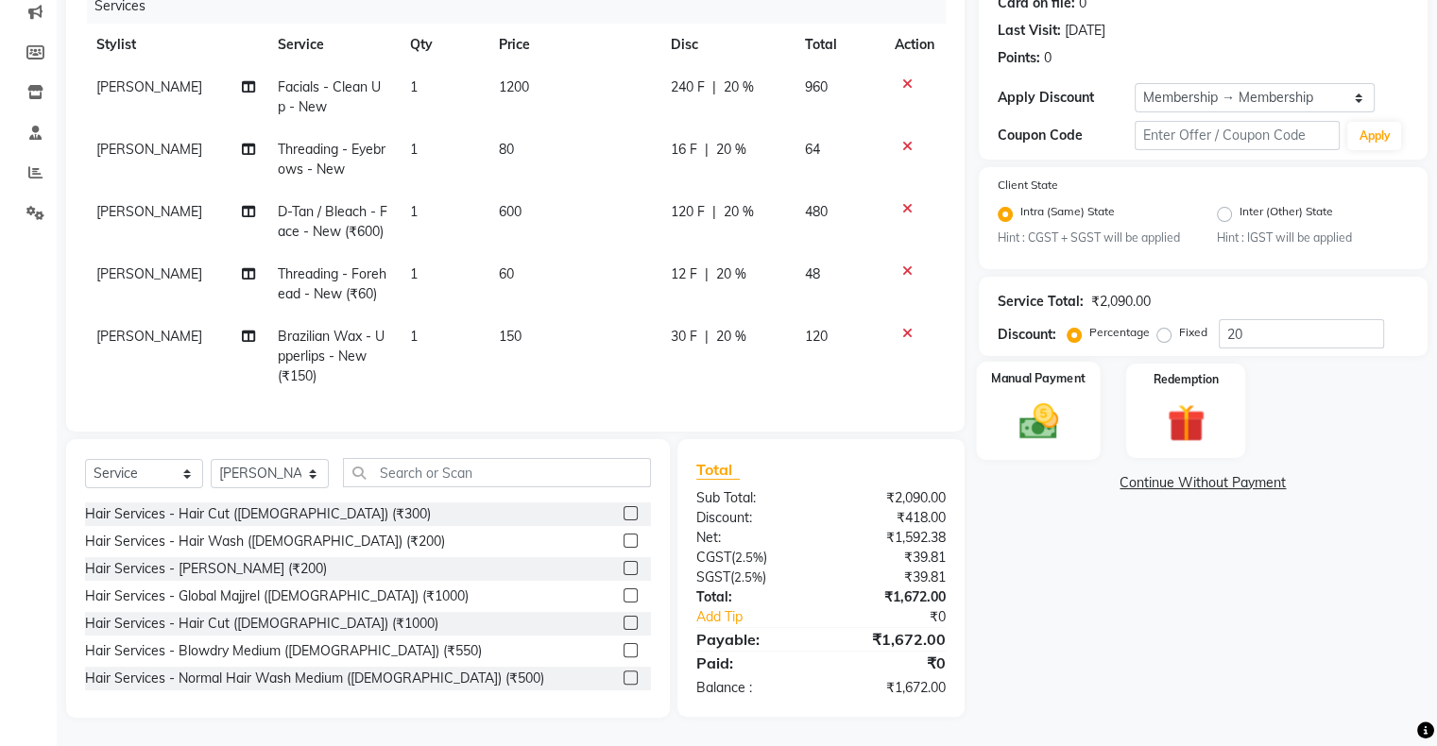
click at [1007, 395] on div "Manual Payment" at bounding box center [1038, 410] width 124 height 97
click at [1203, 473] on span "ONLINE" at bounding box center [1187, 484] width 49 height 22
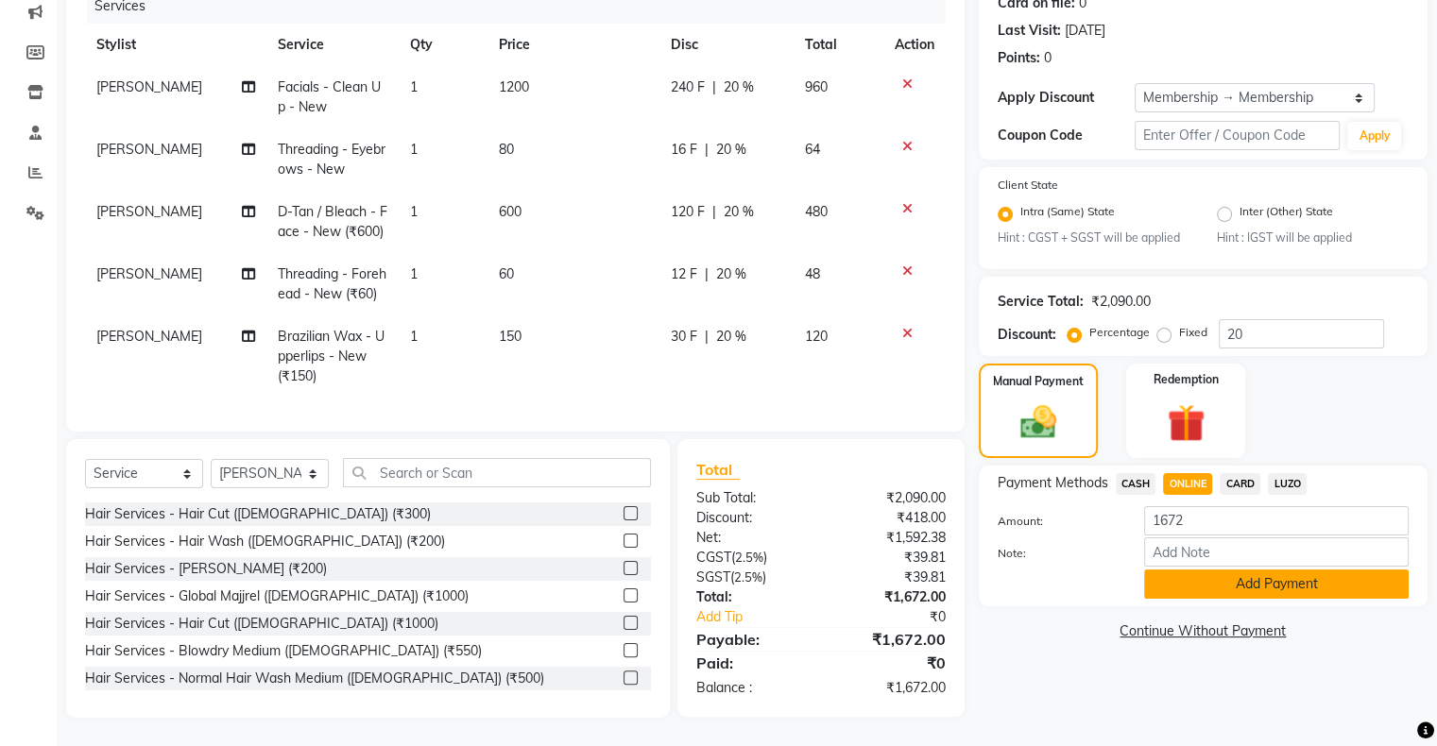
click at [1240, 584] on button "Add Payment" at bounding box center [1276, 584] width 265 height 29
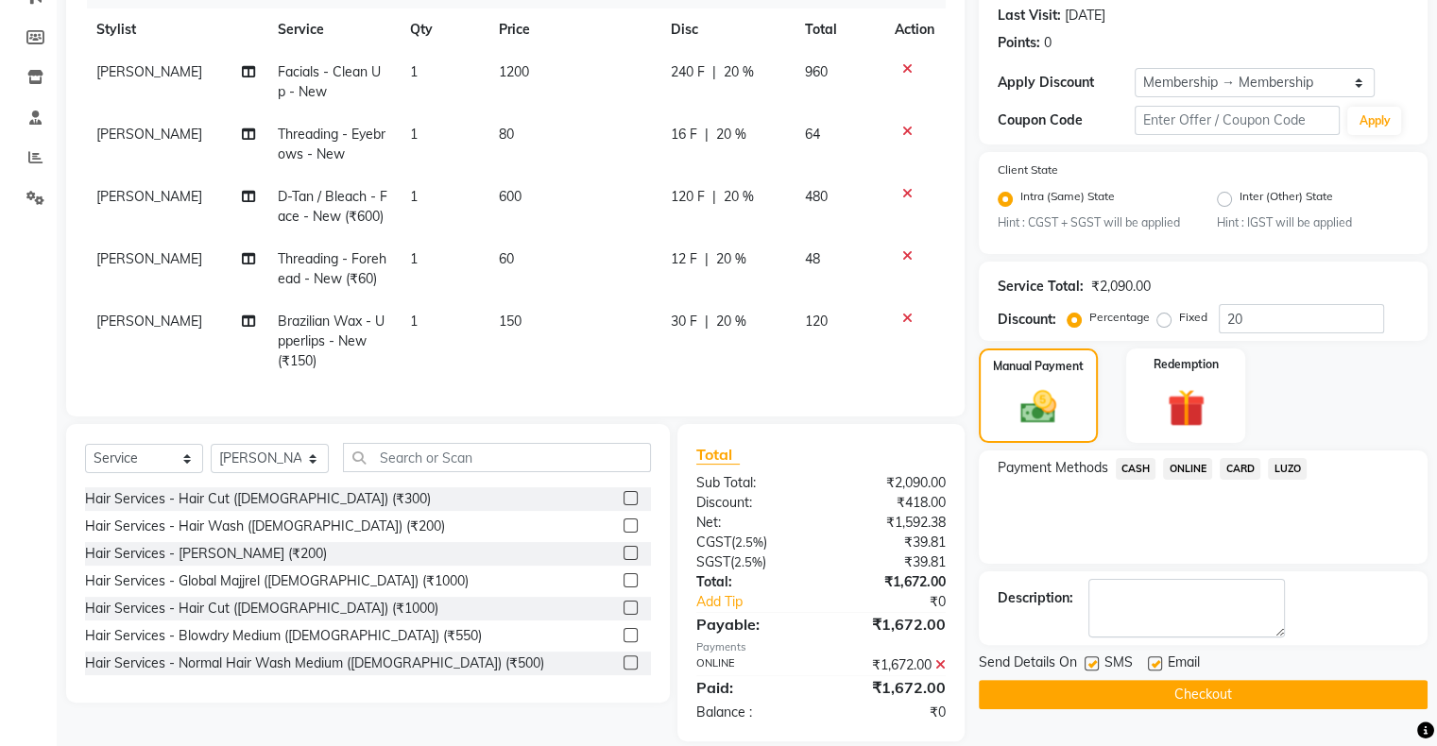
click at [1228, 698] on button "Checkout" at bounding box center [1203, 694] width 449 height 29
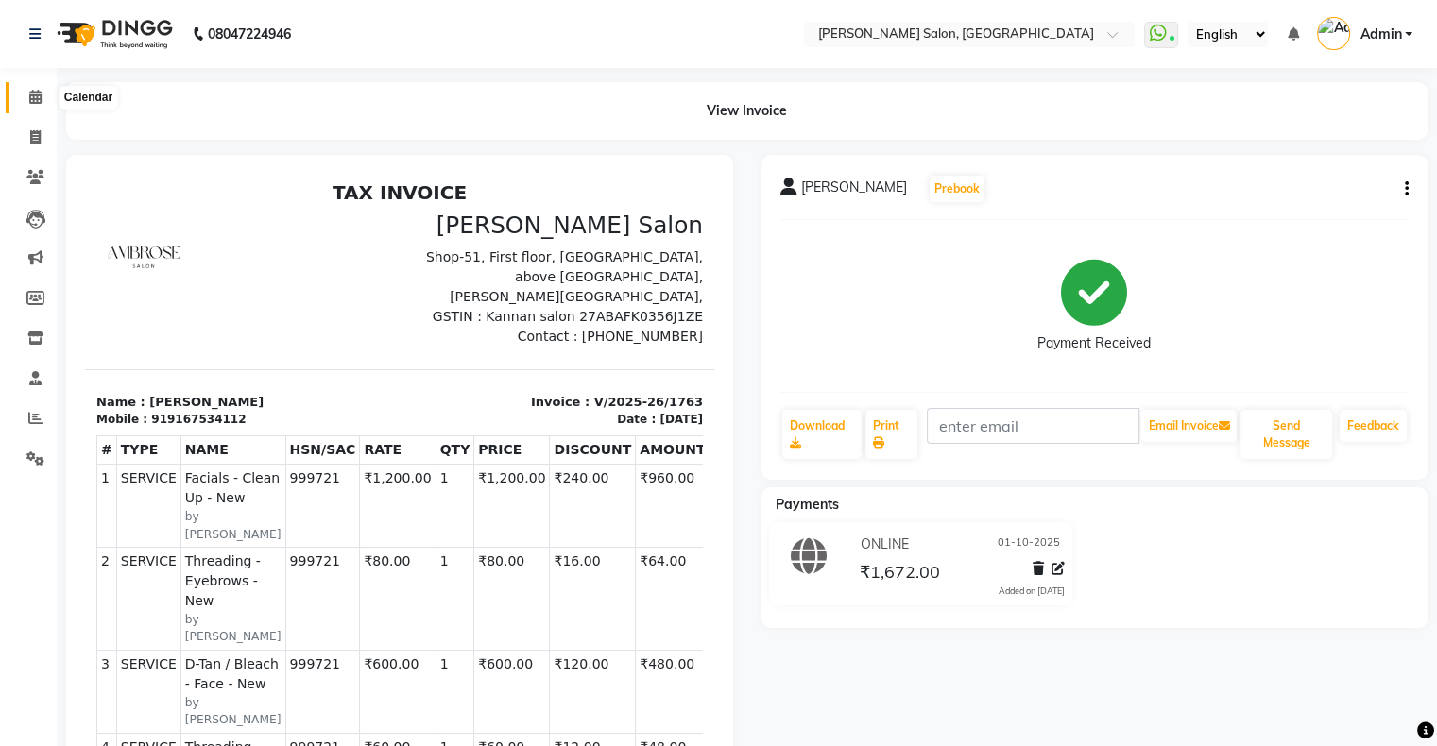
click at [34, 93] on icon at bounding box center [35, 97] width 12 height 14
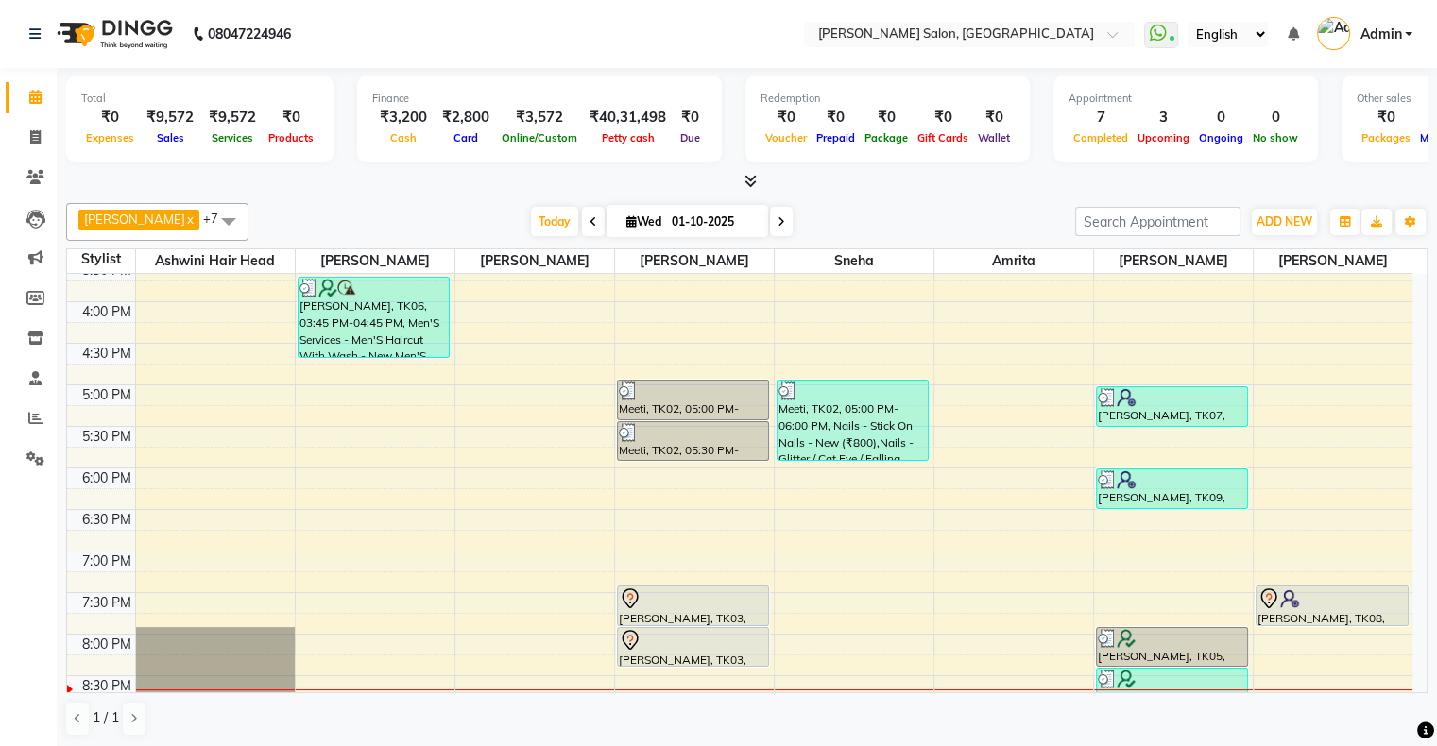
scroll to position [84, 0]
